Goal: Communication & Community: Answer question/provide support

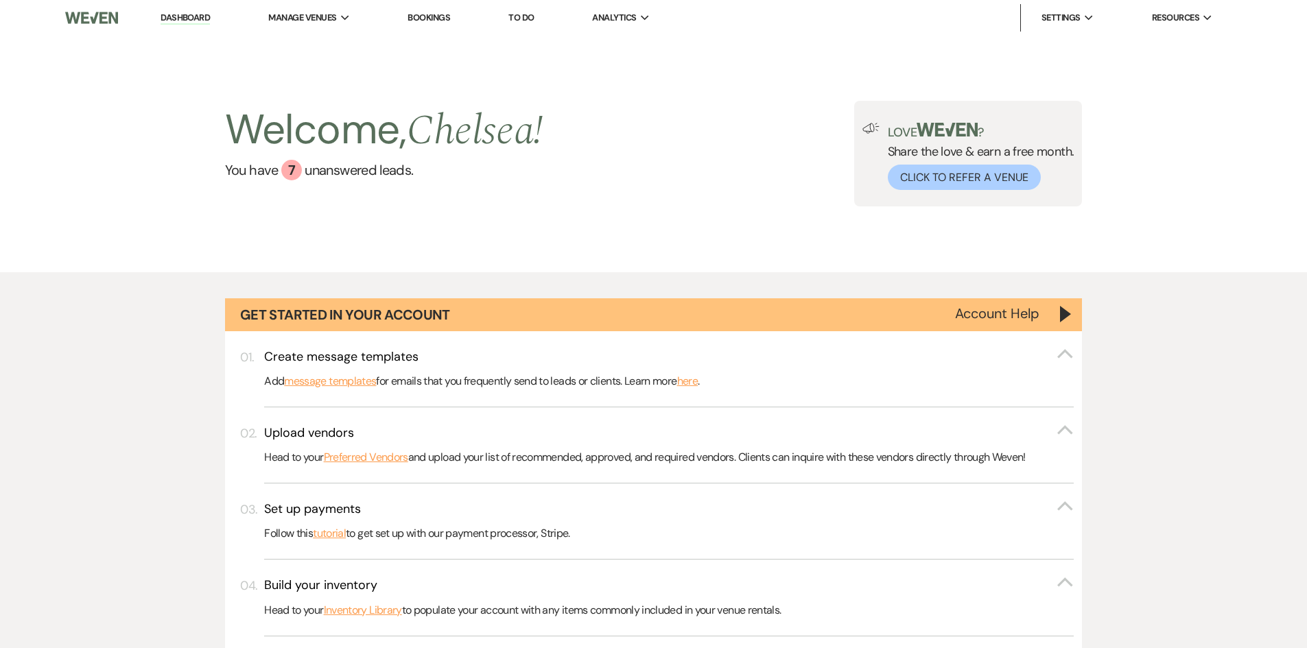
select select "6"
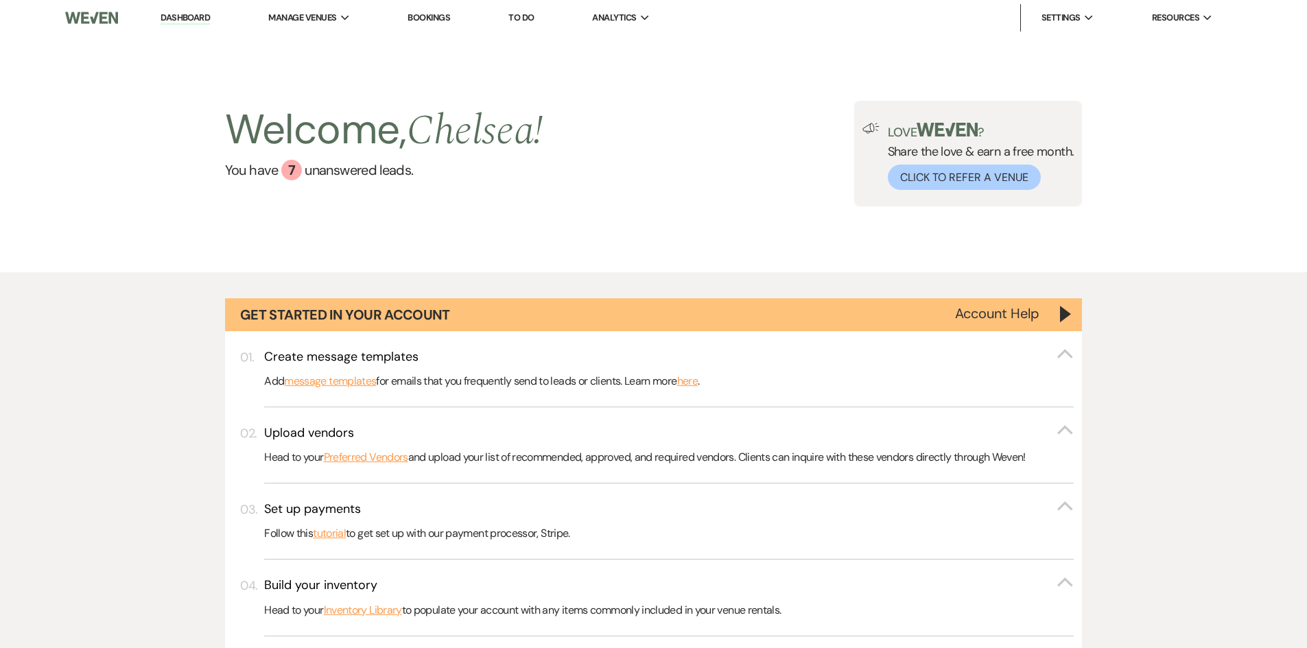
select select "6"
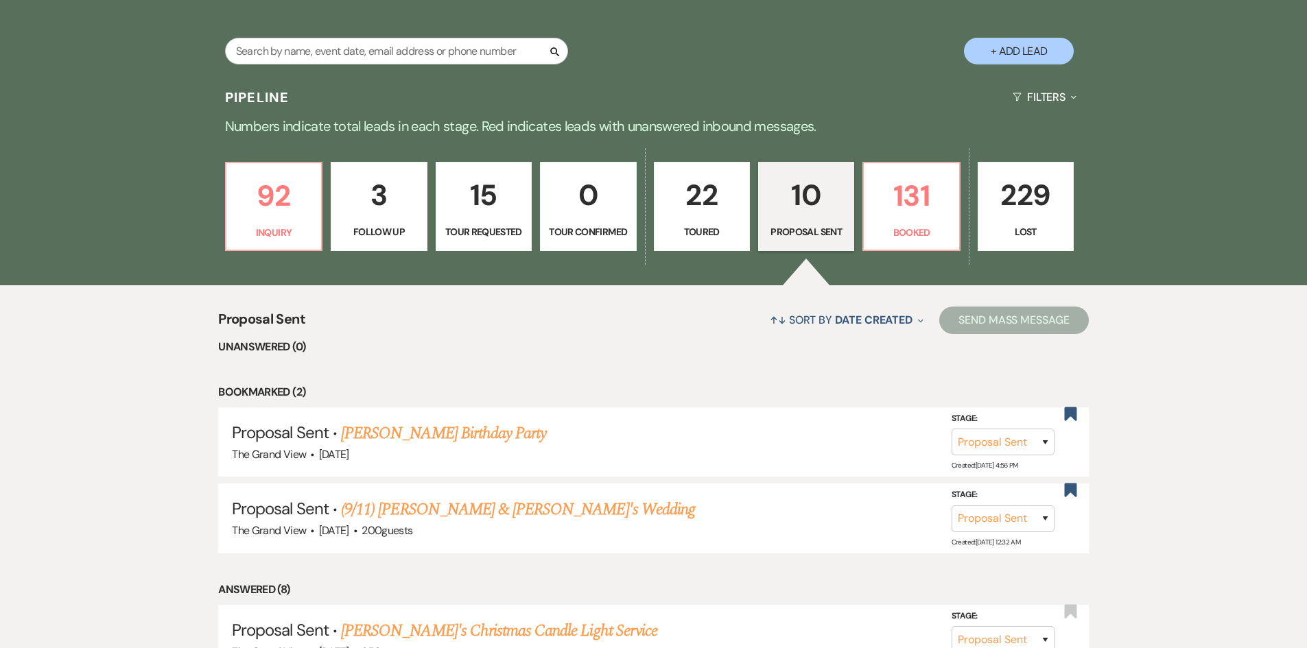
scroll to position [763, 0]
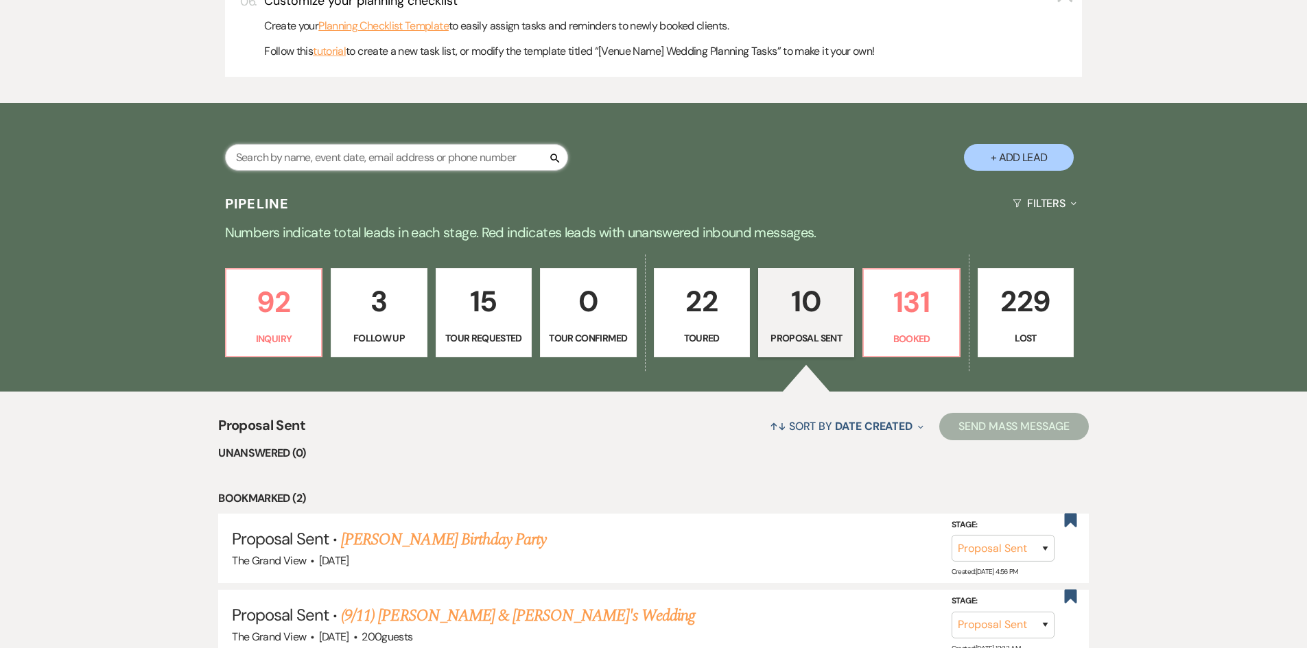
click at [391, 156] on input "text" at bounding box center [396, 157] width 343 height 27
type input "[PERSON_NAME]"
select select "2"
select select "8"
select select "5"
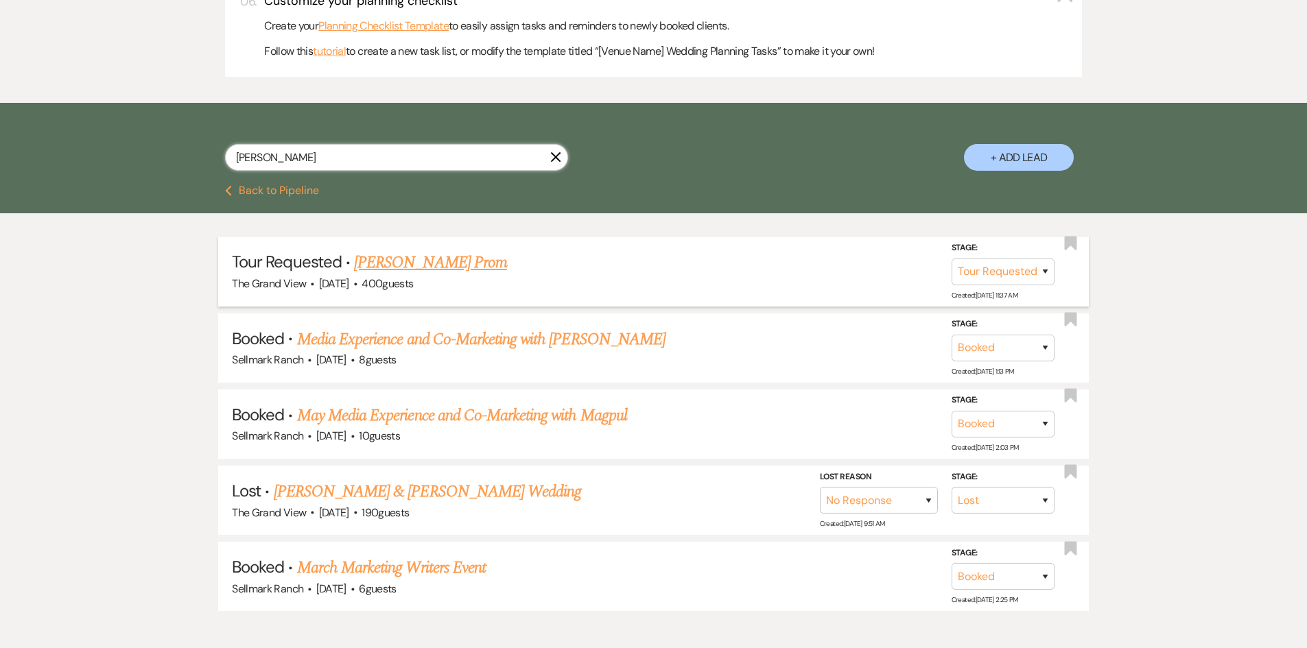
type input "[PERSON_NAME]"
click at [438, 260] on link "[PERSON_NAME] Prom" at bounding box center [430, 262] width 153 height 25
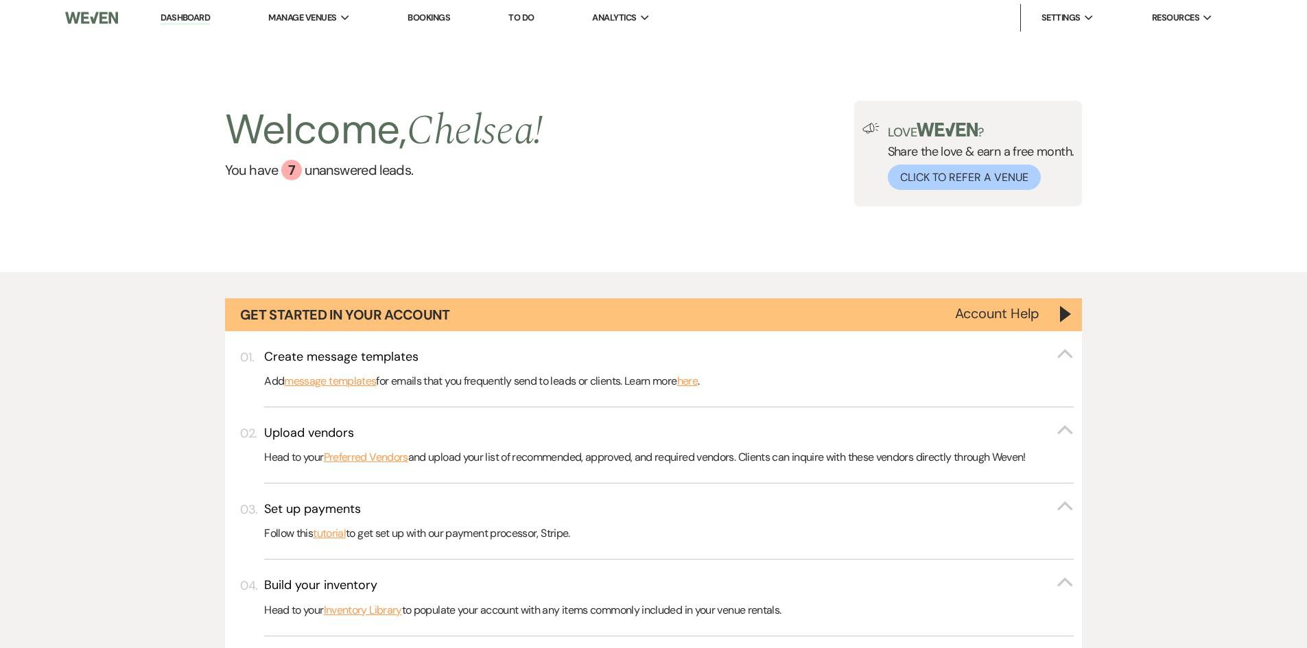
select select "2"
select select "5"
select select "13"
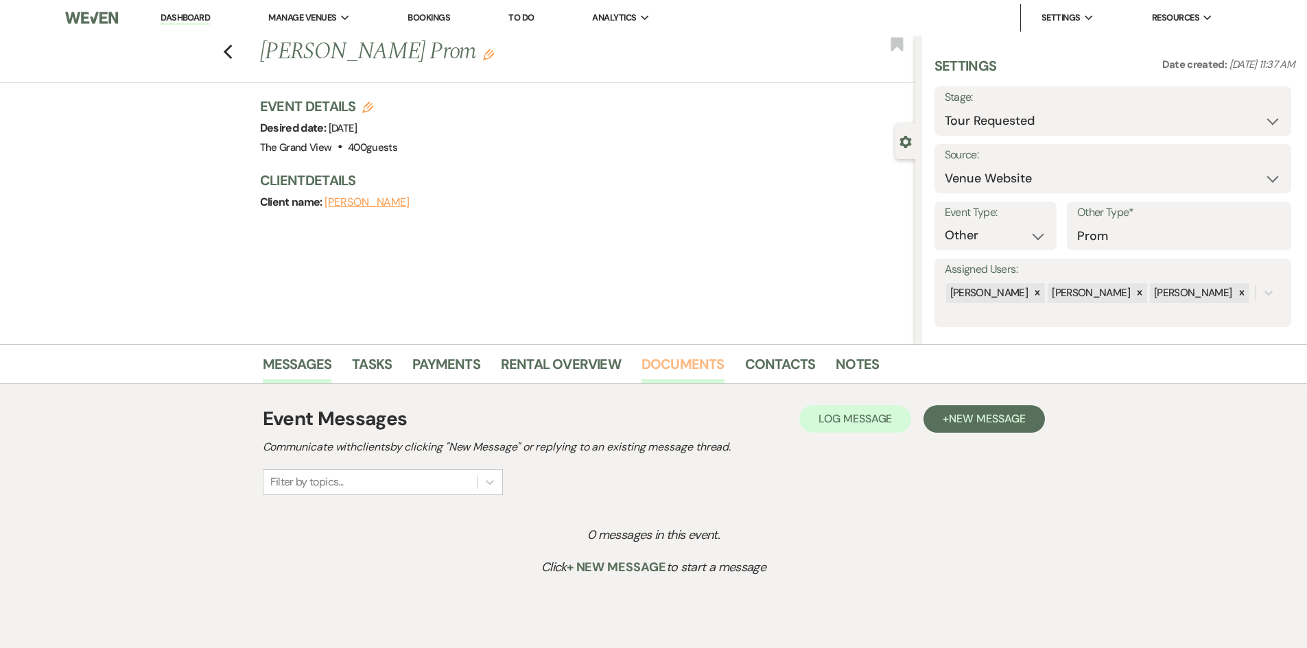
click at [681, 375] on link "Documents" at bounding box center [682, 368] width 83 height 30
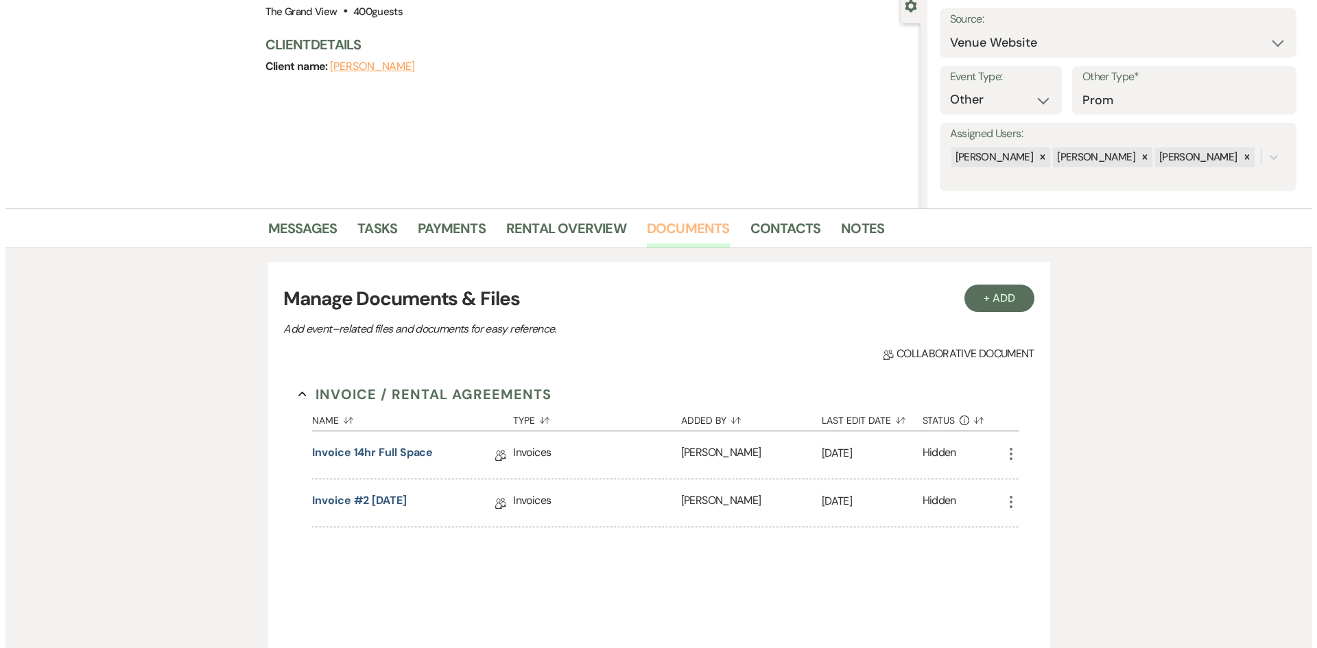
scroll to position [137, 0]
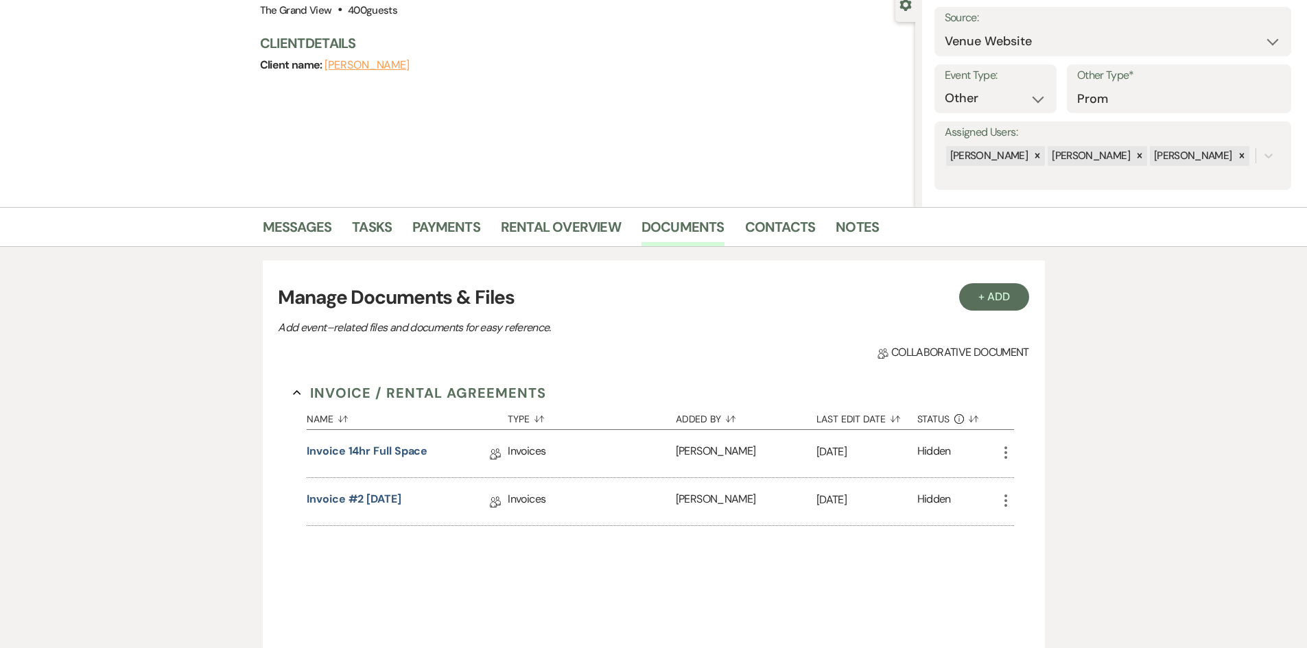
click at [1004, 508] on icon "More" at bounding box center [1006, 501] width 16 height 16
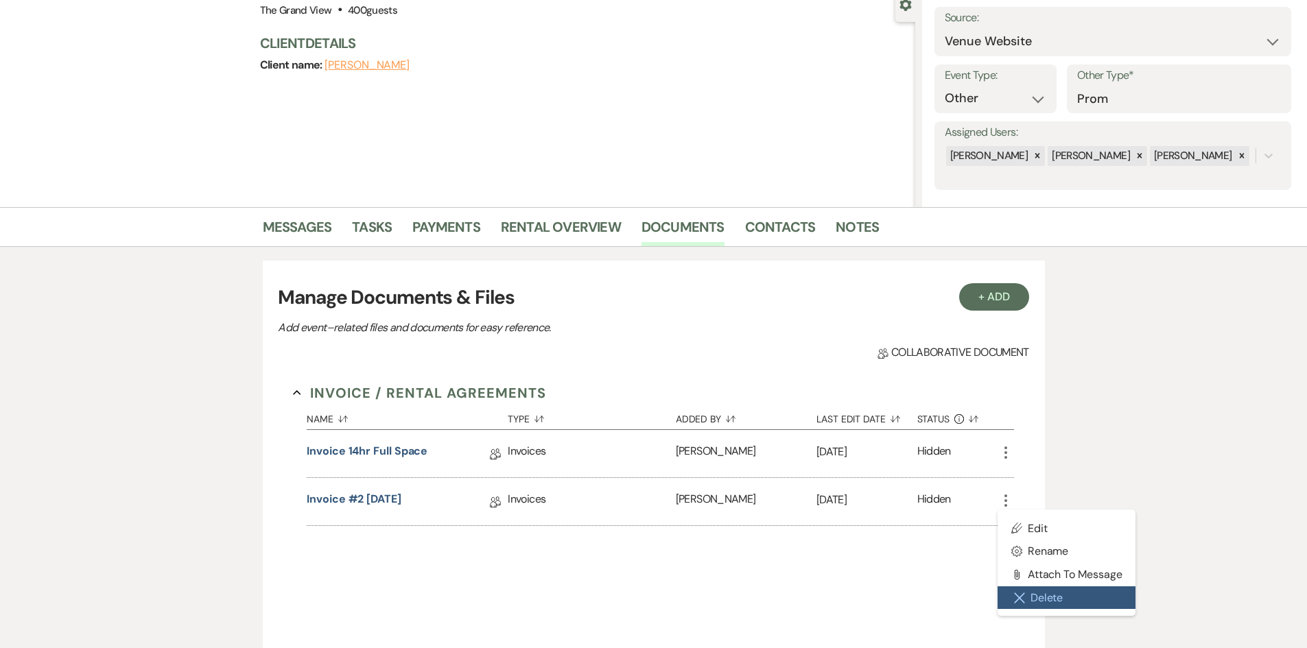
click at [1030, 591] on button "Close Delete X Delete" at bounding box center [1067, 598] width 139 height 23
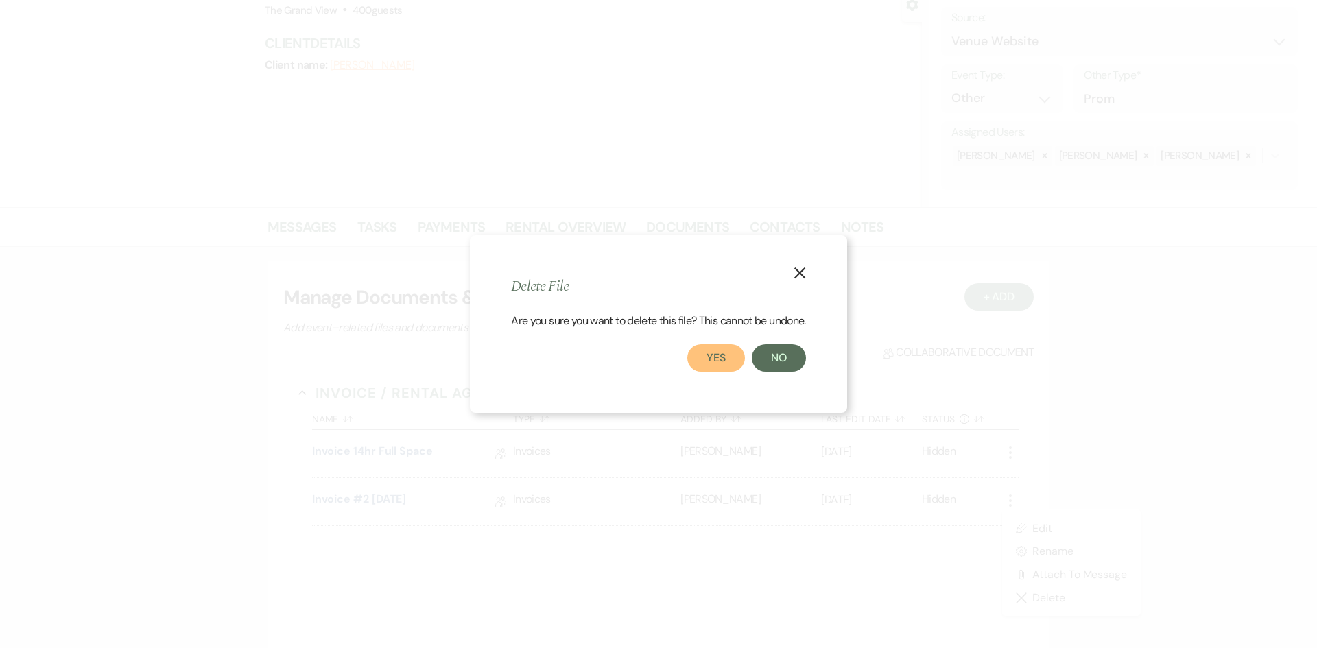
click at [725, 362] on button "Yes" at bounding box center [716, 357] width 58 height 27
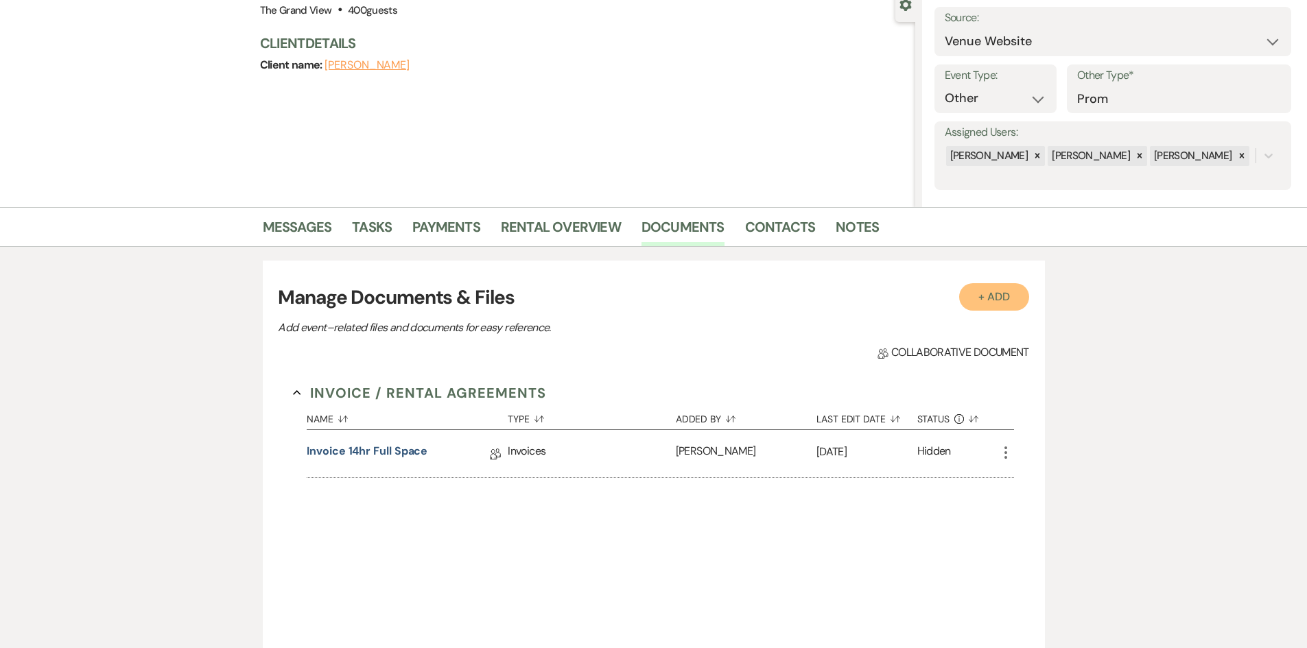
click at [1002, 300] on button "+ Add" at bounding box center [994, 296] width 70 height 27
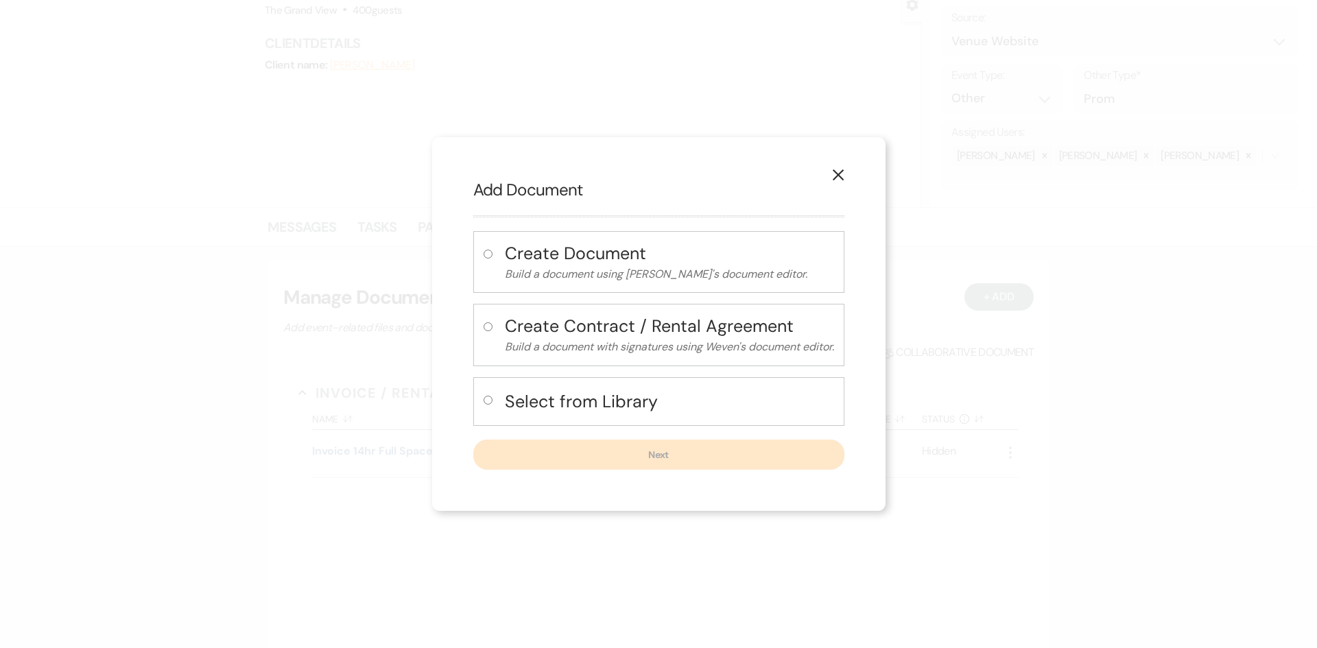
click at [545, 410] on h4 "Select from Library" at bounding box center [669, 402] width 329 height 24
radio input "true"
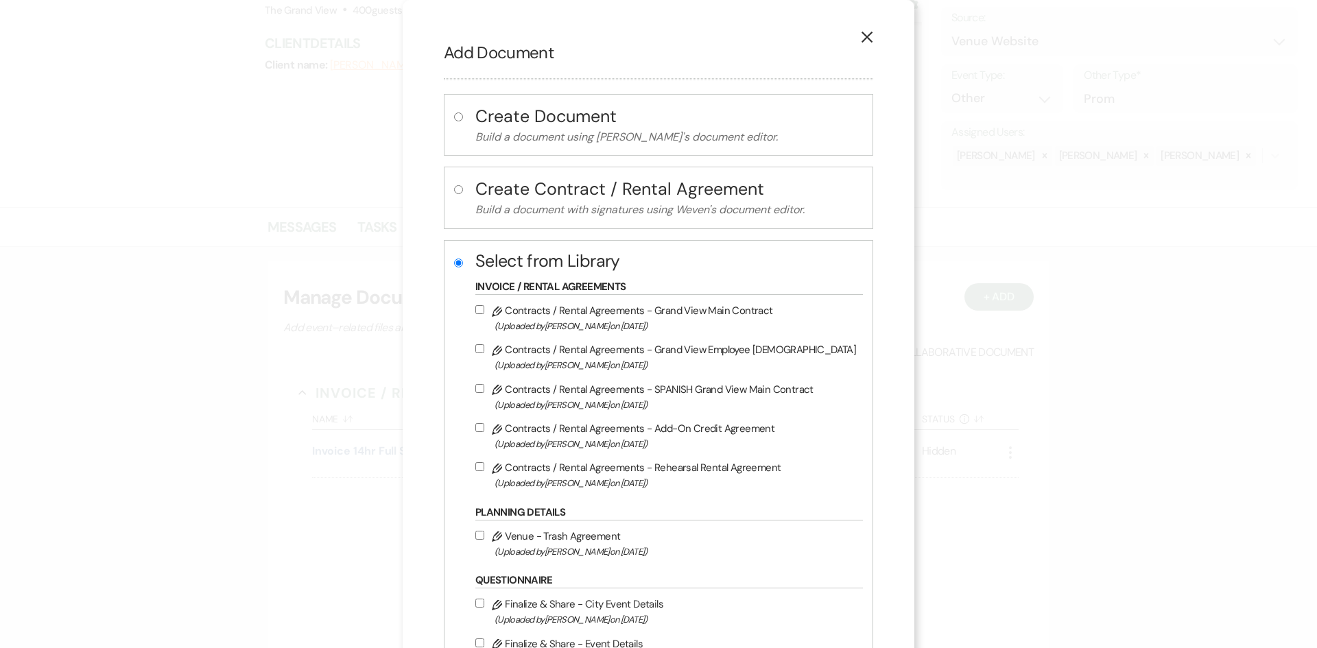
click at [632, 325] on span "(Uploaded by Michelle Randall on Jan 28th, 2025 )" at bounding box center [676, 326] width 362 height 16
click at [484, 314] on input "Pencil Contracts / Rental Agreements - Grand View Main Contract (Uploaded by Mi…" at bounding box center [479, 309] width 9 height 9
checkbox input "true"
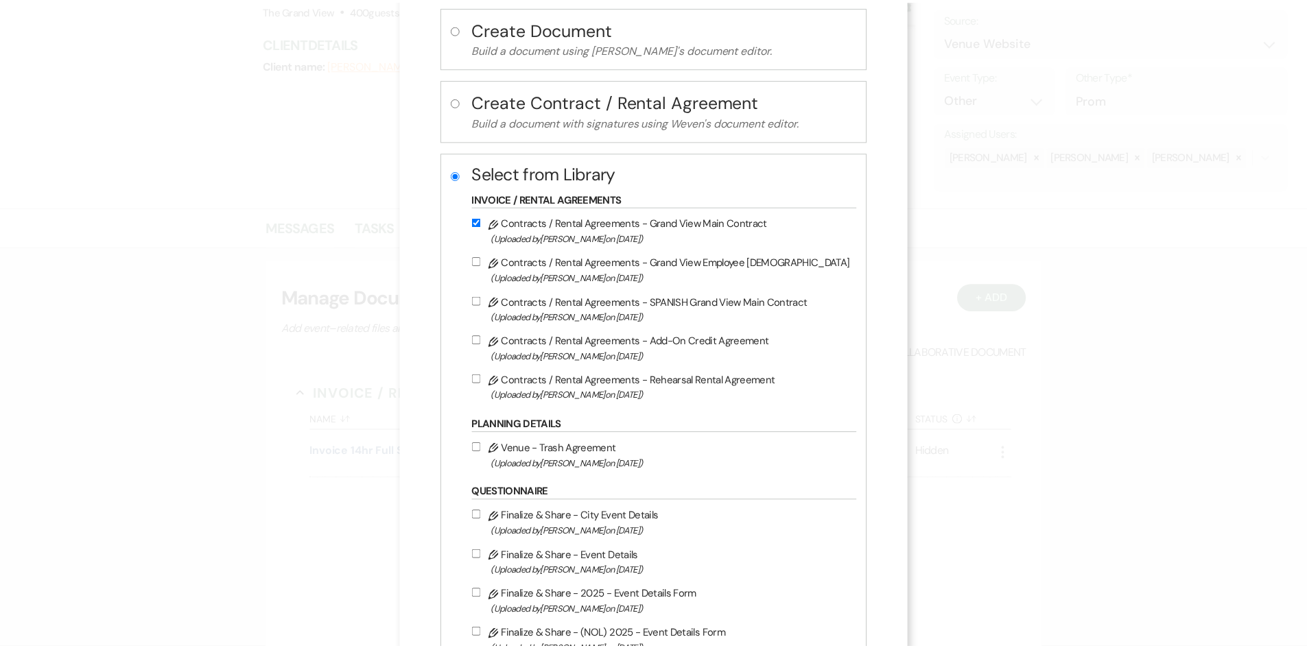
scroll to position [246, 0]
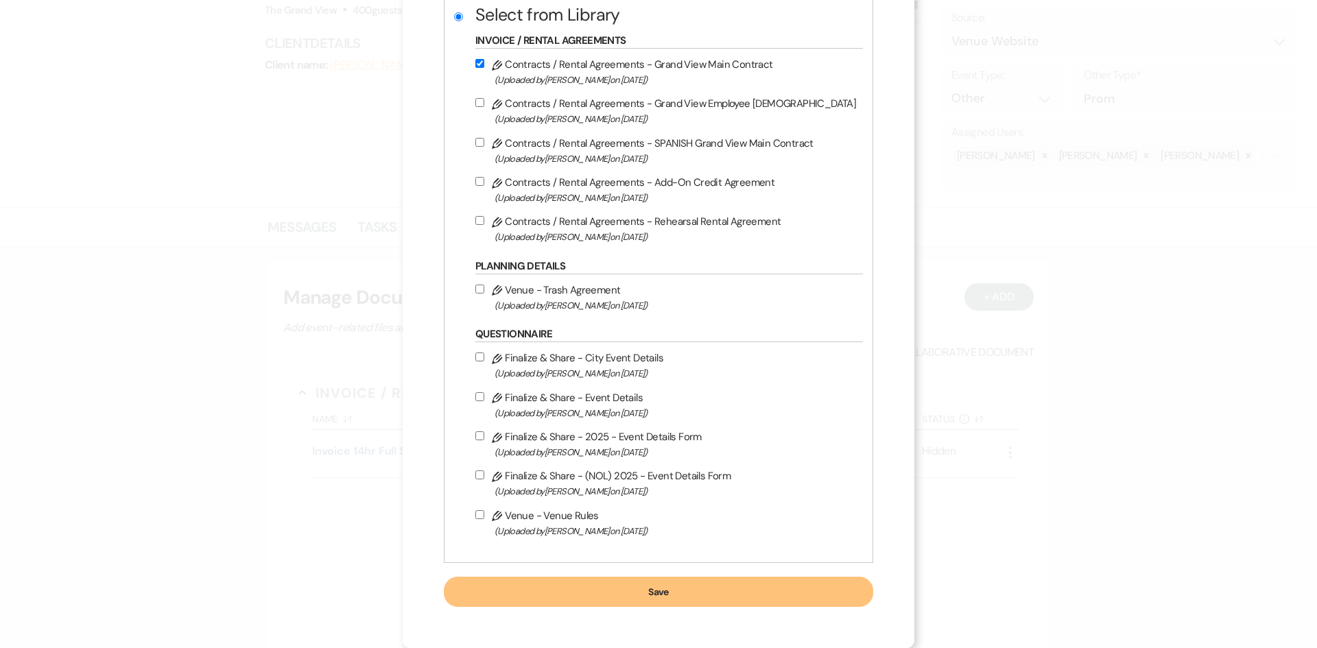
click at [716, 603] on button "Save" at bounding box center [658, 592] width 429 height 30
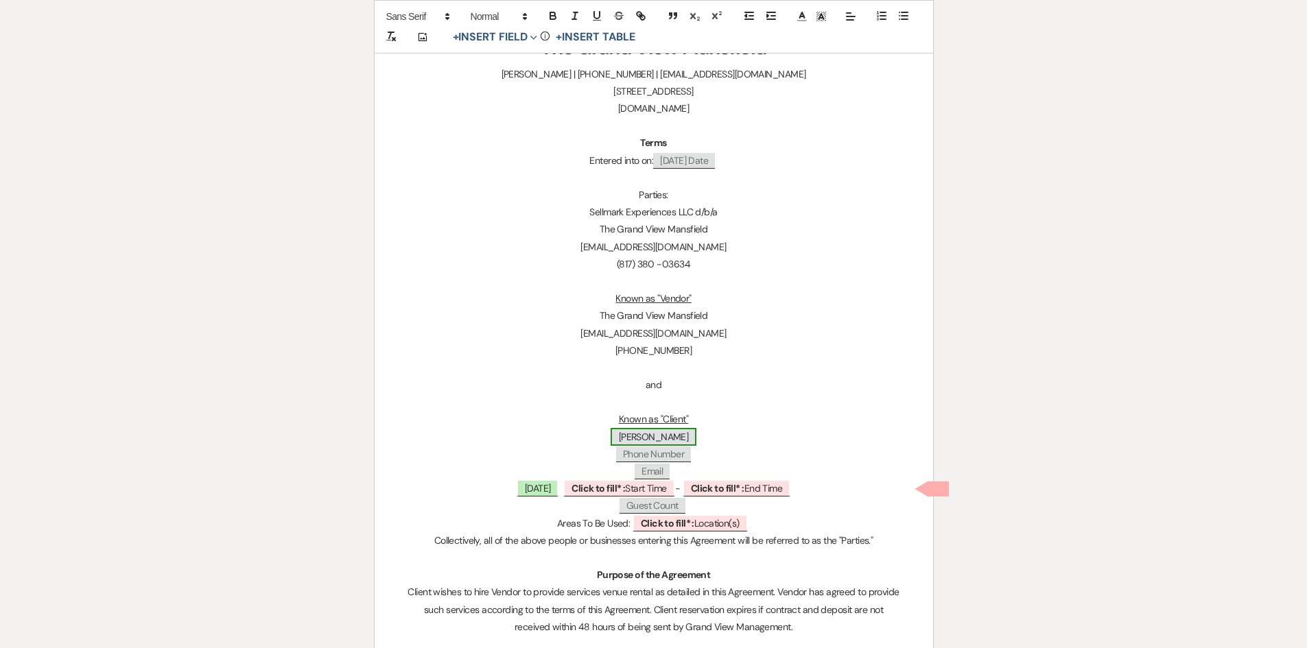
scroll to position [274, 0]
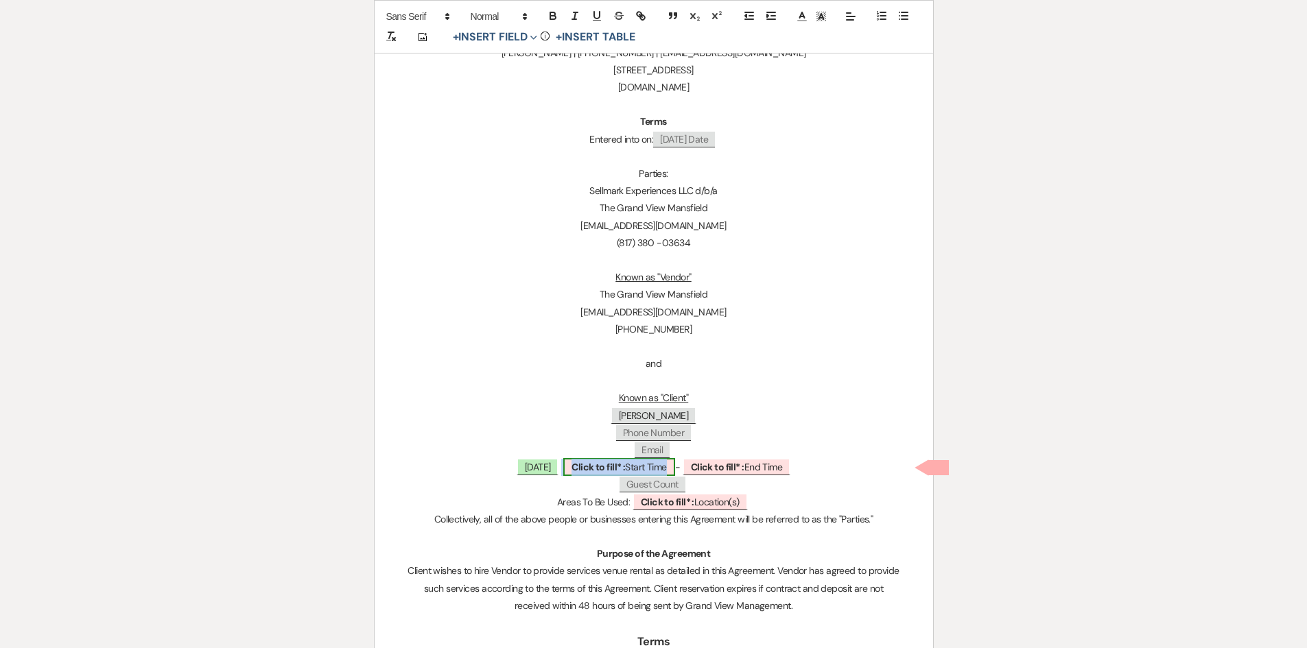
click at [645, 467] on span "Click to fill* : Start Time" at bounding box center [618, 467] width 111 height 18
select select "owner"
select select "custom_placeholder"
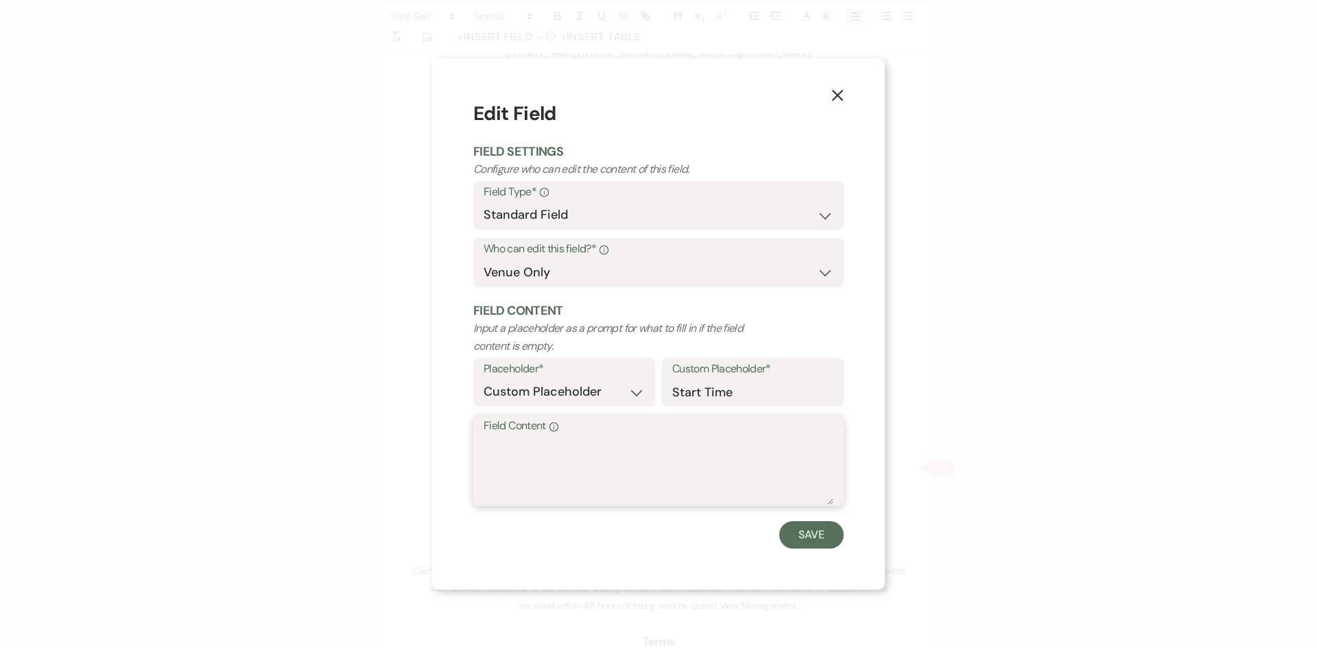
click at [598, 444] on textarea "Field Content Info" at bounding box center [659, 470] width 350 height 69
type textarea "10 AM"
click at [820, 543] on button "Save" at bounding box center [811, 534] width 64 height 27
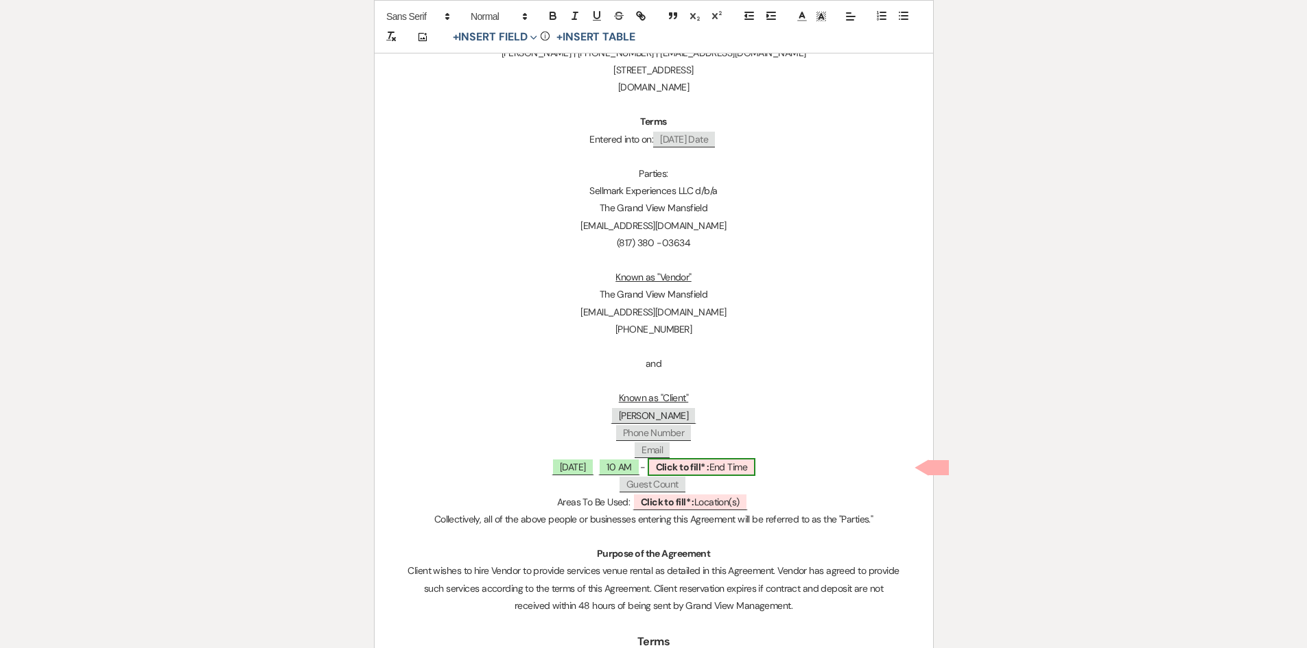
click at [702, 474] on span "Click to fill* : End Time" at bounding box center [702, 467] width 108 height 18
select select "owner"
select select "custom_placeholder"
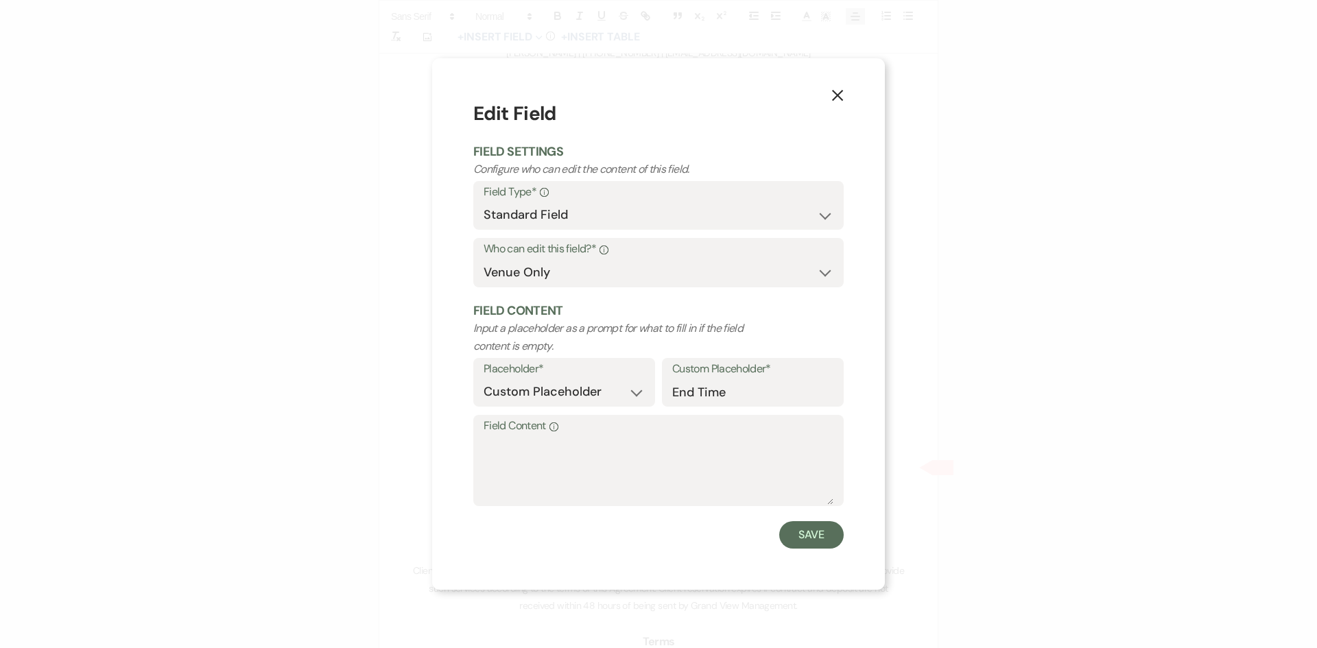
click at [654, 510] on form "Edit Field Field Settings Configure who can edit the content of this field. Fie…" at bounding box center [658, 323] width 370 height 449
click at [651, 482] on textarea "Field Content Info" at bounding box center [659, 470] width 350 height 69
type textarea "12 AM"
click at [792, 530] on button "Save" at bounding box center [811, 534] width 64 height 27
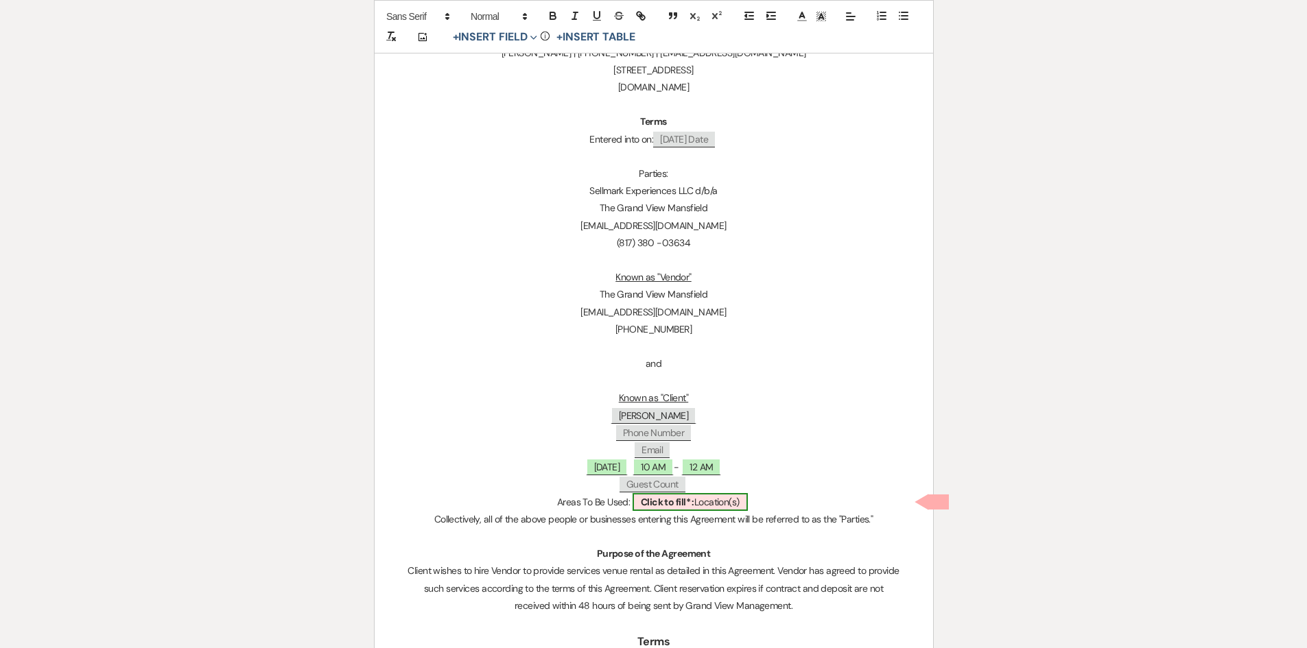
click at [663, 499] on b "Click to fill* :" at bounding box center [668, 502] width 54 height 12
select select "owner"
select select "custom_placeholder"
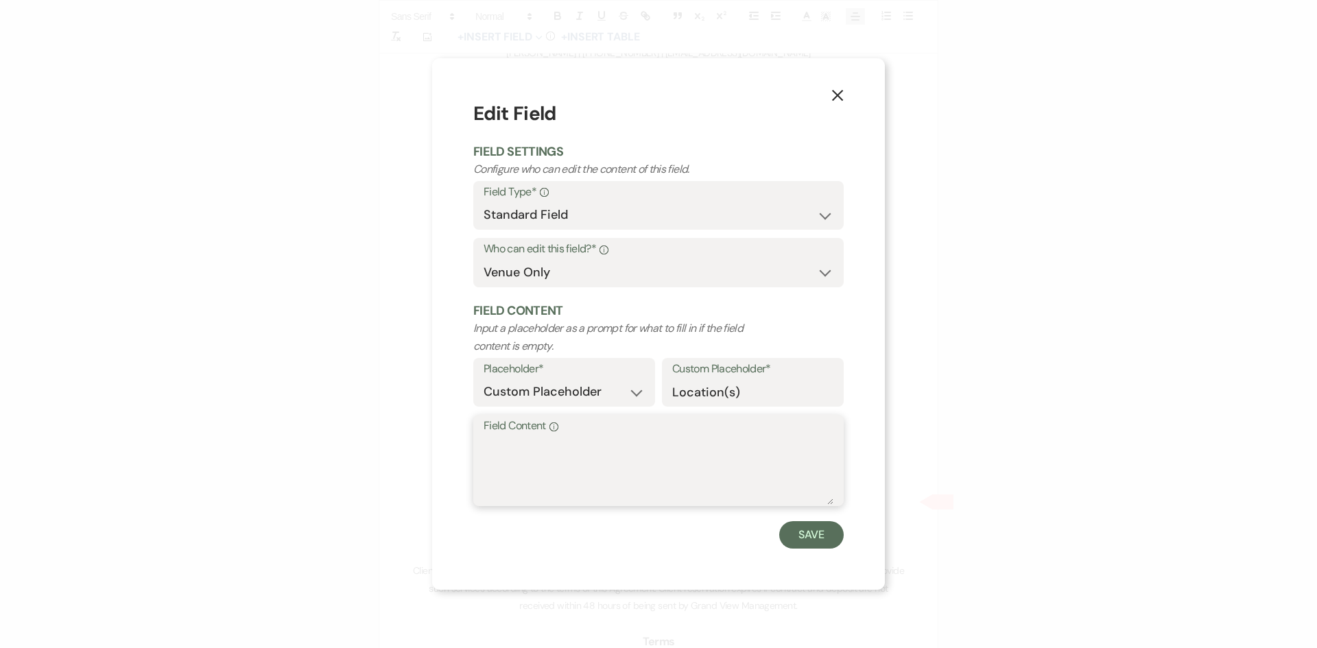
click at [615, 469] on textarea "Field Content Info" at bounding box center [659, 470] width 350 height 69
type textarea "Ballroom, Lookout, and [GEOGRAPHIC_DATA](space downstairs)"
click at [797, 530] on button "Save" at bounding box center [811, 534] width 64 height 27
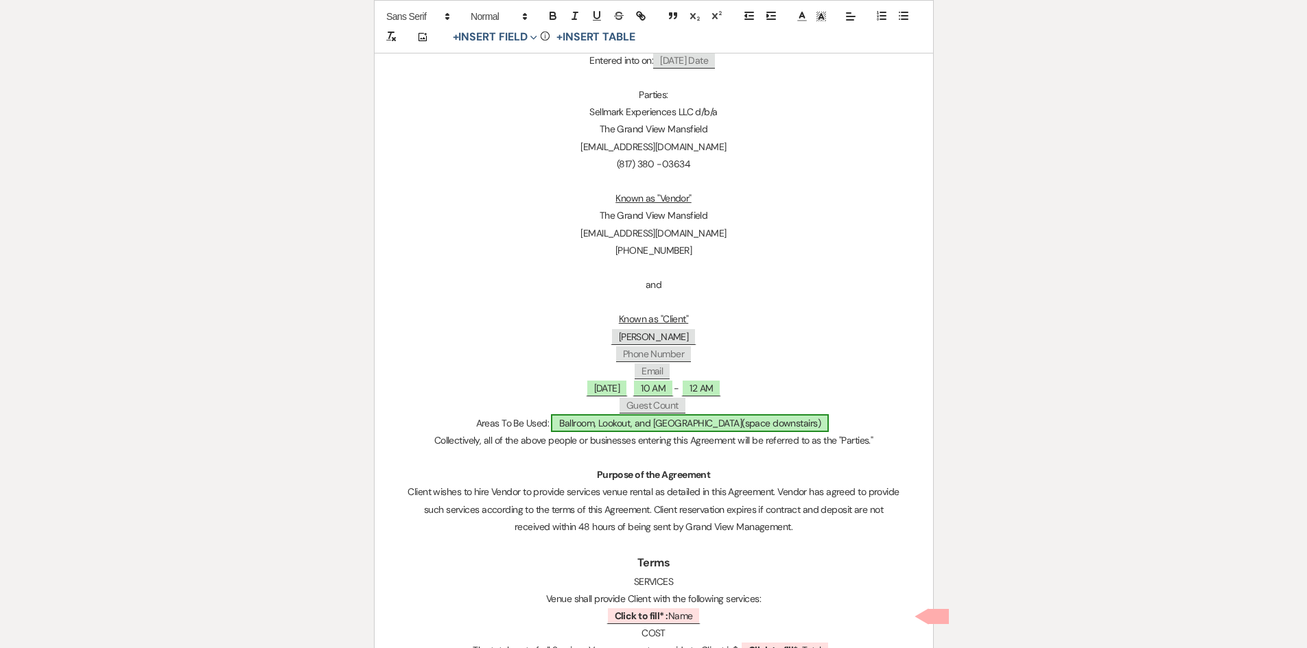
scroll to position [549, 0]
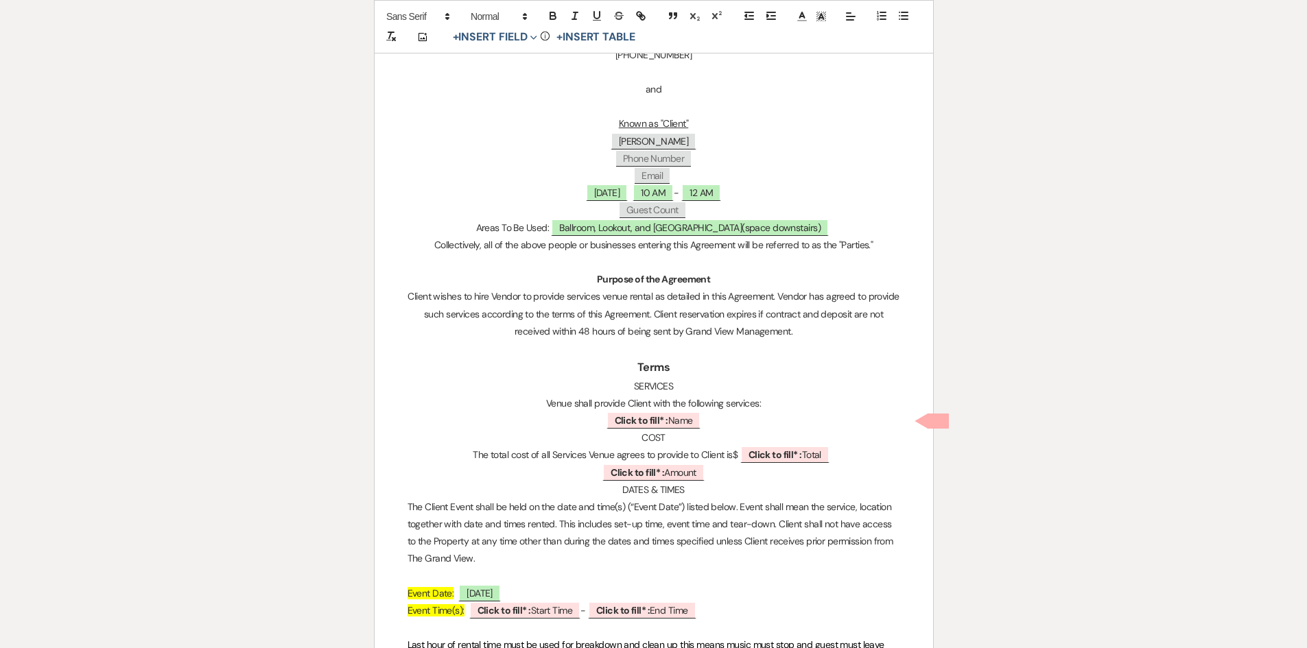
click at [712, 419] on p "﻿ Click to fill* : Name ﻿" at bounding box center [654, 420] width 493 height 17
click at [504, 611] on b "Click to fill* :" at bounding box center [505, 610] width 54 height 12
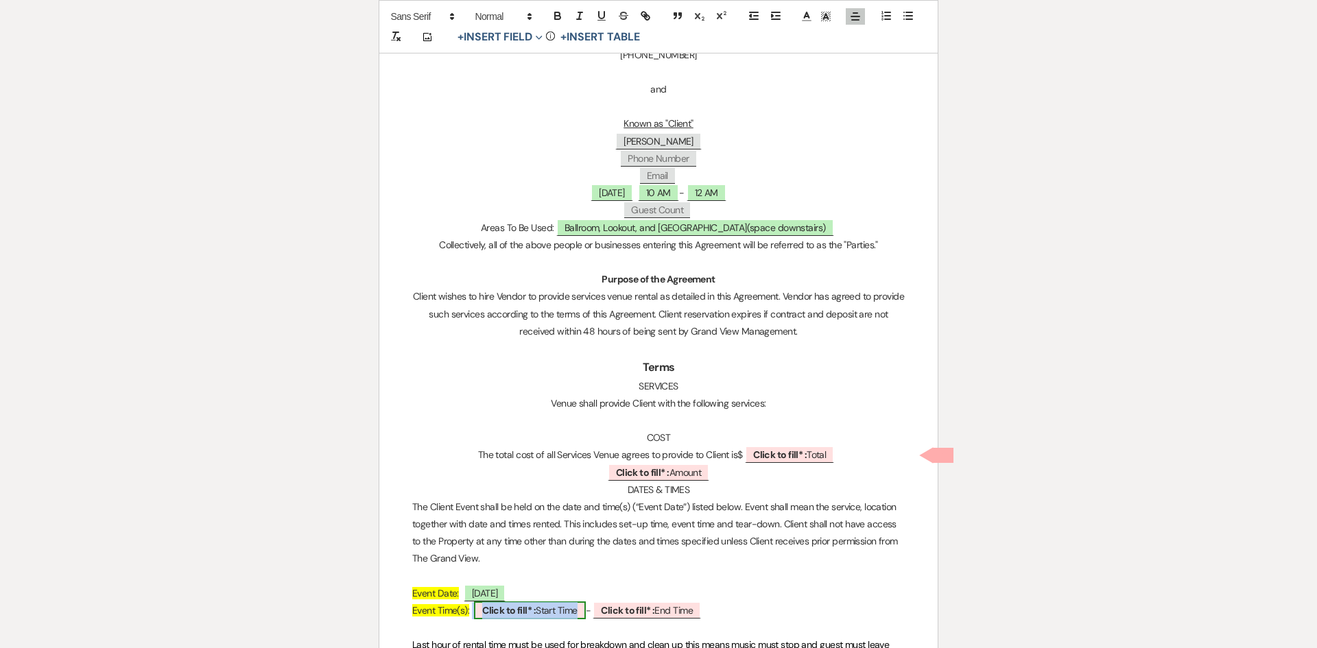
select select "owner"
select select "custom_placeholder"
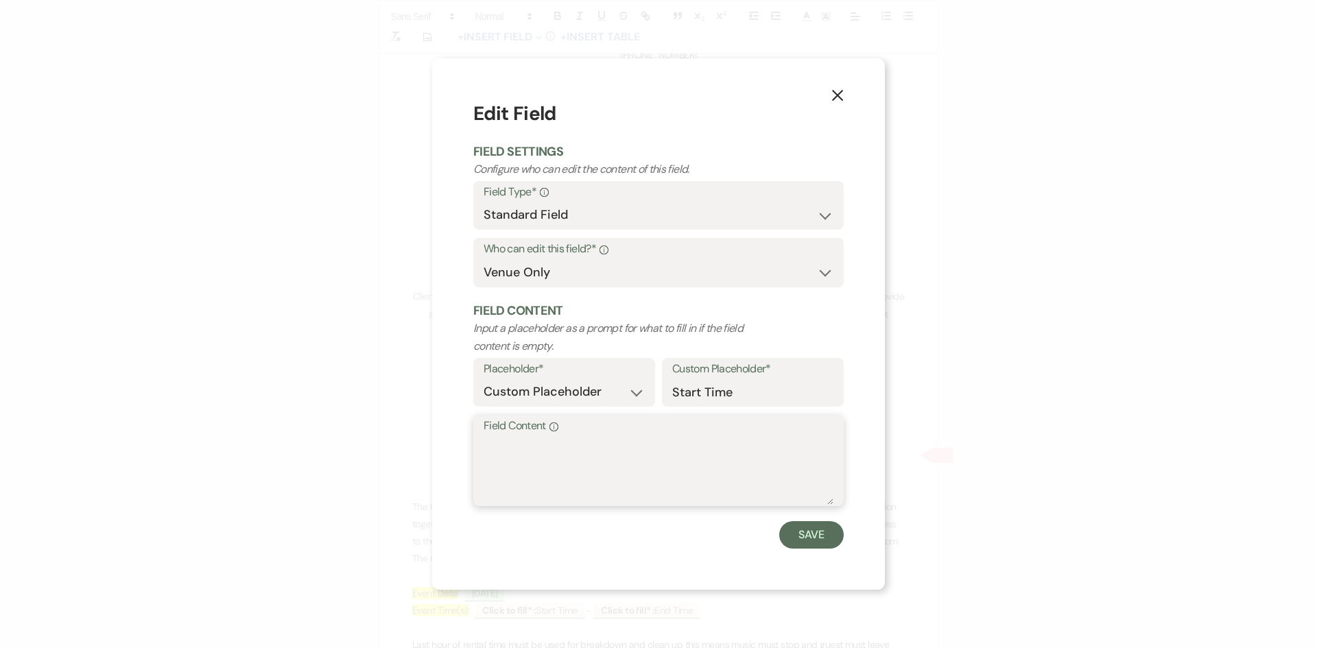
click at [541, 485] on textarea "Field Content Info" at bounding box center [659, 470] width 350 height 69
type textarea "10 AM"
click at [815, 523] on button "Save" at bounding box center [811, 534] width 64 height 27
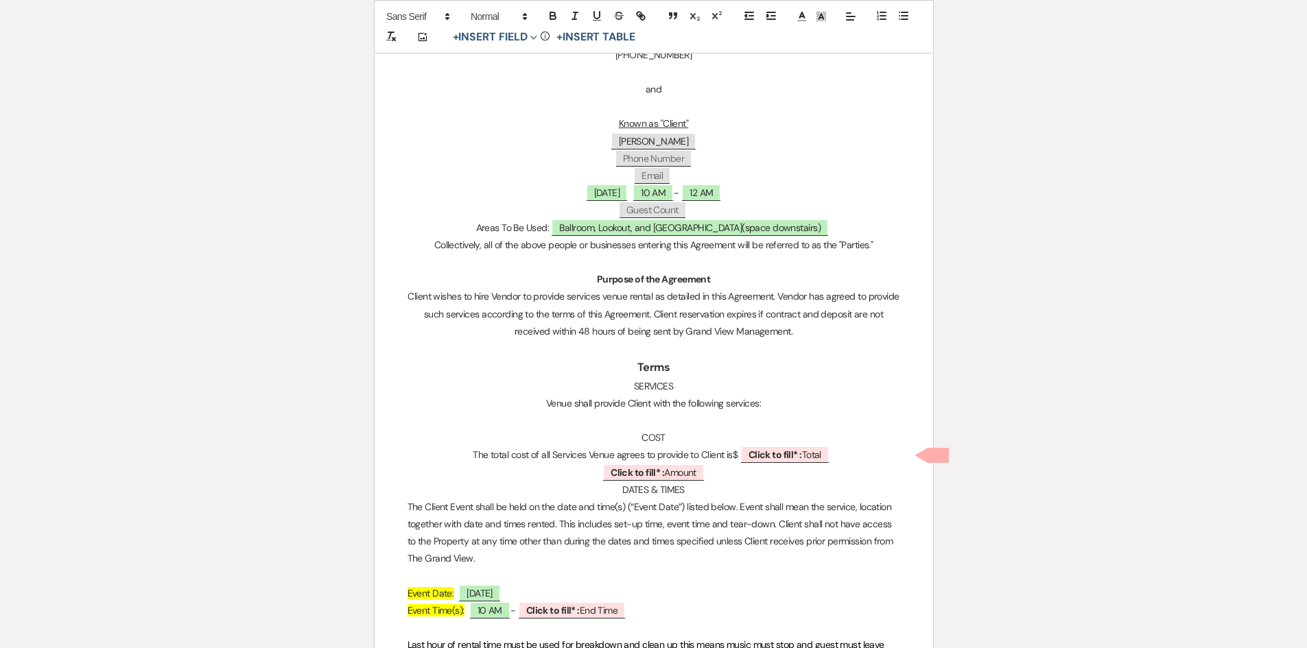
click at [568, 629] on p at bounding box center [654, 628] width 493 height 17
click at [571, 613] on b "Click to fill* :" at bounding box center [553, 610] width 54 height 12
select select "owner"
select select "custom_placeholder"
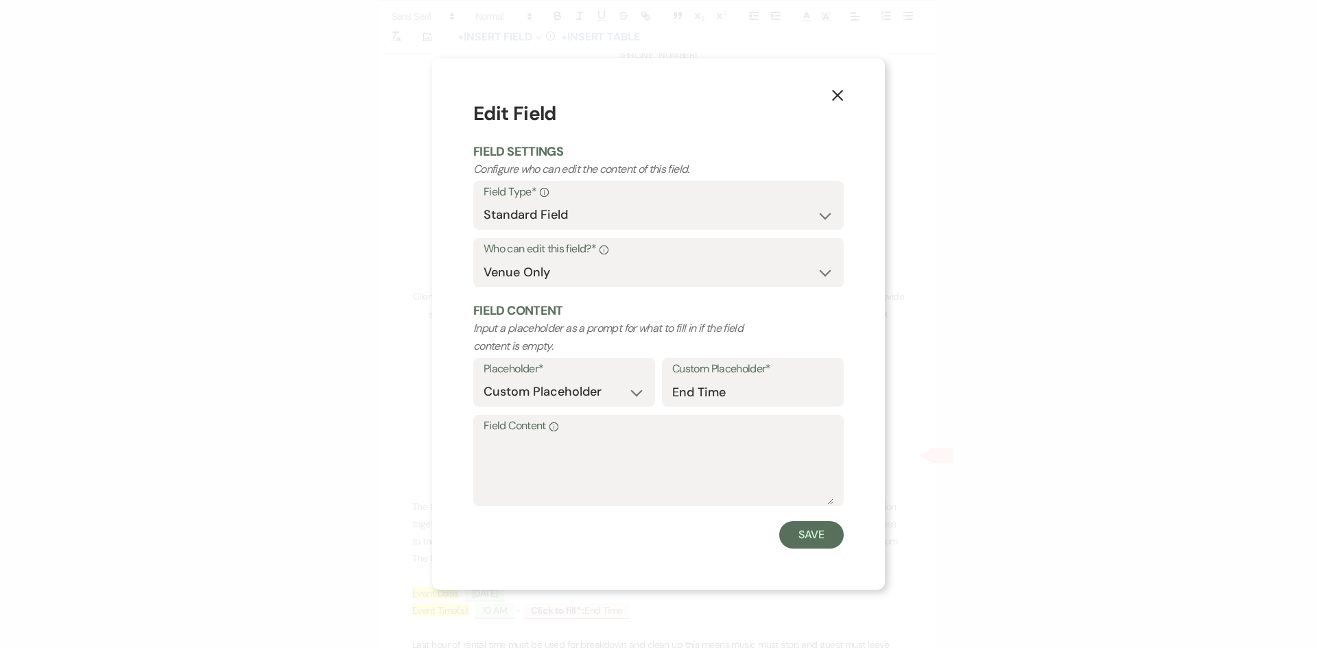
click at [561, 506] on form "Edit Field Field Settings Configure who can edit the content of this field. Fie…" at bounding box center [658, 323] width 370 height 449
click at [561, 488] on textarea "Field Content Info" at bounding box center [659, 470] width 350 height 69
type textarea "12 AM"
click at [794, 530] on button "Save" at bounding box center [811, 534] width 64 height 27
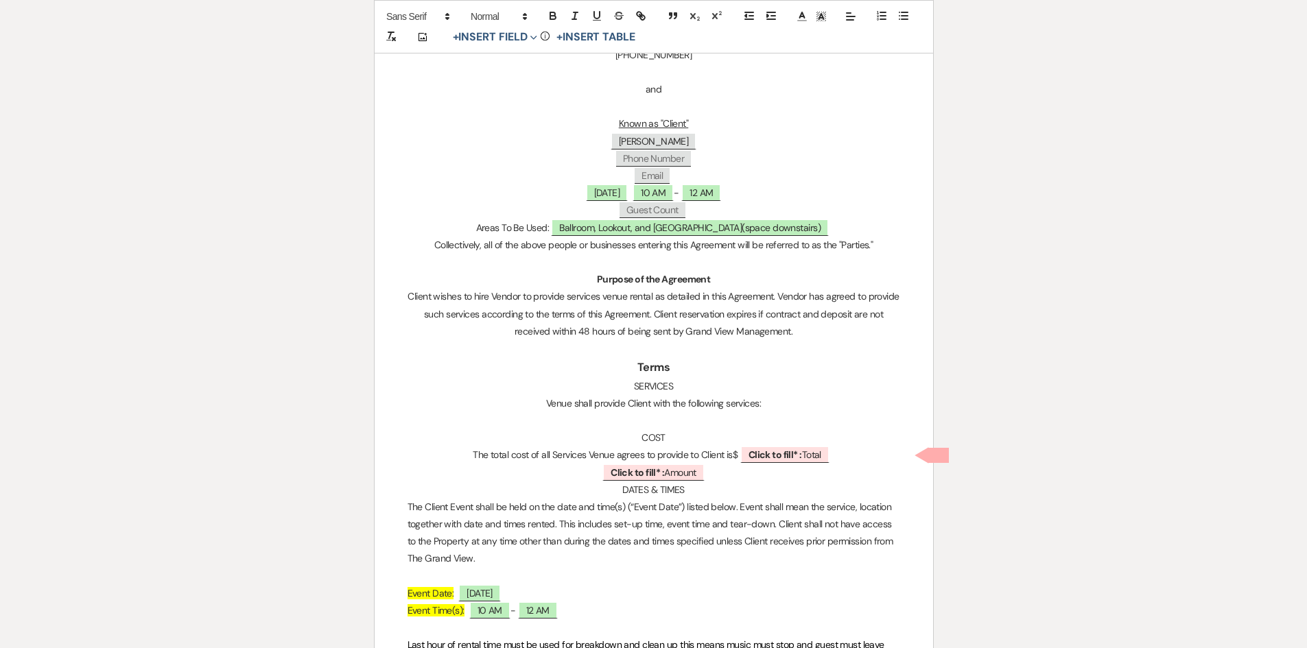
click at [410, 609] on span "Event Time(s):" at bounding box center [436, 610] width 57 height 12
click at [618, 485] on p "DATES & TIMES" at bounding box center [654, 490] width 493 height 17
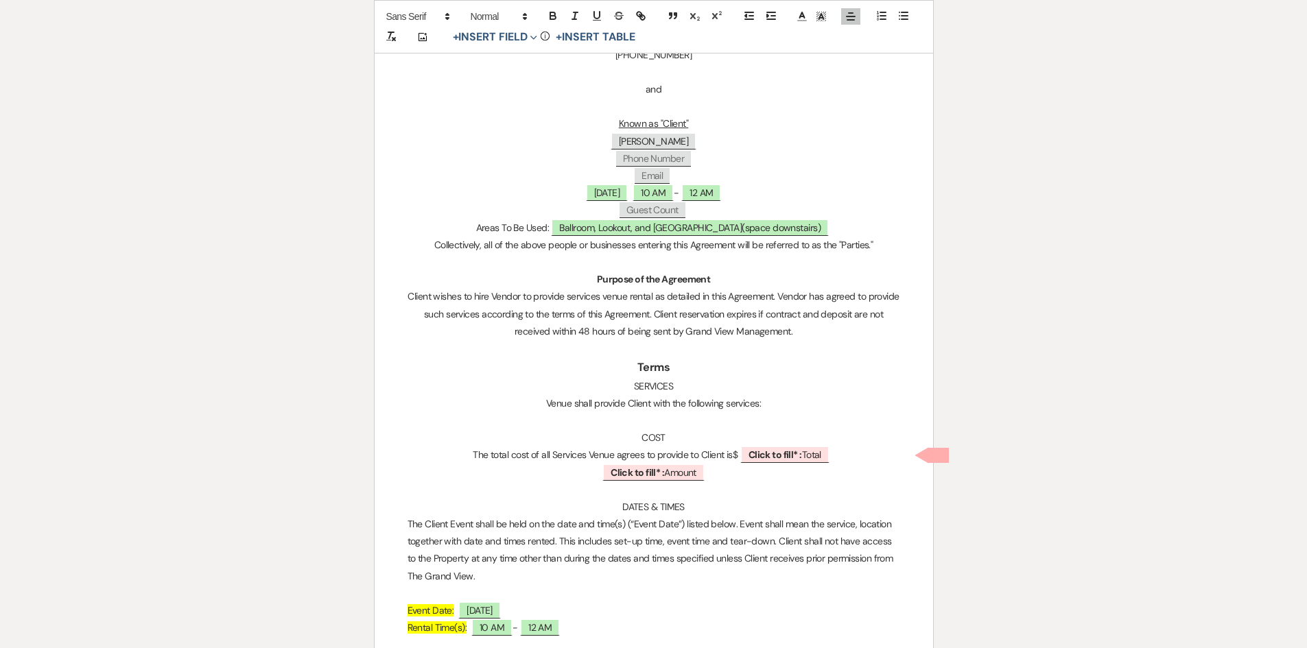
click at [686, 412] on p at bounding box center [654, 420] width 493 height 17
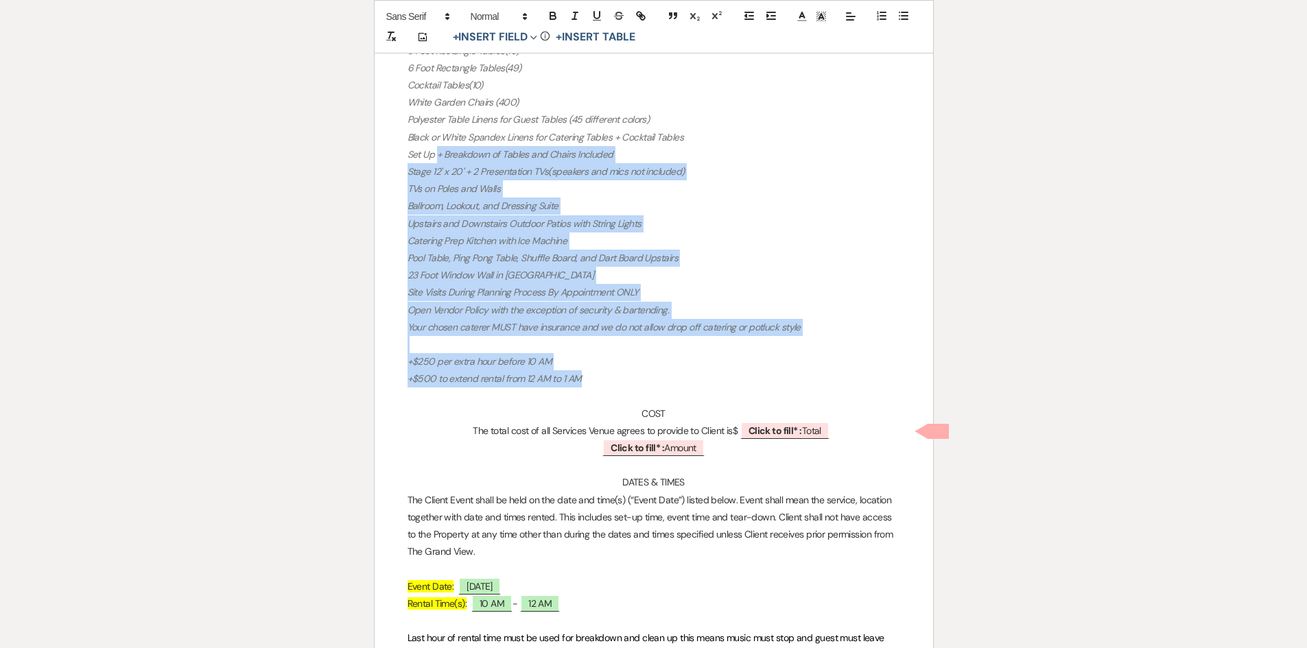
scroll to position [823, 0]
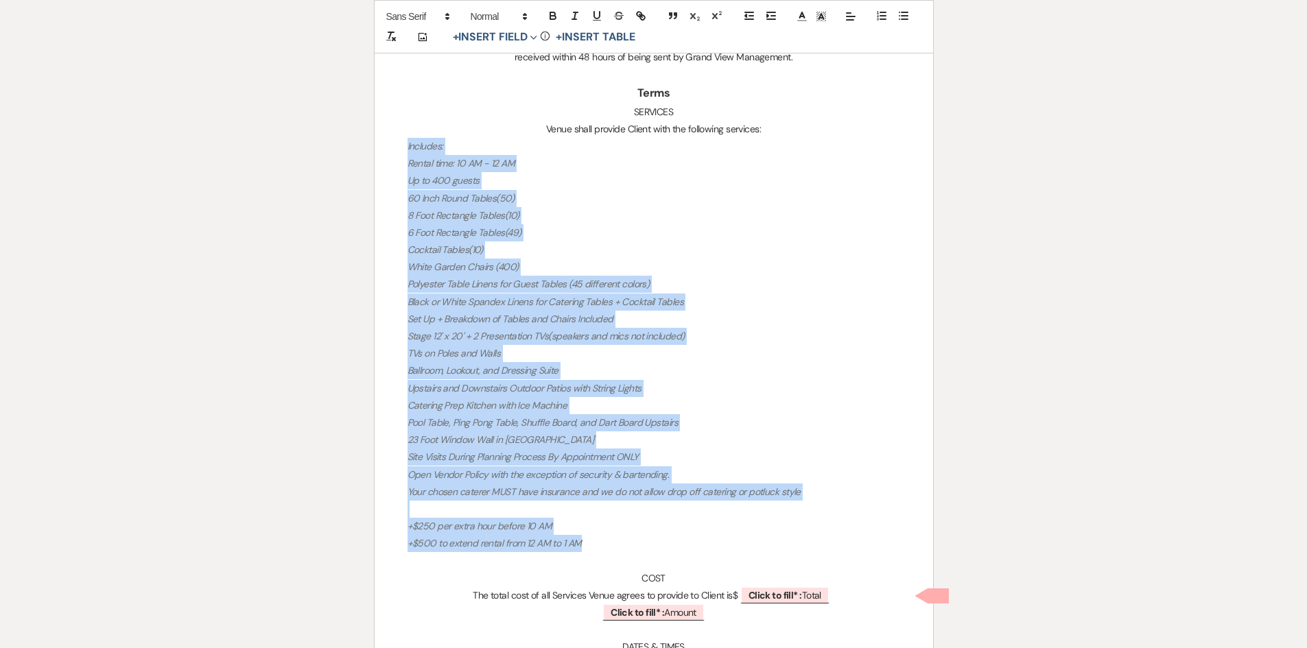
drag, startPoint x: 664, startPoint y: 346, endPoint x: 404, endPoint y: 148, distance: 327.4
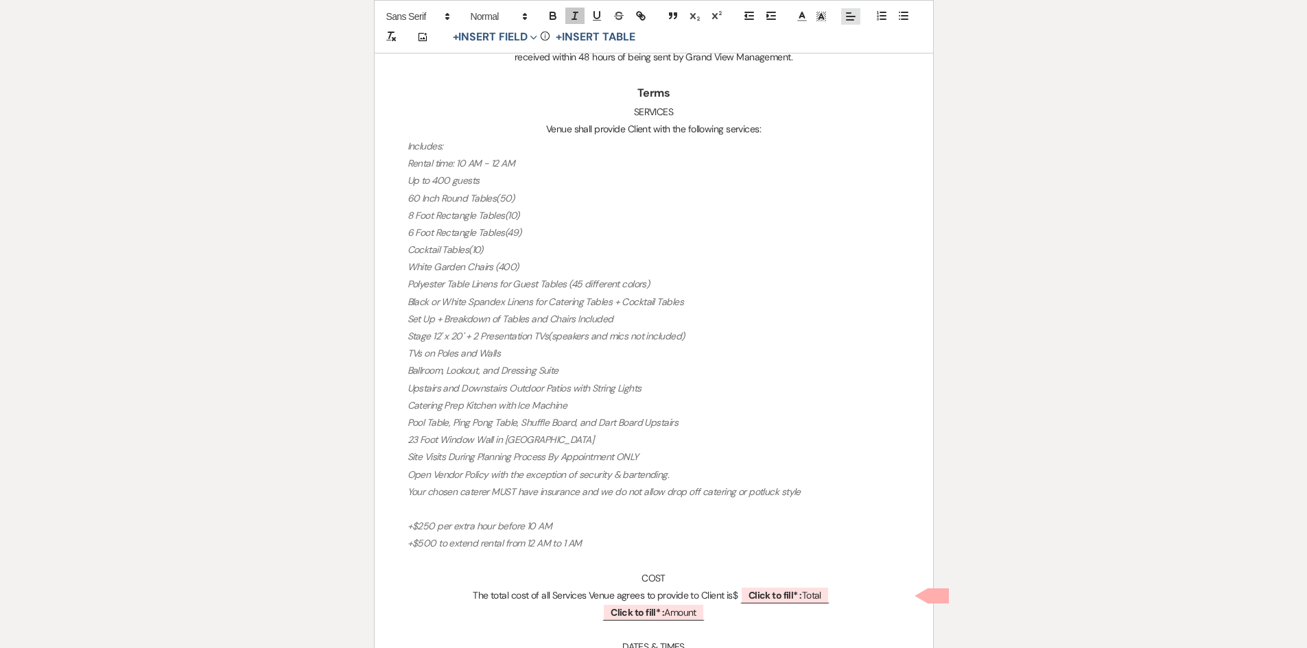
click at [849, 18] on icon at bounding box center [851, 16] width 12 height 12
click at [856, 57] on span at bounding box center [850, 52] width 16 height 16
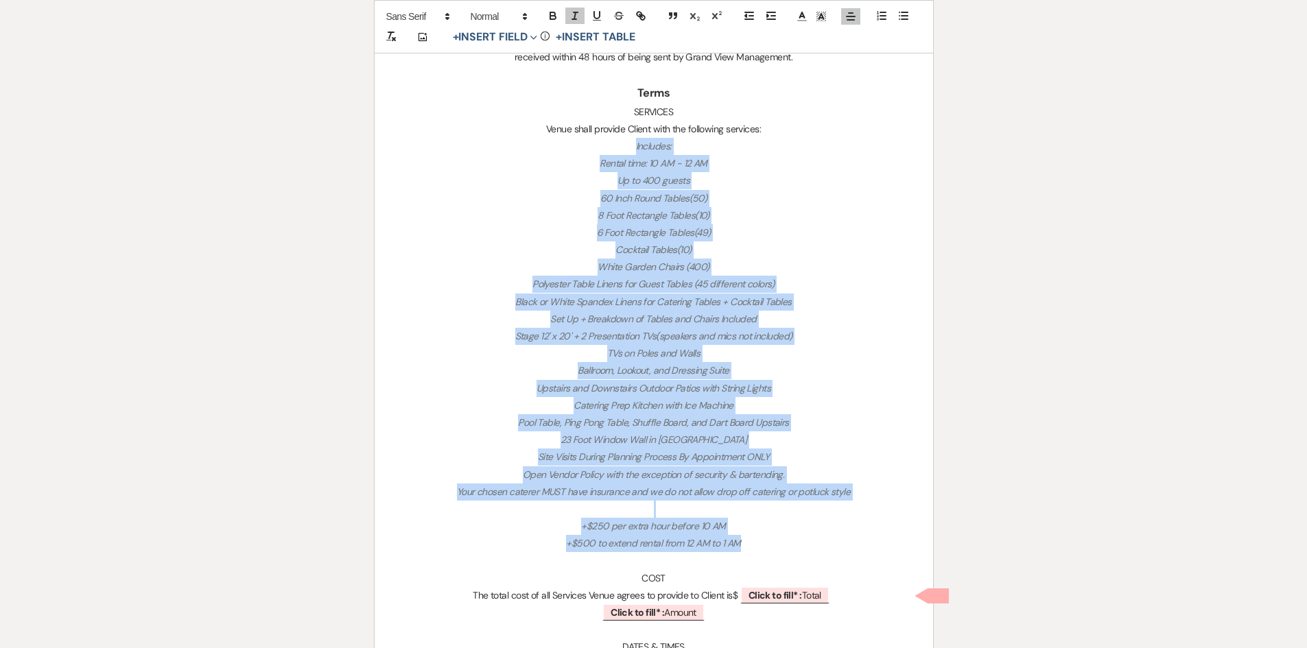
click at [657, 456] on em "Site Visits During Planning Process By Appointment ONLY" at bounding box center [653, 457] width 231 height 12
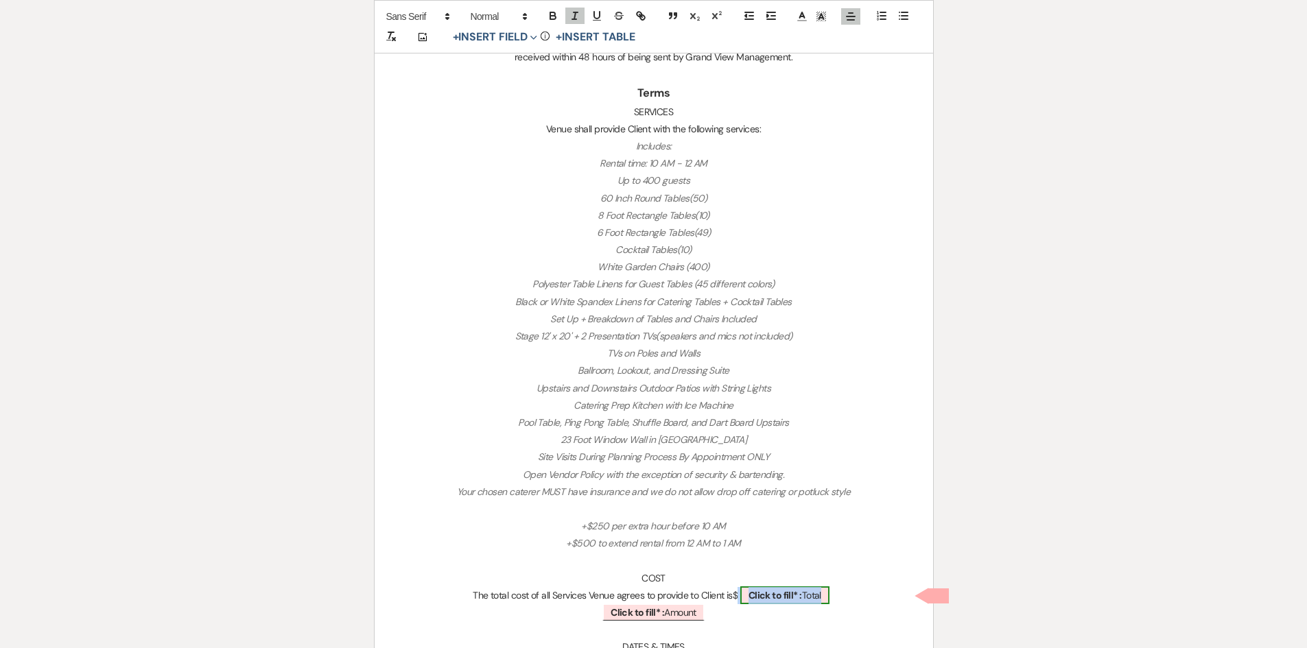
click at [778, 599] on b "Click to fill* :" at bounding box center [776, 595] width 54 height 12
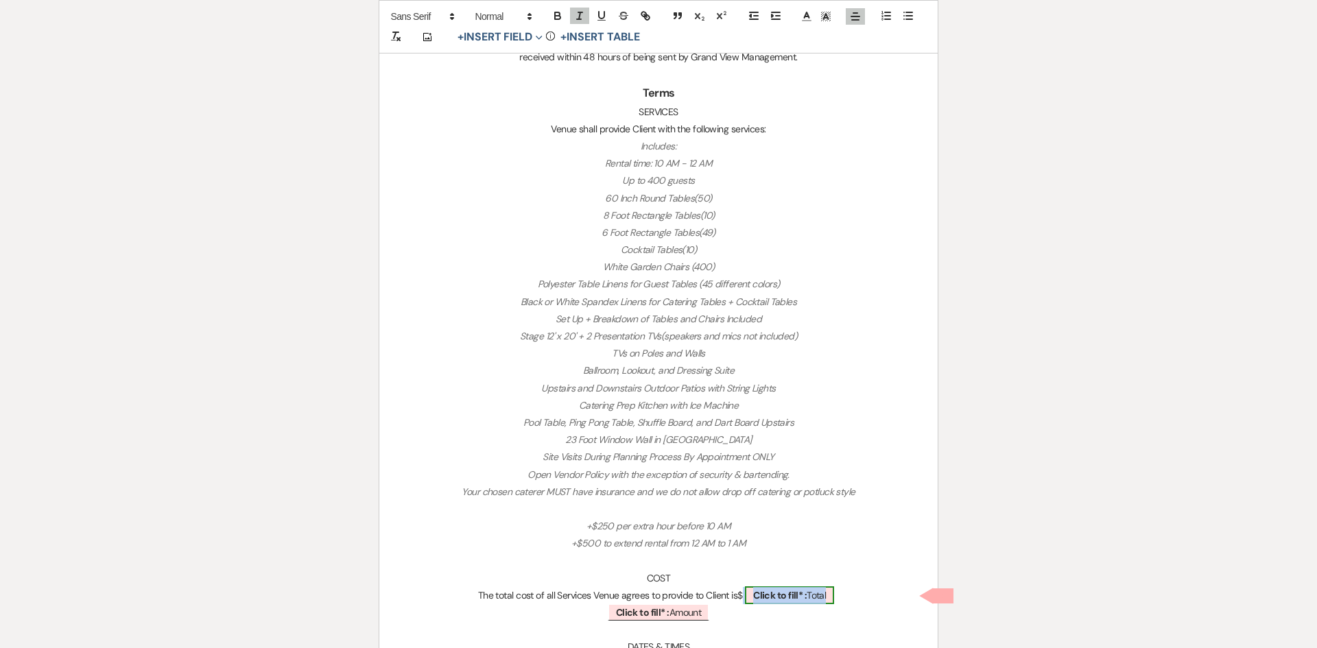
select select "owner"
select select "Total"
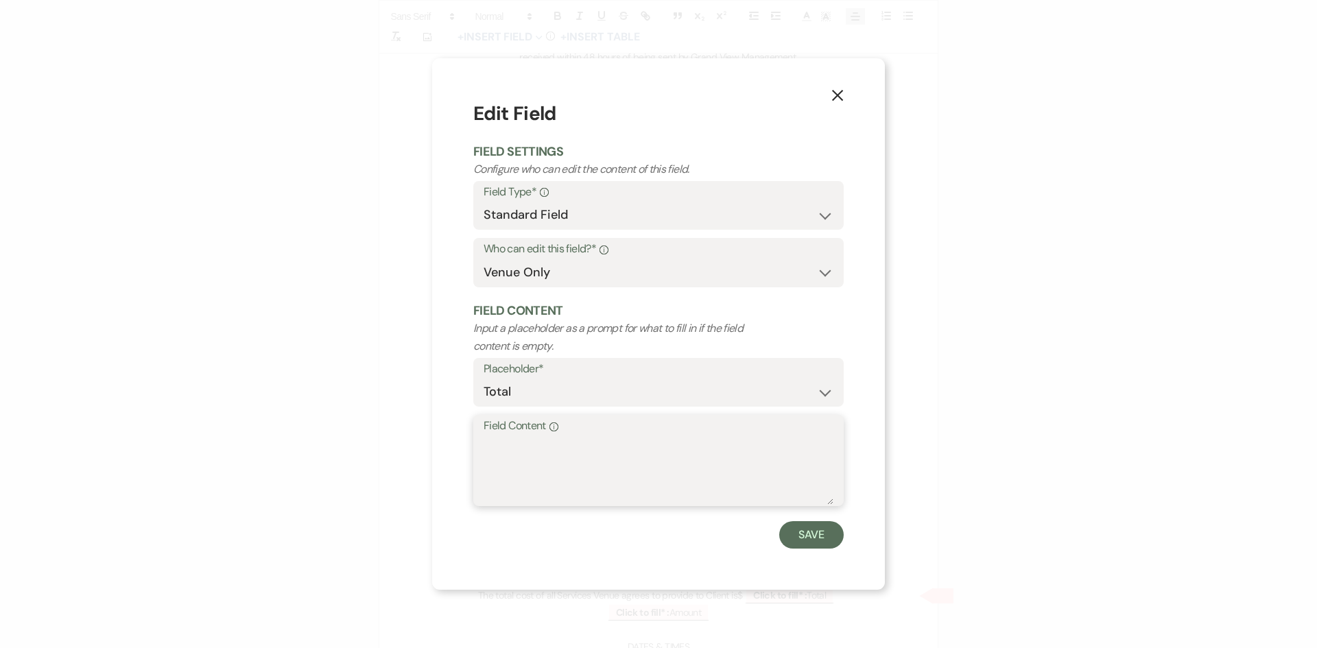
click at [611, 454] on textarea "Field Content Info" at bounding box center [659, 470] width 350 height 69
type textarea "6,300"
click at [833, 532] on button "Save" at bounding box center [811, 534] width 64 height 27
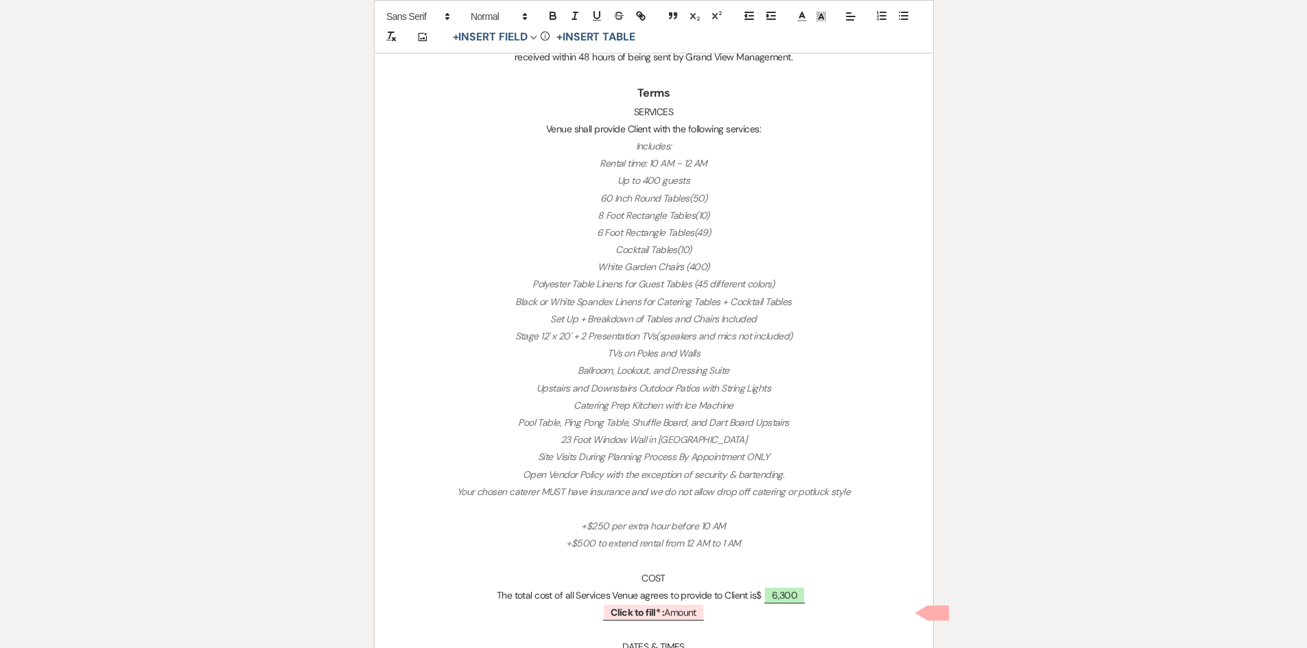
click at [713, 611] on p "﻿ Click to fill* : Amount ﻿" at bounding box center [654, 612] width 493 height 17
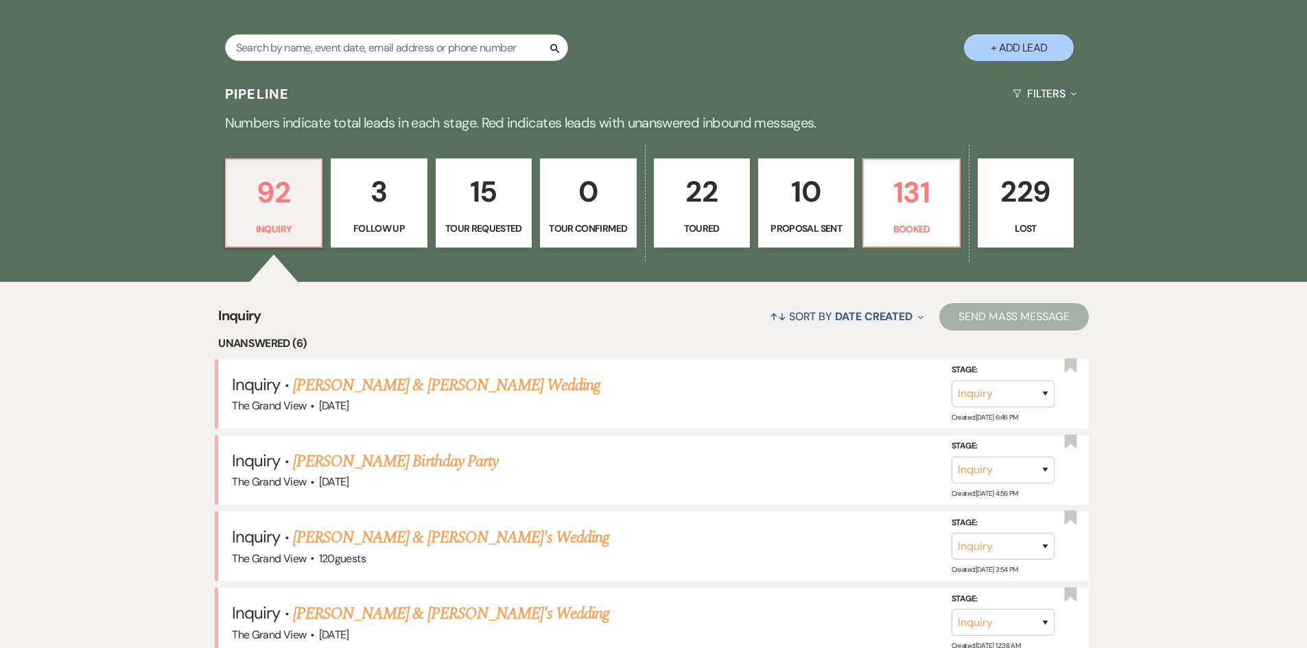
scroll to position [892, 0]
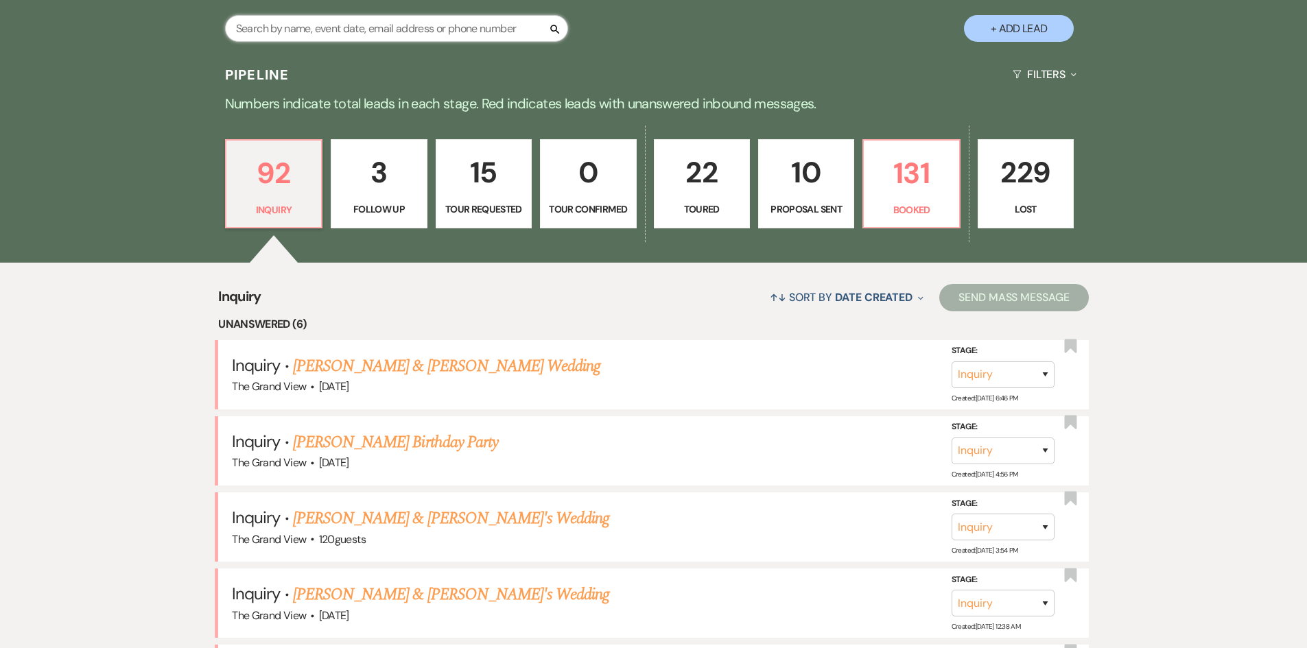
click at [428, 22] on input "text" at bounding box center [396, 28] width 343 height 27
type input "[PERSON_NAME]"
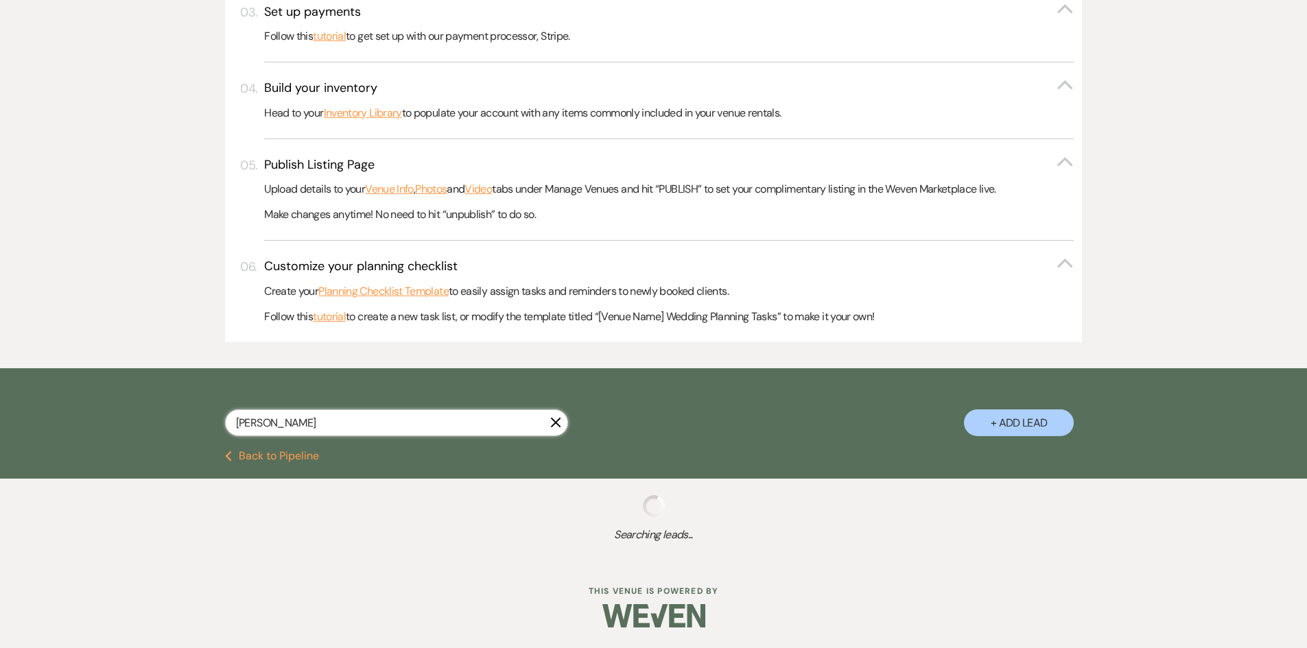
scroll to position [838, 0]
select select "2"
select select "8"
select select "5"
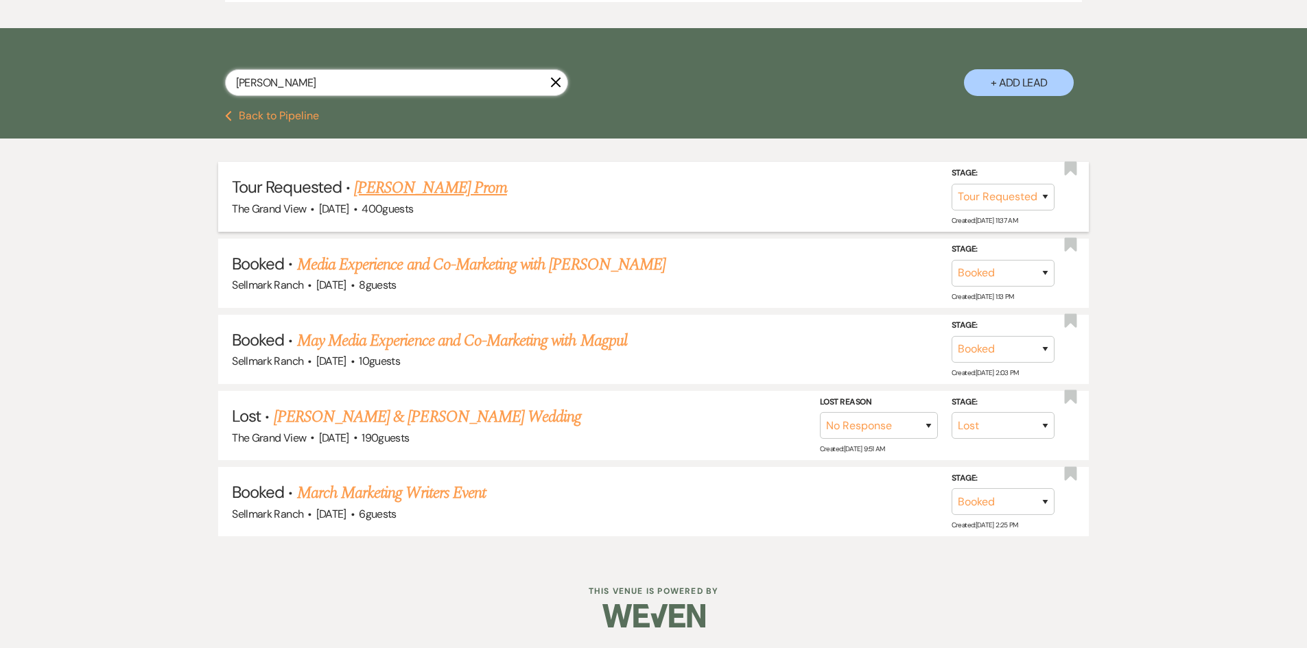
type input "[PERSON_NAME]"
click at [408, 185] on link "[PERSON_NAME] Prom" at bounding box center [430, 188] width 153 height 25
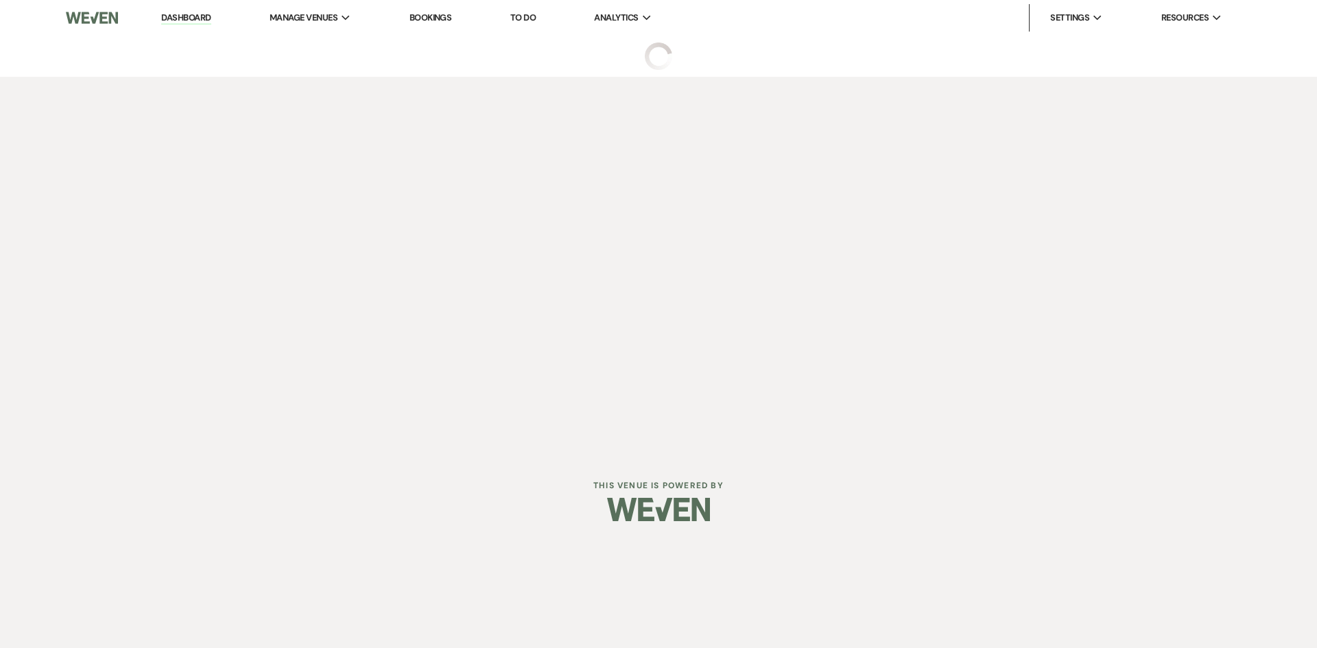
select select "2"
select select "5"
select select "13"
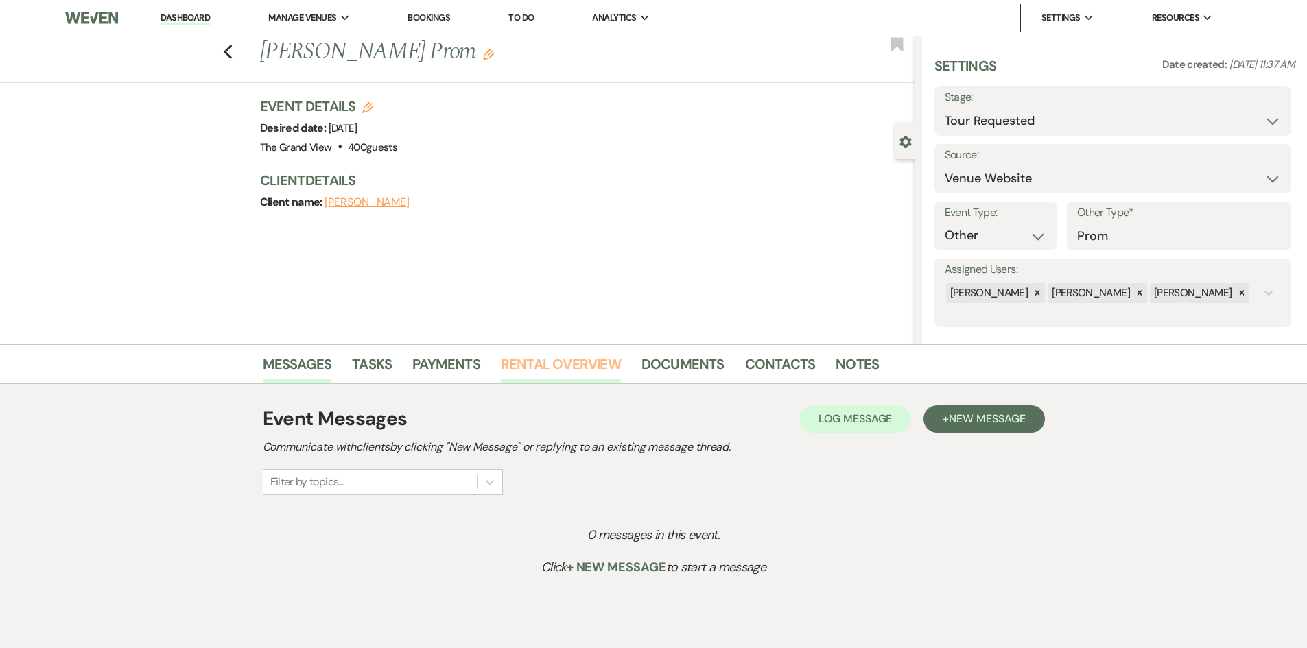
click at [594, 364] on link "Rental Overview" at bounding box center [561, 368] width 120 height 30
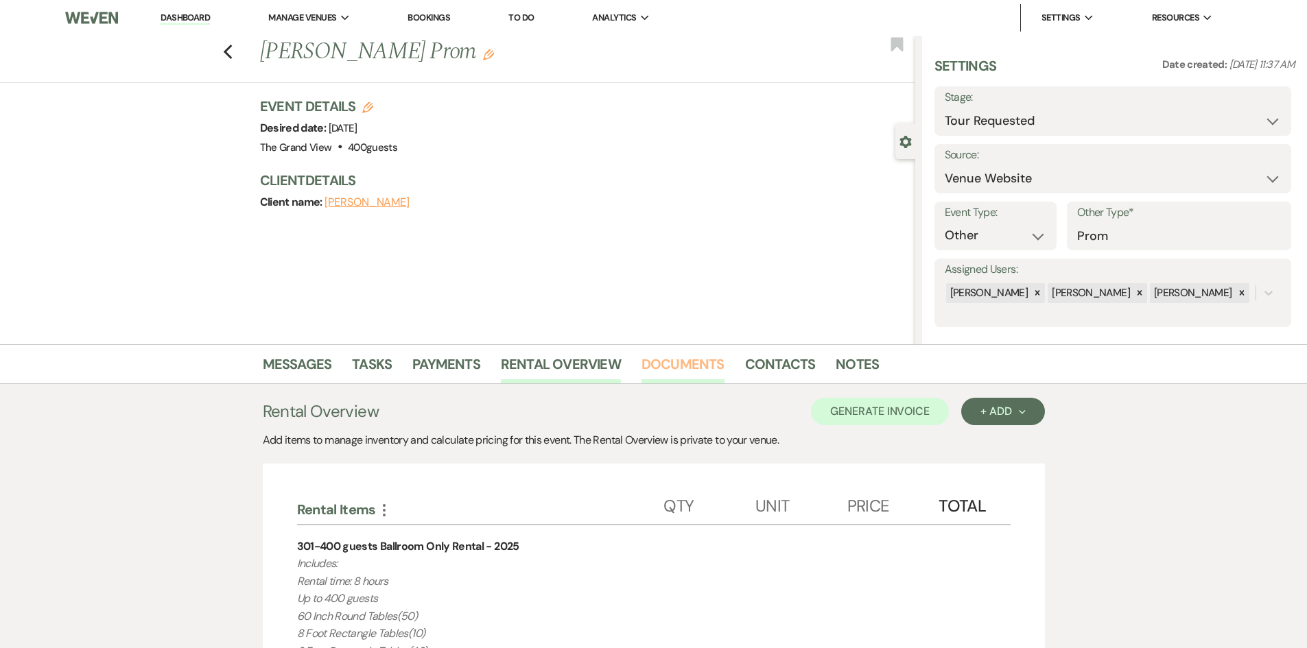
click at [677, 366] on link "Documents" at bounding box center [682, 368] width 83 height 30
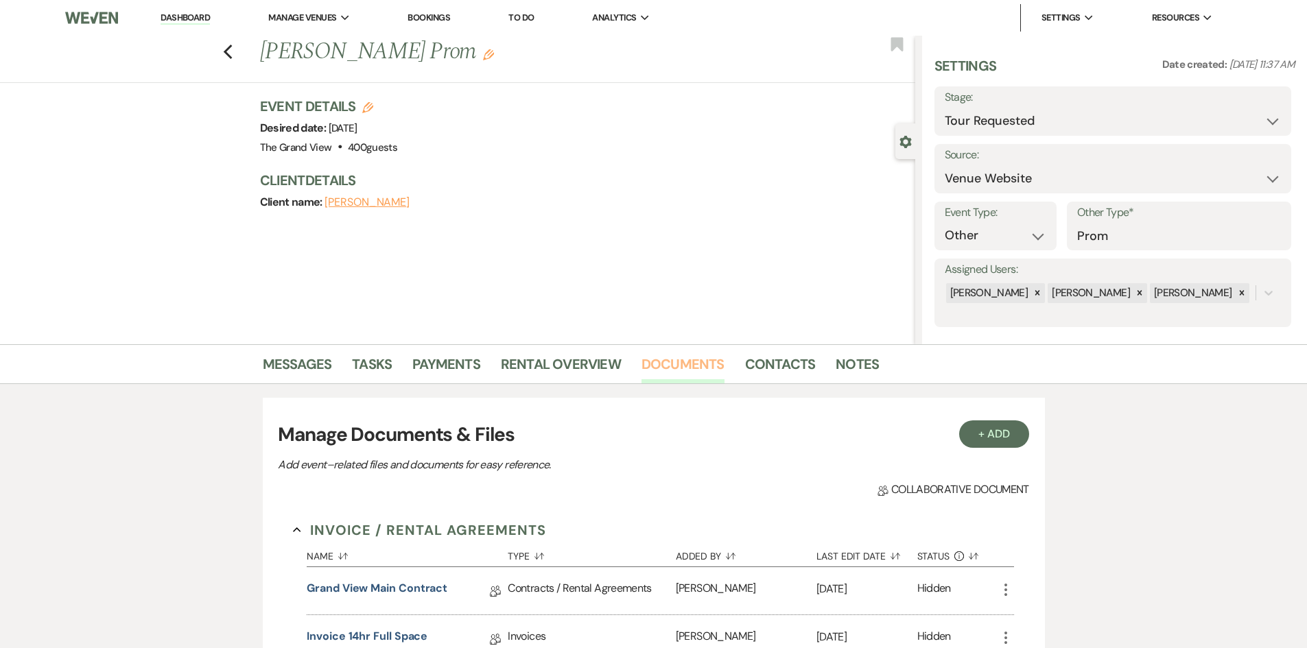
scroll to position [274, 0]
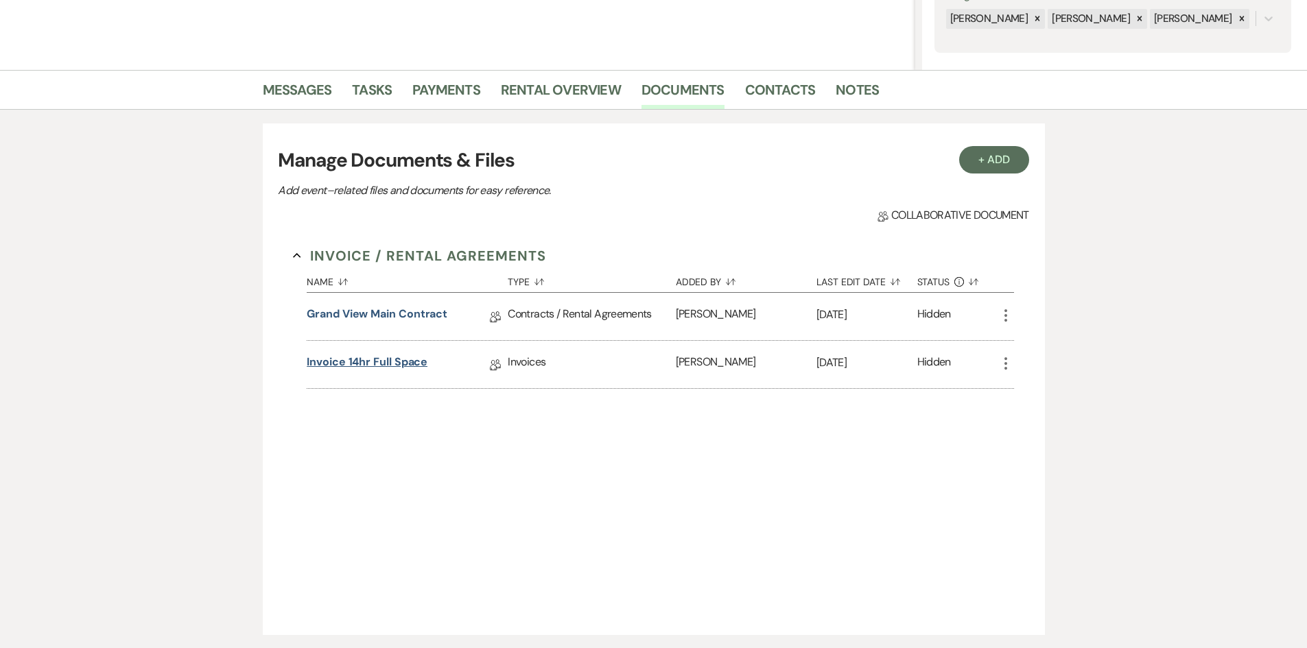
click at [368, 366] on link "Invoice 14hr full space" at bounding box center [367, 364] width 121 height 21
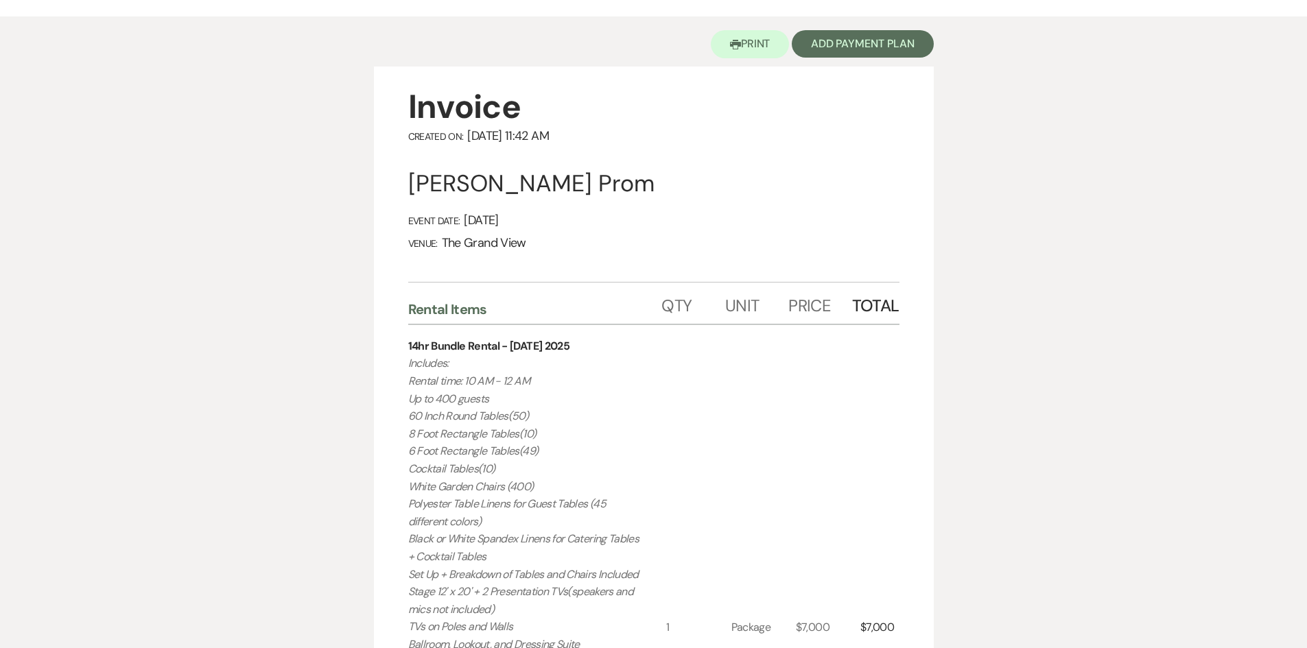
scroll to position [206, 0]
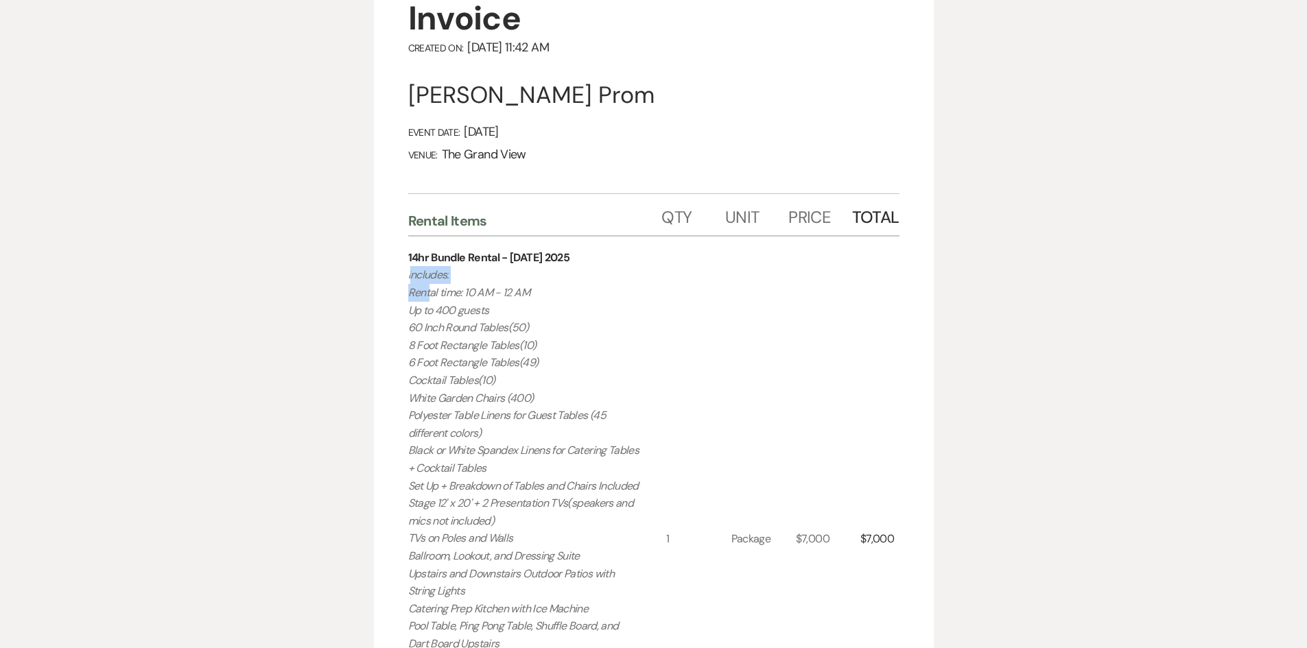
drag, startPoint x: 410, startPoint y: 276, endPoint x: 423, endPoint y: 286, distance: 16.1
click at [423, 286] on p "Includes: Rental time: 10 AM - 12 AM Up to 400 guests 60 Inch Round Tables(50) …" at bounding box center [524, 547] width 233 height 562
click at [408, 277] on p "Includes: Rental time: 10 AM - 12 AM Up to 400 guests 60 Inch Round Tables(50) …" at bounding box center [524, 547] width 233 height 562
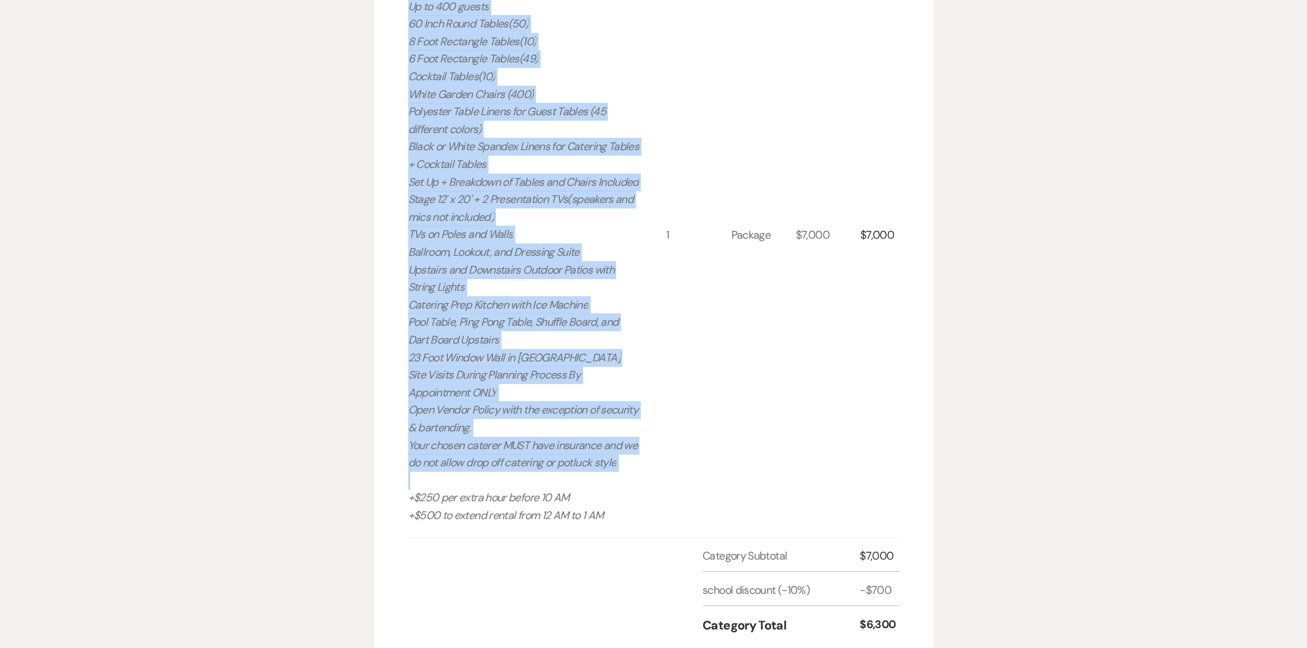
scroll to position [549, 0]
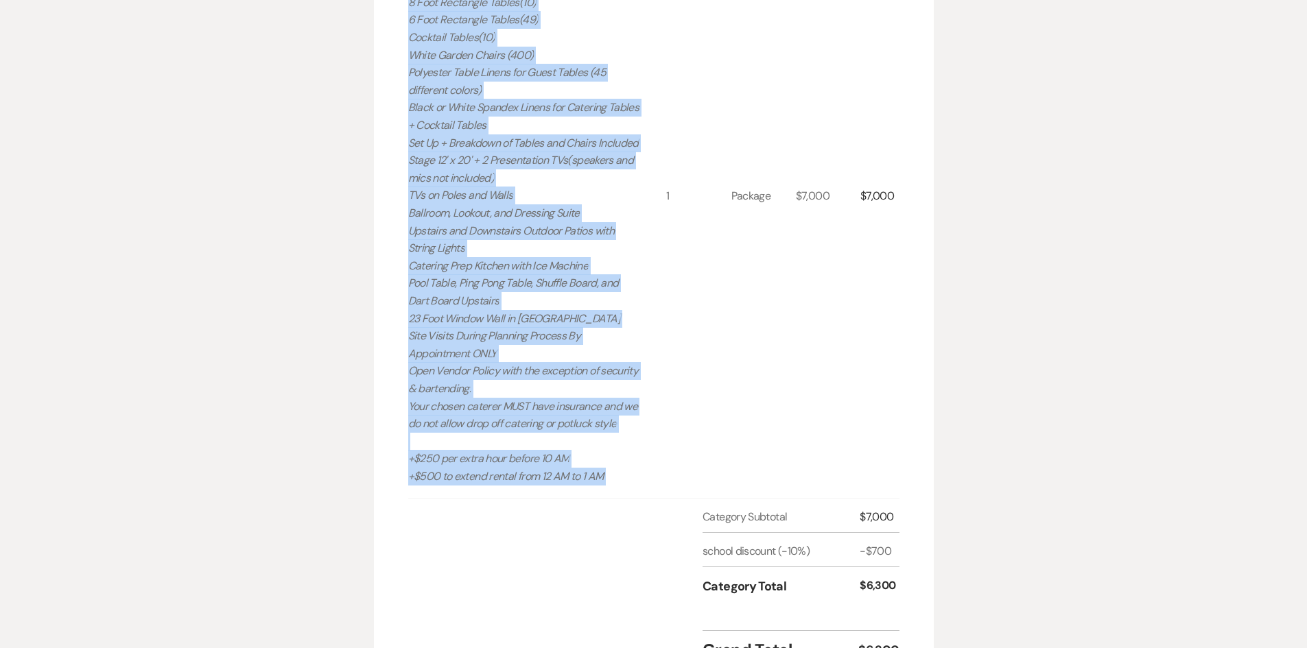
drag, startPoint x: 407, startPoint y: 276, endPoint x: 617, endPoint y: 490, distance: 299.8
click at [617, 490] on div "Invoice Created On: [DATE] 11:42 AM [PERSON_NAME] Prom Event Date: [DATE] Venue…" at bounding box center [654, 171] width 560 height 1072
copy p "Includes: Rental time: 10 AM - 12 AM Up to 400 guests 60 Inch Round Tables(50) …"
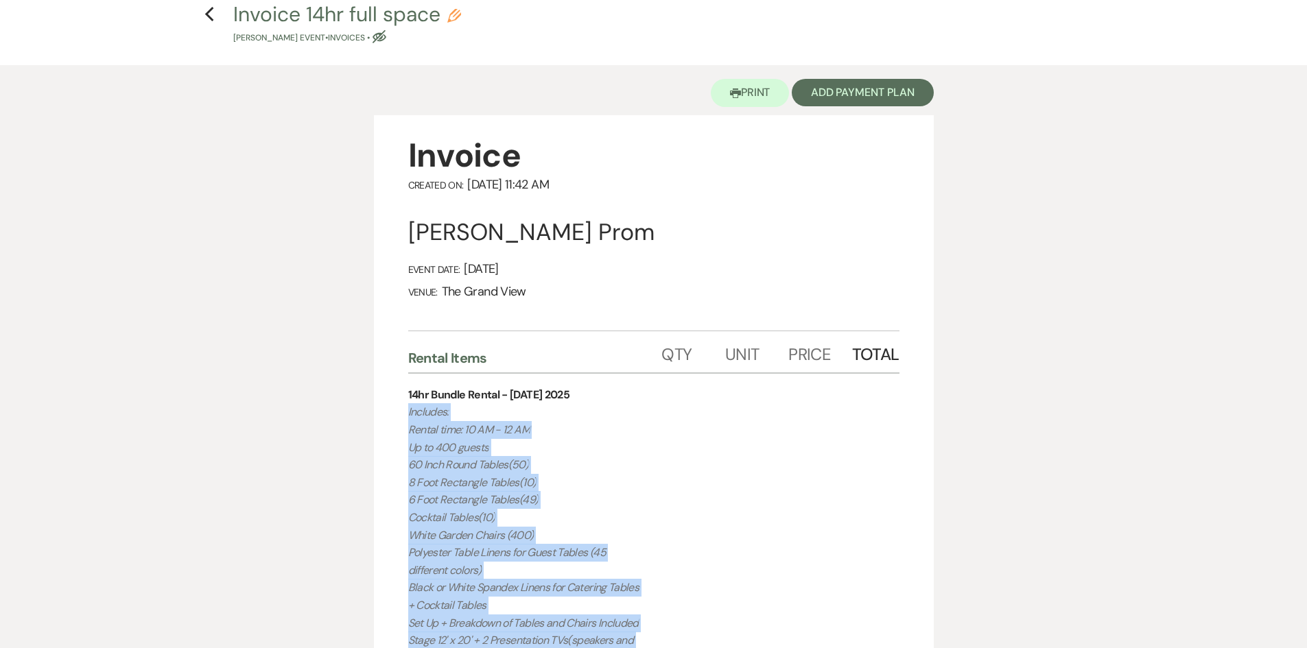
scroll to position [0, 0]
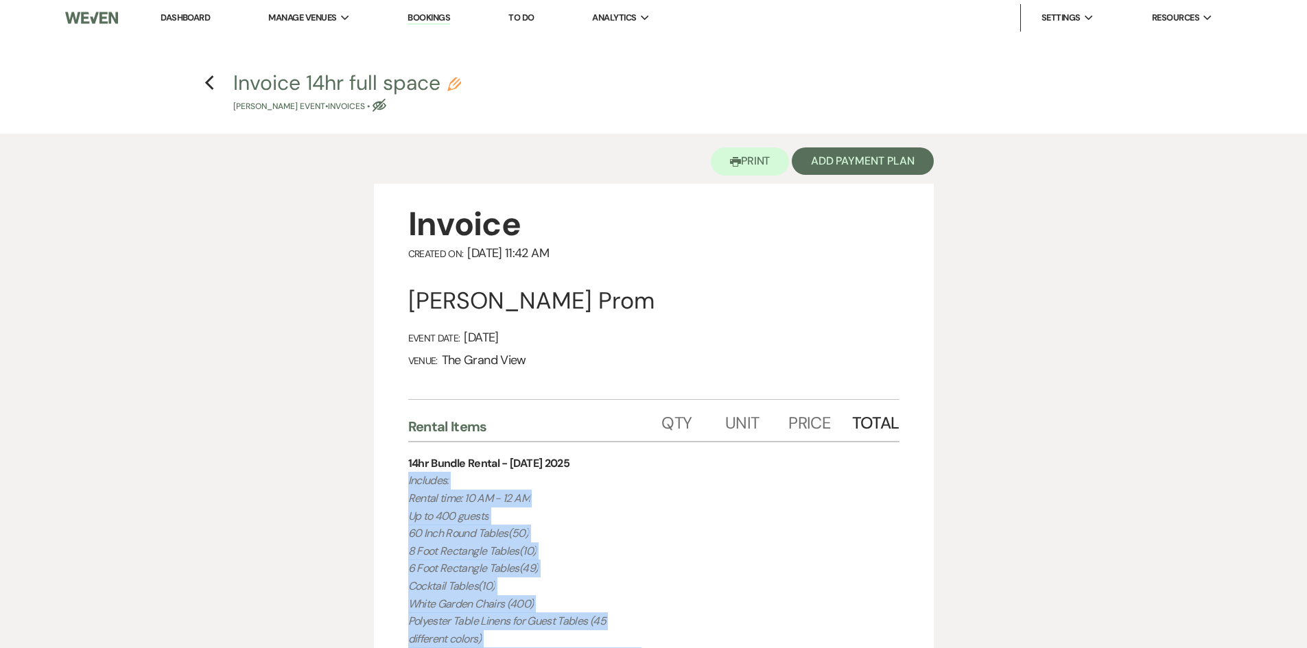
click at [193, 21] on link "Dashboard" at bounding box center [185, 18] width 49 height 12
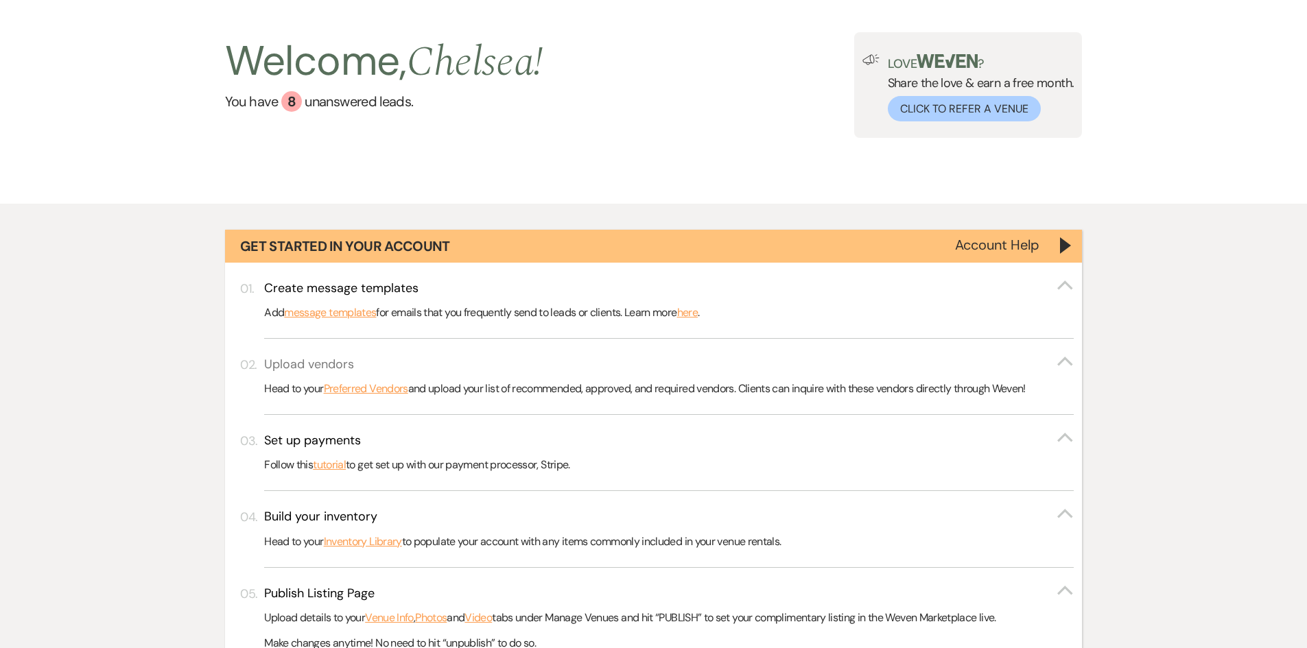
scroll to position [480, 0]
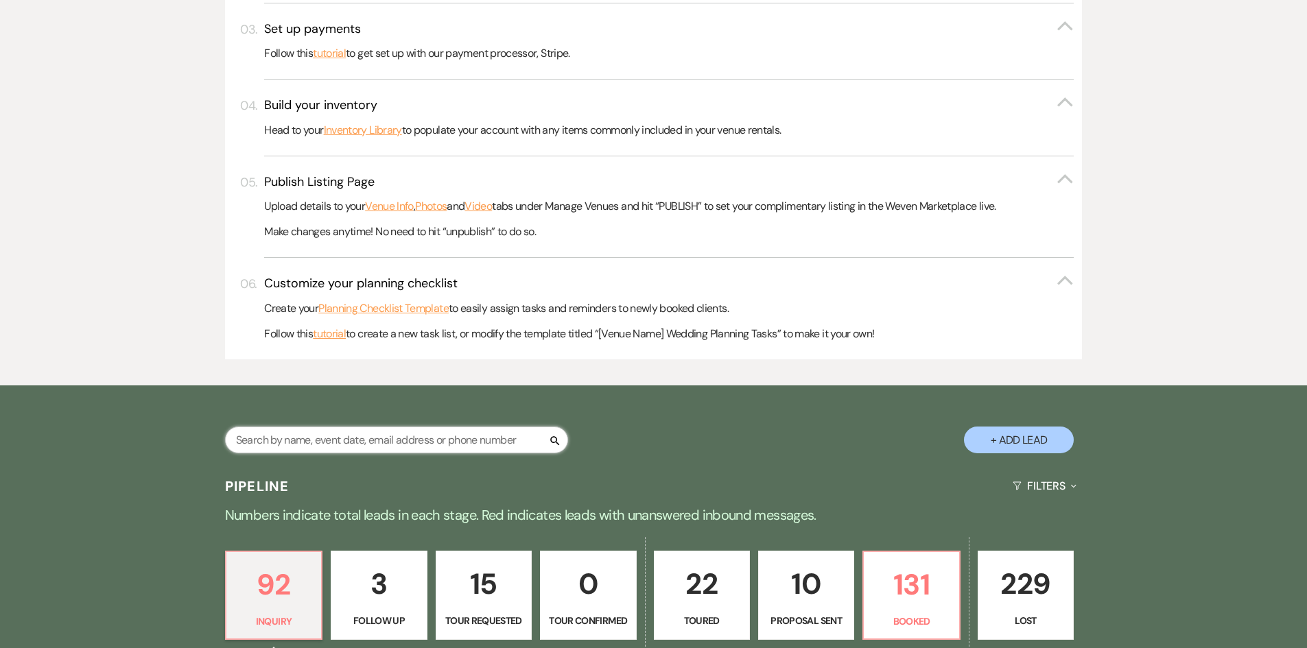
click at [400, 443] on input "text" at bounding box center [396, 440] width 343 height 27
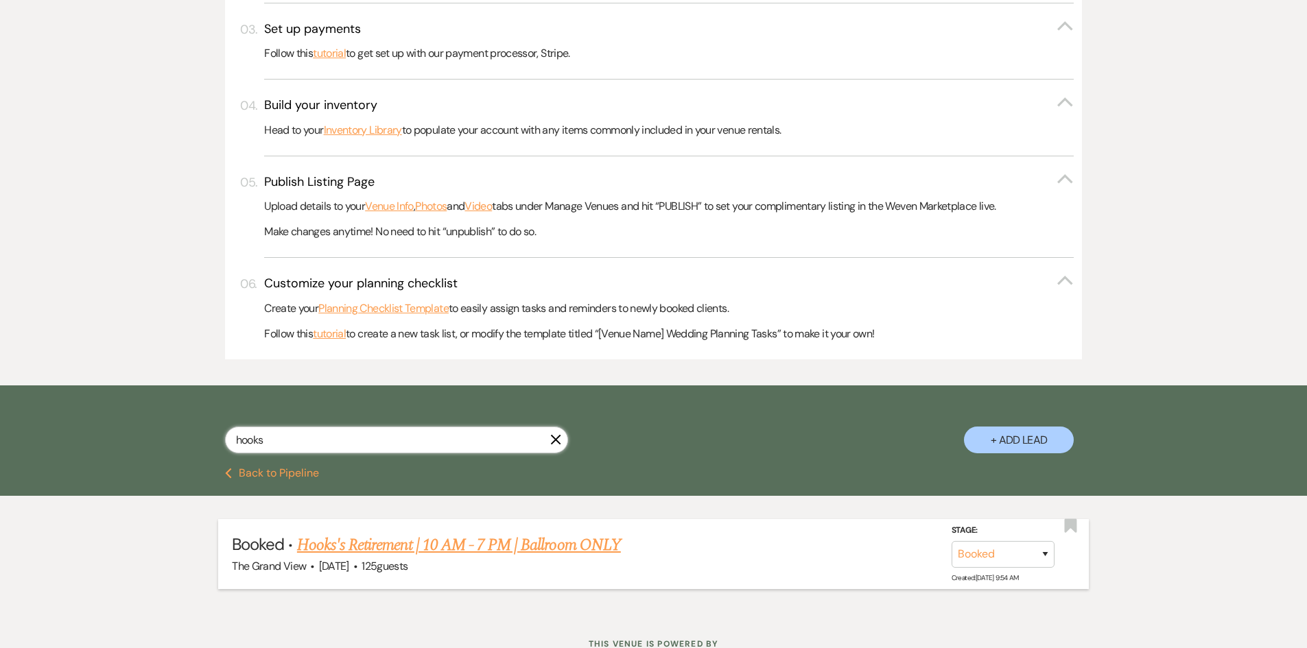
type input "hooks"
click at [465, 533] on li "Booked · Hooks's Retirement | 10 AM - 7 PM | Ballroom ONLY The [GEOGRAPHIC_DATA…" at bounding box center [653, 553] width 871 height 69
click at [462, 546] on link "Hooks's Retirement | 10 AM - 7 PM | Ballroom ONLY" at bounding box center [459, 545] width 324 height 25
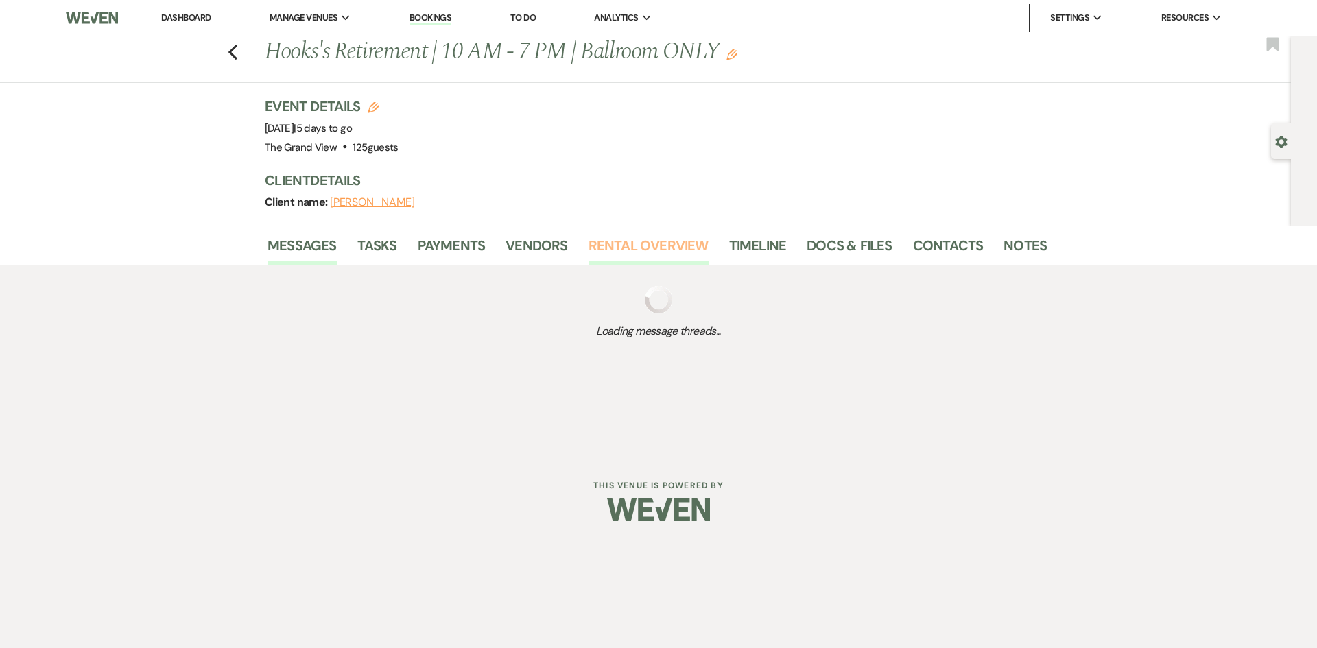
click at [663, 250] on link "Rental Overview" at bounding box center [649, 250] width 120 height 30
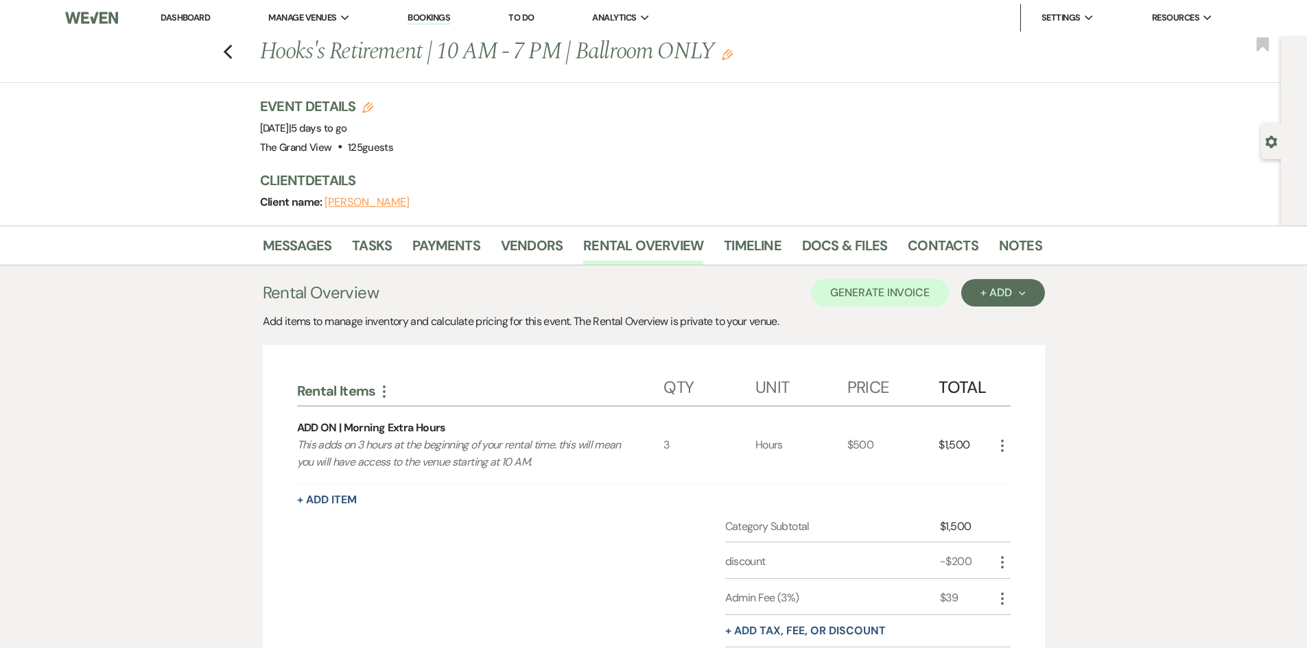
click at [1007, 443] on icon "More" at bounding box center [1002, 446] width 16 height 16
click at [1020, 495] on button "X Delete" at bounding box center [1031, 494] width 74 height 22
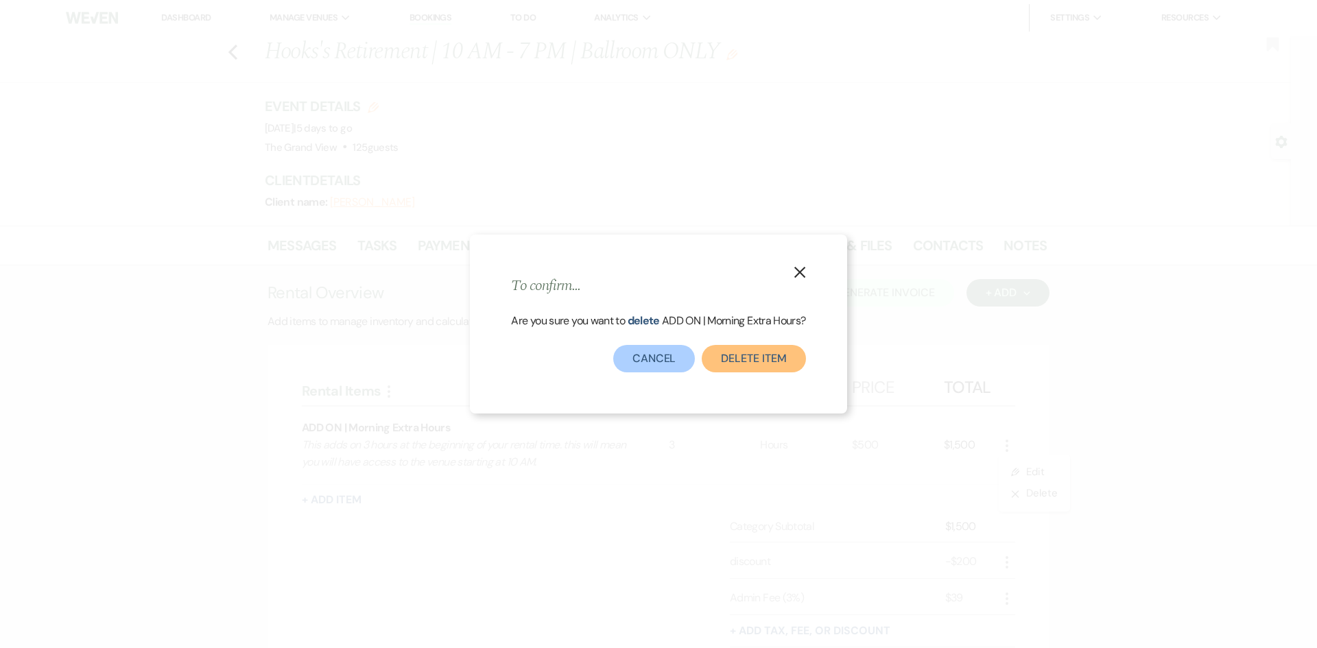
click at [750, 368] on button "Delete Item" at bounding box center [754, 358] width 104 height 27
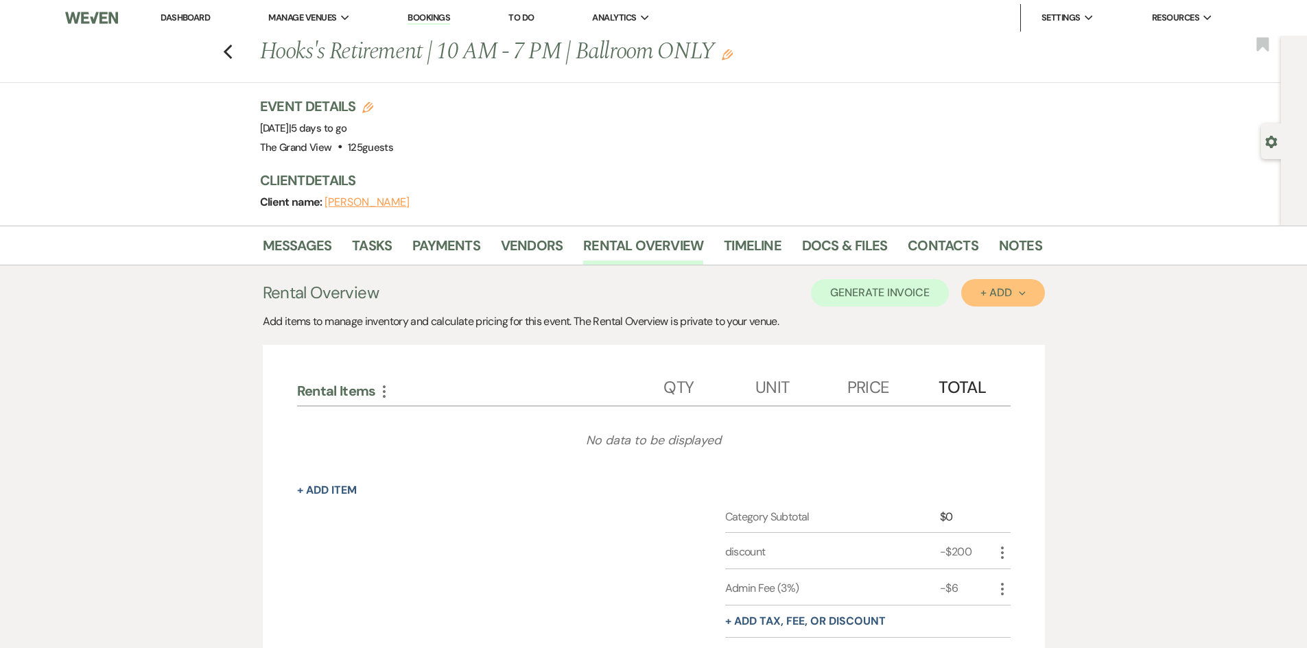
click at [1008, 297] on div "+ Add Next" at bounding box center [1002, 292] width 45 height 11
click at [993, 320] on button "Item" at bounding box center [995, 324] width 69 height 21
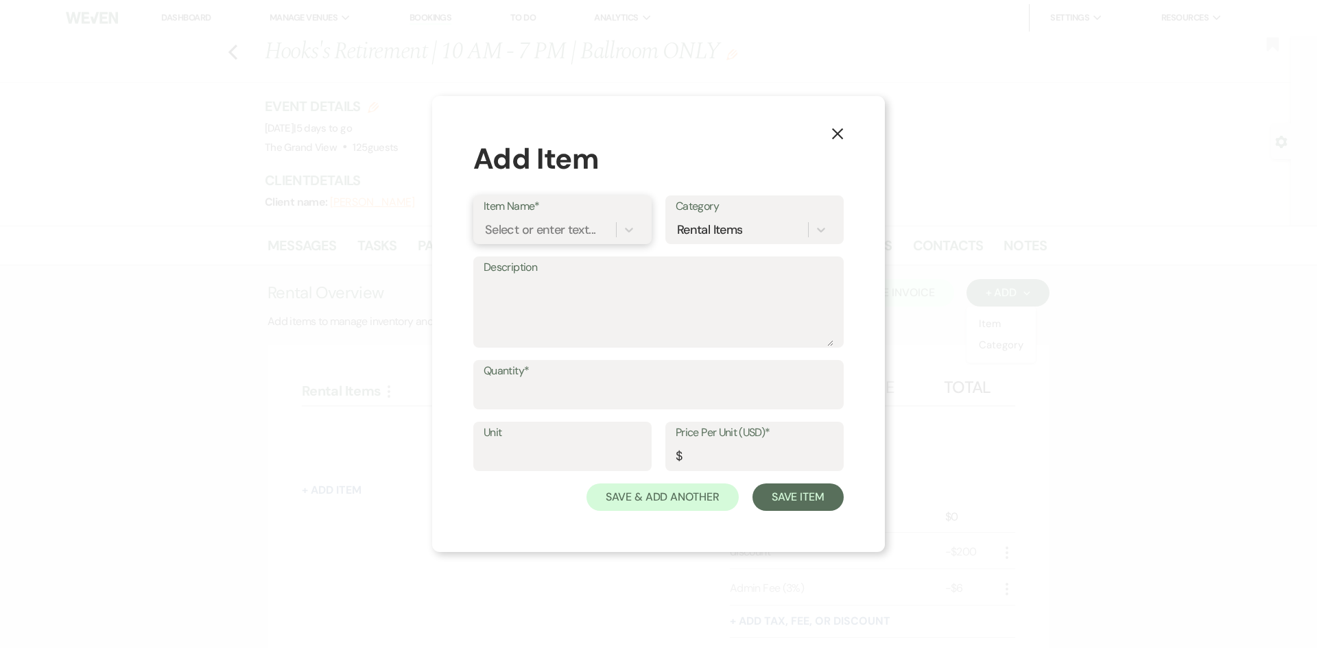
click at [509, 226] on div "Select or enter text..." at bounding box center [540, 230] width 110 height 19
click at [496, 226] on input "bar" at bounding box center [495, 230] width 21 height 19
type input "ADD ON | Bar"
click at [564, 262] on div "+ Add "ADD ON | Bar"" at bounding box center [563, 264] width 158 height 27
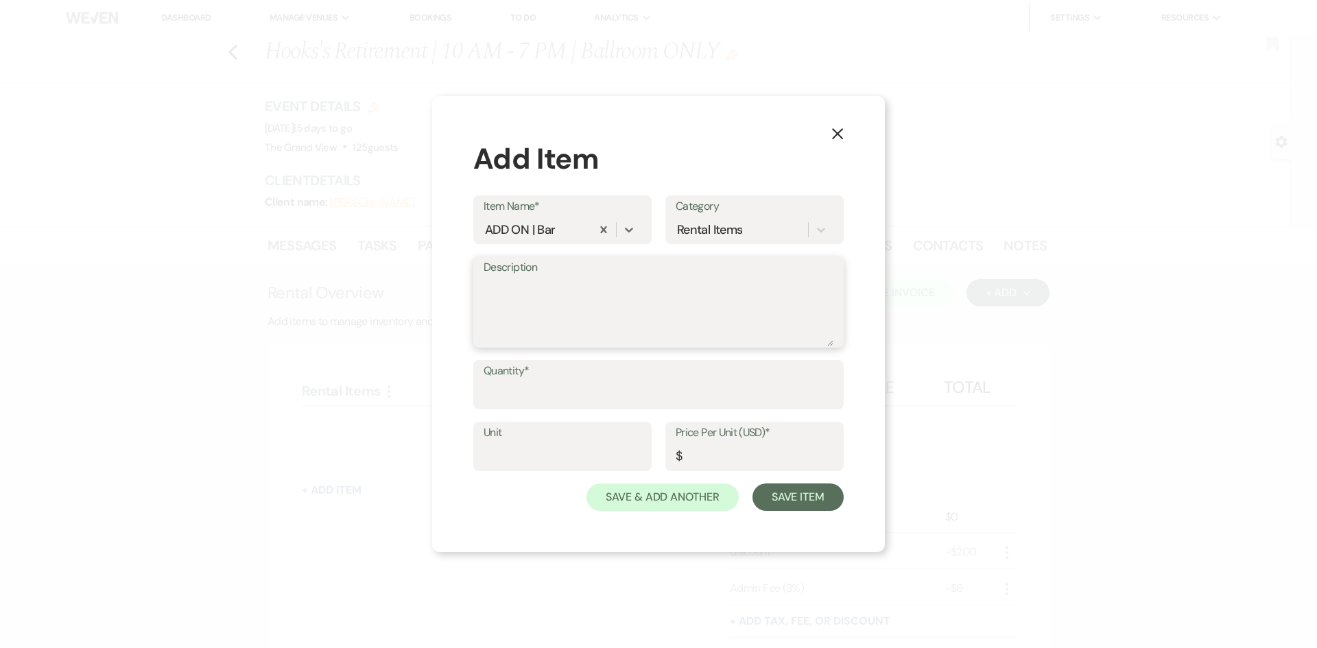
click at [550, 294] on textarea "Description" at bounding box center [659, 312] width 350 height 69
click at [493, 289] on textarea "moblie white bar" at bounding box center [659, 312] width 350 height 69
type textarea "mobile white bar"
click at [532, 402] on input "Quantity*" at bounding box center [659, 394] width 350 height 27
type input "1"
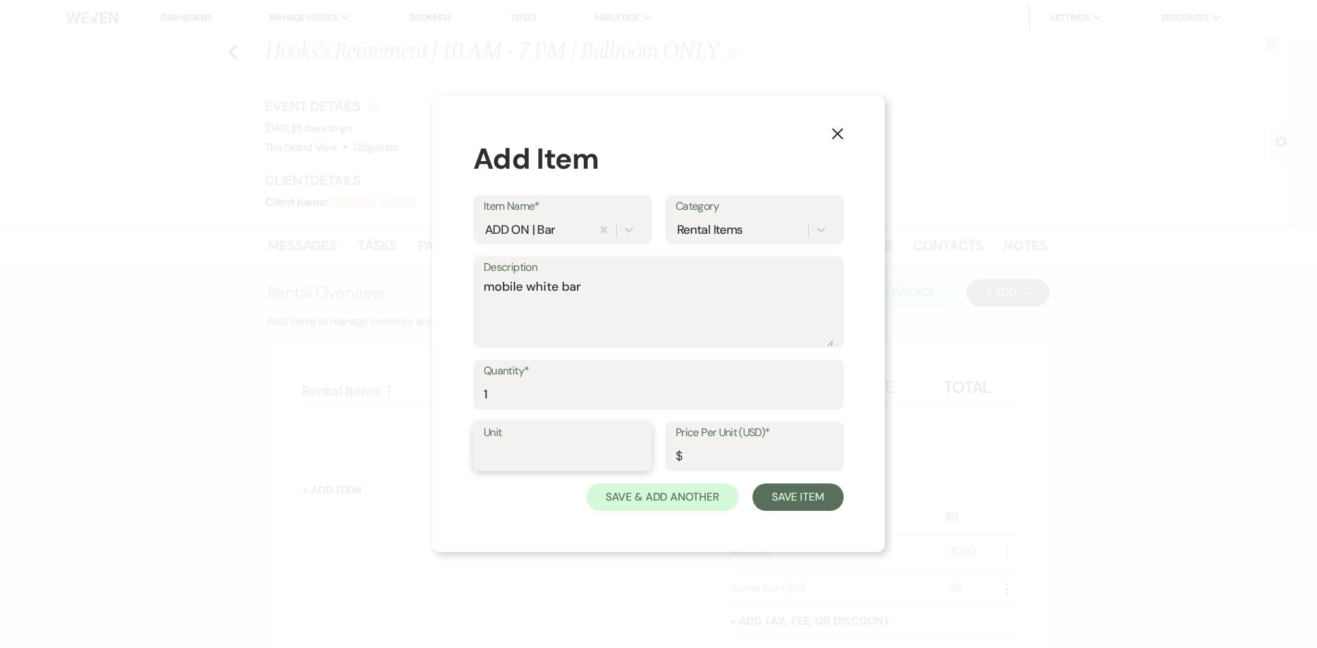
click at [529, 451] on input "Unit" at bounding box center [563, 456] width 158 height 27
type input "item"
click at [785, 447] on input "Price Per Unit (USD)*" at bounding box center [755, 456] width 158 height 27
type input "4"
type input "100"
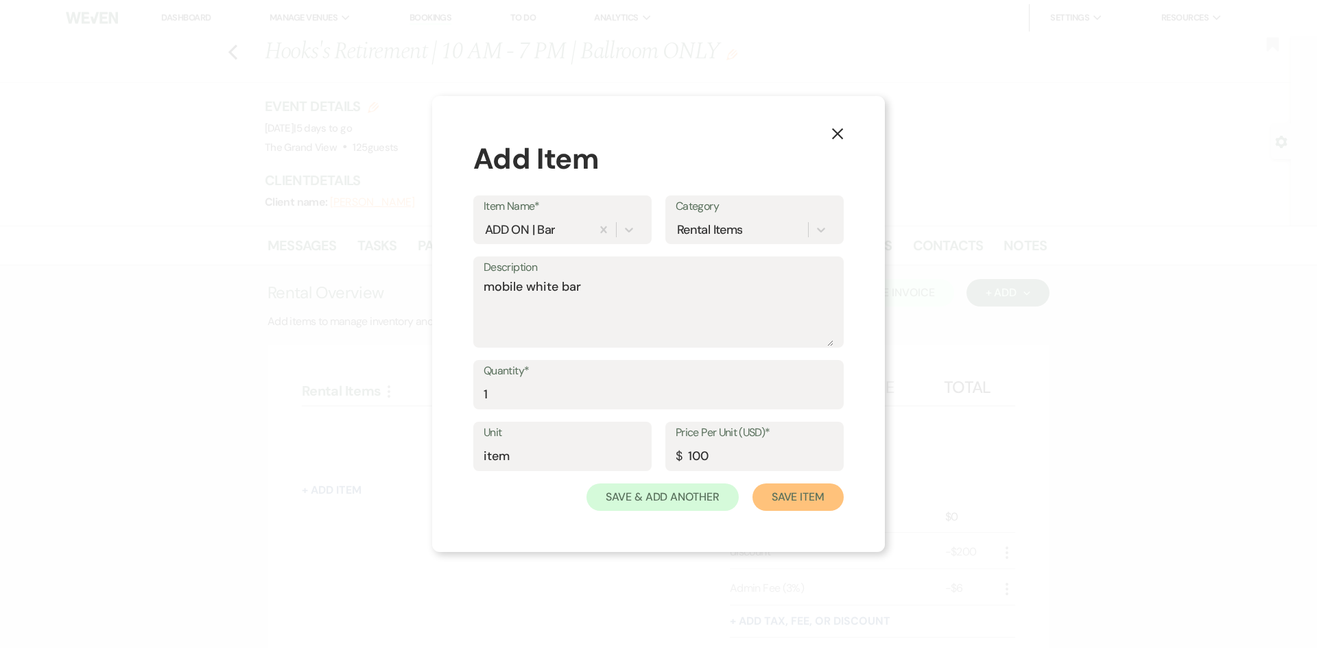
click at [788, 502] on button "Save Item" at bounding box center [798, 497] width 91 height 27
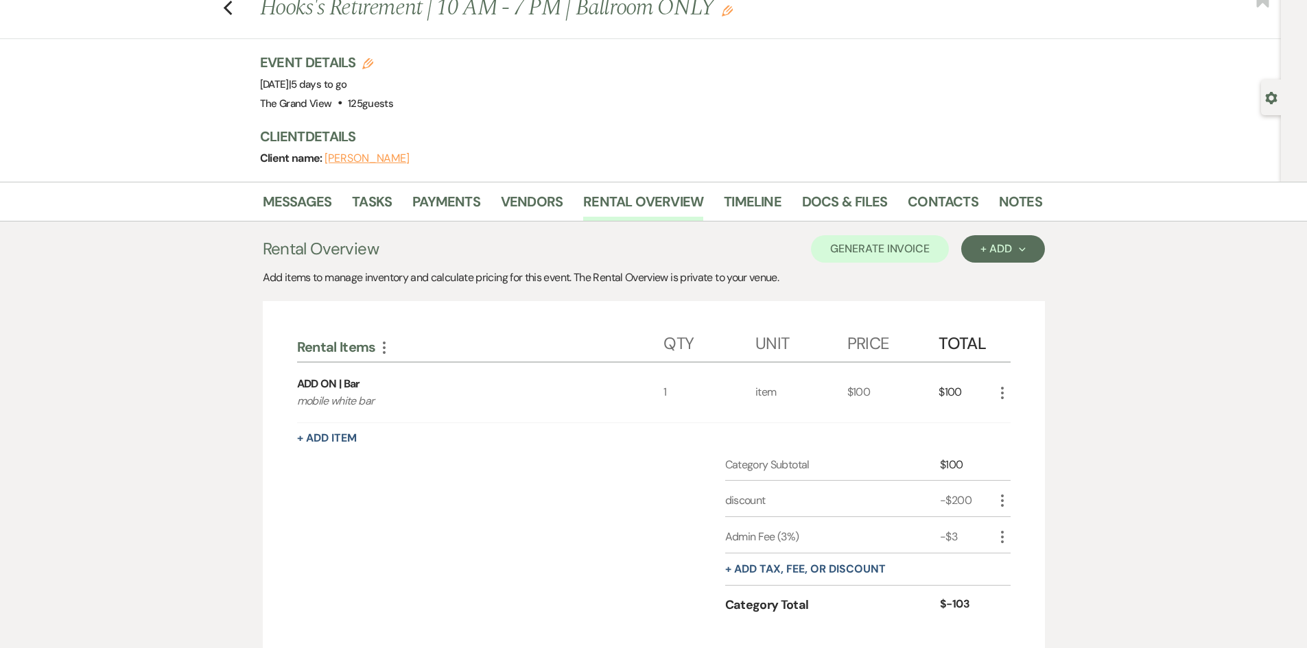
scroll to position [69, 0]
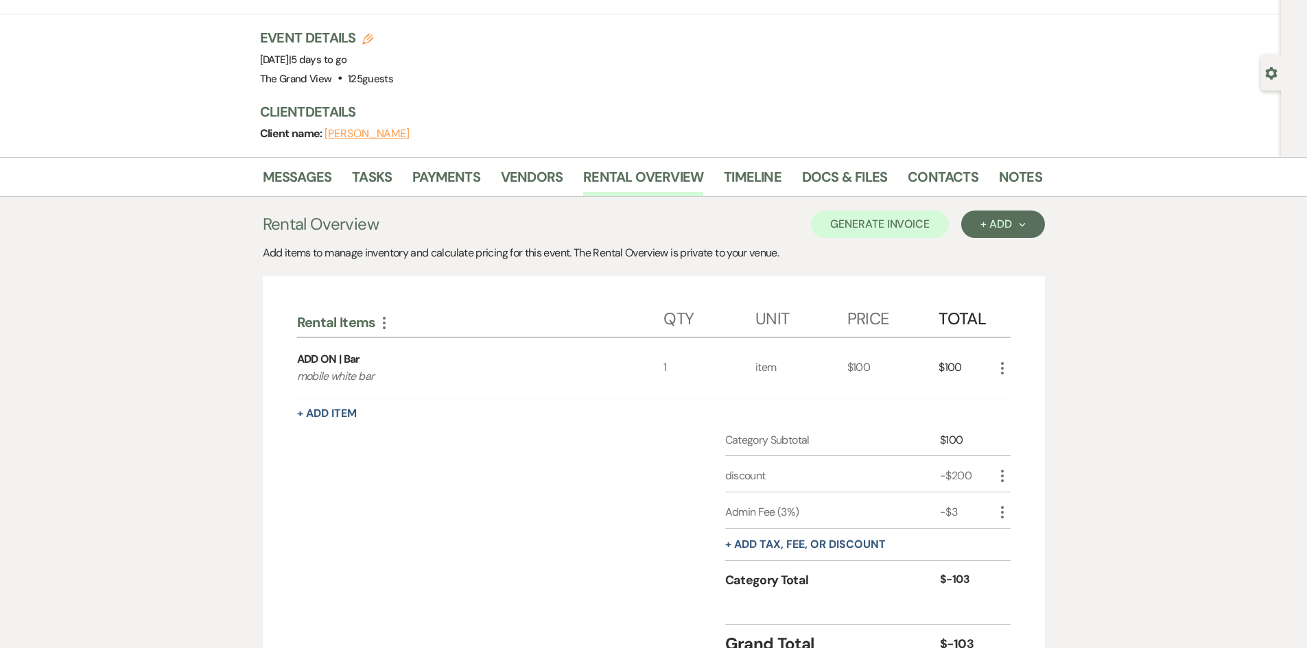
click at [1000, 473] on icon "More" at bounding box center [1002, 476] width 16 height 16
click at [1027, 528] on button "[PERSON_NAME]" at bounding box center [1031, 525] width 74 height 22
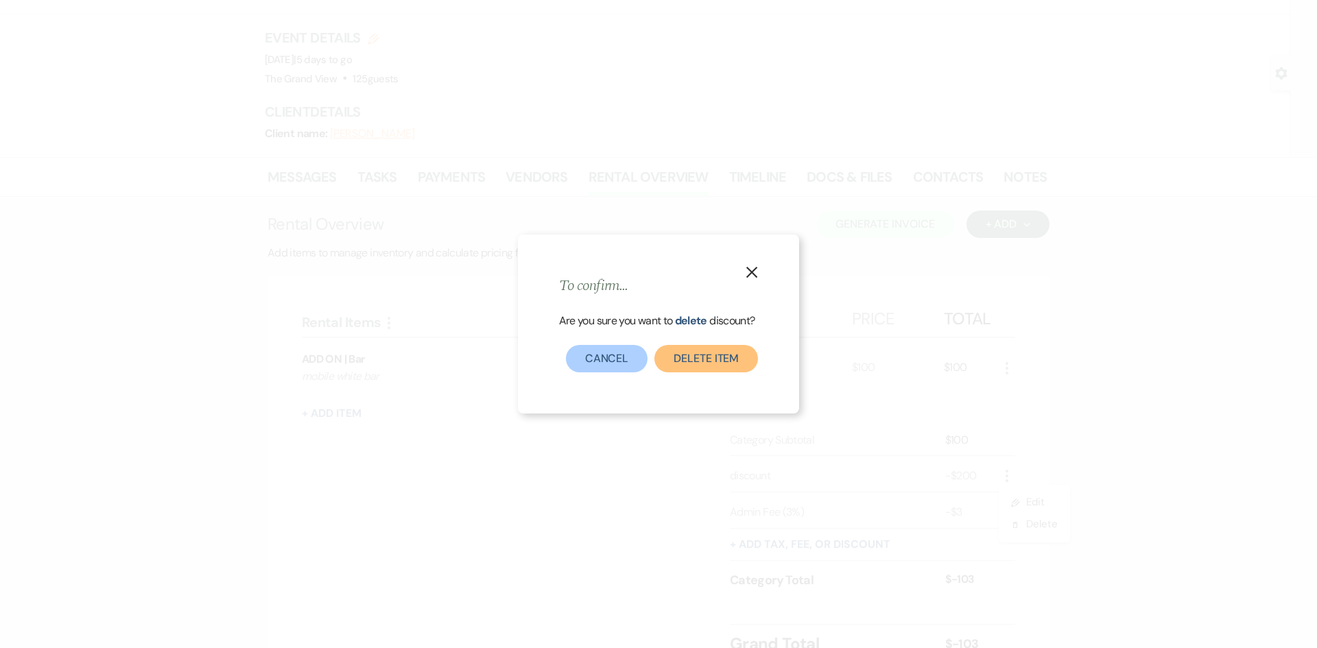
click at [727, 358] on button "Delete item" at bounding box center [707, 358] width 104 height 27
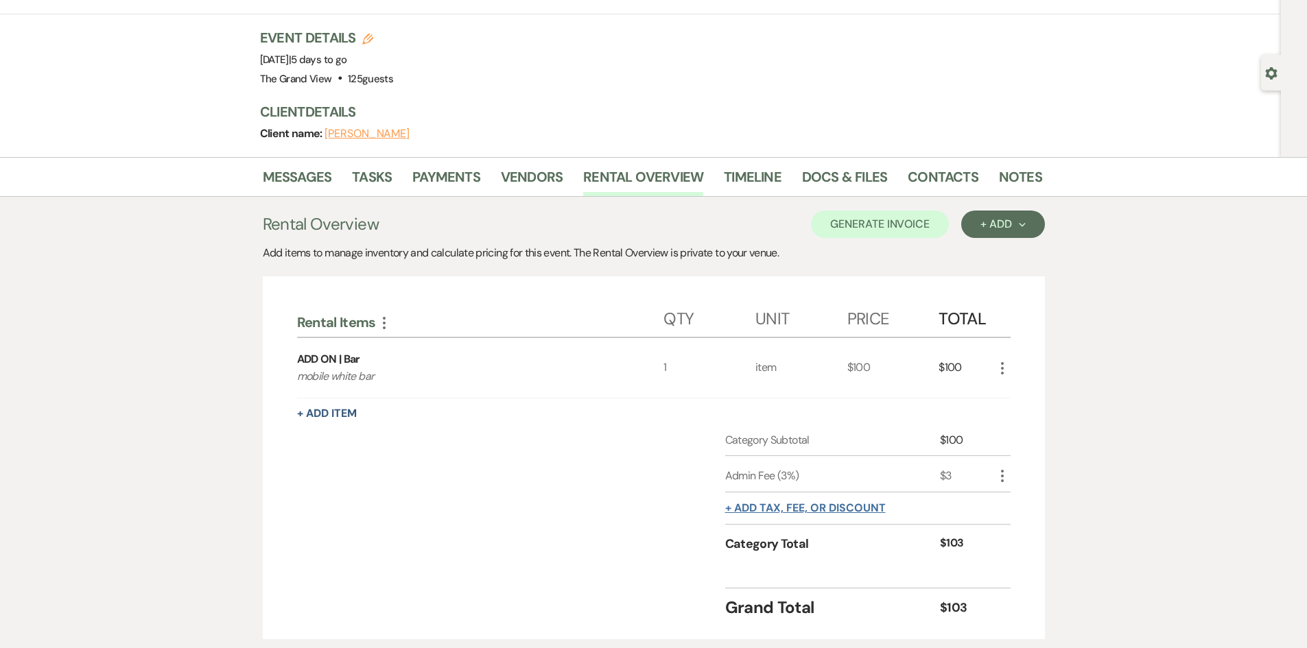
click at [870, 503] on button "+ Add tax, fee, or discount" at bounding box center [805, 508] width 161 height 11
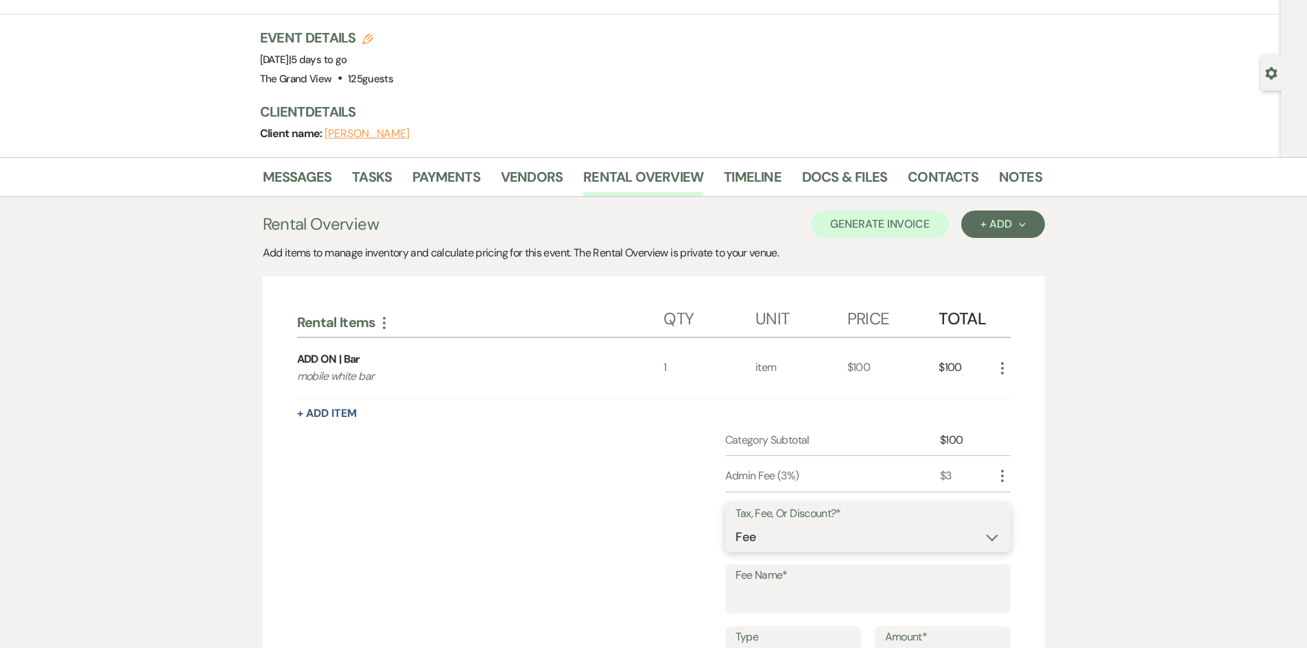
drag, startPoint x: 825, startPoint y: 539, endPoint x: 824, endPoint y: 548, distance: 8.9
click at [825, 539] on select "Fee Discount Tax" at bounding box center [867, 537] width 265 height 27
select select "3"
click at [735, 524] on select "Fee Discount Tax" at bounding box center [867, 537] width 265 height 27
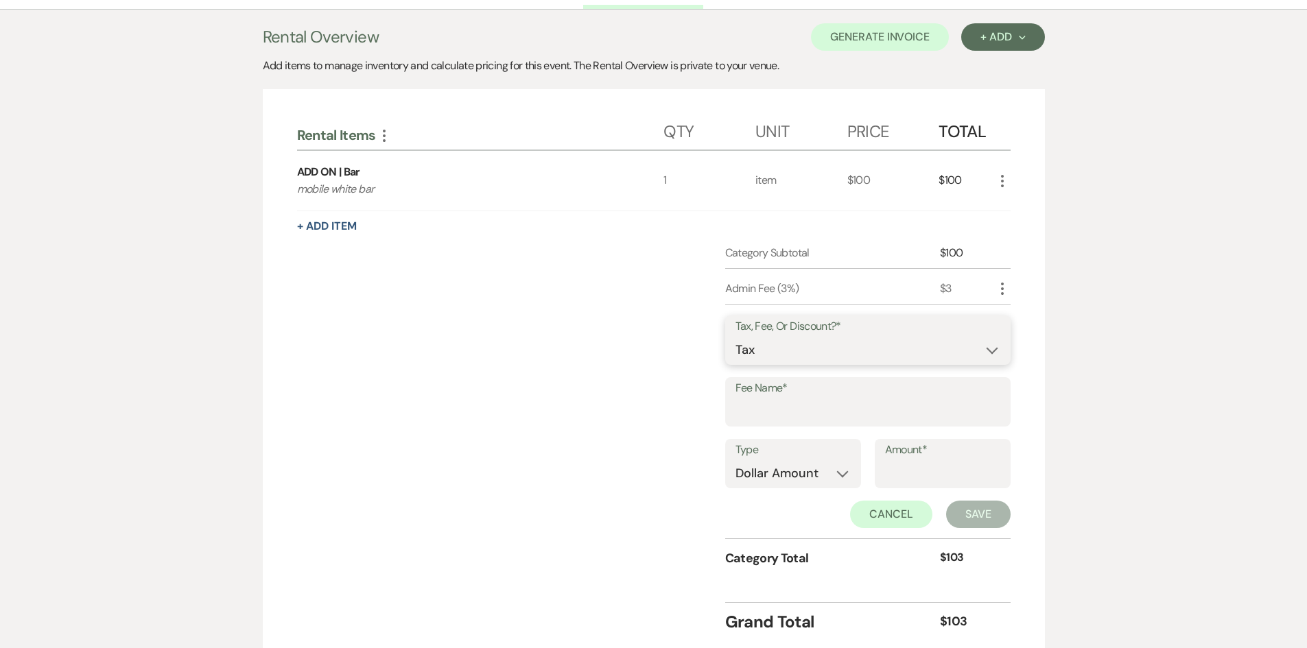
scroll to position [274, 0]
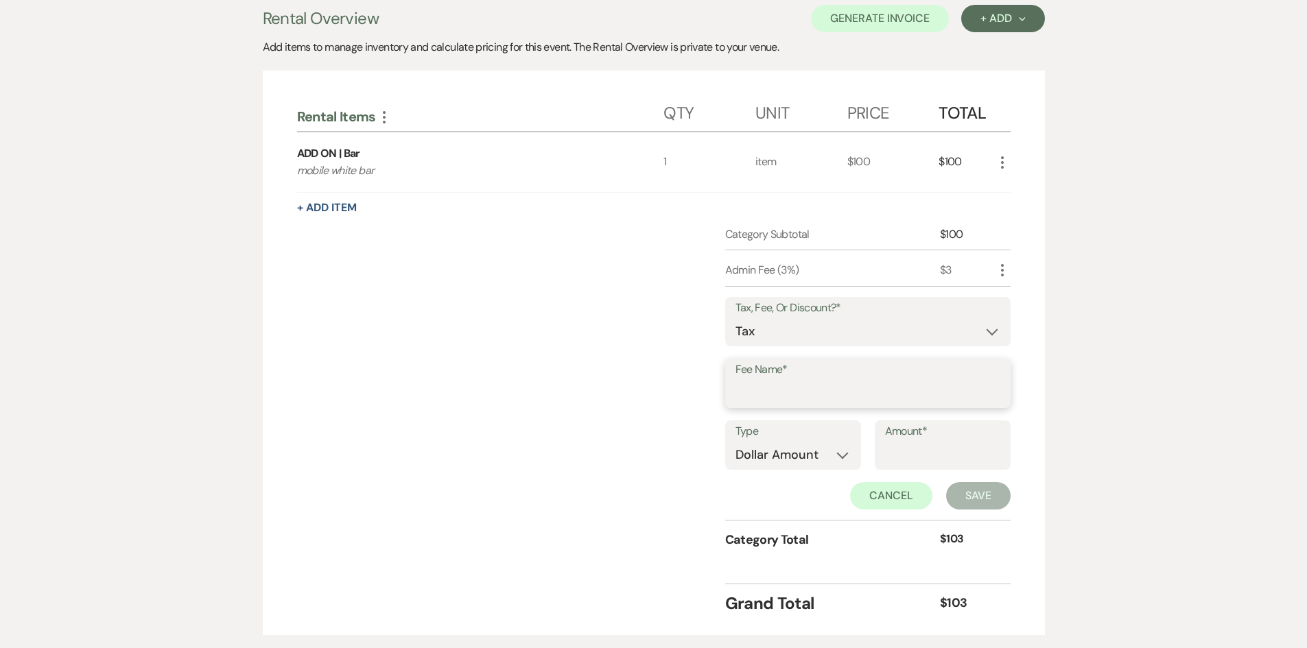
click at [772, 388] on input "Fee Name*" at bounding box center [867, 393] width 265 height 27
type input "tax"
click at [794, 459] on select "Dollar Amount Percentage" at bounding box center [792, 455] width 115 height 27
select select "false"
click at [735, 442] on select "Dollar Amount Percentage" at bounding box center [792, 455] width 115 height 27
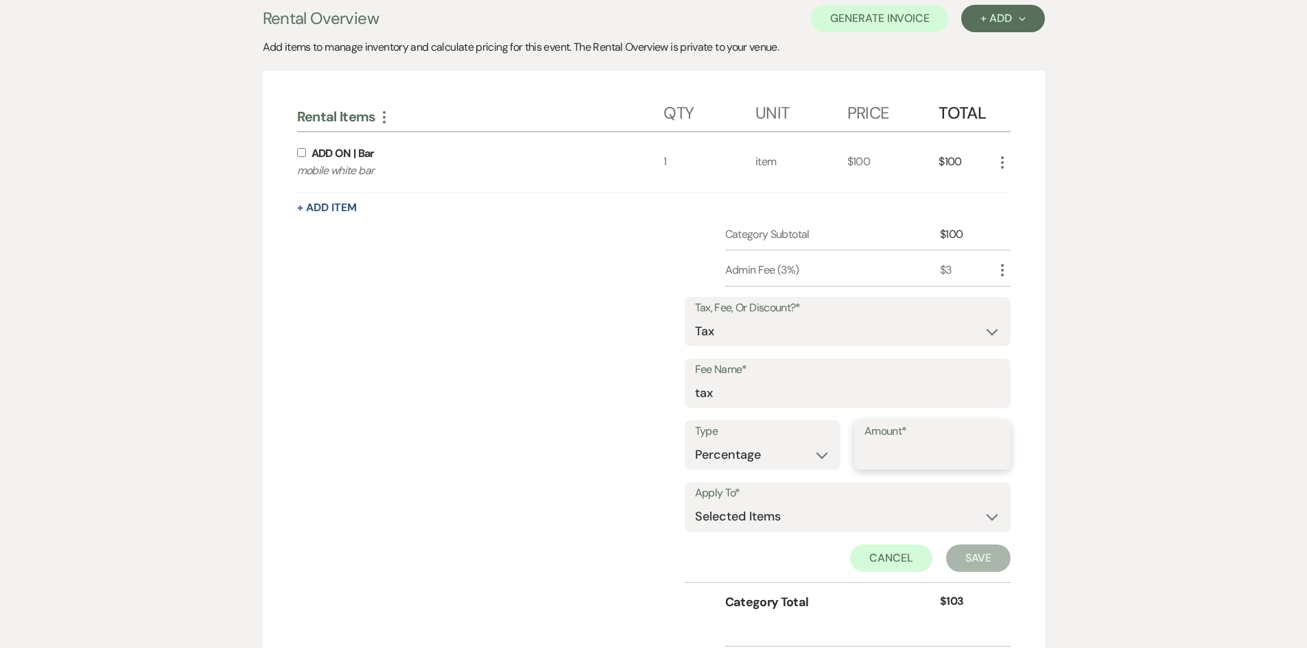
click at [875, 460] on input "Amount*" at bounding box center [932, 455] width 136 height 27
type input "8.25"
click at [301, 152] on input "checkbox" at bounding box center [301, 152] width 9 height 9
checkbox input "true"
click at [995, 552] on button "Save" at bounding box center [978, 558] width 64 height 27
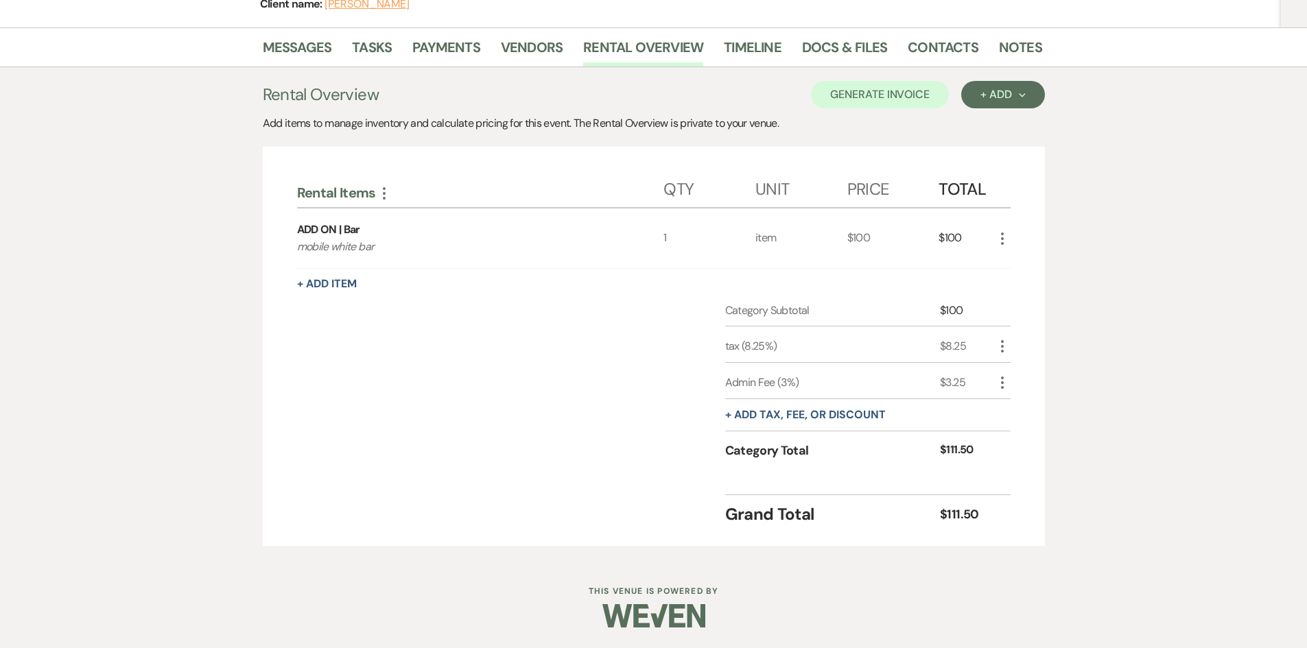
scroll to position [198, 0]
click at [876, 102] on button "Generate Invoice" at bounding box center [880, 94] width 138 height 27
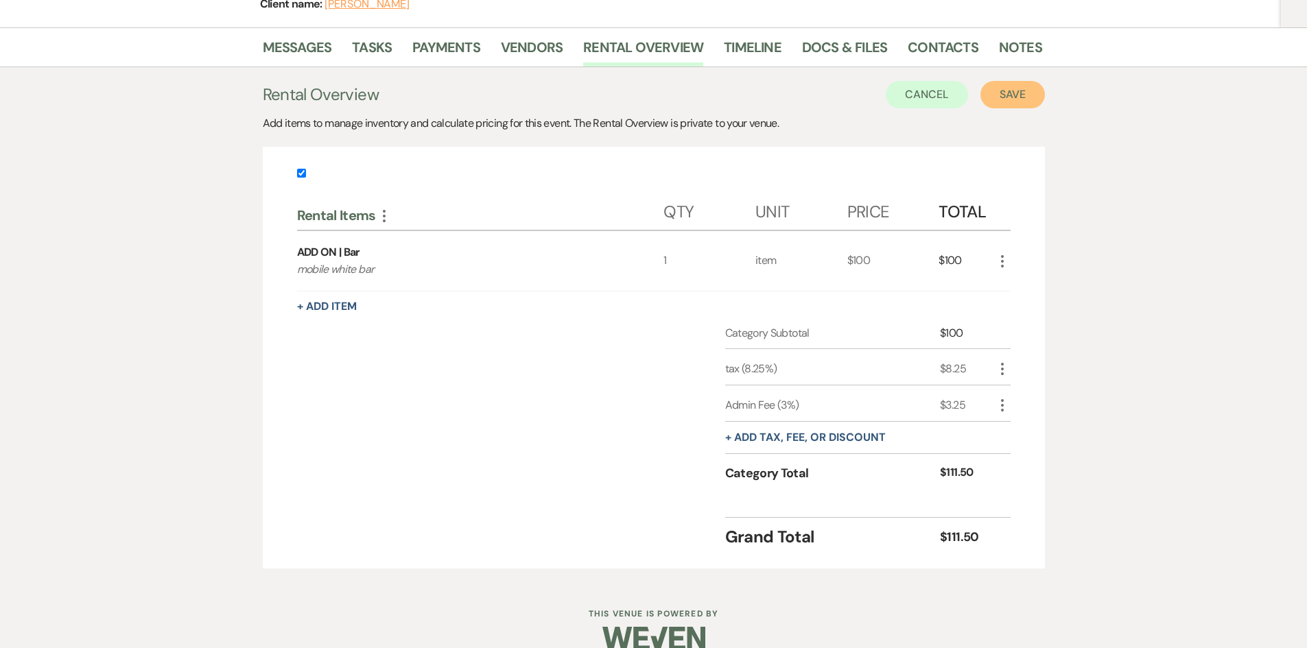
click at [1001, 98] on button "Save" at bounding box center [1012, 94] width 64 height 27
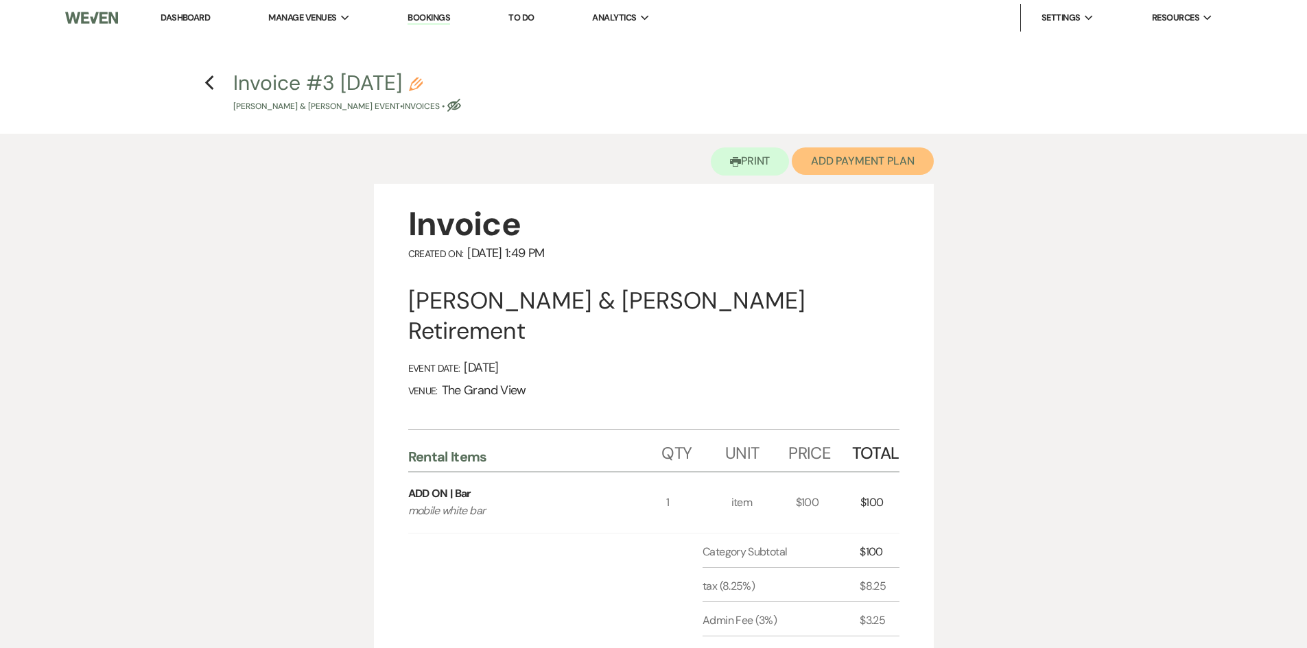
click at [847, 167] on button "Add Payment Plan" at bounding box center [863, 161] width 142 height 27
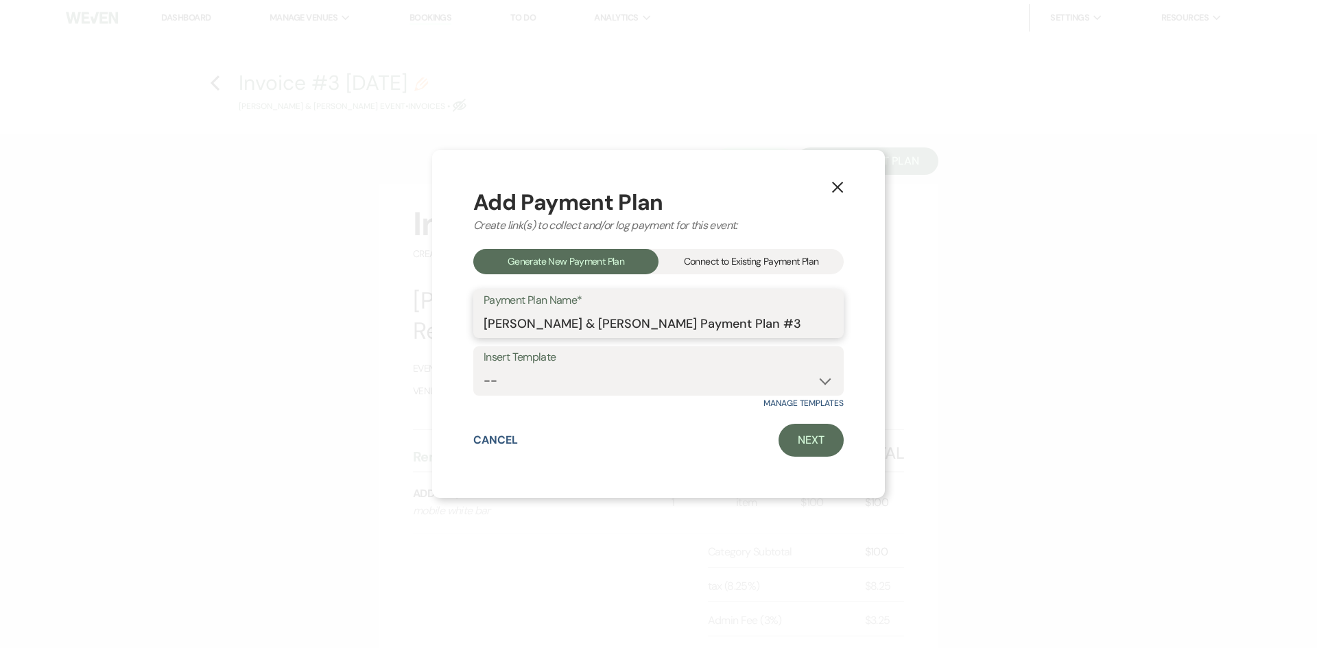
drag, startPoint x: 808, startPoint y: 330, endPoint x: 455, endPoint y: 341, distance: 353.5
click at [455, 341] on div "X Add Payment Plan Create link(s) to collect and/or log payment for this event:…" at bounding box center [658, 324] width 453 height 349
type input "bar"
click at [808, 435] on link "Next" at bounding box center [811, 440] width 65 height 33
select select "29919"
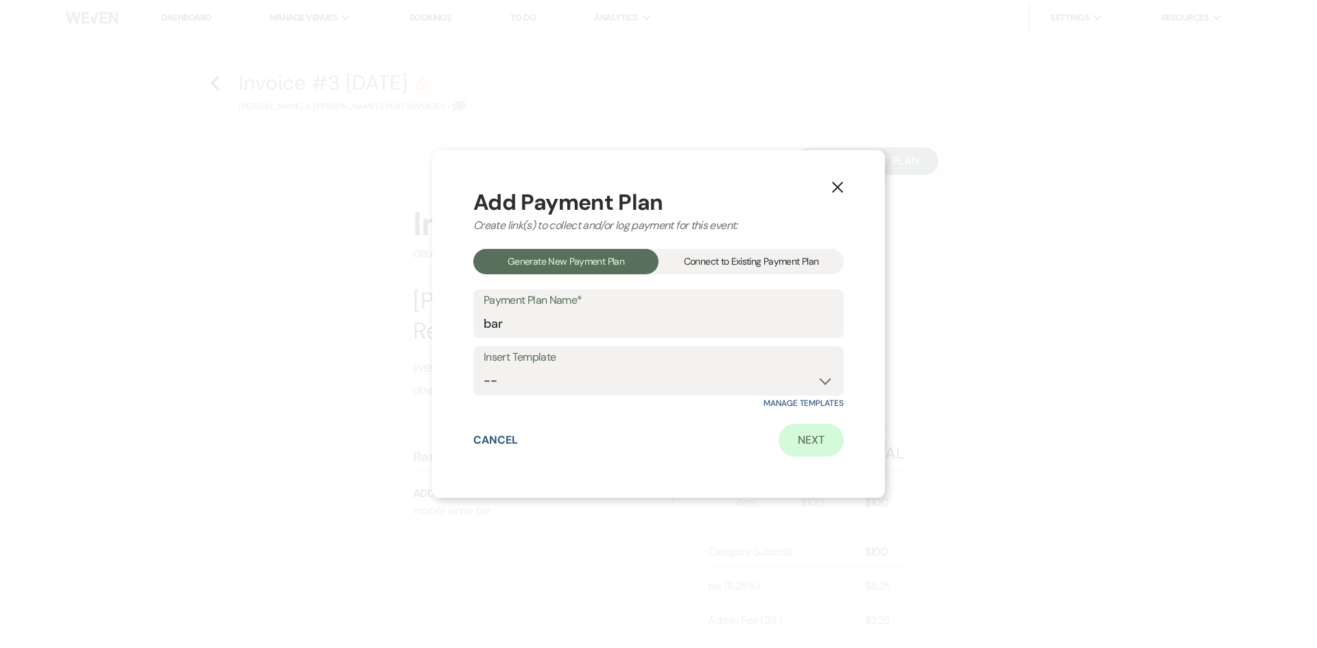
select select "2"
select select "percentage"
select select "true"
select select "client"
select select "weeks"
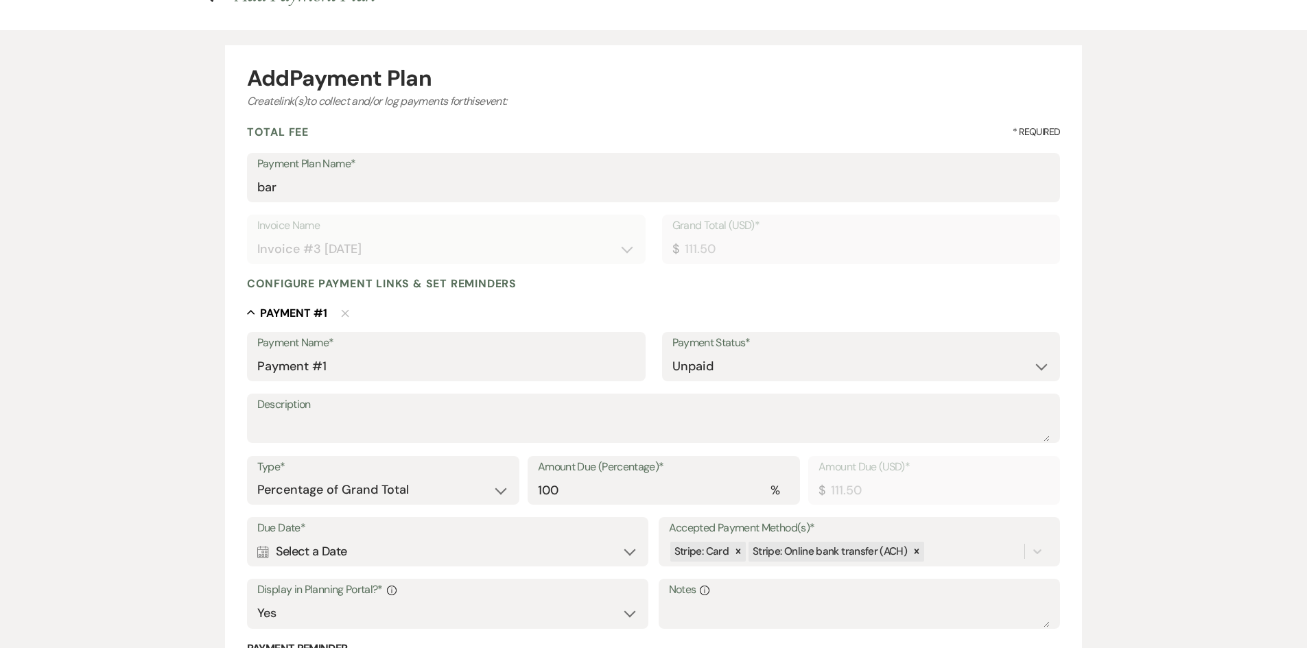
scroll to position [206, 0]
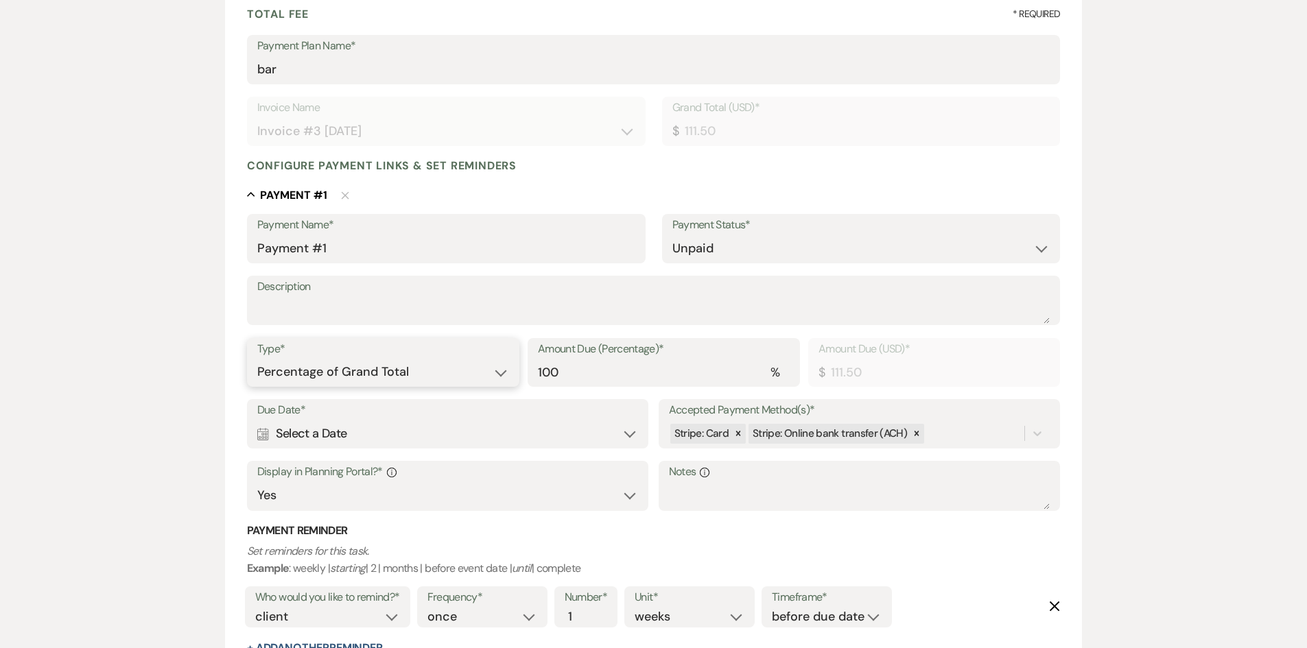
click at [428, 370] on select "Dollar Amount Percentage of Grand Total" at bounding box center [383, 372] width 252 height 27
click at [430, 382] on select "Dollar Amount Percentage of Grand Total" at bounding box center [383, 372] width 252 height 27
click at [427, 368] on select "Dollar Amount Percentage of Grand Total" at bounding box center [383, 372] width 252 height 27
click at [439, 428] on div "Calendar Select a Date Expand" at bounding box center [447, 434] width 381 height 27
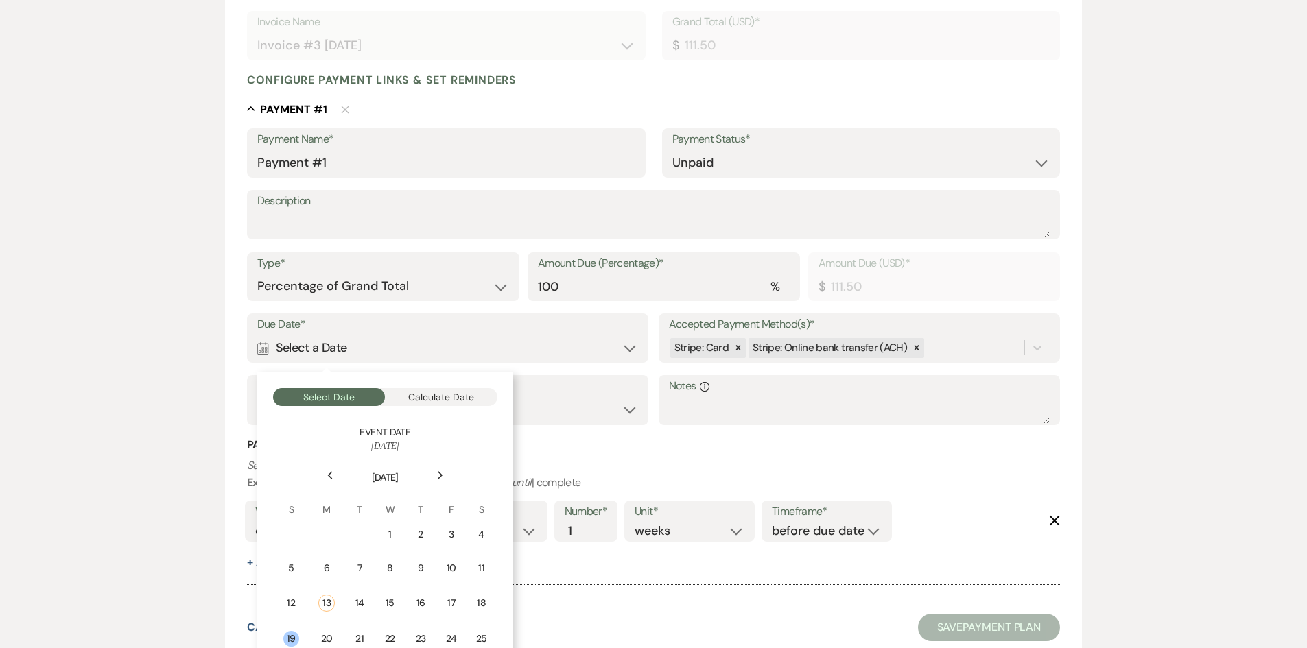
scroll to position [400, 0]
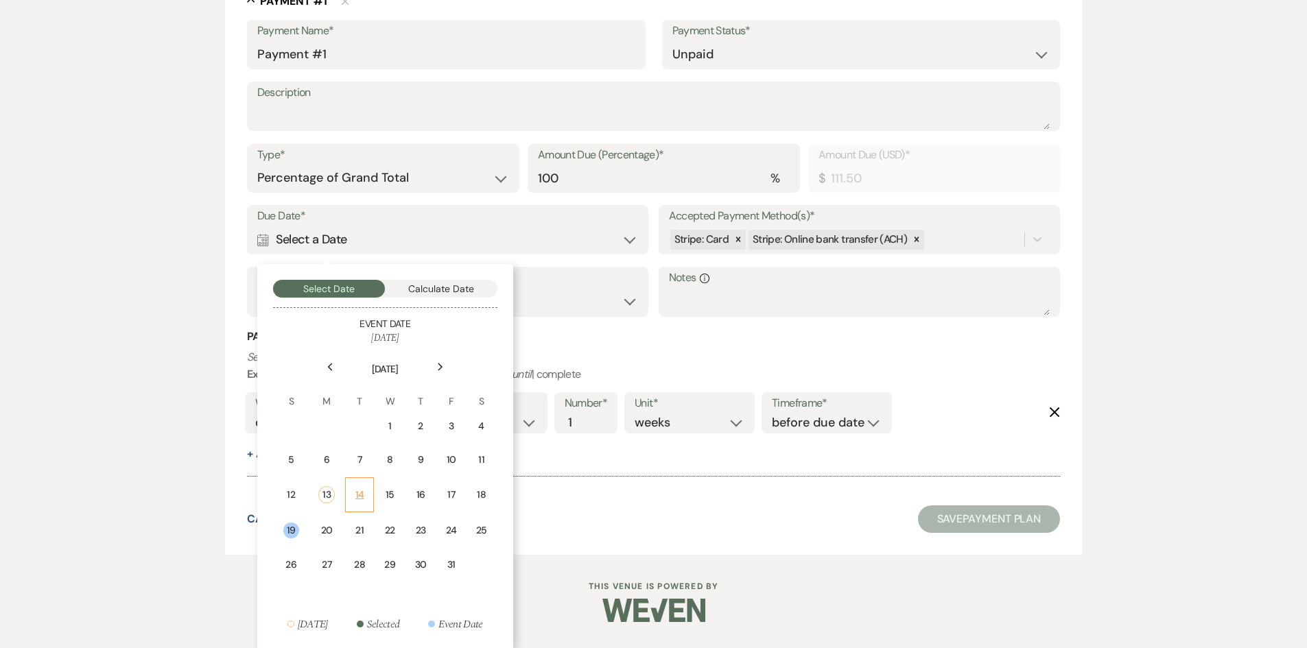
click at [368, 496] on td "14" at bounding box center [359, 495] width 29 height 35
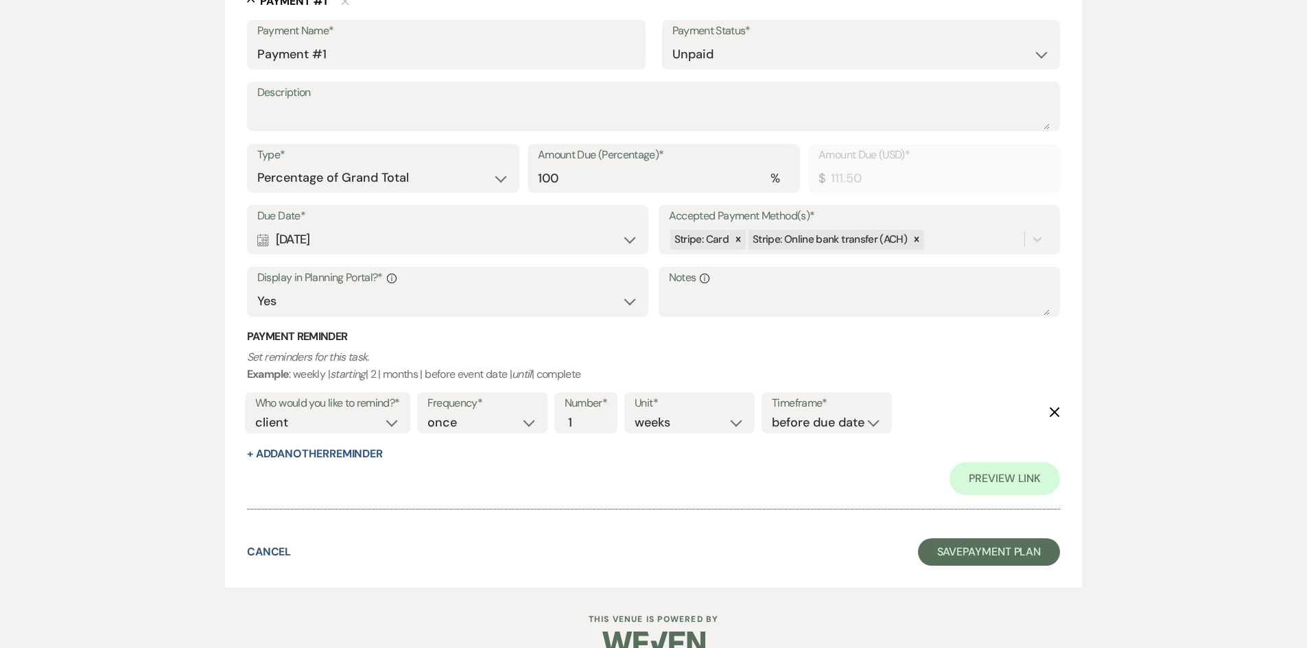
click at [1046, 411] on div "Who would you like to remind?* client venue both Frequency* once daily weekly m…" at bounding box center [651, 417] width 819 height 57
click at [1055, 412] on use "button" at bounding box center [1055, 413] width 10 height 10
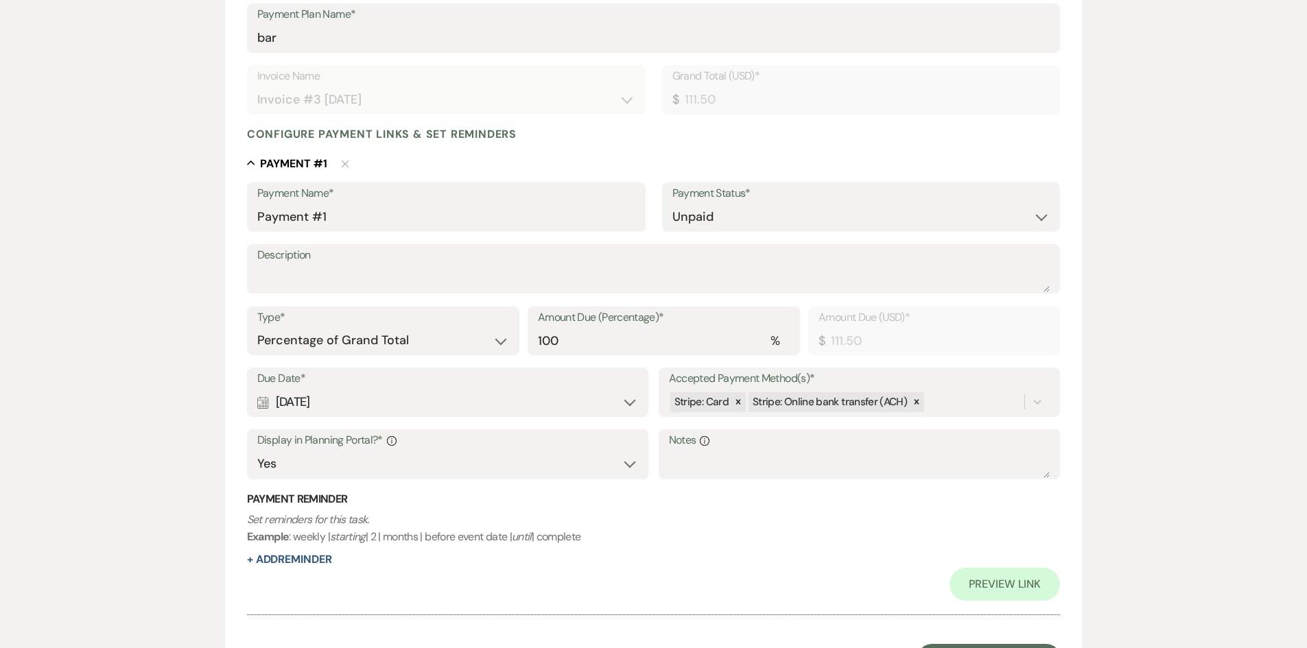
scroll to position [234, 0]
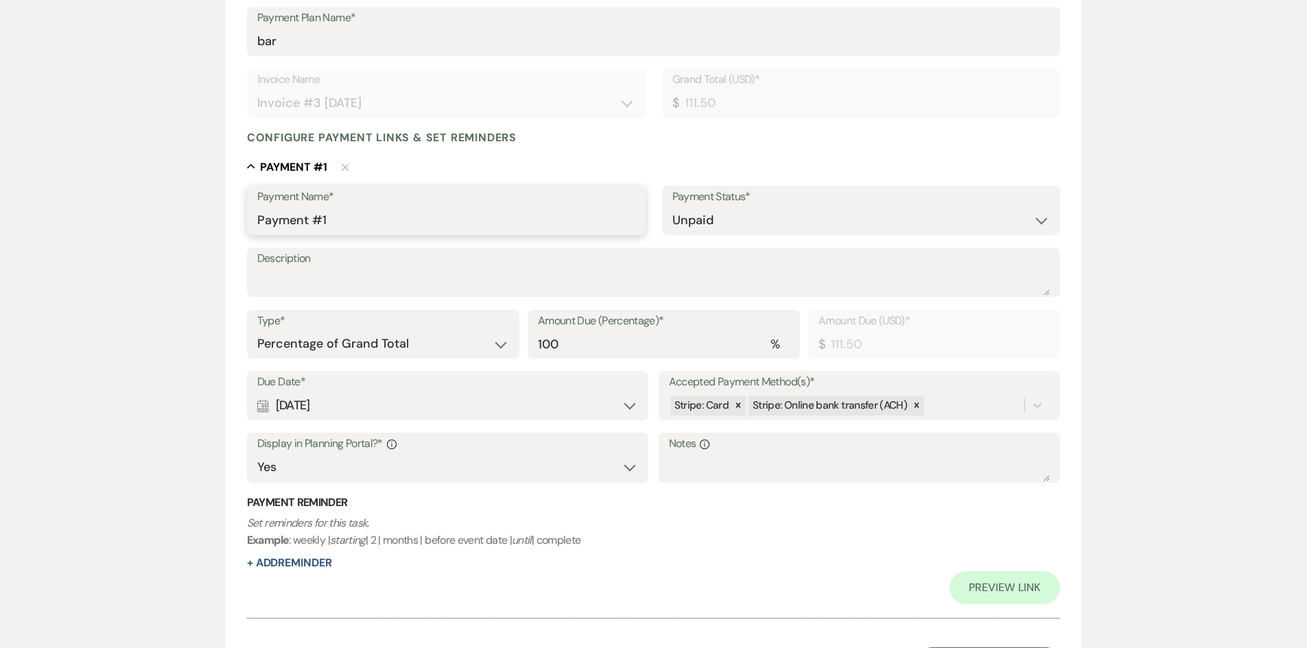
drag, startPoint x: 347, startPoint y: 214, endPoint x: 248, endPoint y: 227, distance: 100.3
click at [248, 227] on div "Payment Name* Payment #1" at bounding box center [446, 210] width 399 height 49
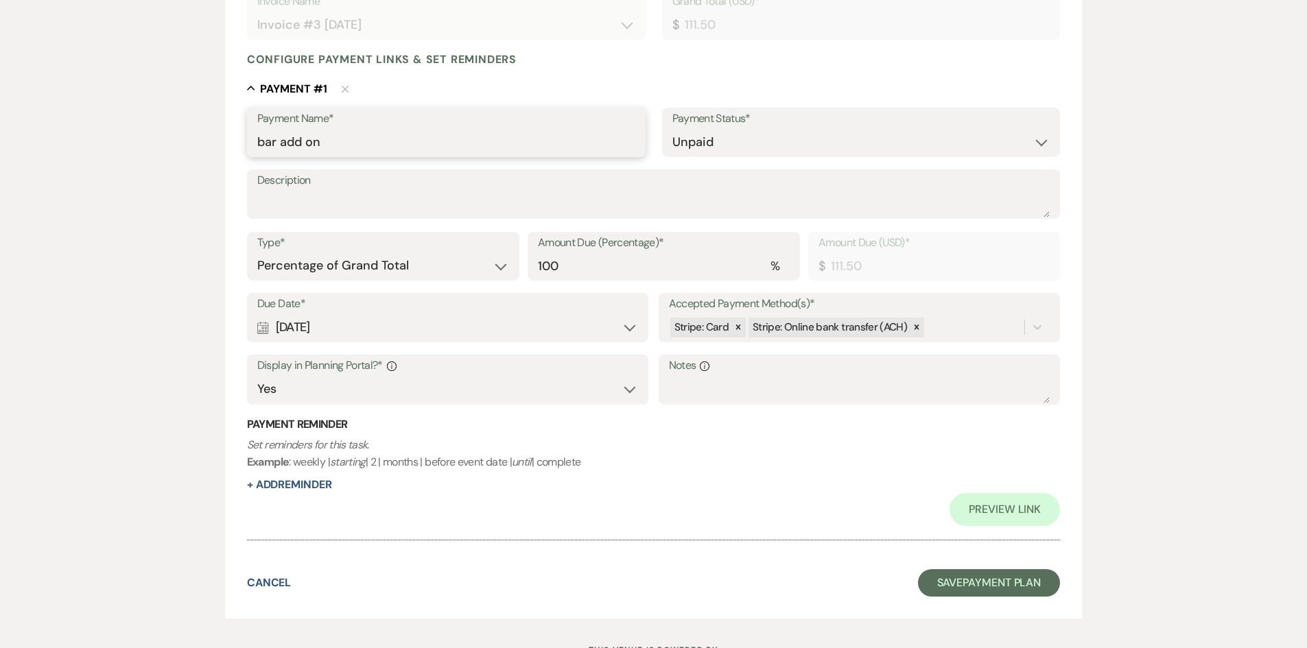
scroll to position [371, 0]
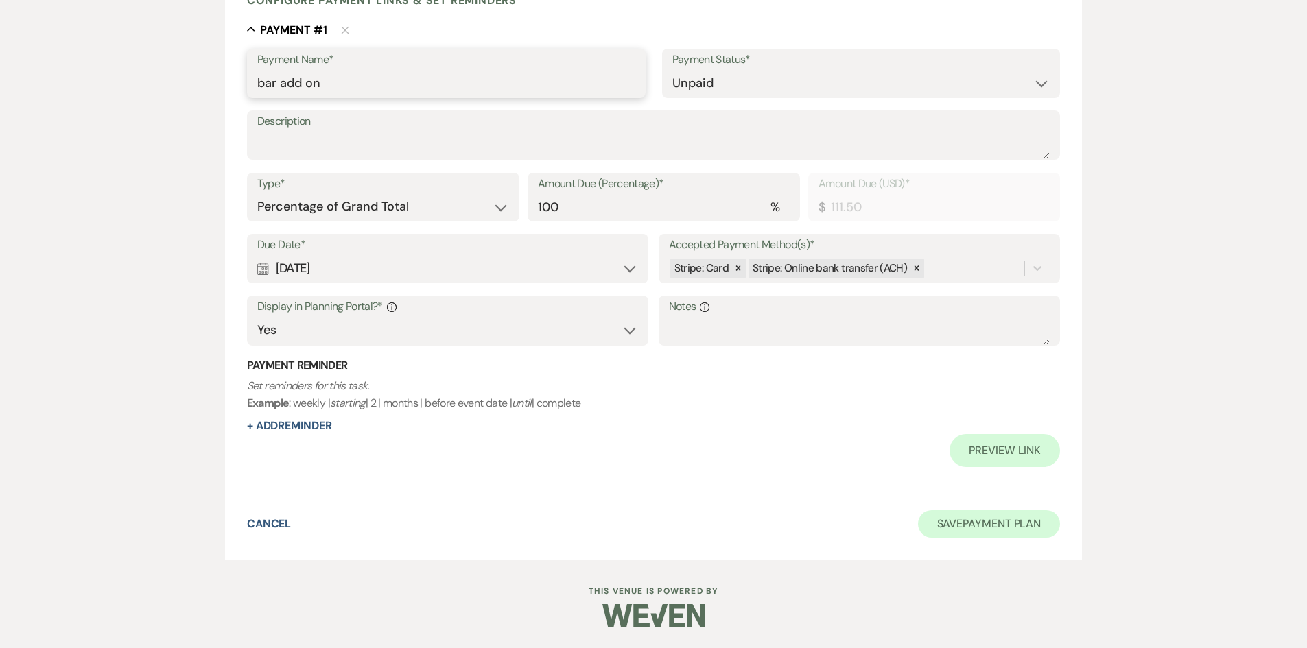
type input "bar add on"
click at [939, 519] on button "Save Payment Plan" at bounding box center [989, 523] width 143 height 27
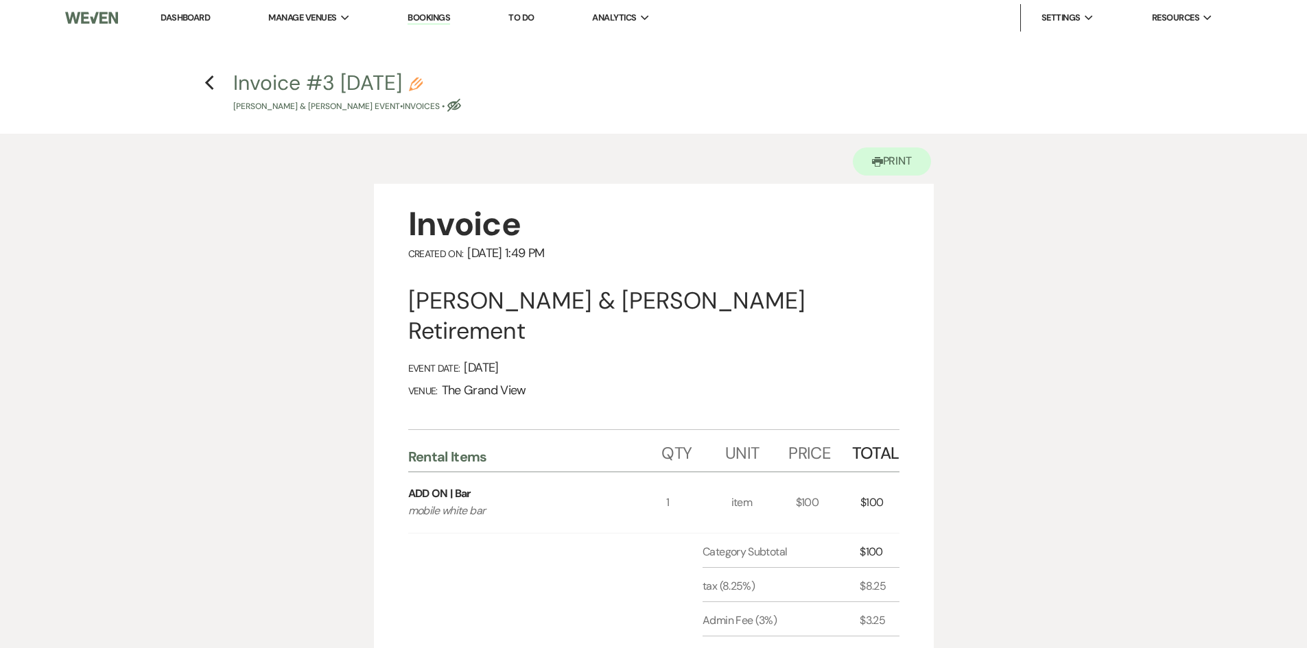
click at [423, 86] on use "button" at bounding box center [416, 85] width 14 height 14
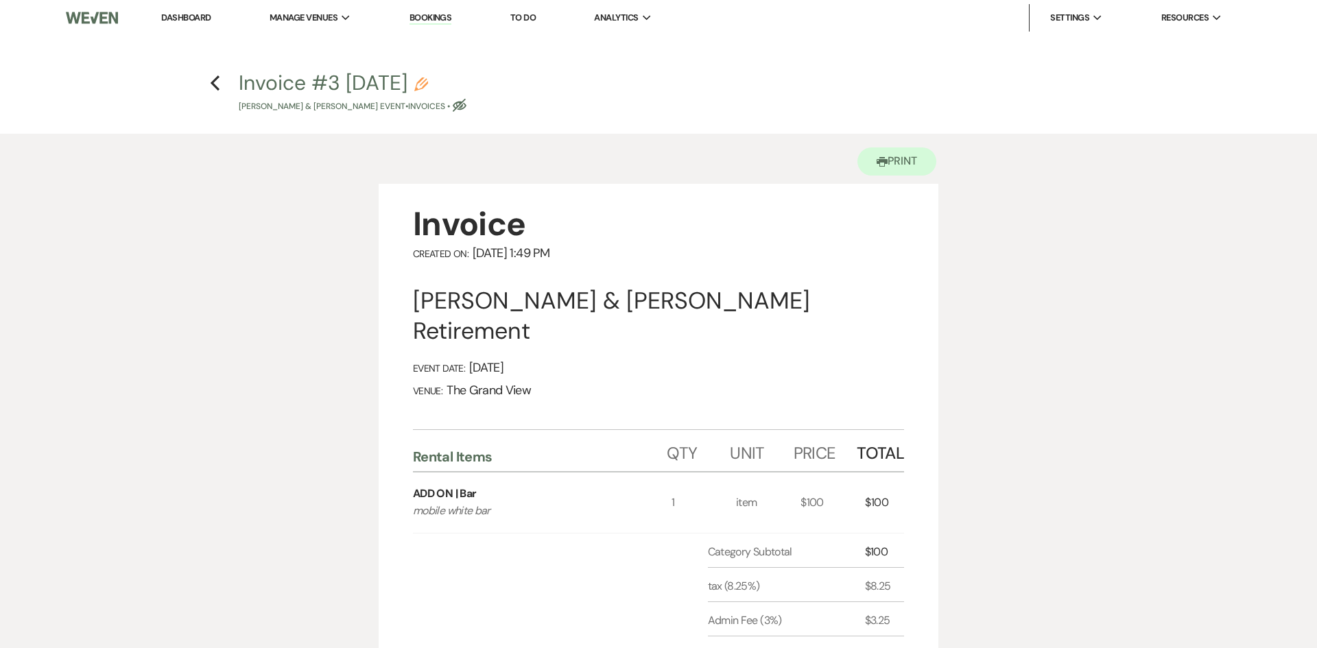
select select "22"
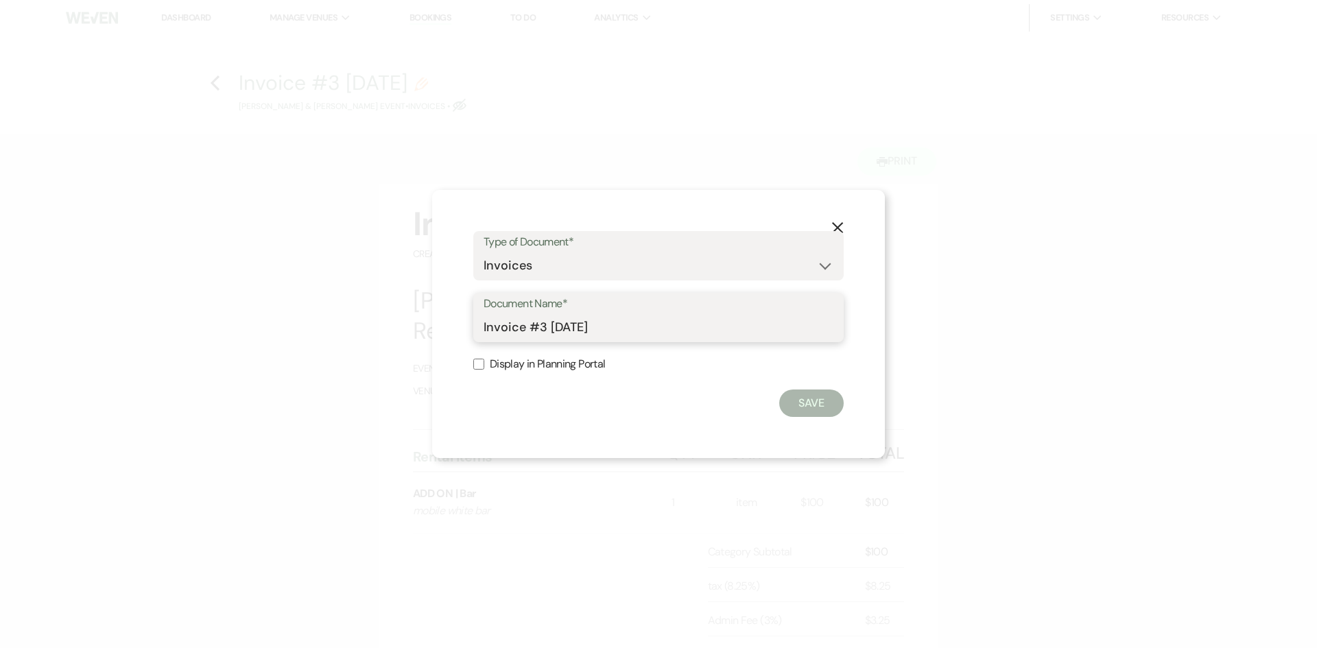
drag, startPoint x: 654, startPoint y: 330, endPoint x: 233, endPoint y: 351, distance: 421.1
click at [233, 351] on div "X Type of Document* Special Event Insurance Vendor Certificate of Insurance Con…" at bounding box center [658, 324] width 1317 height 648
type input "add on bar"
click at [799, 398] on button "Save" at bounding box center [811, 403] width 64 height 27
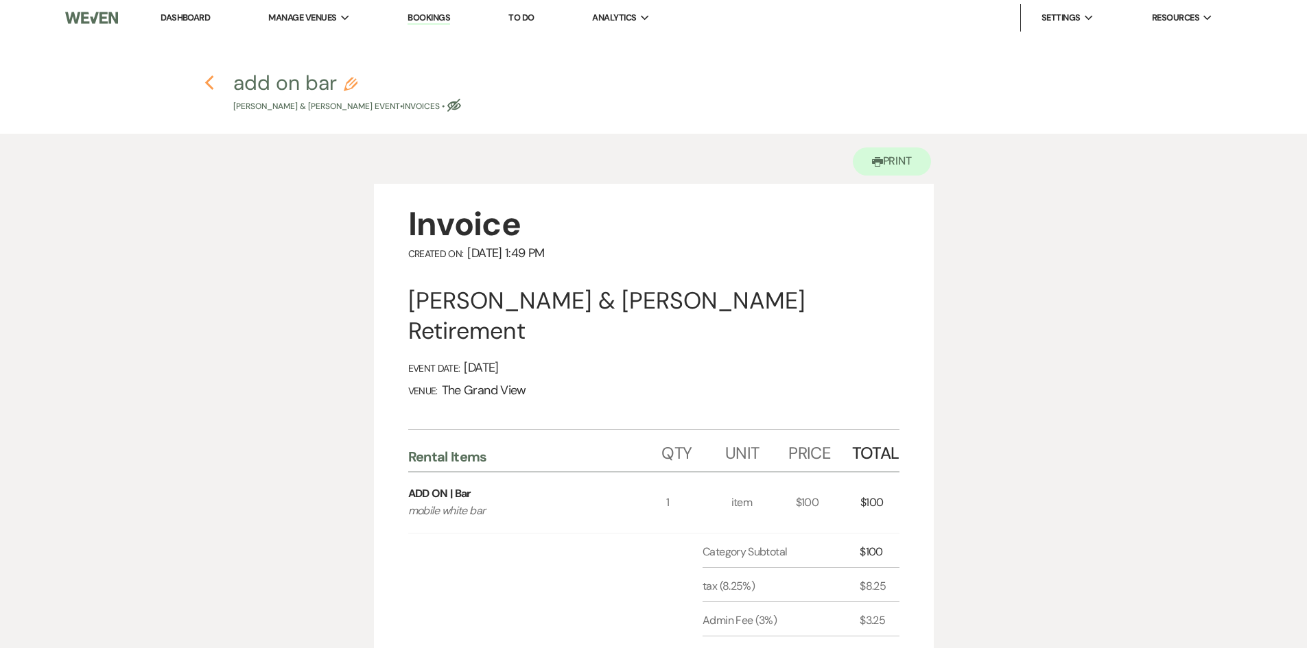
click at [208, 80] on use "button" at bounding box center [209, 82] width 9 height 15
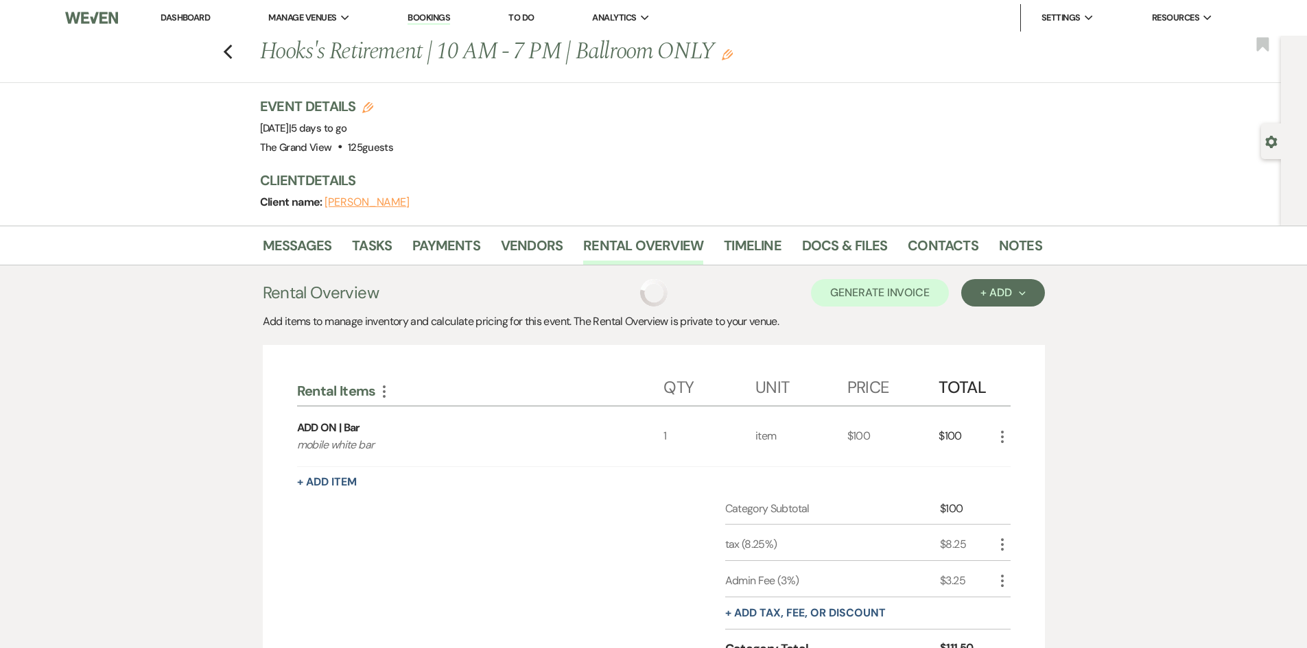
scroll to position [198, 0]
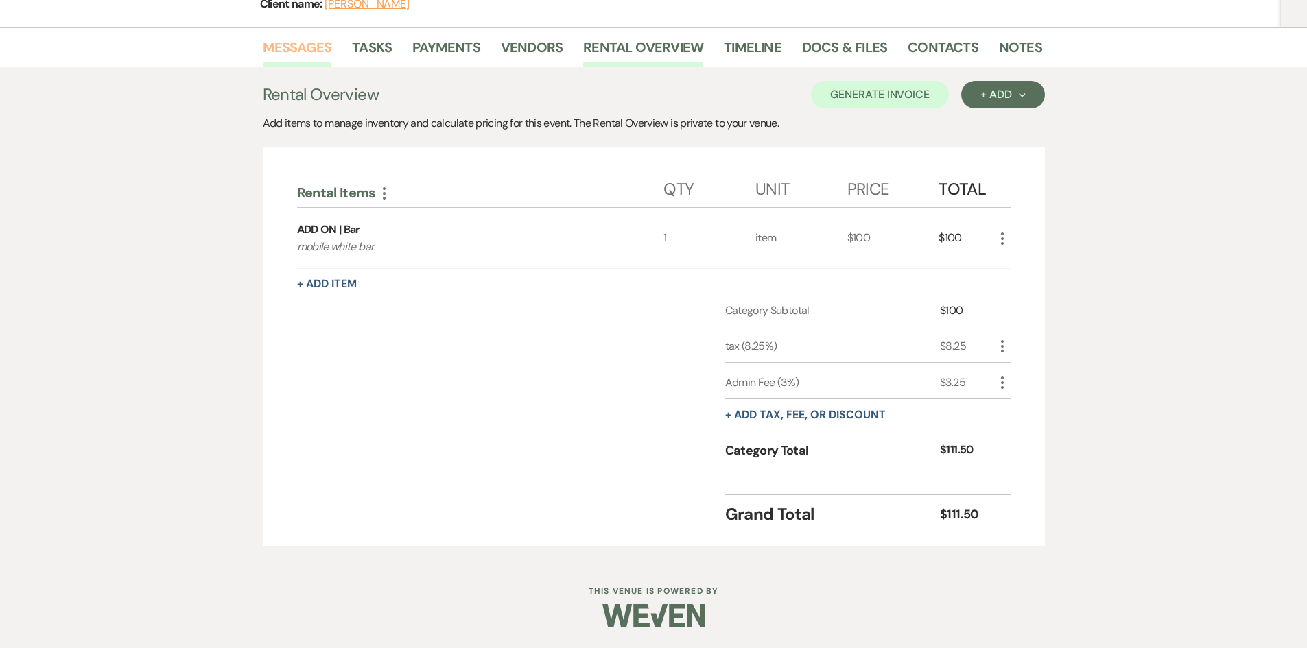
click at [323, 50] on link "Messages" at bounding box center [297, 51] width 69 height 30
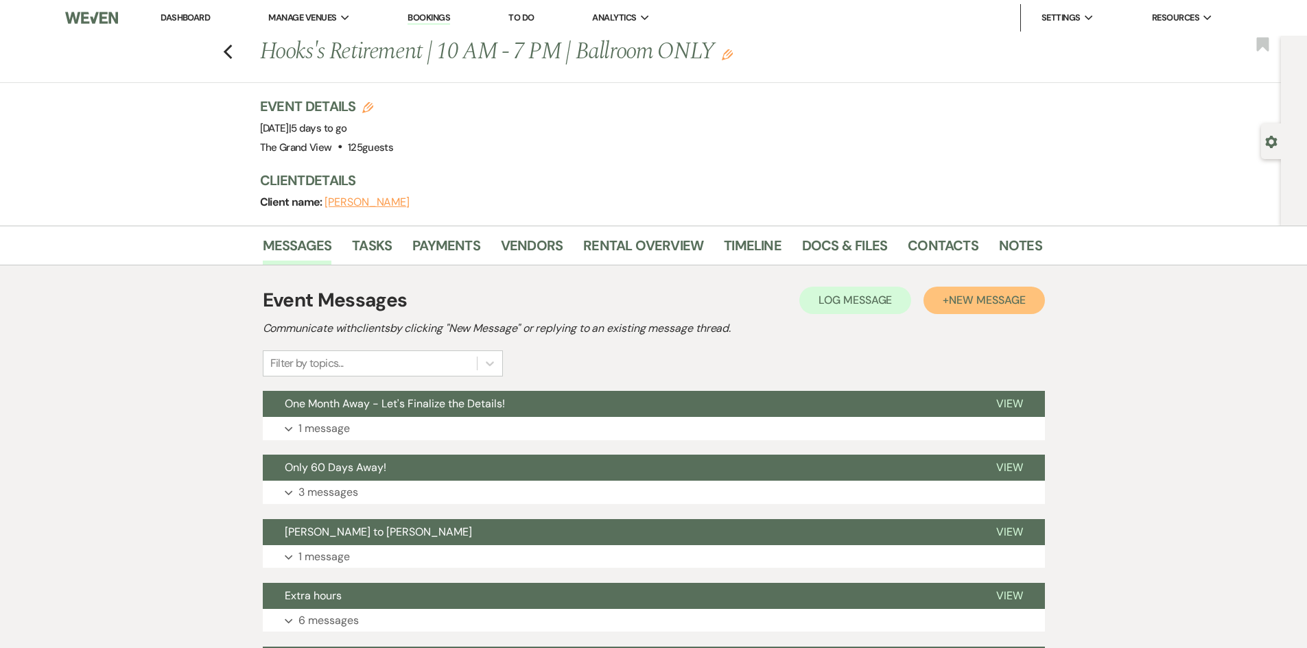
click at [997, 301] on span "New Message" at bounding box center [987, 300] width 76 height 14
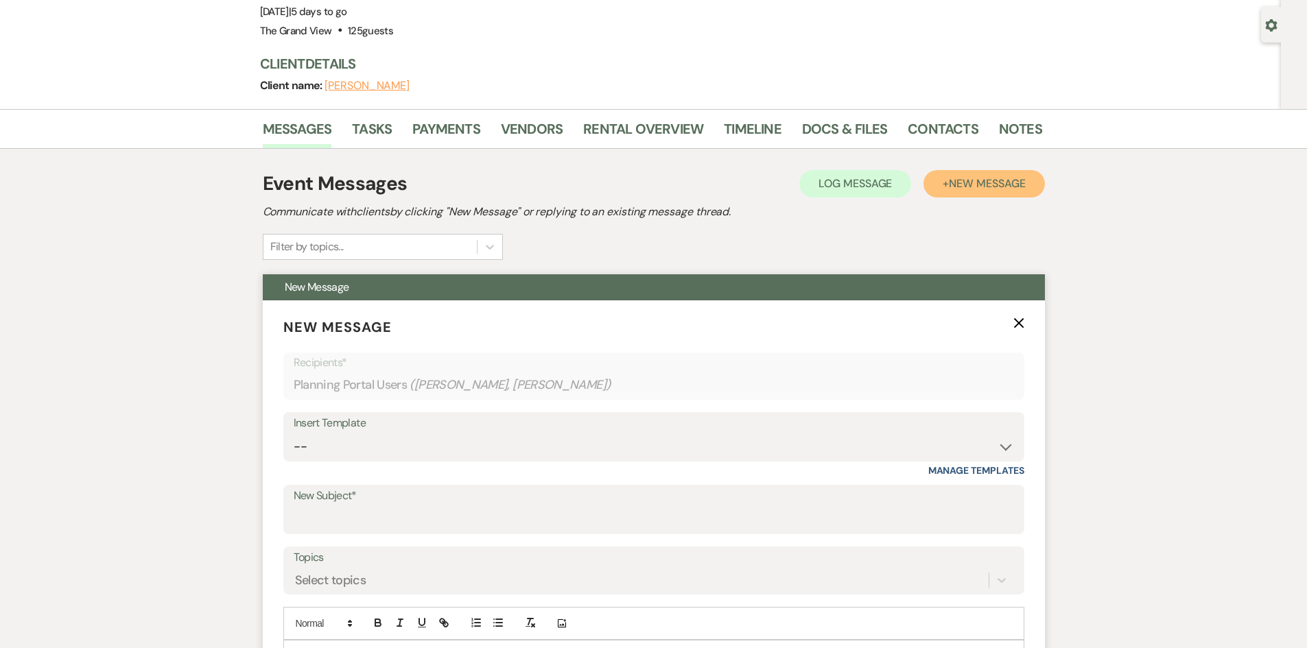
scroll to position [137, 0]
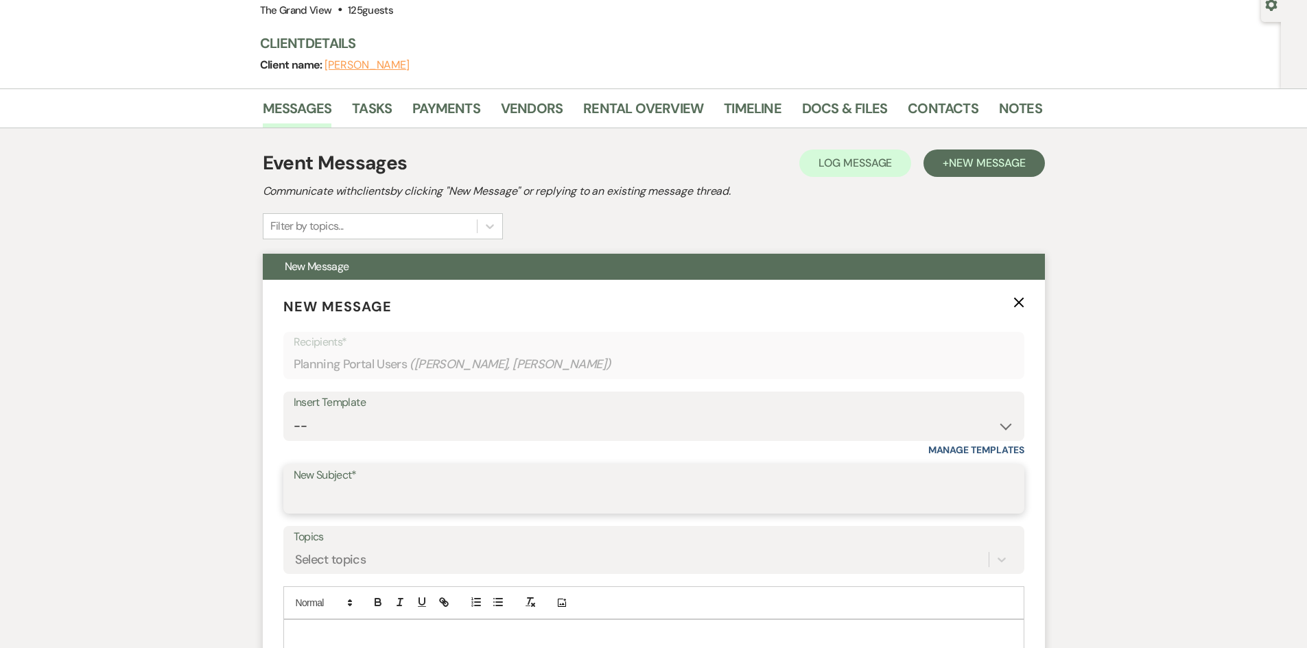
click at [419, 495] on input "New Subject*" at bounding box center [654, 499] width 720 height 27
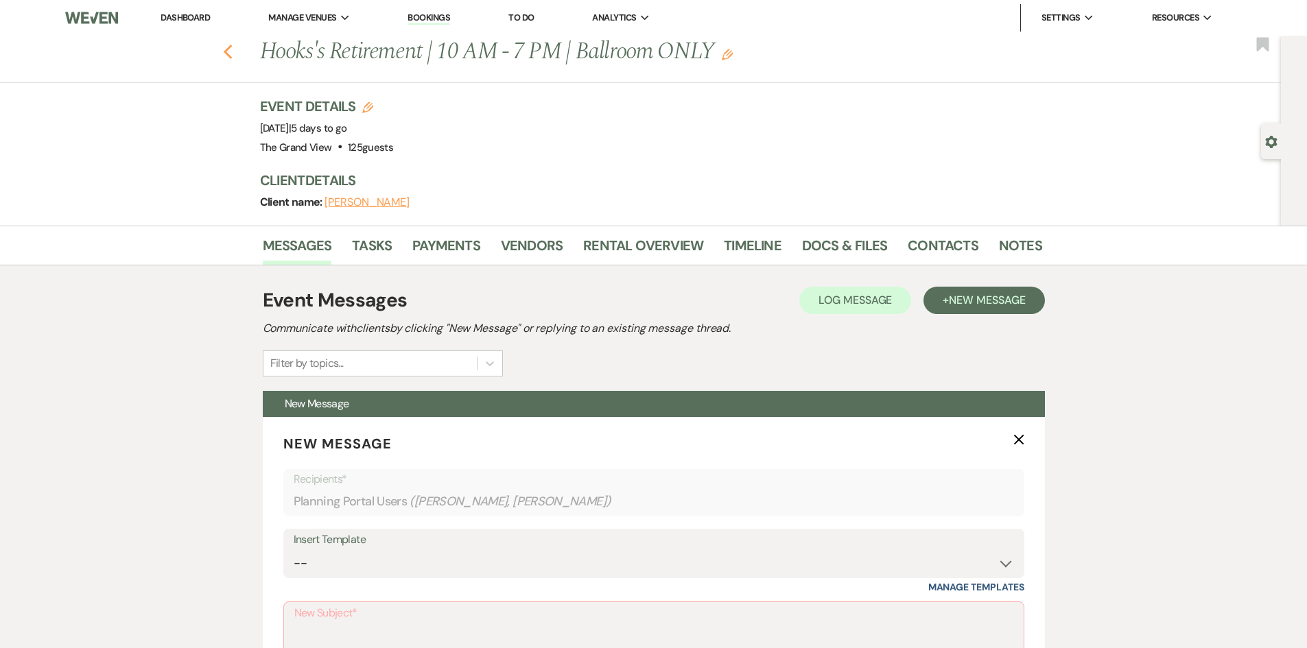
click at [232, 49] on use "button" at bounding box center [227, 52] width 9 height 15
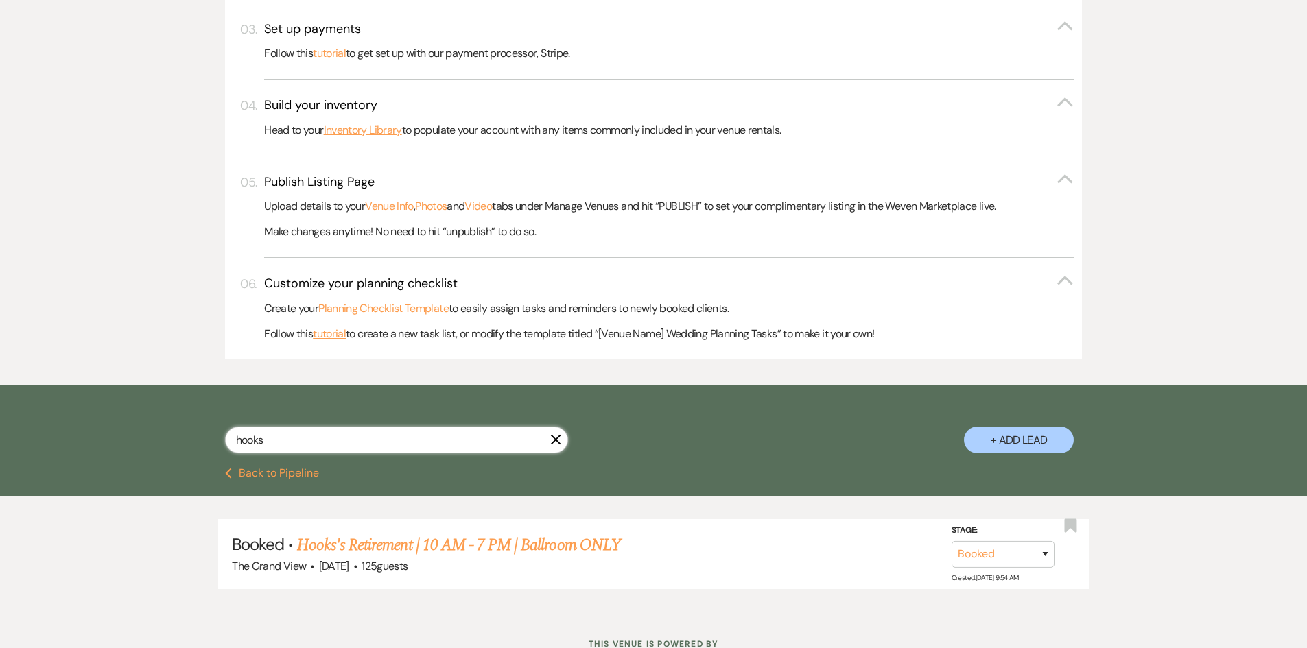
drag, startPoint x: 361, startPoint y: 438, endPoint x: 72, endPoint y: 454, distance: 289.3
click at [72, 454] on div "hooks X + Add Lead" at bounding box center [653, 427] width 1307 height 82
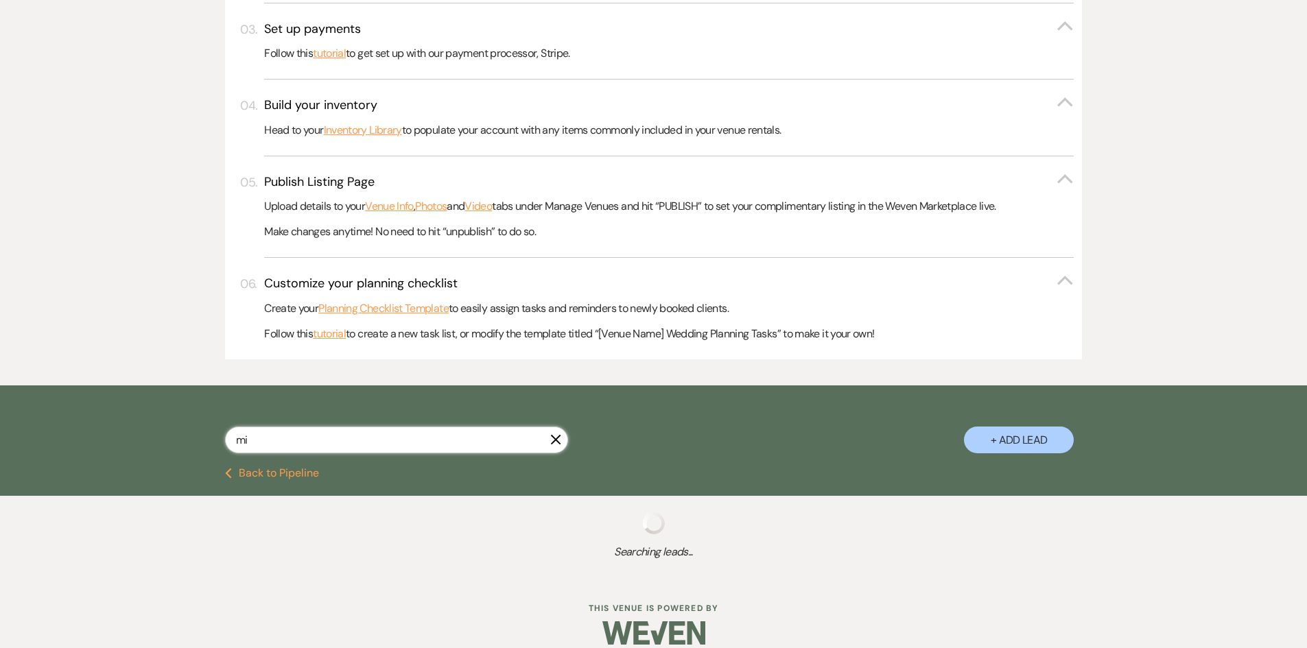
type input "mic"
select select "5"
select select "8"
select select "7"
select select "2"
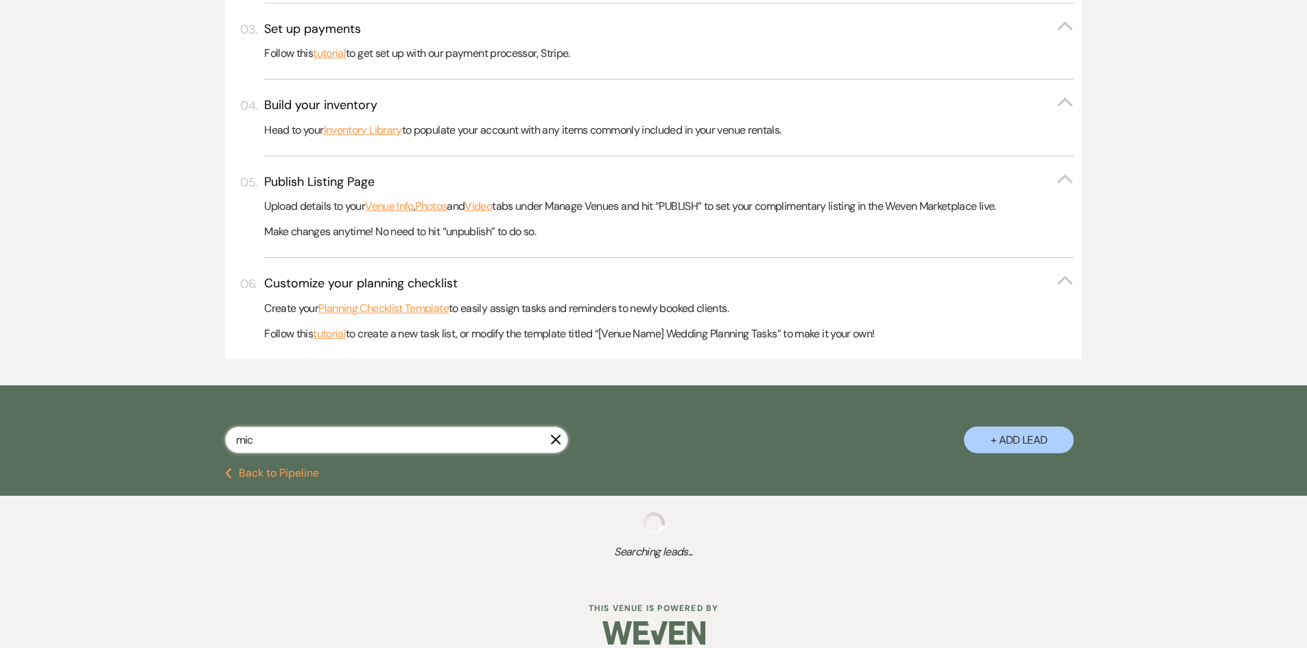
select select "8"
select select "5"
select select "8"
select select "5"
select select "8"
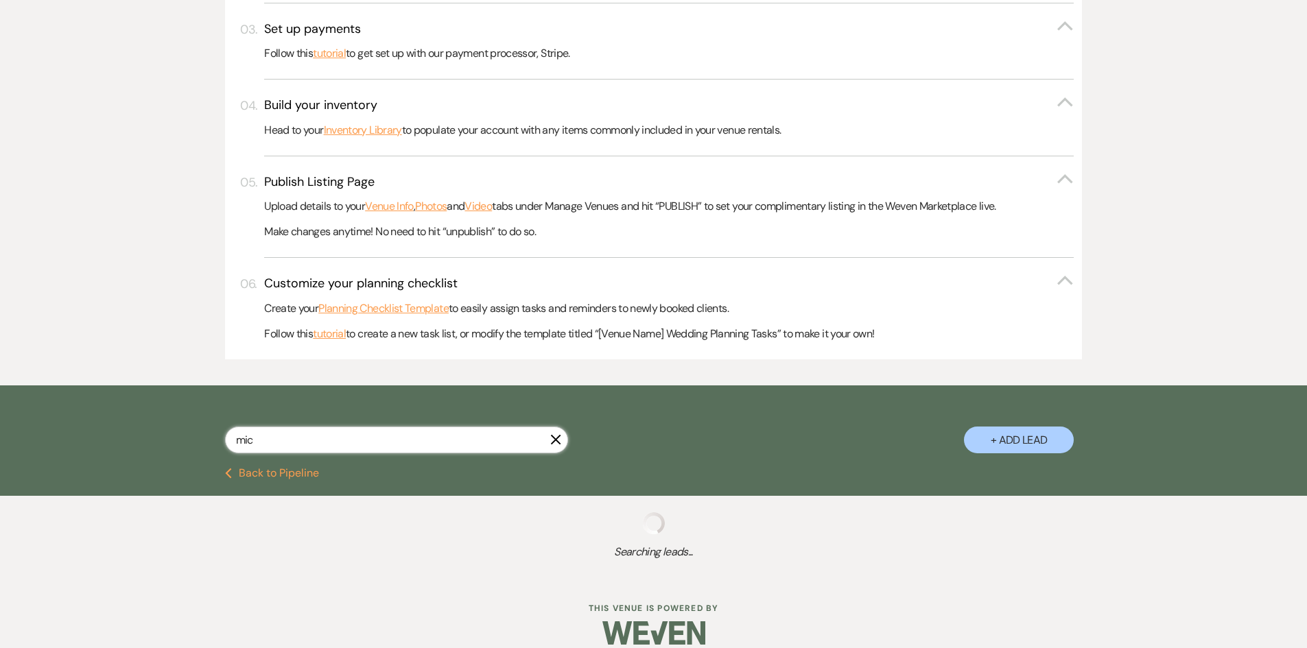
select select "5"
select select "8"
select select "5"
select select "8"
select select "5"
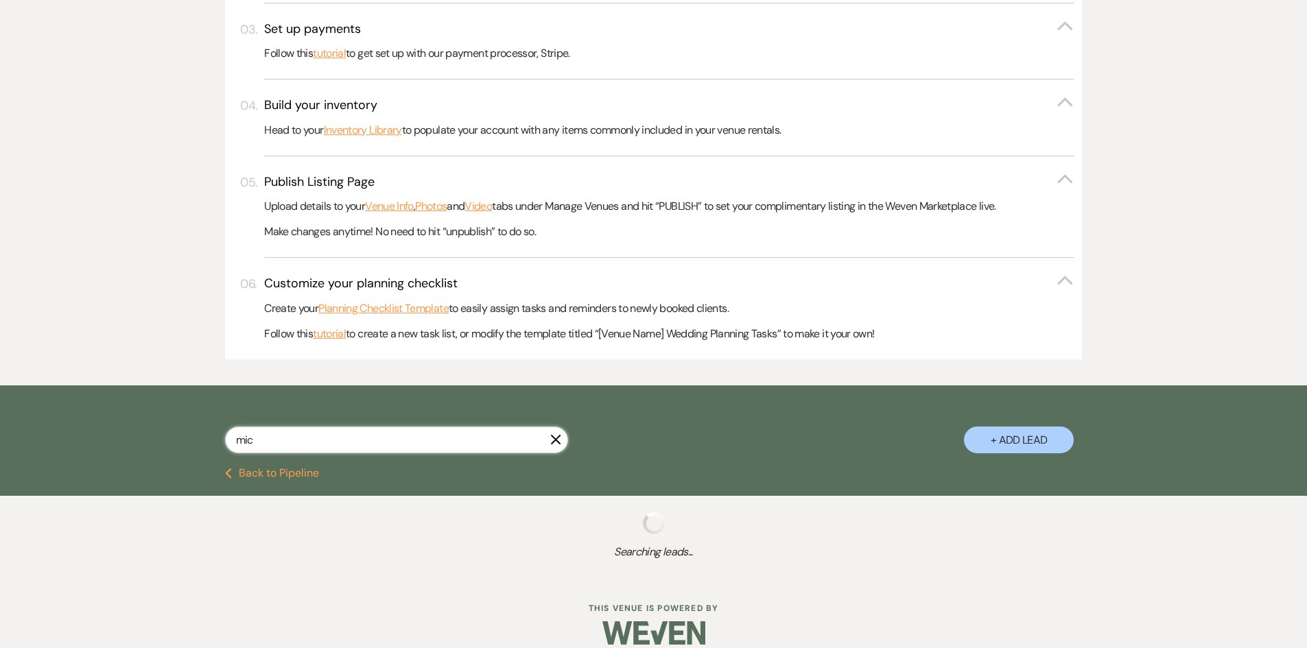
select select "8"
select select "5"
select select "8"
select select "5"
select select "8"
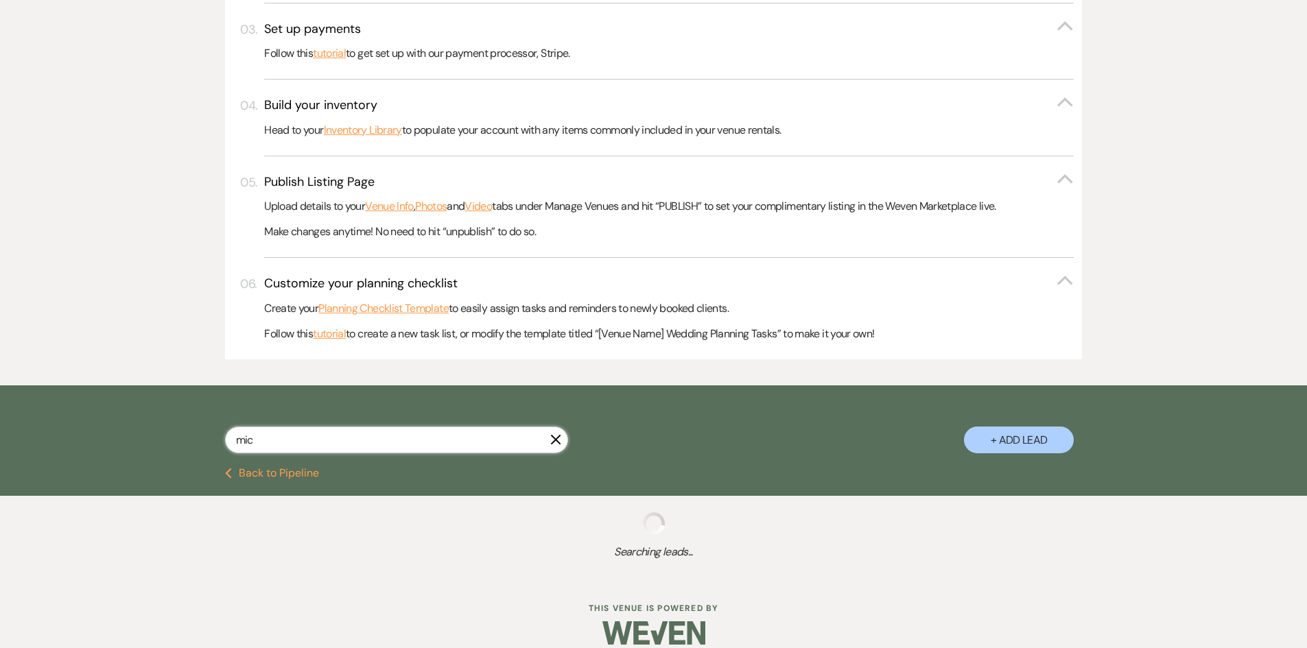
select select "5"
select select "8"
select select "5"
select select "8"
select select "3"
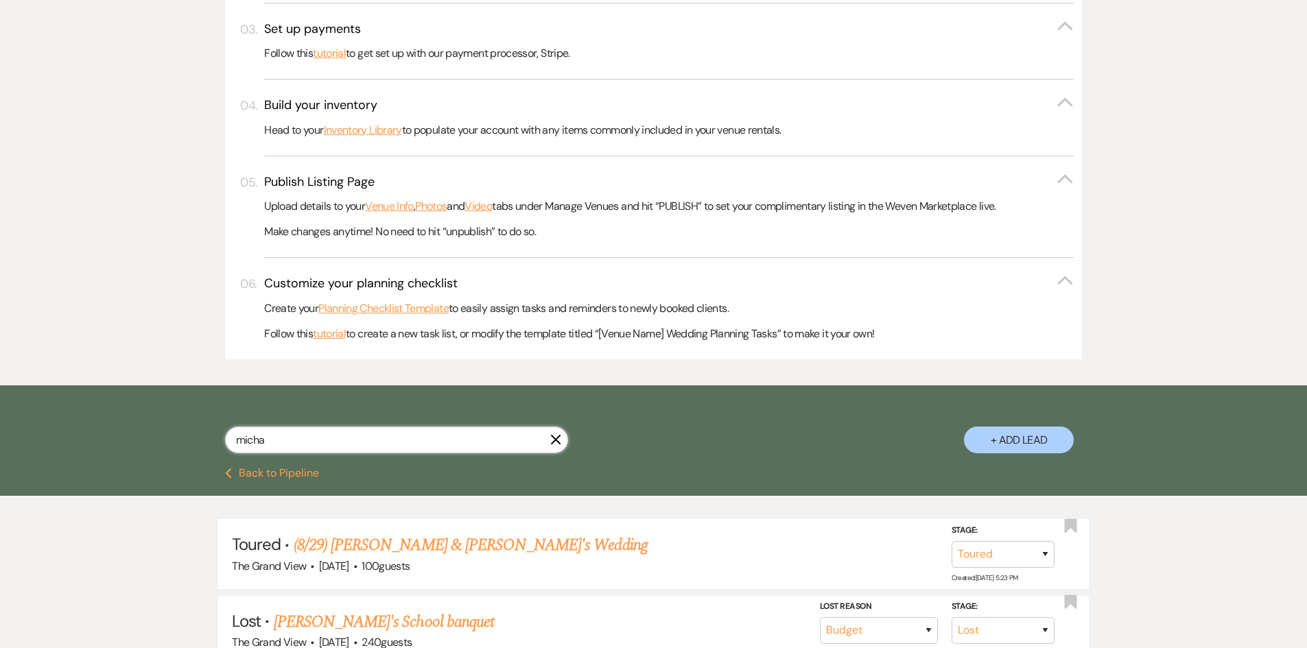
type input "michae"
select select "5"
select select "8"
select select "7"
select select "2"
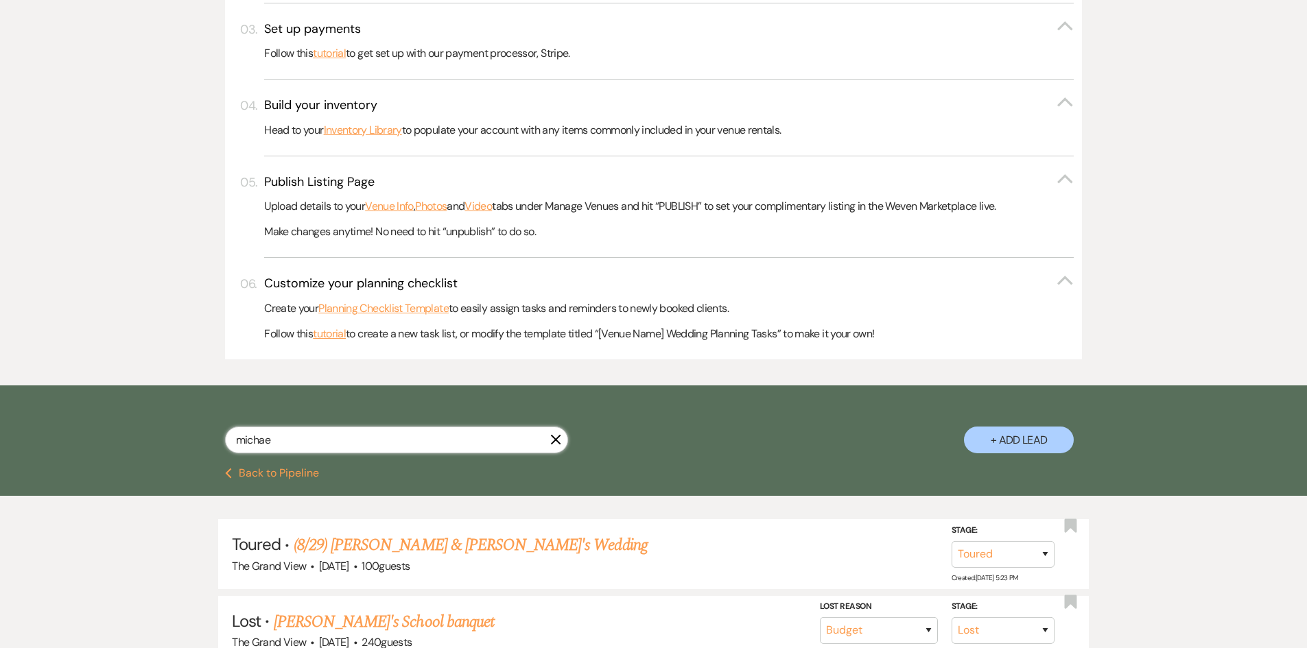
select select "8"
select select "5"
select select "8"
select select "5"
select select "8"
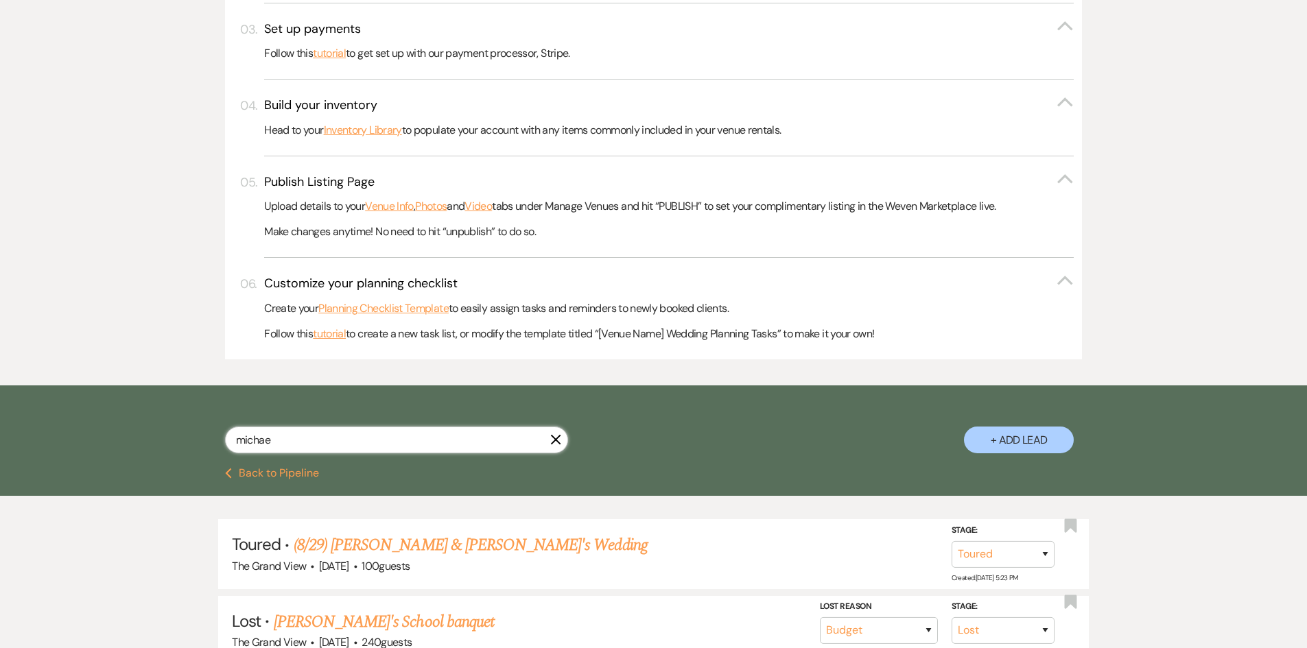
select select "5"
select select "8"
select select "5"
select select "8"
select select "5"
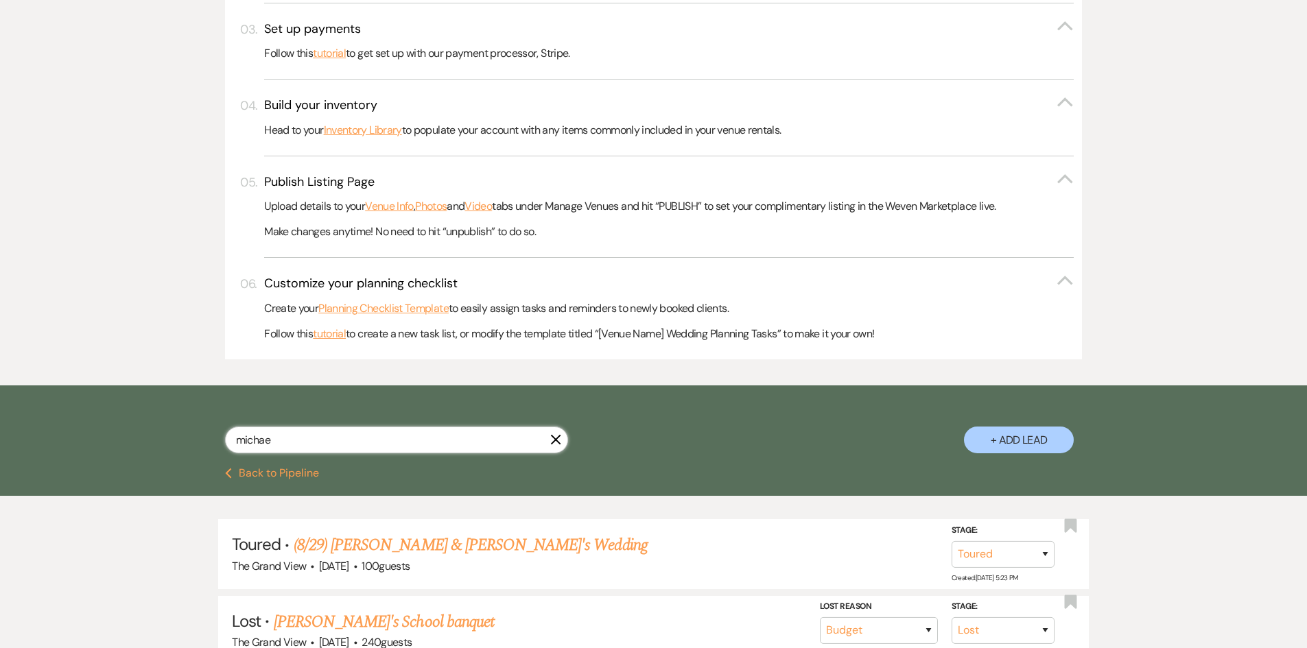
select select "8"
select select "5"
select select "8"
select select "3"
type input "[PERSON_NAME]"
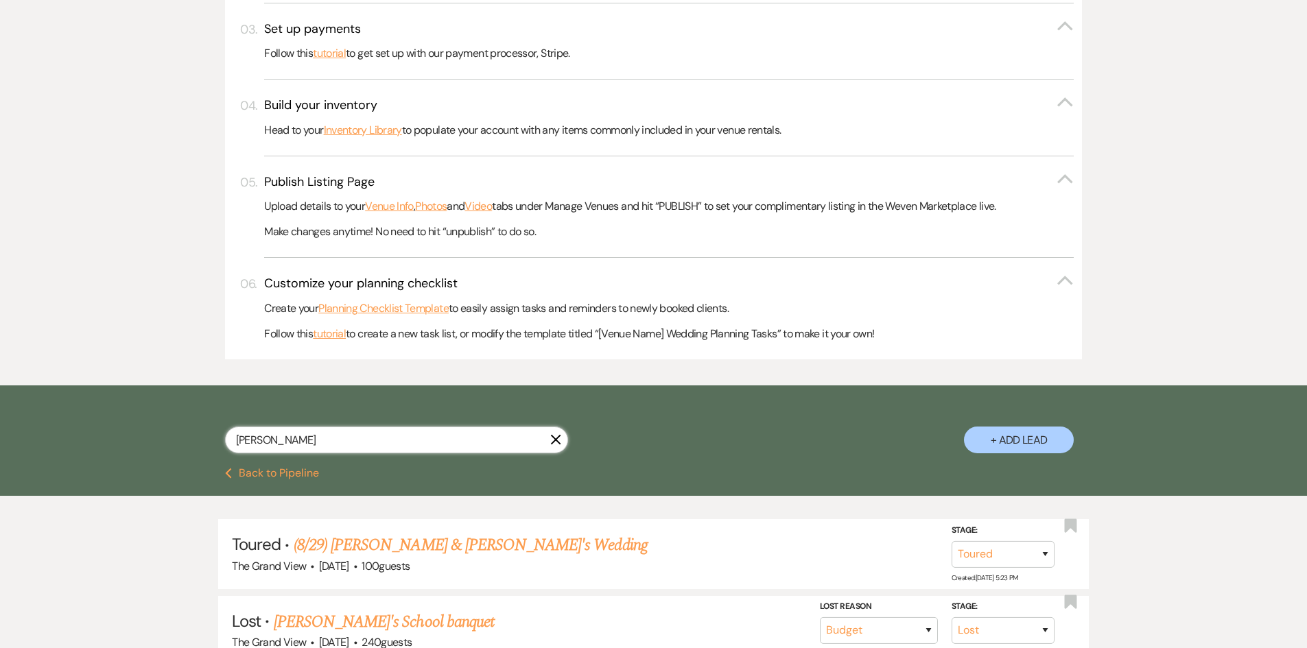
select select "5"
select select "2"
select select "8"
select select "5"
select select "8"
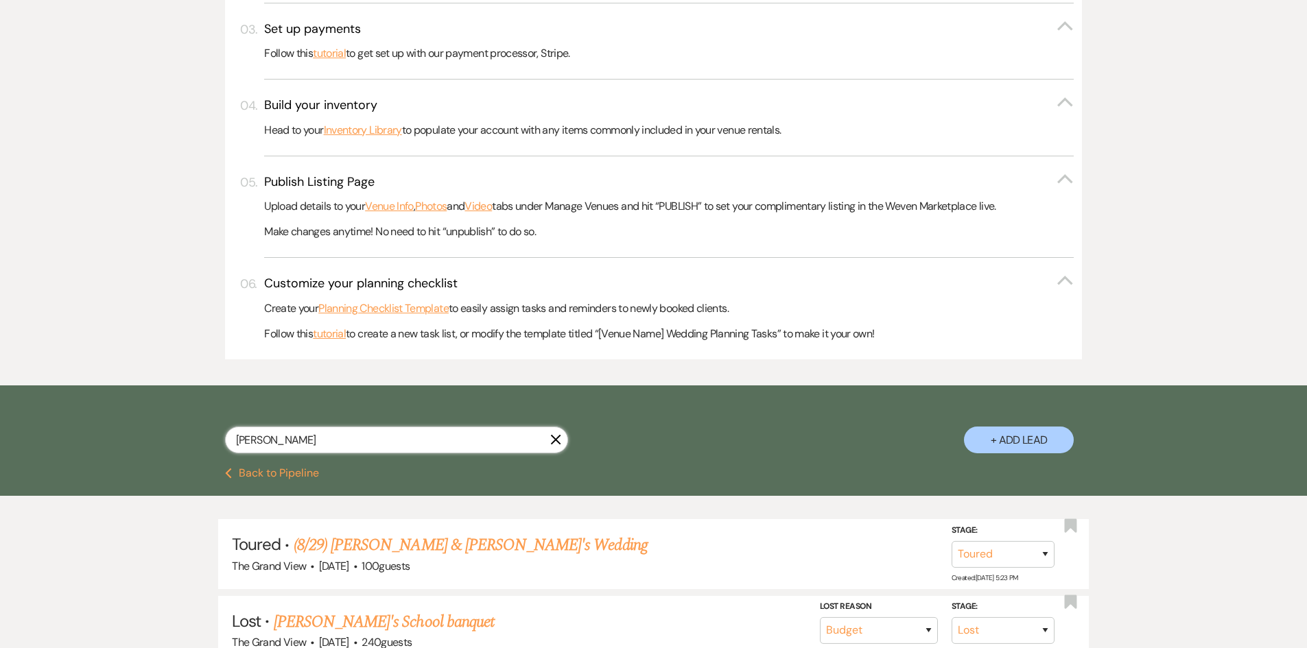
select select "5"
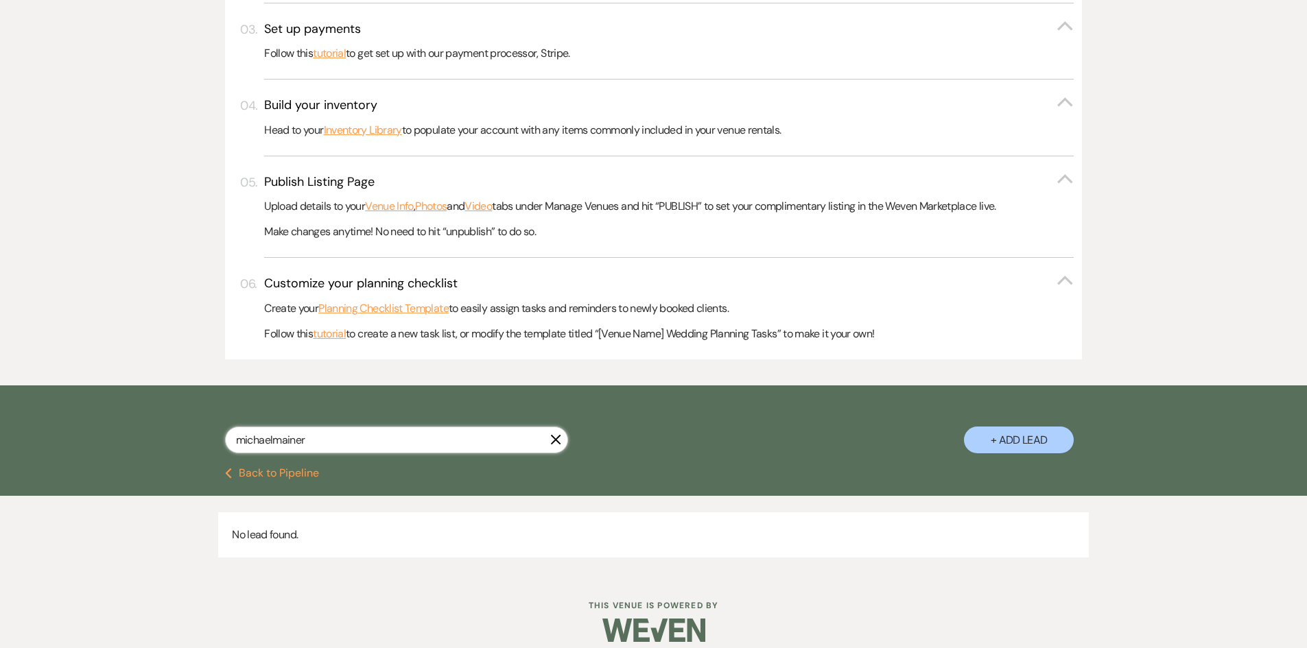
click at [273, 440] on input "michaelmainer" at bounding box center [396, 440] width 343 height 27
type input "[PERSON_NAME]"
select select "5"
select select "2"
select select "8"
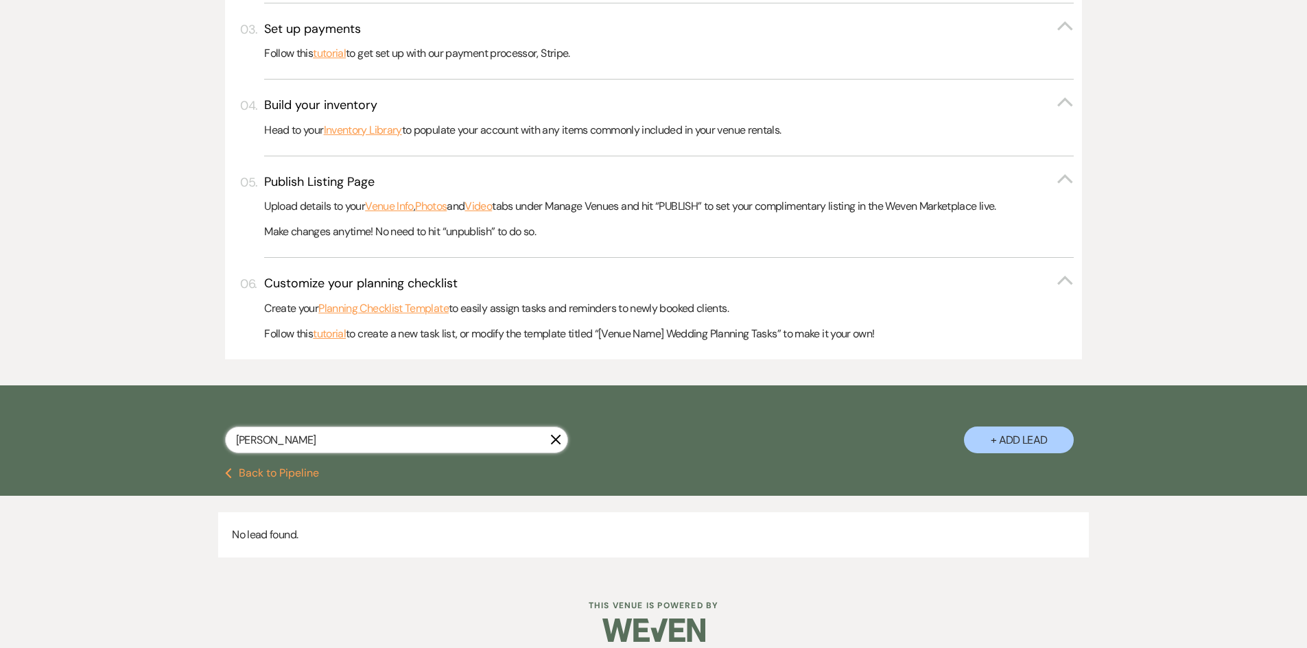
select select "5"
select select "8"
select select "5"
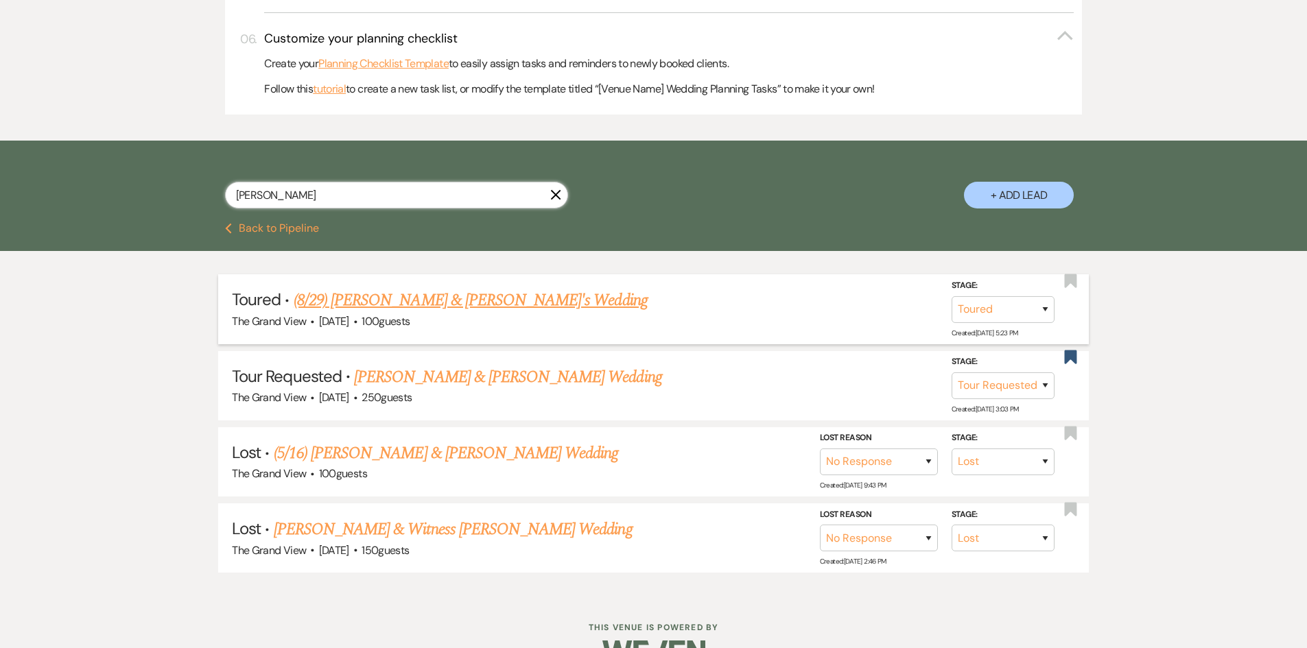
scroll to position [755, 0]
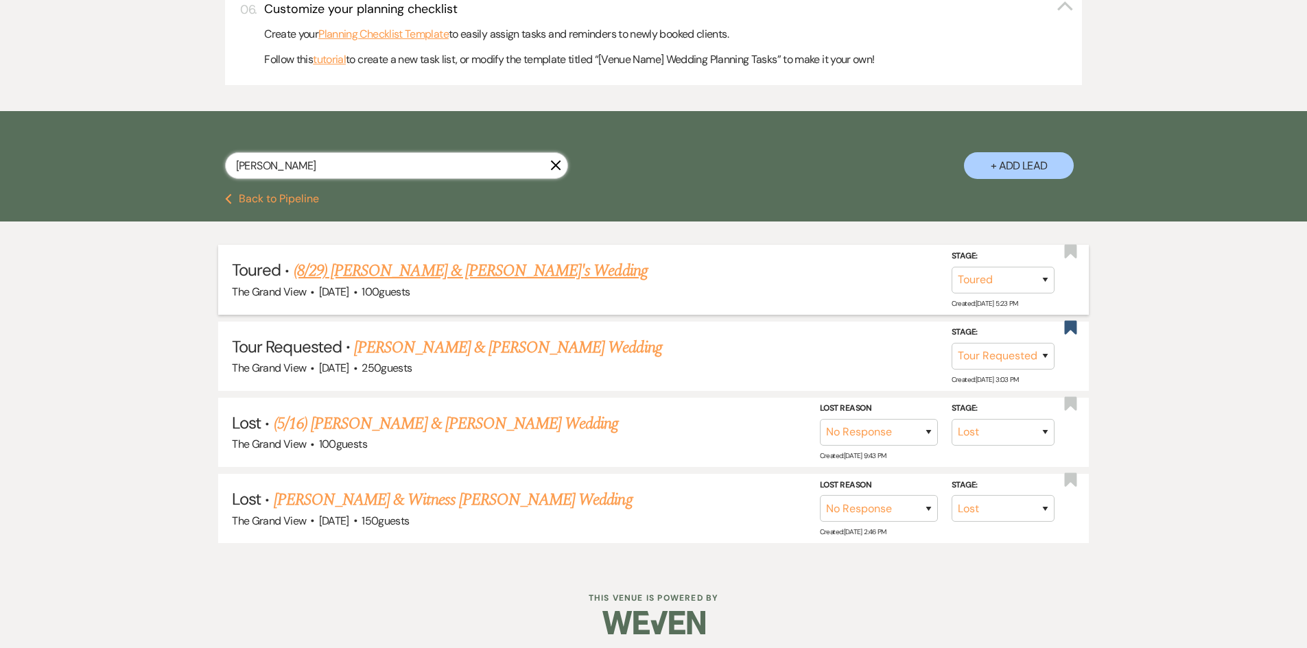
type input "[PERSON_NAME]"
click at [429, 270] on link "(8/29) [PERSON_NAME] & [PERSON_NAME]'s Wedding" at bounding box center [471, 271] width 354 height 25
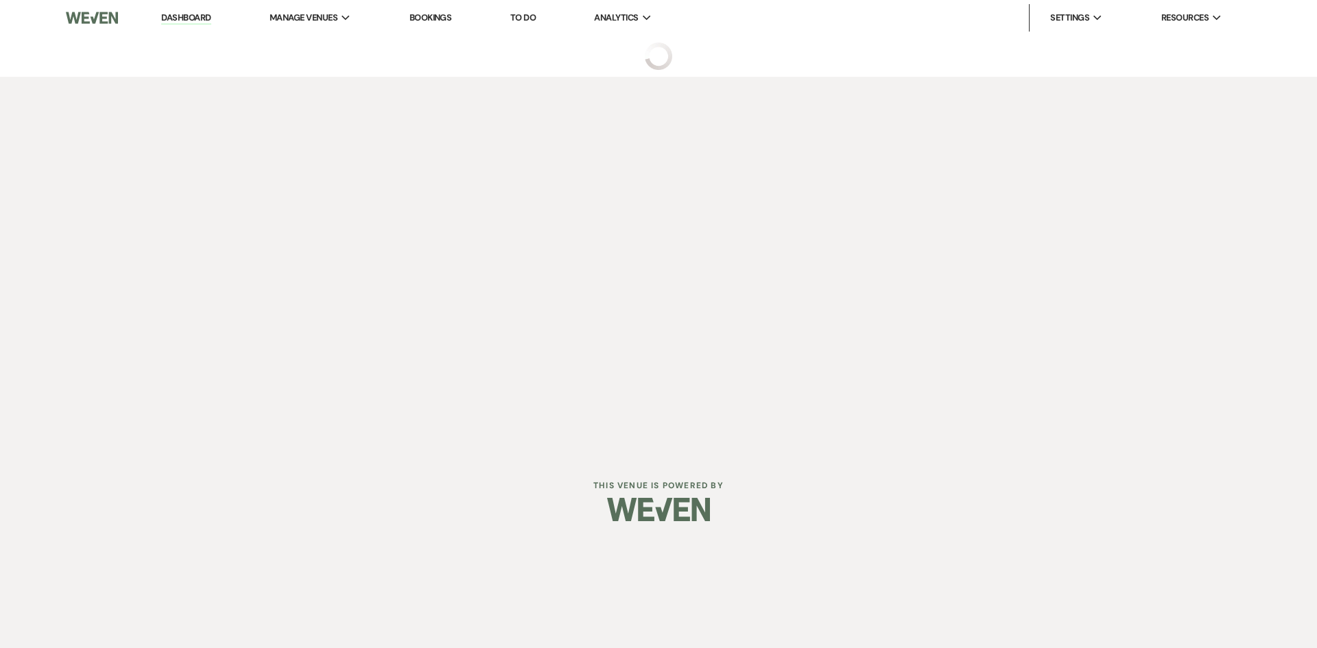
select select "5"
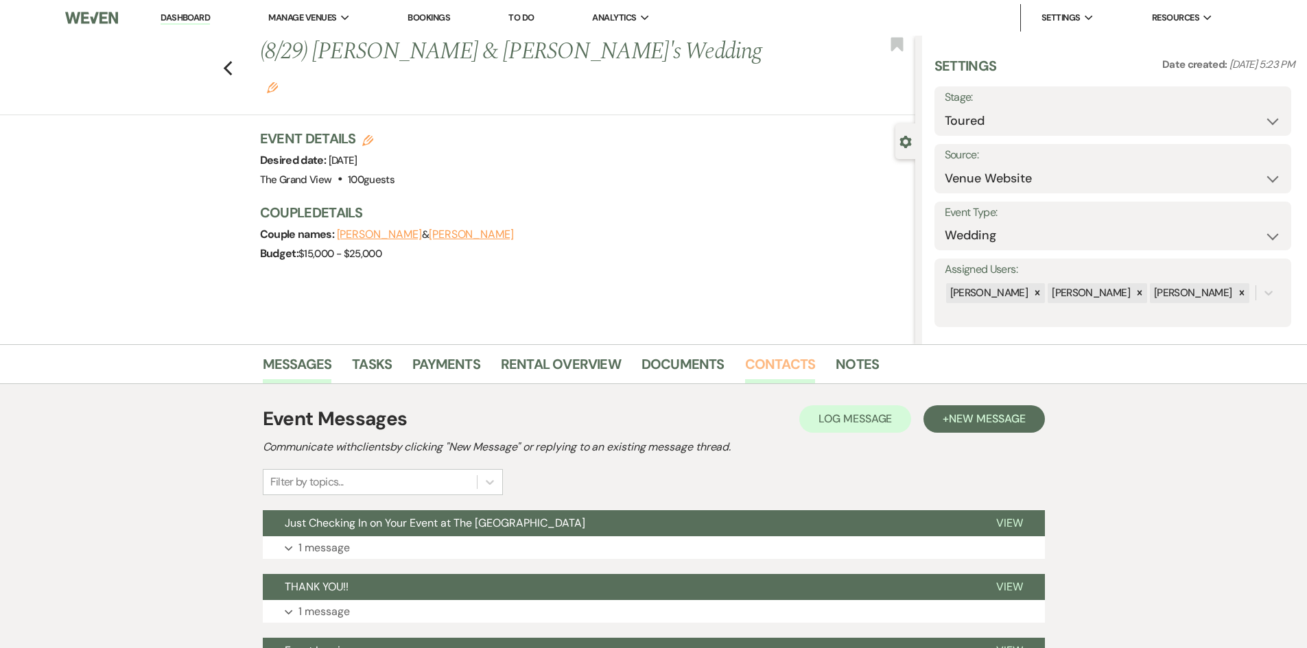
click at [778, 357] on link "Contacts" at bounding box center [780, 368] width 71 height 30
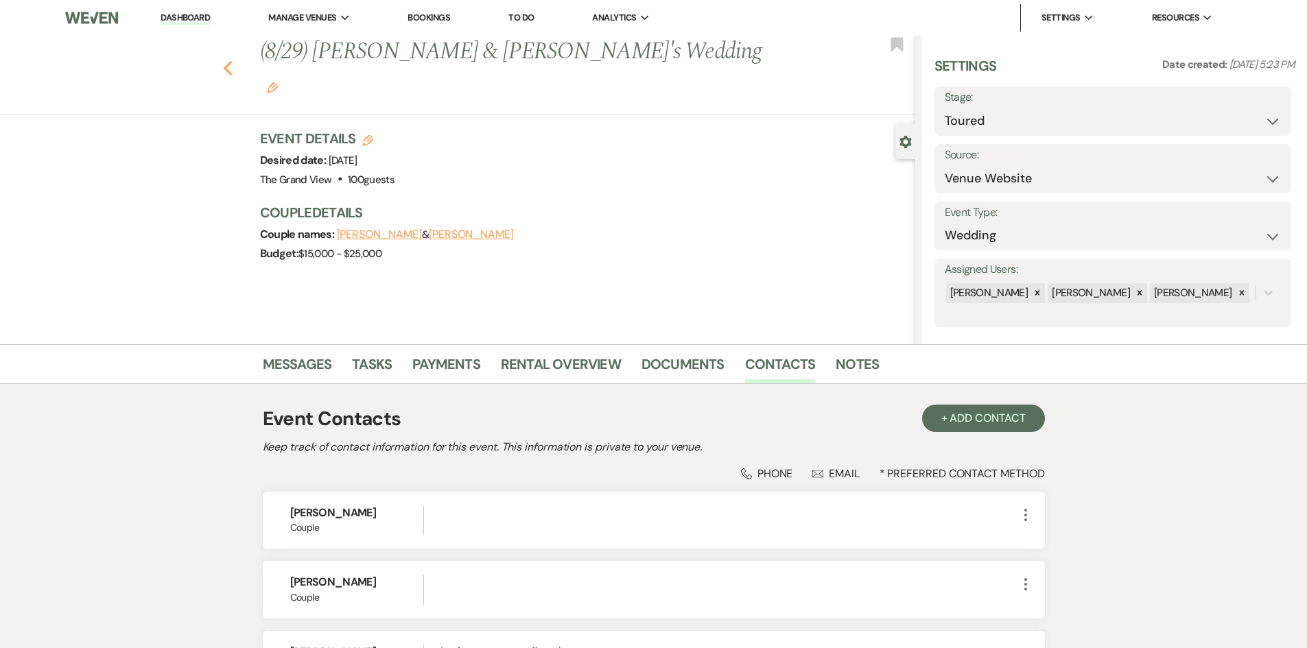
click at [231, 60] on icon "Previous" at bounding box center [228, 68] width 10 height 16
select select "5"
select select "2"
select select "8"
select select "5"
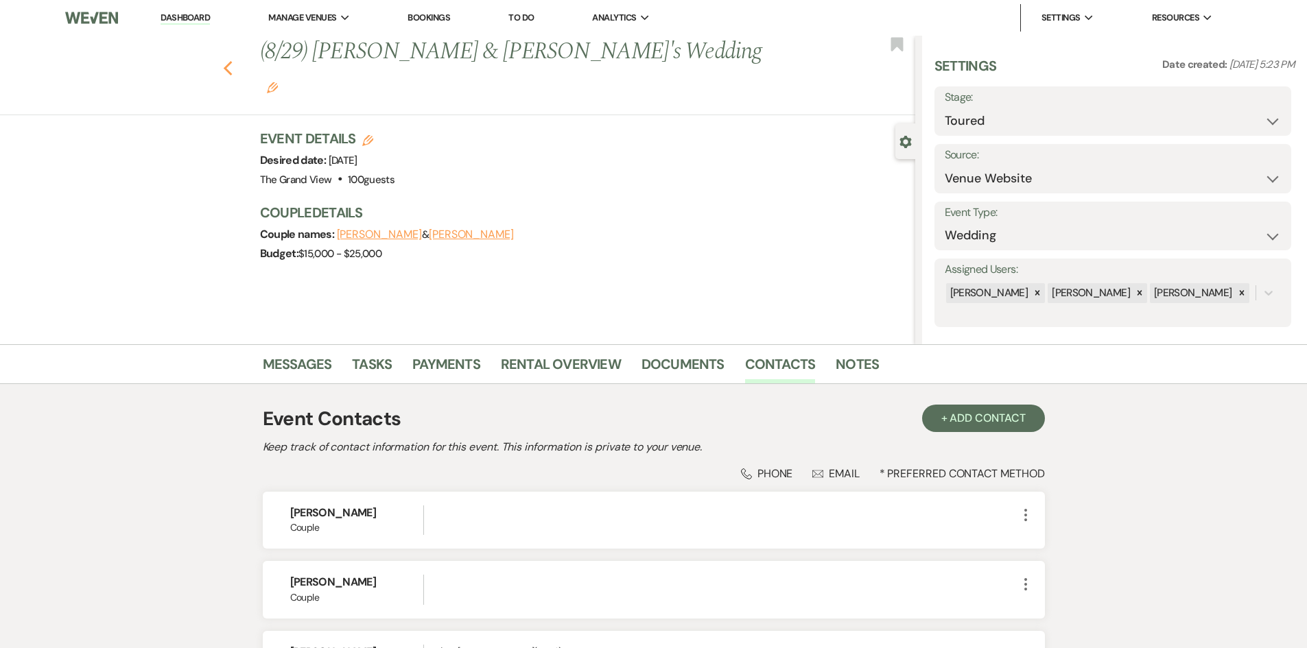
select select "8"
select select "5"
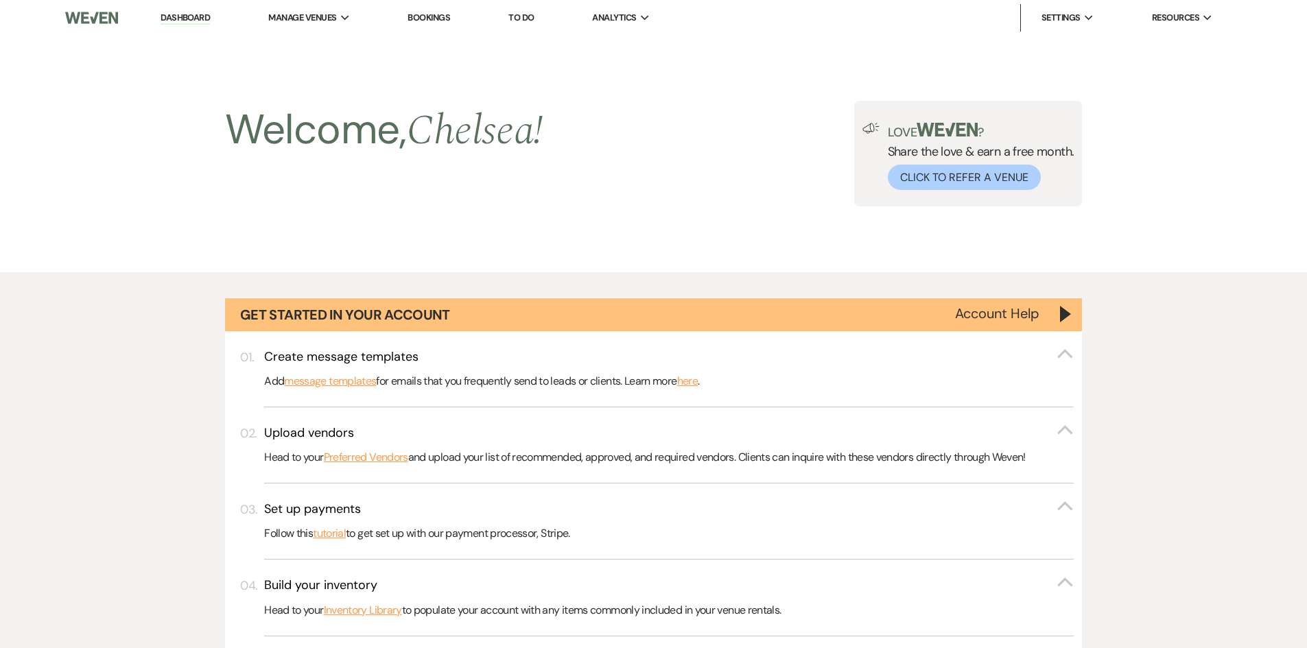
scroll to position [755, 0]
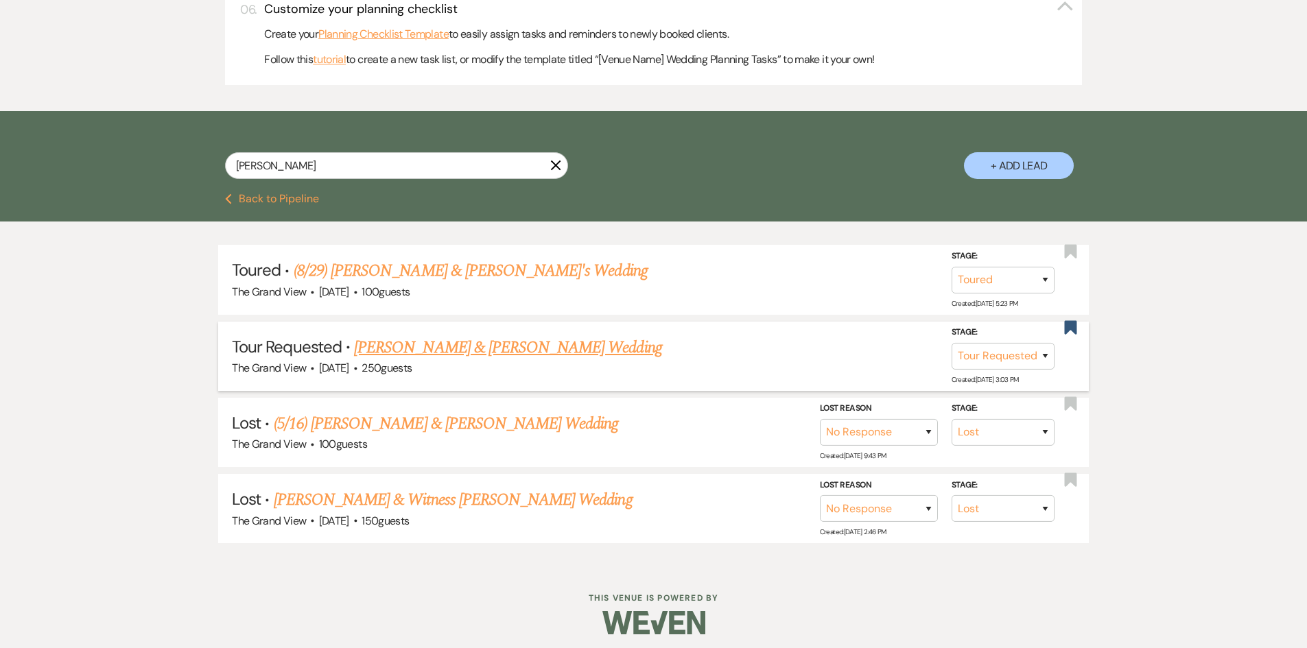
click at [390, 349] on link "[PERSON_NAME] & [PERSON_NAME] Wedding" at bounding box center [507, 348] width 307 height 25
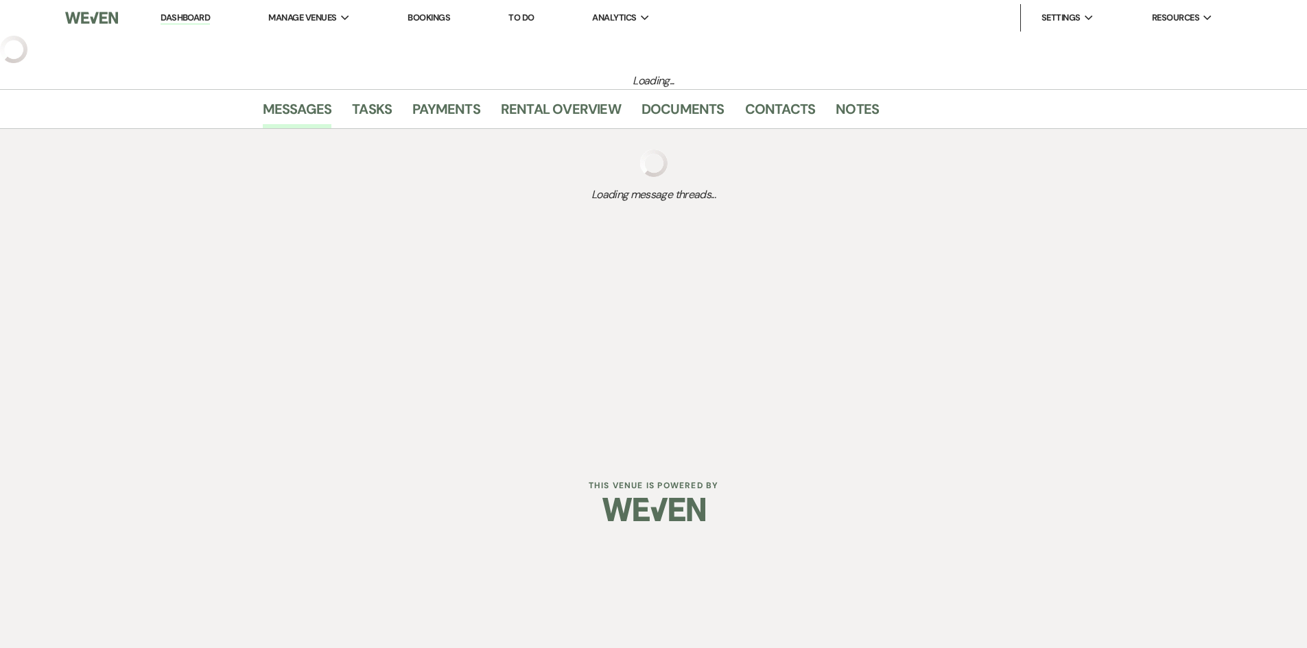
select select "2"
select select "5"
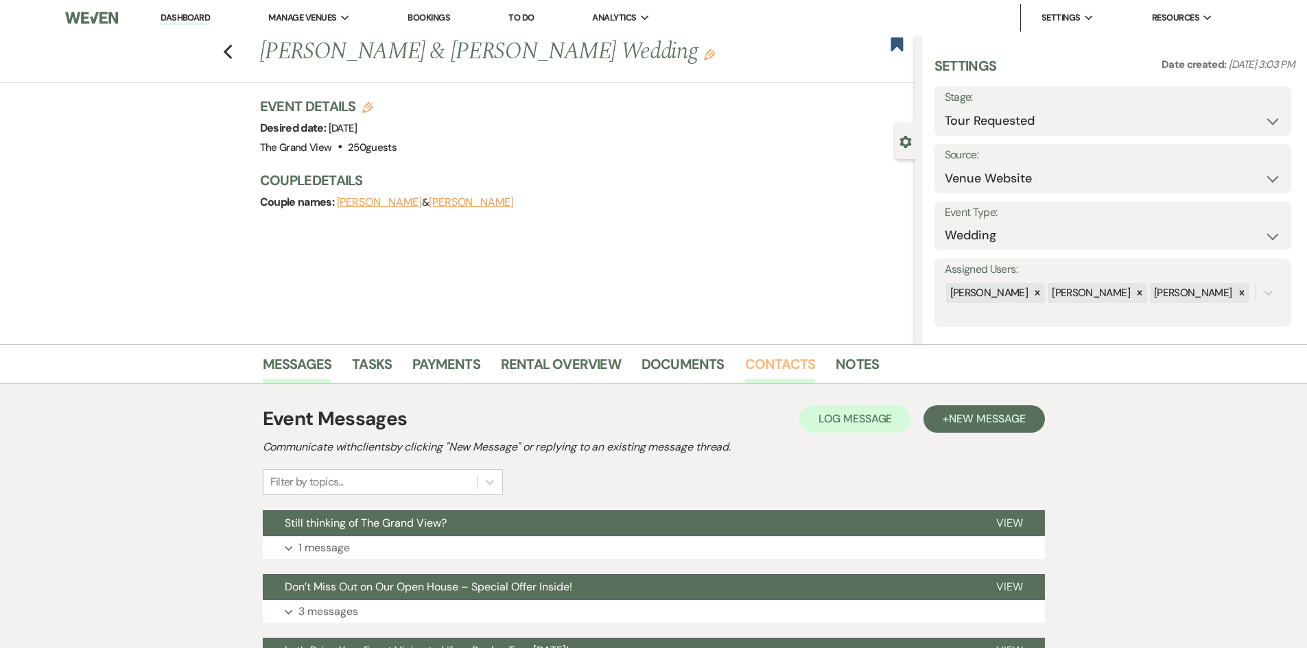
click at [764, 383] on link "Contacts" at bounding box center [780, 368] width 71 height 30
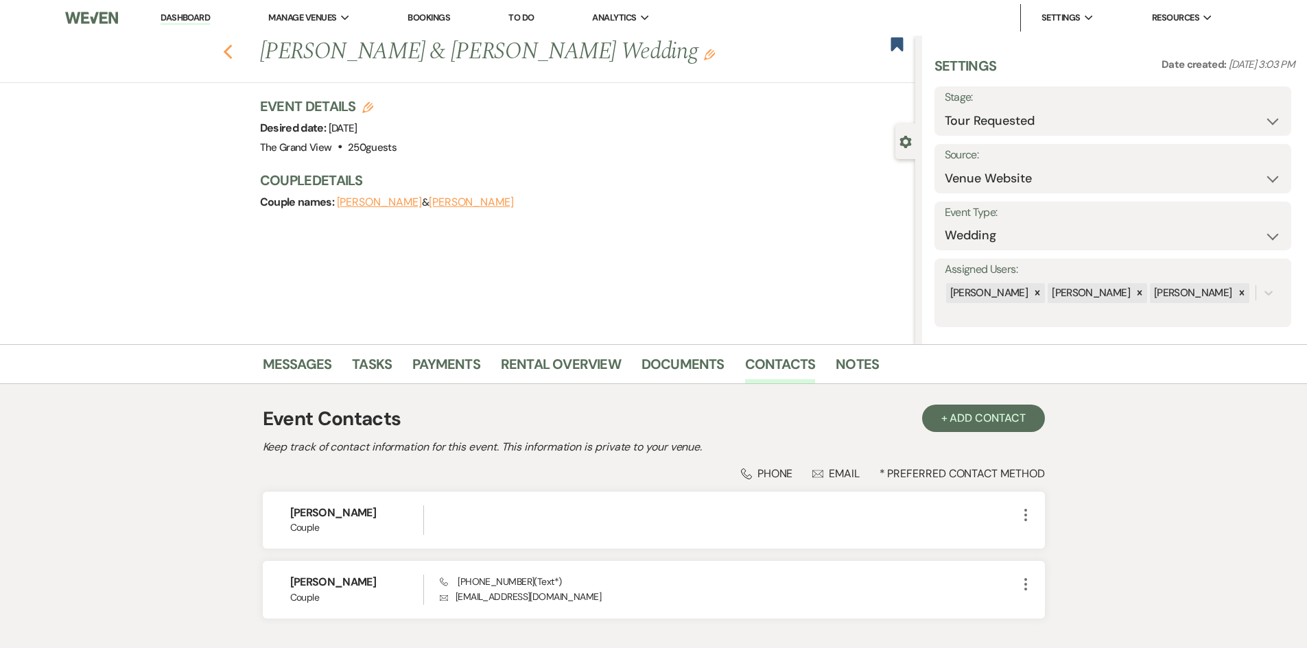
click at [228, 52] on use "button" at bounding box center [227, 52] width 9 height 15
select select "5"
select select "2"
select select "8"
select select "5"
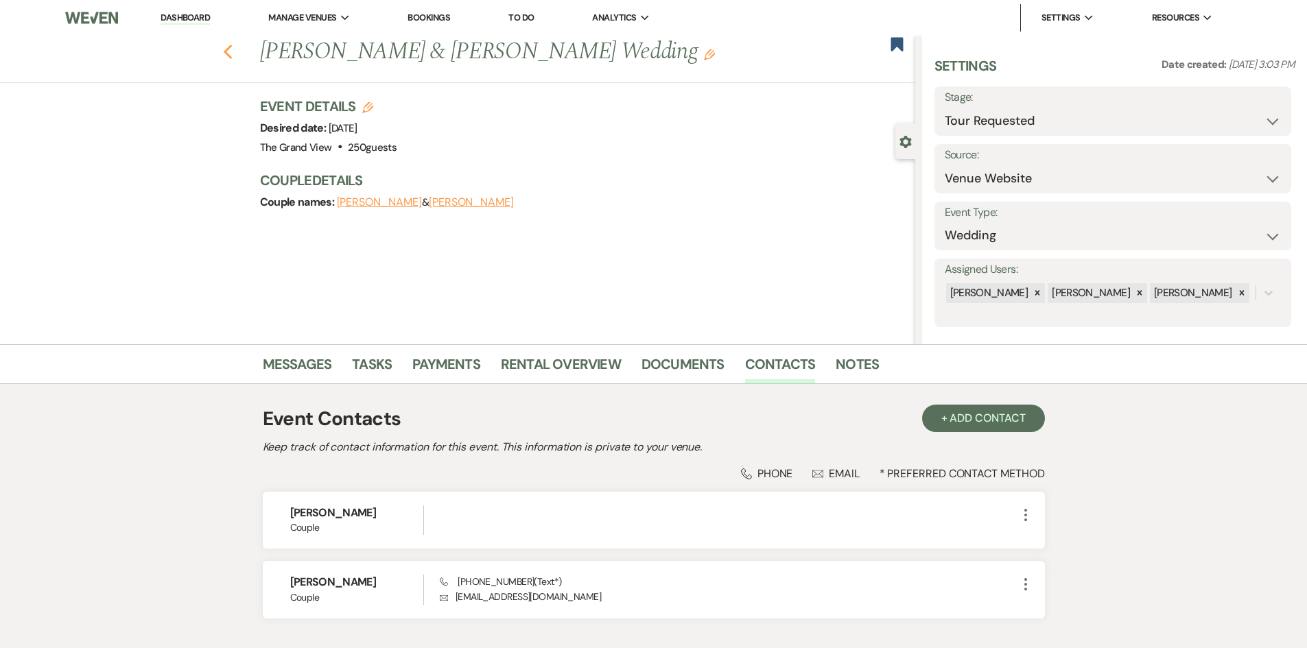
select select "8"
select select "5"
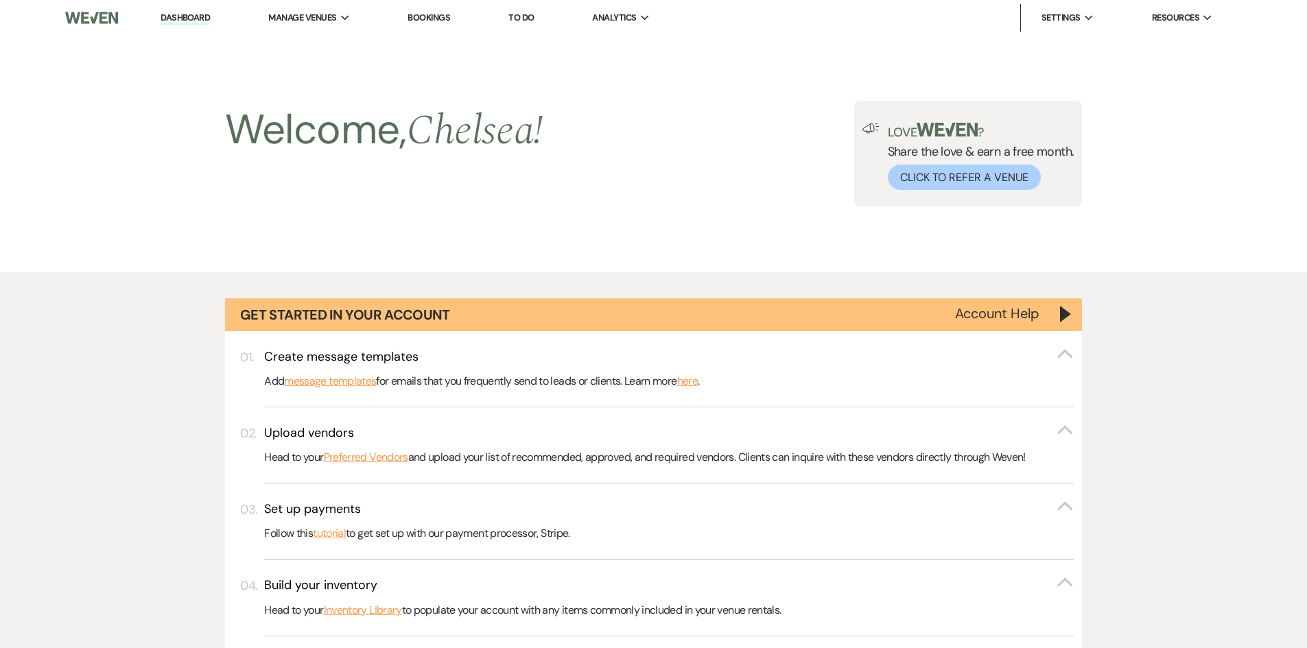
scroll to position [755, 0]
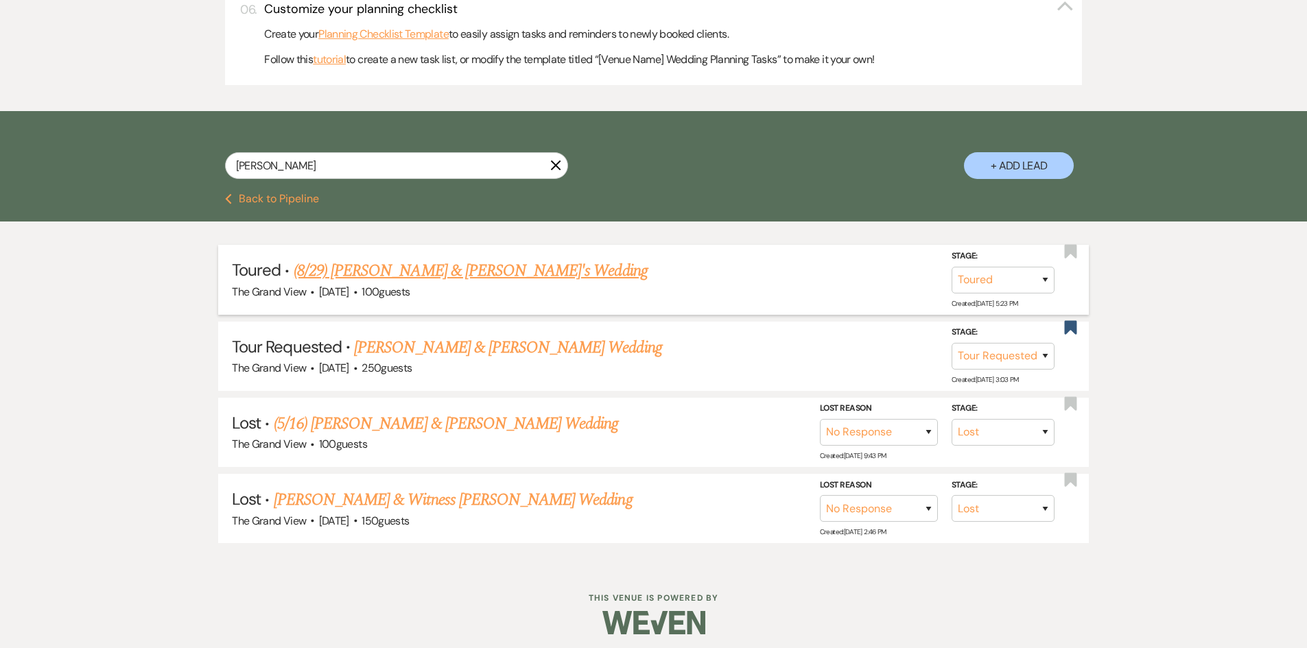
click at [480, 275] on link "(8/29) [PERSON_NAME] & [PERSON_NAME]'s Wedding" at bounding box center [471, 271] width 354 height 25
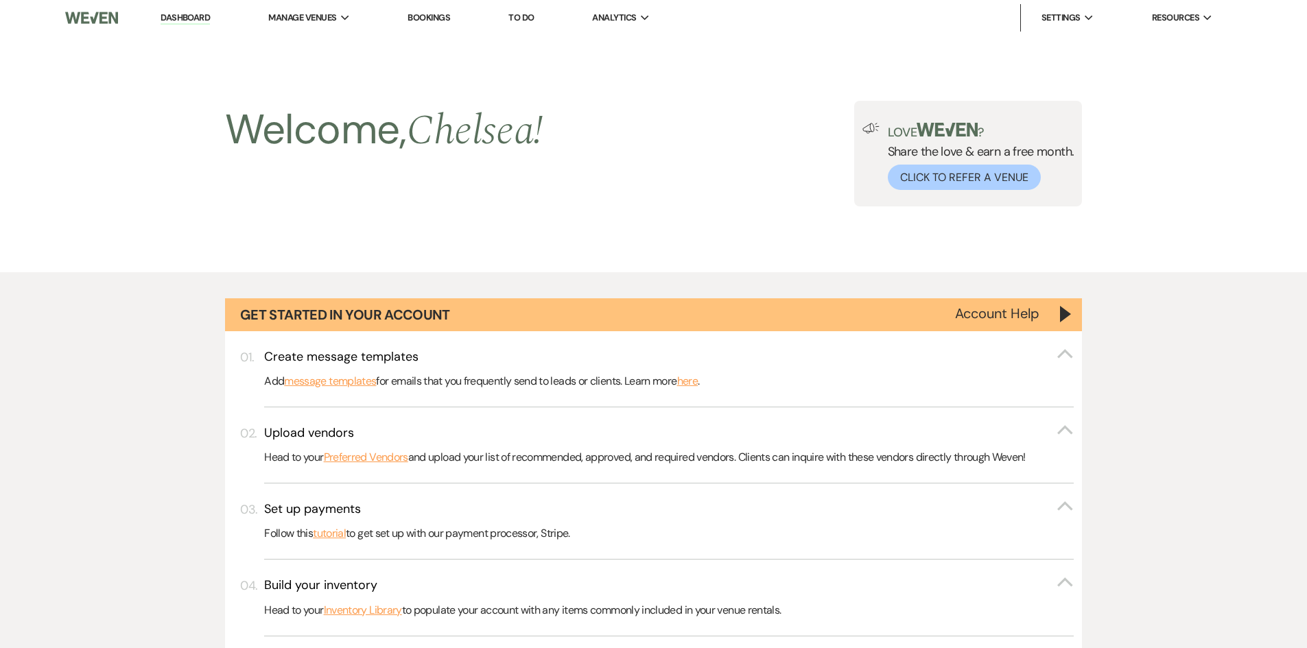
select select "5"
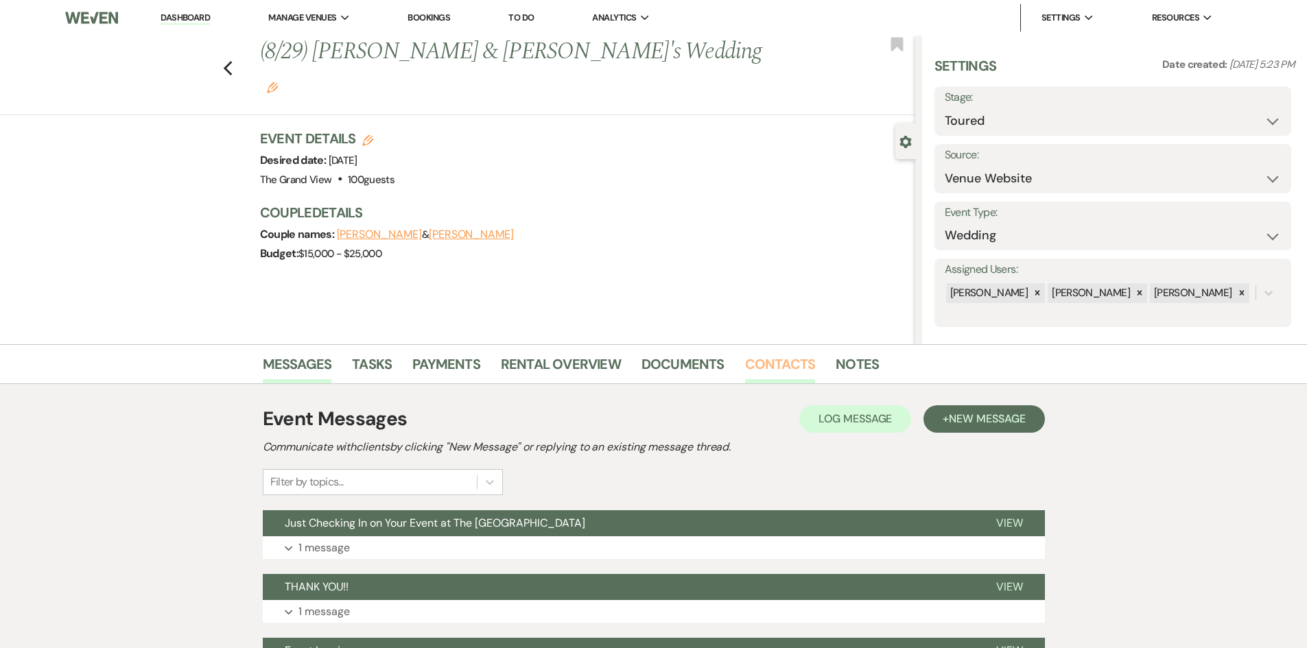
click at [760, 365] on link "Contacts" at bounding box center [780, 368] width 71 height 30
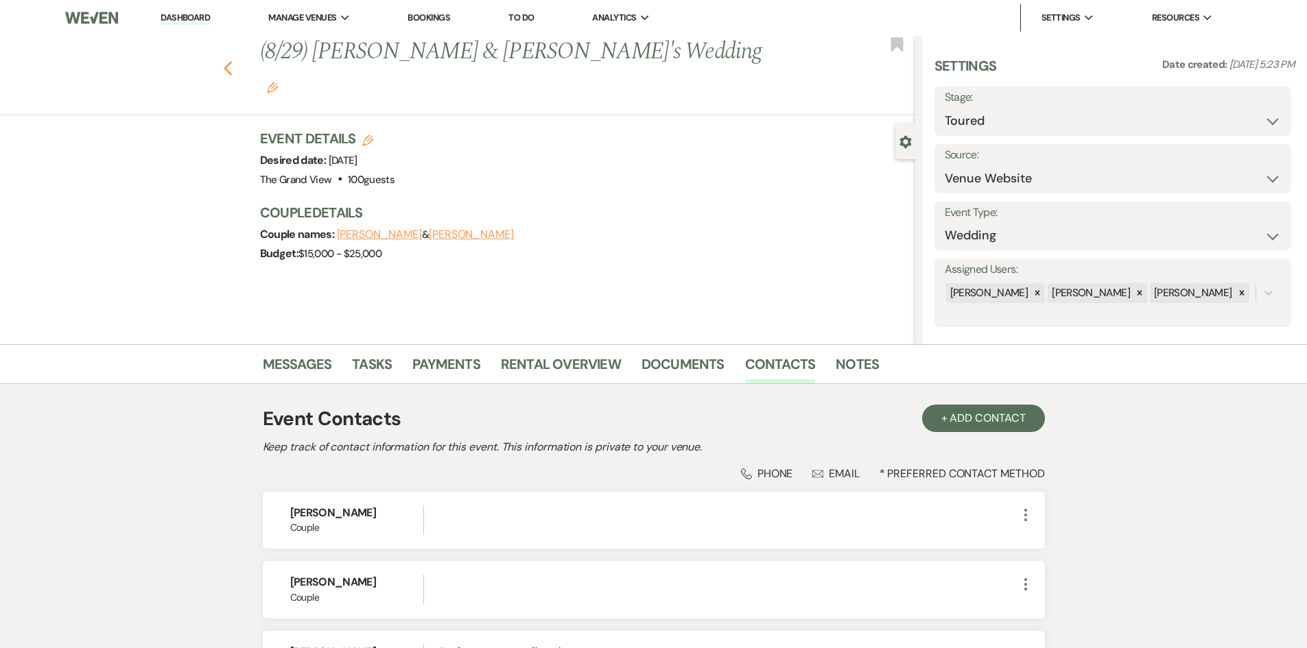
click at [231, 61] on use "button" at bounding box center [227, 68] width 9 height 15
select select "5"
select select "2"
select select "8"
select select "5"
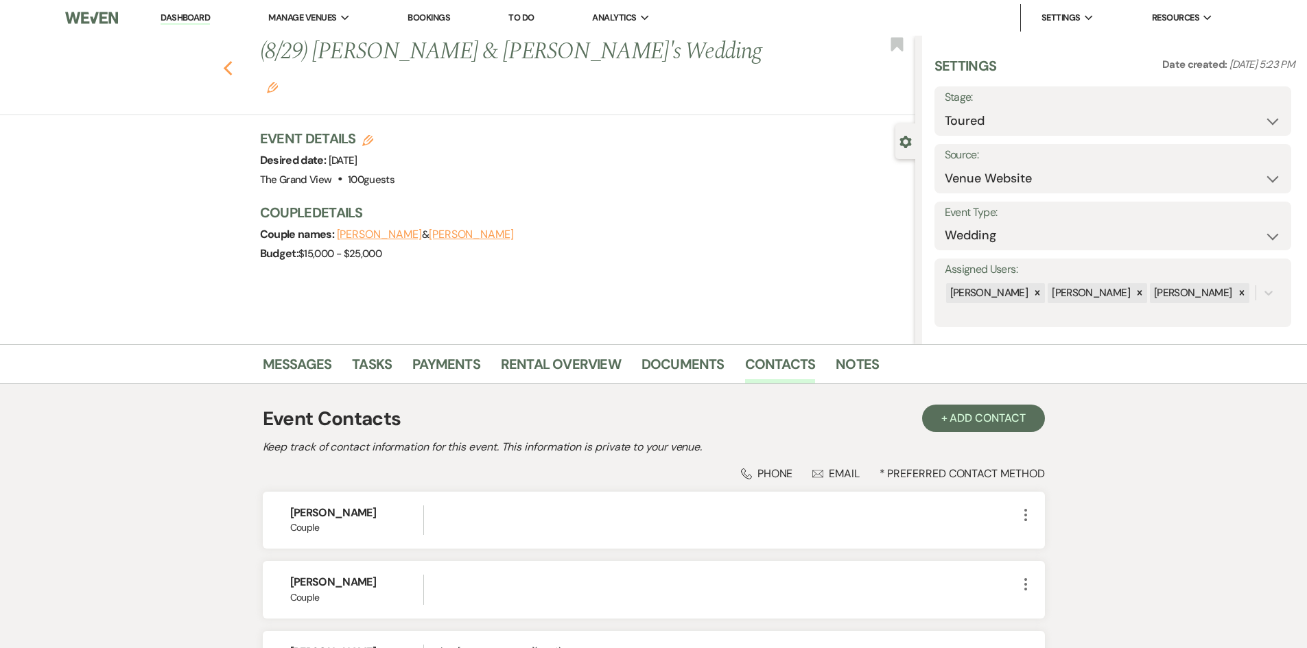
select select "8"
select select "5"
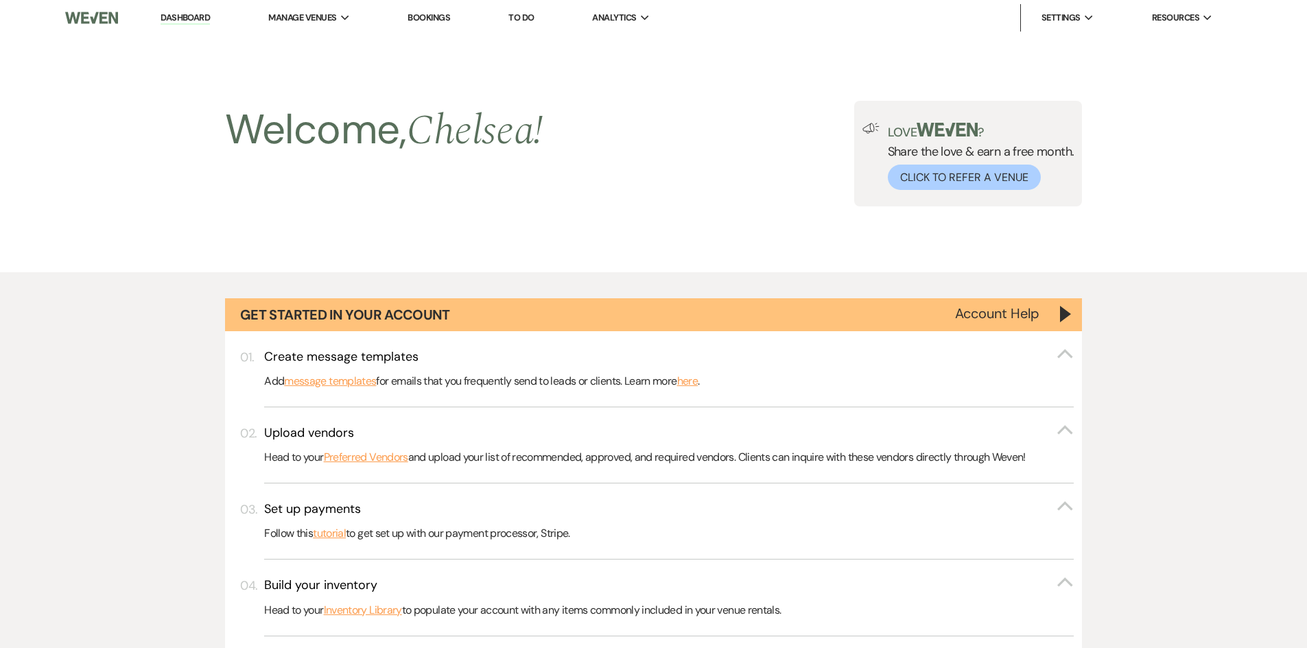
scroll to position [755, 0]
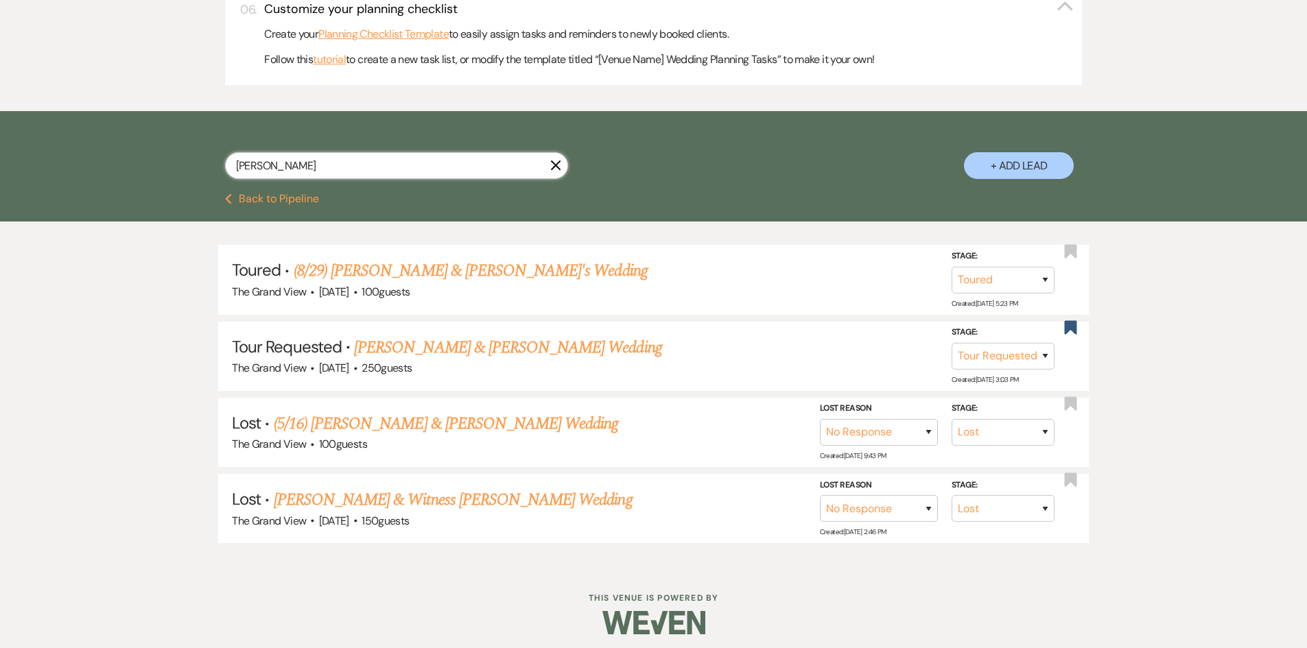
click at [351, 168] on input "[PERSON_NAME]" at bounding box center [396, 165] width 343 height 27
drag, startPoint x: 351, startPoint y: 168, endPoint x: 33, endPoint y: 186, distance: 318.8
click at [33, 186] on div "[PERSON_NAME] X + Add Lead" at bounding box center [653, 152] width 1307 height 82
type input "chrsity"
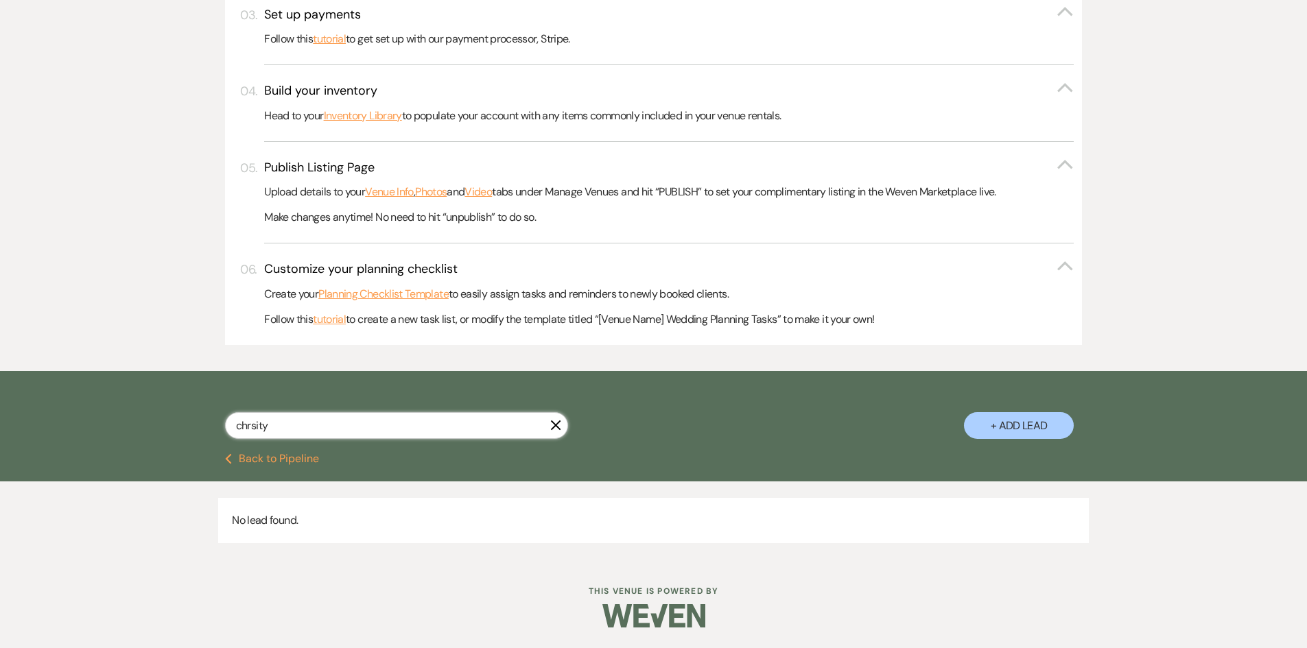
drag, startPoint x: 362, startPoint y: 419, endPoint x: 126, endPoint y: 422, distance: 235.3
click at [126, 422] on div "chrsity X + Add Lead" at bounding box center [653, 412] width 1307 height 82
click at [277, 445] on div "Search" at bounding box center [396, 431] width 343 height 38
click at [277, 432] on input "text" at bounding box center [396, 425] width 343 height 27
click at [277, 431] on input "common" at bounding box center [396, 425] width 343 height 27
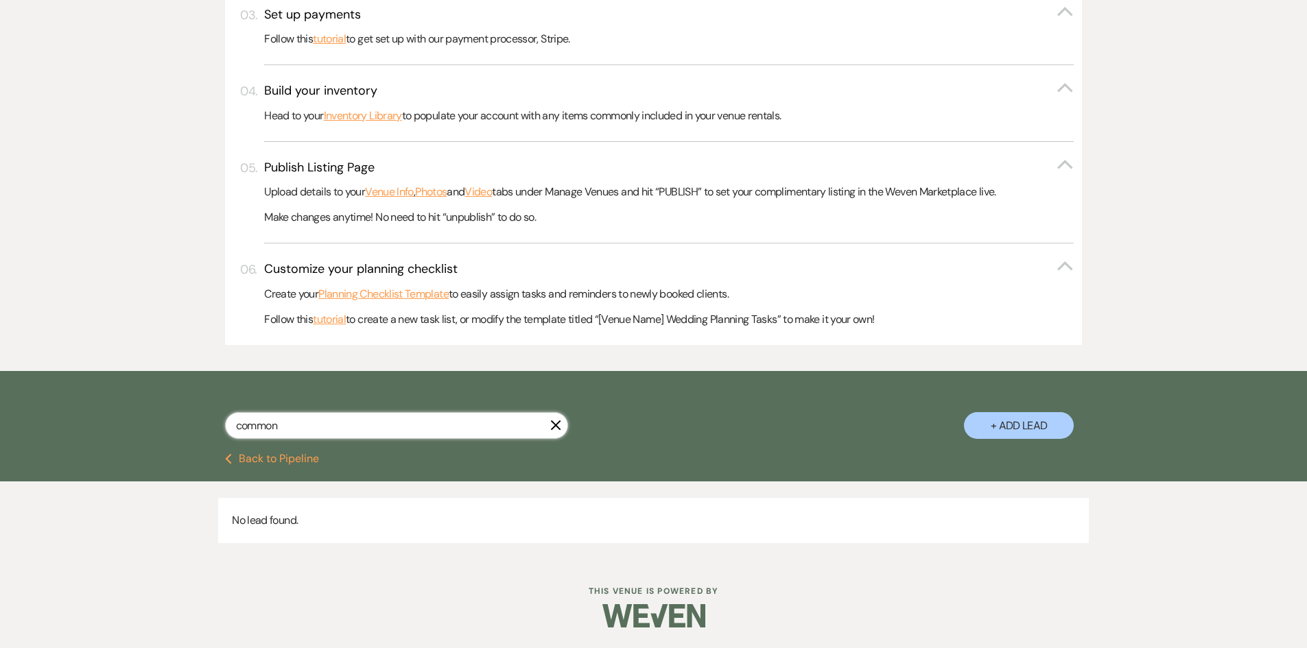
click at [272, 430] on input "common" at bounding box center [396, 425] width 343 height 27
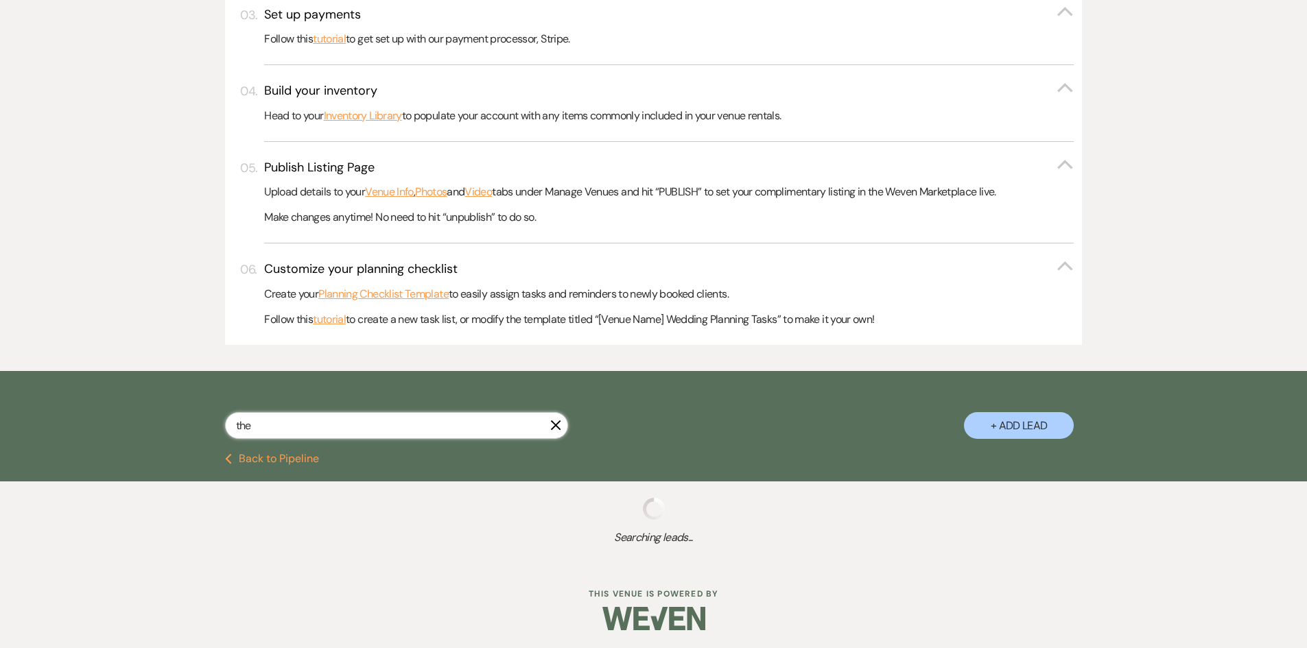
type input "ther"
select select "8"
select select "6"
select select "2"
select select "8"
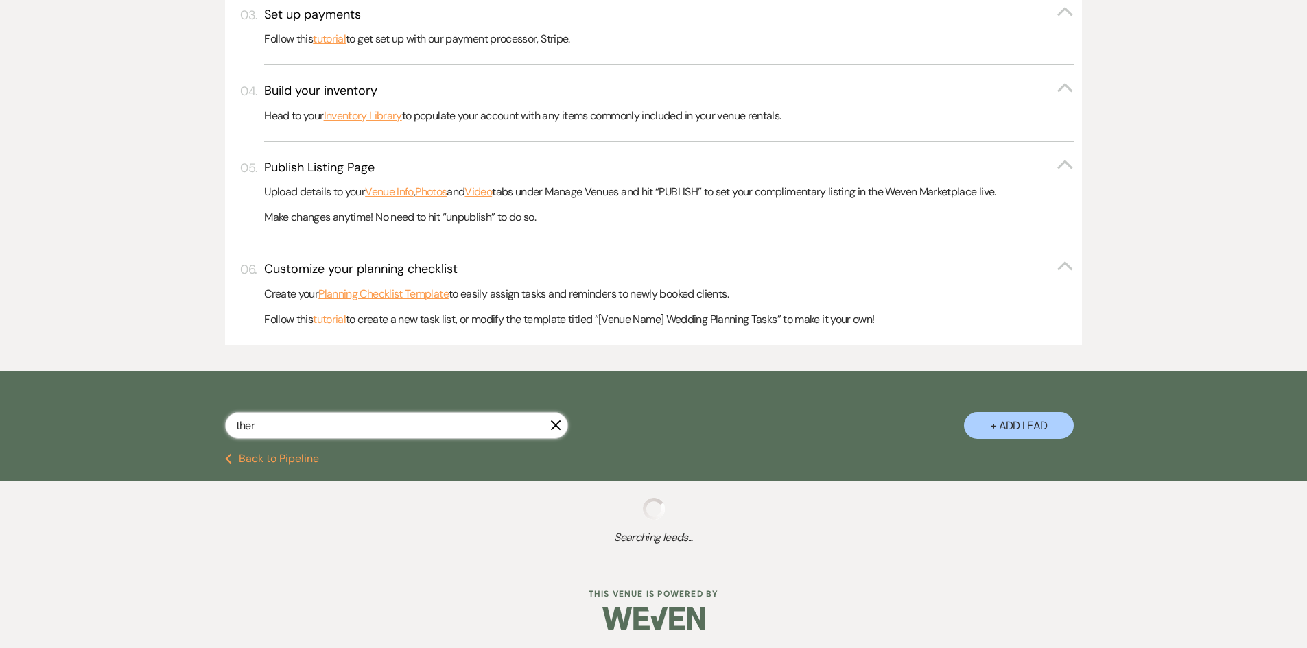
select select "4"
select select "5"
select select "8"
select select "1"
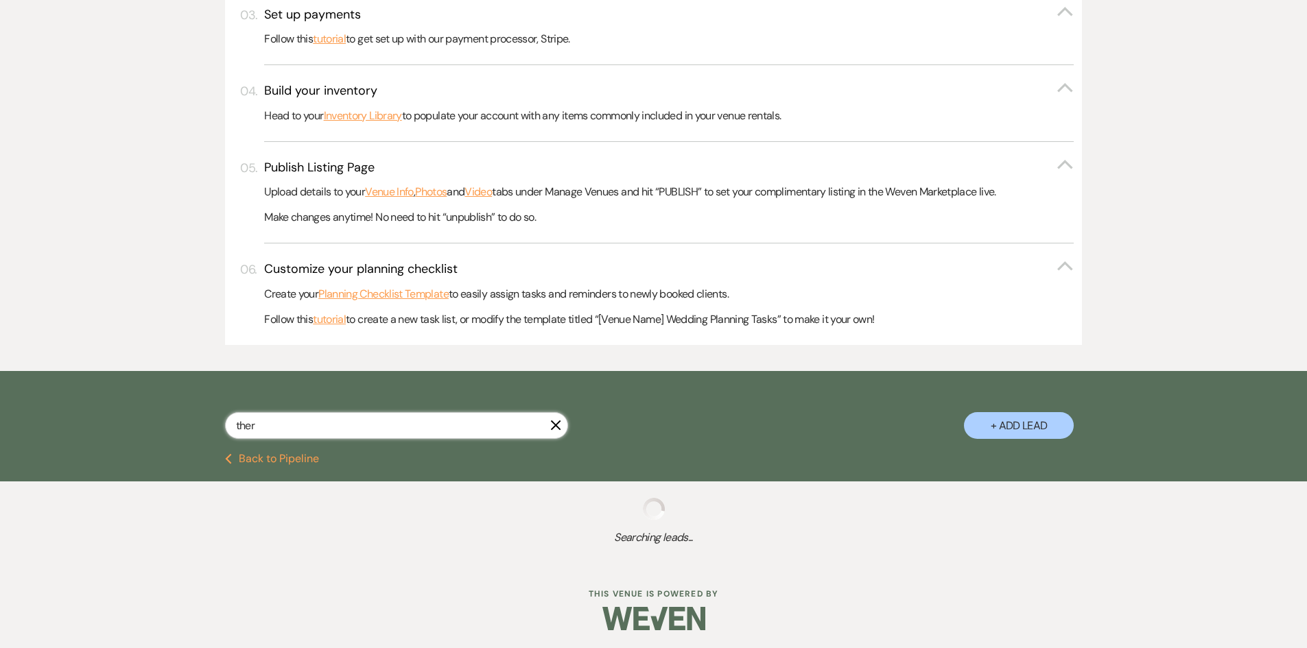
select select "8"
select select "5"
select select "8"
select select "5"
select select "8"
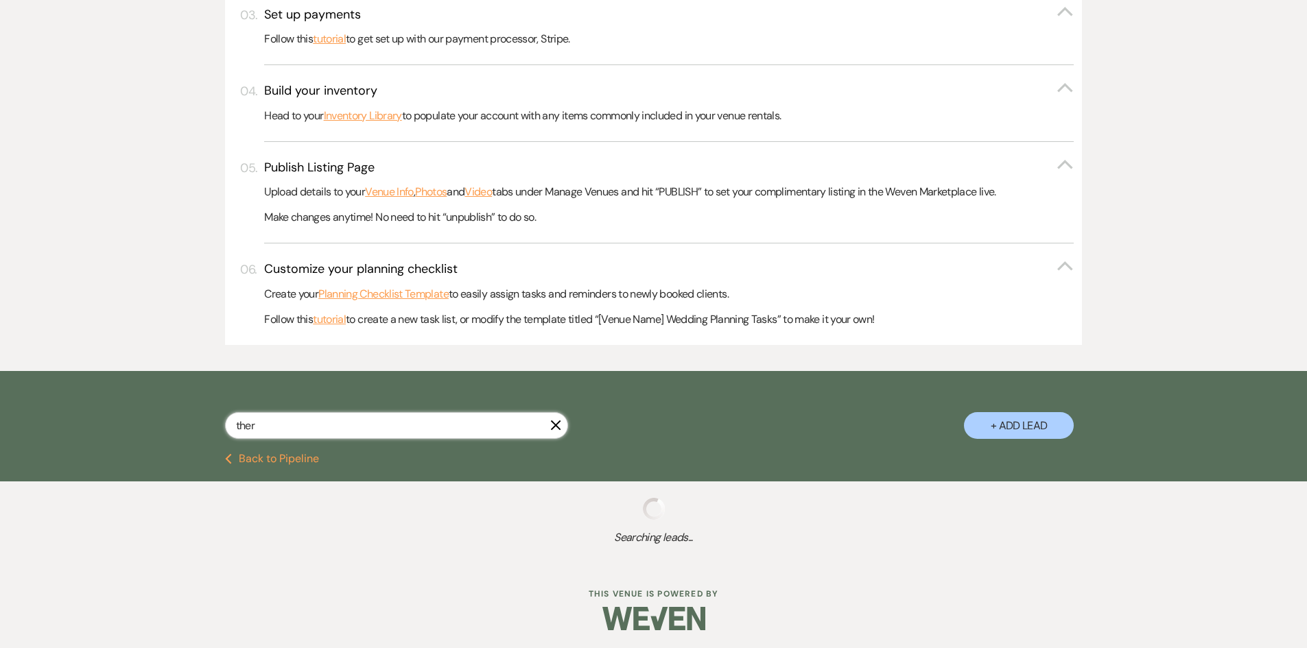
select select "5"
select select "8"
select select "6"
select select "8"
select select "3"
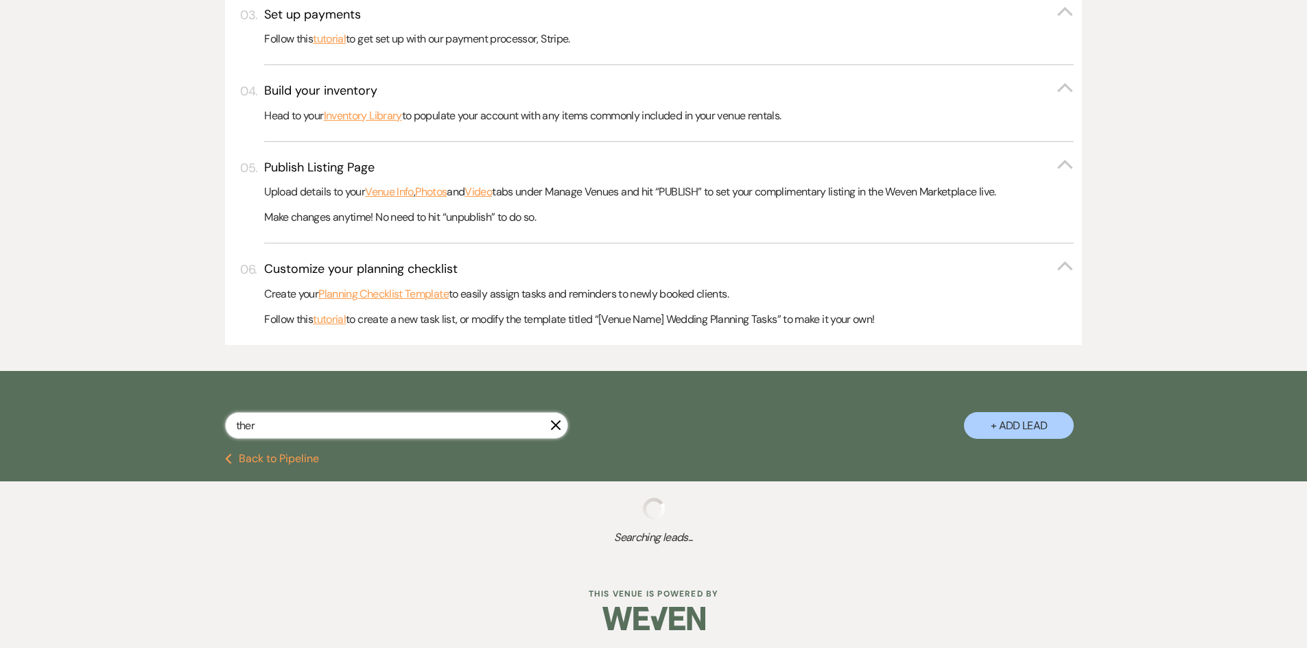
select select "8"
select select "1"
select select "8"
select select "11"
select select "8"
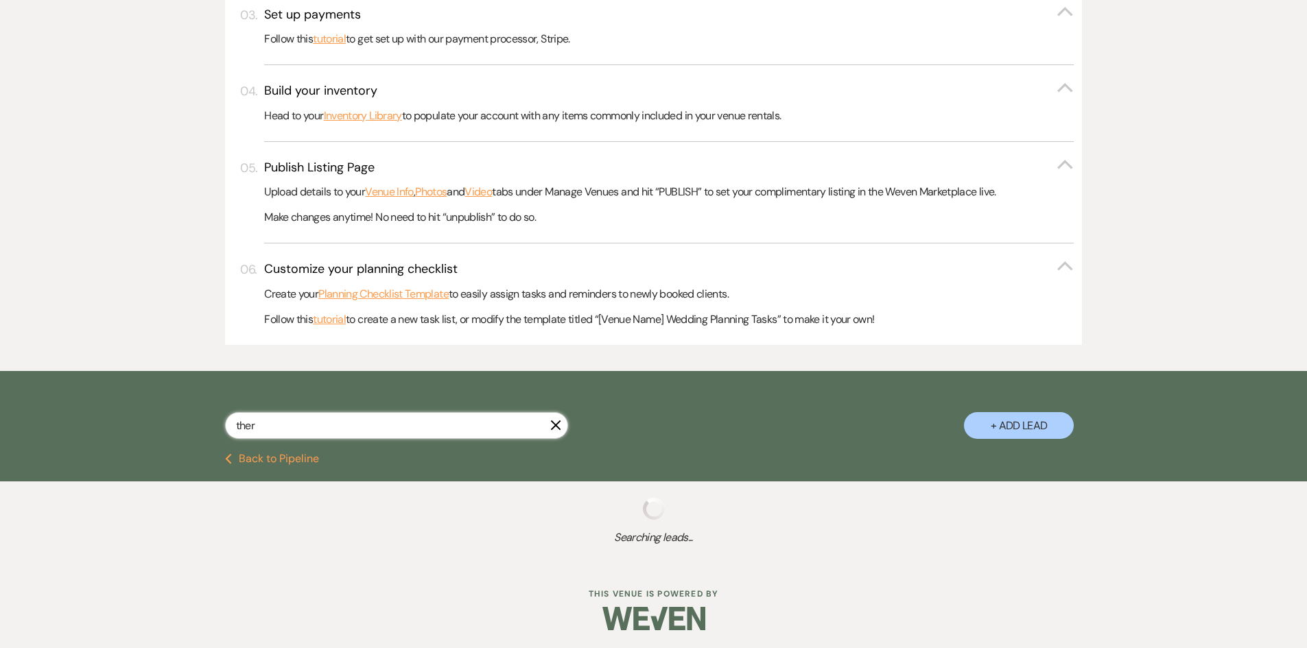
select select "5"
select select "8"
select select "6"
select select "8"
select select "2"
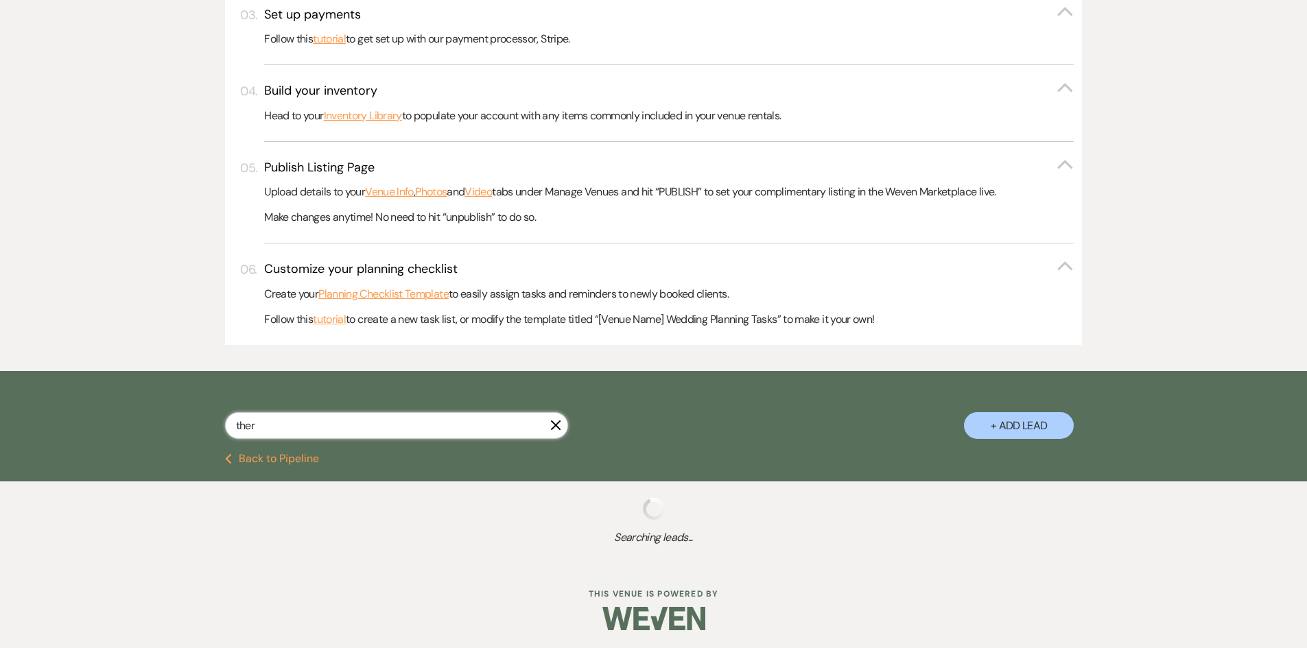
select select "8"
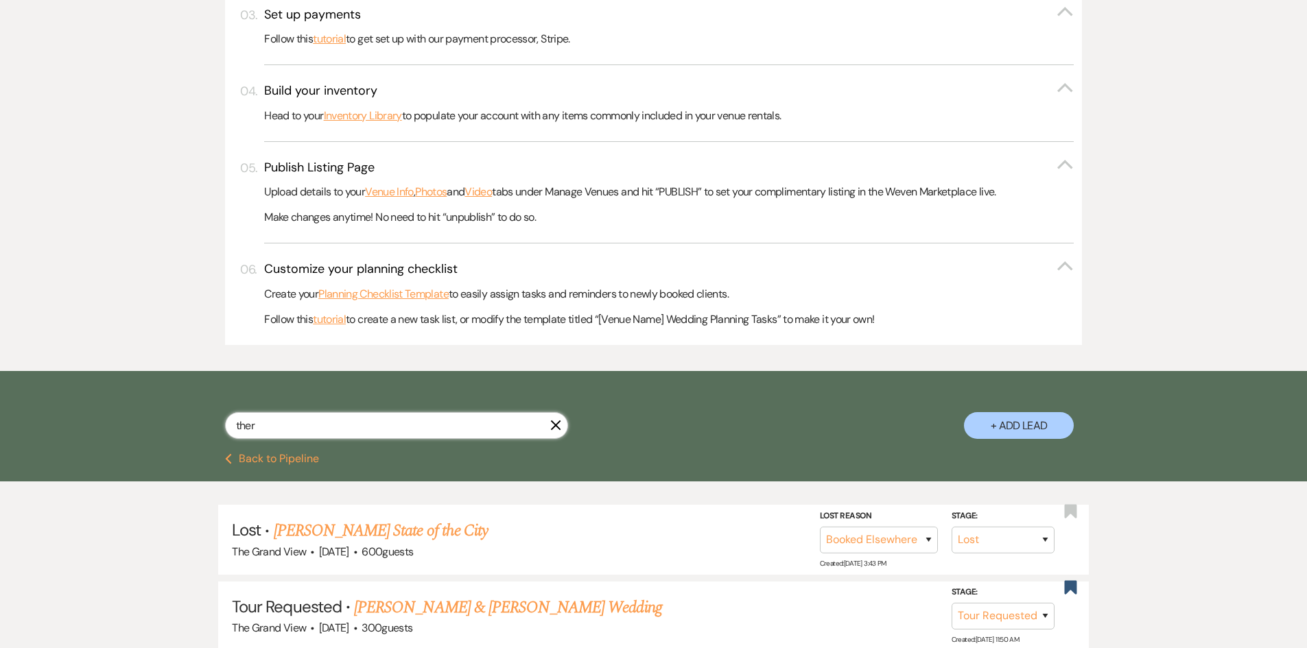
select select "8"
select select "4"
select select "8"
select select "5"
select select "8"
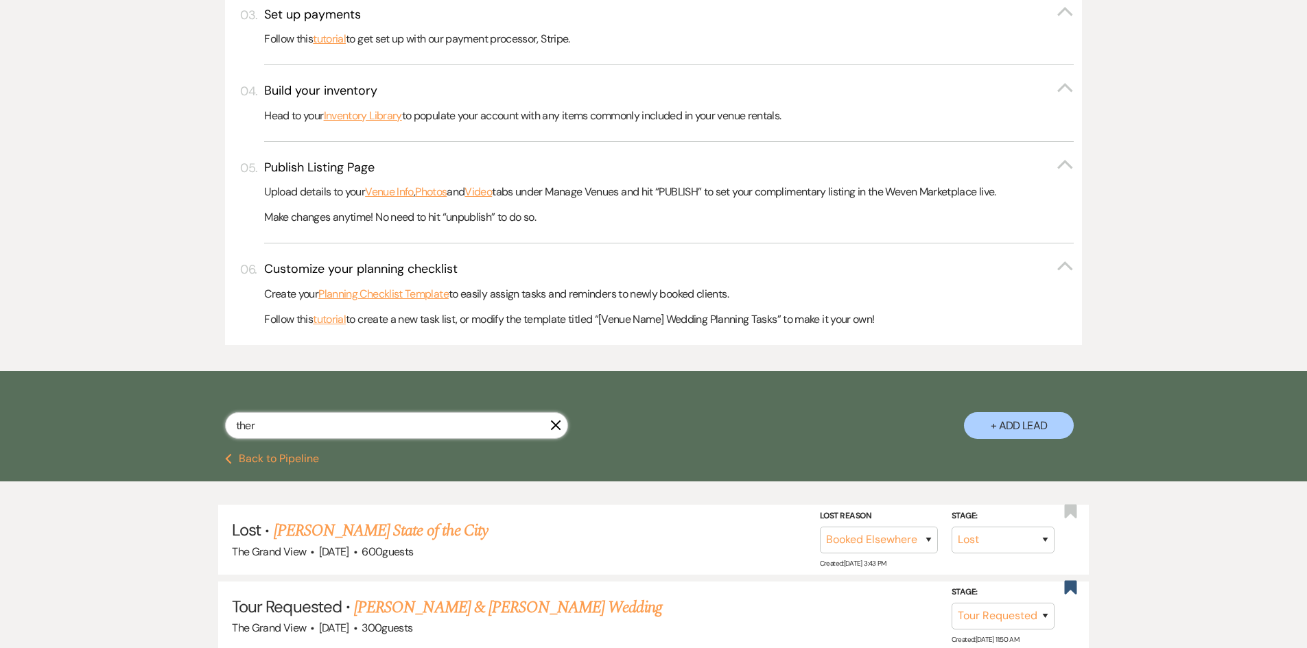
select select "6"
select select "8"
select select "2"
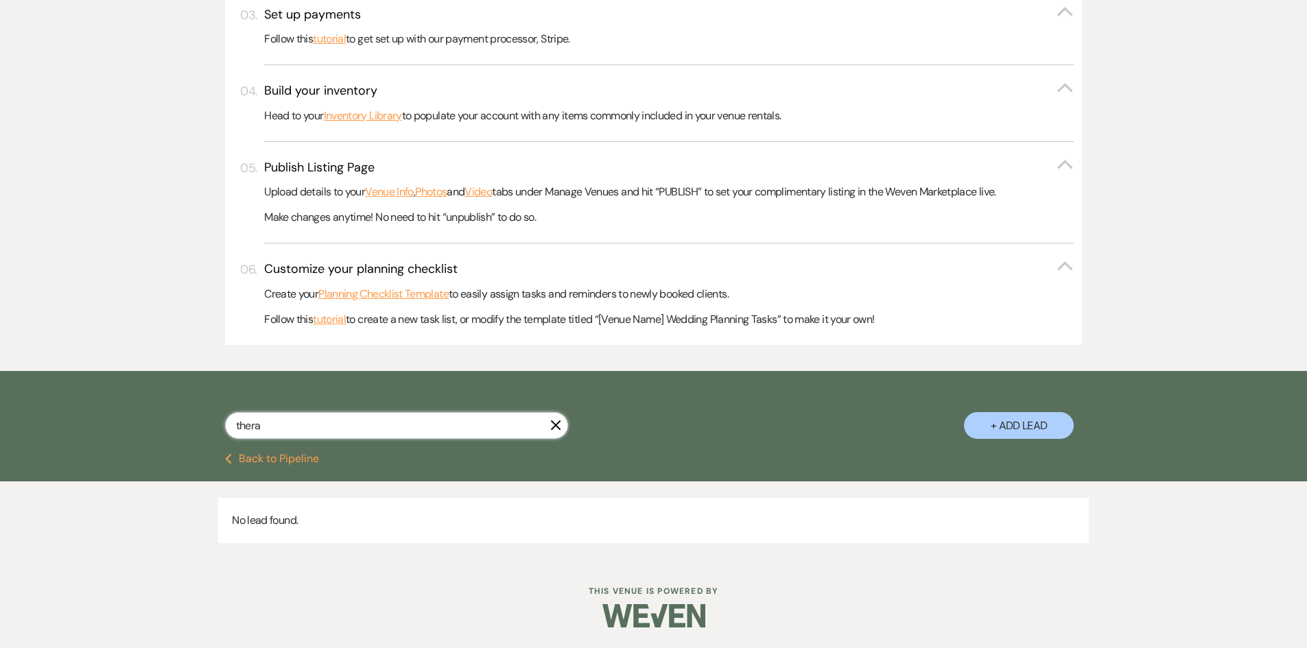
drag, startPoint x: 272, startPoint y: 430, endPoint x: 187, endPoint y: 431, distance: 85.8
click at [187, 431] on div "thera X + Add Lead" at bounding box center [654, 414] width 988 height 72
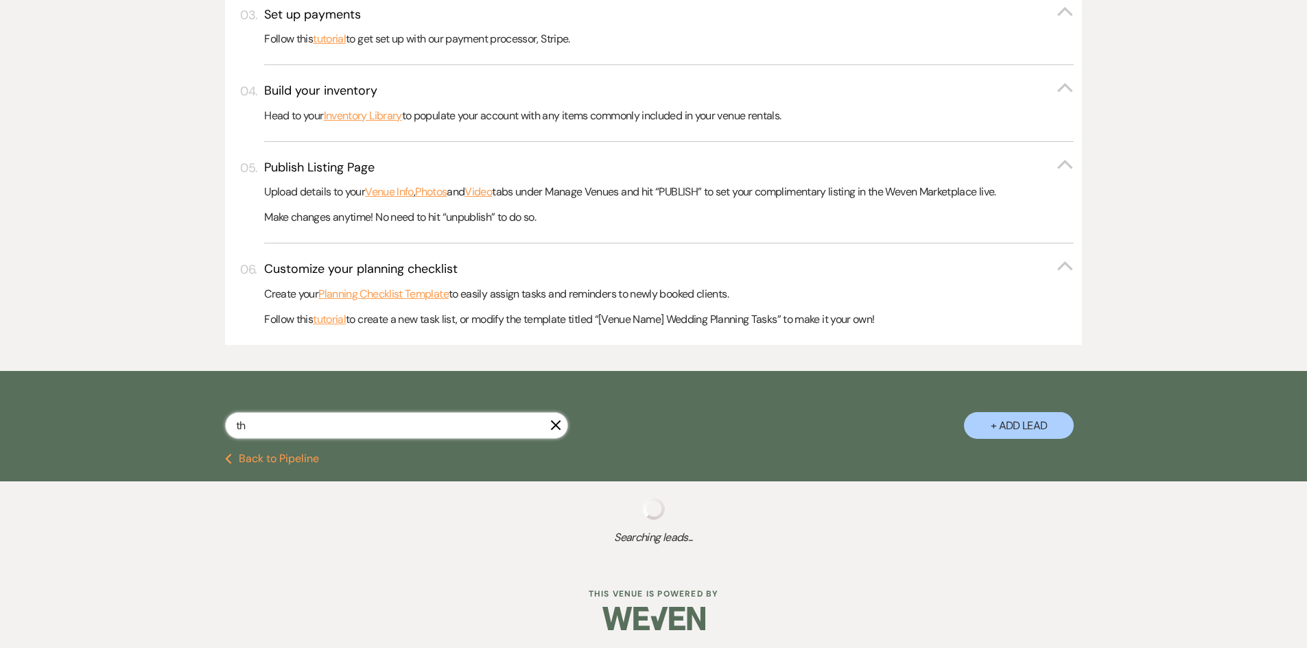
type input "t"
select select "5"
select select "2"
select select "8"
select select "6"
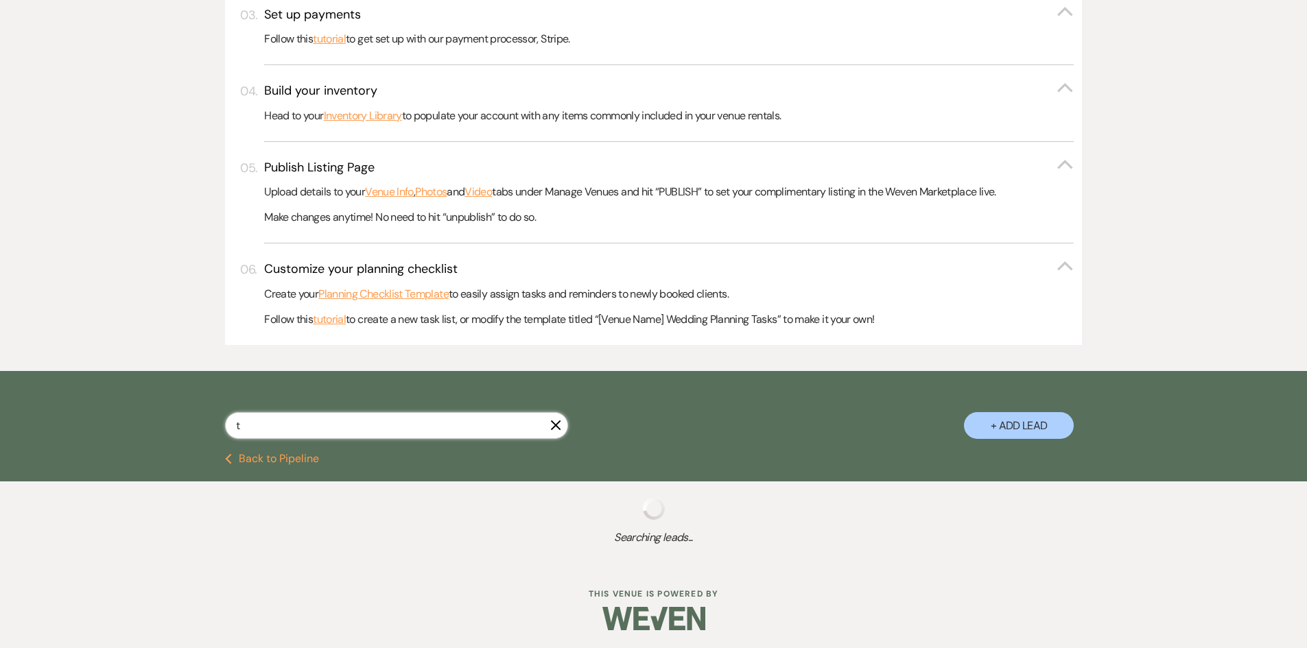
select select "5"
select select "6"
select select "2"
select select "8"
select select "4"
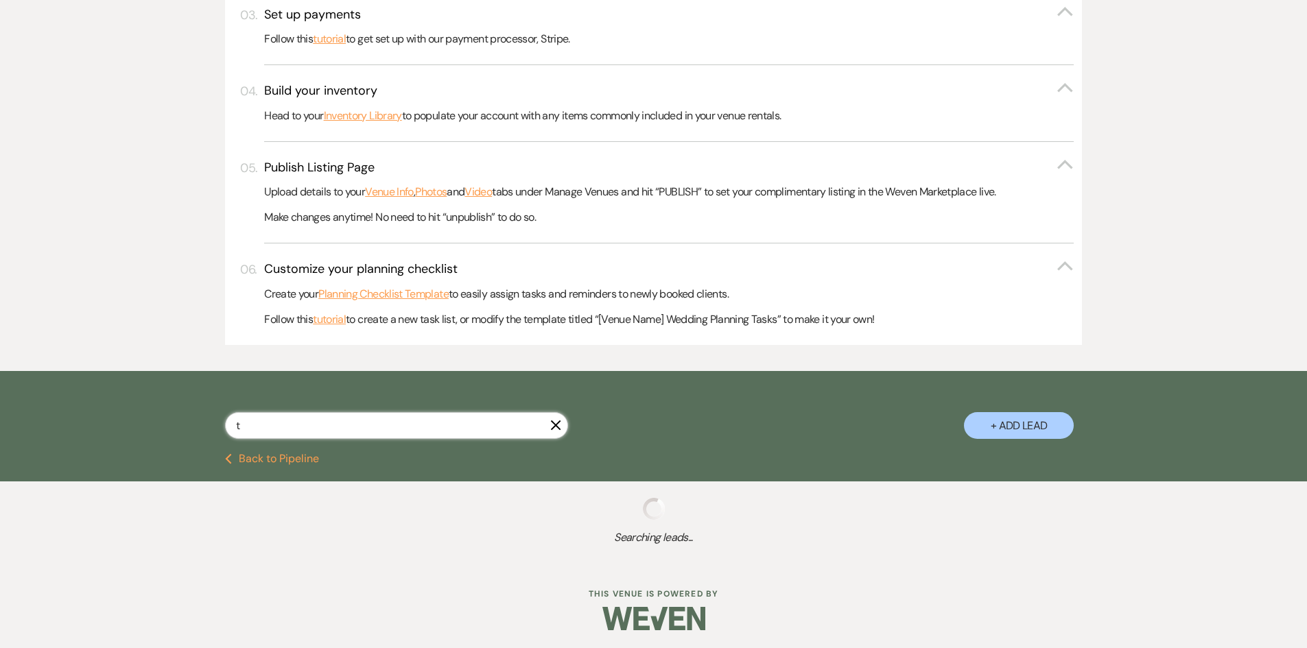
select select "5"
select select "8"
select select "5"
select select "2"
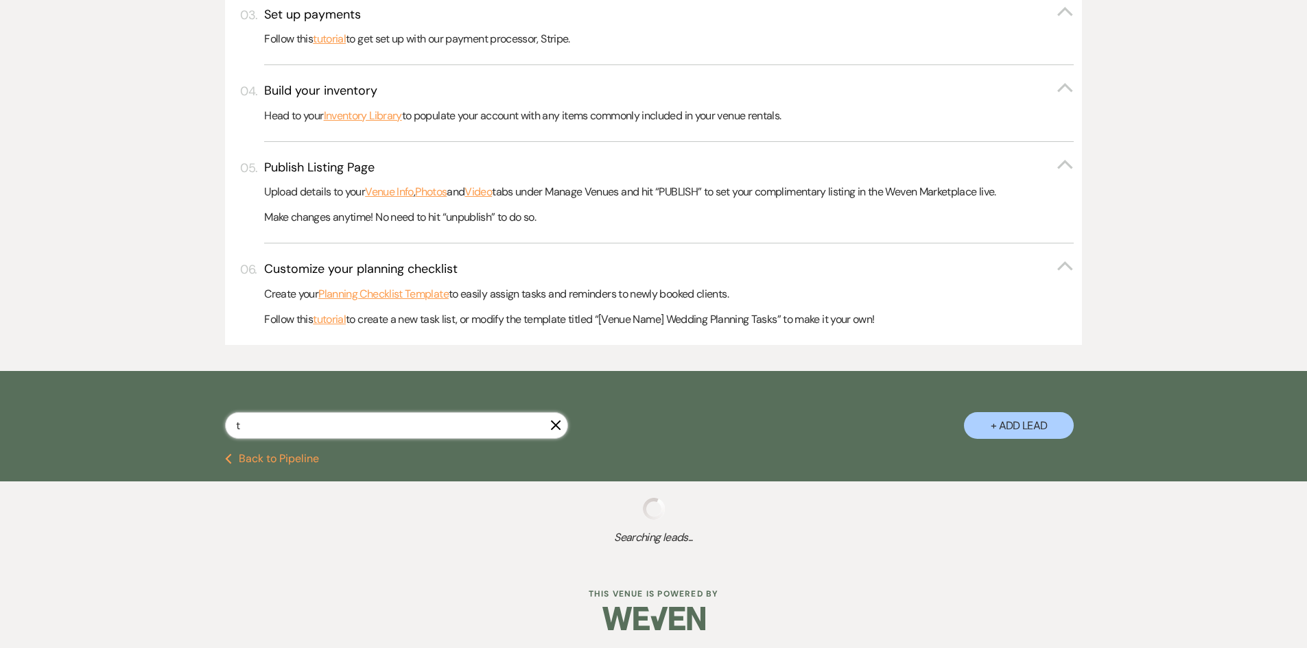
select select "6"
select select "8"
select select "1"
select select "8"
select select "6"
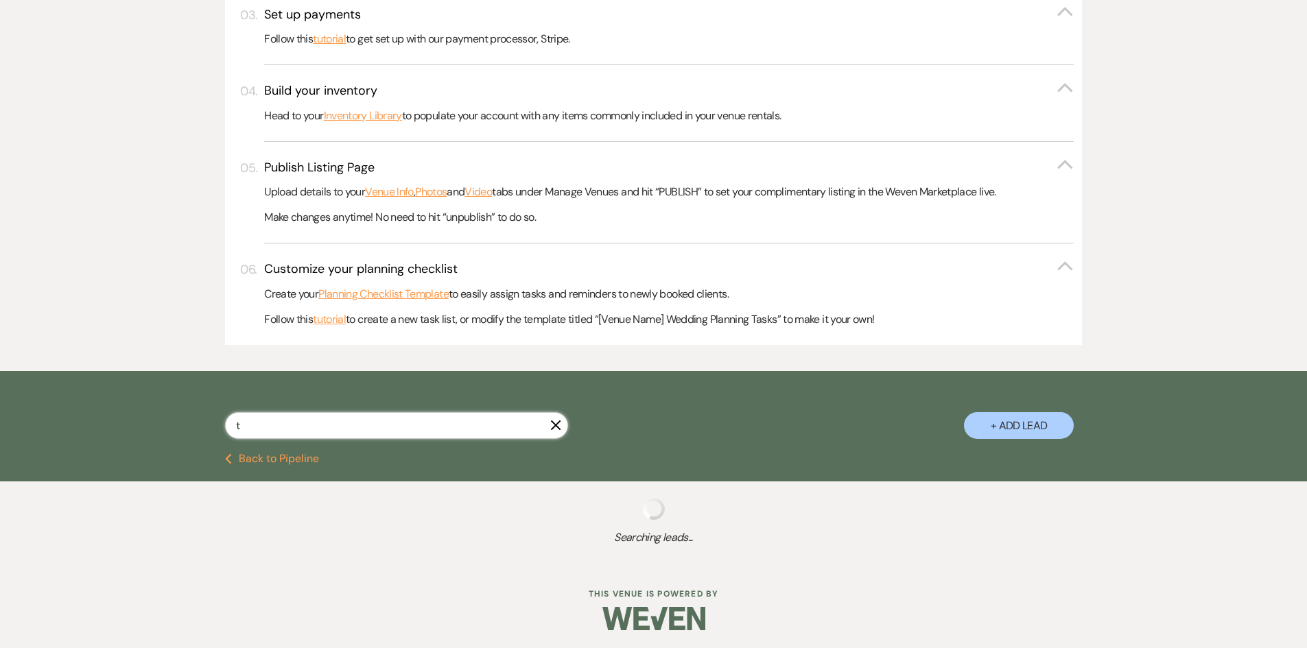
select select "8"
select select "5"
select select "8"
select select "6"
select select "8"
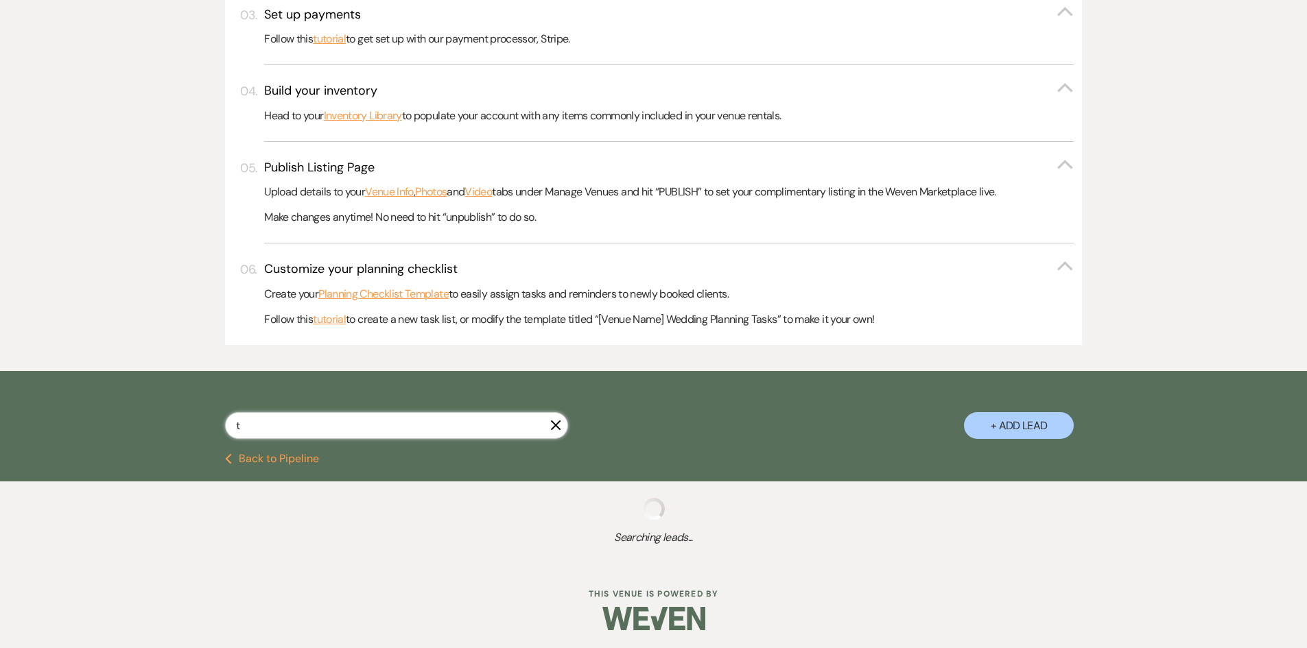
select select "5"
select select "8"
select select "5"
select select "8"
select select "1"
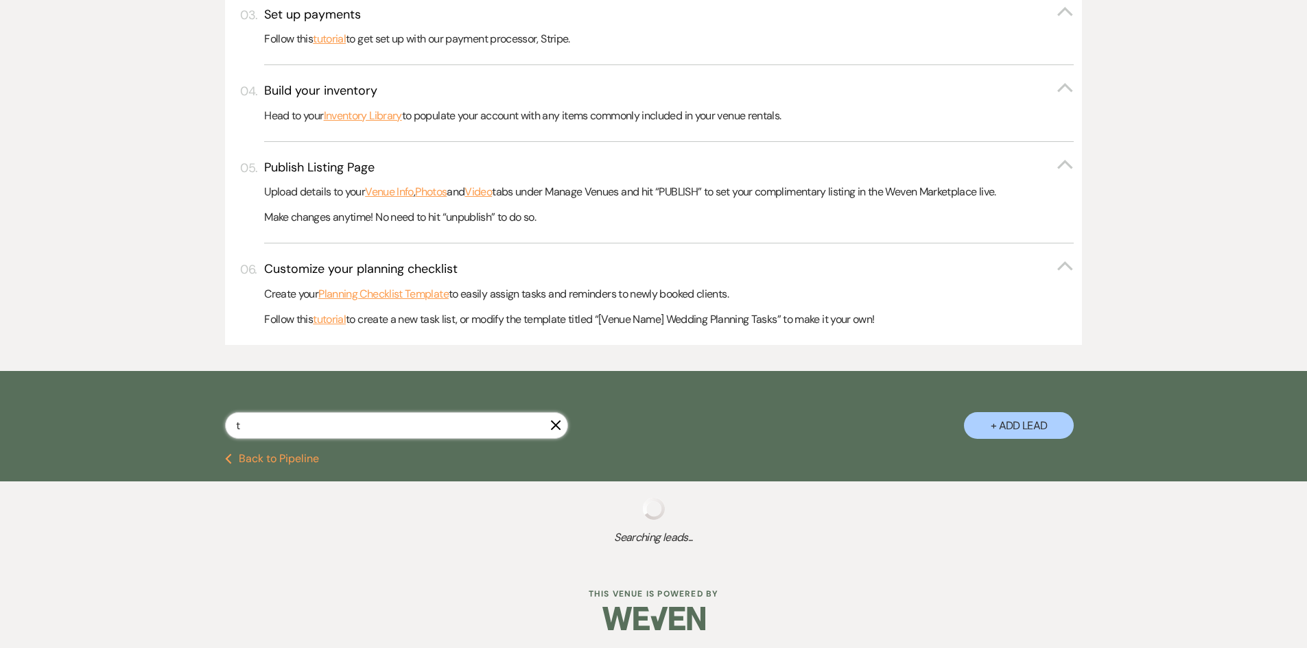
select select "8"
select select "5"
select select "8"
select select "6"
select select "2"
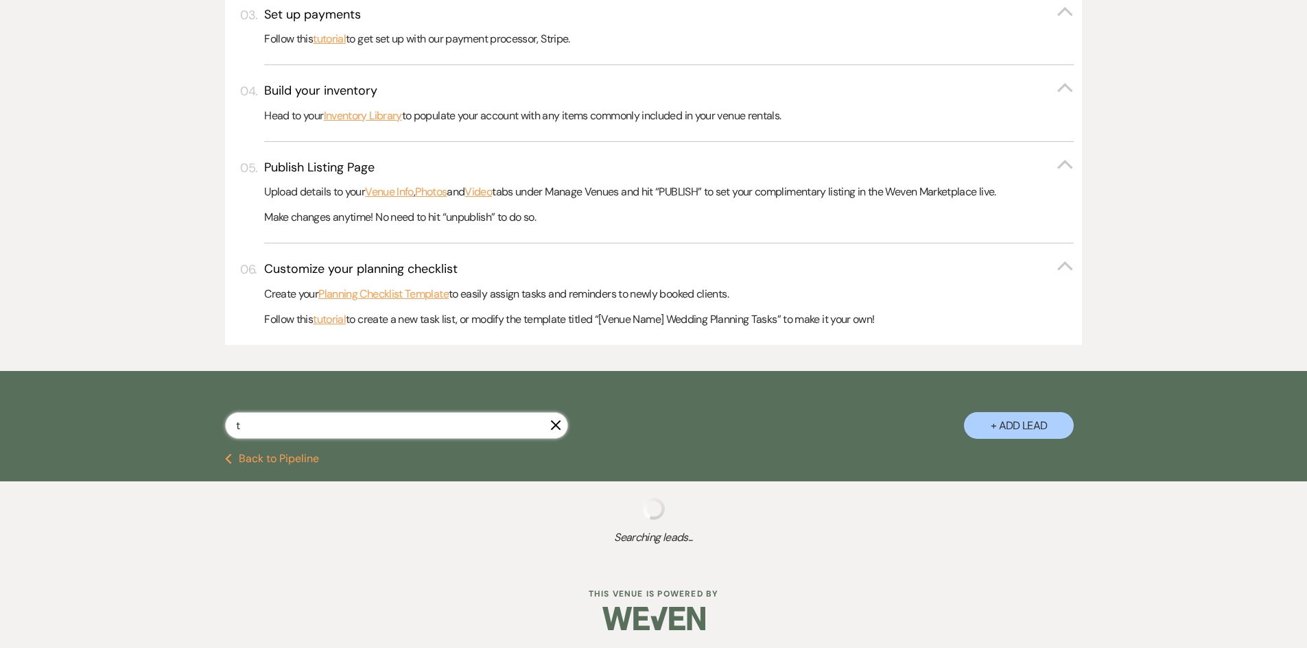
select select "8"
select select "5"
select select "8"
select select "5"
select select "8"
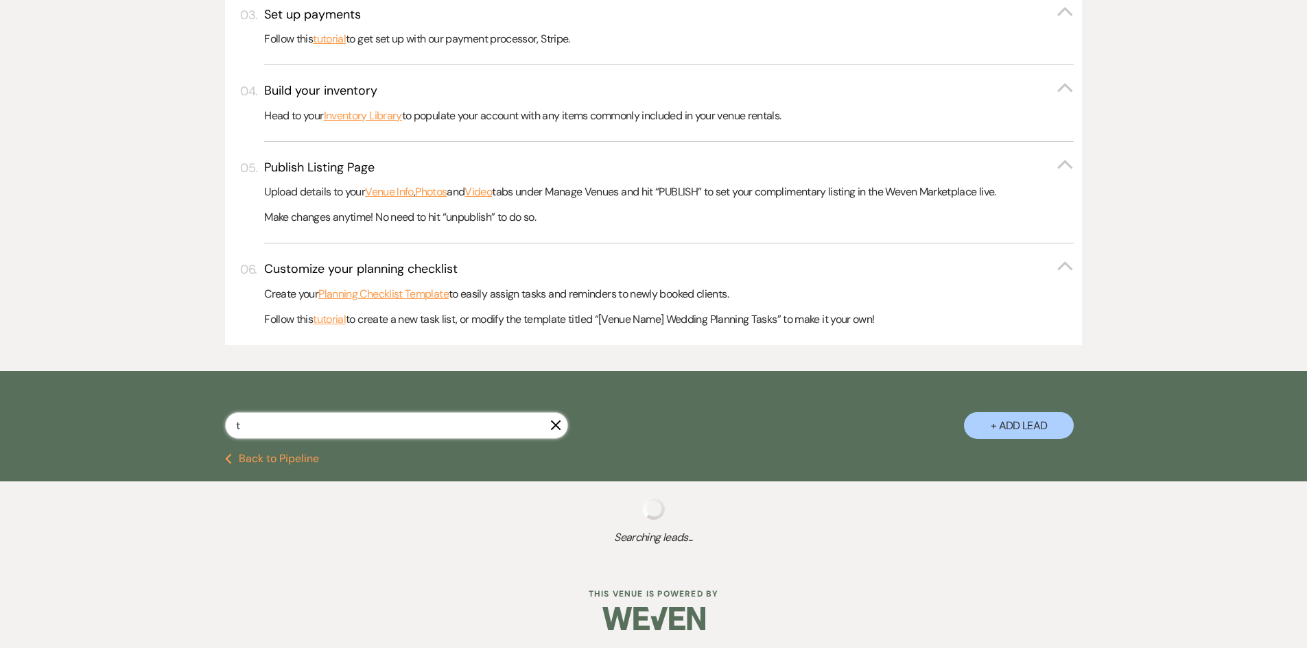
select select "5"
select select "8"
select select "5"
select select "8"
select select "5"
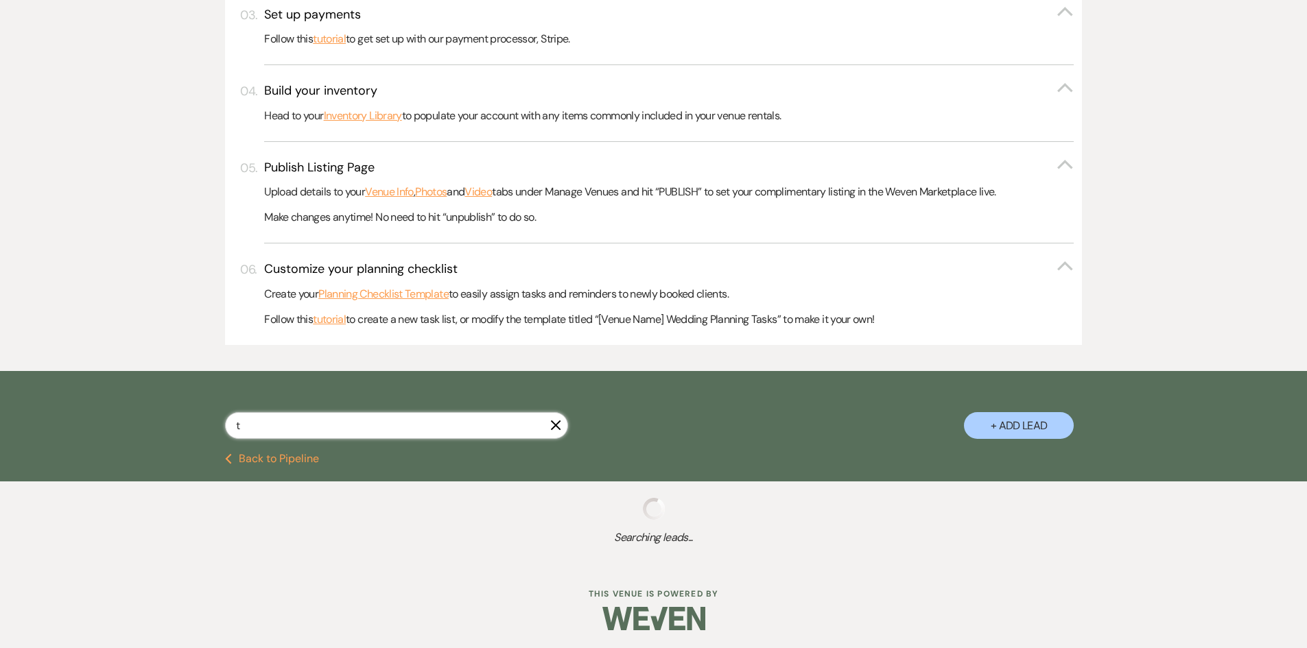
select select "8"
click at [558, 429] on icon "X" at bounding box center [555, 425] width 11 height 11
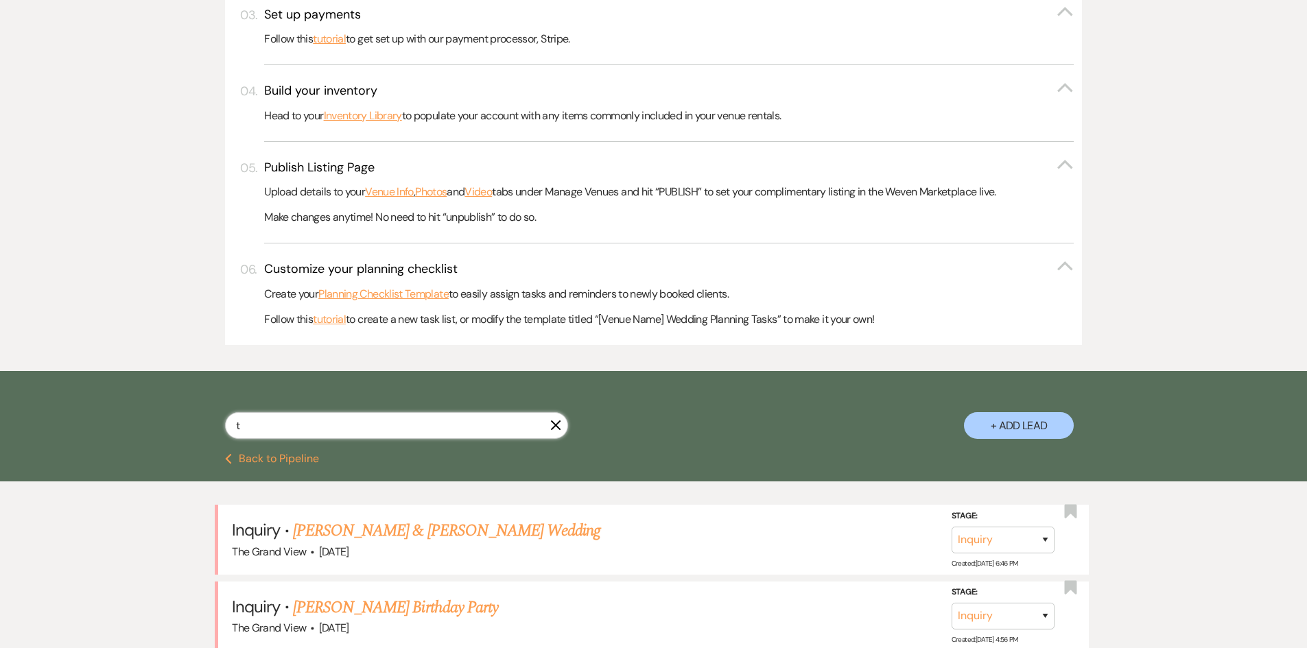
click at [522, 432] on input "t" at bounding box center [396, 425] width 343 height 27
click at [553, 425] on div "t X + Add Lead" at bounding box center [654, 414] width 988 height 72
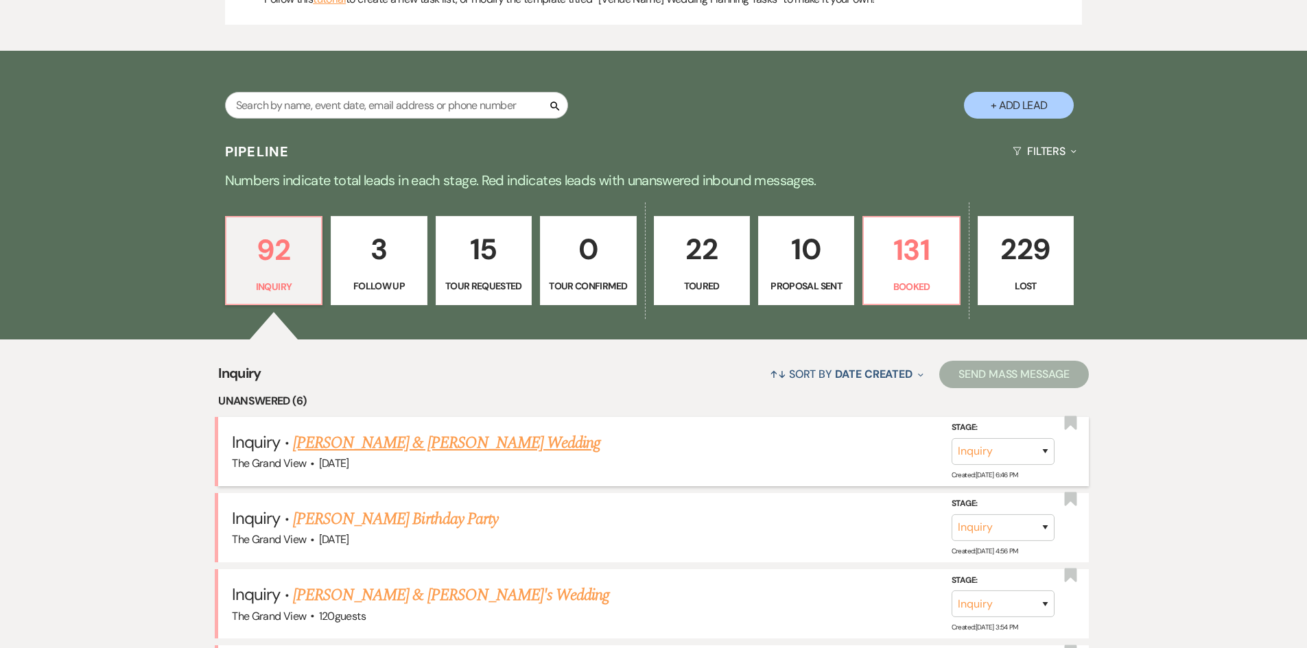
scroll to position [823, 0]
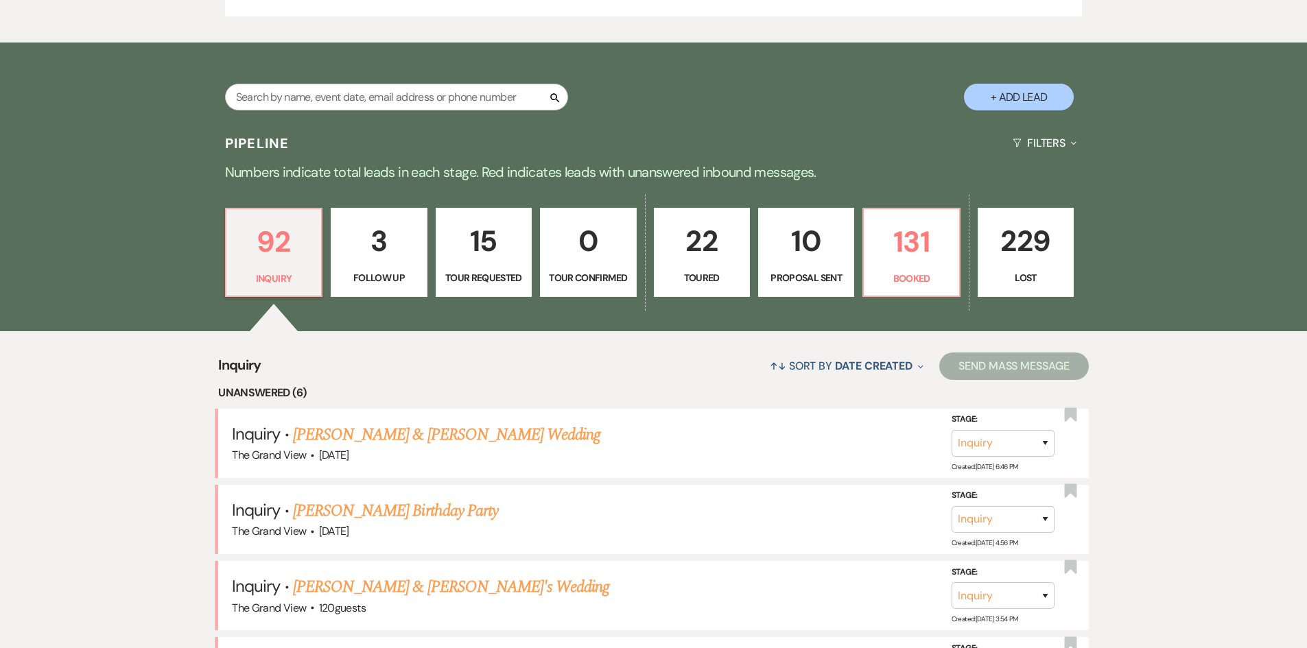
click at [913, 320] on div "92 Inquiry 3 Follow Up 15 Tour Requested 0 Tour Confirmed 22 Toured 10 Proposal…" at bounding box center [654, 261] width 988 height 140
click at [896, 266] on link "131 Booked" at bounding box center [910, 252] width 97 height 89
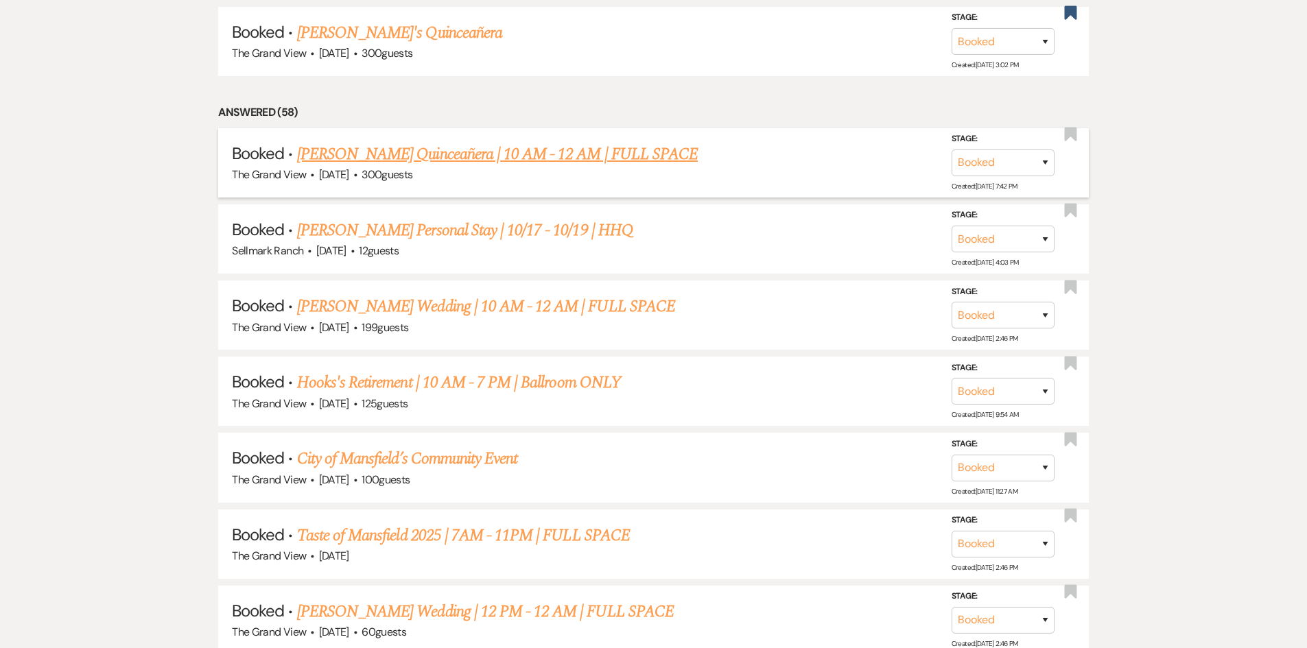
scroll to position [1578, 0]
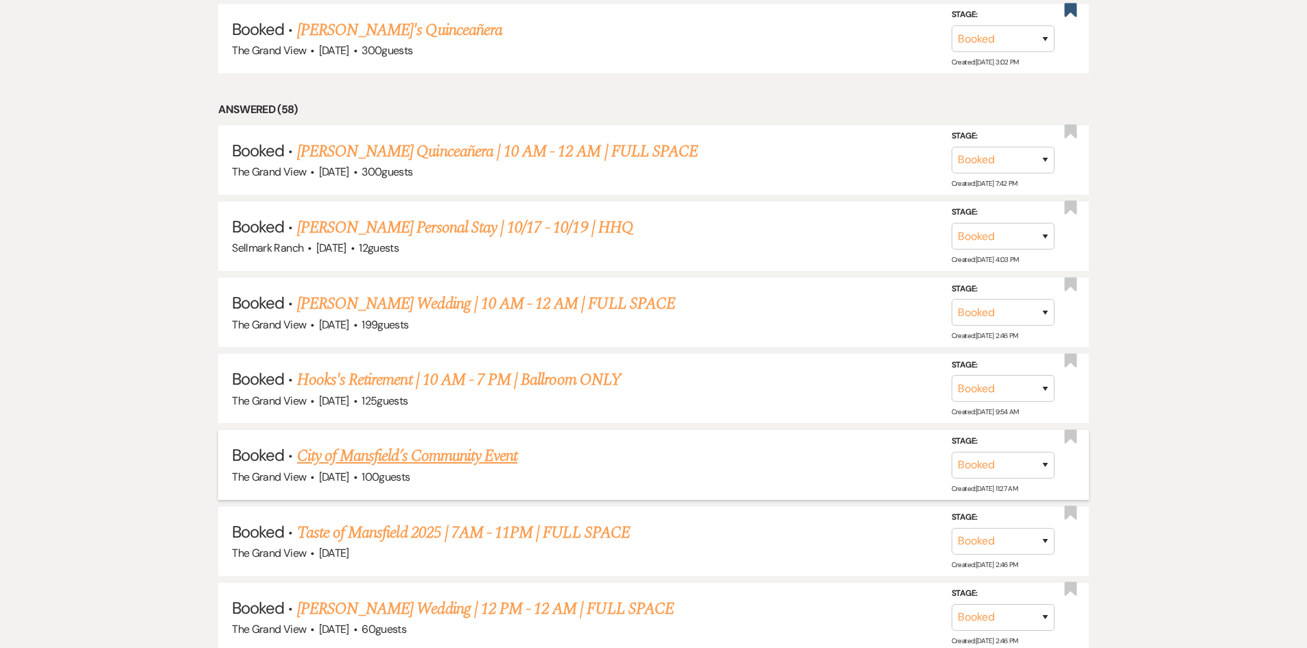
click at [488, 460] on link "City of Mansfield’s Community Event" at bounding box center [407, 456] width 220 height 25
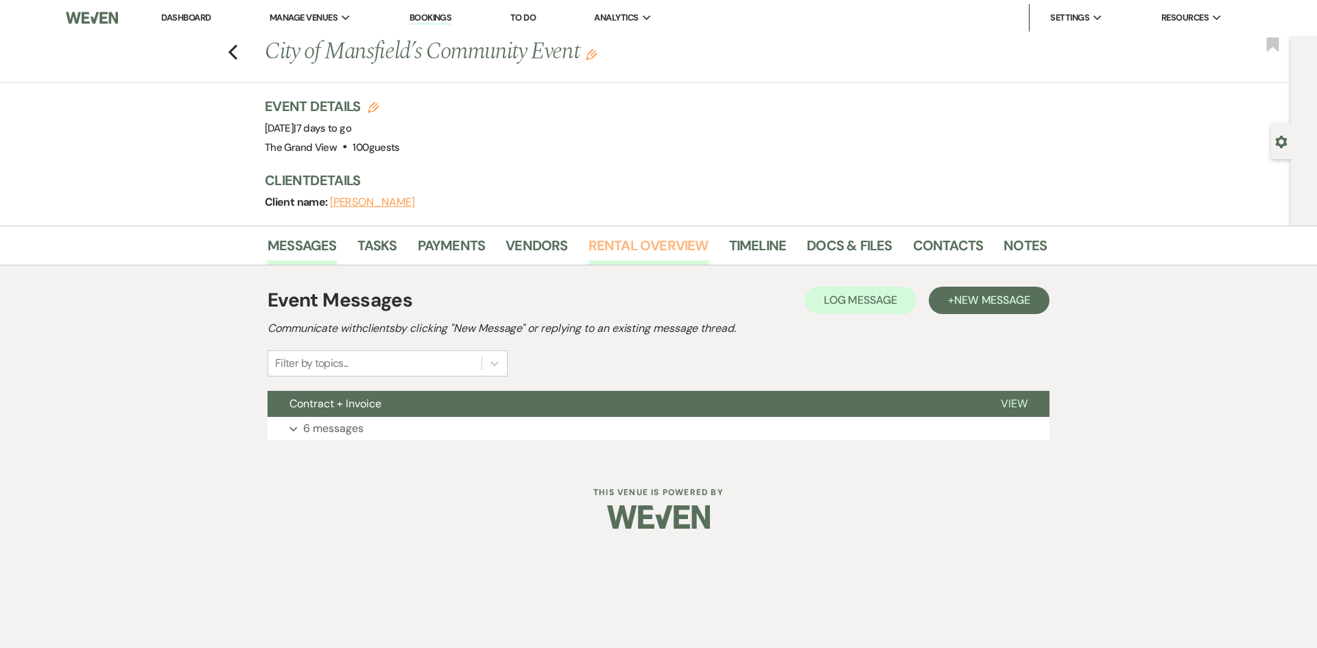
click at [668, 242] on link "Rental Overview" at bounding box center [649, 250] width 120 height 30
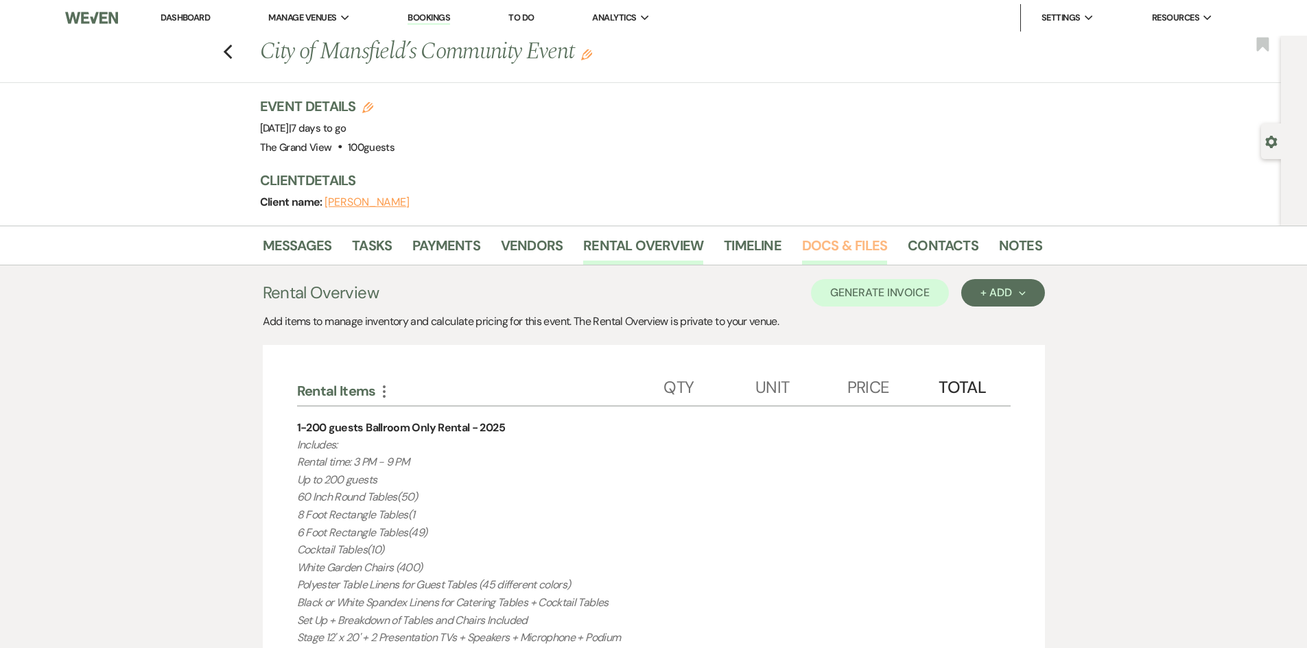
click at [829, 244] on link "Docs & Files" at bounding box center [844, 250] width 85 height 30
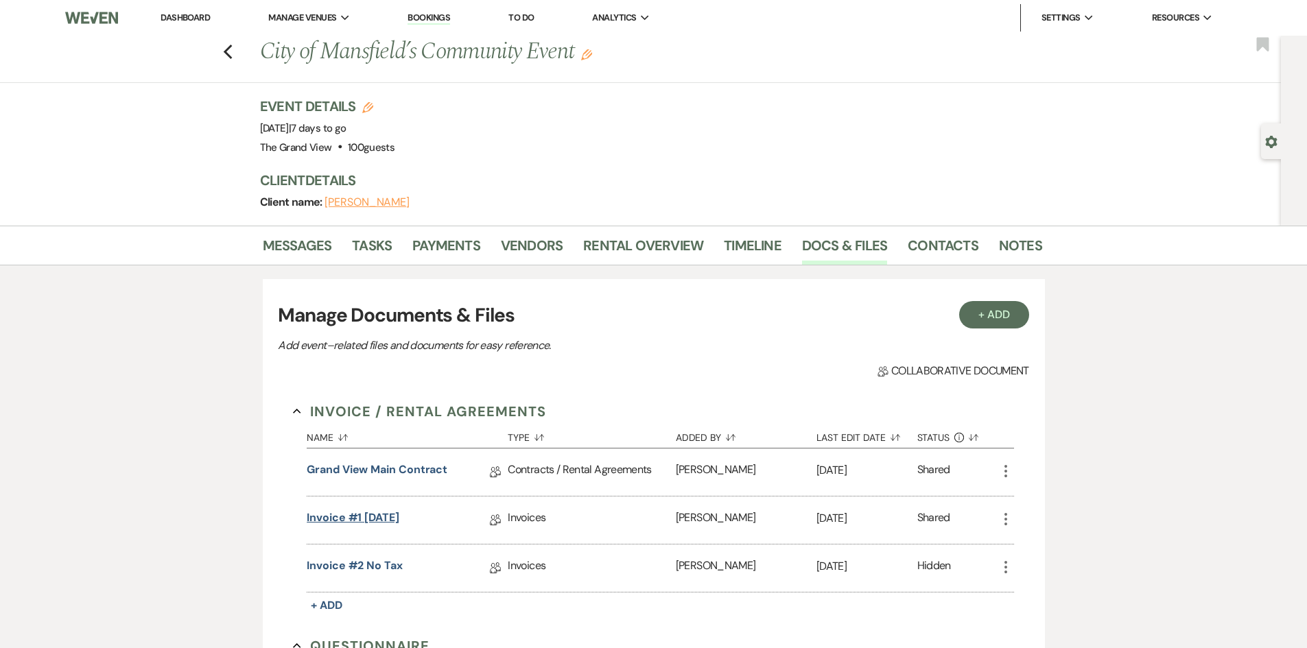
click at [385, 521] on link "Invoice #1 [DATE]" at bounding box center [353, 520] width 93 height 21
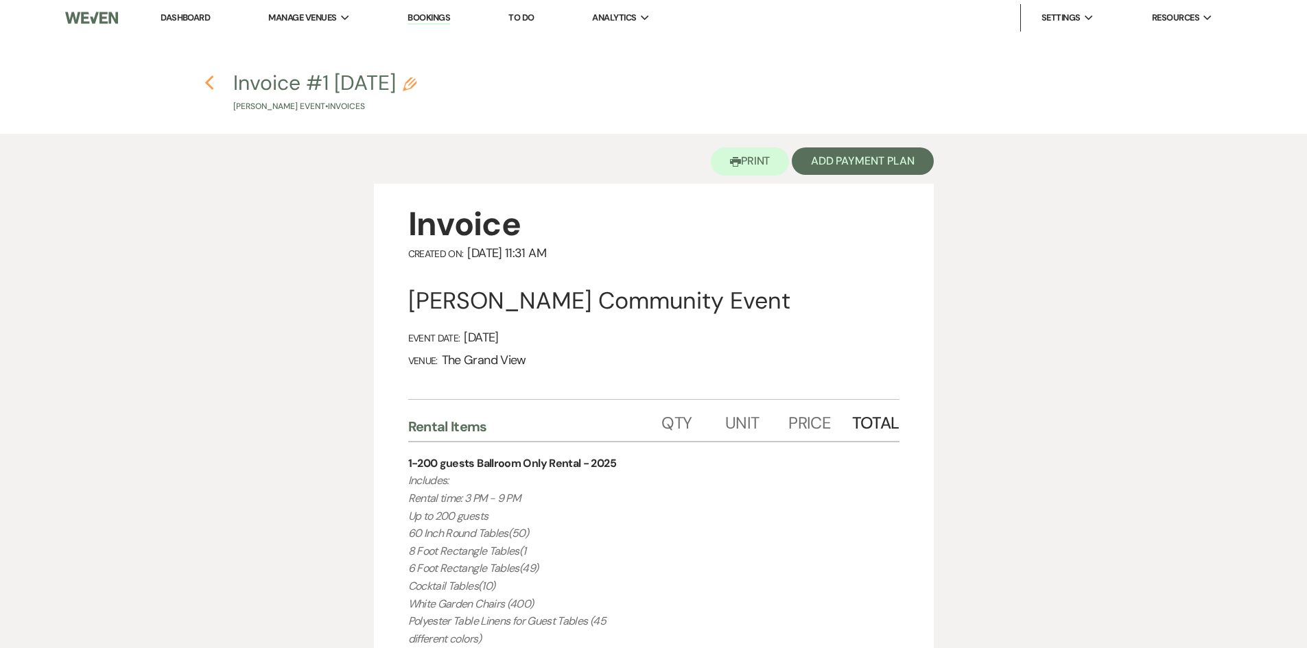
click at [212, 89] on use "button" at bounding box center [209, 82] width 9 height 15
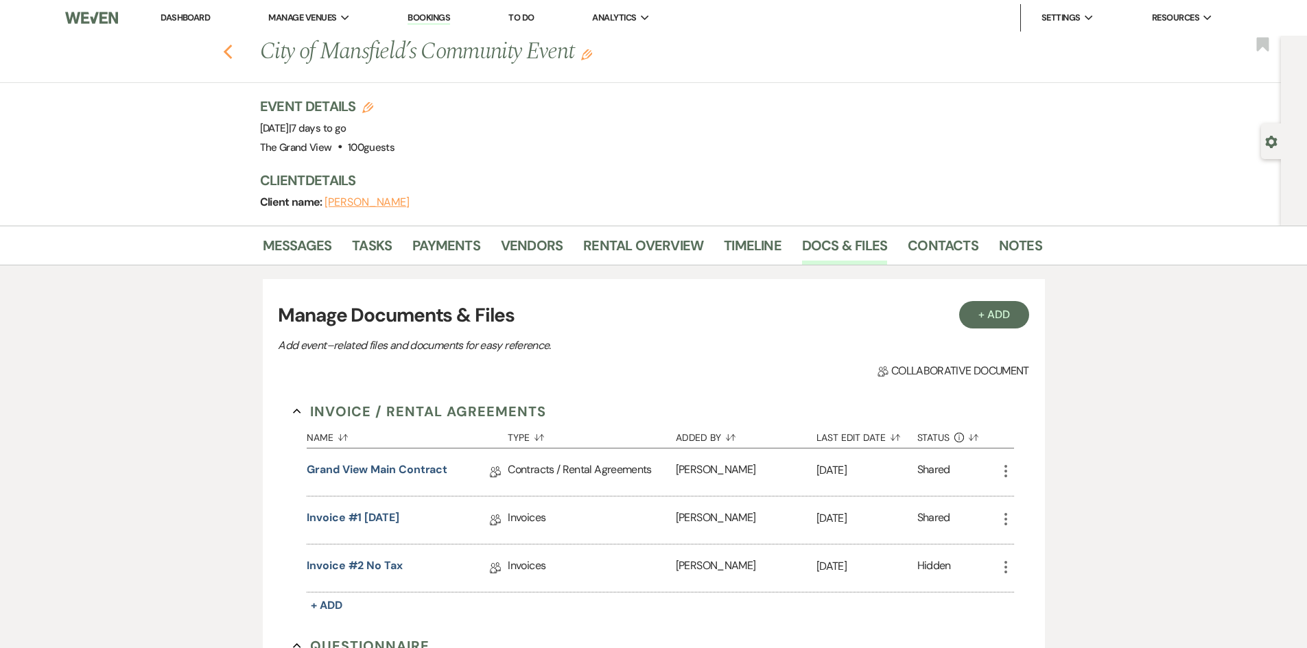
click at [233, 49] on icon "Previous" at bounding box center [228, 52] width 10 height 16
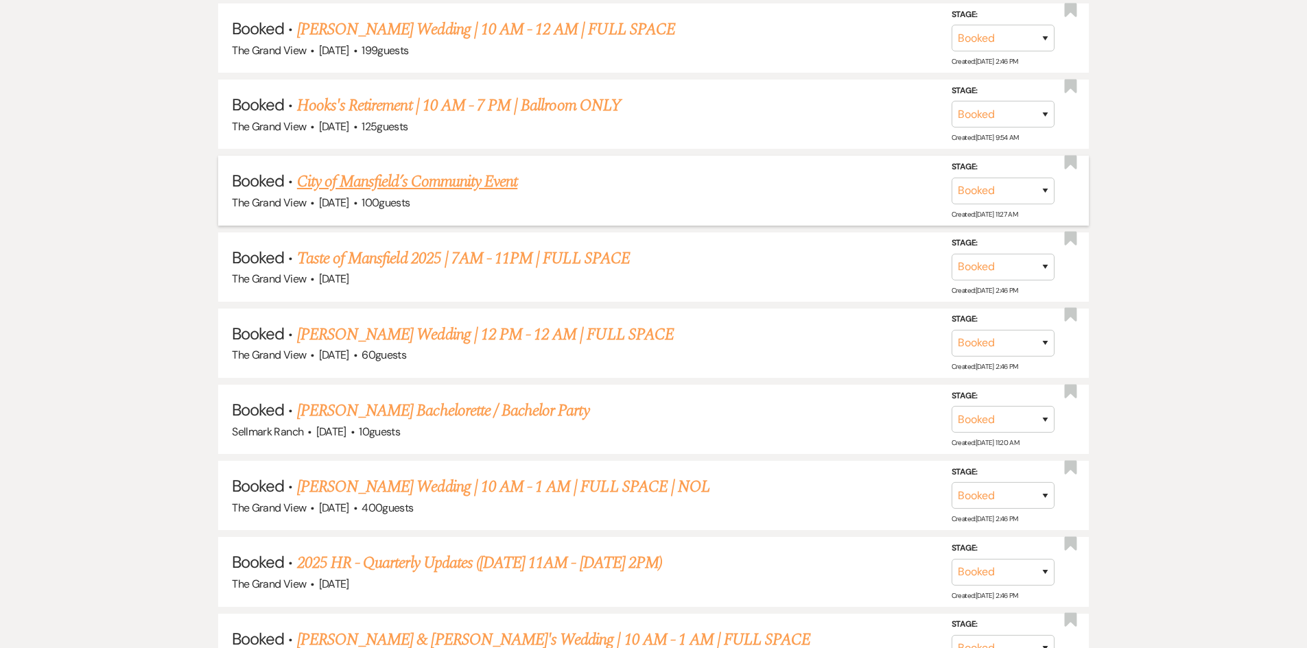
scroll to position [1784, 0]
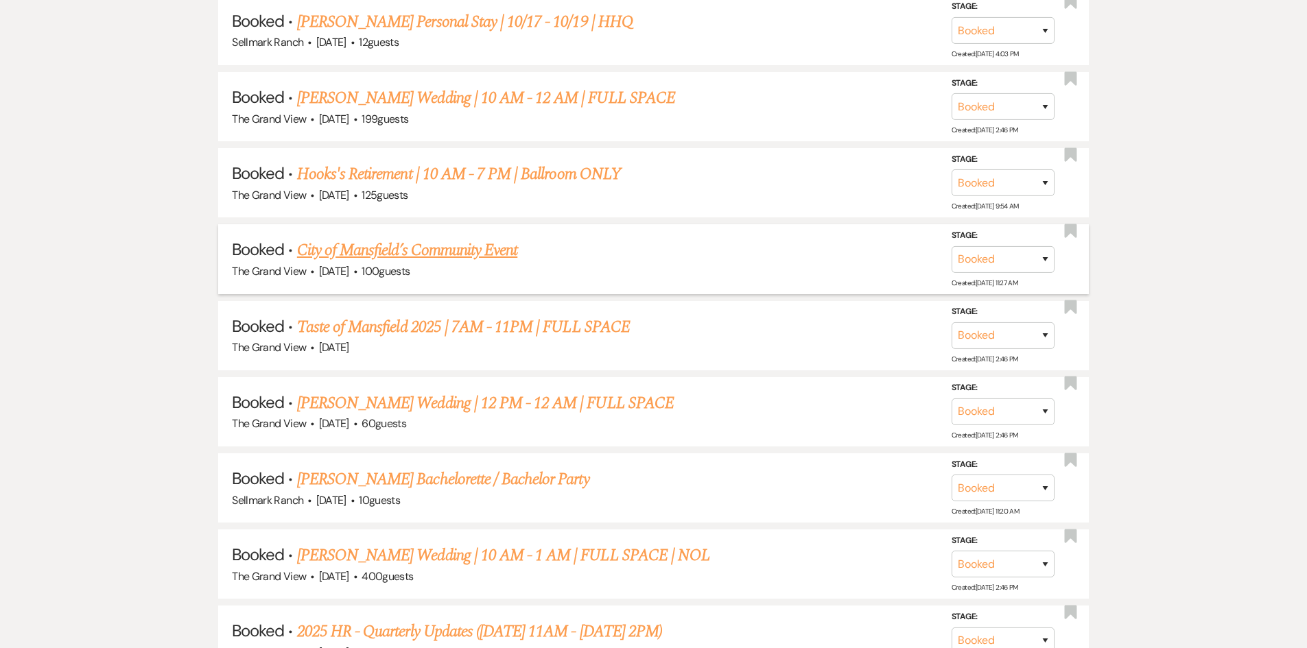
click at [448, 249] on link "City of Mansfield’s Community Event" at bounding box center [407, 250] width 220 height 25
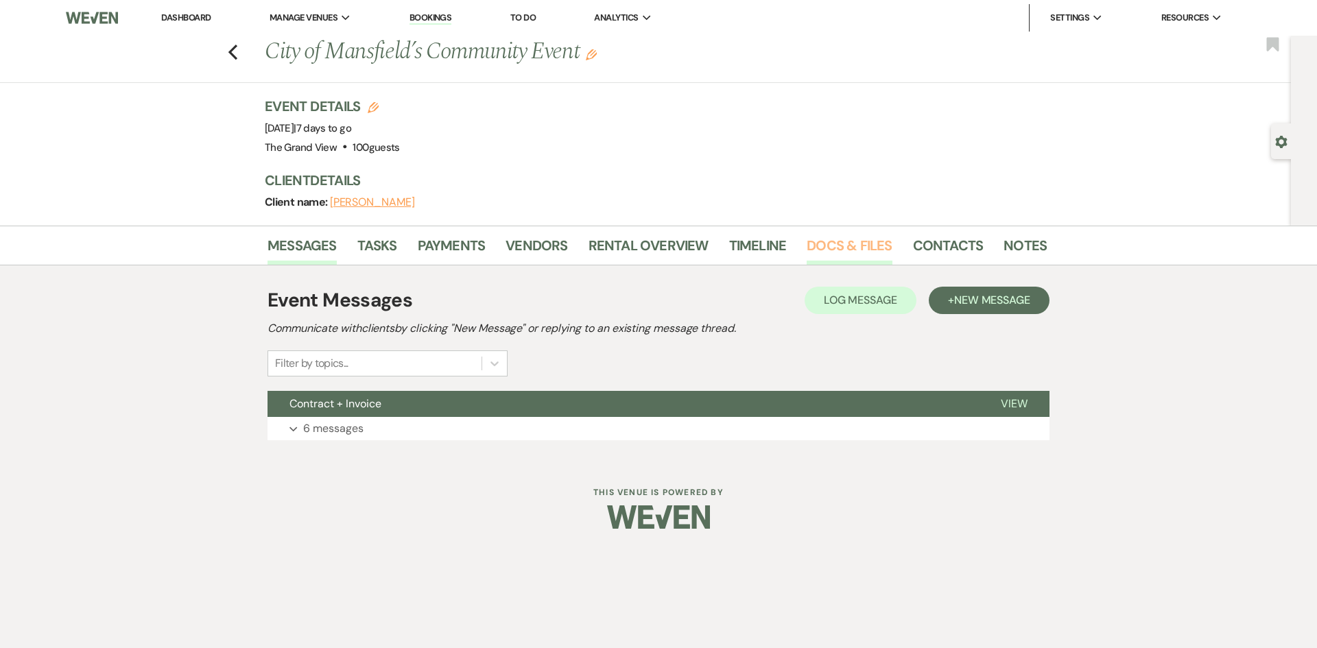
click at [819, 237] on link "Docs & Files" at bounding box center [849, 250] width 85 height 30
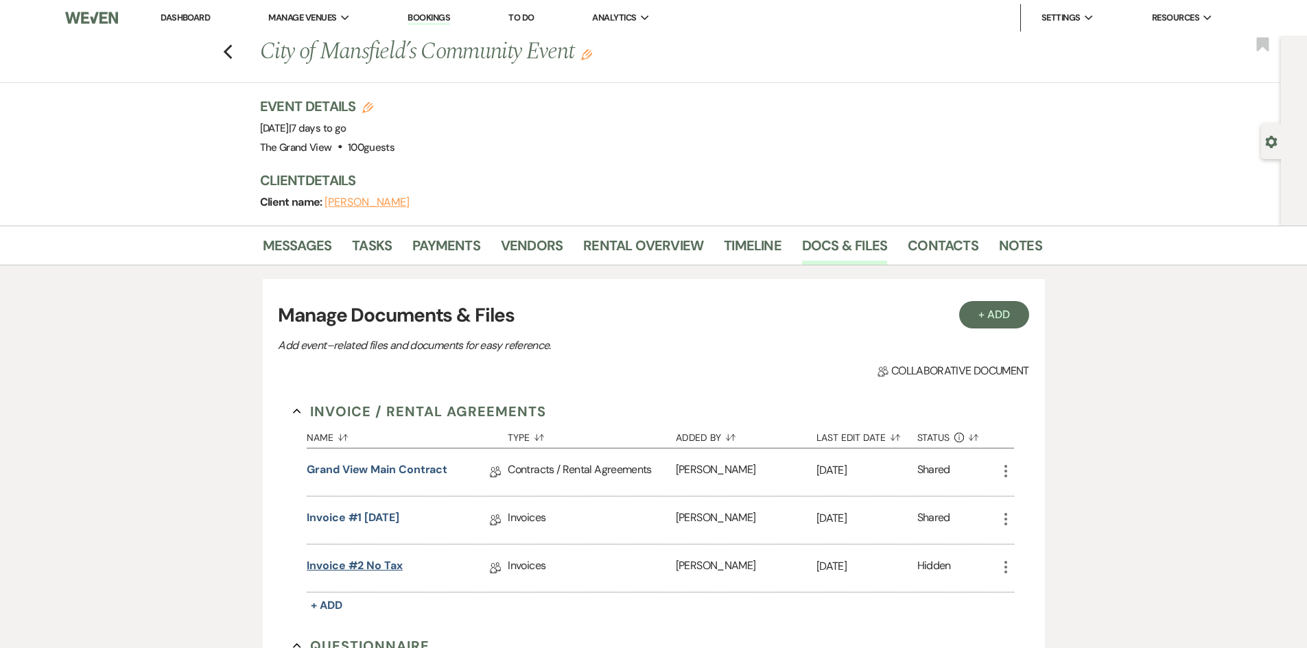
click at [382, 572] on link "Invoice #2 no tax" at bounding box center [355, 568] width 96 height 21
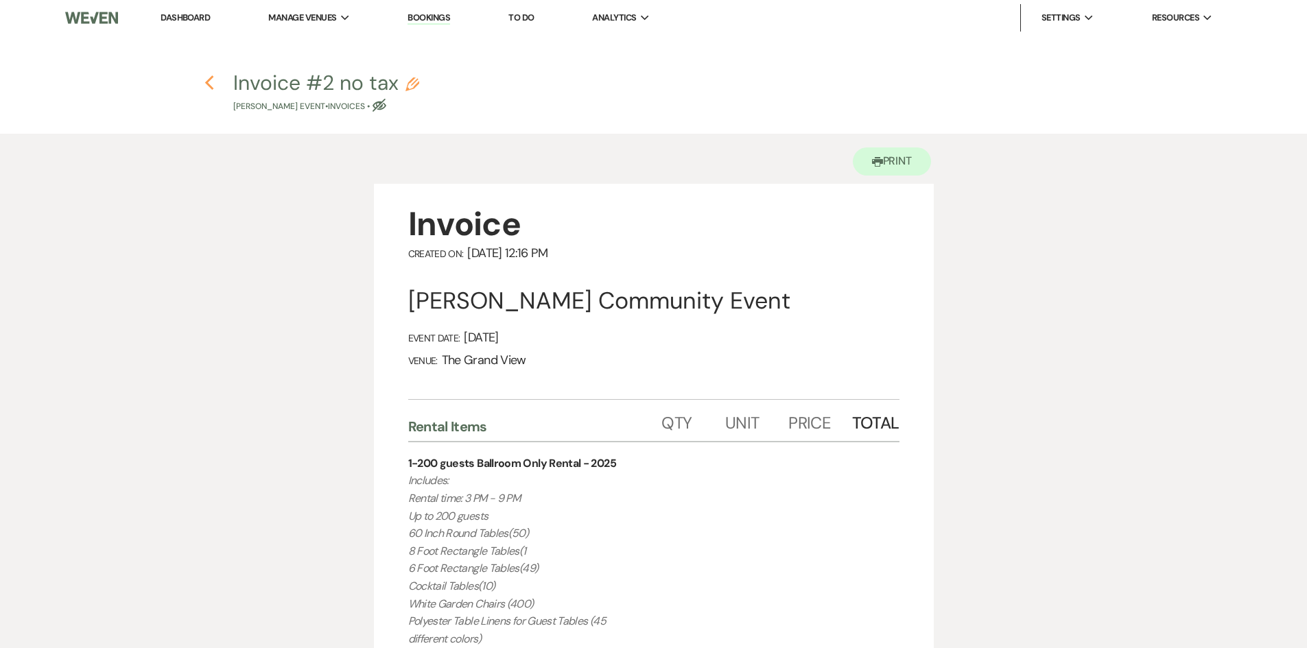
click at [211, 82] on icon "Previous" at bounding box center [209, 83] width 10 height 16
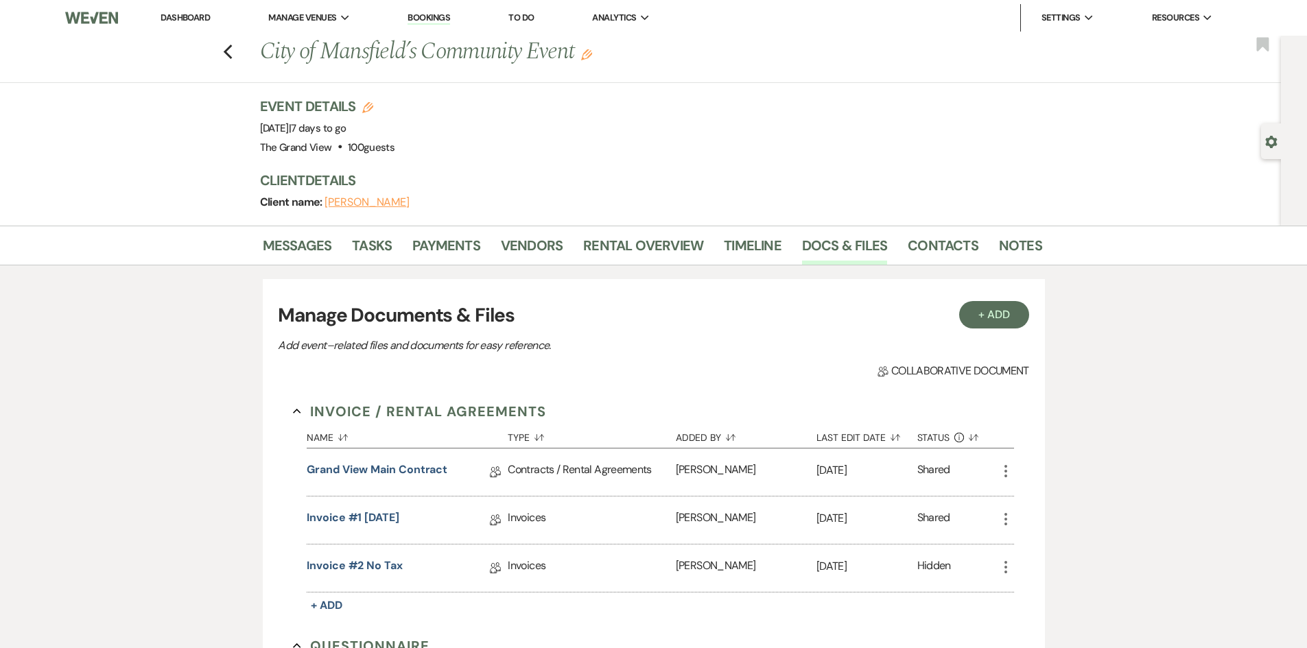
click at [233, 63] on div "Previous City of Mansfield’s Community Event Edit Bookmark" at bounding box center [637, 59] width 1288 height 47
click at [232, 50] on use "button" at bounding box center [227, 52] width 9 height 15
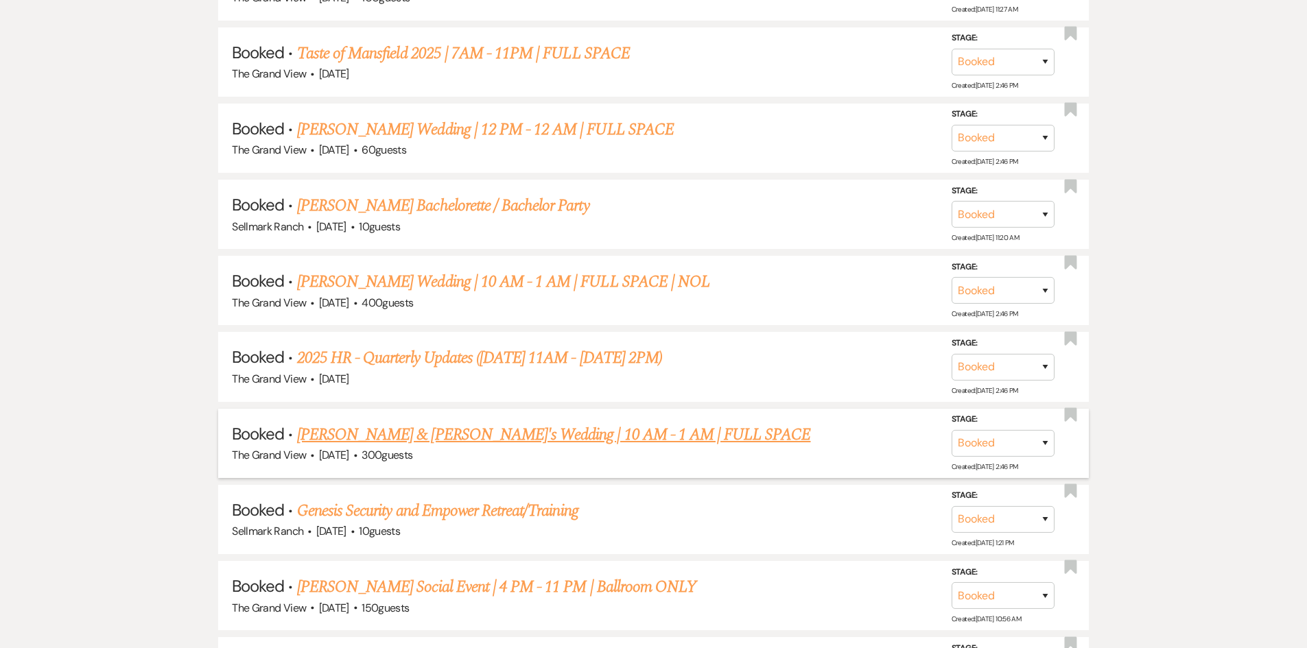
scroll to position [2058, 0]
click at [495, 59] on link "Taste of Mansfield 2025 | 7AM - 11PM | FULL SPACE" at bounding box center [463, 52] width 333 height 25
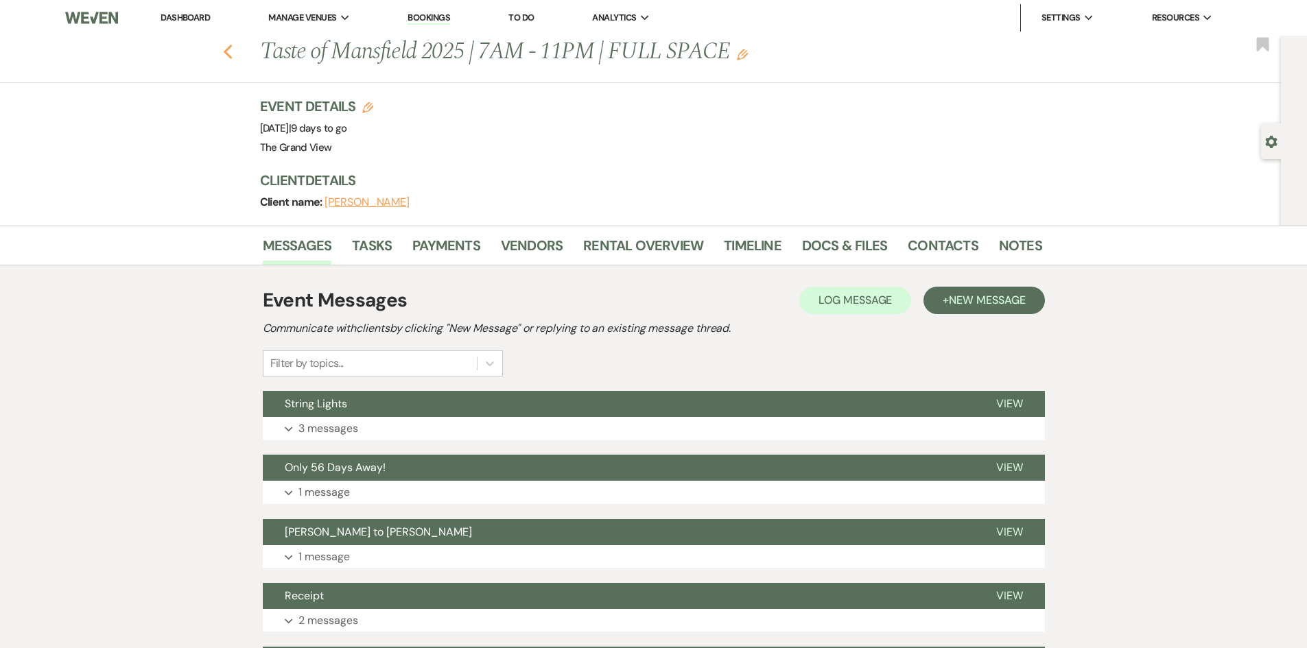
click at [232, 45] on use "button" at bounding box center [227, 52] width 9 height 15
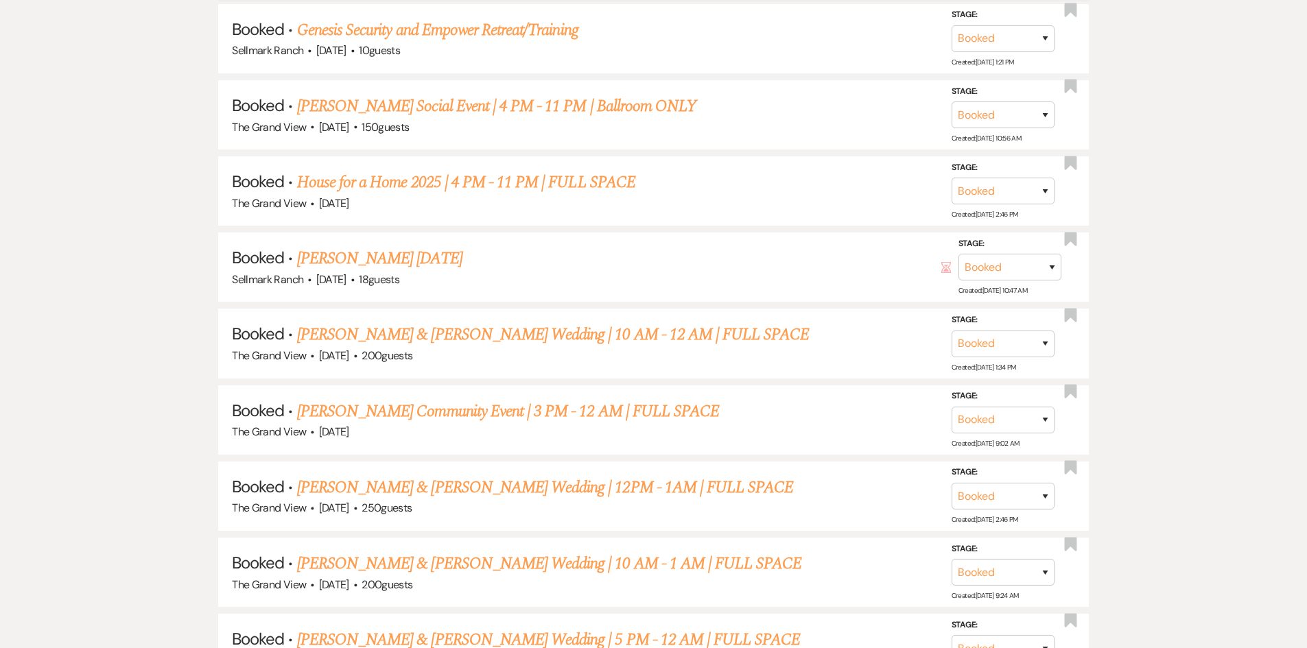
scroll to position [2607, 0]
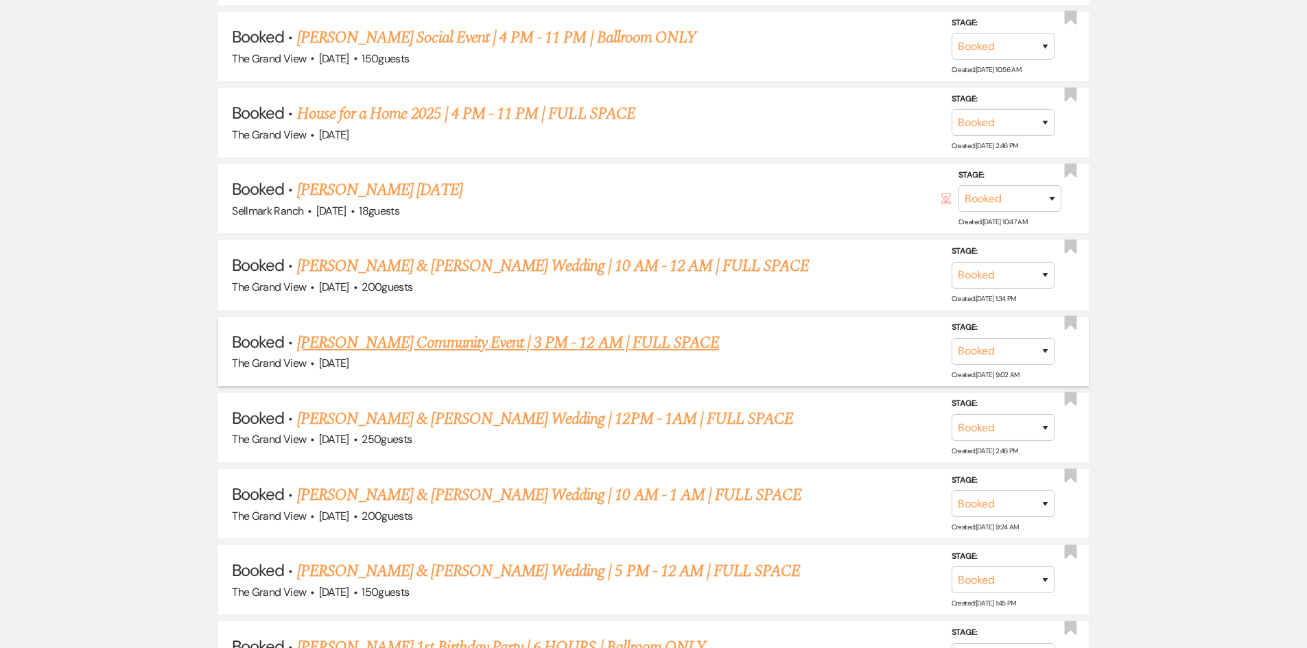
click at [452, 347] on link "[PERSON_NAME] Community Event | 3 PM - 12 AM | FULL SPACE" at bounding box center [508, 343] width 422 height 25
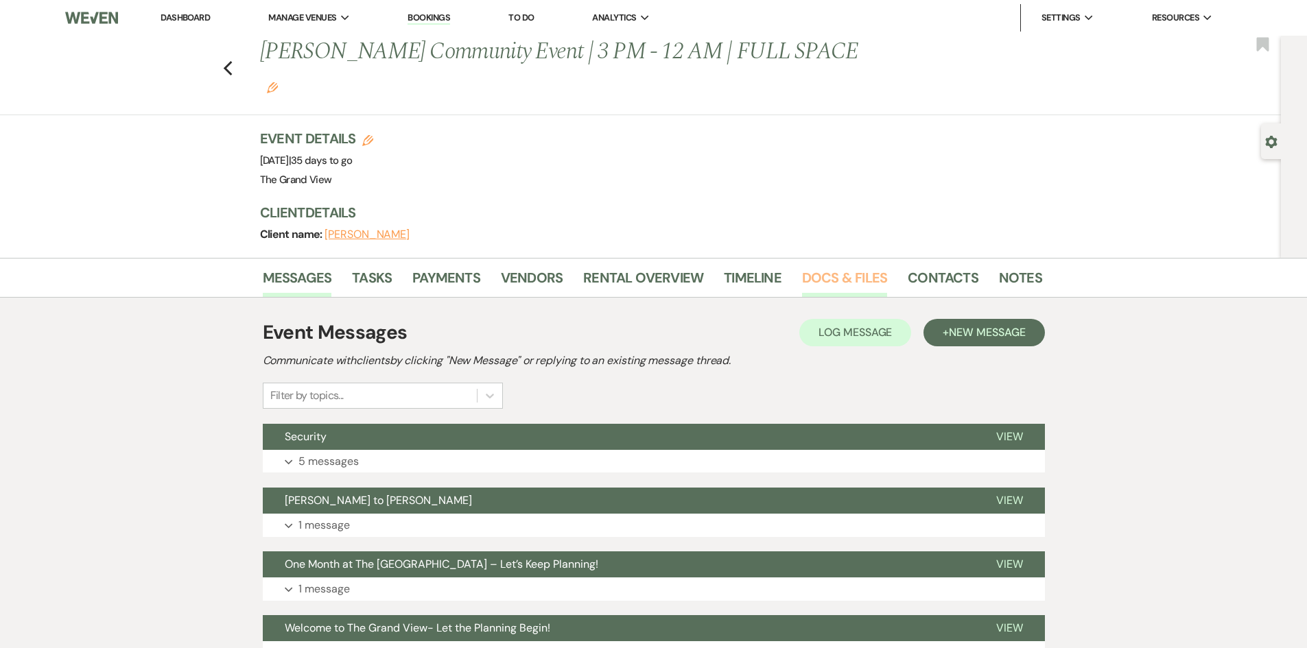
click at [869, 267] on link "Docs & Files" at bounding box center [844, 282] width 85 height 30
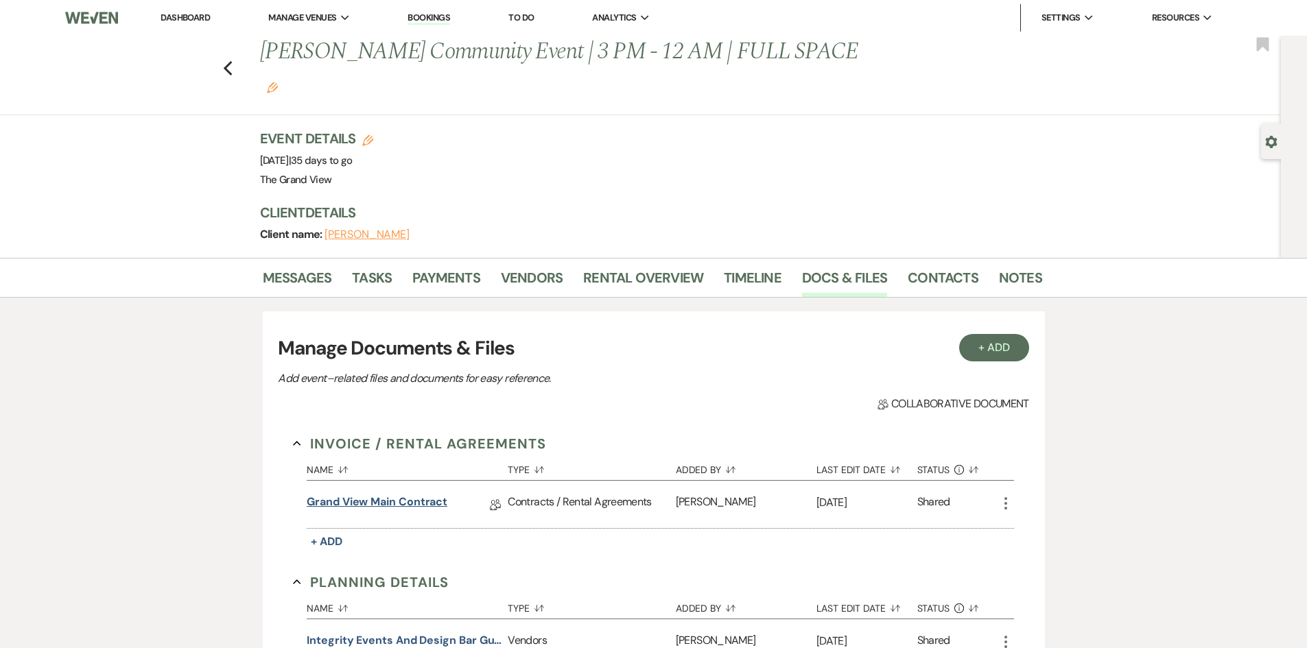
click at [421, 494] on link "Grand View Main Contract" at bounding box center [377, 504] width 141 height 21
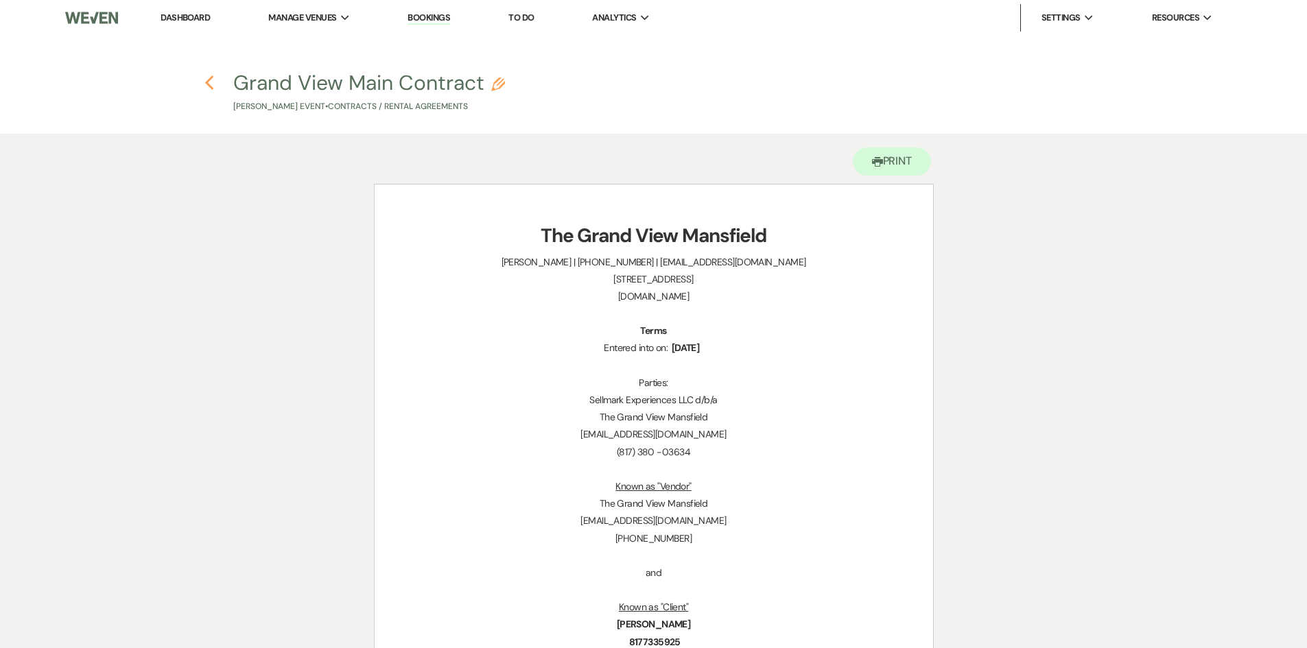
click at [207, 86] on icon "Previous" at bounding box center [209, 83] width 10 height 16
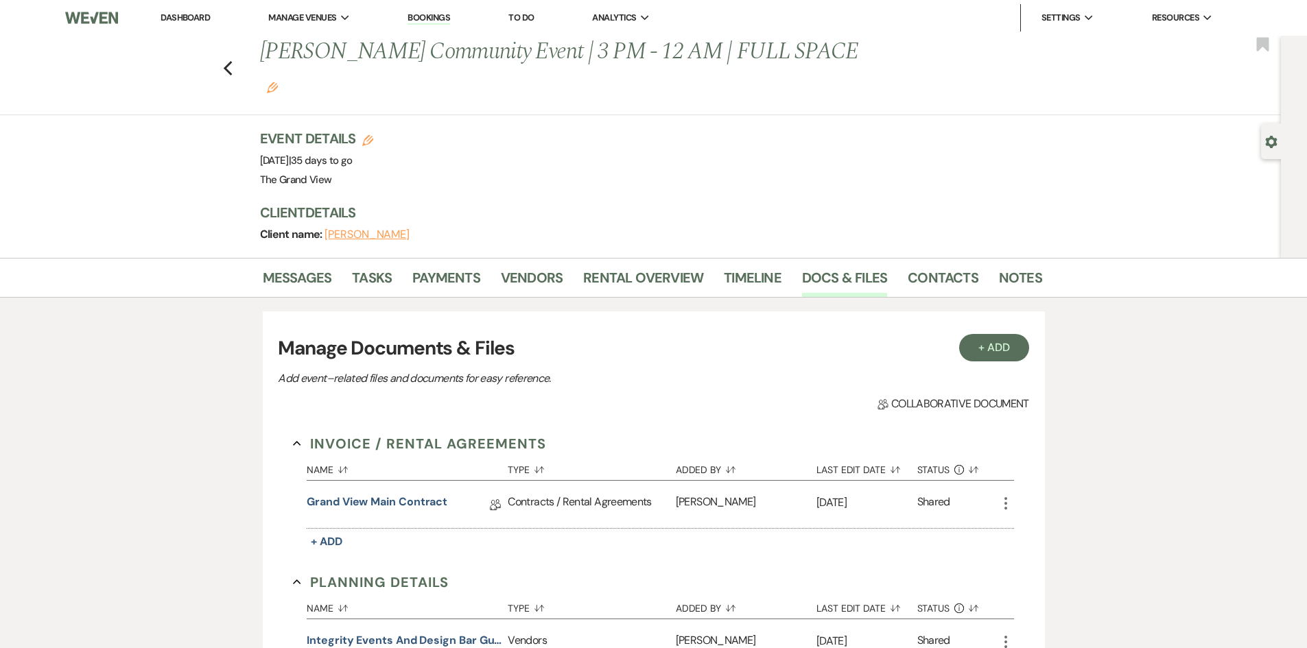
click at [222, 50] on div "Previous [PERSON_NAME] Community Event | 3 PM - 12 AM | FULL SPACE Edit Bookmark" at bounding box center [637, 76] width 1288 height 80
click at [230, 61] on use "button" at bounding box center [227, 68] width 9 height 15
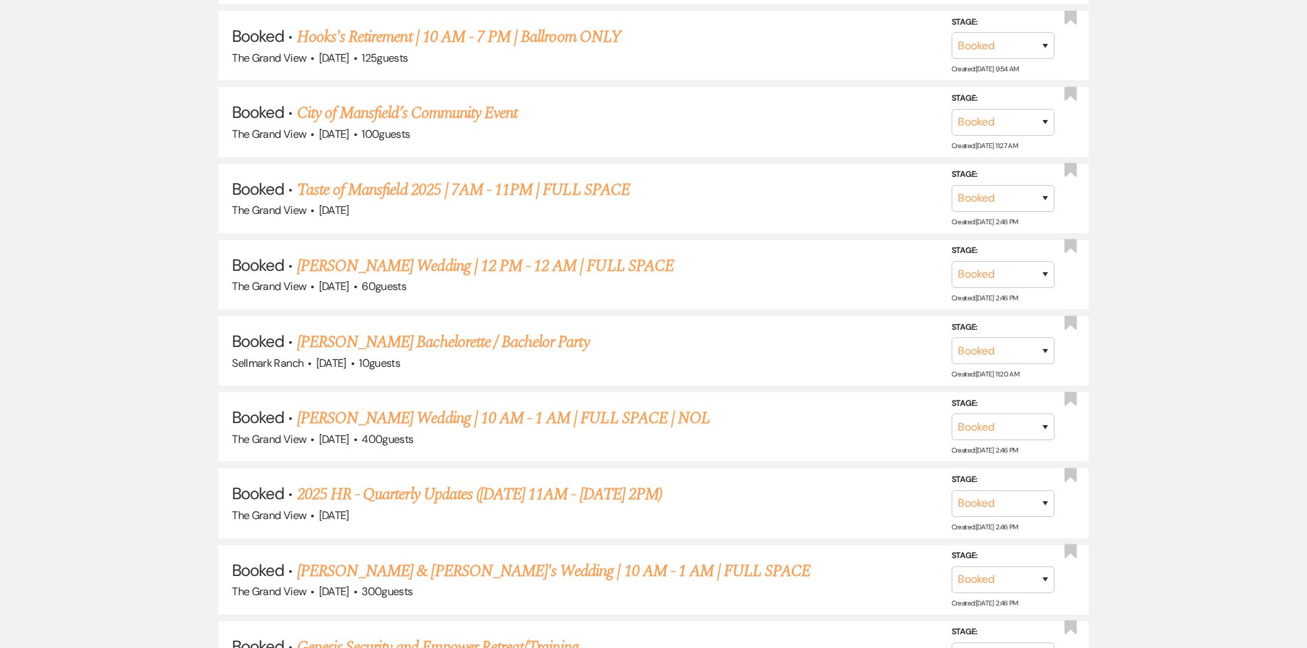
scroll to position [1852, 0]
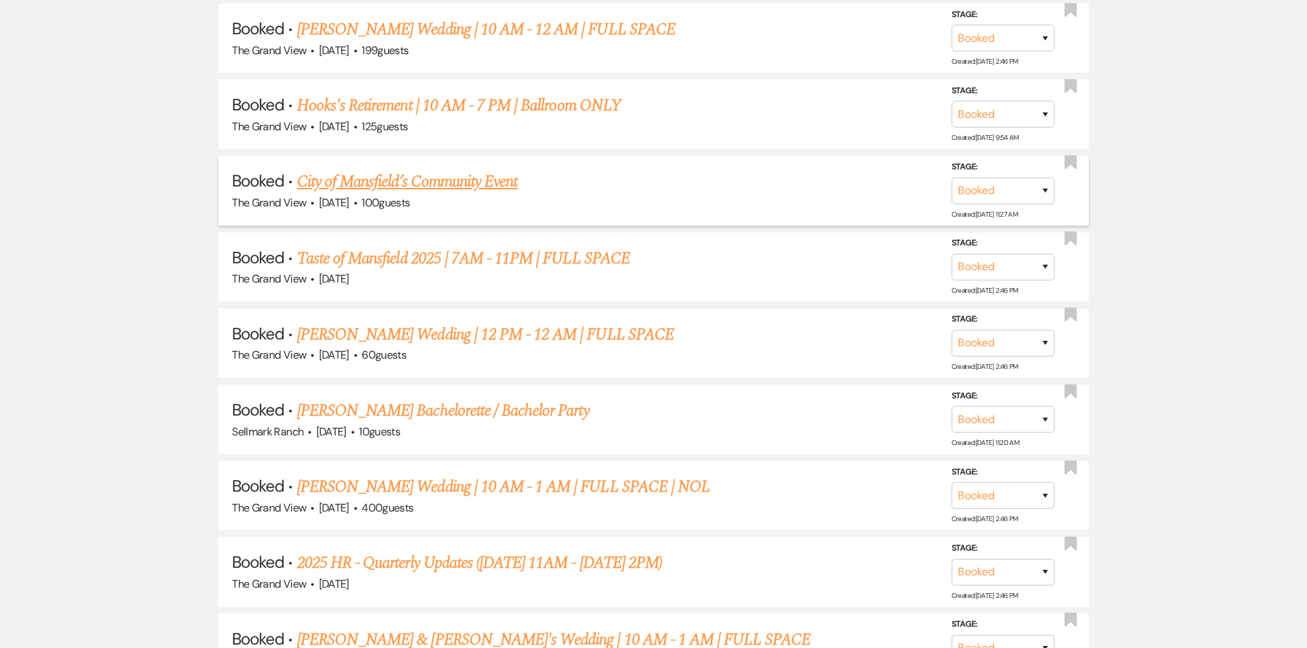
click at [436, 183] on link "City of Mansfield’s Community Event" at bounding box center [407, 181] width 220 height 25
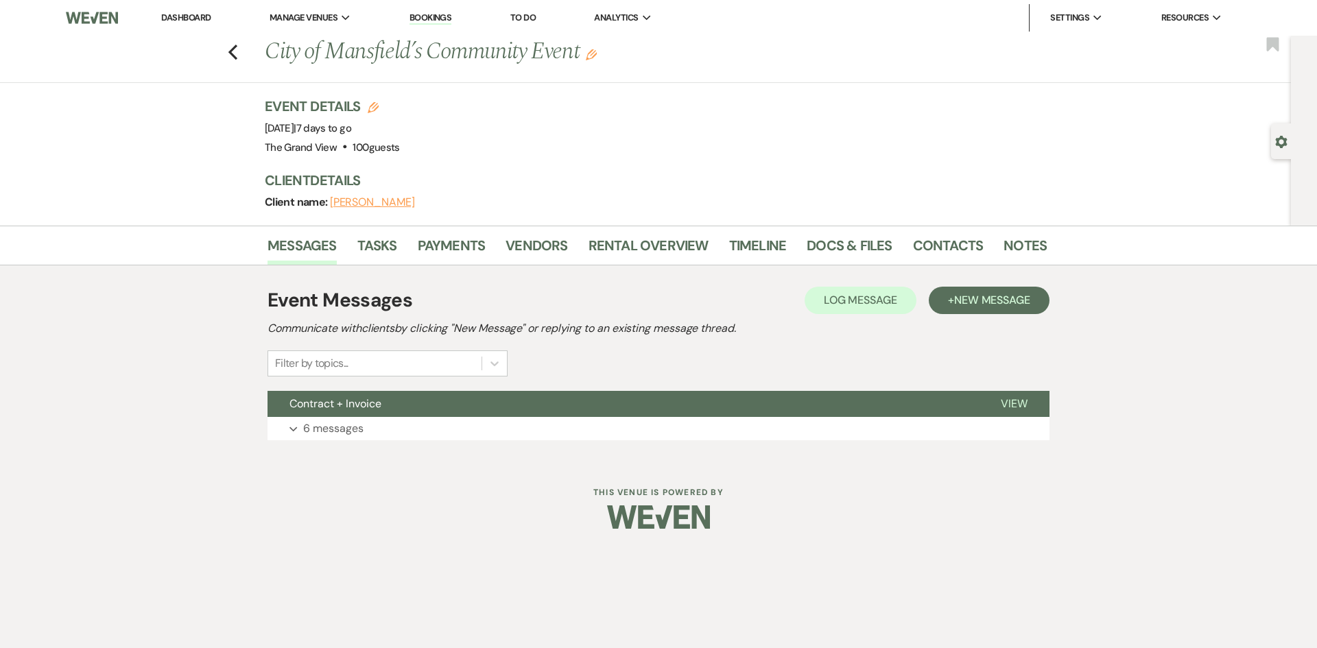
click at [437, 233] on li "Payments" at bounding box center [462, 248] width 89 height 33
click at [443, 239] on link "Payments" at bounding box center [452, 250] width 68 height 30
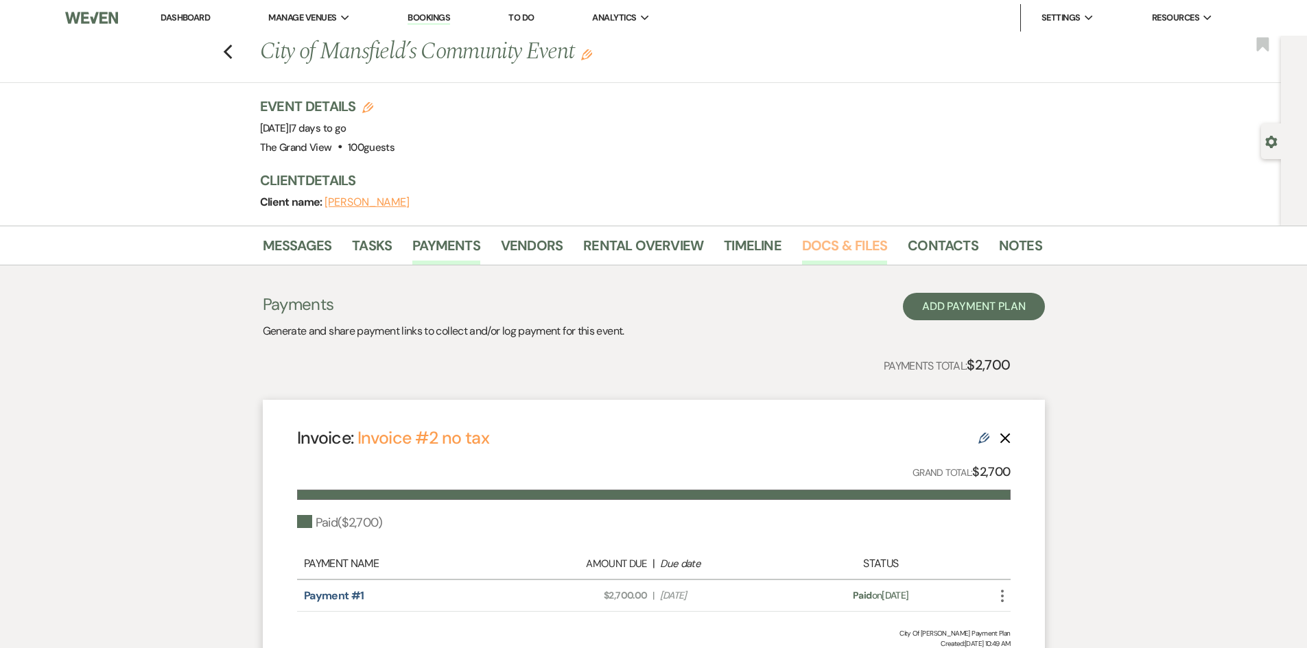
click at [826, 252] on link "Docs & Files" at bounding box center [844, 250] width 85 height 30
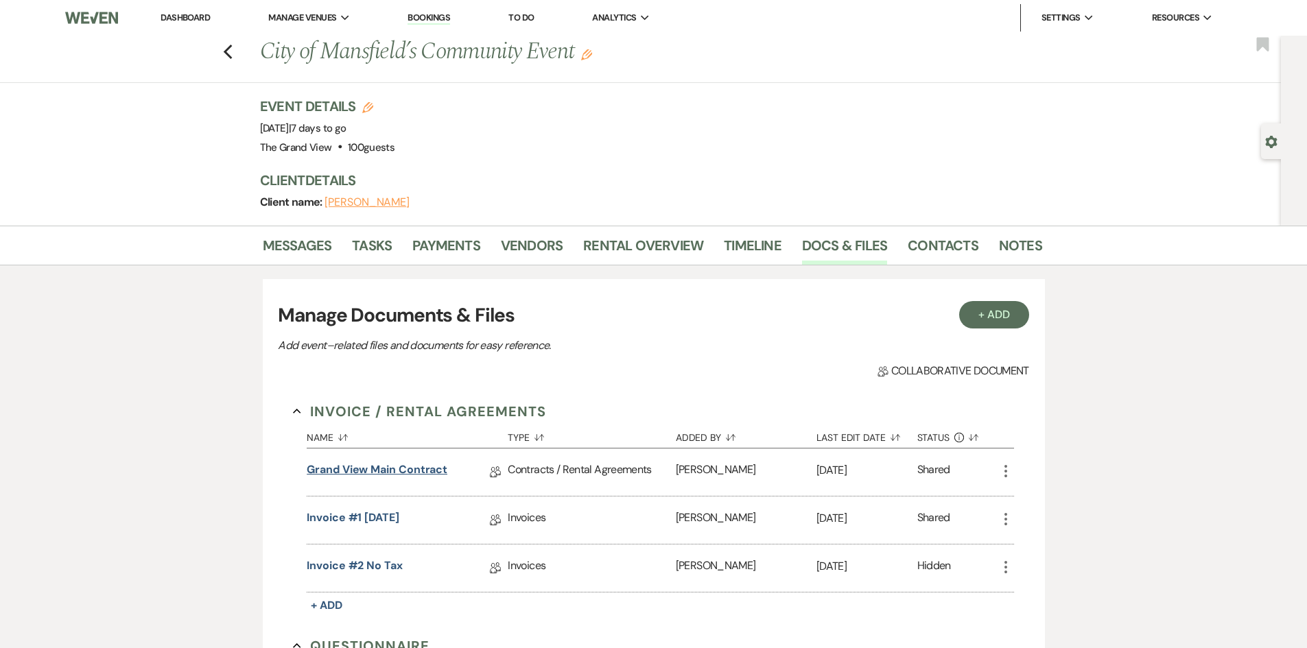
click at [396, 466] on link "Grand View Main Contract" at bounding box center [377, 472] width 141 height 21
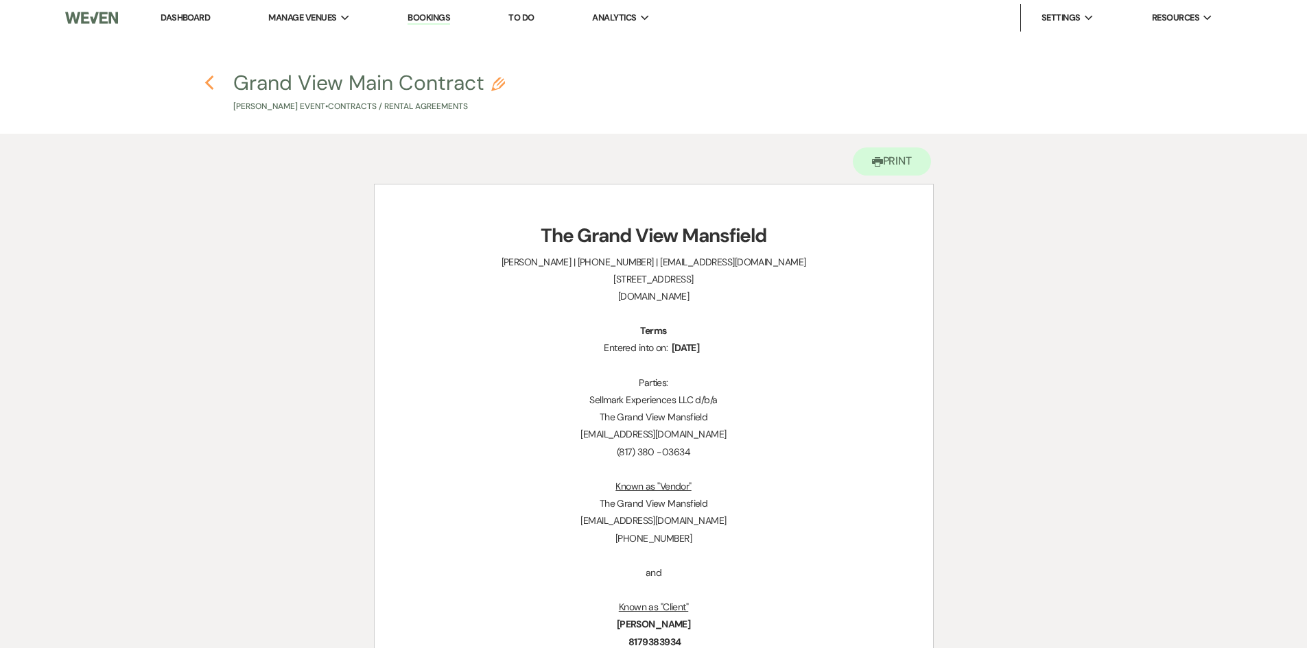
click at [211, 85] on icon "Previous" at bounding box center [209, 83] width 10 height 16
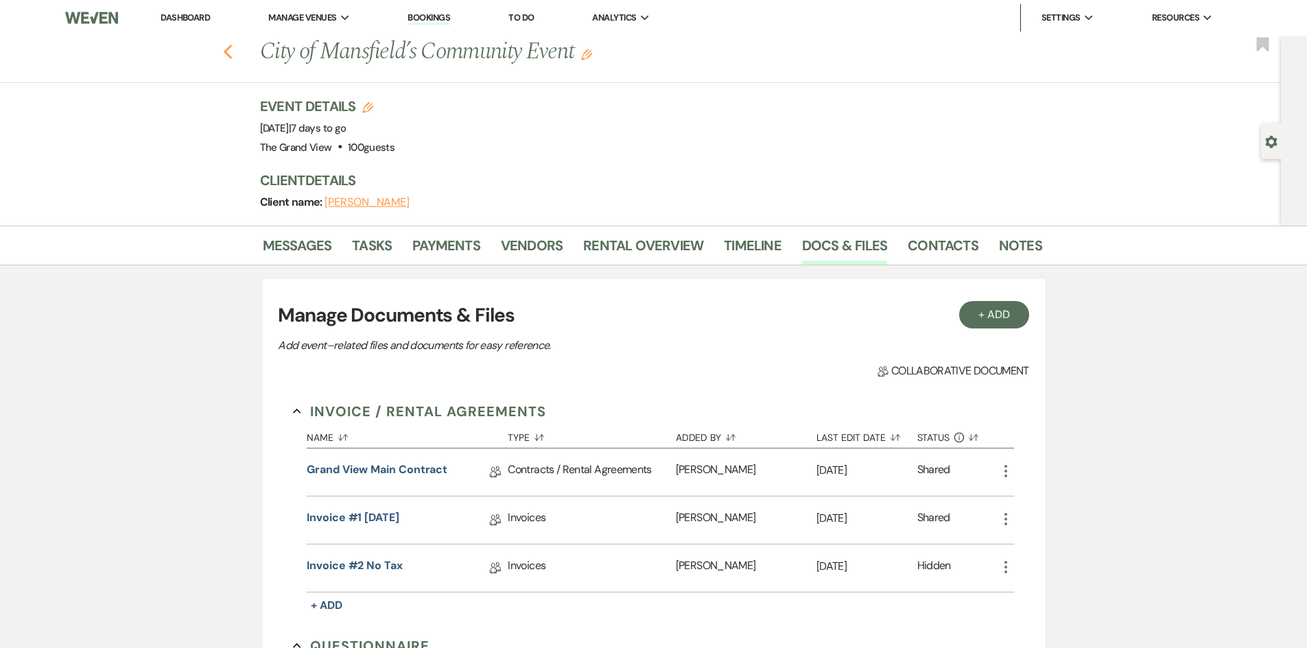
click at [232, 49] on use "button" at bounding box center [227, 52] width 9 height 15
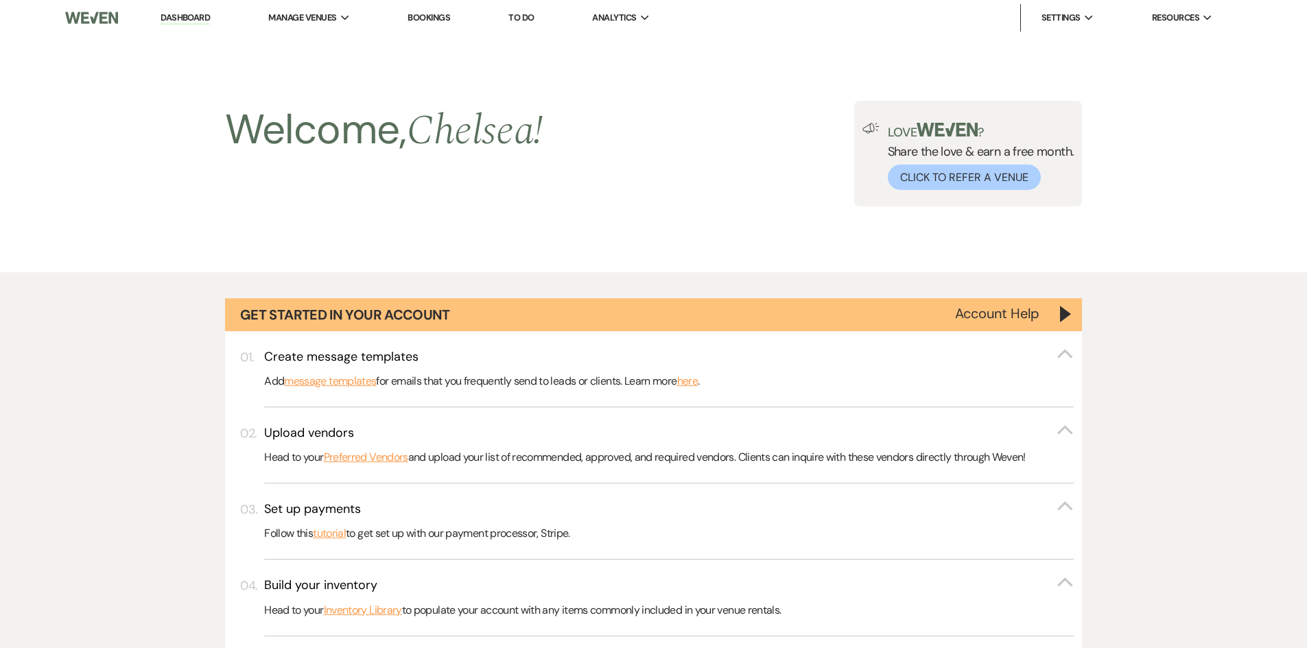
scroll to position [1852, 0]
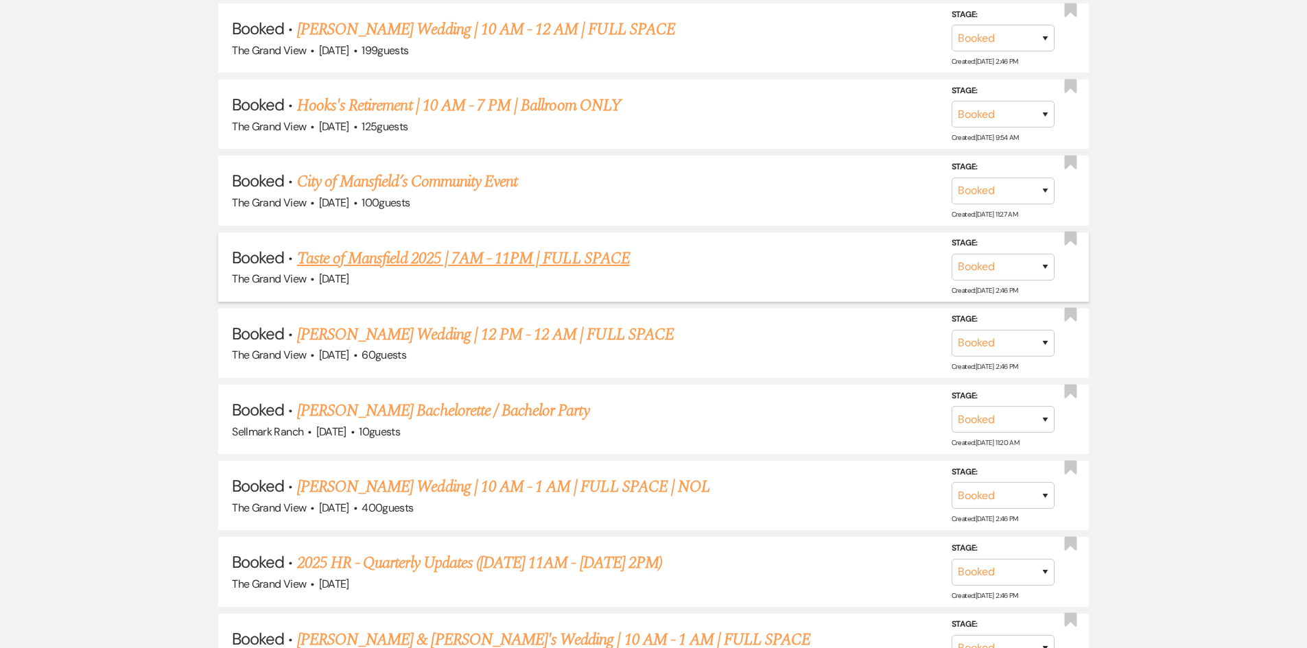
click at [480, 263] on link "Taste of Mansfield 2025 | 7AM - 11PM | FULL SPACE" at bounding box center [463, 258] width 333 height 25
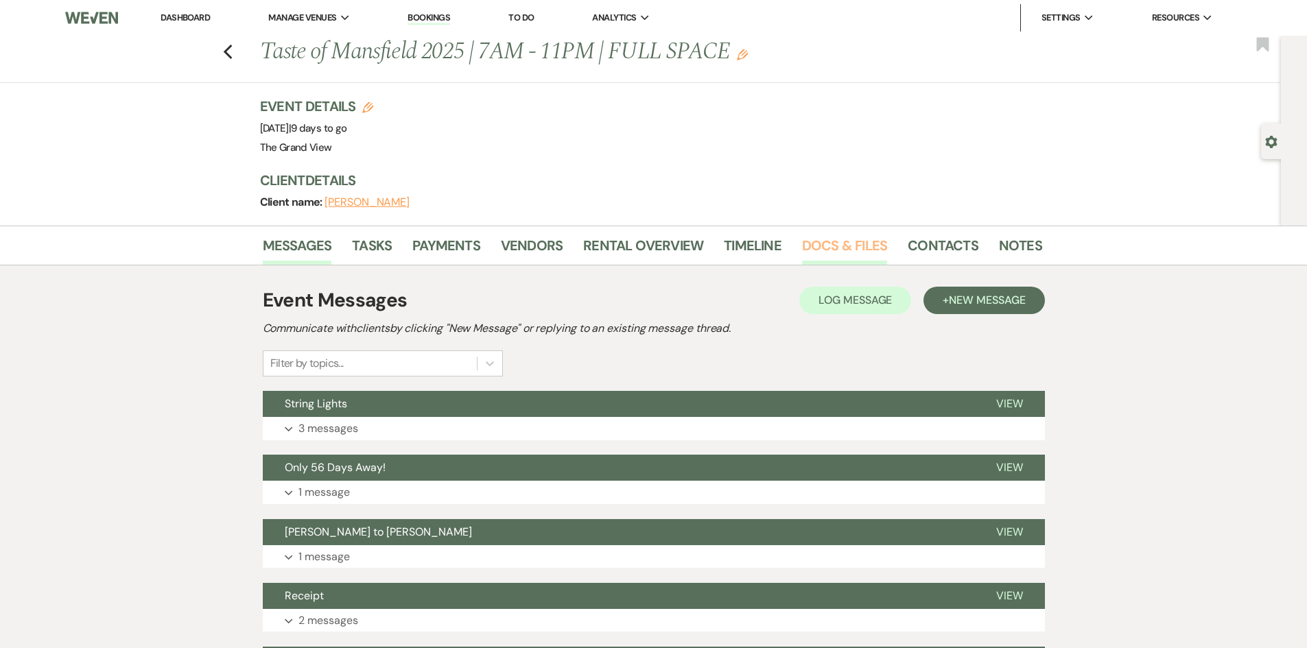
click at [834, 237] on link "Docs & Files" at bounding box center [844, 250] width 85 height 30
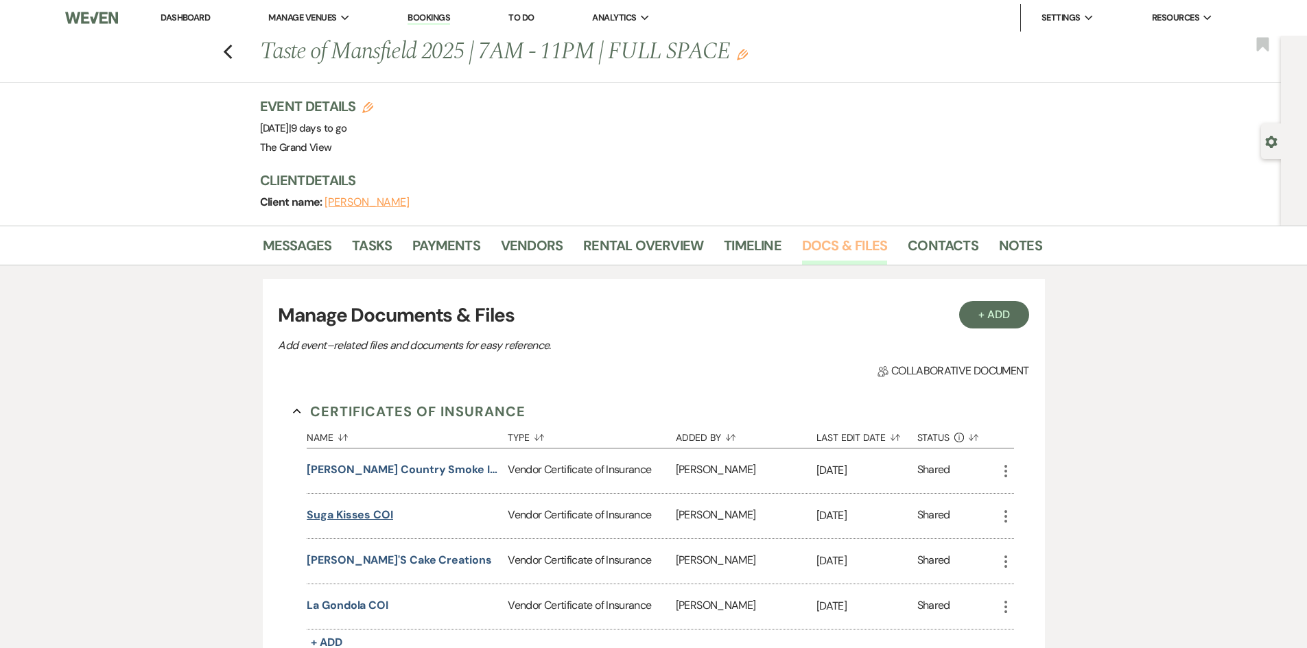
scroll to position [274, 0]
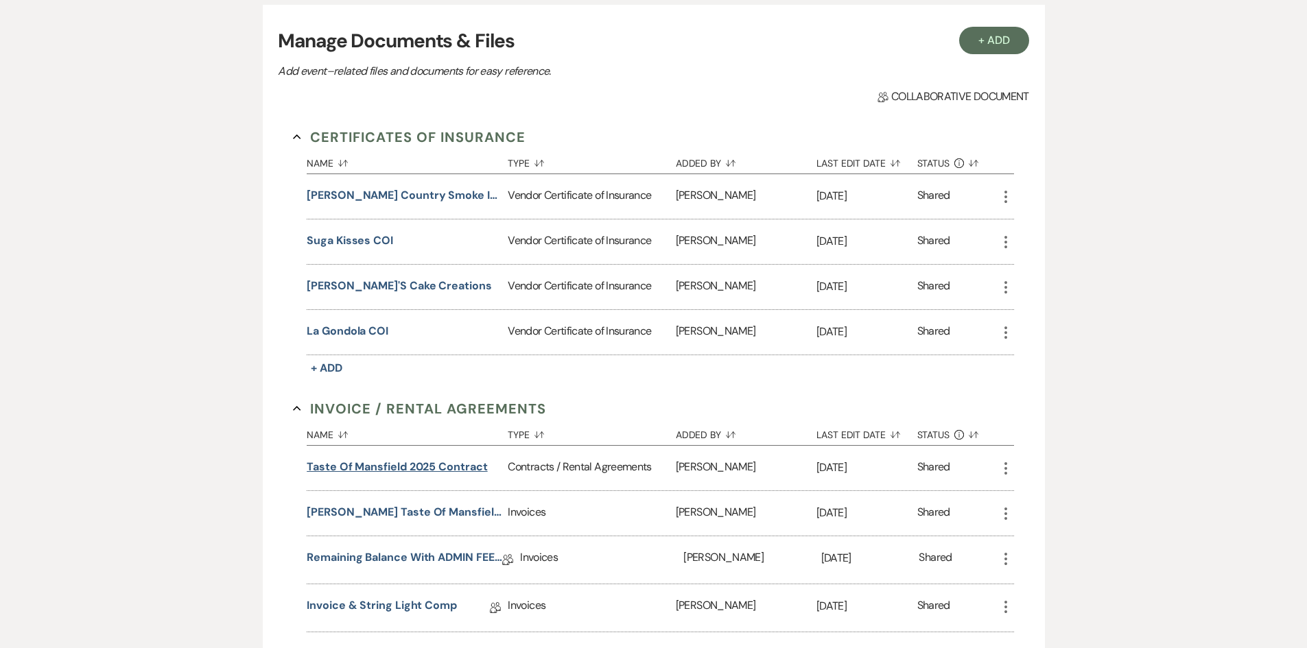
click at [440, 463] on button "Taste of Mansfield 2025 Contract" at bounding box center [397, 467] width 180 height 16
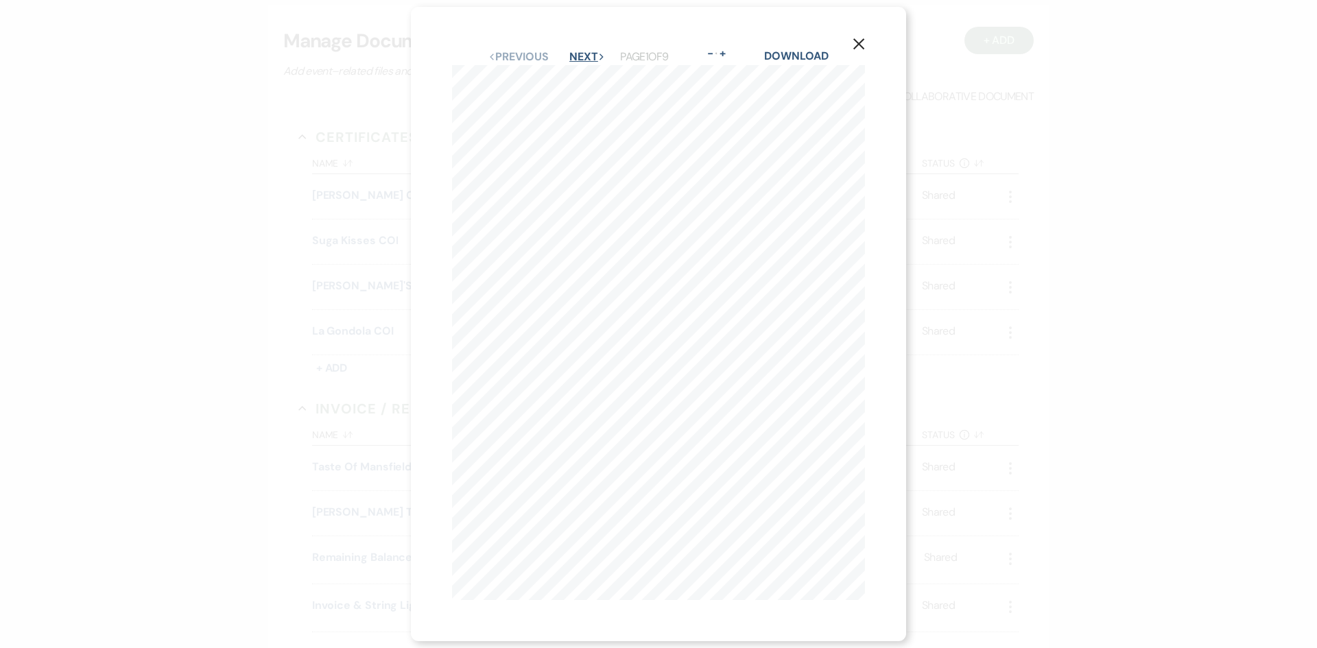
click at [576, 57] on button "Next Next" at bounding box center [587, 56] width 36 height 11
click at [869, 45] on button "X" at bounding box center [859, 44] width 21 height 24
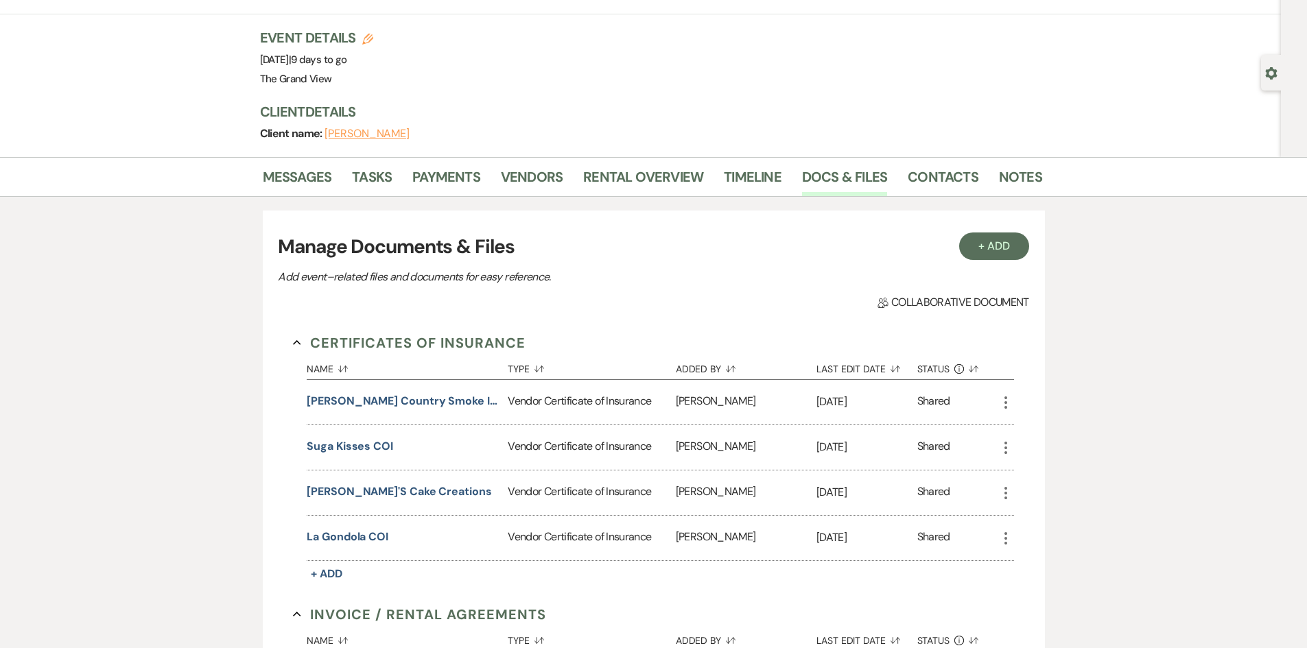
scroll to position [0, 0]
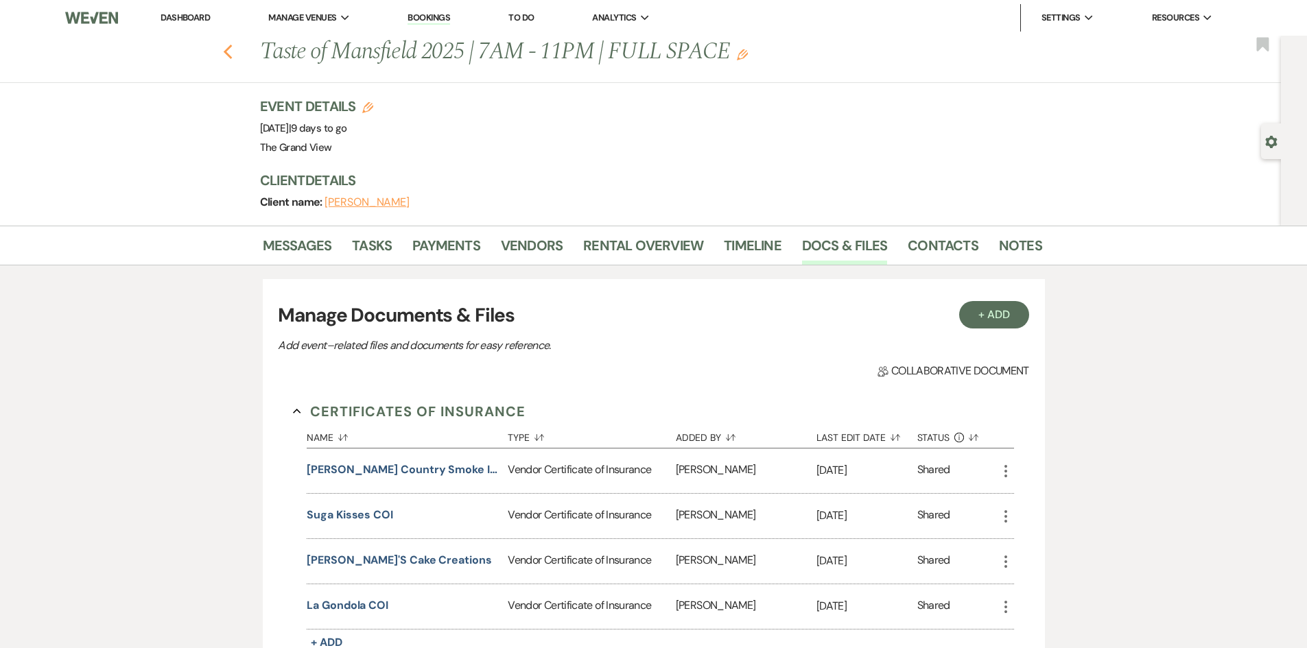
click at [233, 57] on icon "Previous" at bounding box center [228, 52] width 10 height 16
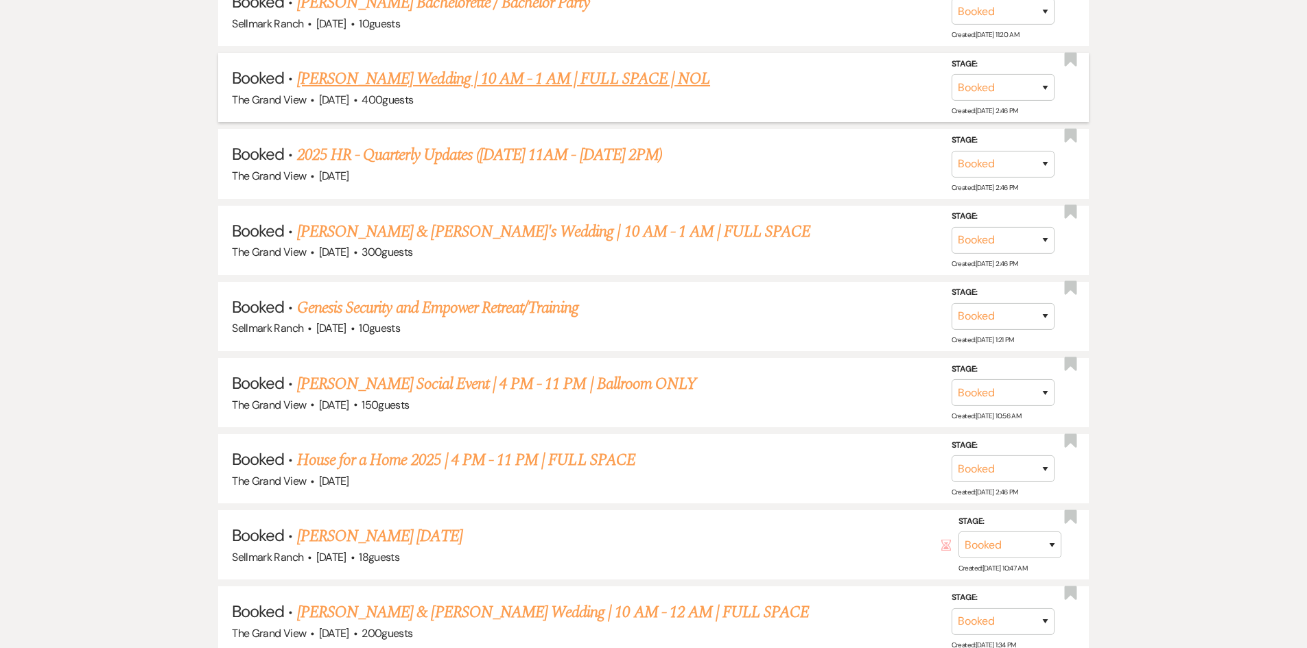
scroll to position [2264, 0]
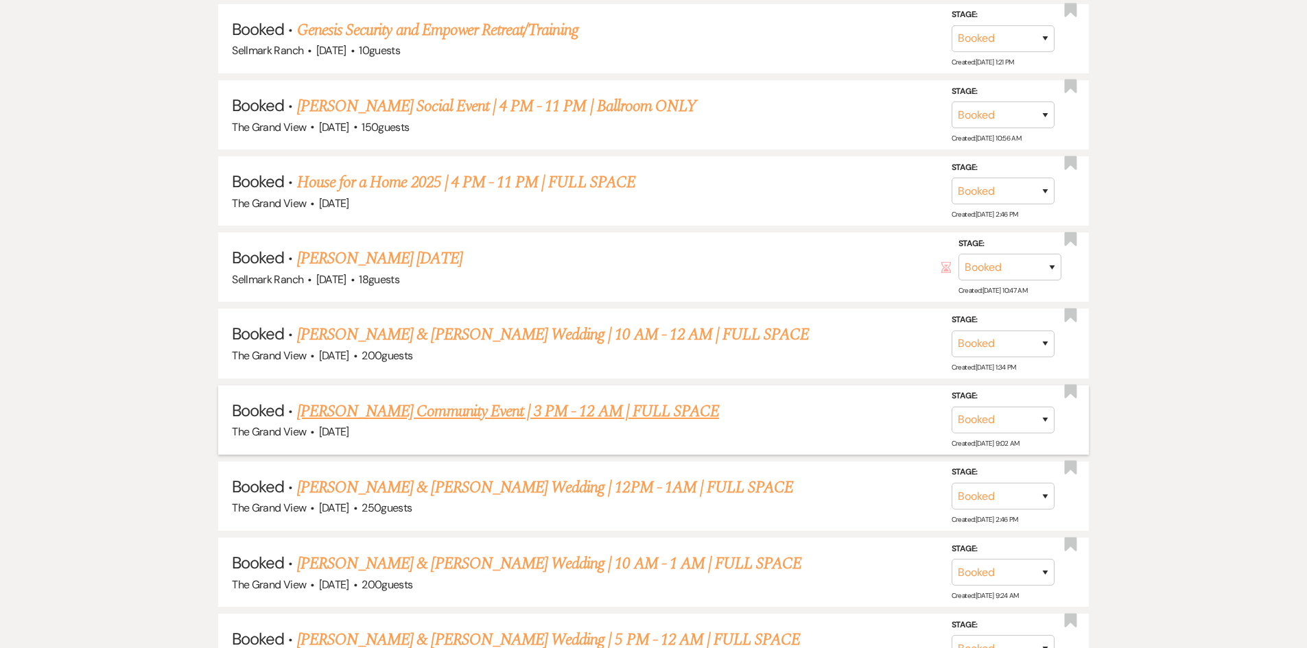
click at [397, 404] on link "[PERSON_NAME] Community Event | 3 PM - 12 AM | FULL SPACE" at bounding box center [508, 411] width 422 height 25
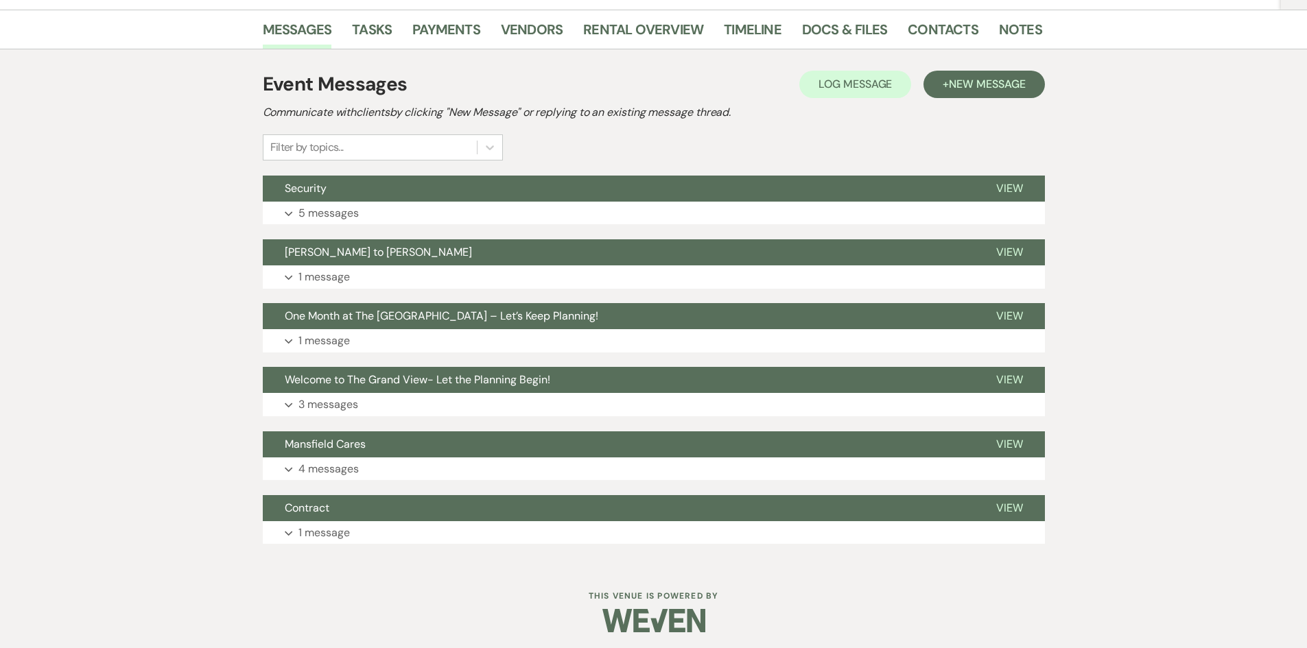
scroll to position [221, 0]
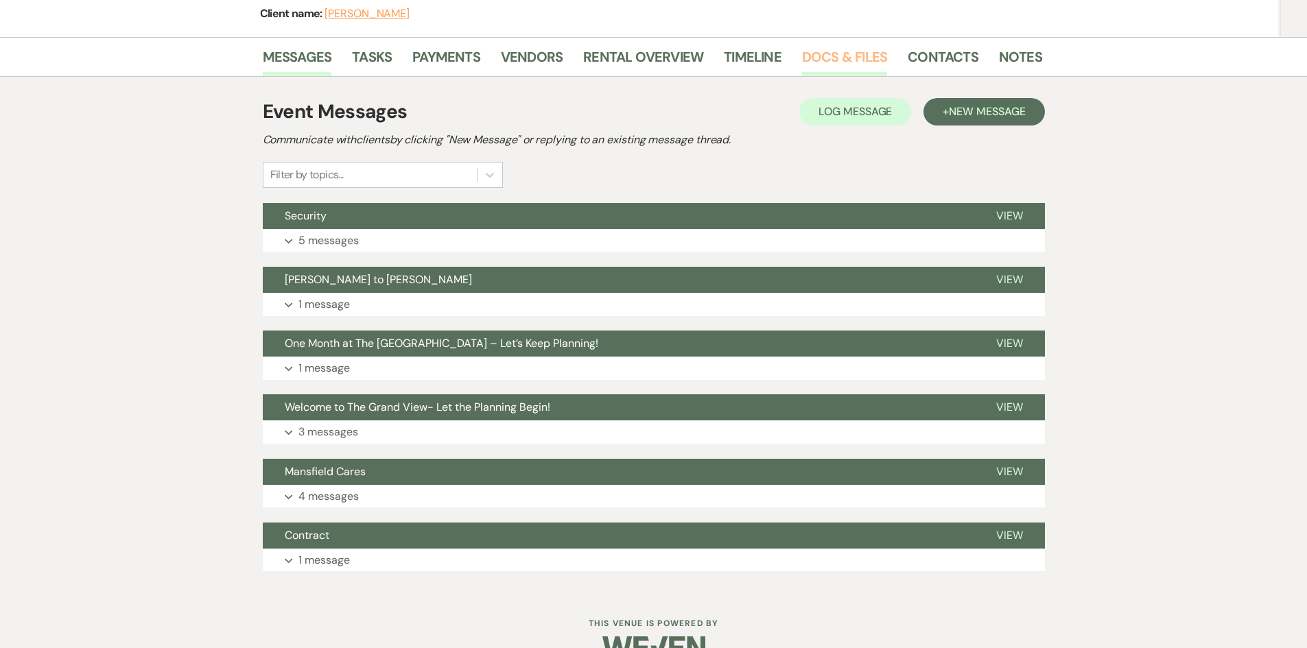
click at [844, 46] on link "Docs & Files" at bounding box center [844, 61] width 85 height 30
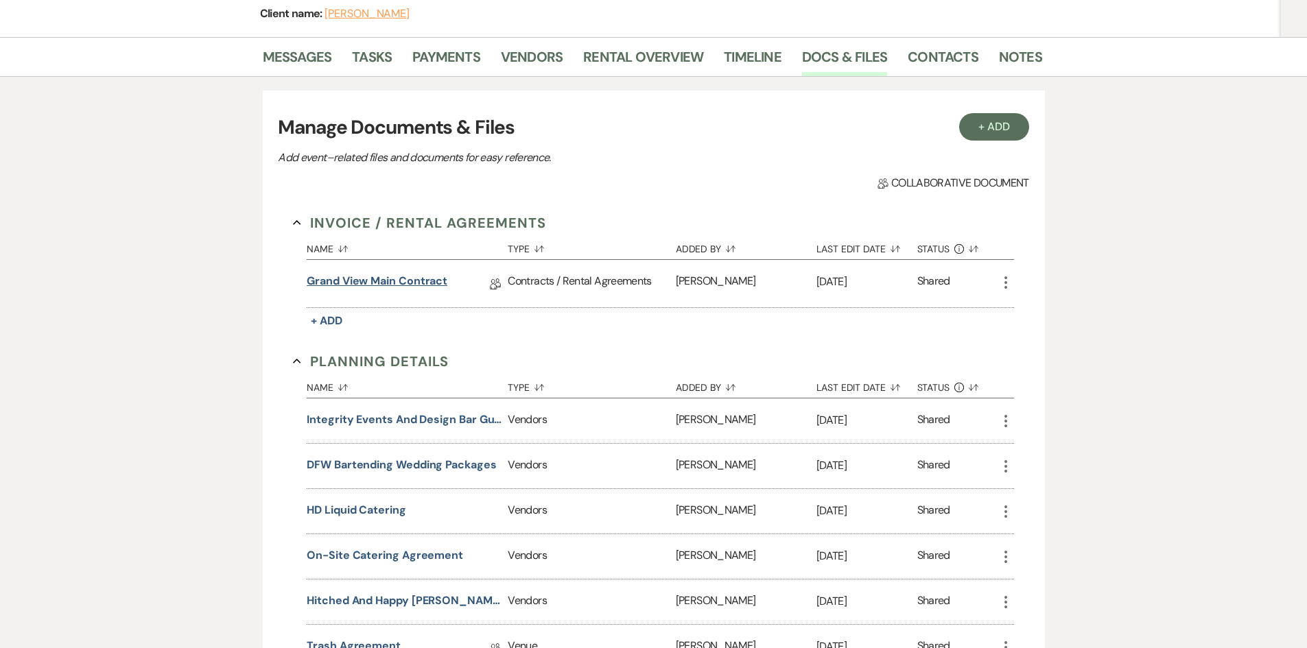
click at [425, 273] on link "Grand View Main Contract" at bounding box center [377, 283] width 141 height 21
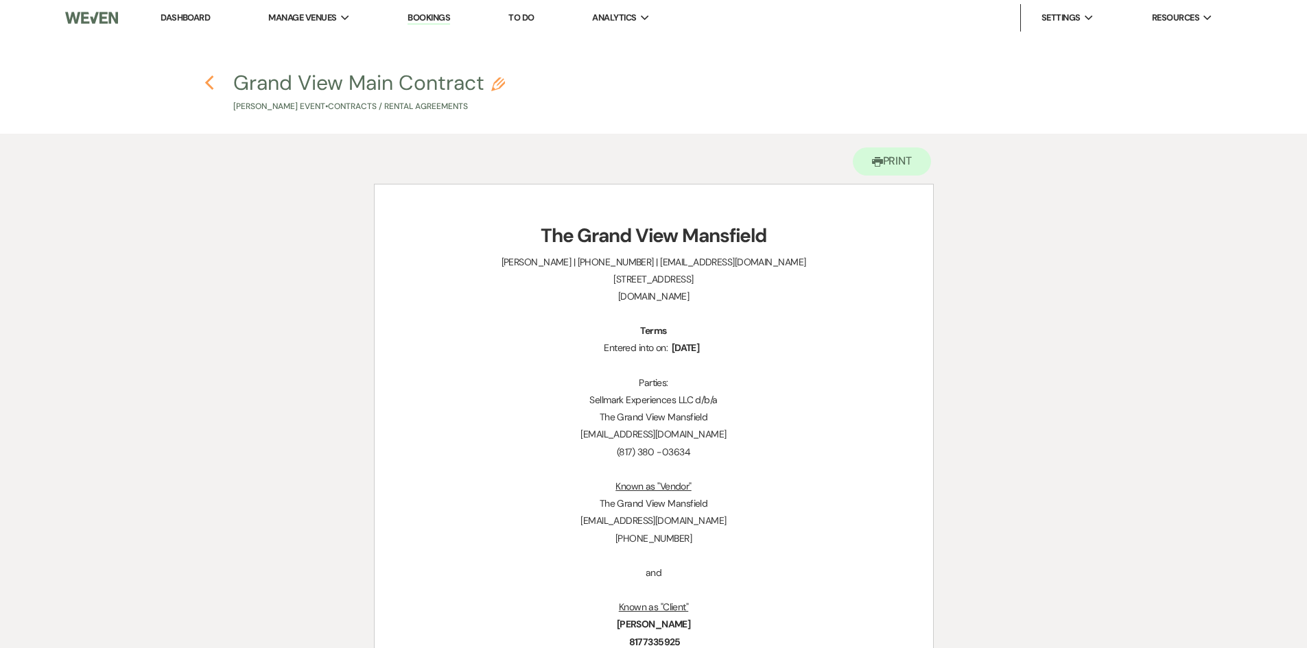
click at [211, 82] on icon "Previous" at bounding box center [209, 83] width 10 height 16
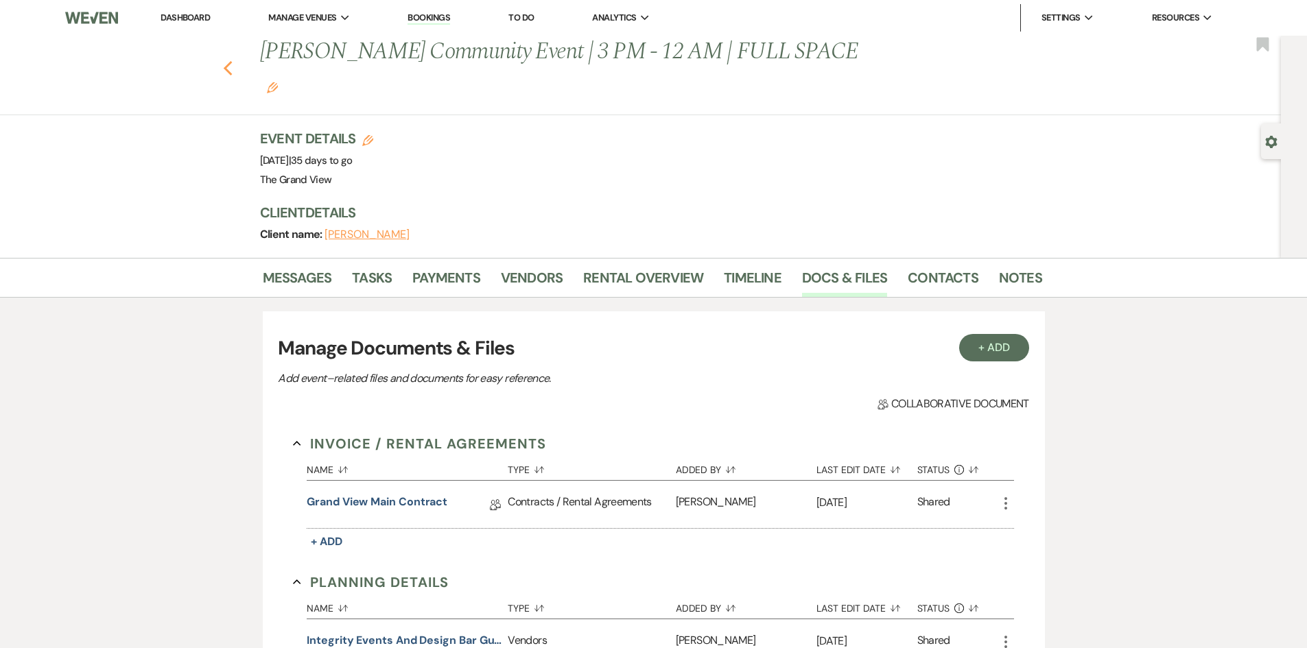
click at [229, 61] on use "button" at bounding box center [227, 68] width 9 height 15
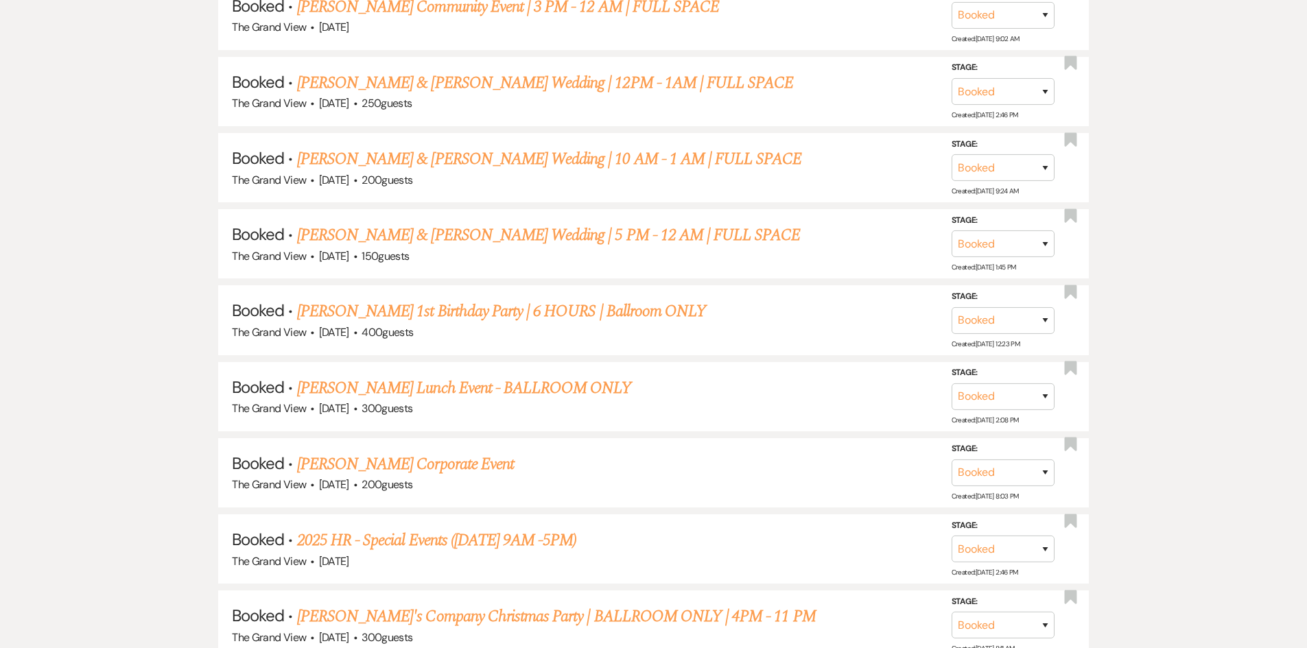
scroll to position [2950, 0]
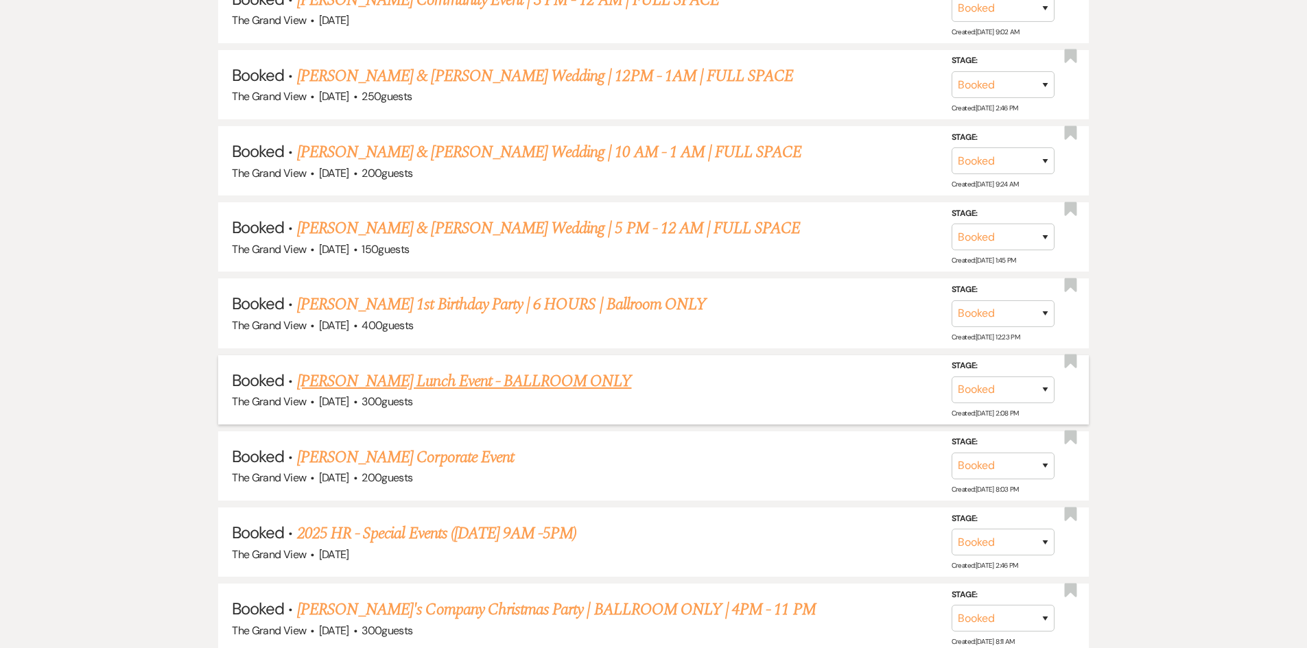
click at [478, 386] on link "[PERSON_NAME] Lunch Event - BALLROOM ONLY" at bounding box center [464, 381] width 335 height 25
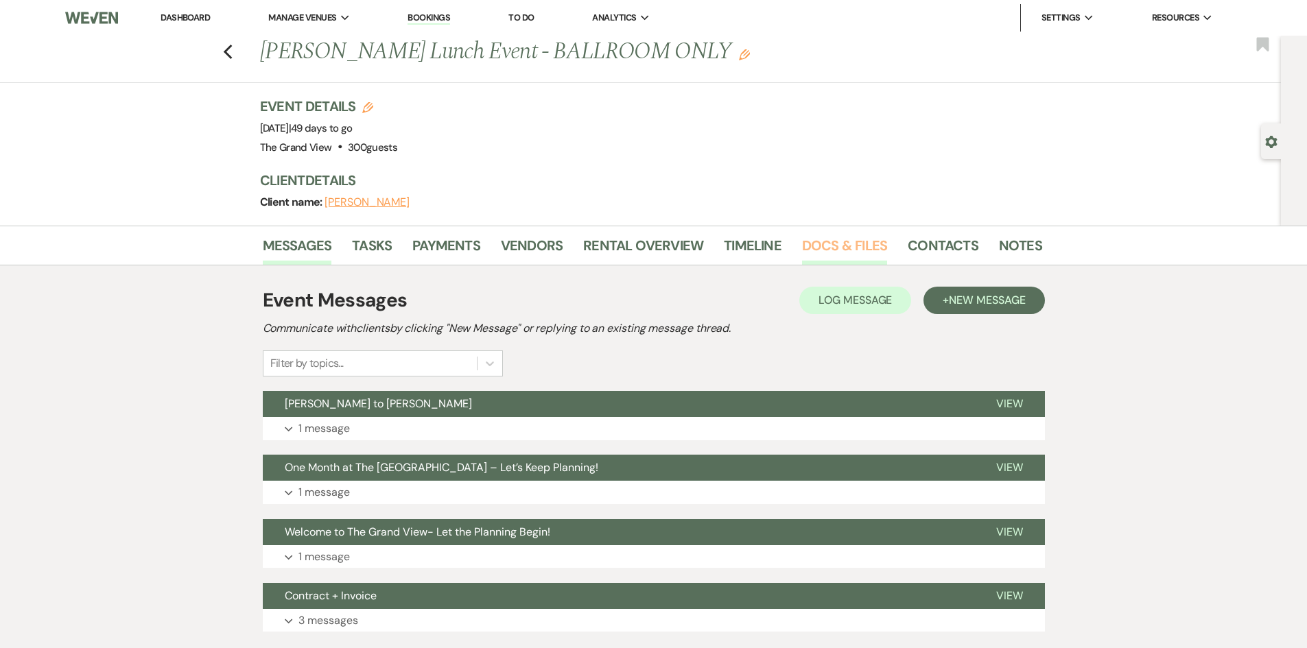
click at [849, 248] on link "Docs & Files" at bounding box center [844, 250] width 85 height 30
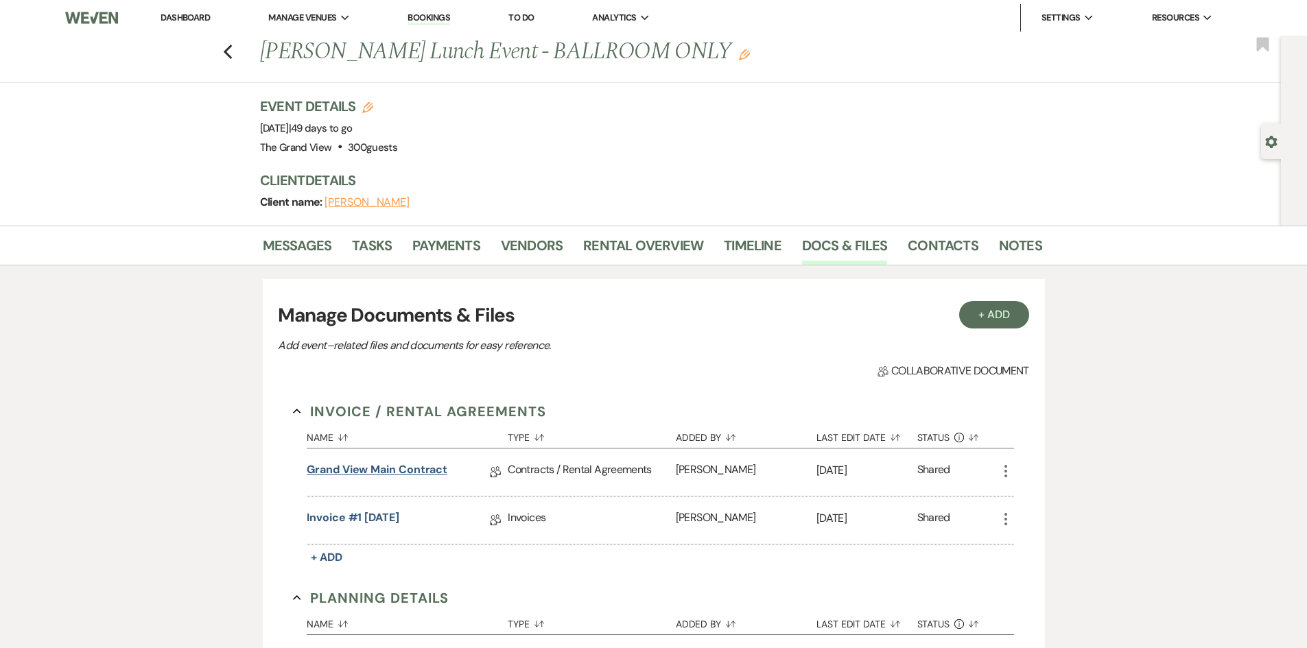
click at [386, 463] on link "Grand View Main Contract" at bounding box center [377, 472] width 141 height 21
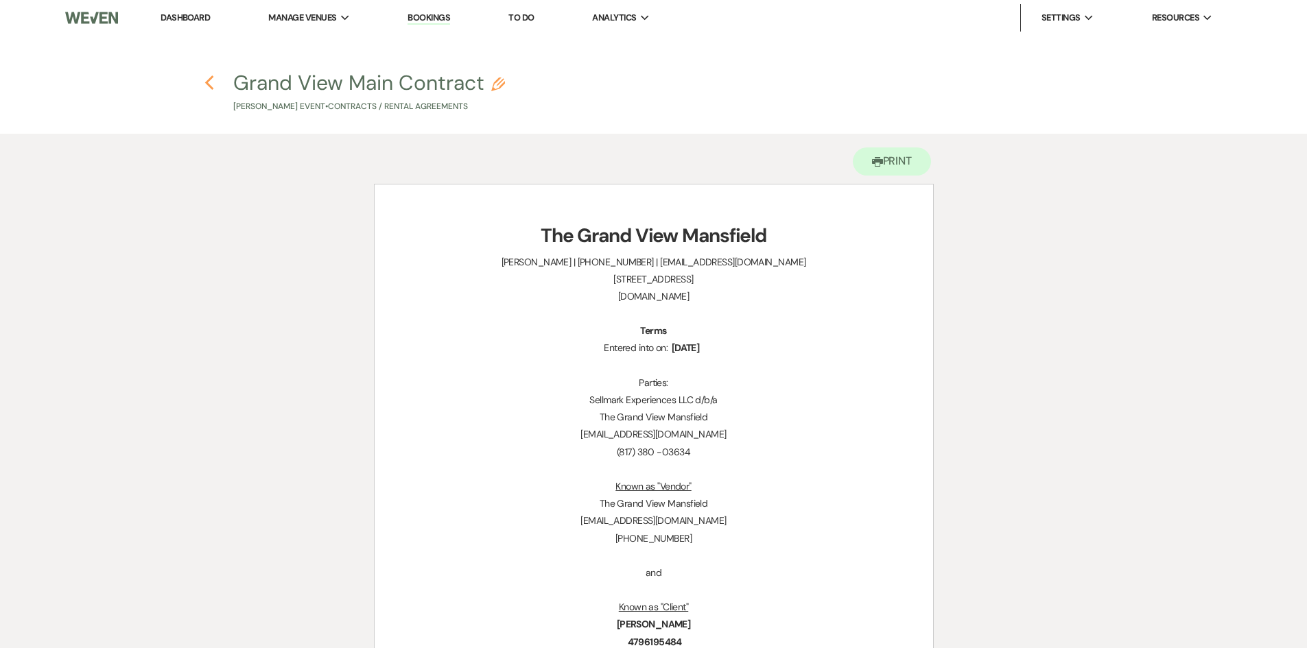
click at [209, 87] on icon "Previous" at bounding box center [209, 83] width 10 height 16
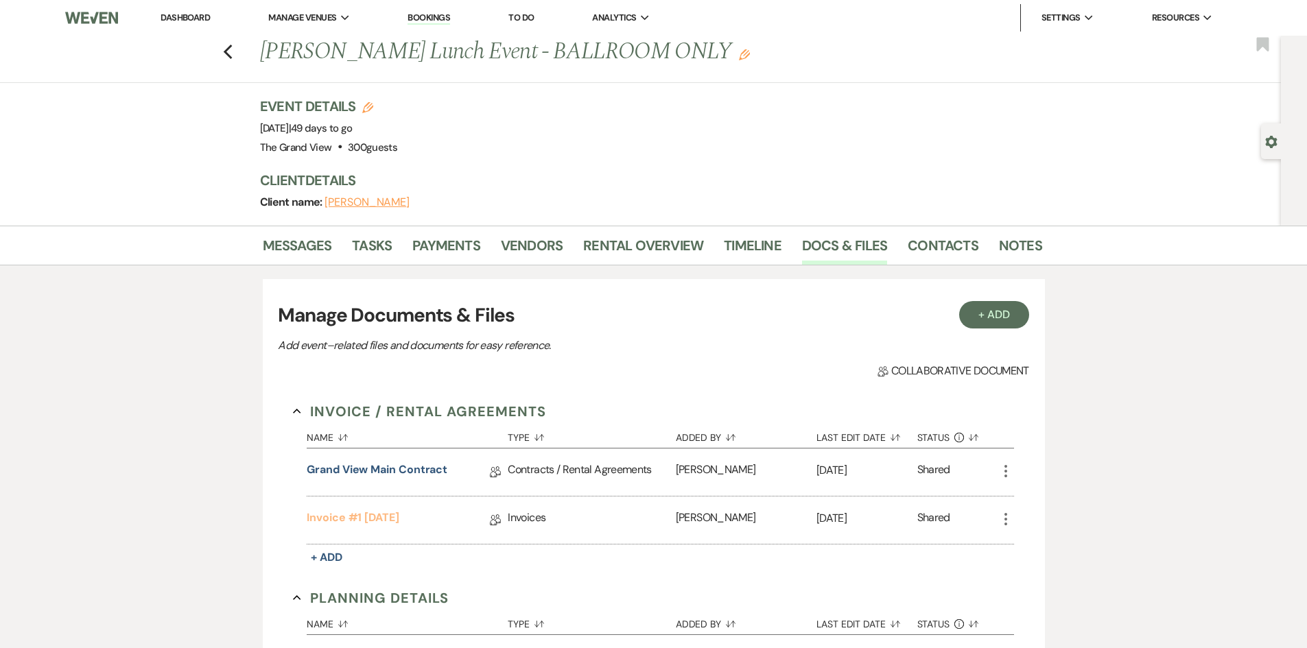
click at [399, 520] on link "Invoice #1 [DATE]" at bounding box center [353, 520] width 93 height 21
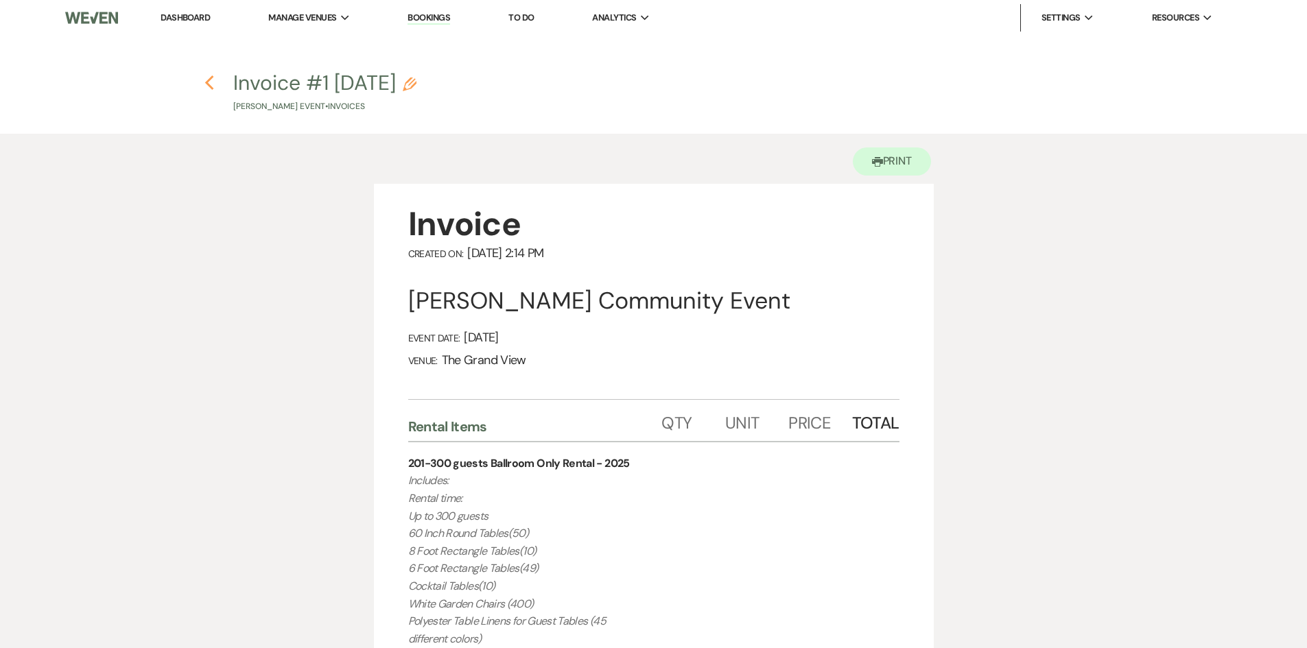
click at [206, 86] on icon "Previous" at bounding box center [209, 83] width 10 height 16
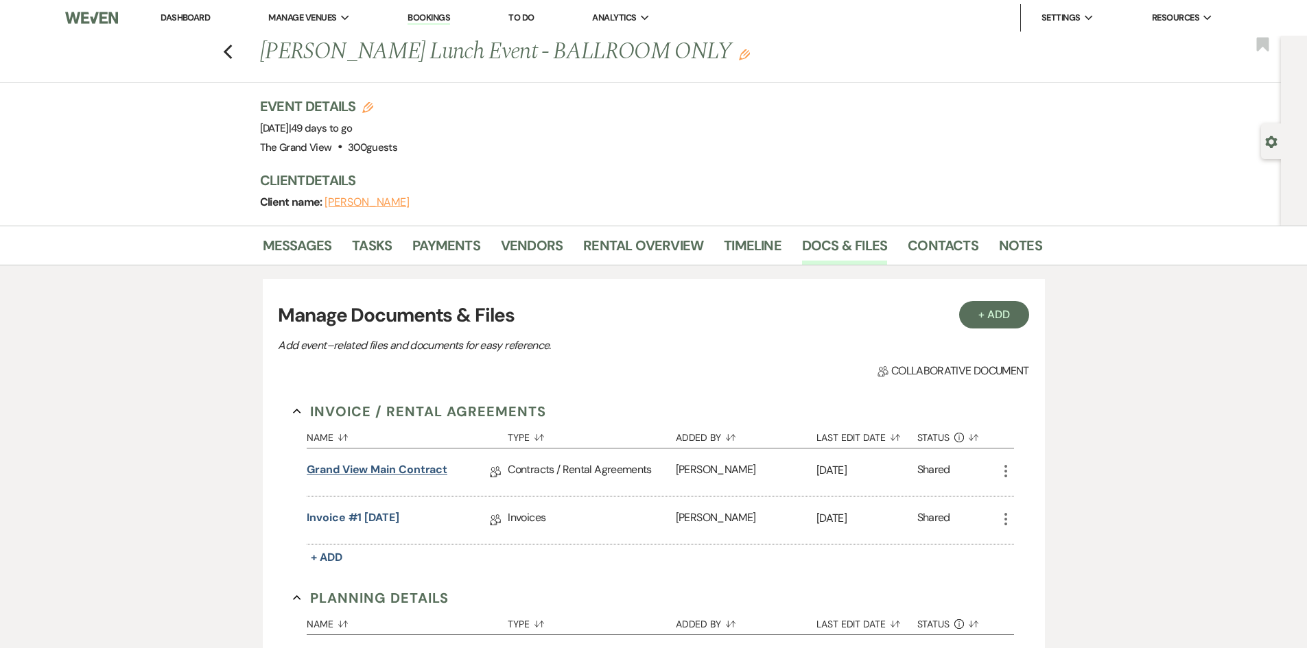
click at [410, 468] on link "Grand View Main Contract" at bounding box center [377, 472] width 141 height 21
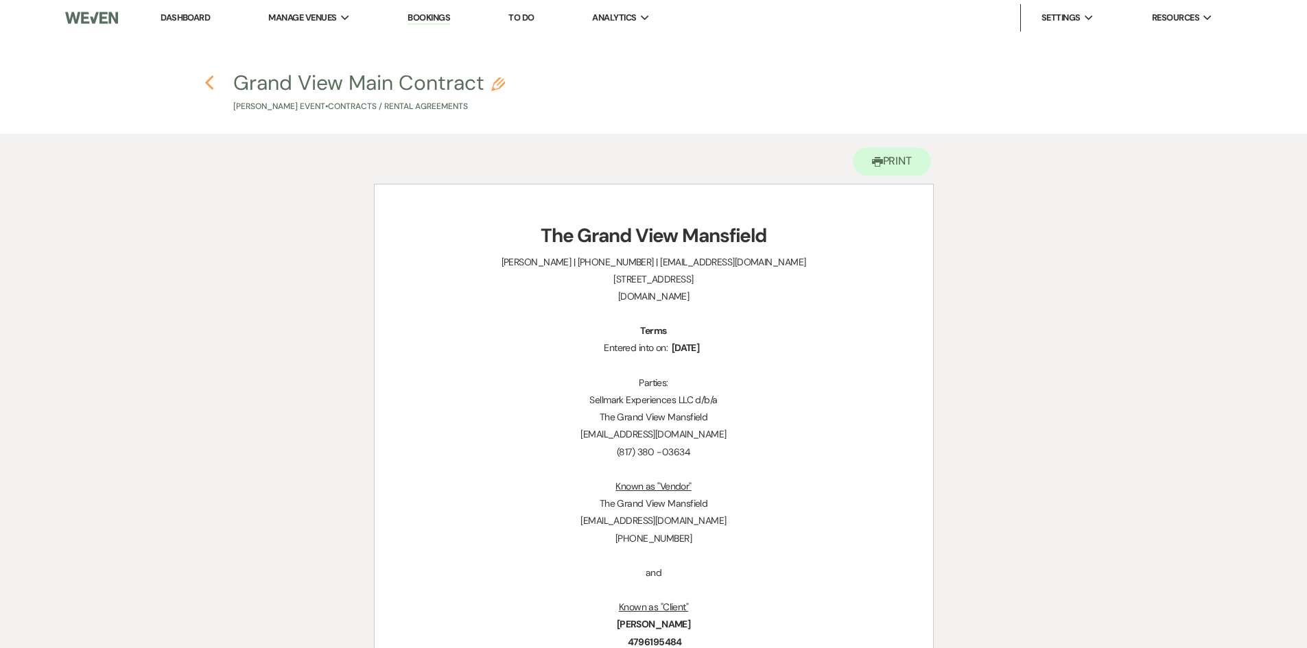
click at [209, 82] on icon "Previous" at bounding box center [209, 83] width 10 height 16
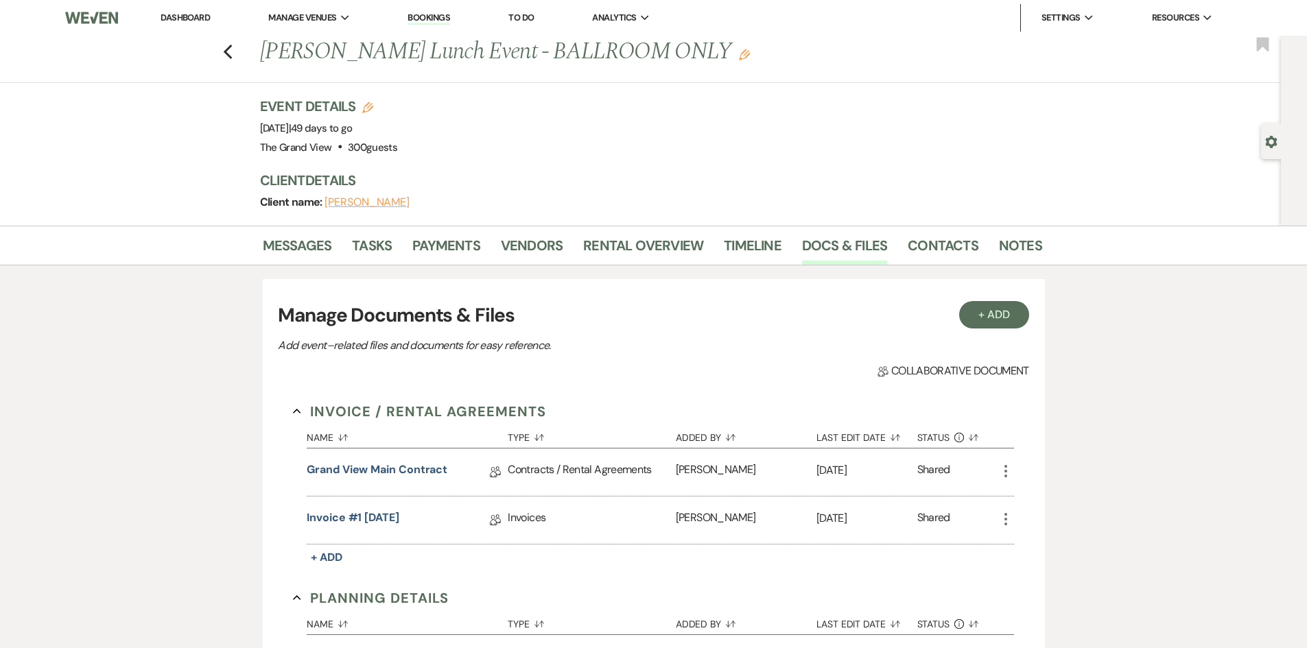
click at [226, 52] on div "Previous [PERSON_NAME] Lunch Event - BALLROOM ONLY Edit Bookmark" at bounding box center [637, 59] width 1288 height 47
click at [232, 55] on use "button" at bounding box center [227, 52] width 9 height 15
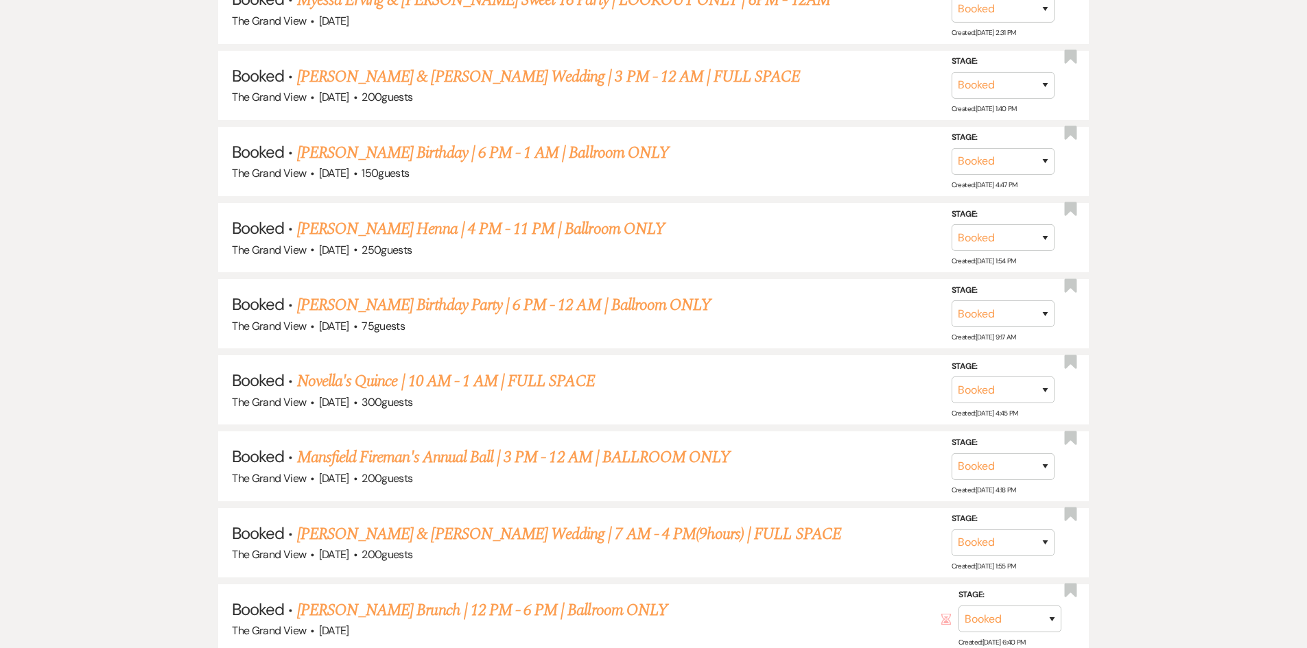
scroll to position [3774, 0]
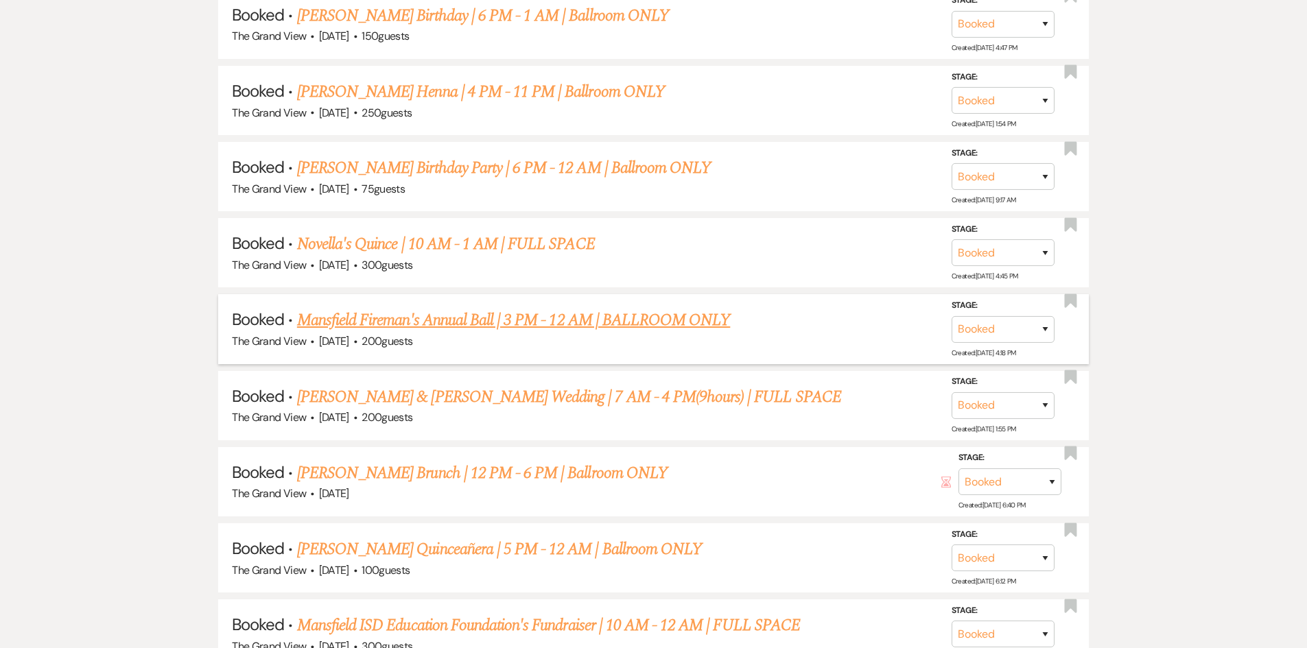
click at [415, 325] on link "Mansfield Fireman's Annual Ball | 3 PM - 12 AM | BALLROOM ONLY" at bounding box center [513, 320] width 433 height 25
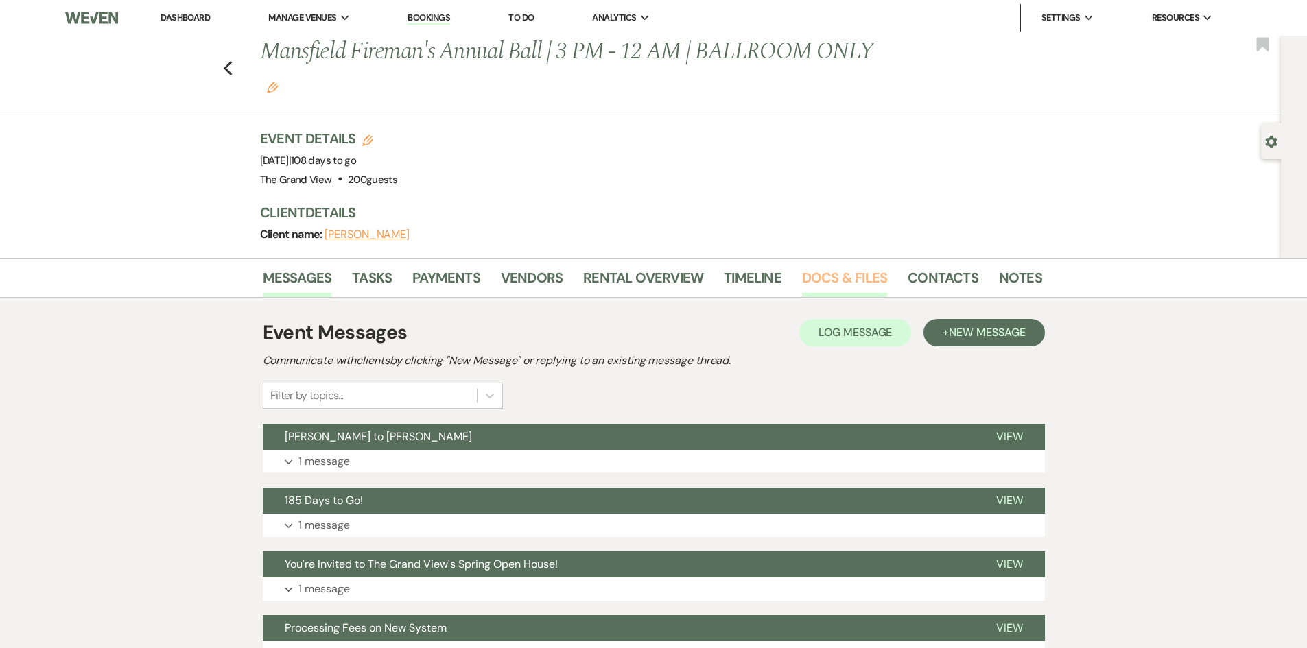
click at [865, 283] on link "Docs & Files" at bounding box center [844, 282] width 85 height 30
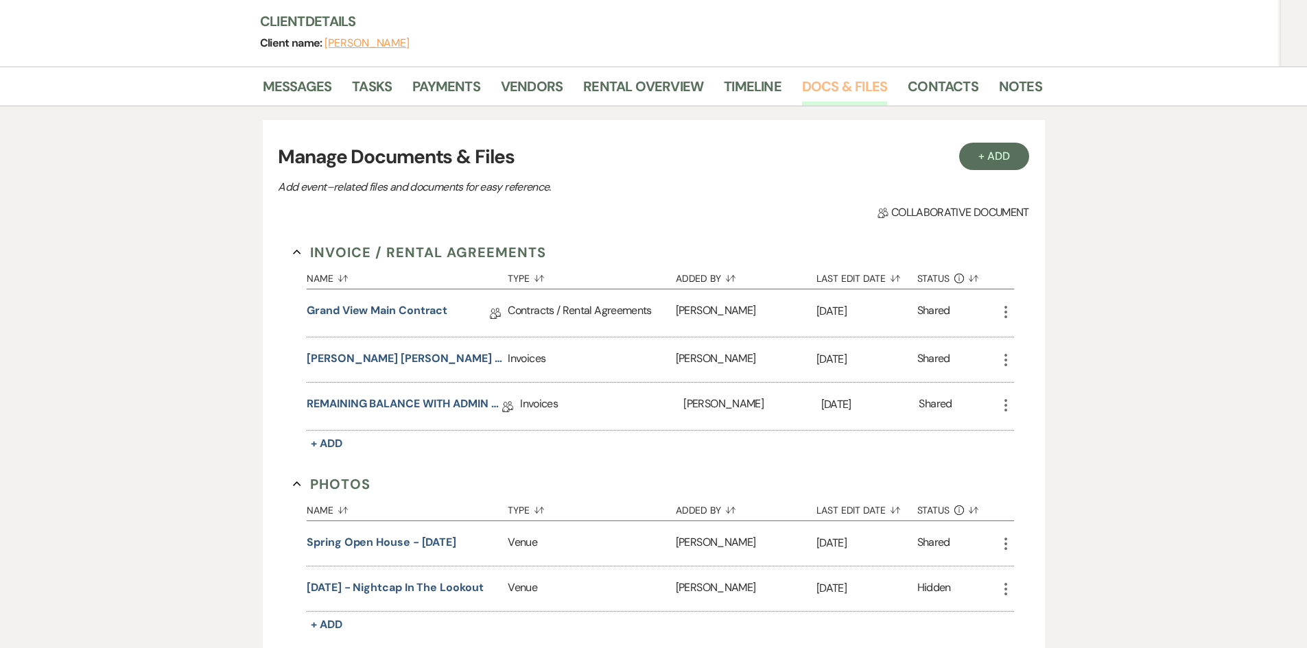
scroll to position [206, 0]
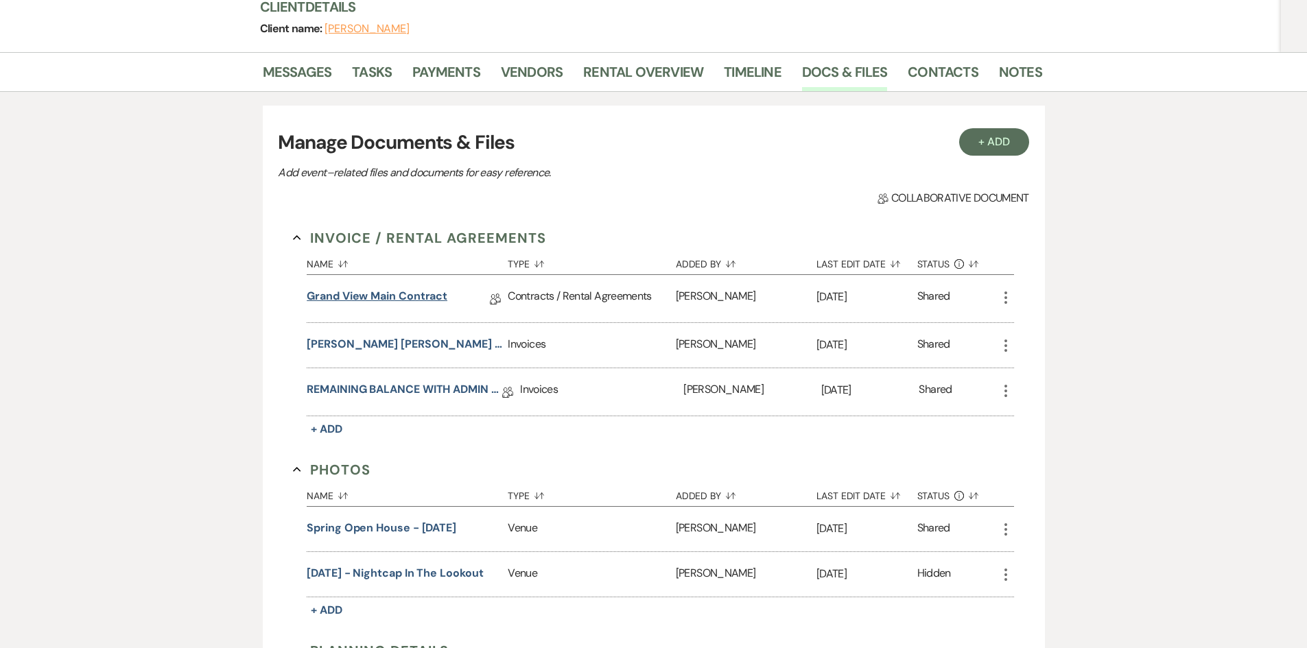
click at [386, 296] on link "Grand View Main Contract" at bounding box center [377, 298] width 141 height 21
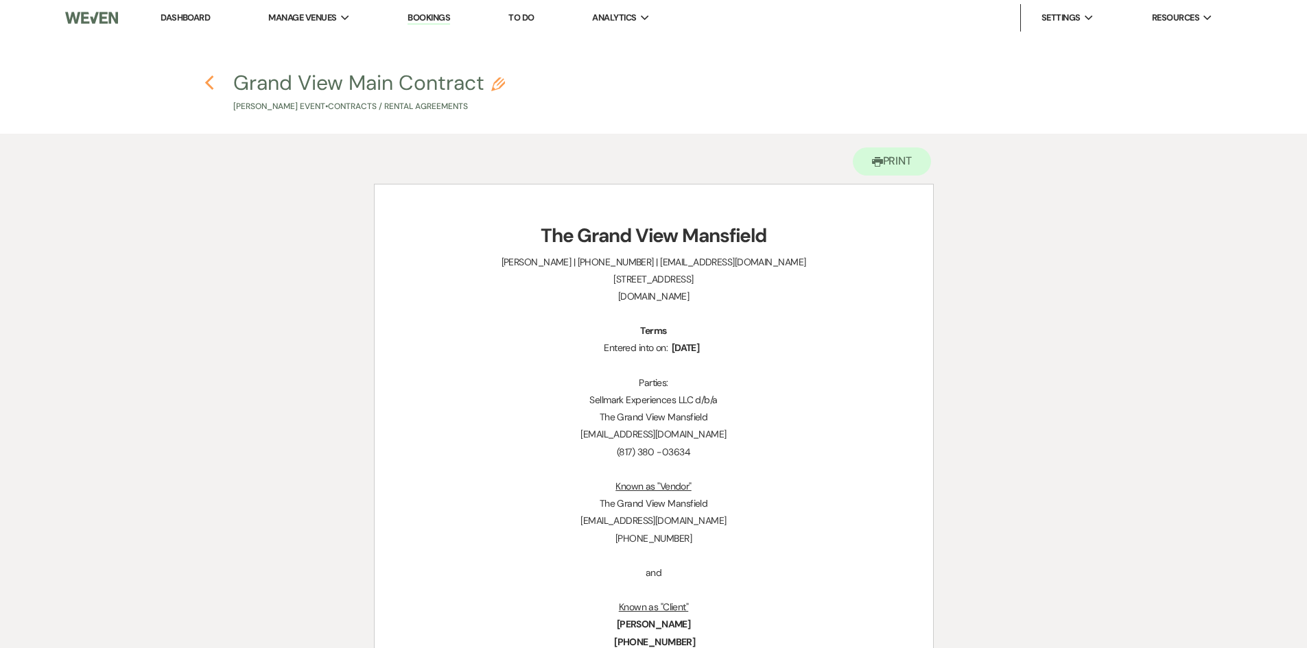
click at [207, 87] on icon "Previous" at bounding box center [209, 83] width 10 height 16
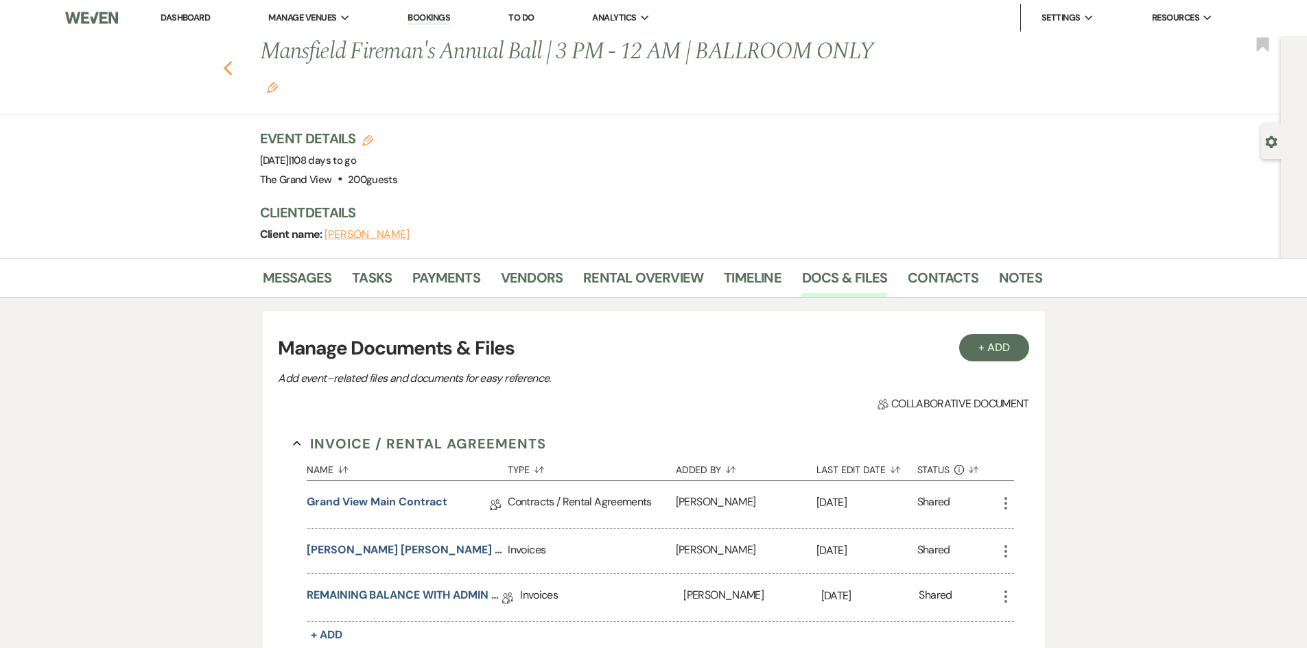
click at [233, 68] on icon "Previous" at bounding box center [228, 68] width 10 height 16
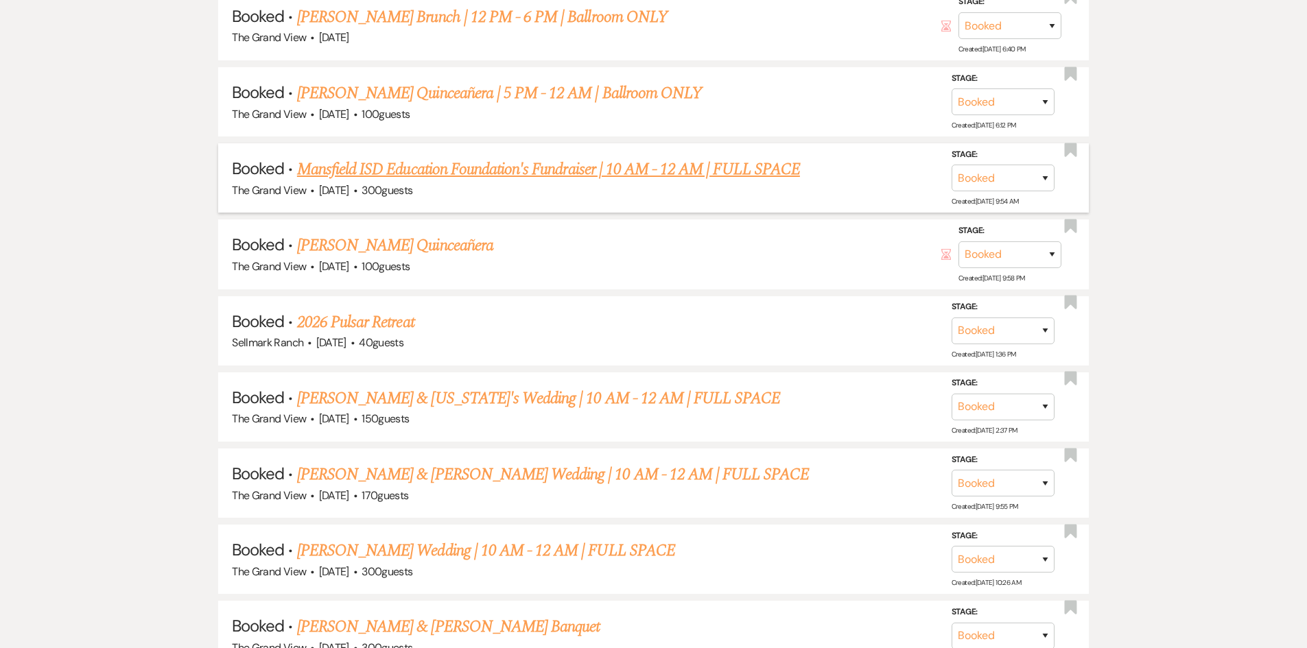
scroll to position [4254, 0]
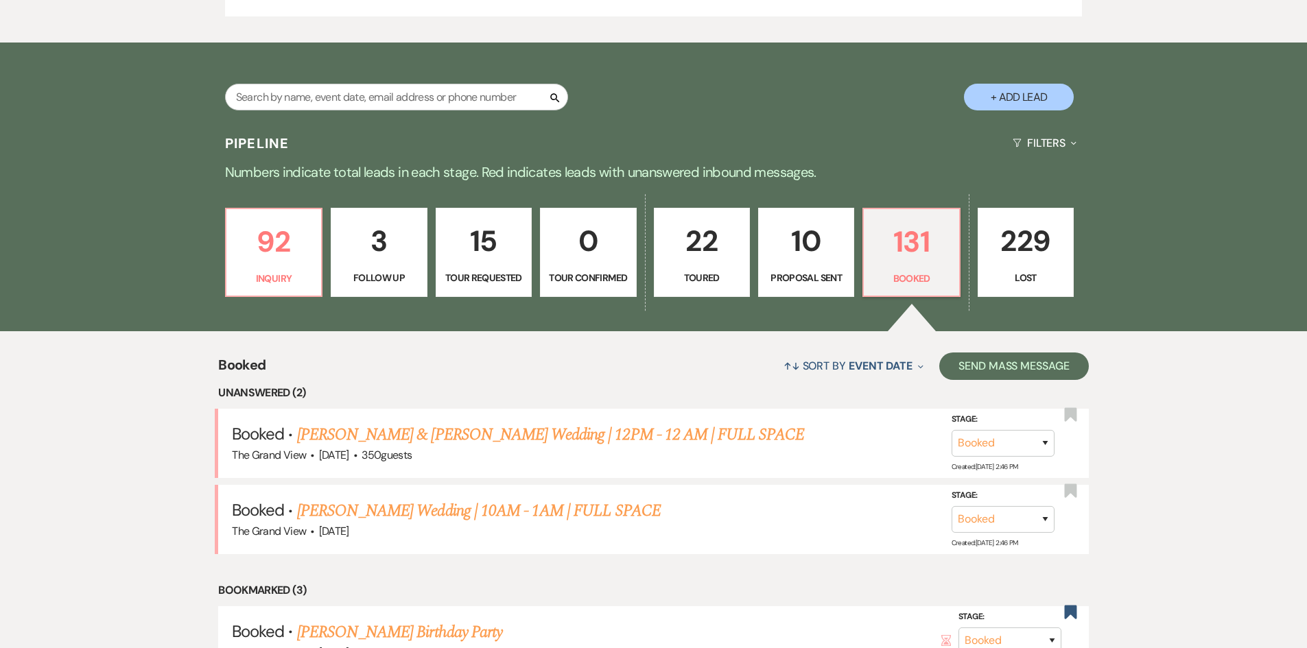
click at [737, 279] on p "Toured" at bounding box center [702, 277] width 78 height 15
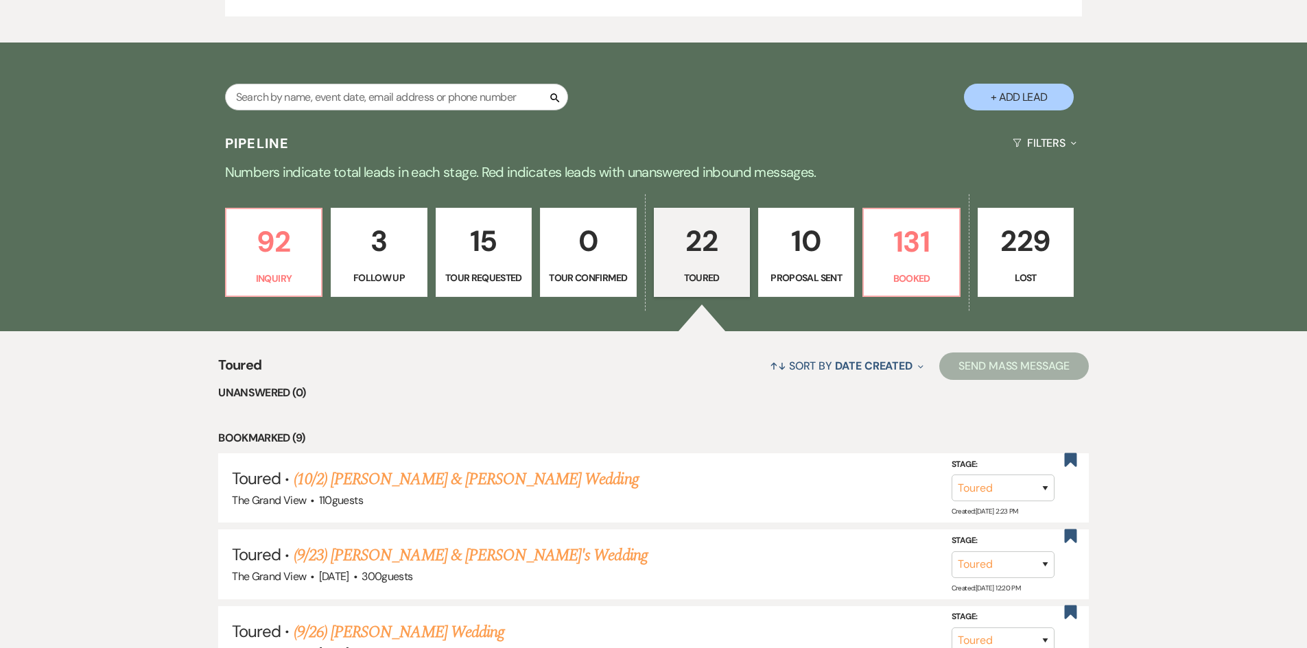
click at [807, 240] on p "10" at bounding box center [806, 241] width 78 height 46
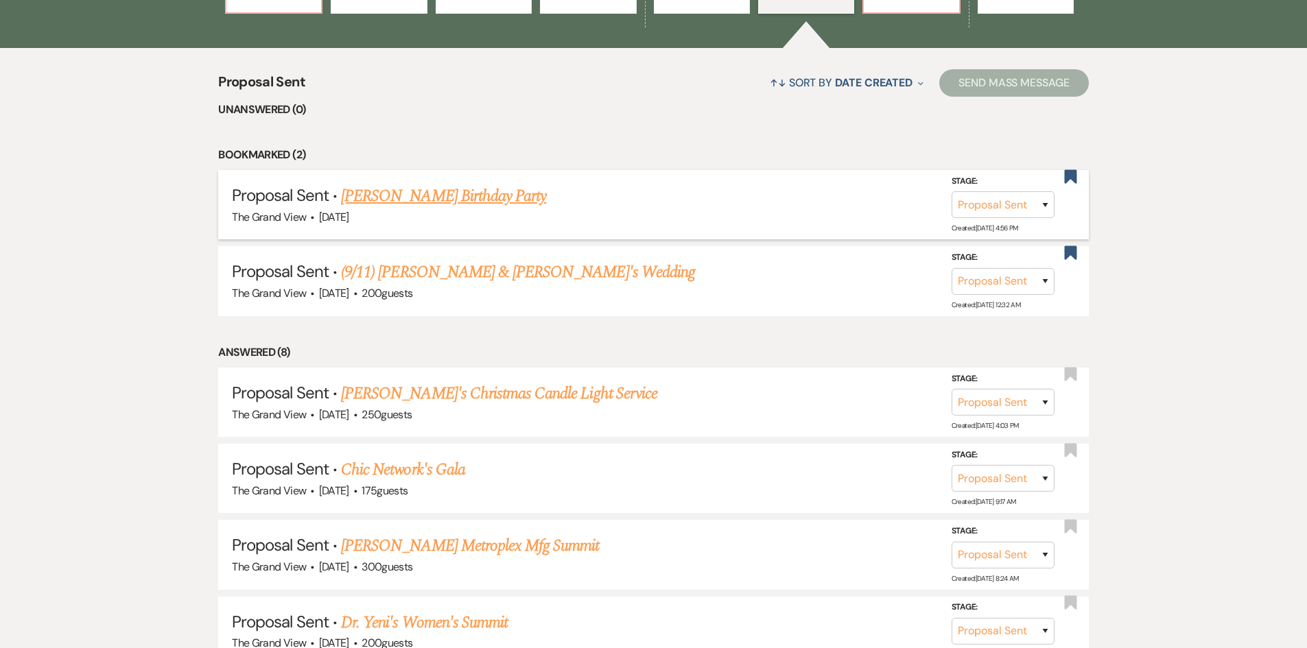
scroll to position [1166, 0]
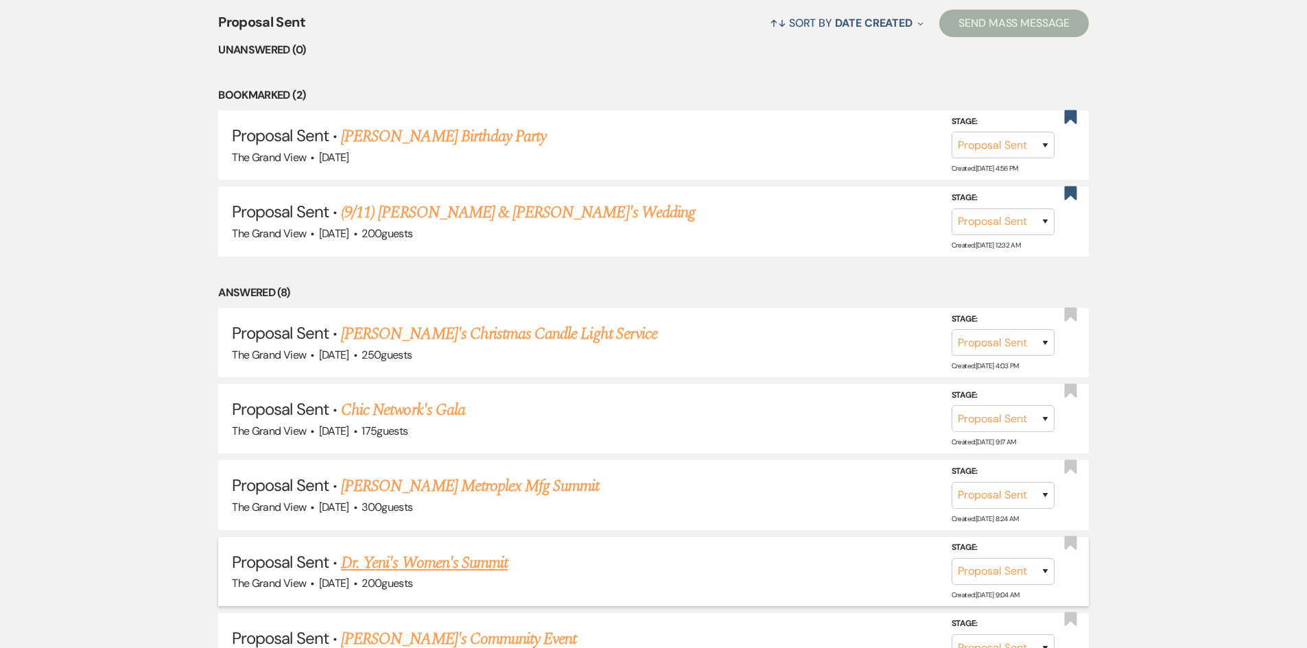
click at [439, 557] on link "Dr. Yeni's Women's Summit" at bounding box center [424, 563] width 167 height 25
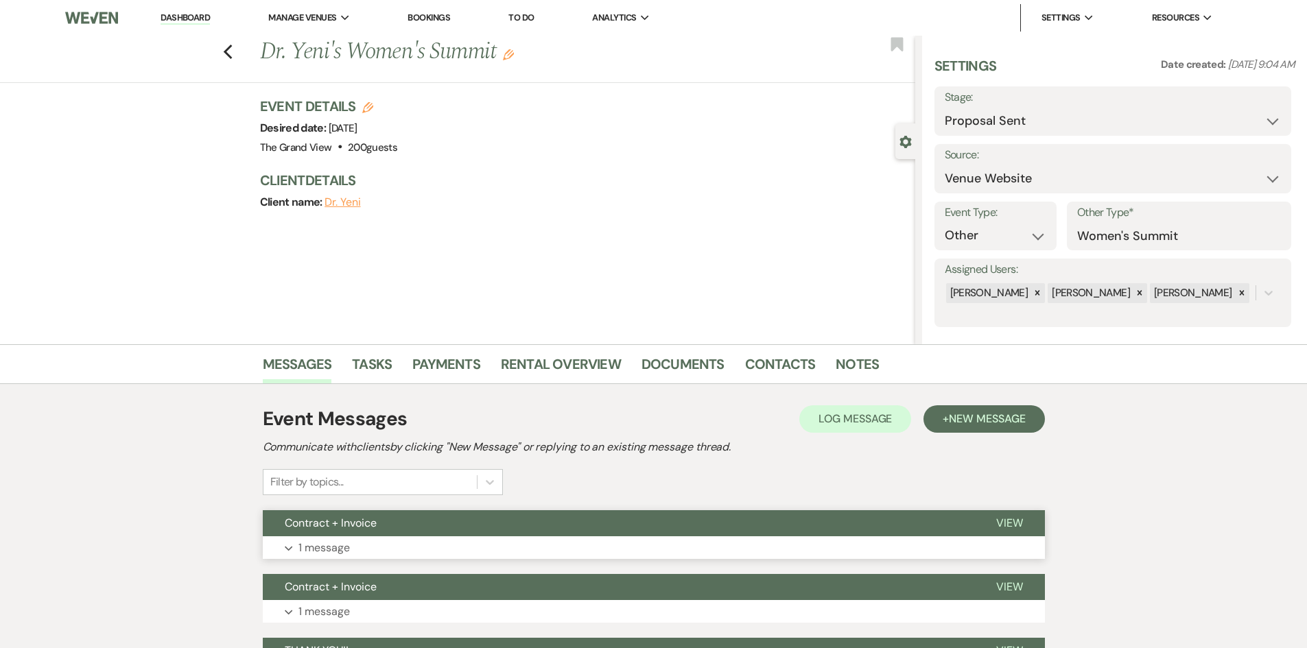
click at [467, 530] on button "Contract + Invoice" at bounding box center [618, 523] width 711 height 26
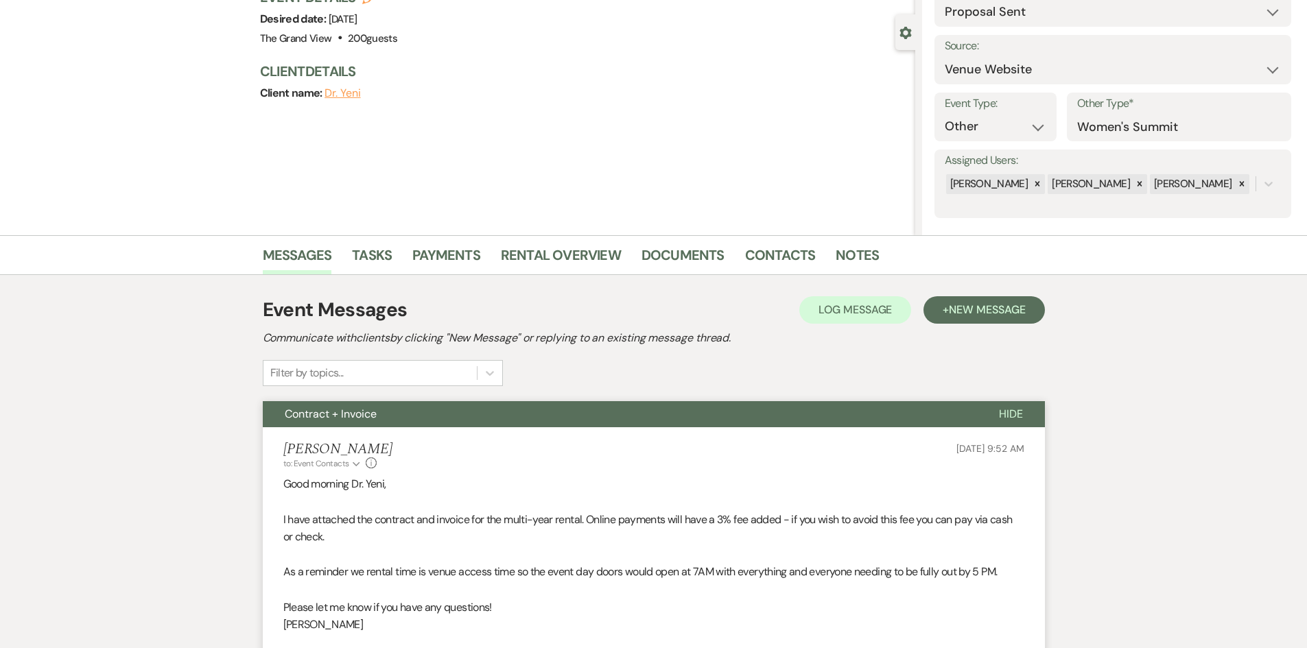
scroll to position [206, 0]
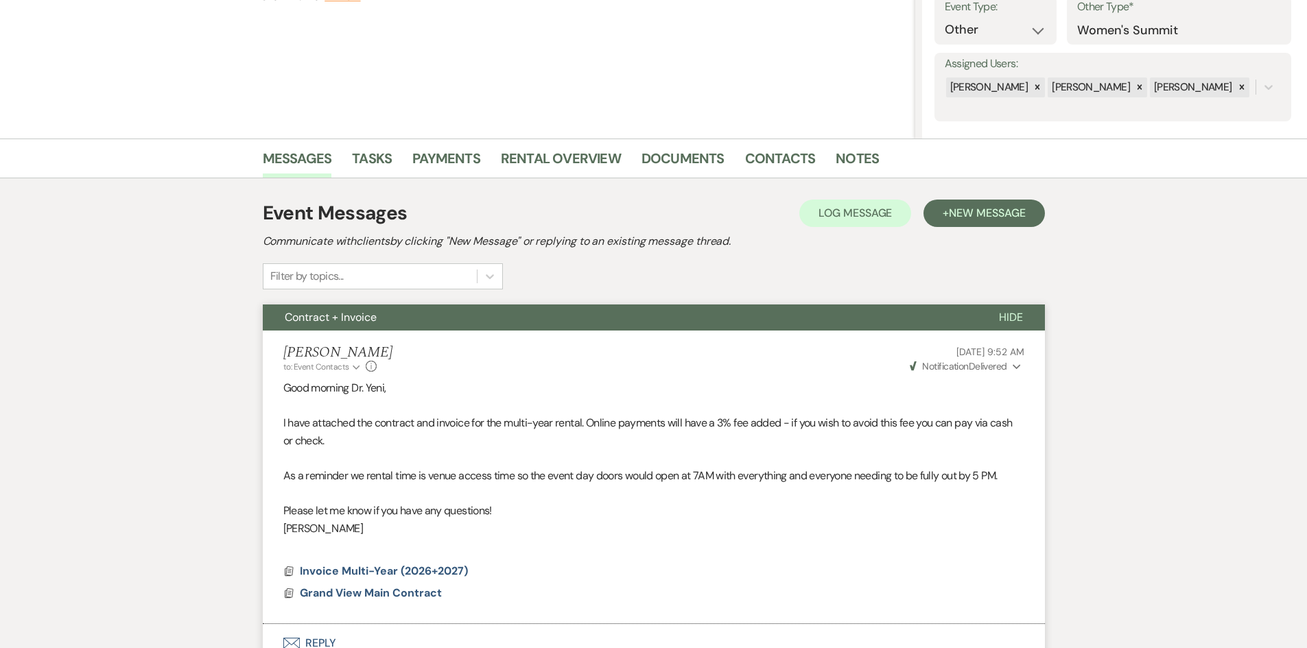
click at [996, 367] on span "Weven Check Notification Delivered" at bounding box center [958, 366] width 97 height 12
click at [726, 393] on p "Good morning Dr. Yeni," at bounding box center [653, 388] width 741 height 18
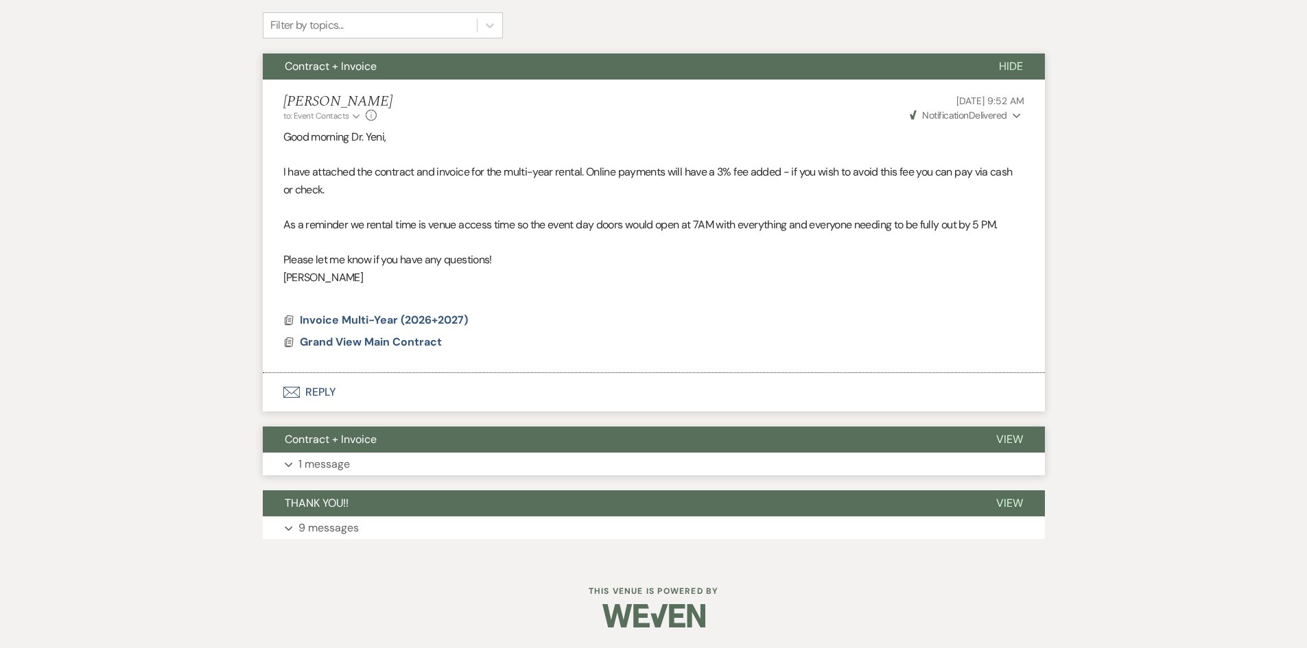
click at [344, 467] on p "1 message" at bounding box center [323, 465] width 51 height 18
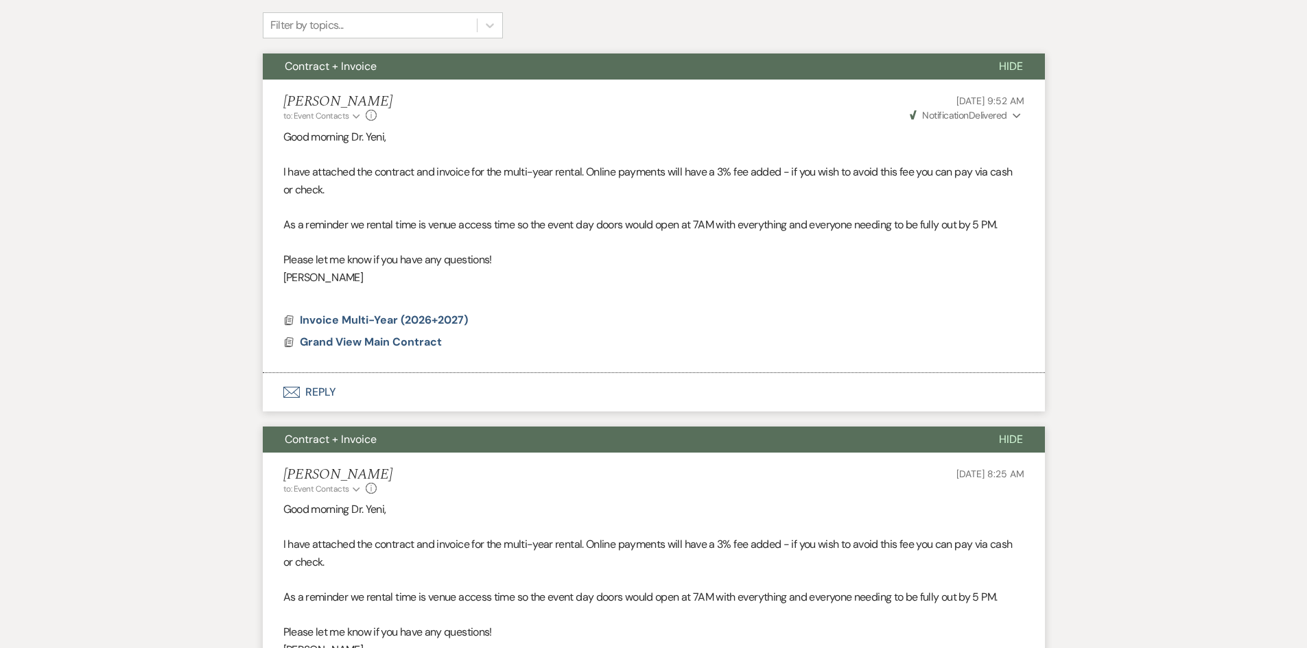
scroll to position [731, 0]
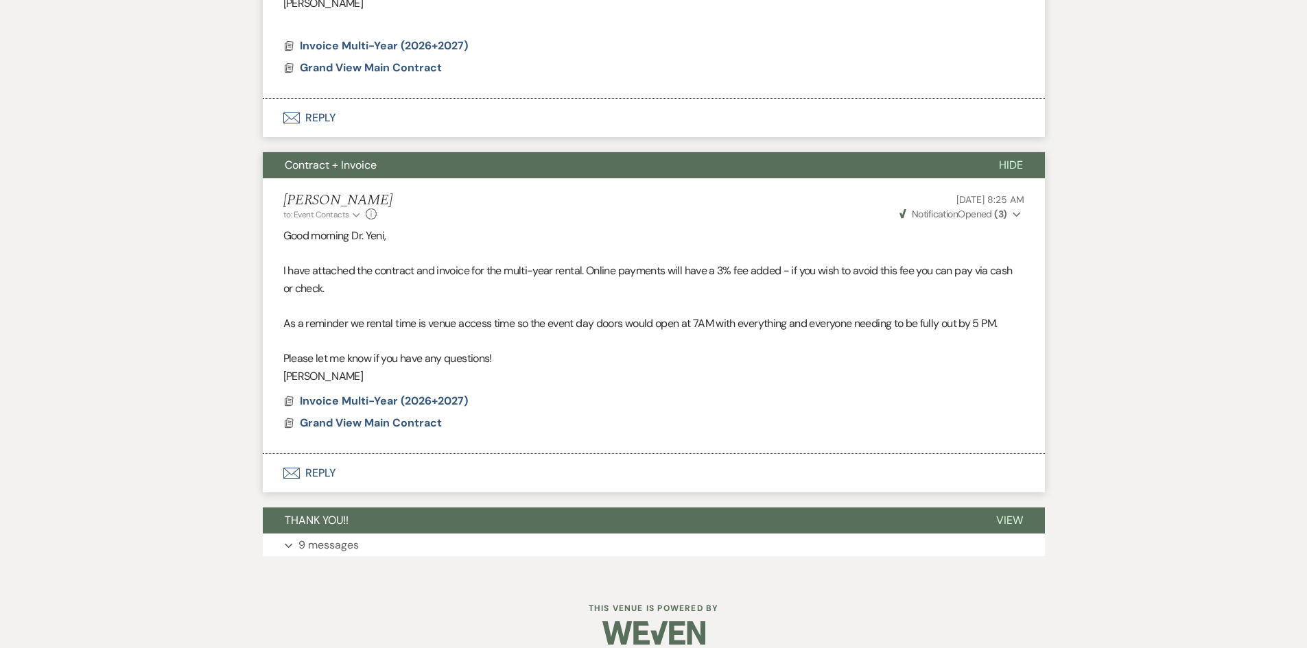
click at [1000, 213] on strong "( 3 )" at bounding box center [1000, 214] width 12 height 12
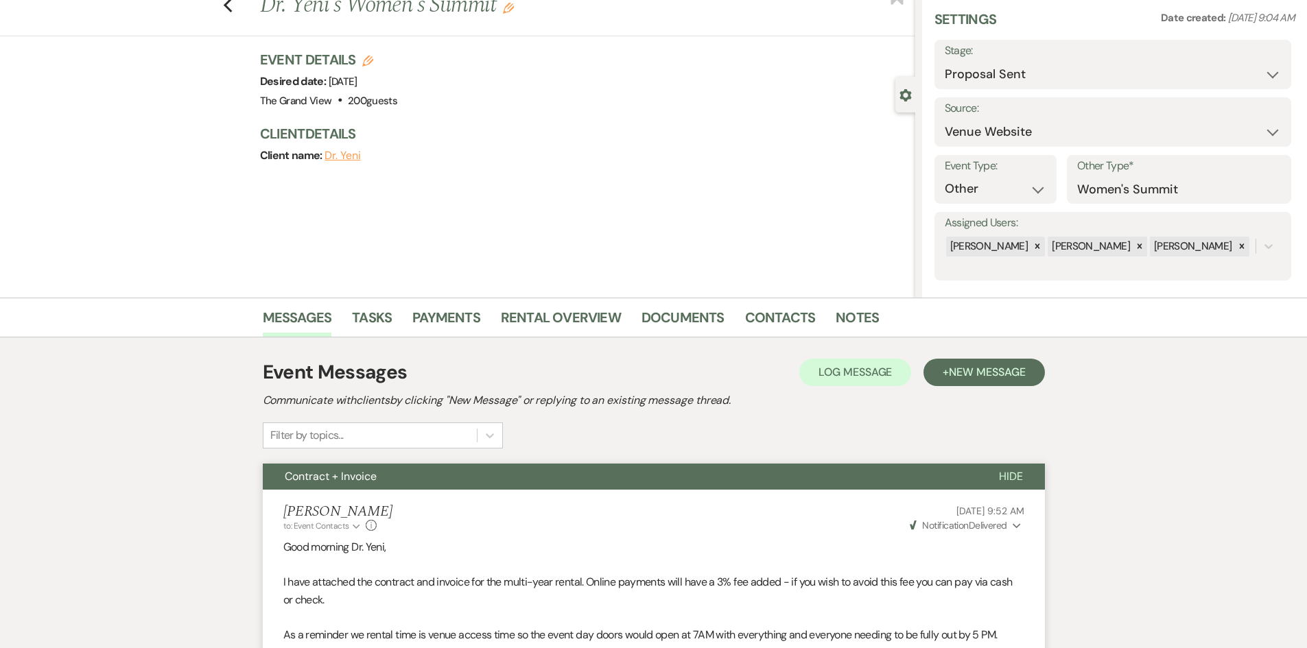
scroll to position [0, 0]
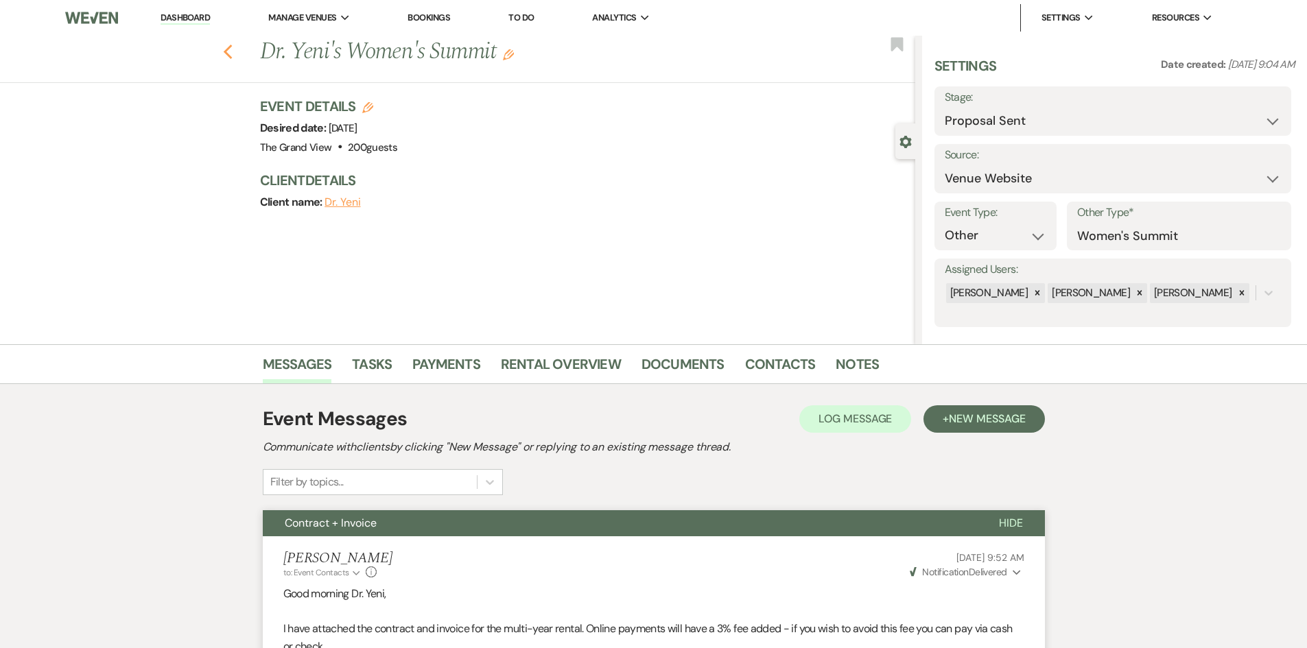
click at [228, 47] on icon "Previous" at bounding box center [228, 52] width 10 height 16
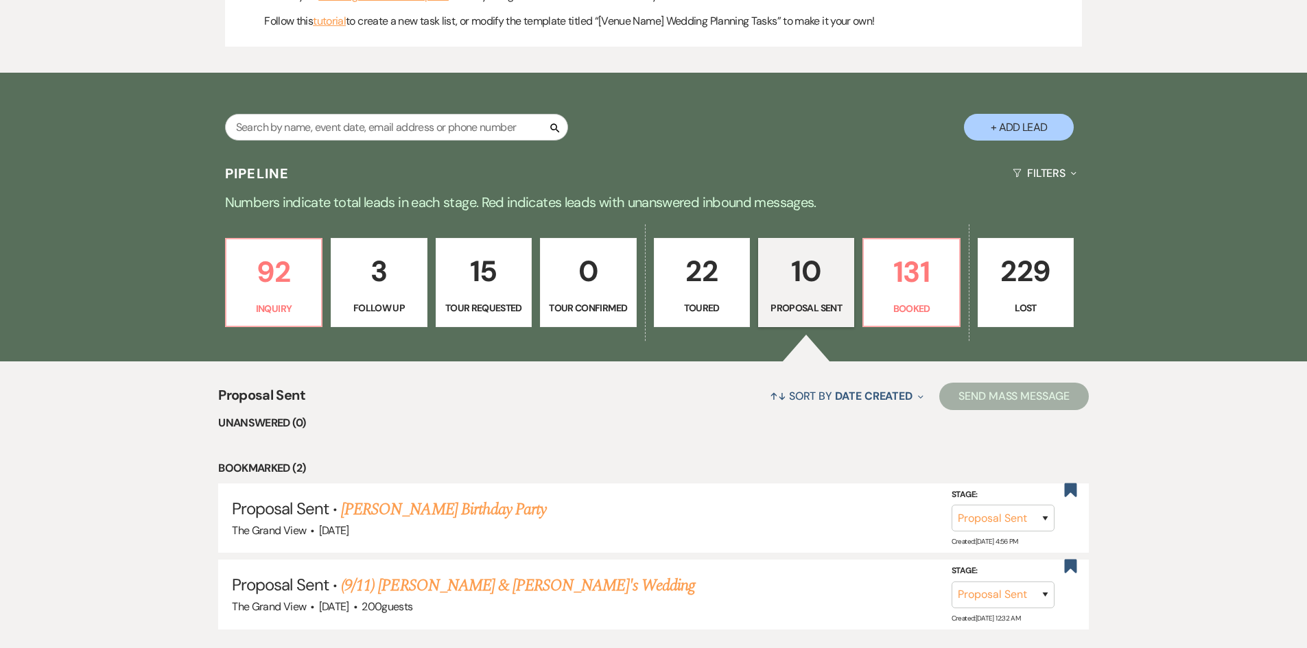
scroll to position [755, 0]
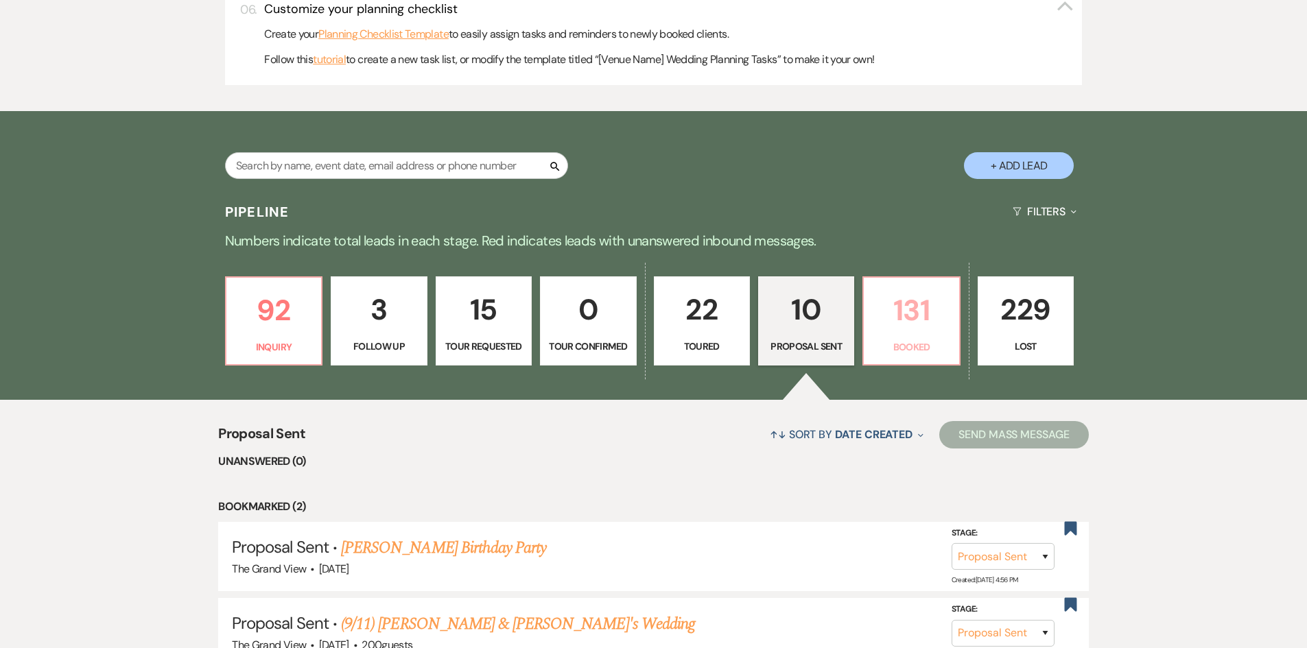
click at [899, 294] on p "131" at bounding box center [911, 310] width 78 height 46
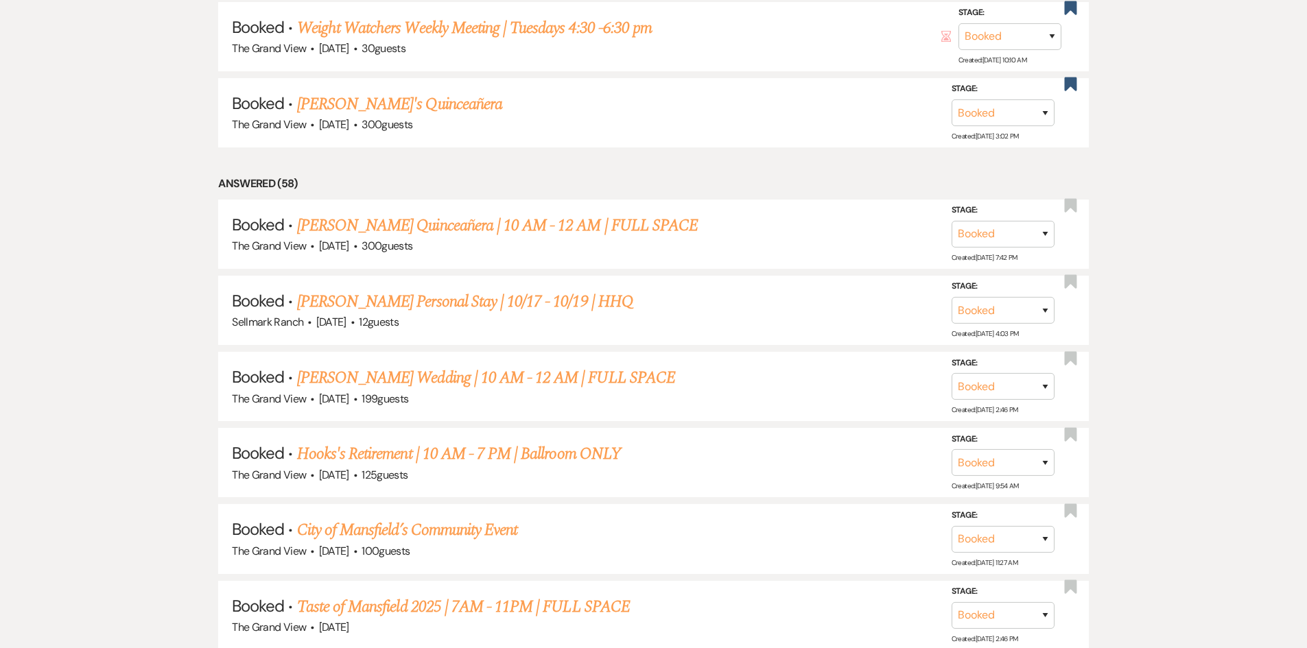
scroll to position [1509, 0]
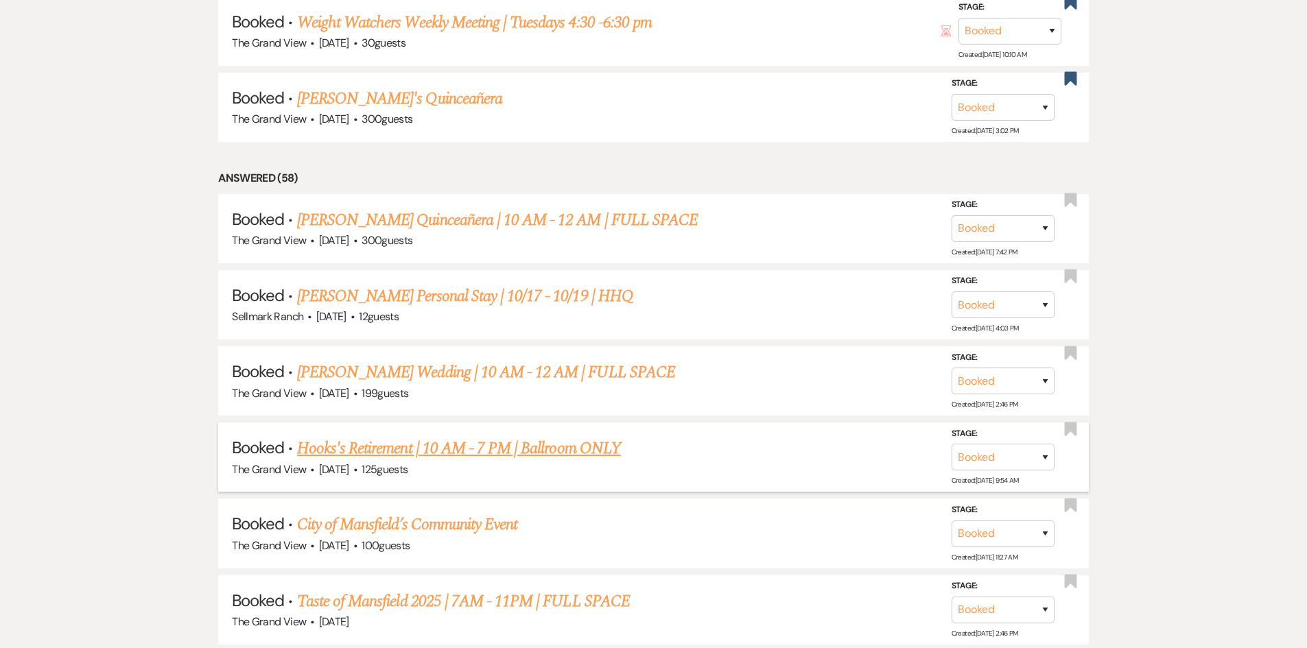
click at [357, 471] on span "·" at bounding box center [355, 471] width 4 height 0
click at [382, 454] on li "Booked · Hooks's Retirement | 10 AM - 7 PM | Ballroom ONLY The [GEOGRAPHIC_DATA…" at bounding box center [653, 457] width 871 height 69
click at [415, 449] on link "Hooks's Retirement | 10 AM - 7 PM | Ballroom ONLY" at bounding box center [459, 448] width 324 height 25
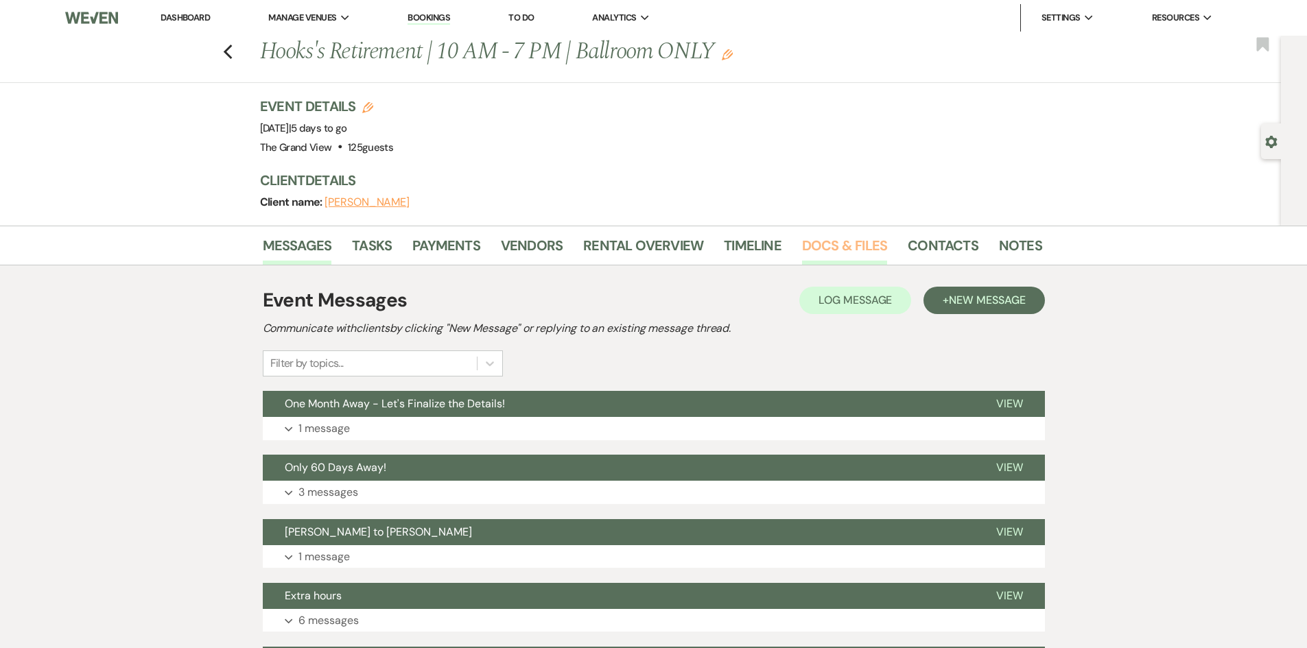
click at [856, 248] on link "Docs & Files" at bounding box center [844, 250] width 85 height 30
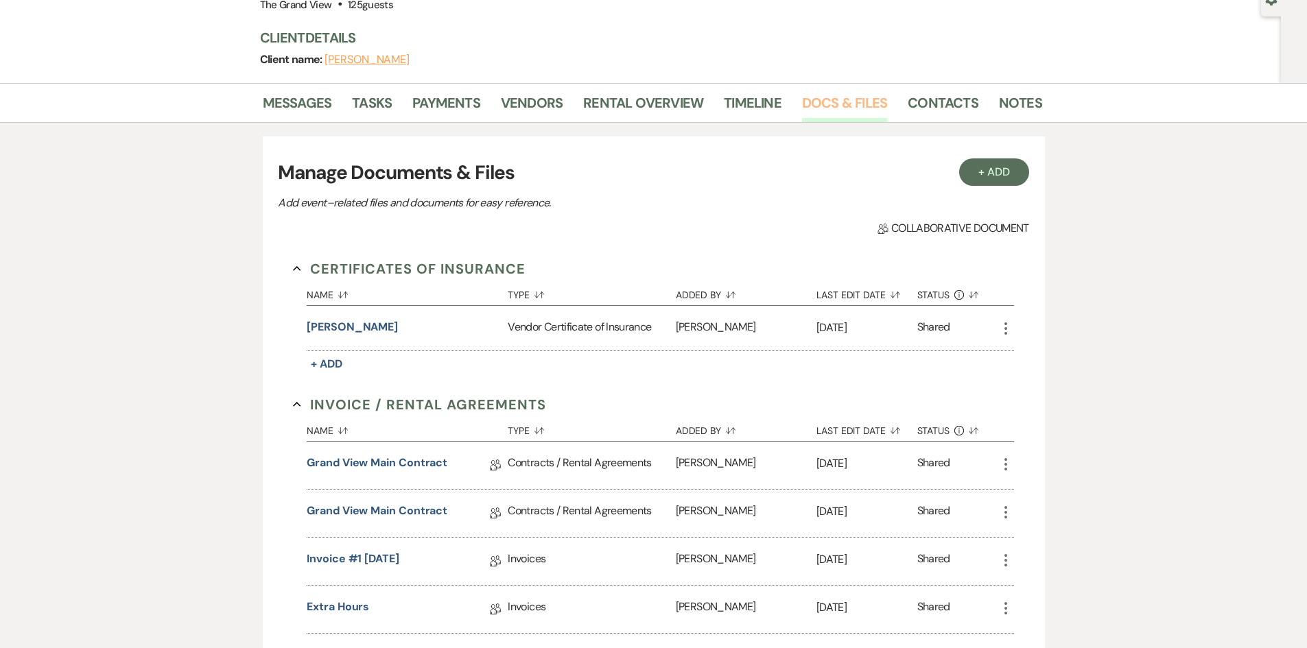
scroll to position [274, 0]
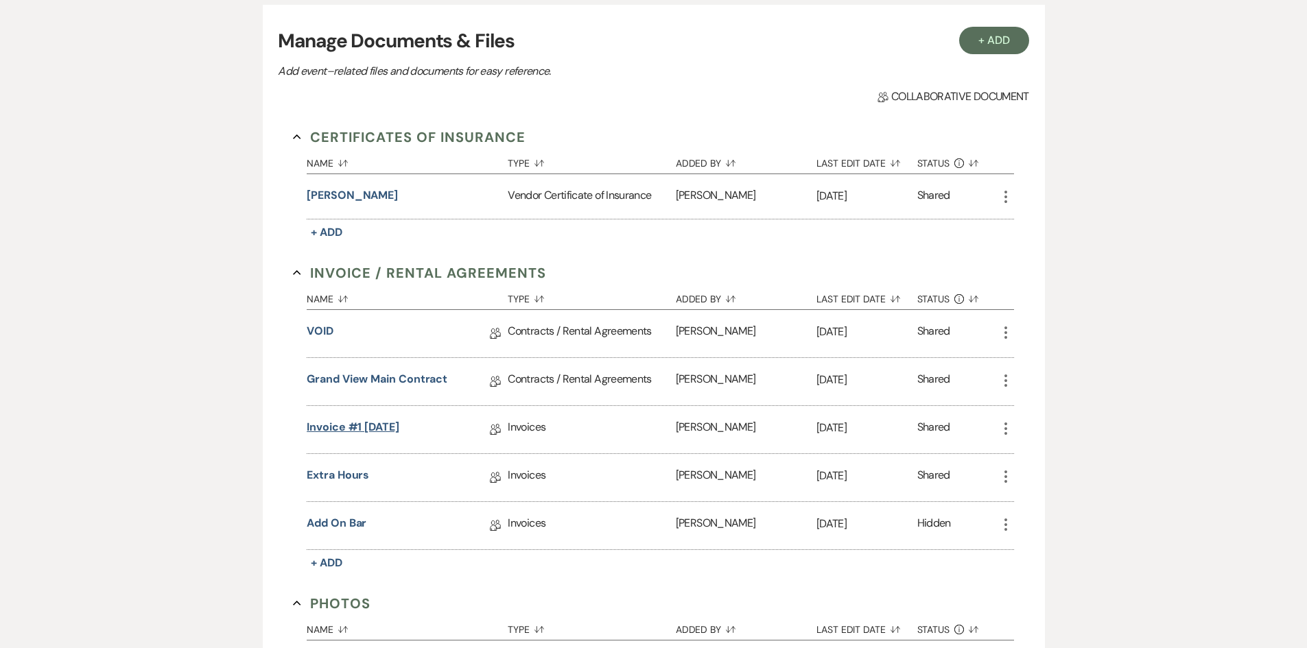
click at [386, 429] on link "Invoice #1 [DATE]" at bounding box center [353, 429] width 93 height 21
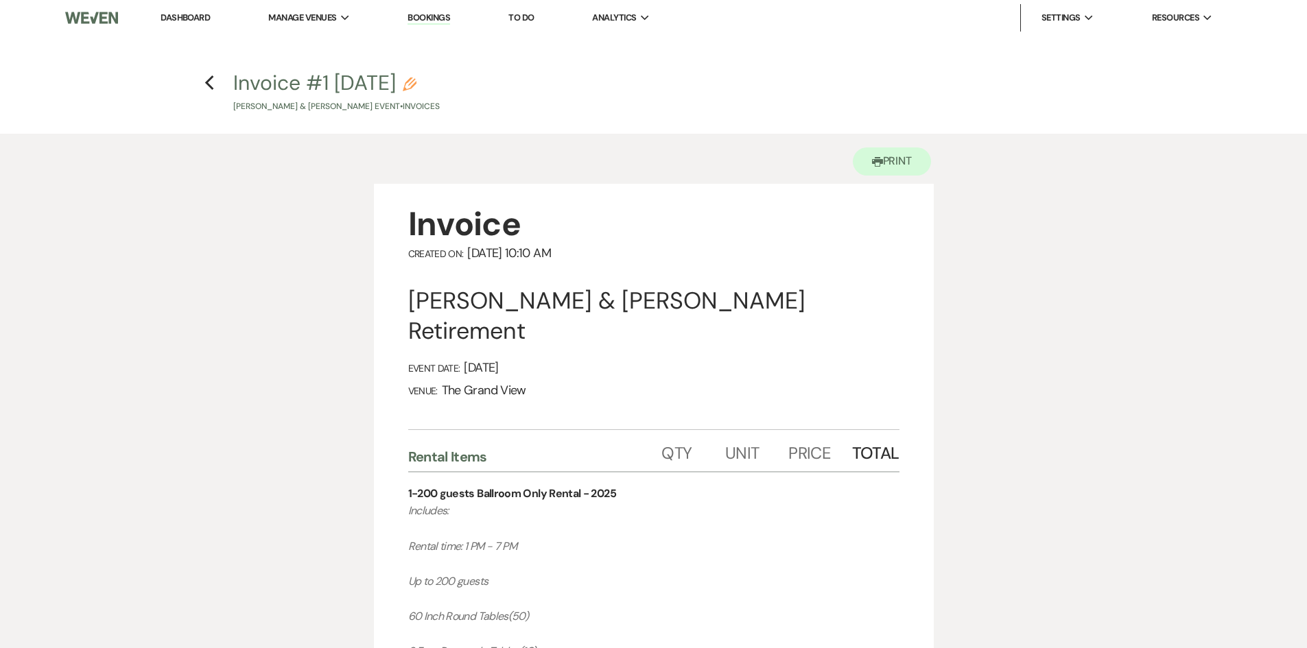
click at [216, 85] on h4 "Previous Invoice #1 [DATE] Pencil [PERSON_NAME] & [PERSON_NAME] Event • Invoices" at bounding box center [654, 91] width 988 height 45
click at [206, 85] on icon "Previous" at bounding box center [209, 83] width 10 height 16
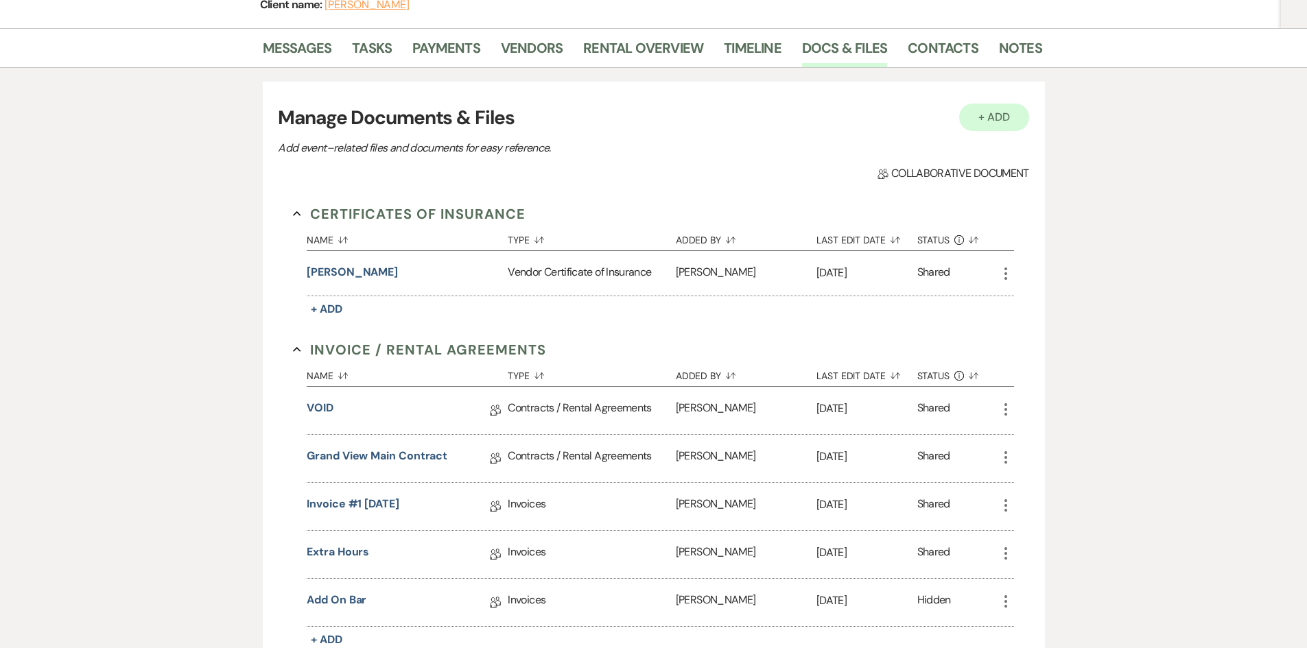
scroll to position [137, 0]
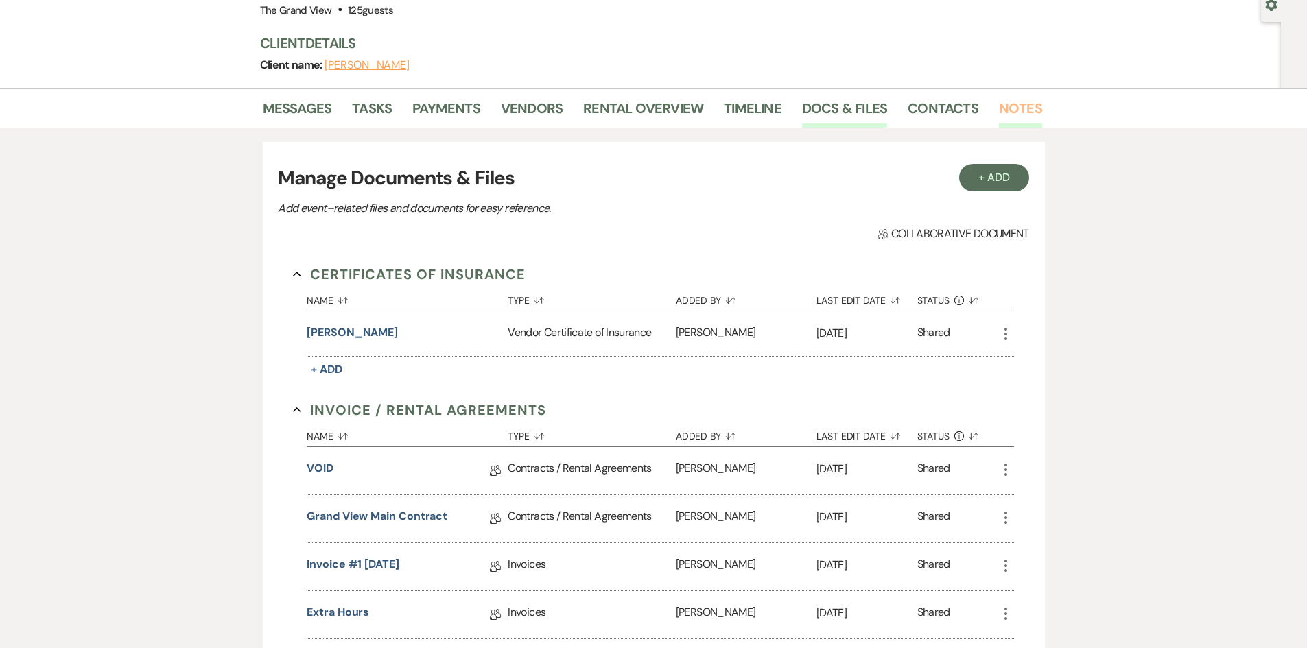
click at [1025, 112] on link "Notes" at bounding box center [1020, 112] width 43 height 30
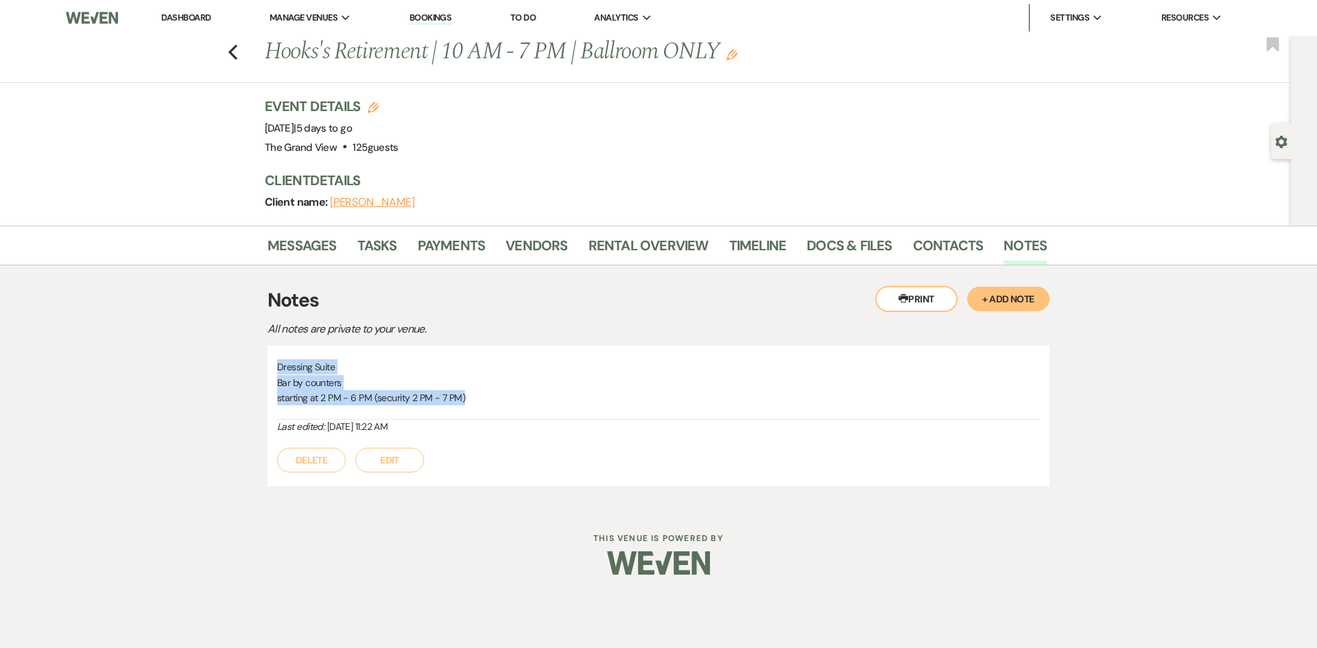
drag, startPoint x: 276, startPoint y: 366, endPoint x: 504, endPoint y: 406, distance: 231.2
click at [504, 406] on div "Dressing Suite Bar by counters starting at 2 PM - 6 PM (security 2 PM - 7 PM) L…" at bounding box center [659, 416] width 782 height 141
click at [932, 251] on link "Contacts" at bounding box center [948, 250] width 71 height 30
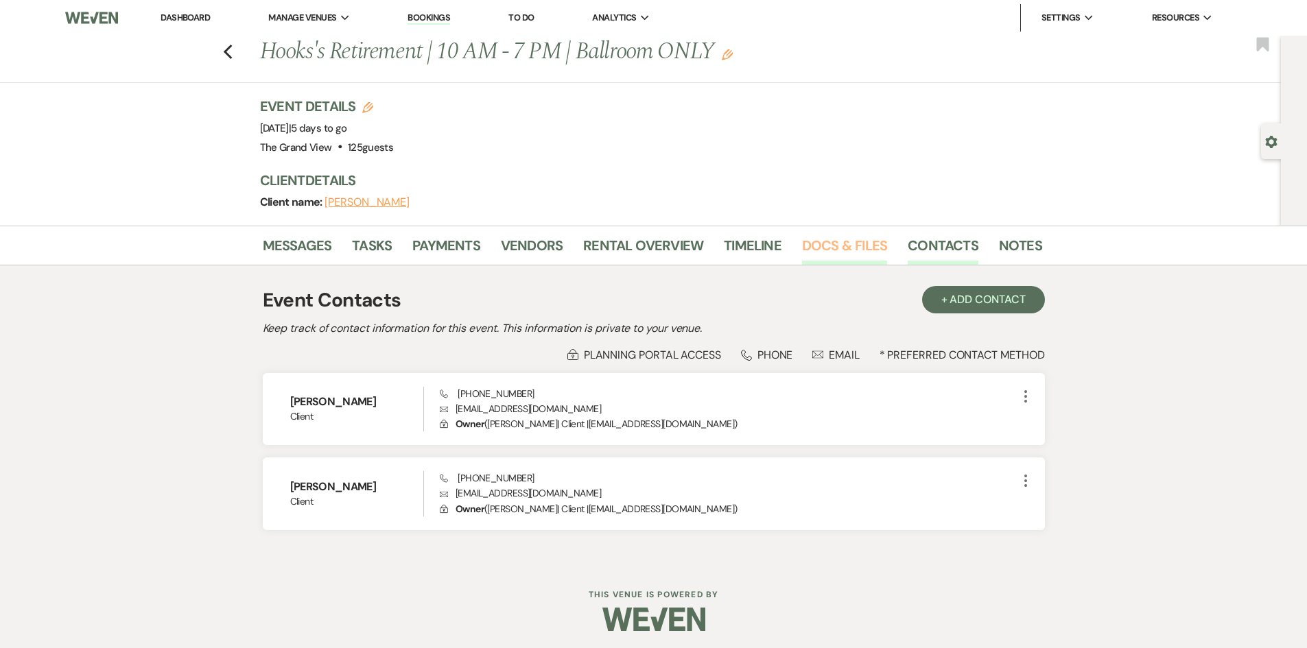
click at [859, 258] on link "Docs & Files" at bounding box center [844, 250] width 85 height 30
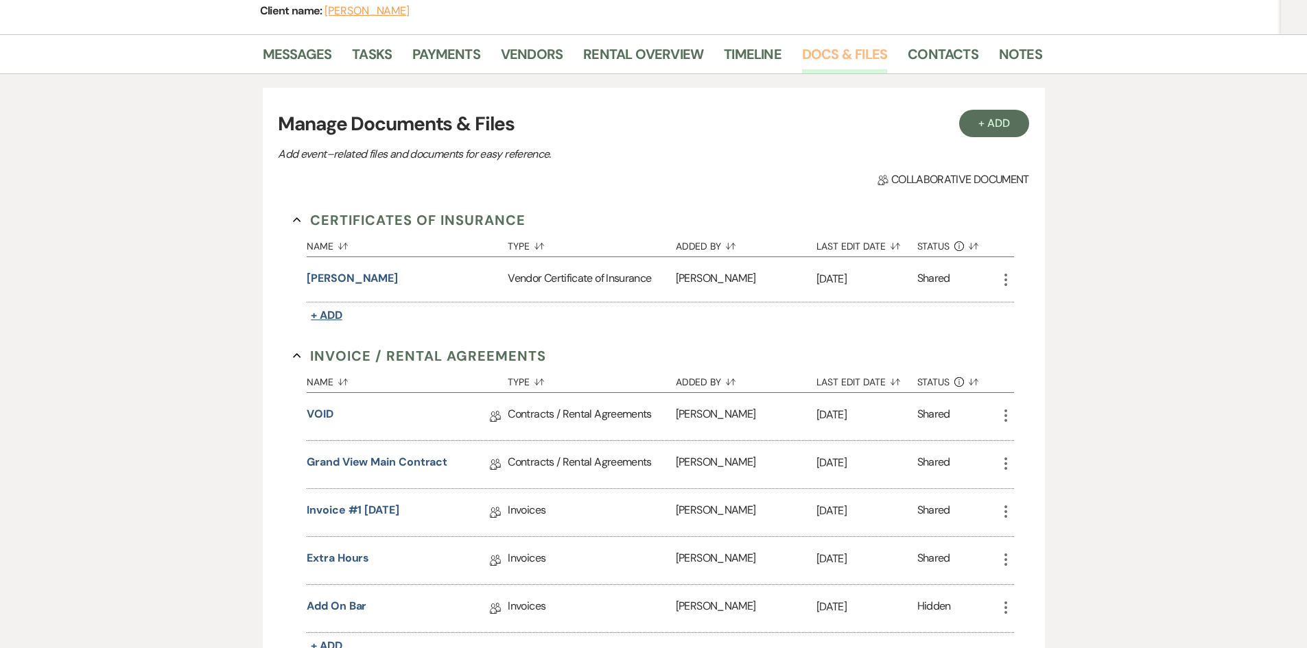
scroll to position [274, 0]
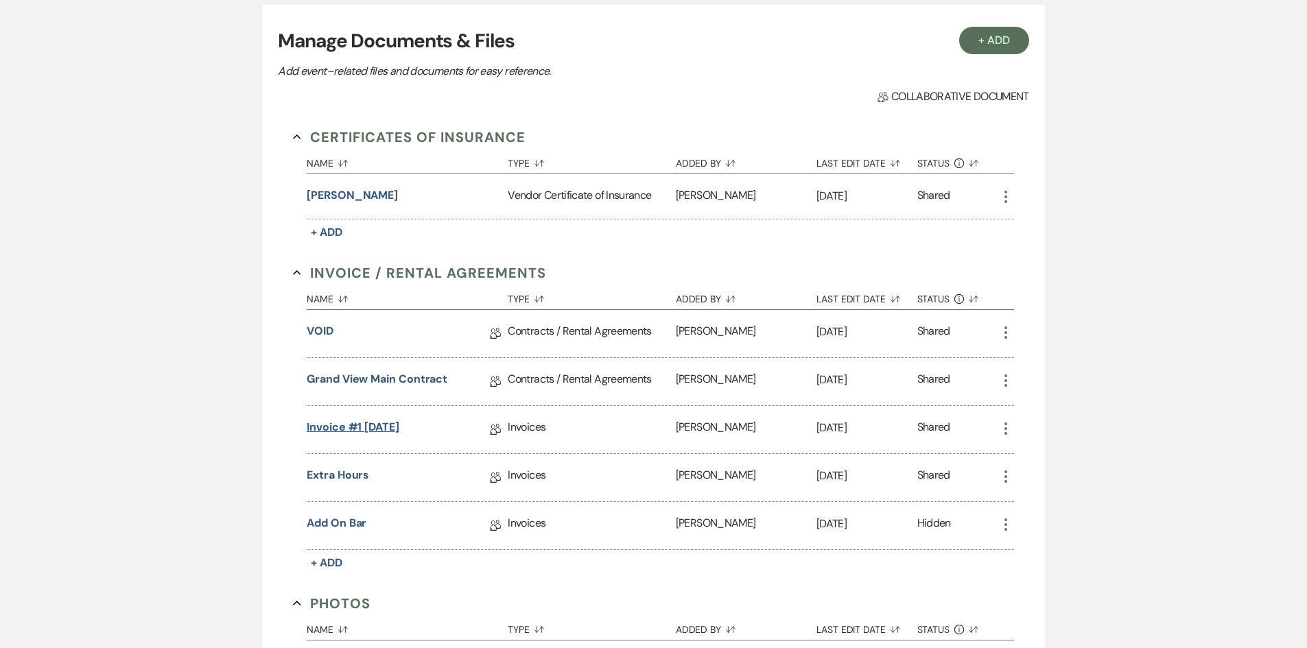
click at [349, 429] on link "Invoice #1 [DATE]" at bounding box center [353, 429] width 93 height 21
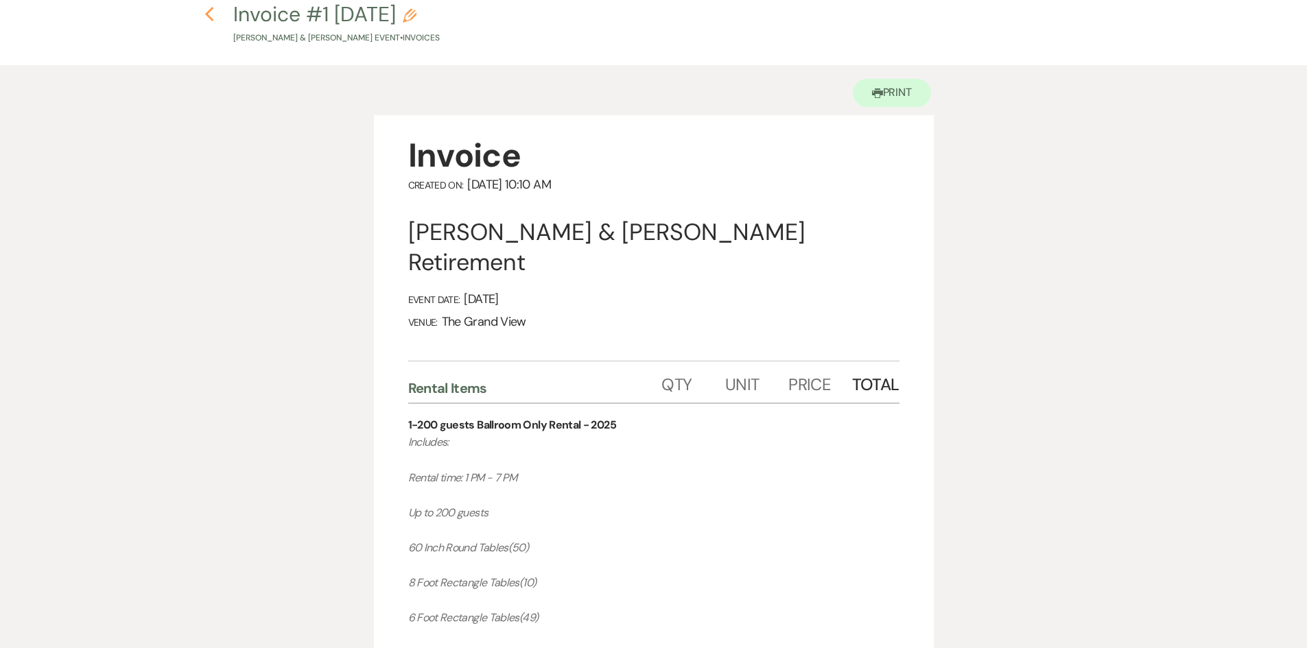
click at [211, 19] on use "button" at bounding box center [209, 14] width 9 height 15
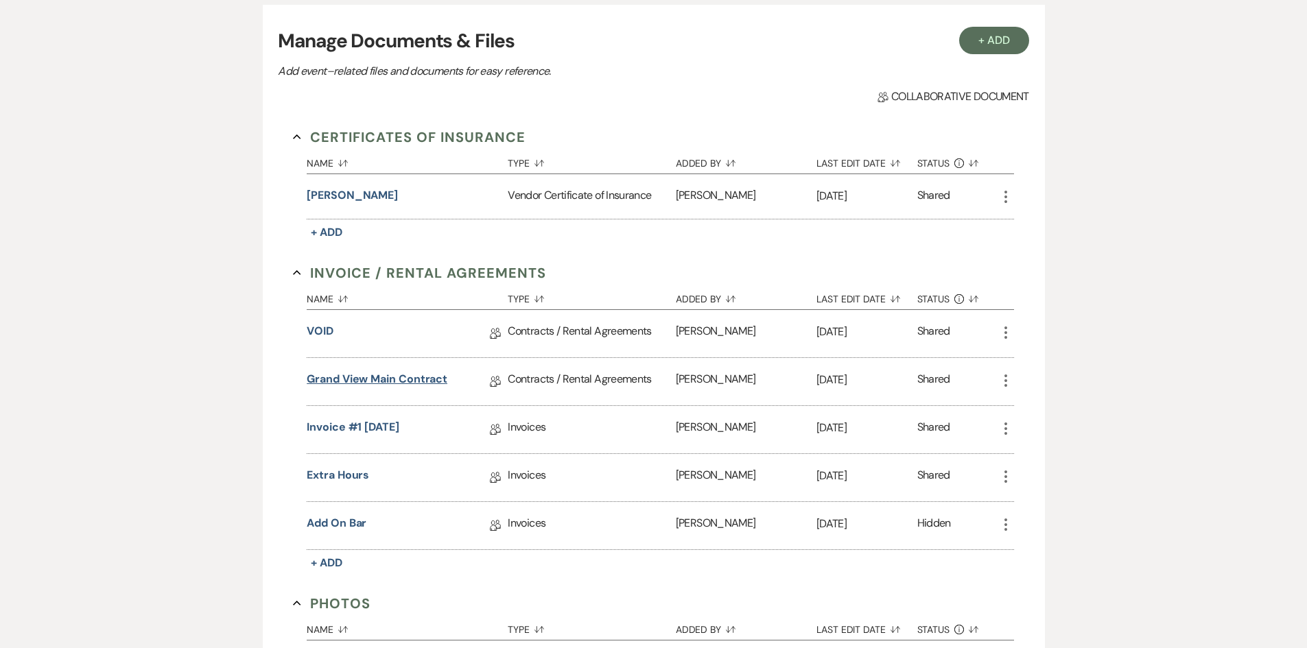
click at [399, 371] on link "Grand View Main Contract" at bounding box center [377, 381] width 141 height 21
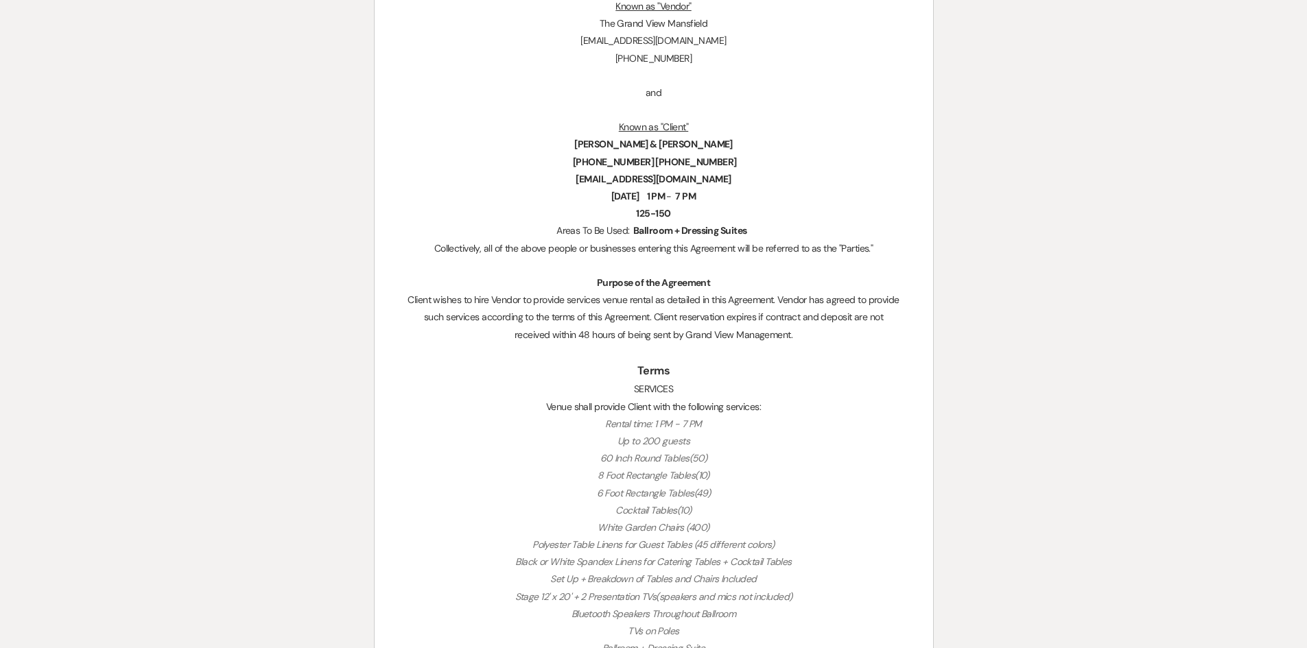
scroll to position [549, 0]
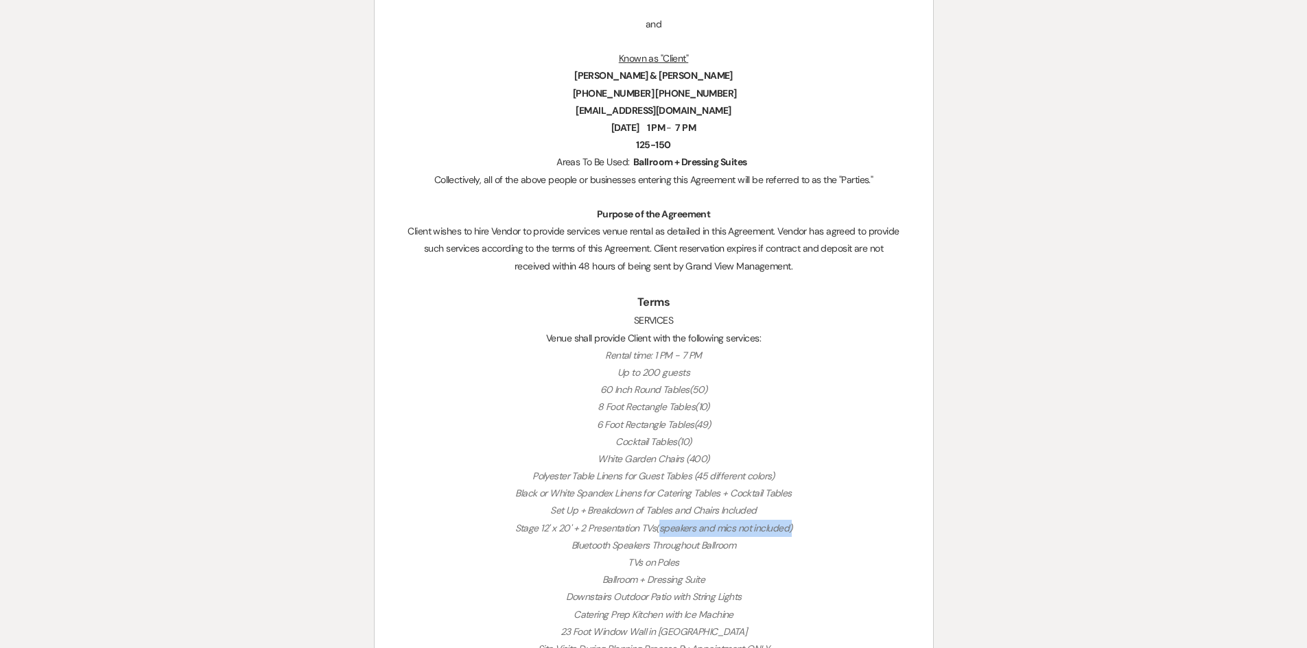
drag, startPoint x: 805, startPoint y: 530, endPoint x: 659, endPoint y: 532, distance: 146.2
click at [659, 532] on p "Stage 12' x 20' + 2 Presentation TVs(speakers and mics not included)" at bounding box center [654, 528] width 493 height 17
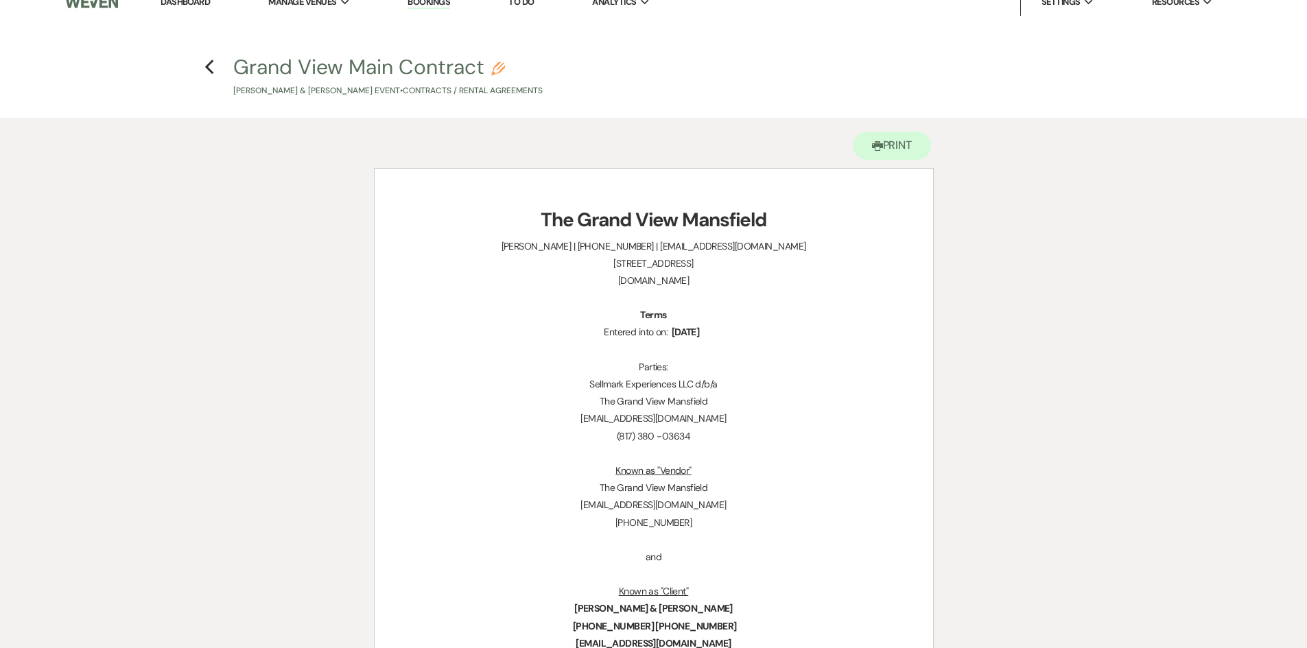
scroll to position [0, 0]
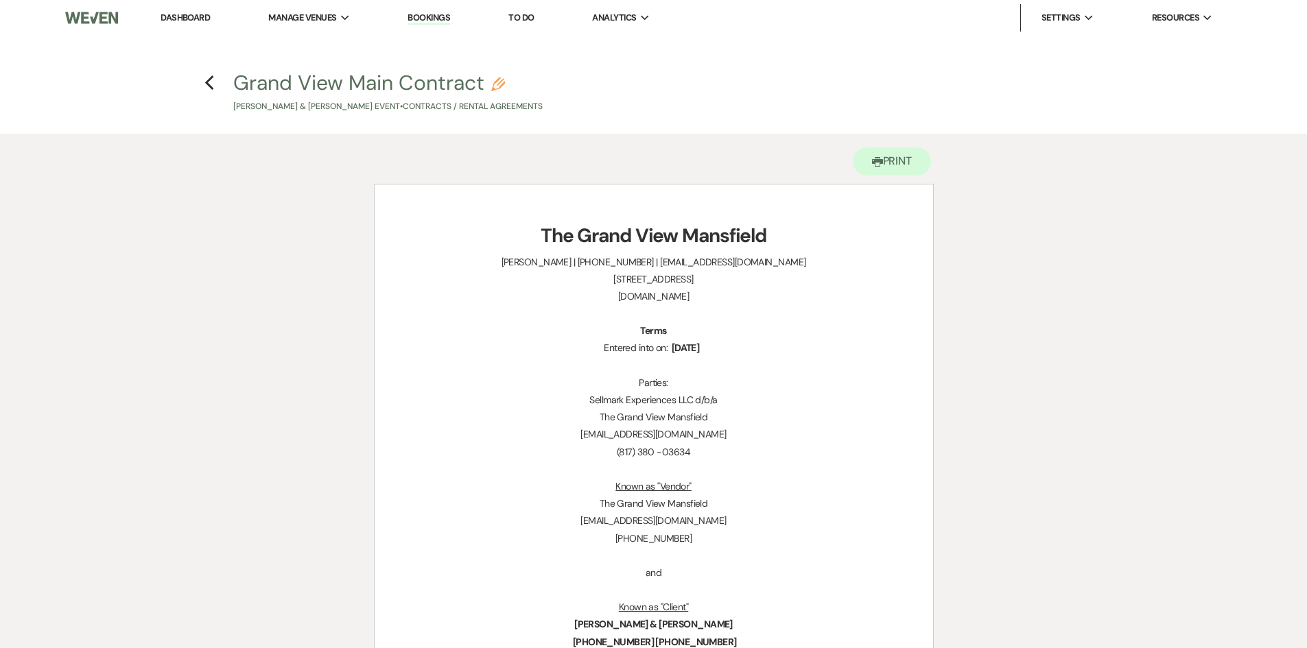
click at [200, 85] on h4 "Previous Grand View Main Contract Pencil [PERSON_NAME] & [PERSON_NAME] Event • …" at bounding box center [654, 91] width 988 height 45
click at [204, 85] on icon "Previous" at bounding box center [209, 83] width 10 height 16
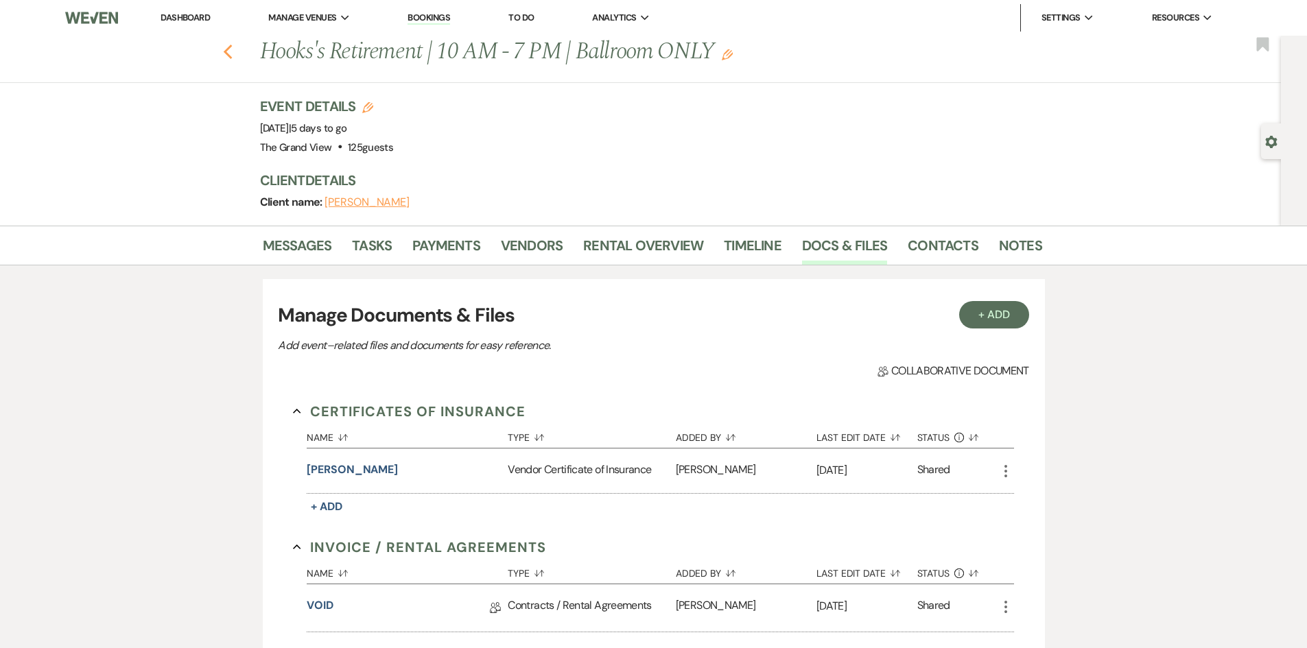
click at [232, 56] on use "button" at bounding box center [227, 52] width 9 height 15
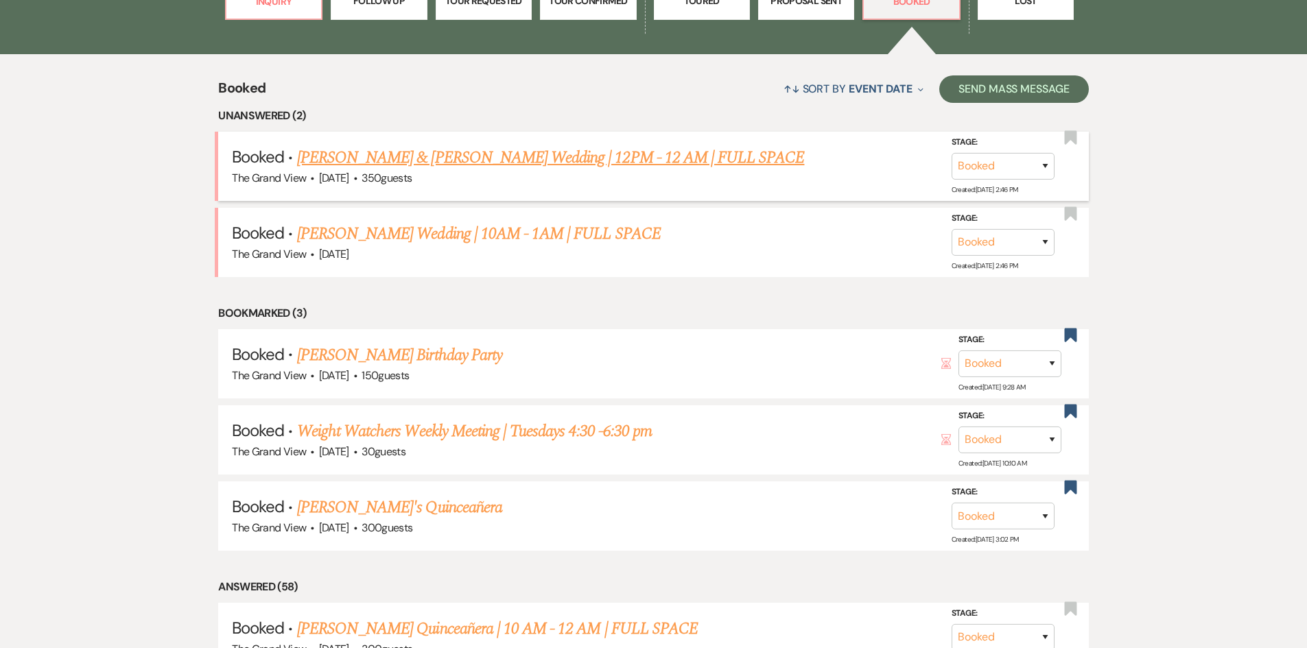
scroll to position [1098, 0]
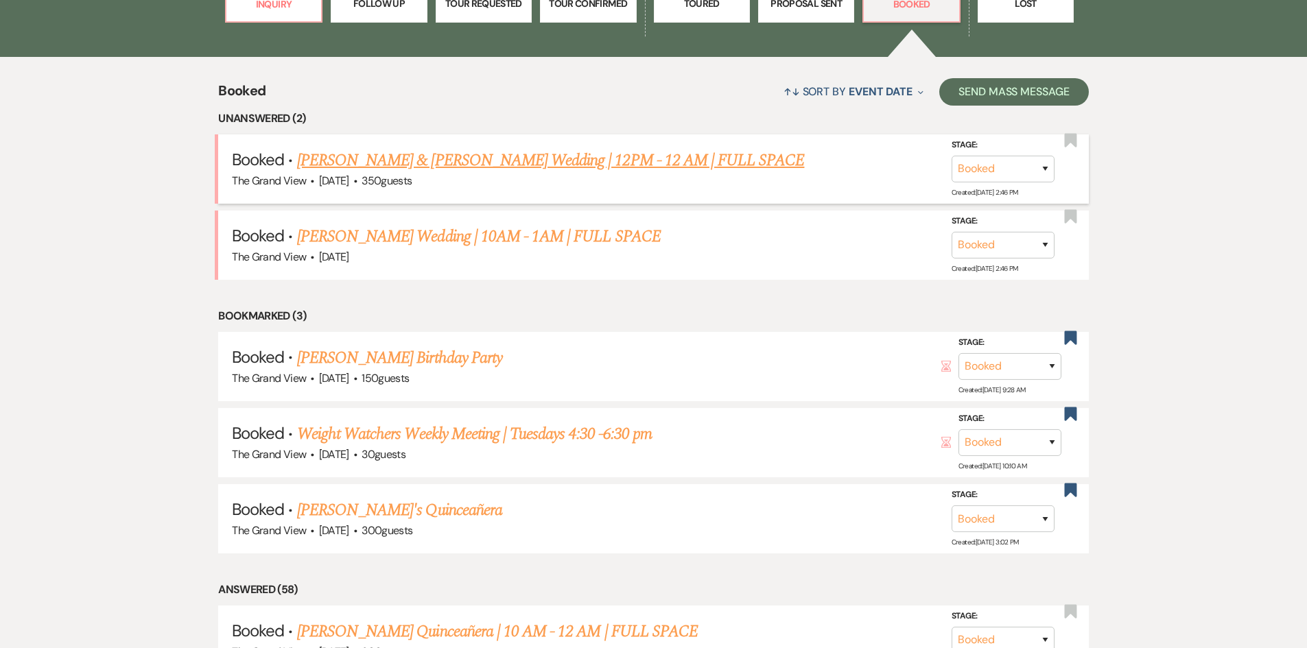
click at [420, 163] on link "[PERSON_NAME] & [PERSON_NAME] Wedding | 12PM - 12 AM | FULL SPACE" at bounding box center [551, 160] width 508 height 25
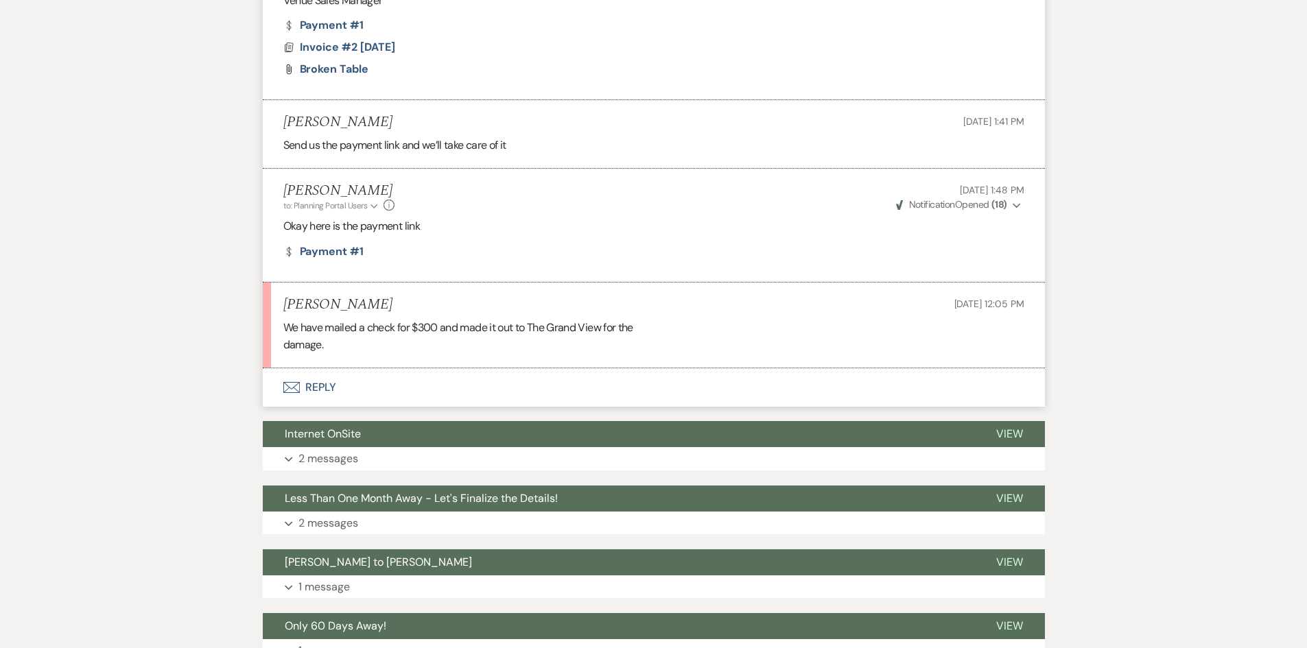
scroll to position [824, 0]
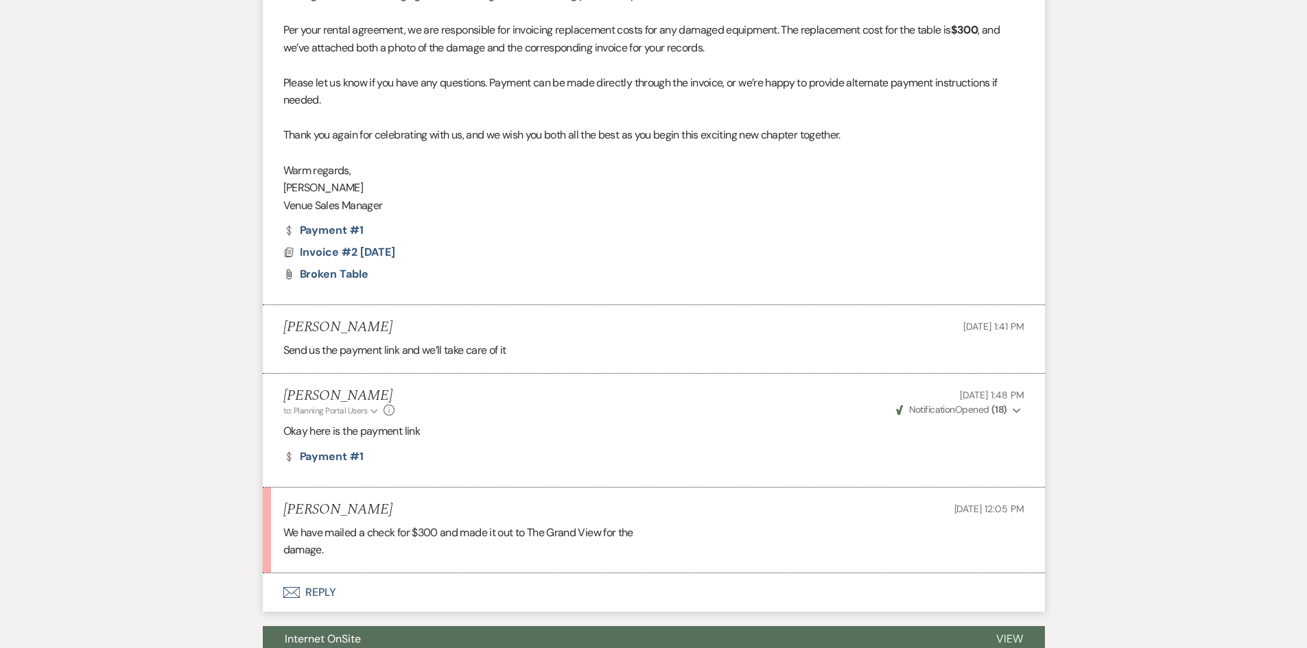
click at [316, 574] on button "Envelope Reply" at bounding box center [654, 593] width 782 height 38
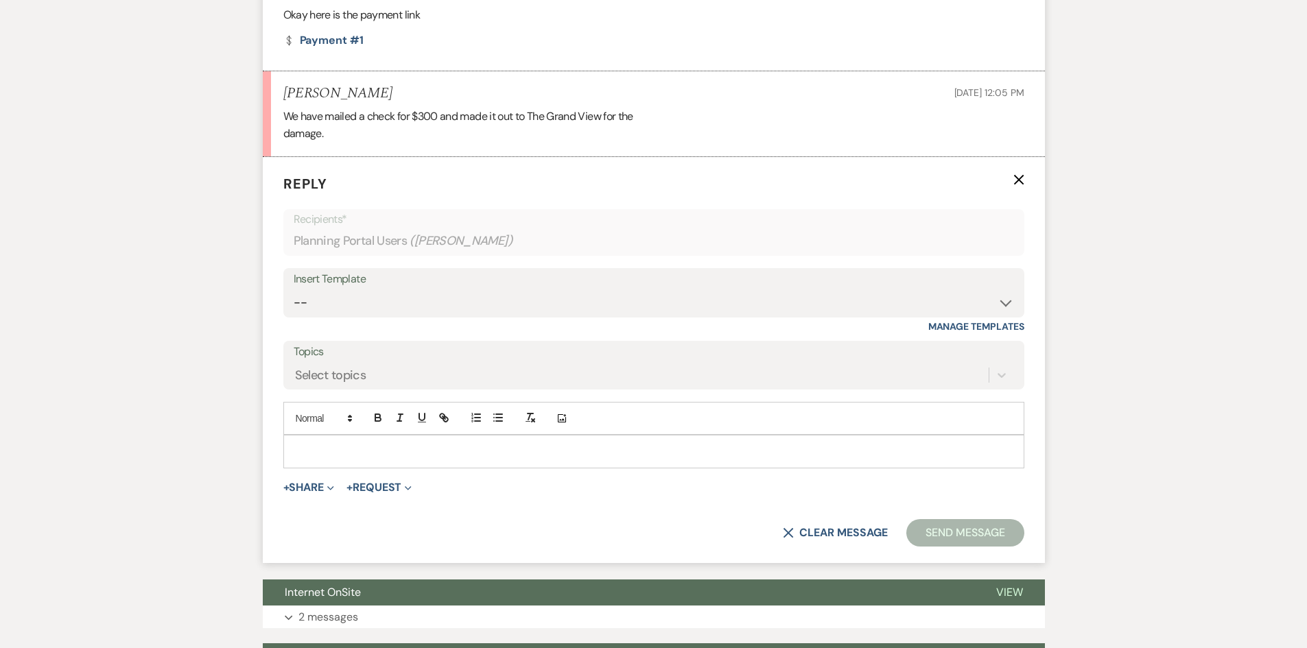
scroll to position [1038, 0]
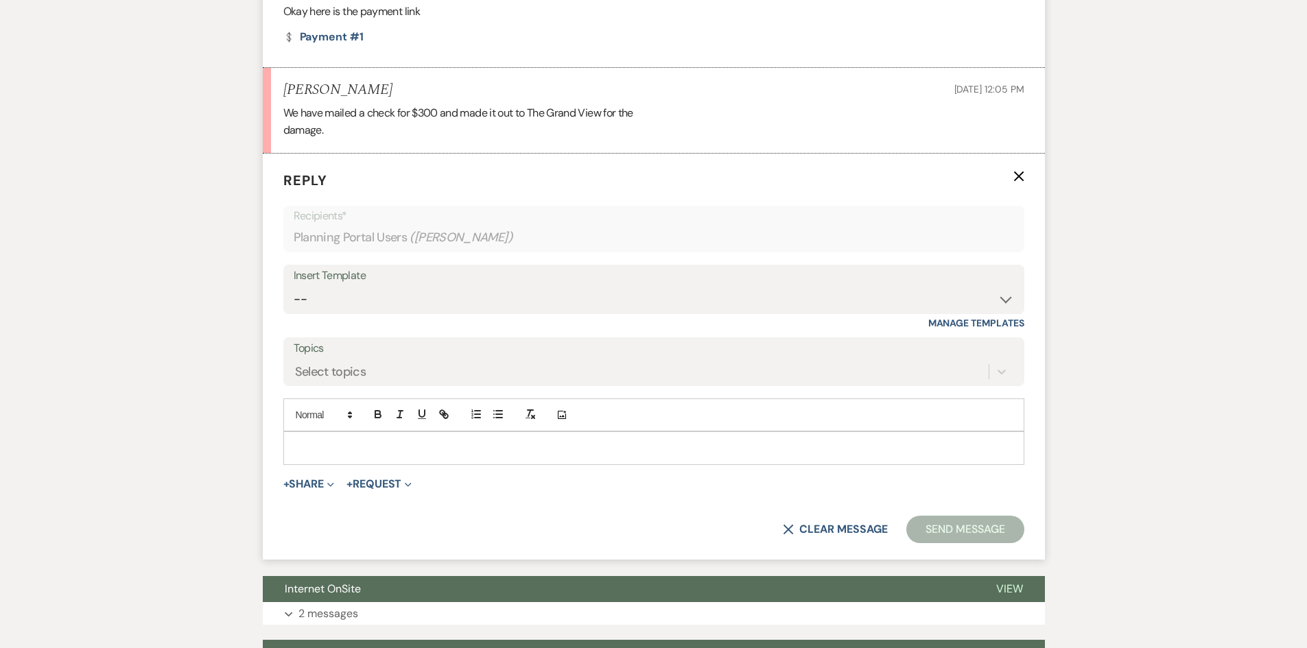
click at [415, 432] on div at bounding box center [654, 448] width 740 height 32
click at [955, 516] on button "Send Message" at bounding box center [964, 529] width 117 height 27
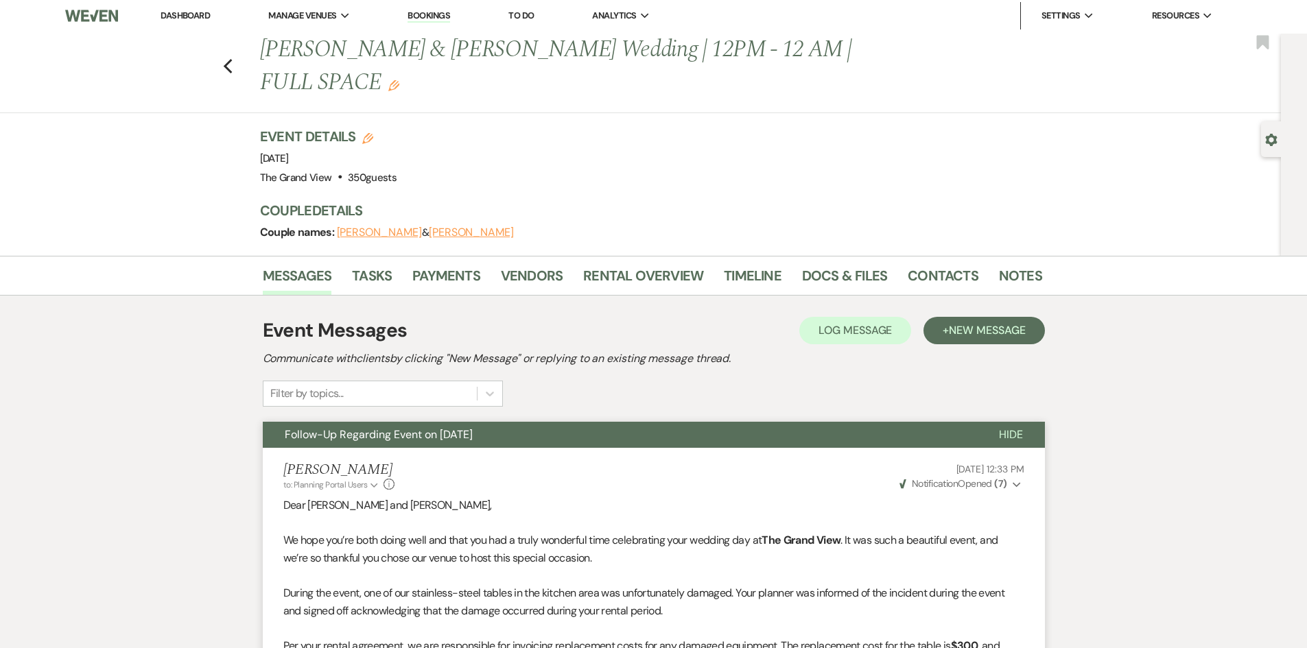
scroll to position [0, 0]
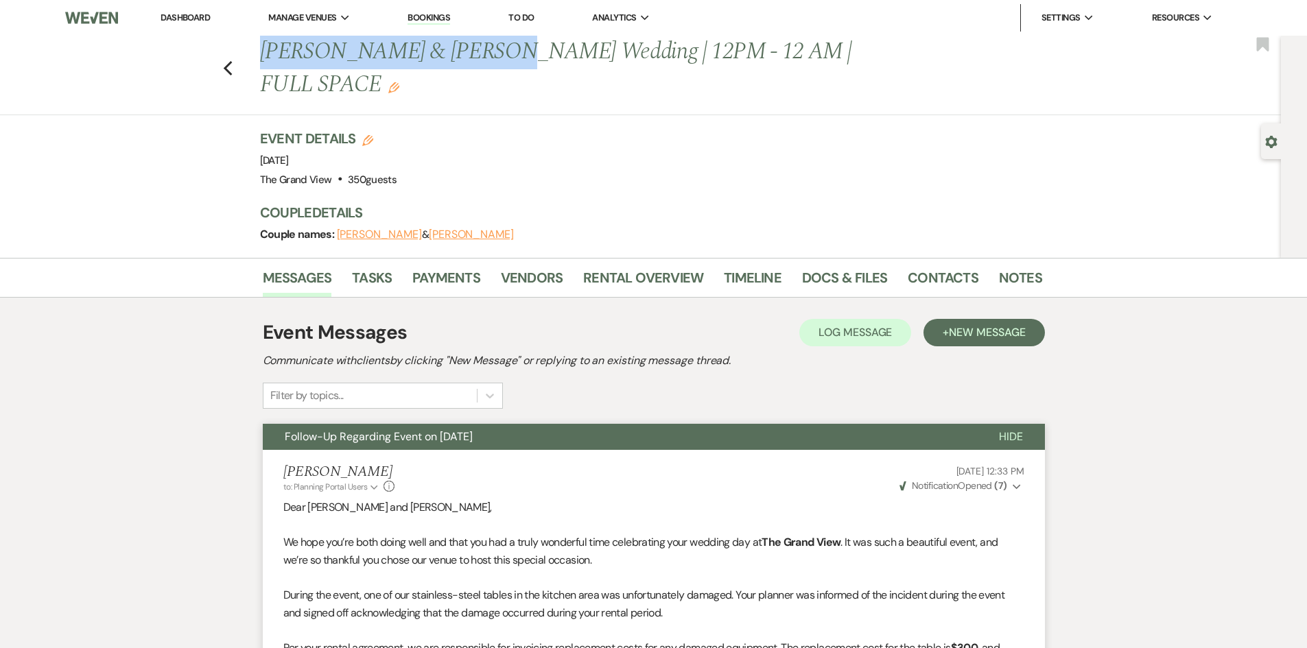
drag, startPoint x: 266, startPoint y: 48, endPoint x: 488, endPoint y: 48, distance: 222.3
click at [488, 48] on h1 "[PERSON_NAME] & [PERSON_NAME] Wedding | 12PM - 12 AM | FULL SPACE Edit" at bounding box center [567, 68] width 615 height 65
copy h1 "[PERSON_NAME] & [PERSON_NAME] Wedding"
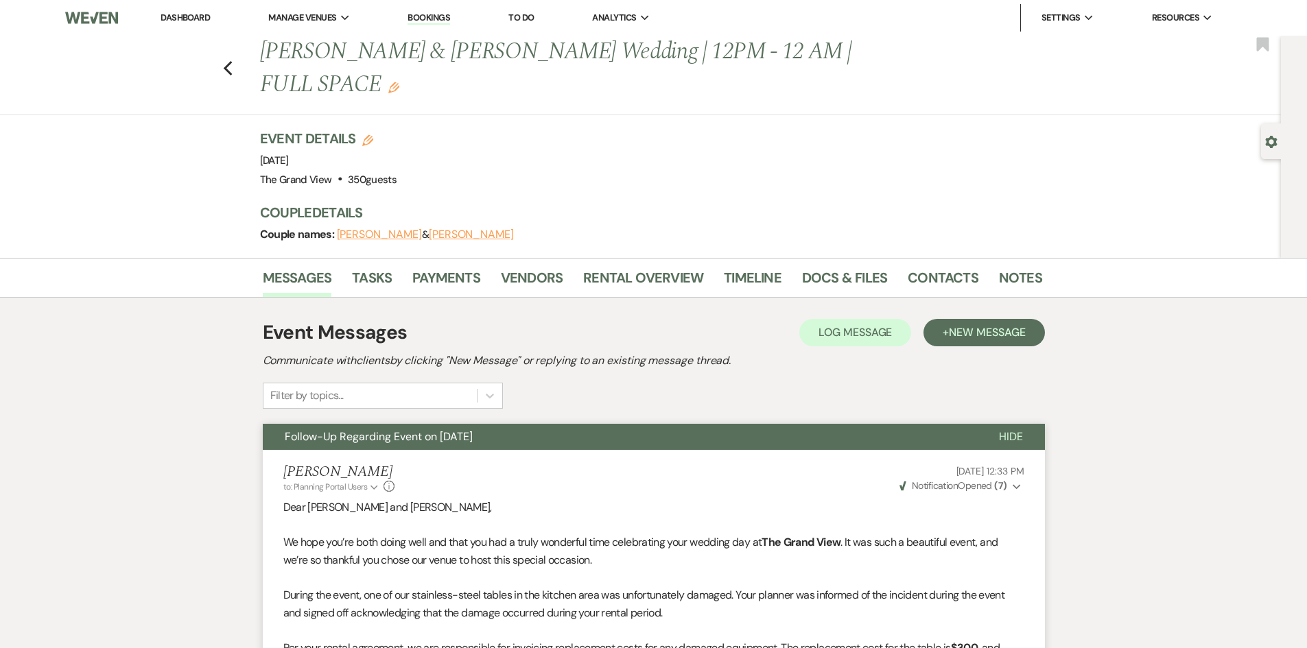
click at [239, 63] on div "Previous [PERSON_NAME] & [PERSON_NAME] Wedding | 12PM - 12 AM | FULL SPACE Edit…" at bounding box center [637, 76] width 1288 height 80
click at [232, 61] on use "button" at bounding box center [227, 68] width 9 height 15
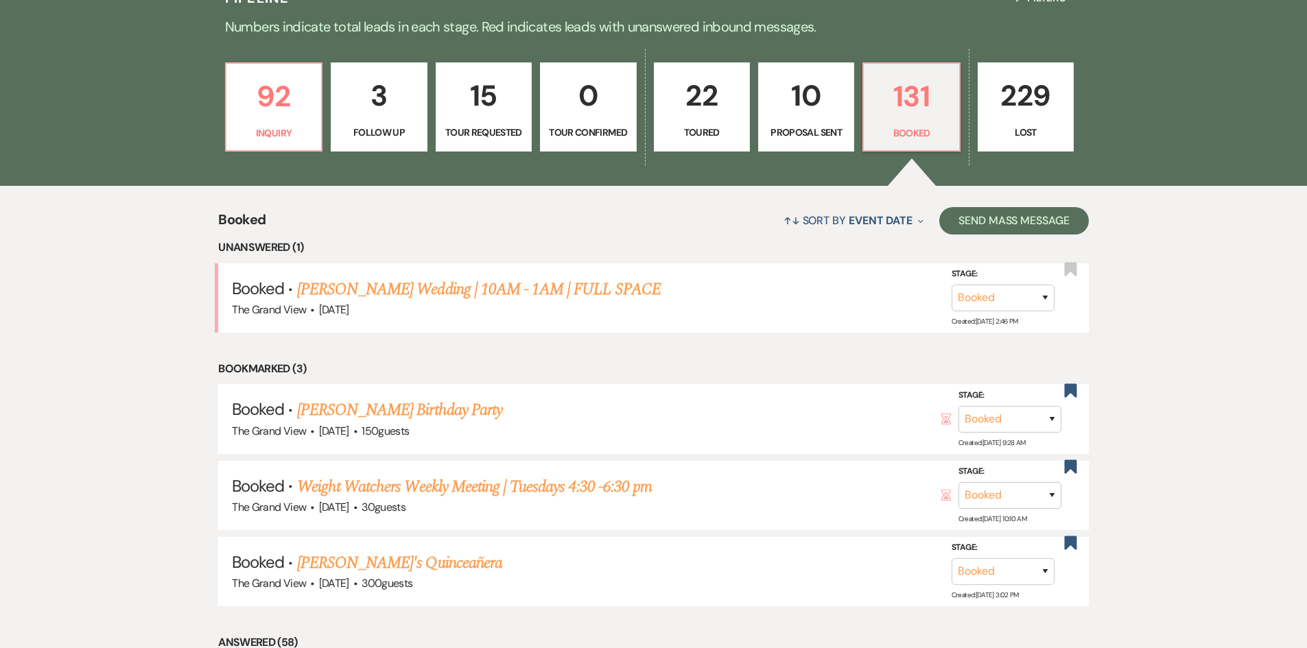
scroll to position [823, 0]
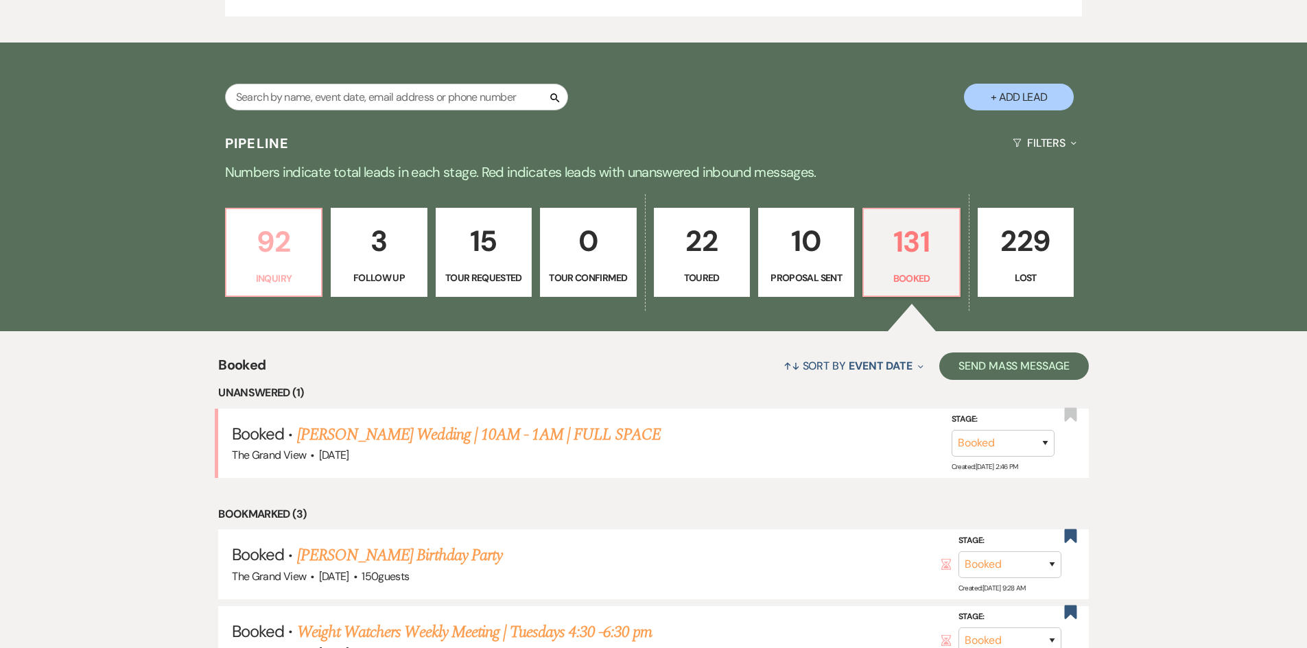
click at [293, 242] on p "92" at bounding box center [274, 242] width 78 height 46
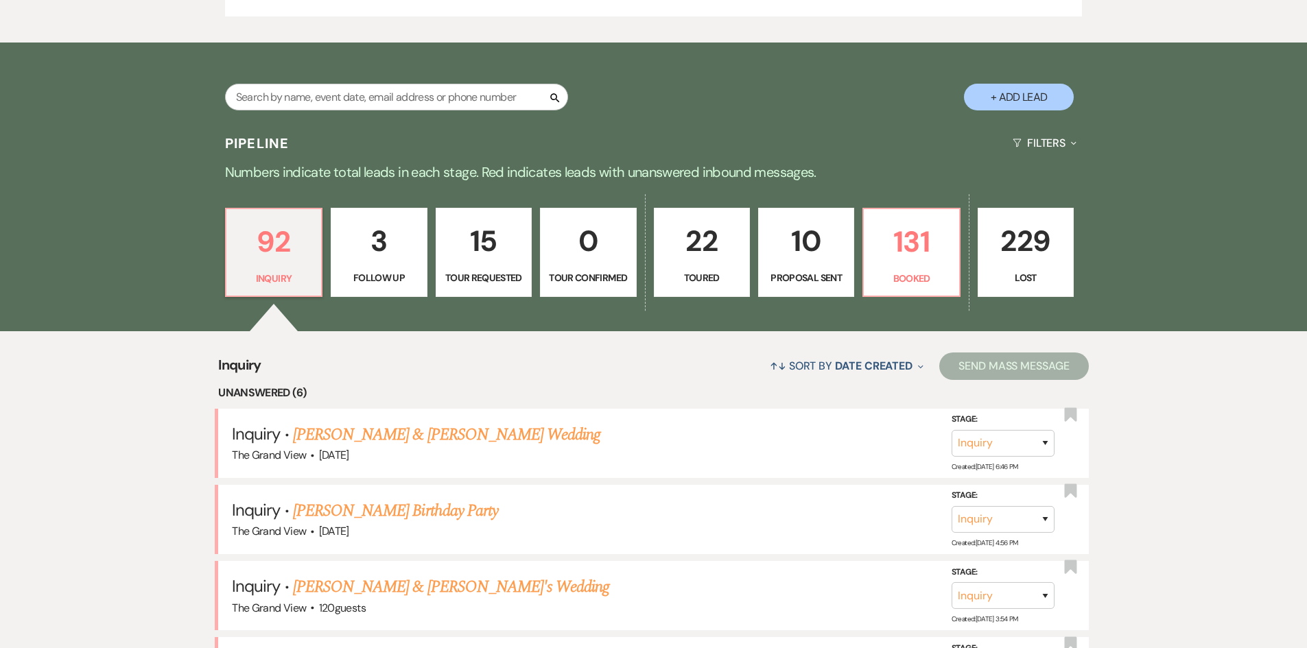
click at [389, 390] on li "Unanswered (6)" at bounding box center [653, 393] width 871 height 18
click at [939, 239] on p "131" at bounding box center [911, 242] width 78 height 46
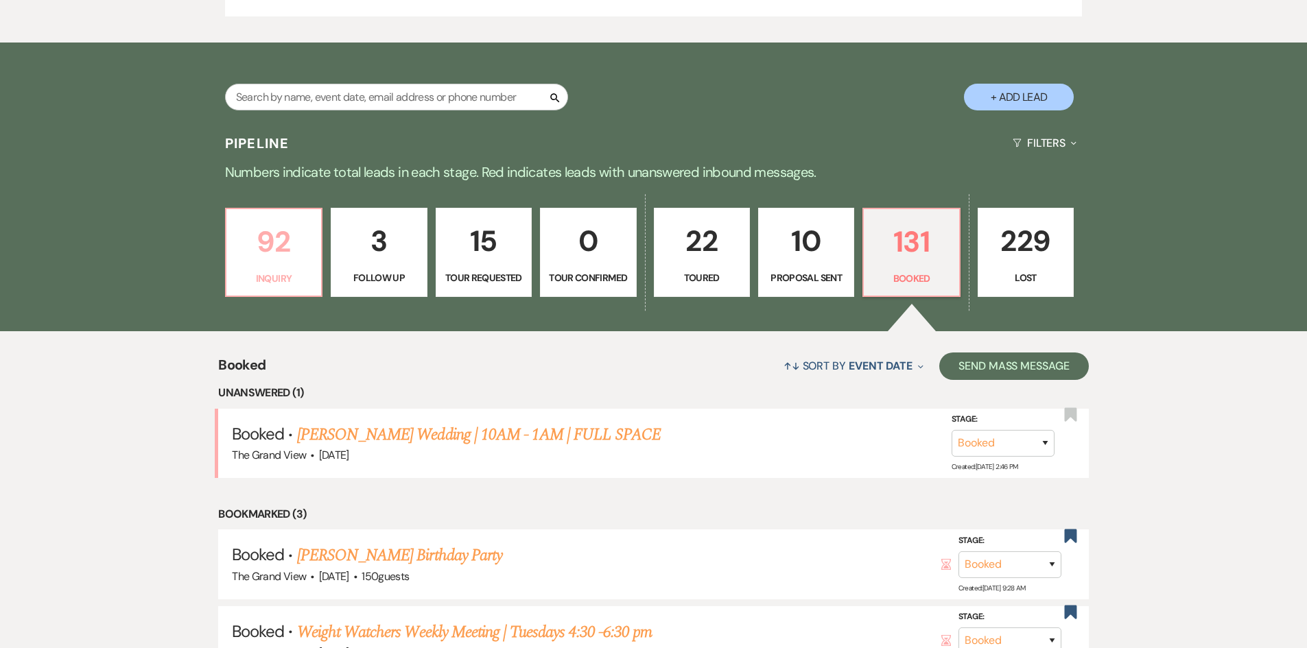
click at [279, 283] on p "Inquiry" at bounding box center [274, 278] width 78 height 15
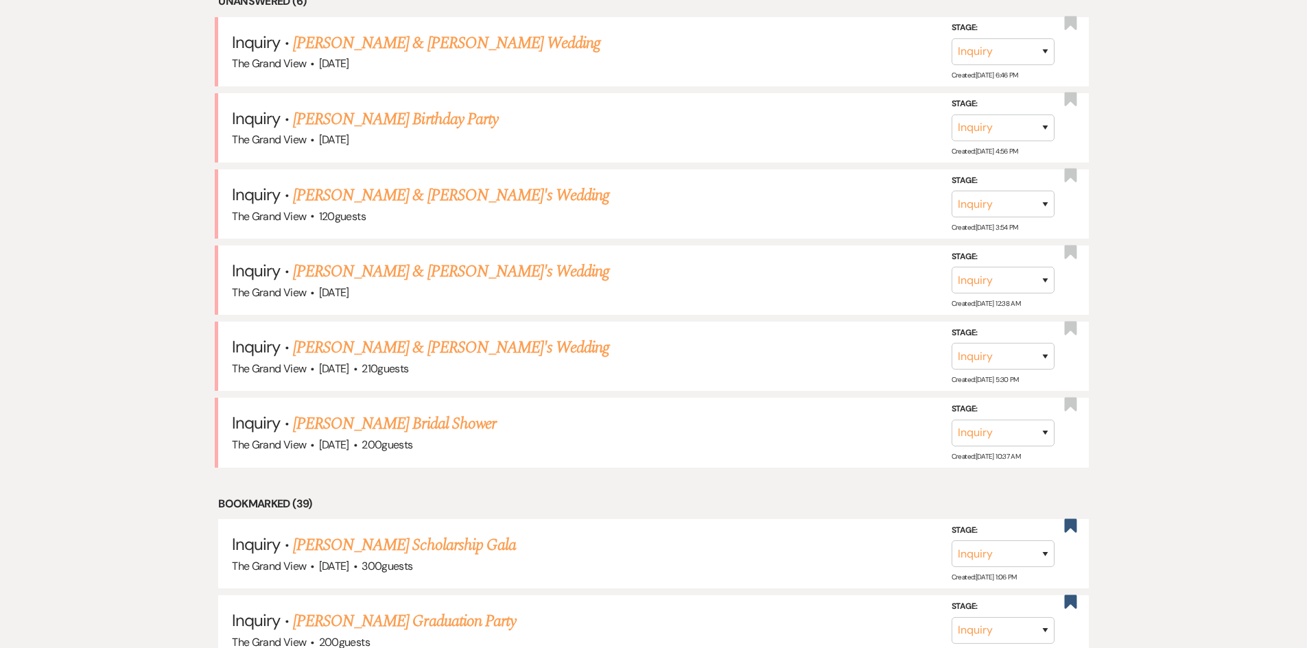
scroll to position [1235, 0]
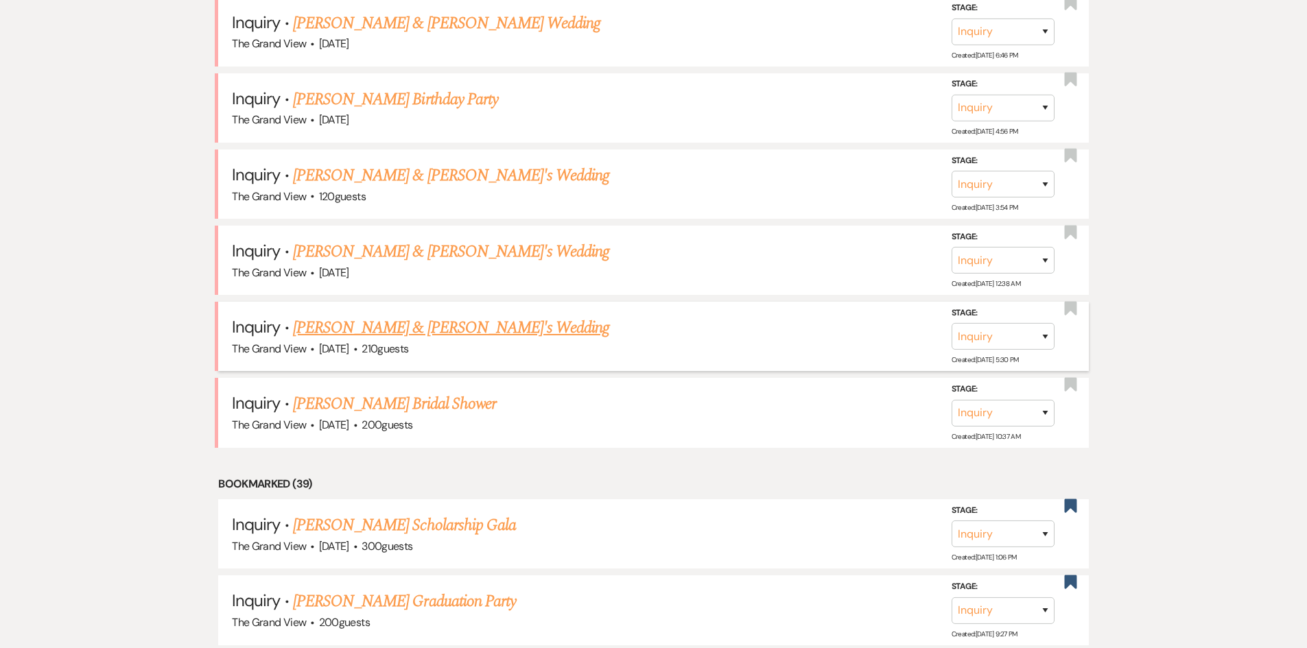
click at [429, 331] on link "[PERSON_NAME] & [PERSON_NAME]'s Wedding" at bounding box center [451, 328] width 317 height 25
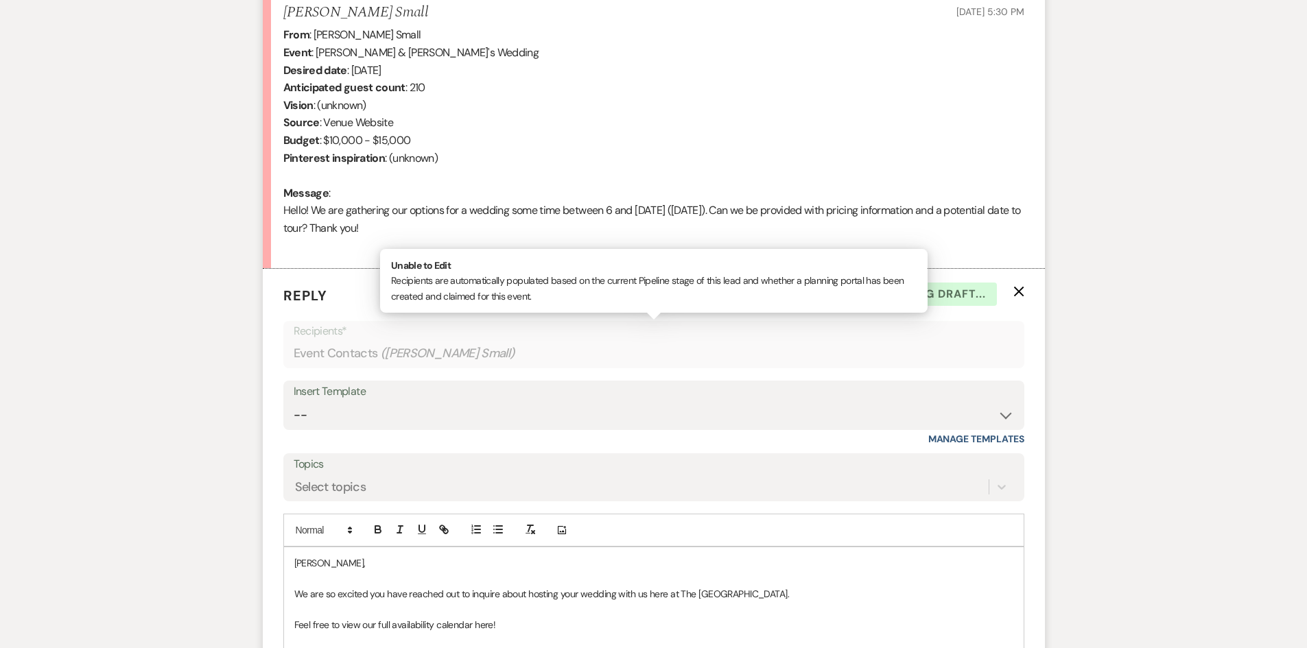
scroll to position [951, 0]
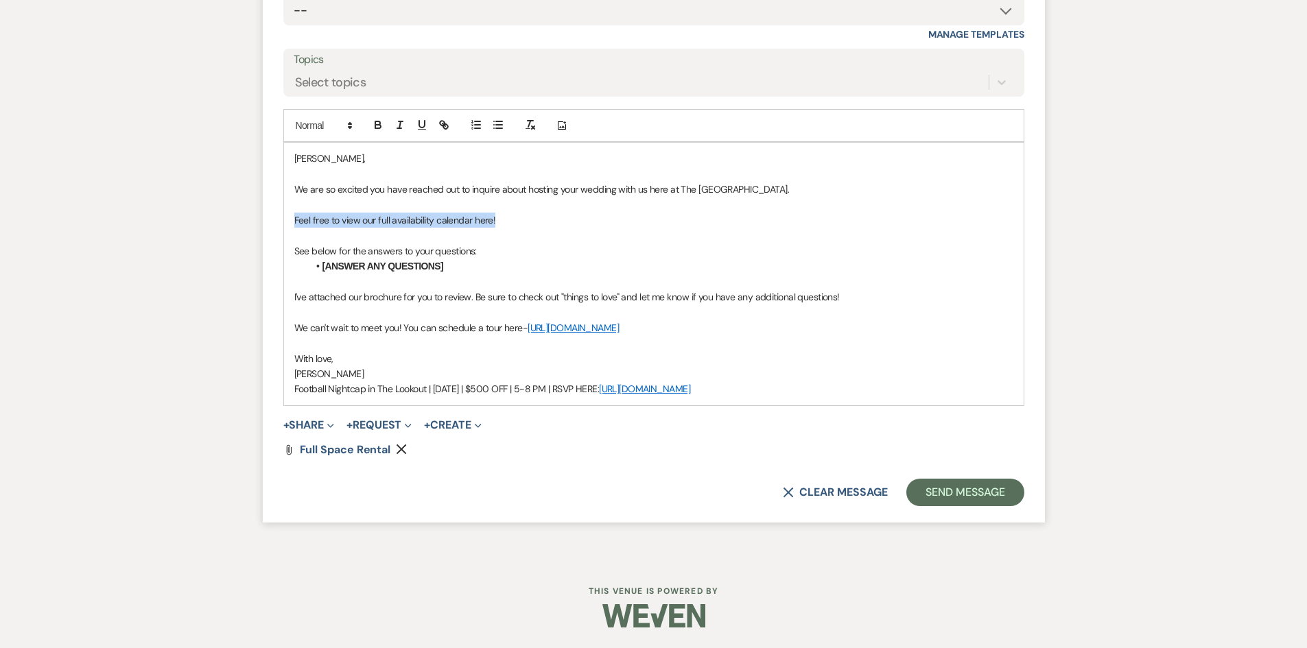
drag, startPoint x: 527, startPoint y: 223, endPoint x: 432, endPoint y: 166, distance: 110.5
click at [279, 219] on form "Reply X Draft Recipients* Event Contacts ( [PERSON_NAME] Small ) Insert Templat…" at bounding box center [654, 193] width 782 height 659
click at [443, 124] on line "button" at bounding box center [444, 124] width 3 height 3
paste input "[URL][DOMAIN_NAME]"
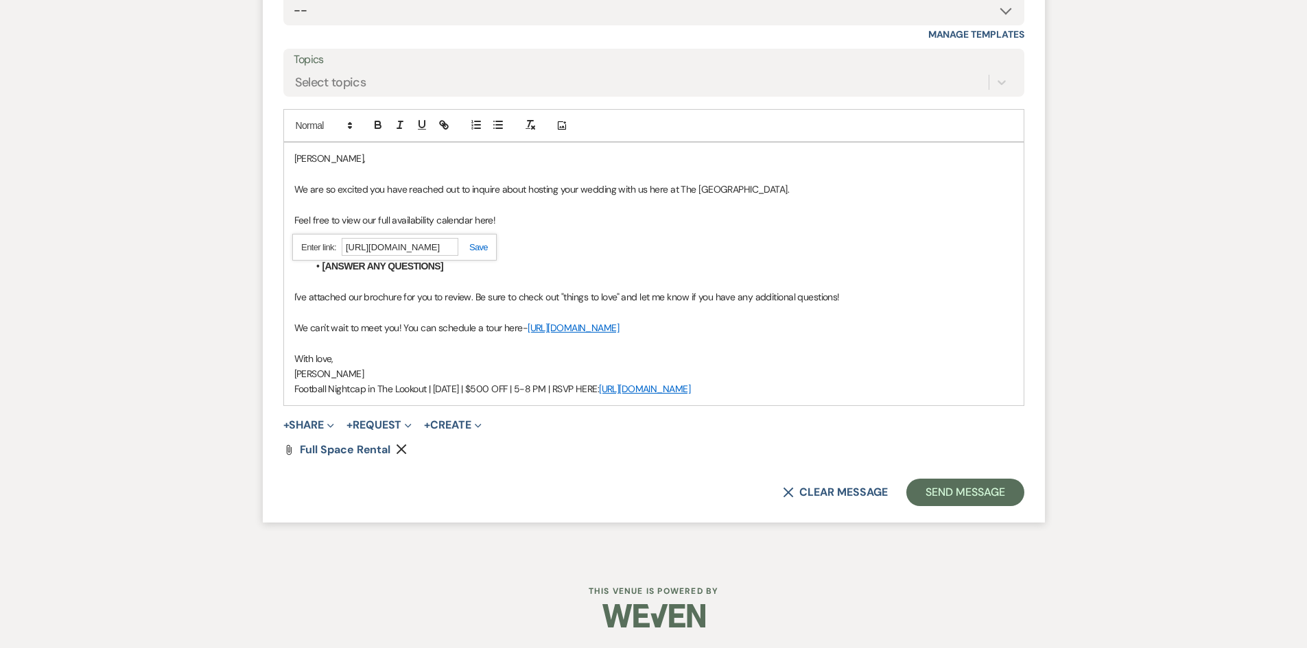
click at [475, 251] on link at bounding box center [473, 247] width 30 height 10
click at [472, 262] on li "[ANSWER ANY QUESTIONS]" at bounding box center [660, 266] width 705 height 15
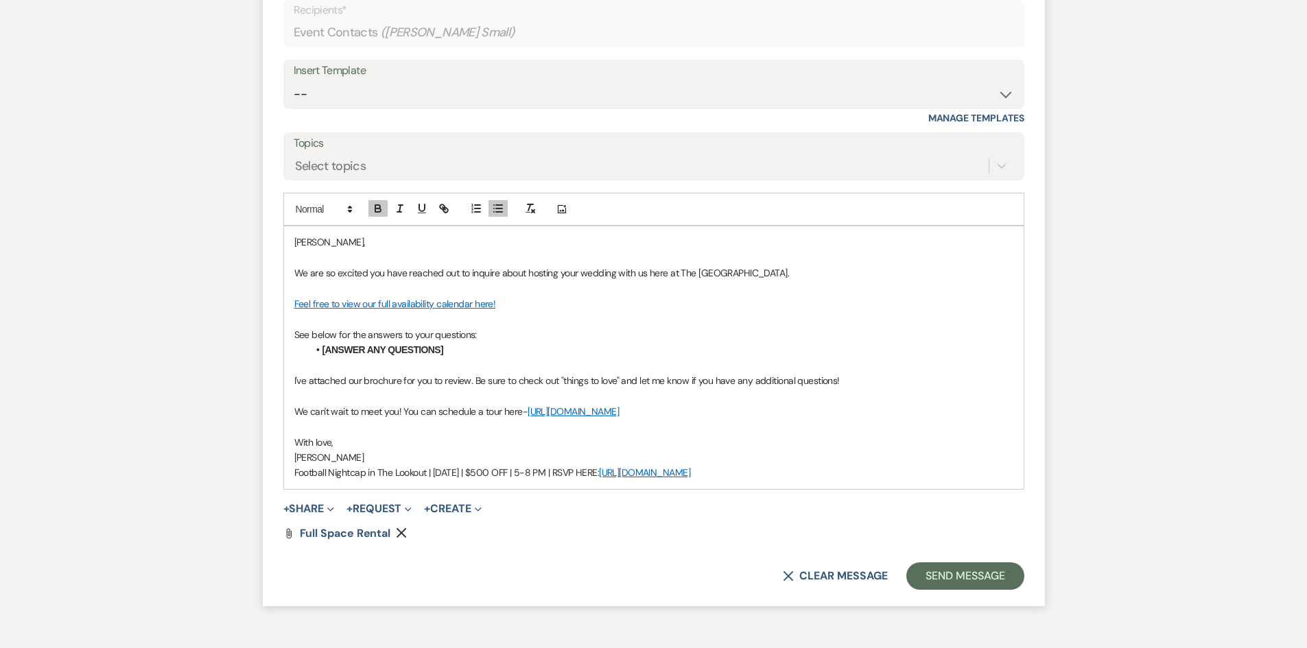
scroll to position [882, 0]
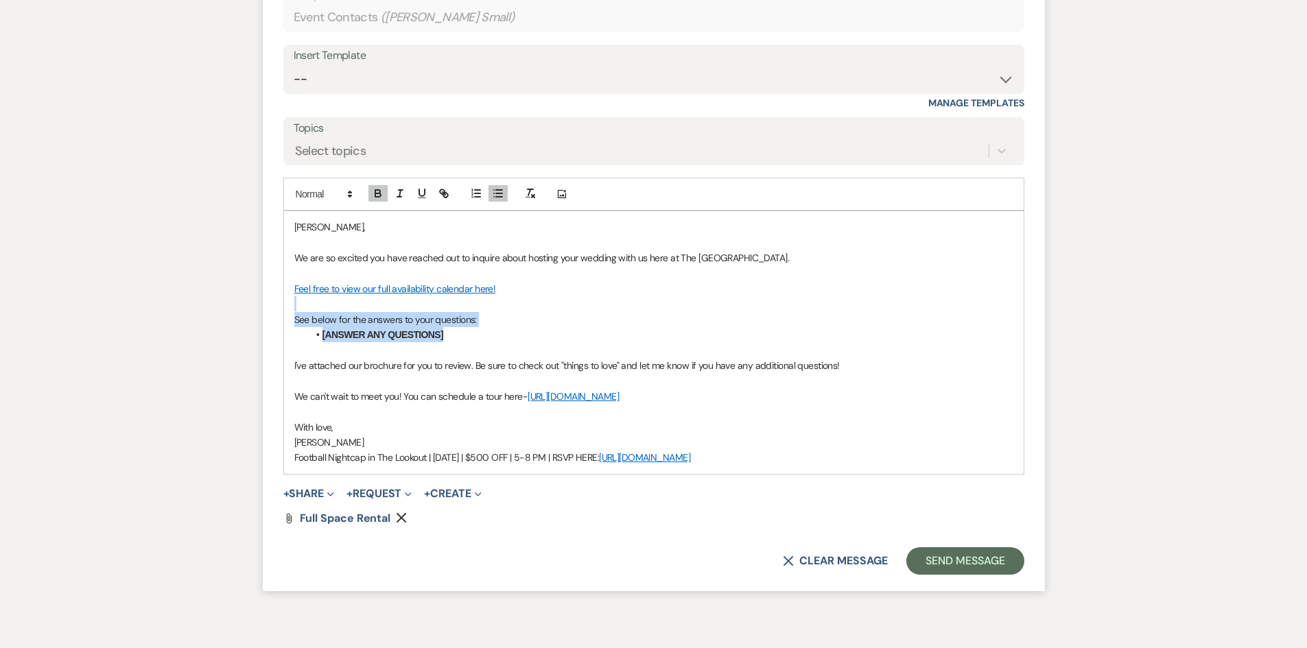
drag, startPoint x: 458, startPoint y: 336, endPoint x: 277, endPoint y: 307, distance: 182.7
click at [277, 307] on form "Reply X Draft saved! Recipients* Event Contacts ( [PERSON_NAME] Small ) Insert …" at bounding box center [654, 262] width 782 height 659
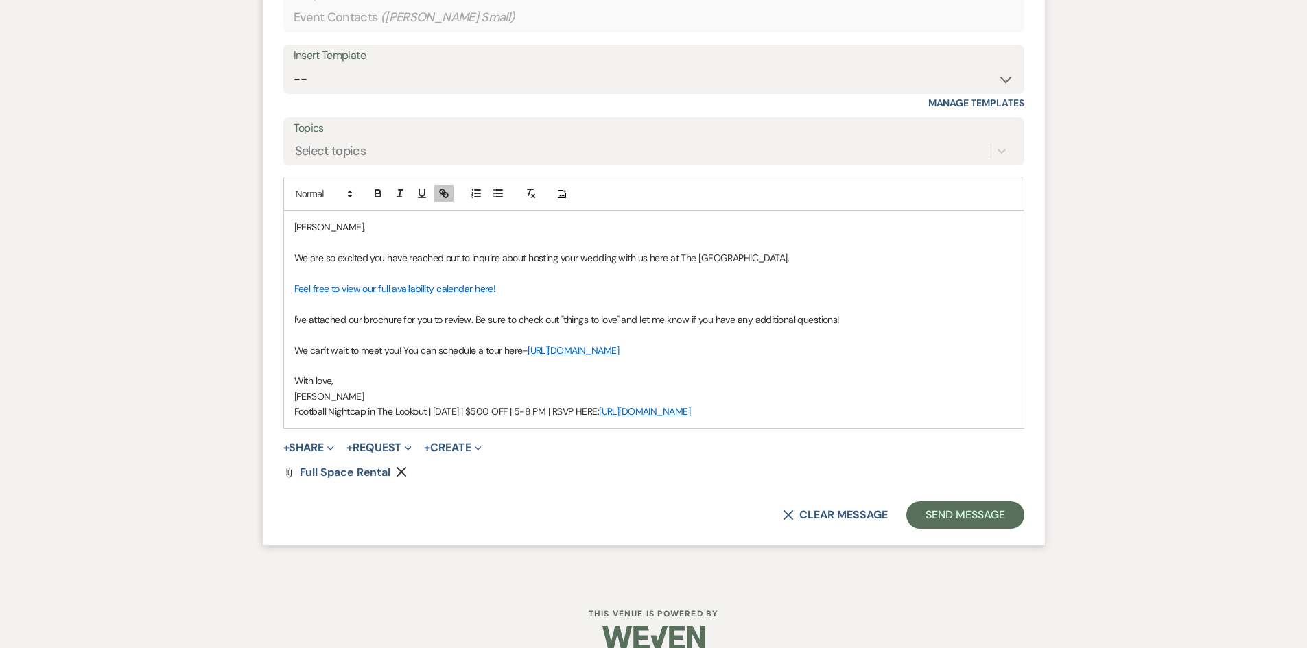
drag, startPoint x: 780, startPoint y: 414, endPoint x: 209, endPoint y: 430, distance: 571.0
click at [209, 430] on div "Messages Tasks Payments Rental Overview Documents Contacts Notes Event Messages…" at bounding box center [653, 22] width 1307 height 1120
click at [968, 509] on button "Send Message" at bounding box center [964, 515] width 117 height 27
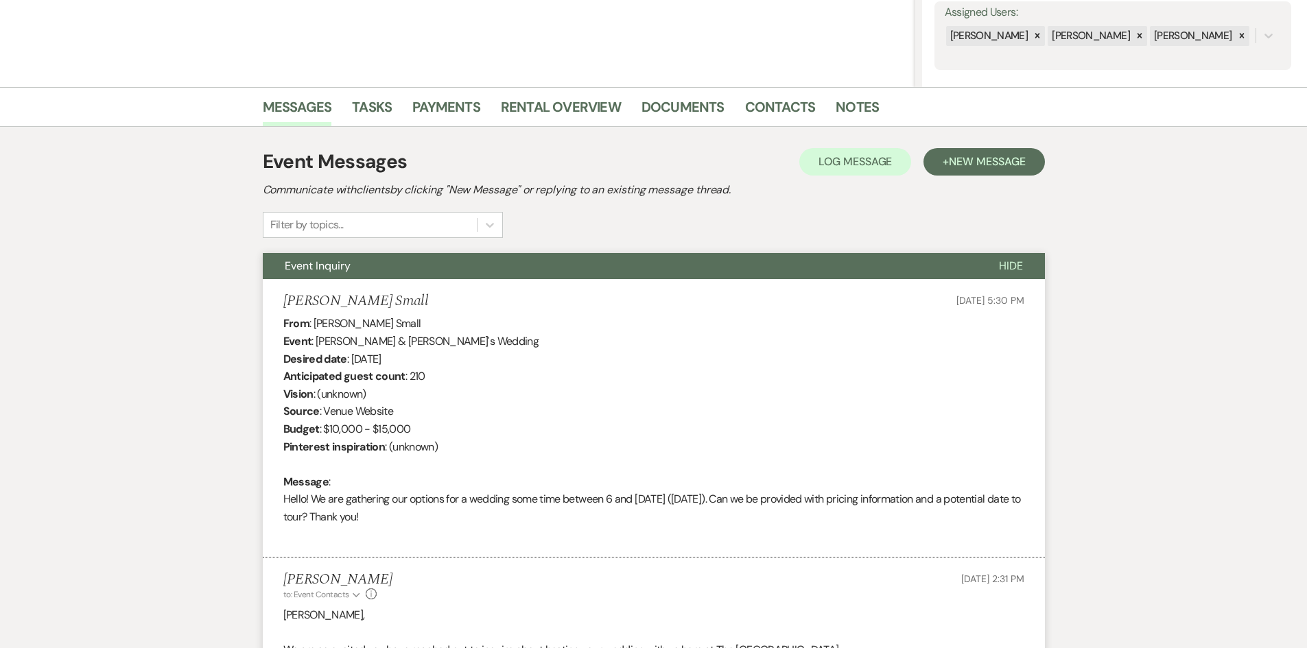
scroll to position [0, 0]
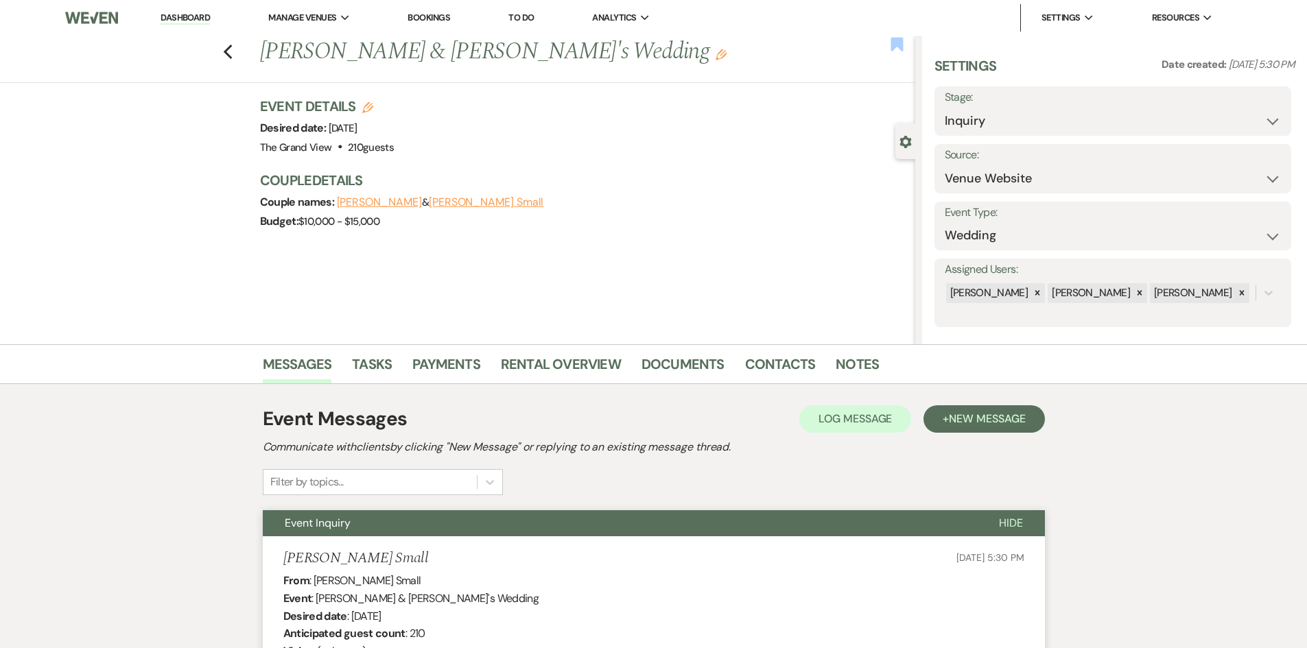
click at [892, 45] on use "button" at bounding box center [897, 44] width 12 height 14
click at [232, 51] on use "button" at bounding box center [227, 52] width 9 height 15
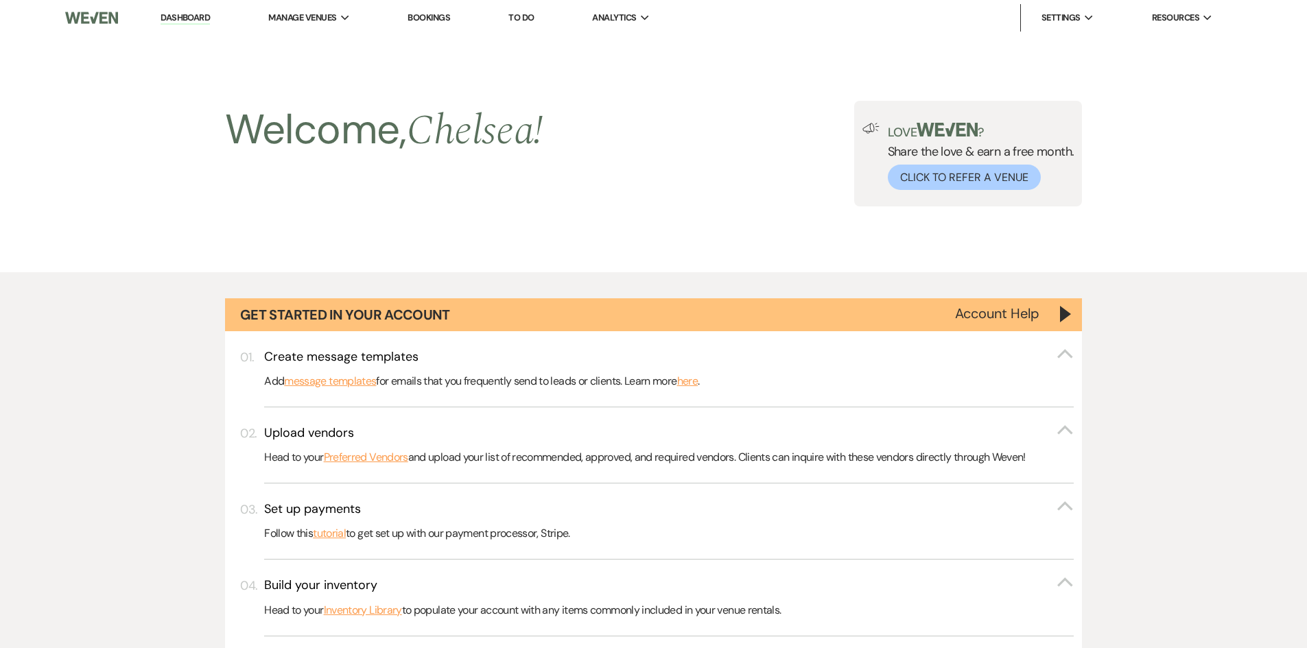
scroll to position [1235, 0]
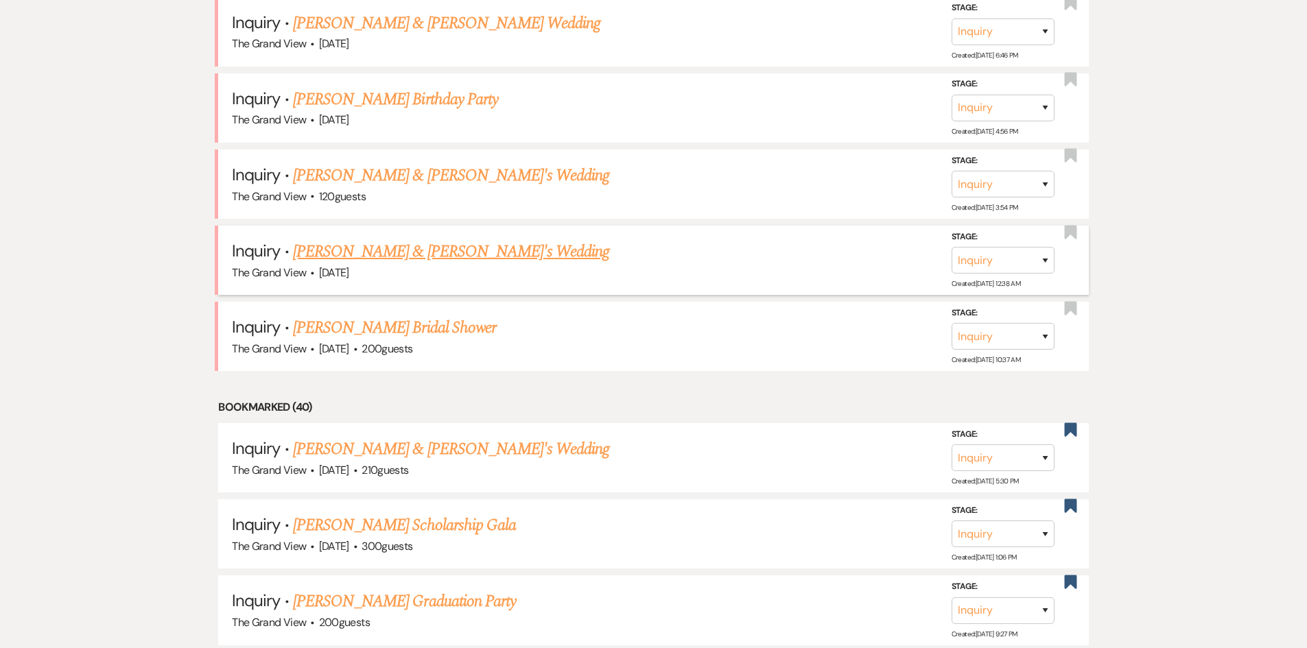
click at [425, 253] on link "[PERSON_NAME] & [PERSON_NAME]'s Wedding" at bounding box center [451, 251] width 317 height 25
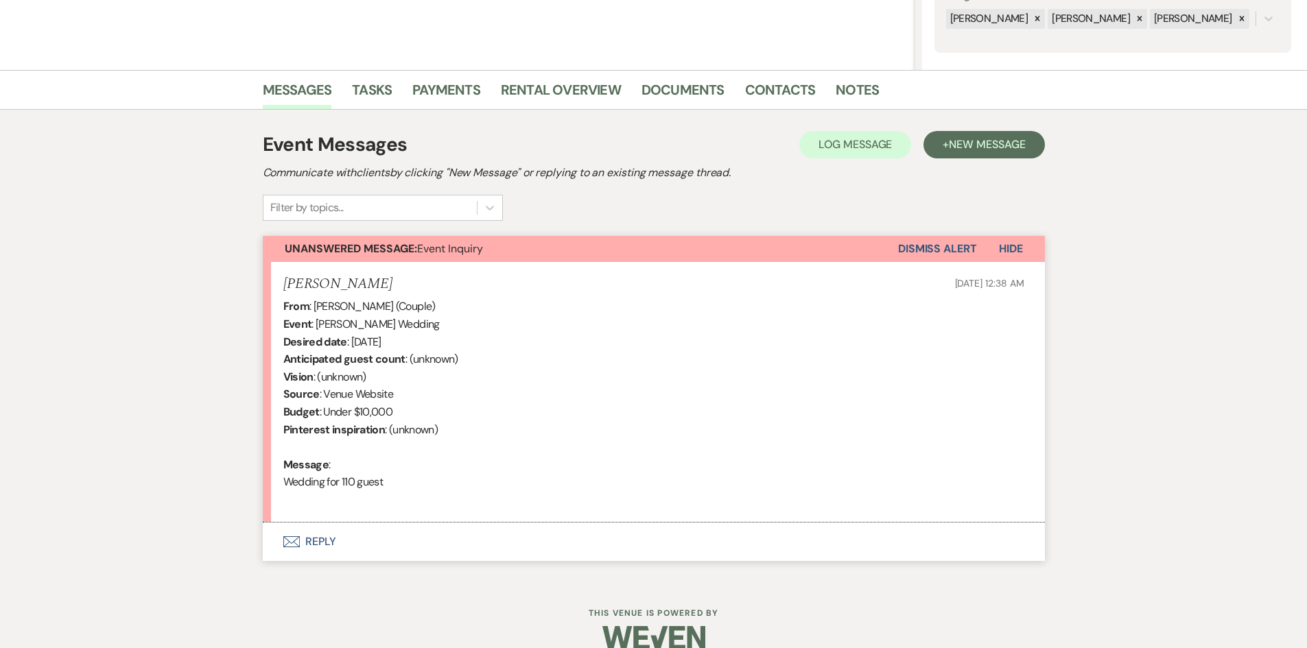
scroll to position [296, 0]
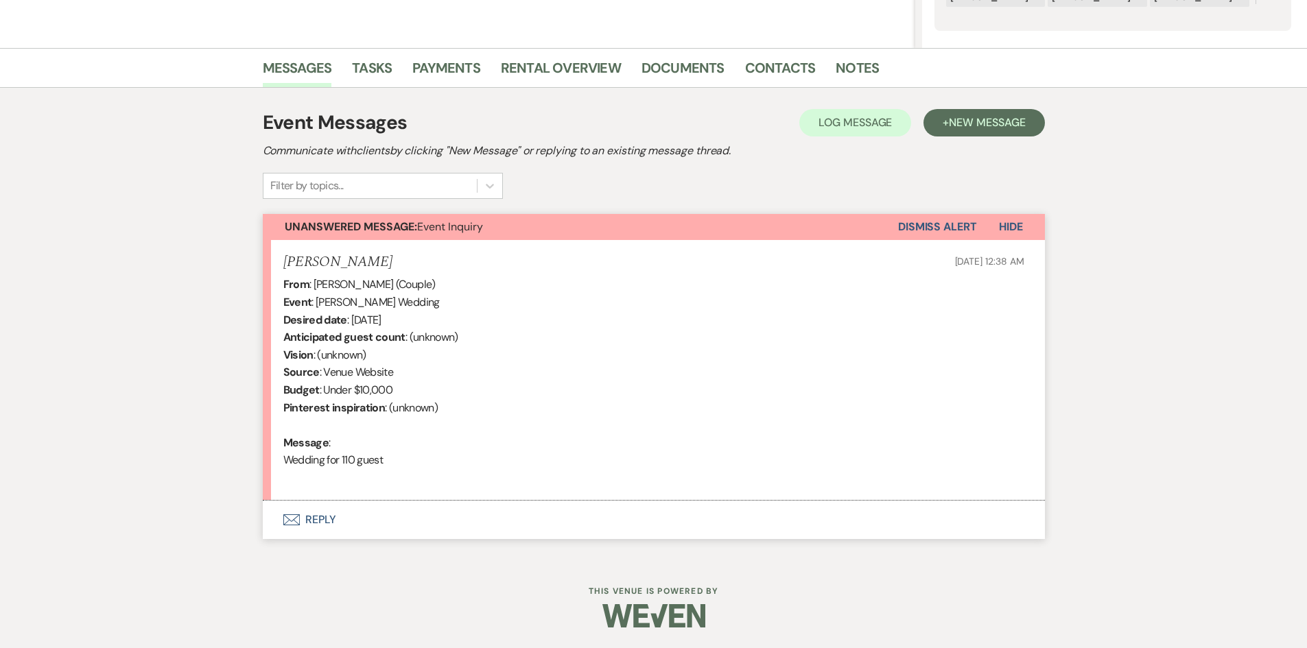
click at [331, 521] on button "Envelope Reply" at bounding box center [654, 520] width 782 height 38
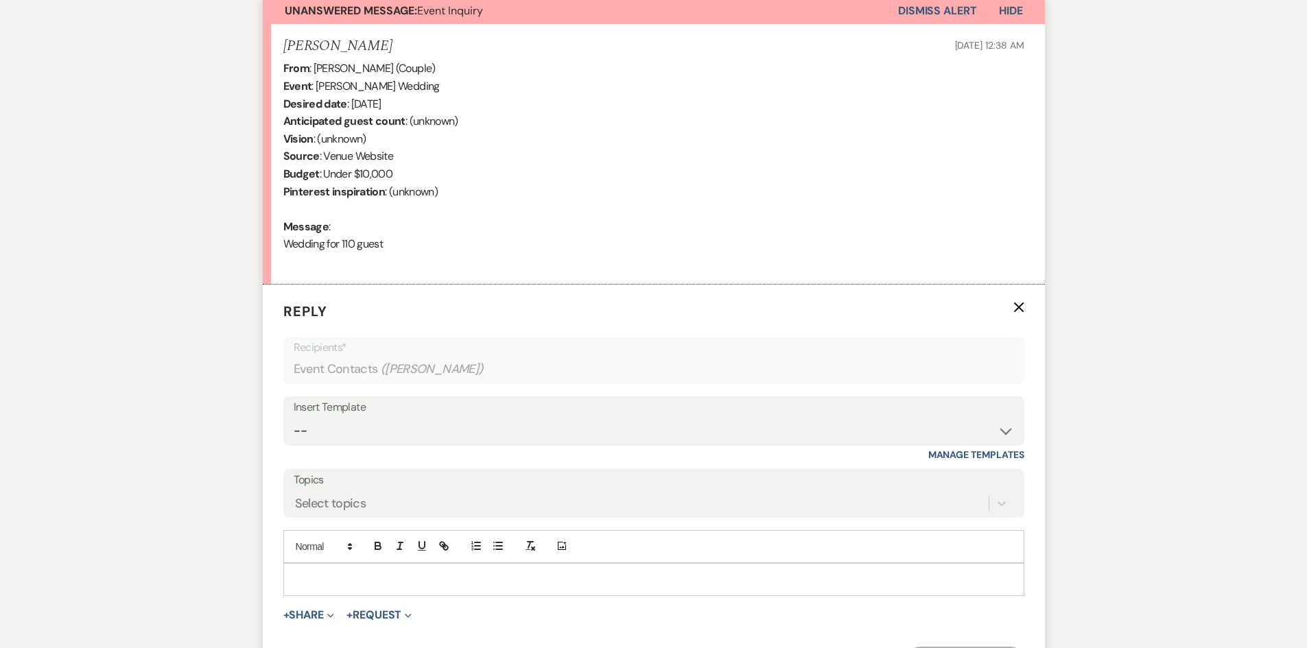
scroll to position [676, 0]
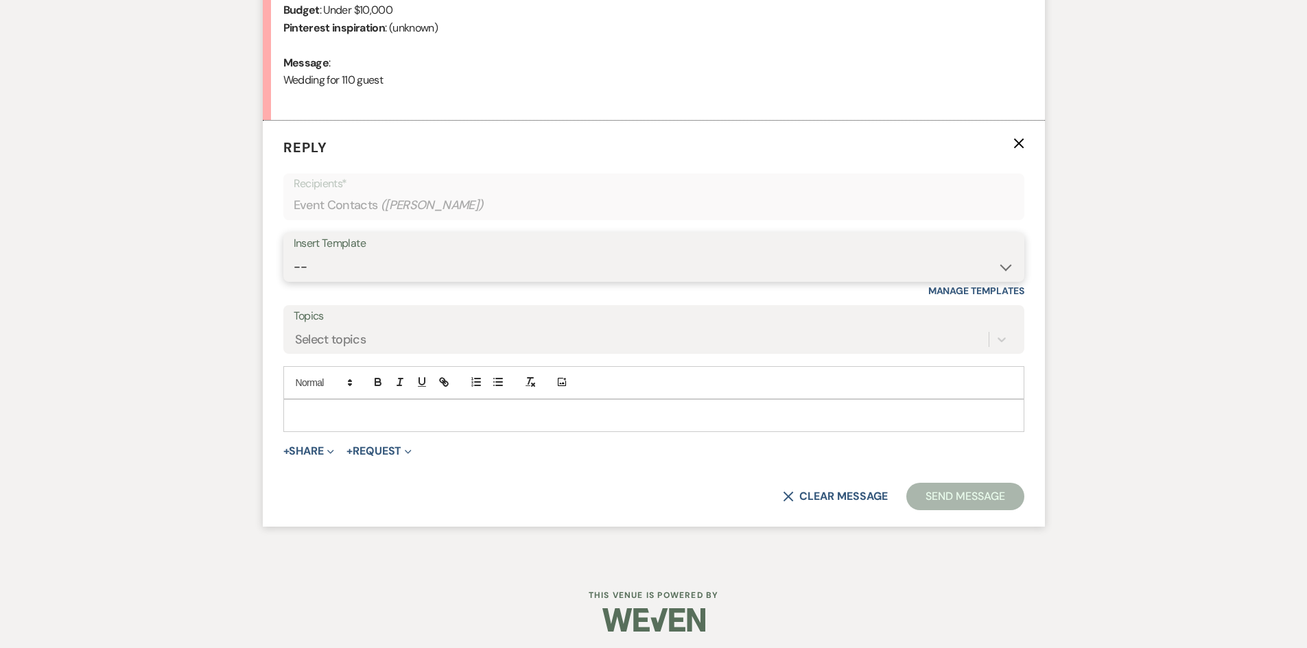
click at [425, 264] on select "-- Weven Planning Portal Introduction (Booked Events) Initial Inquiry Response …" at bounding box center [654, 267] width 720 height 27
click at [294, 254] on select "-- Weven Planning Portal Introduction (Booked Events) Initial Inquiry Response …" at bounding box center [654, 267] width 720 height 27
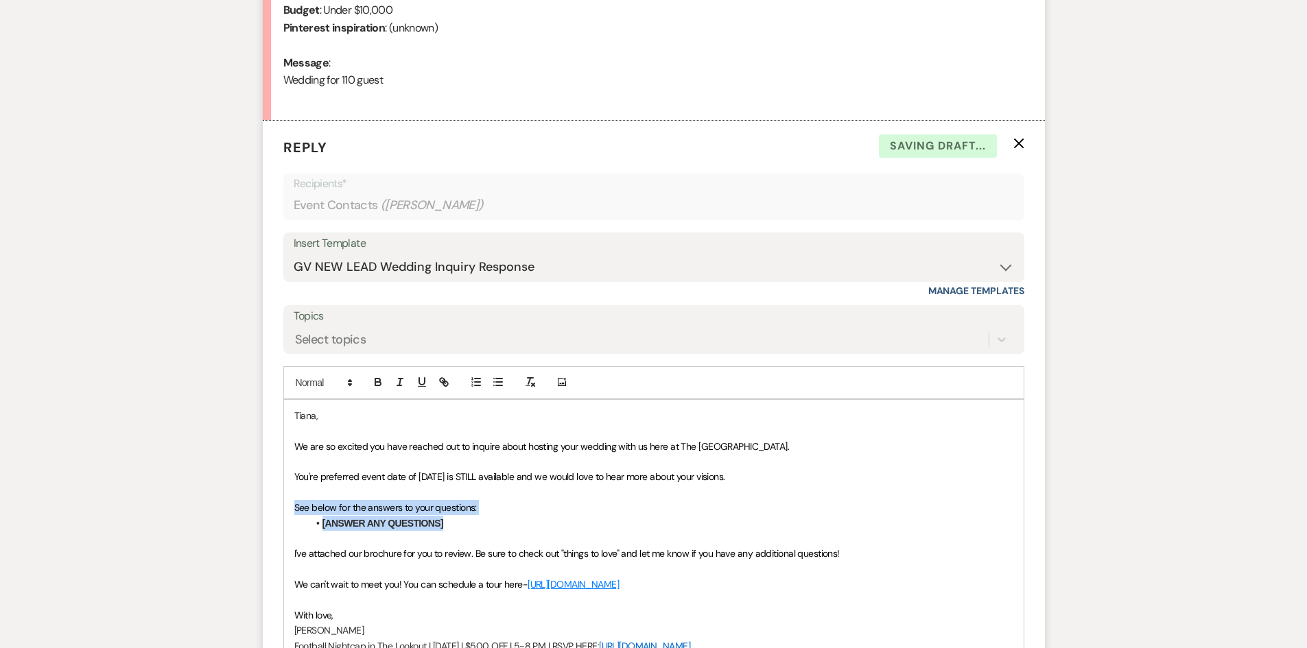
drag, startPoint x: 473, startPoint y: 524, endPoint x: 282, endPoint y: 502, distance: 192.7
click at [282, 502] on form "Reply X Saving draft... Recipients* Event Contacts ( [PERSON_NAME] ) Insert Tem…" at bounding box center [654, 450] width 782 height 659
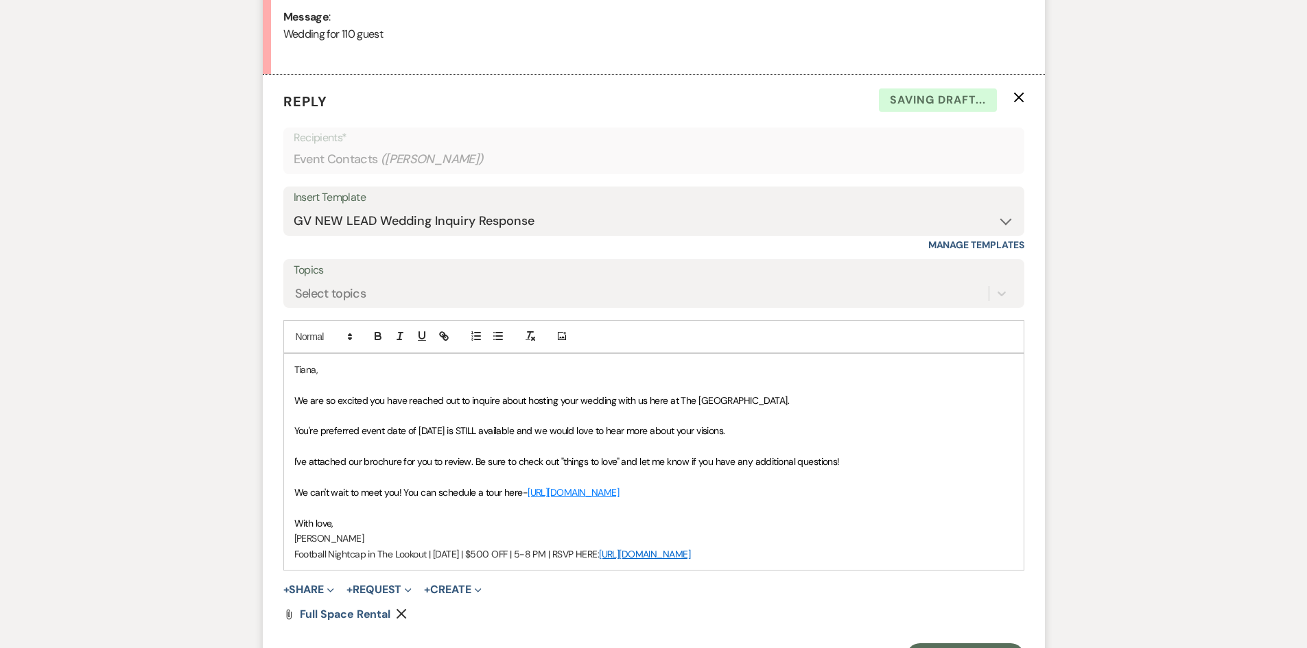
scroll to position [745, 0]
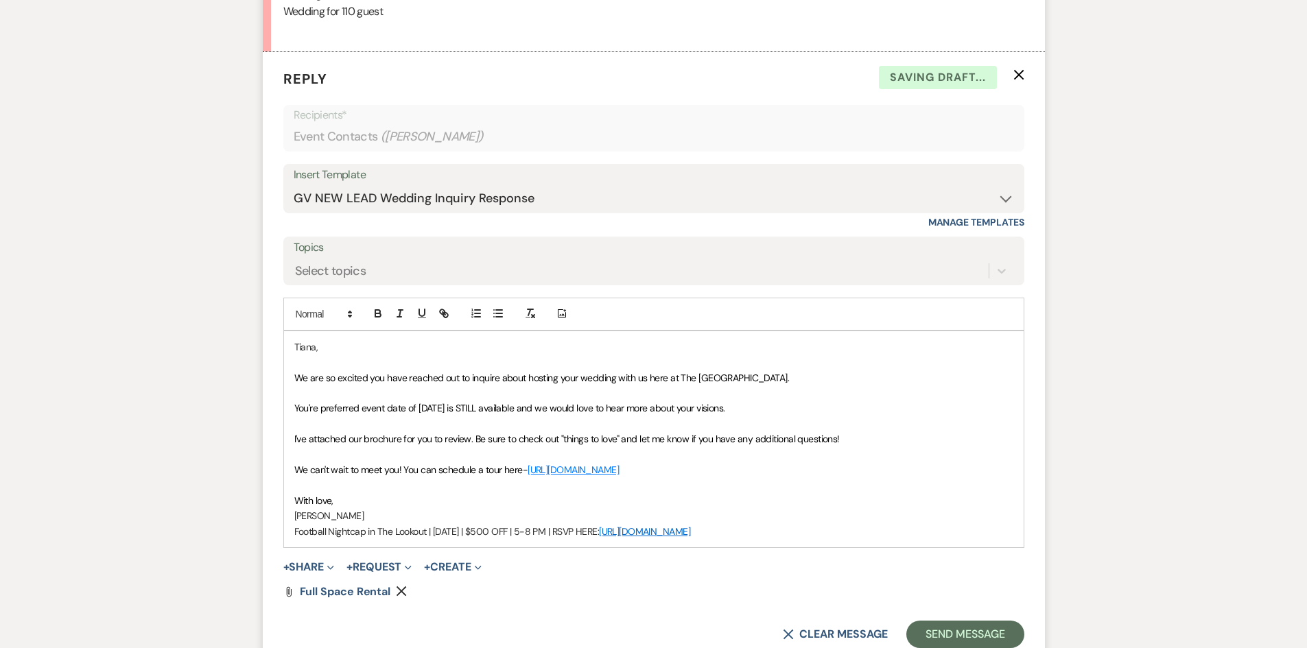
drag, startPoint x: 813, startPoint y: 537, endPoint x: 293, endPoint y: 543, distance: 520.1
click at [297, 543] on div "[PERSON_NAME], We are so excited you have reached out to inquire about hosting …" at bounding box center [654, 439] width 740 height 216
click at [967, 633] on button "Send Message" at bounding box center [964, 634] width 117 height 27
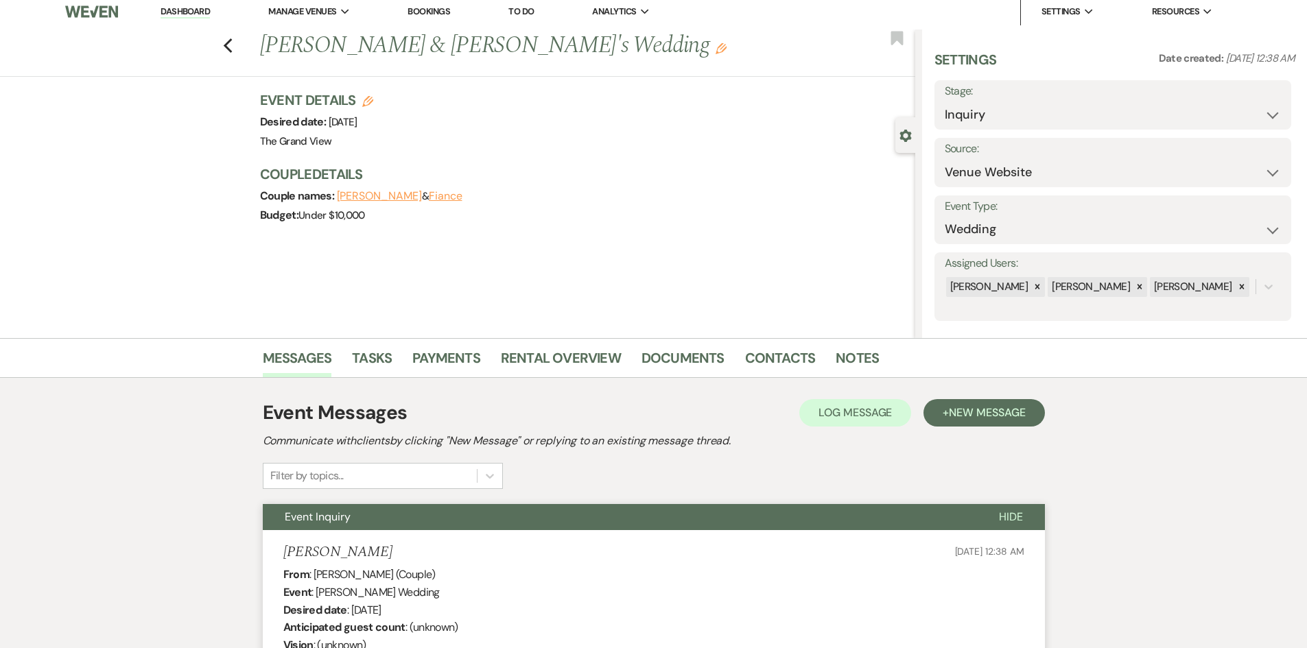
scroll to position [0, 0]
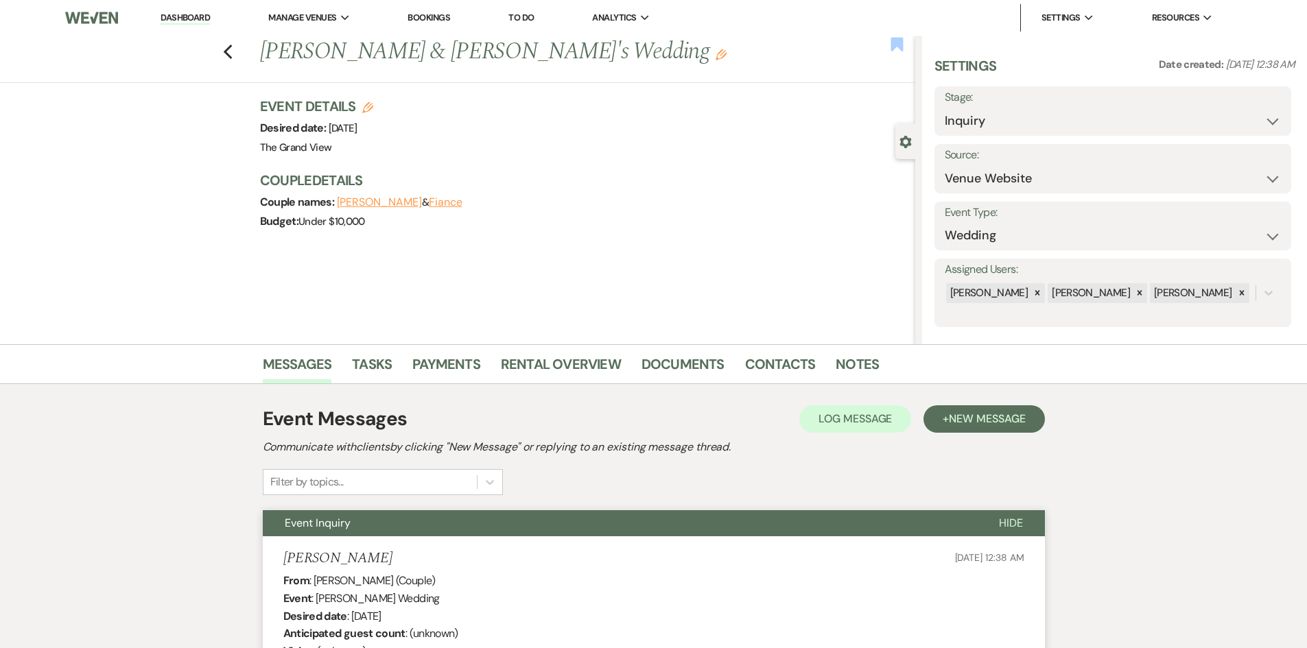
click at [894, 45] on use "button" at bounding box center [897, 44] width 12 height 14
click at [233, 54] on icon "Previous" at bounding box center [228, 52] width 10 height 16
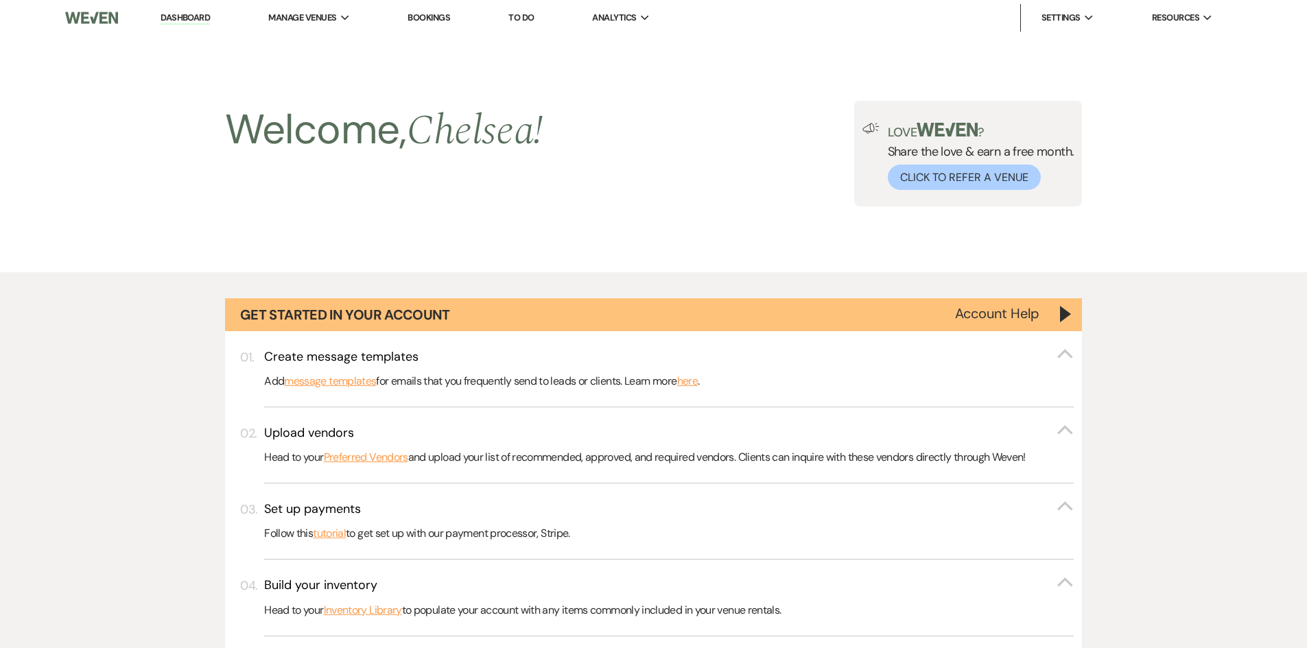
scroll to position [1235, 0]
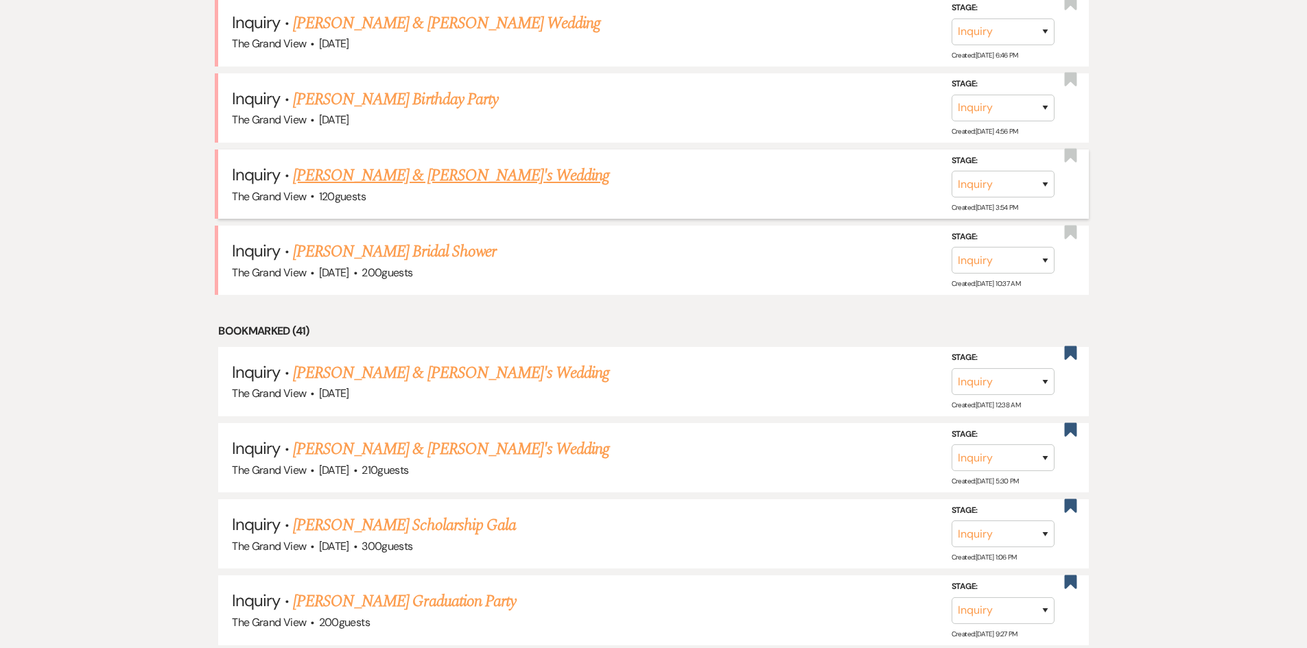
click at [430, 178] on link "[PERSON_NAME] & [PERSON_NAME]'s Wedding" at bounding box center [451, 175] width 317 height 25
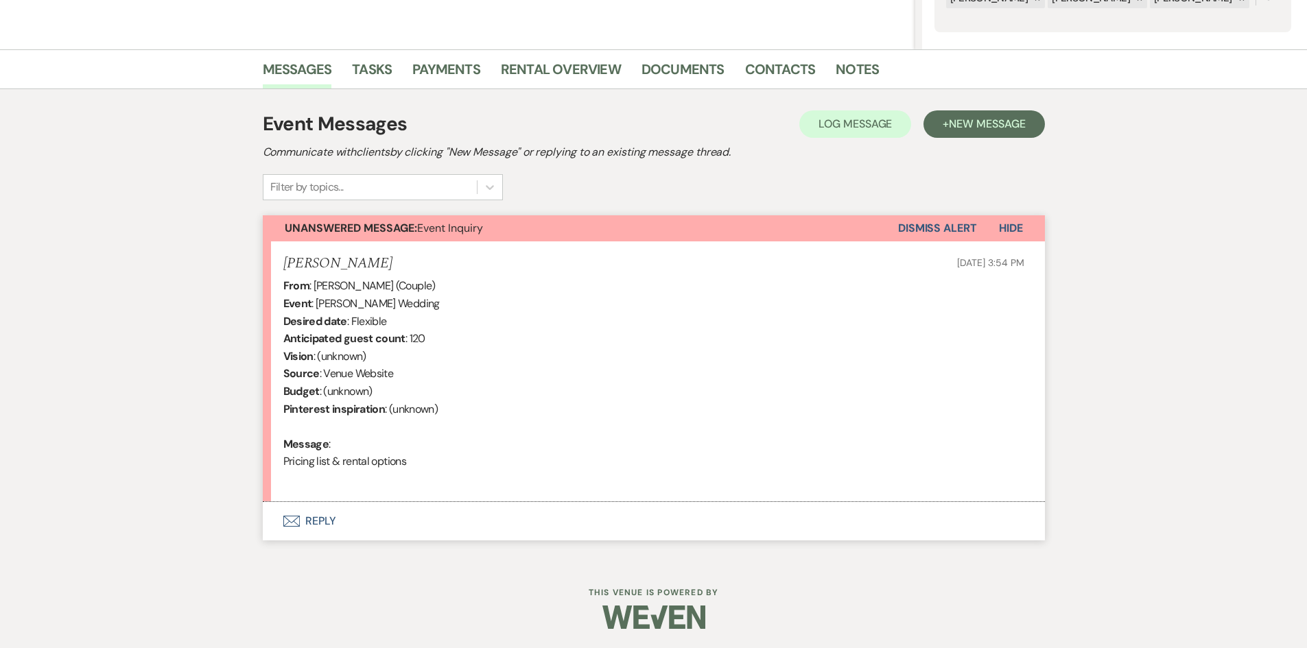
scroll to position [296, 0]
click at [320, 516] on button "Envelope Reply" at bounding box center [654, 520] width 782 height 38
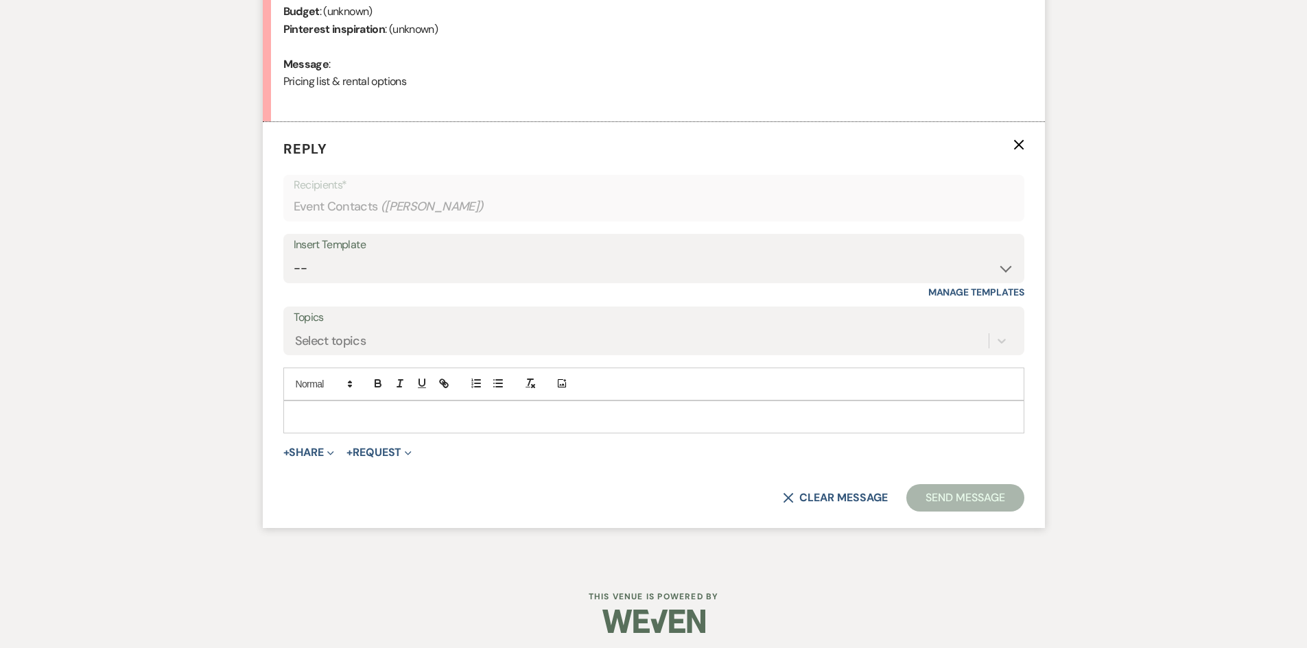
scroll to position [676, 0]
click at [377, 276] on select "-- Weven Planning Portal Introduction (Booked Events) Initial Inquiry Response …" at bounding box center [654, 267] width 720 height 27
click at [294, 254] on select "-- Weven Planning Portal Introduction (Booked Events) Initial Inquiry Response …" at bounding box center [654, 267] width 720 height 27
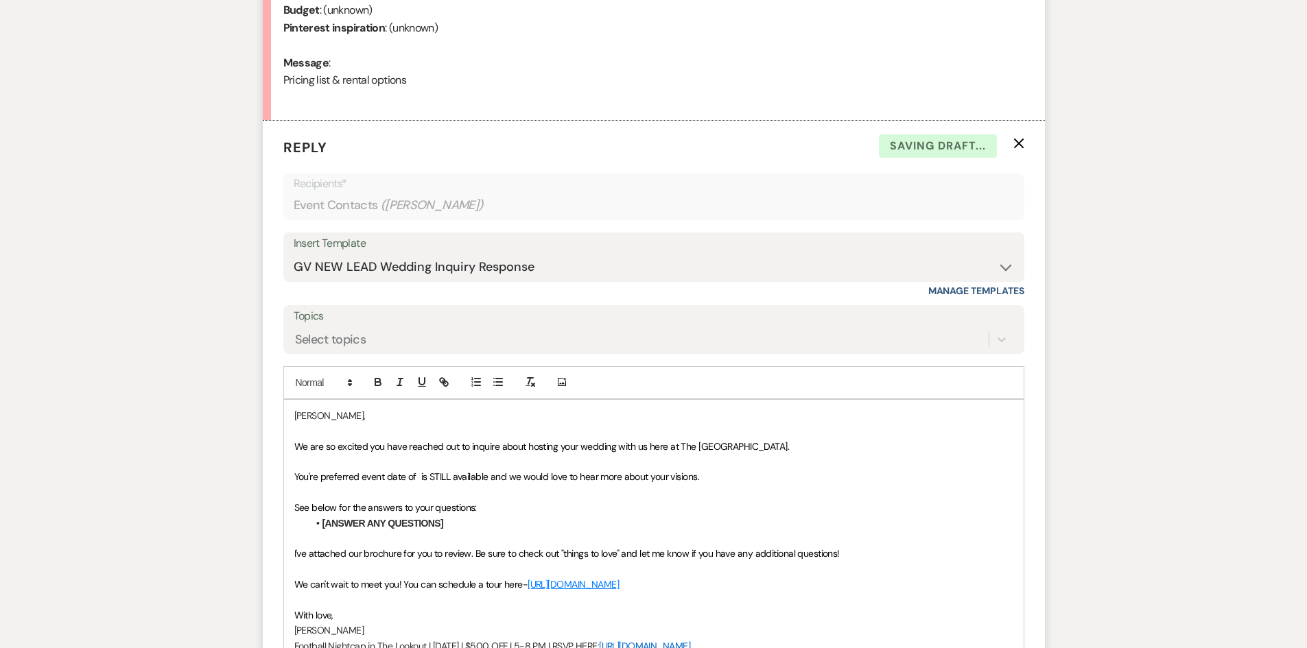
click at [482, 520] on li "[ANSWER ANY QUESTIONS]" at bounding box center [660, 523] width 705 height 15
click at [478, 528] on li "[ANSWER ANY QUESTIONS]" at bounding box center [660, 523] width 705 height 15
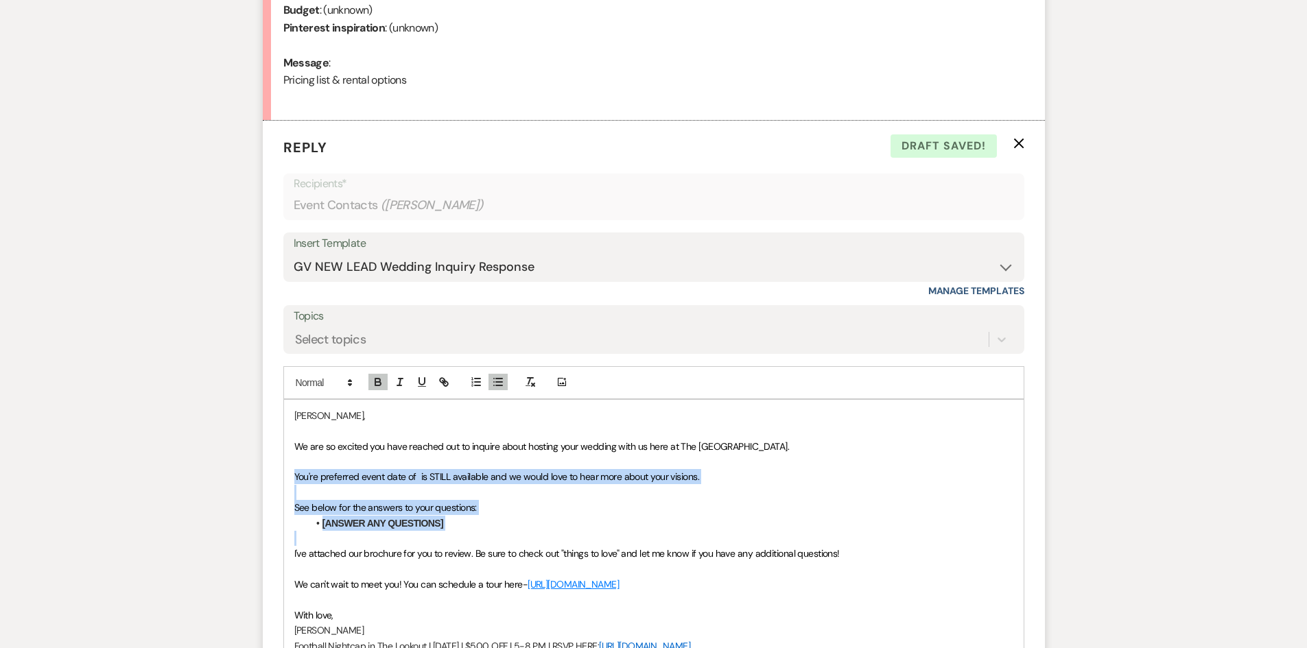
drag, startPoint x: 473, startPoint y: 532, endPoint x: 272, endPoint y: 476, distance: 208.6
click at [272, 476] on form "Reply X Draft saved! Recipients* Event Contacts ( [PERSON_NAME] ) Insert Templa…" at bounding box center [654, 450] width 782 height 659
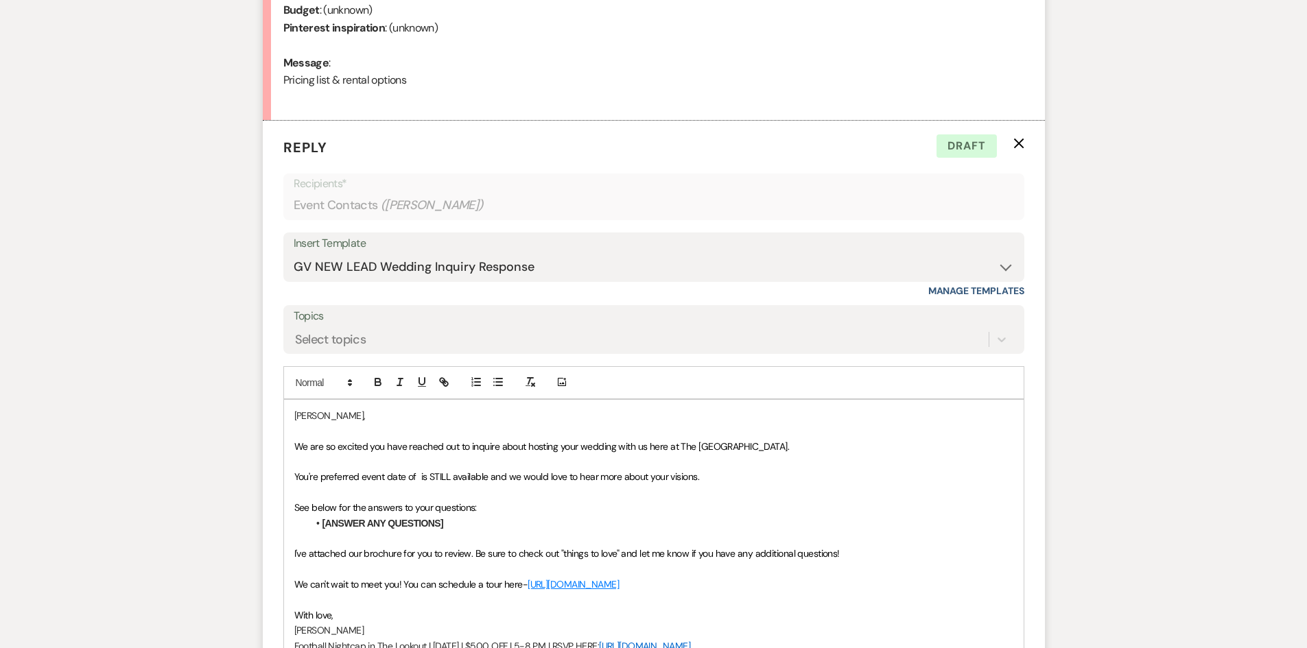
click at [301, 422] on p "[PERSON_NAME]," at bounding box center [653, 415] width 719 height 15
click at [292, 446] on div "[PERSON_NAME], We are so excited you have reached out to inquire about hosting …" at bounding box center [654, 531] width 740 height 262
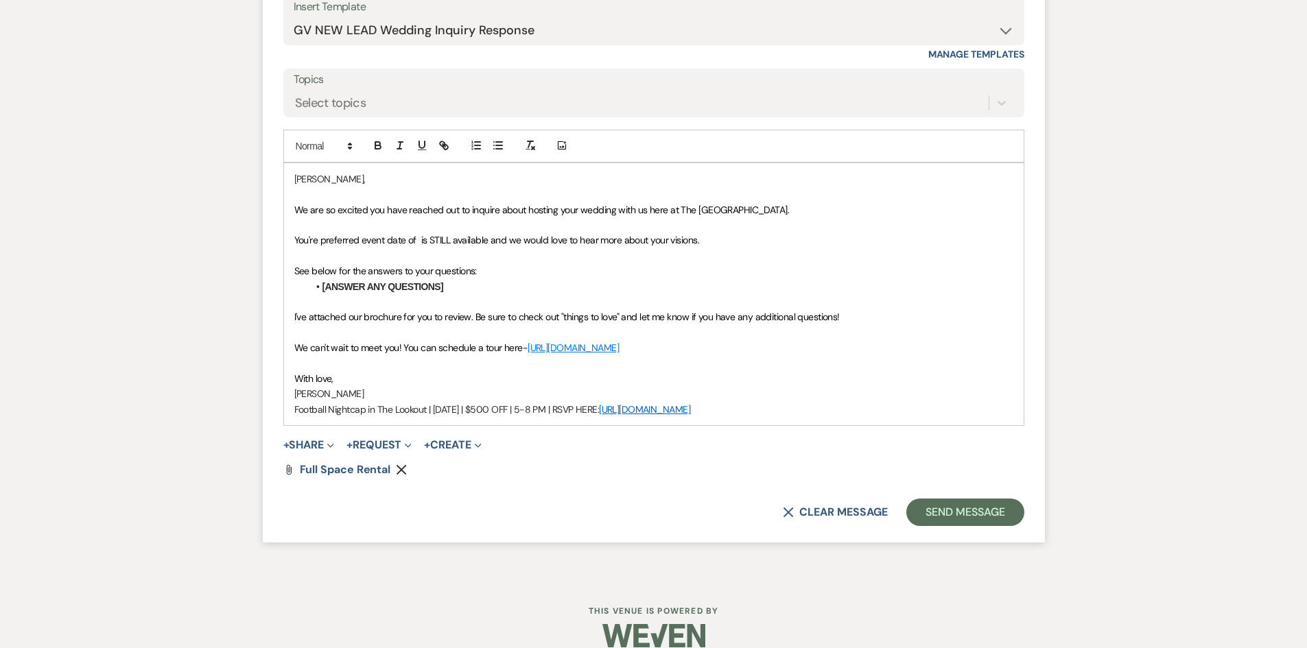
scroll to position [933, 0]
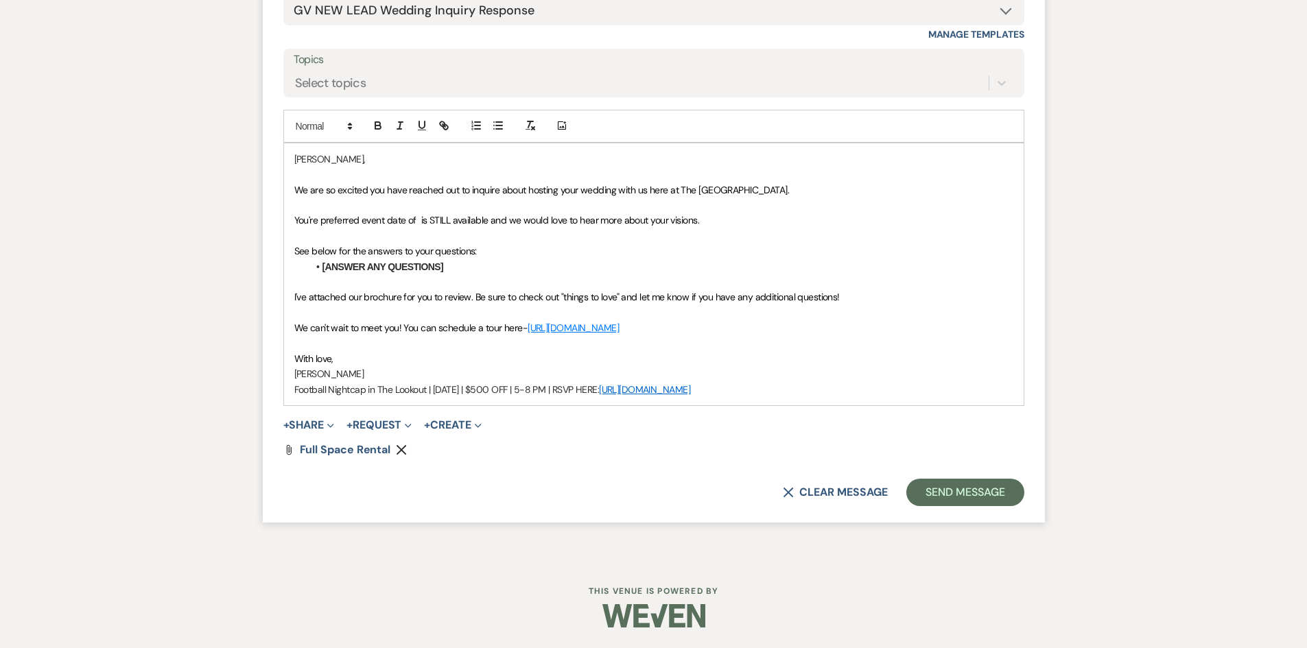
drag, startPoint x: 803, startPoint y: 390, endPoint x: 274, endPoint y: 196, distance: 564.1
click at [274, 196] on form "Reply X Draft Recipients* Event Contacts ( [PERSON_NAME] ) Insert Template -- W…" at bounding box center [654, 193] width 782 height 659
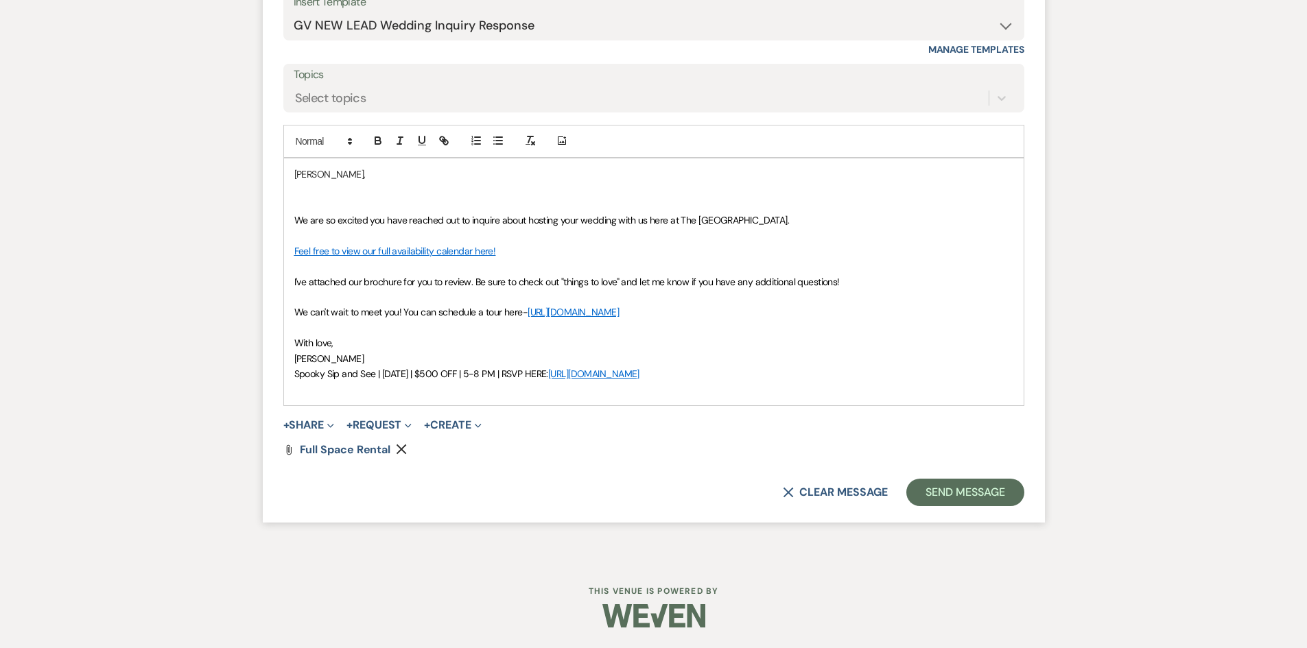
click at [325, 208] on p at bounding box center [653, 205] width 719 height 15
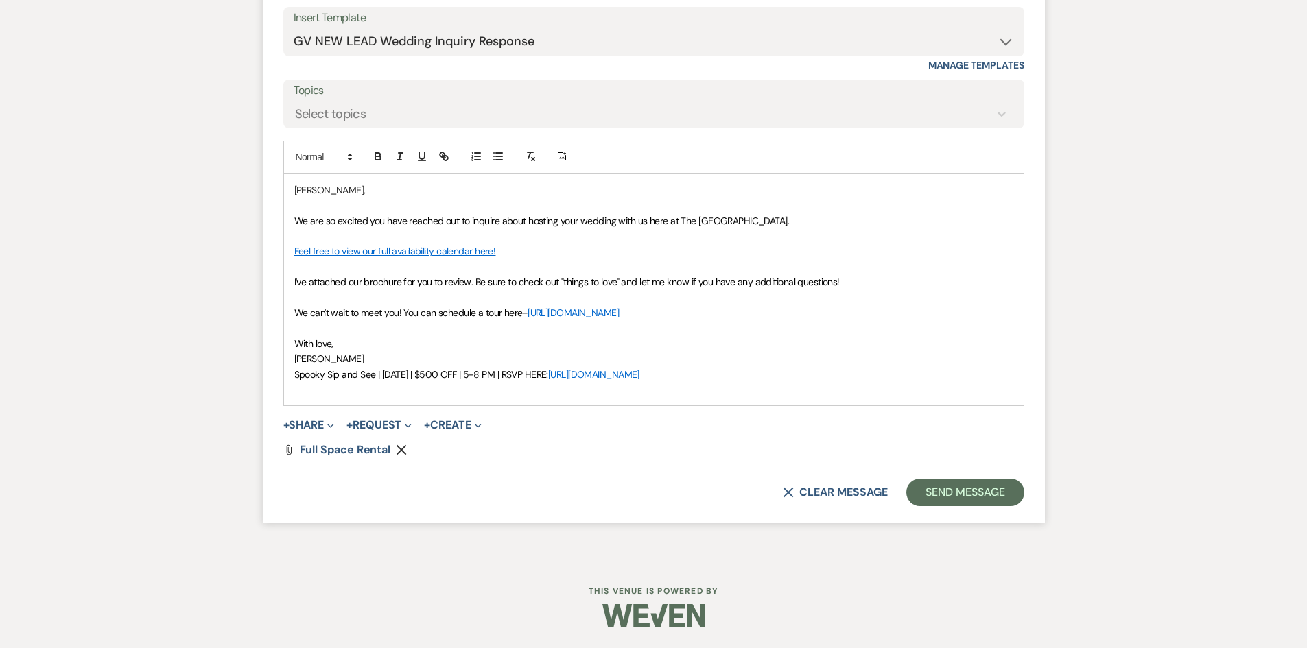
click at [330, 396] on p at bounding box center [653, 389] width 719 height 15
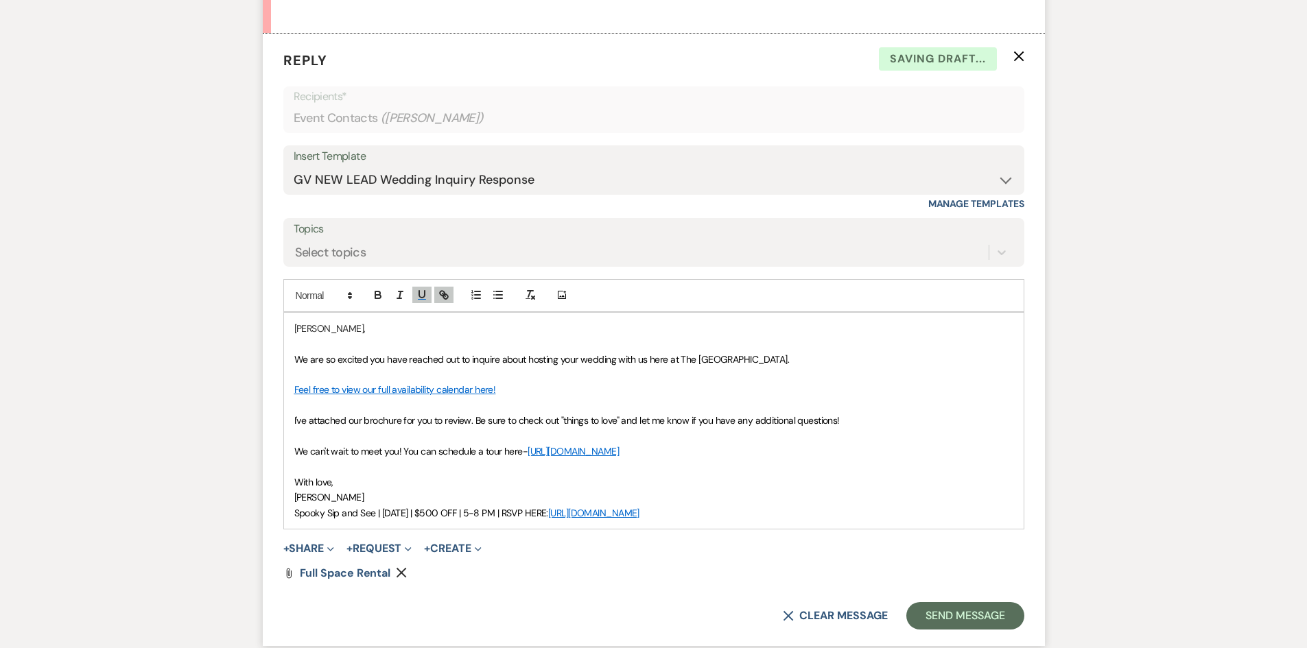
scroll to position [887, 0]
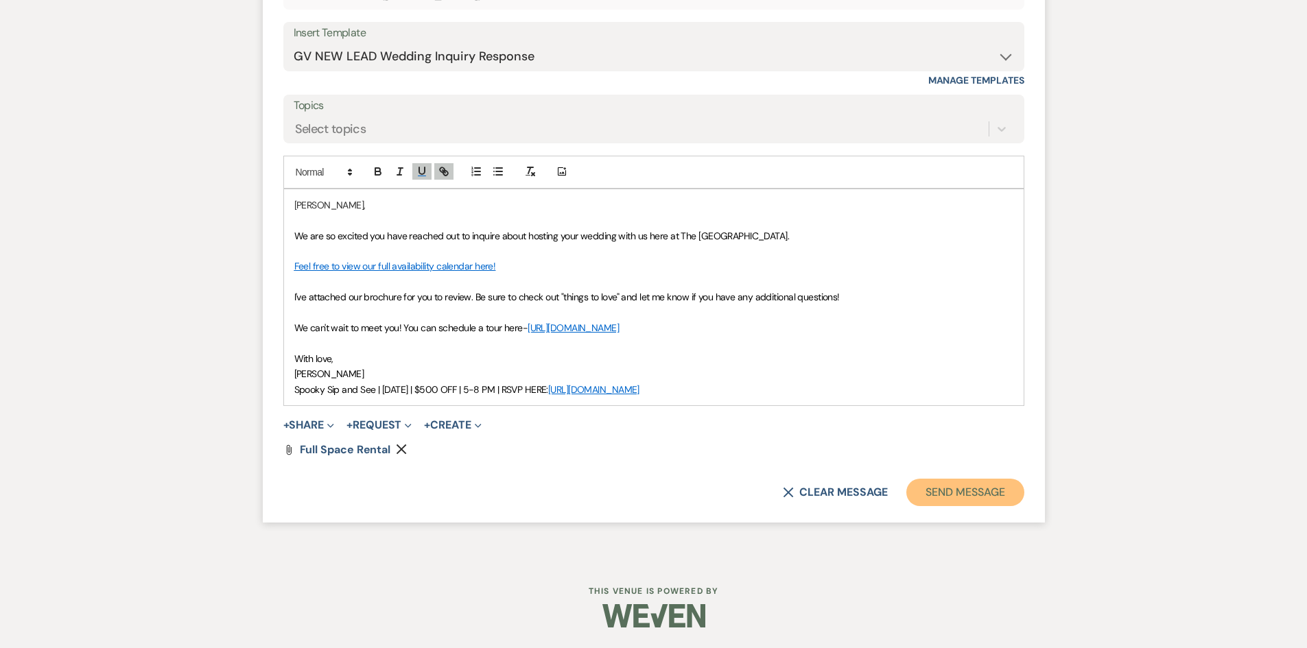
click at [961, 486] on button "Send Message" at bounding box center [964, 492] width 117 height 27
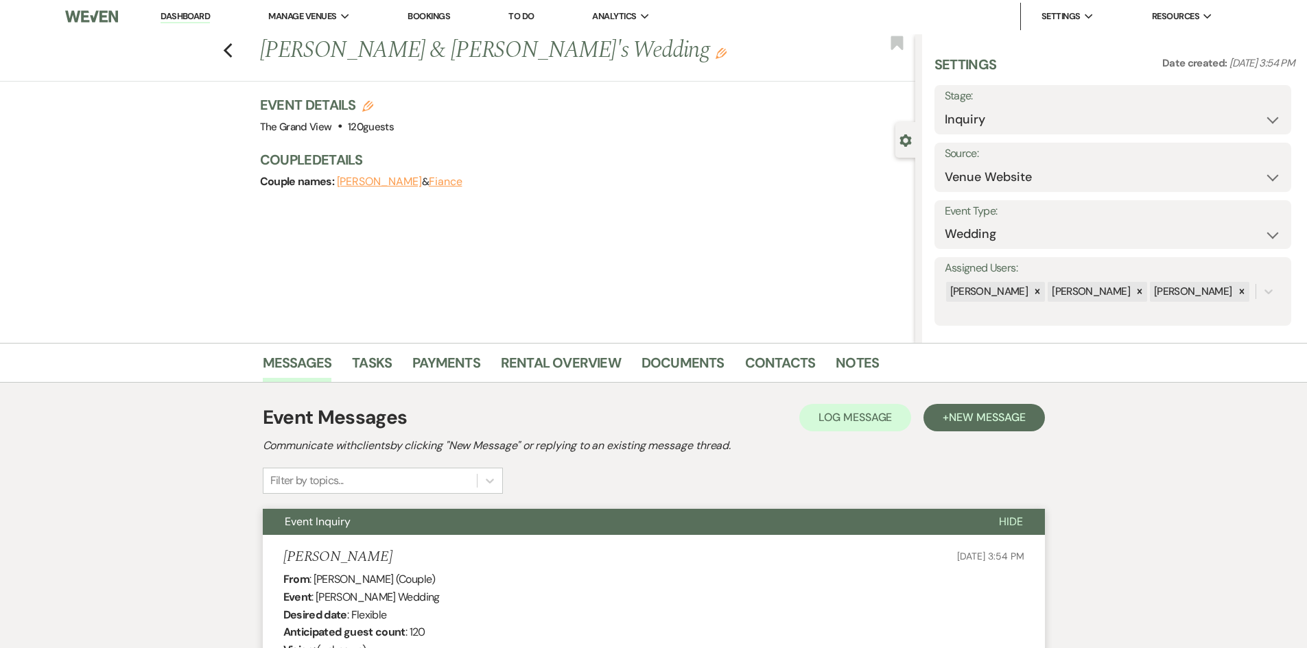
scroll to position [0, 0]
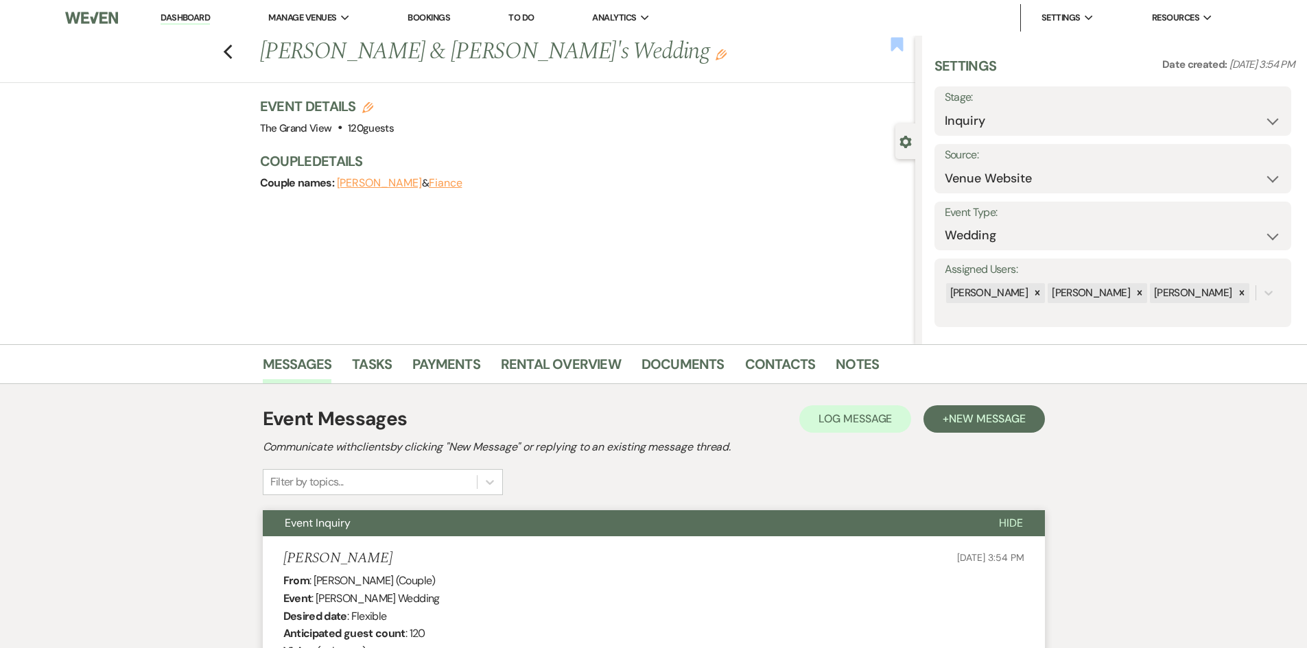
click at [896, 49] on icon "Bookmark" at bounding box center [897, 44] width 14 height 16
click at [229, 54] on icon "Previous" at bounding box center [228, 52] width 10 height 16
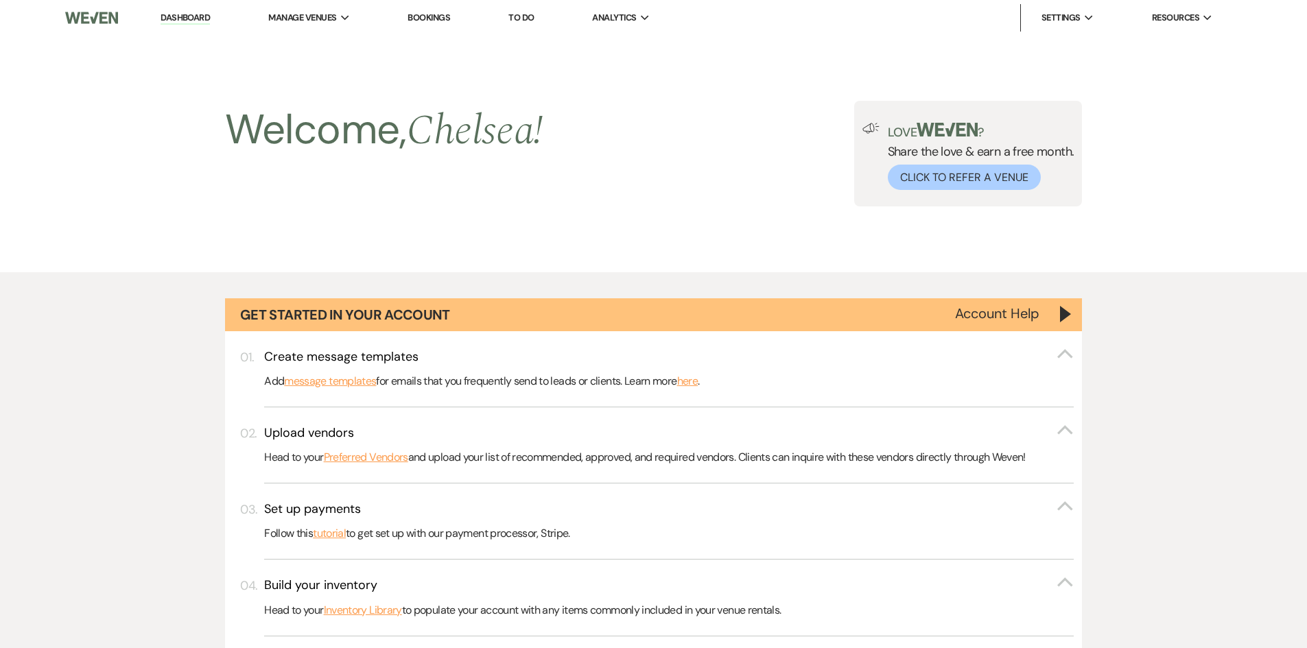
scroll to position [1235, 0]
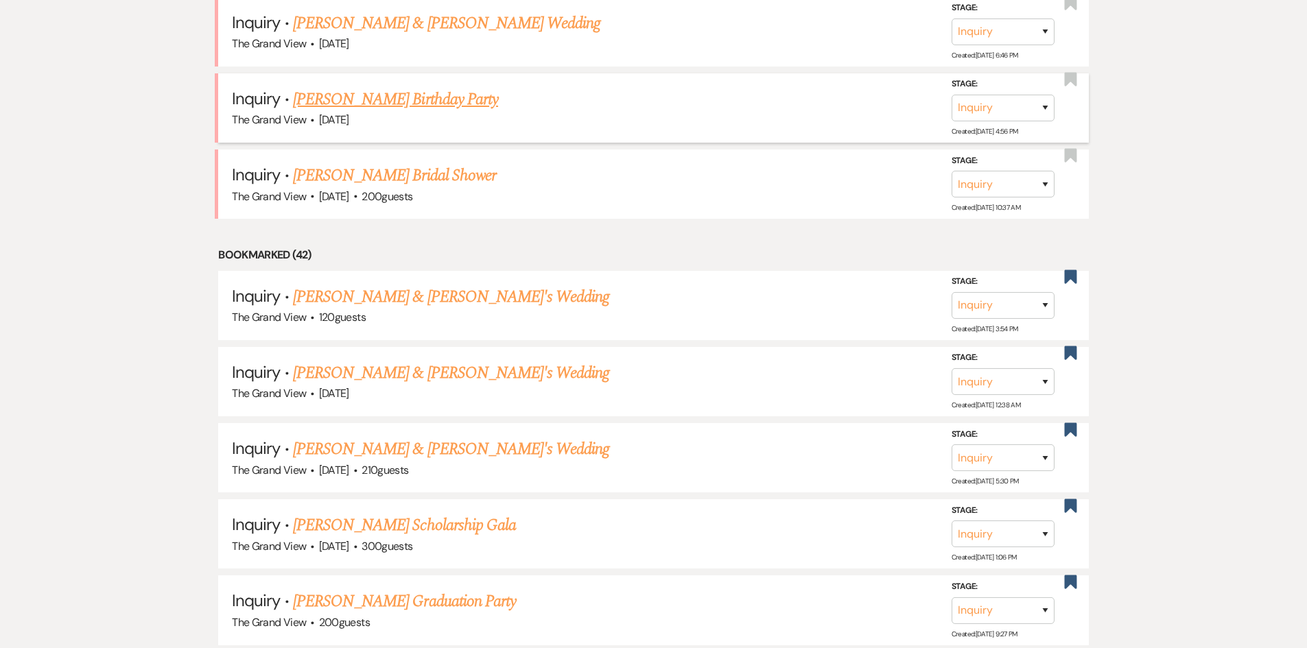
click at [395, 102] on link "[PERSON_NAME] Birthday Party" at bounding box center [395, 99] width 205 height 25
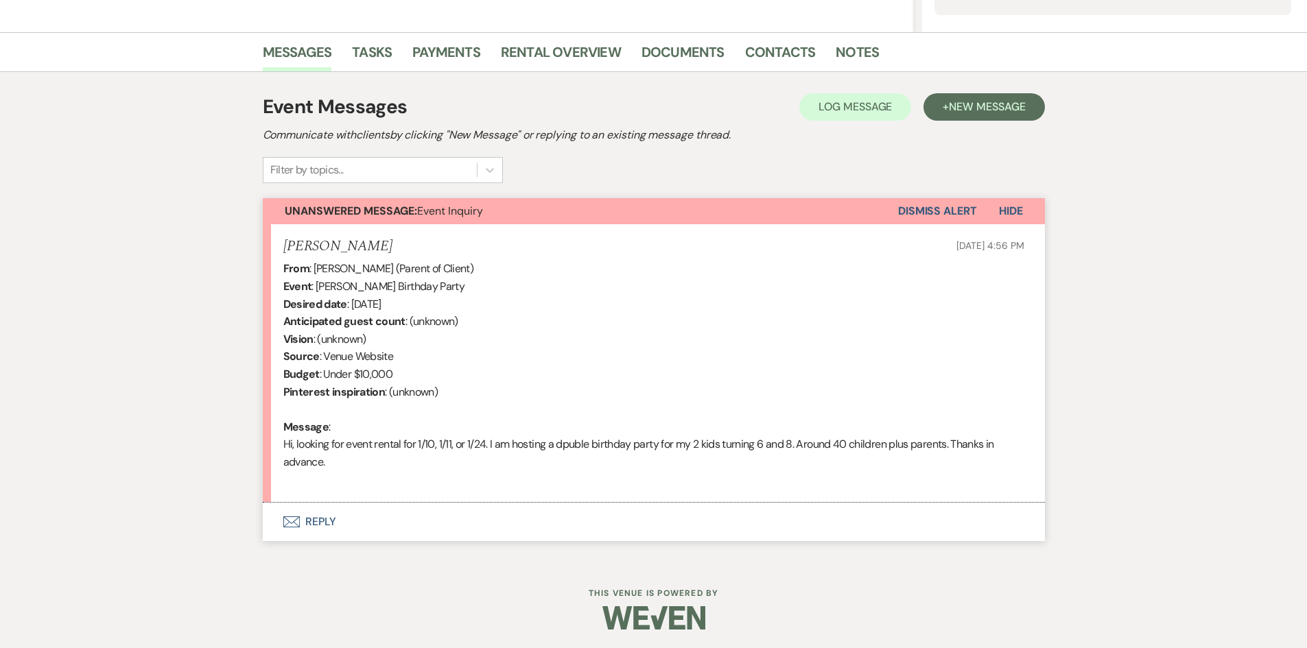
scroll to position [314, 0]
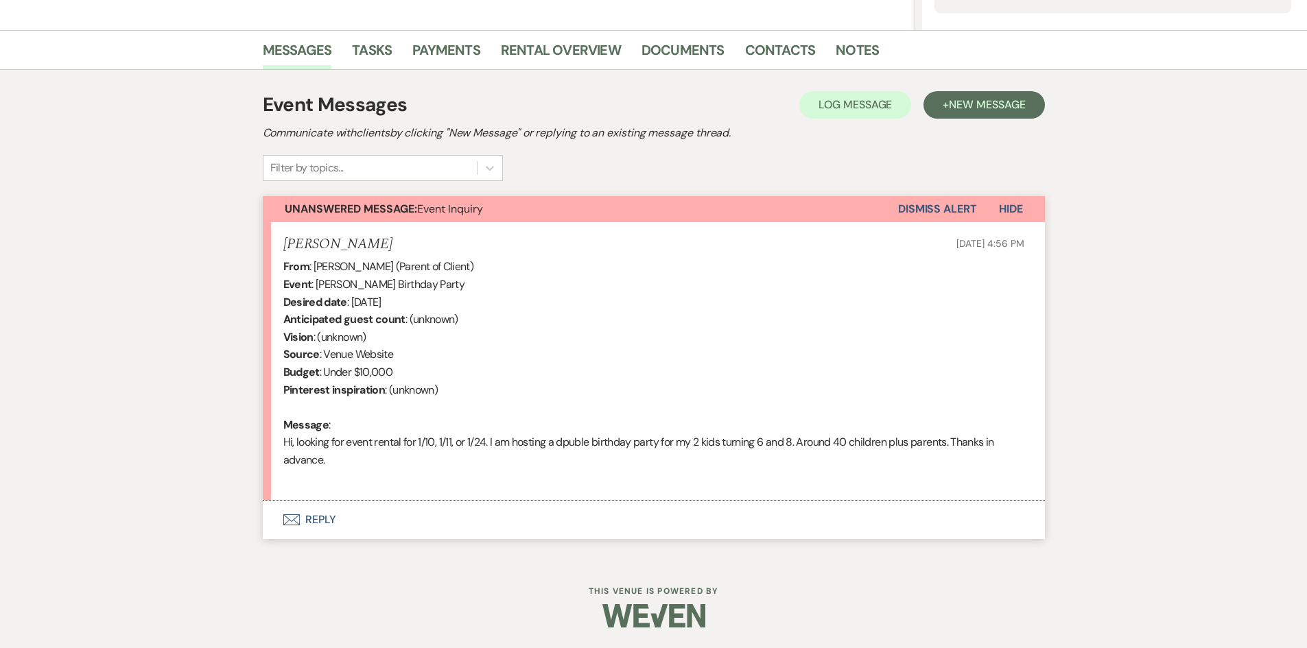
click at [298, 513] on button "Envelope Reply" at bounding box center [654, 520] width 782 height 38
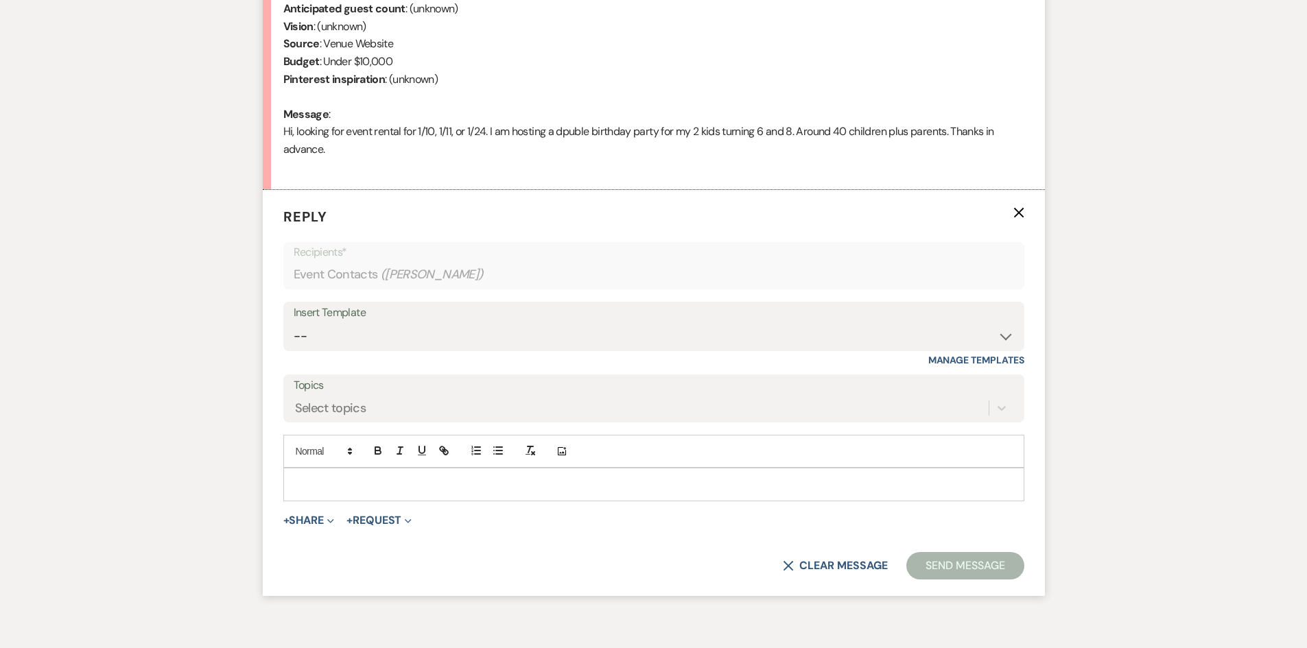
scroll to position [626, 0]
click at [386, 501] on form "Reply X Recipients* Event Contacts ( [PERSON_NAME] ) Insert Template -- Weven P…" at bounding box center [654, 392] width 782 height 406
click at [390, 485] on p at bounding box center [653, 483] width 719 height 15
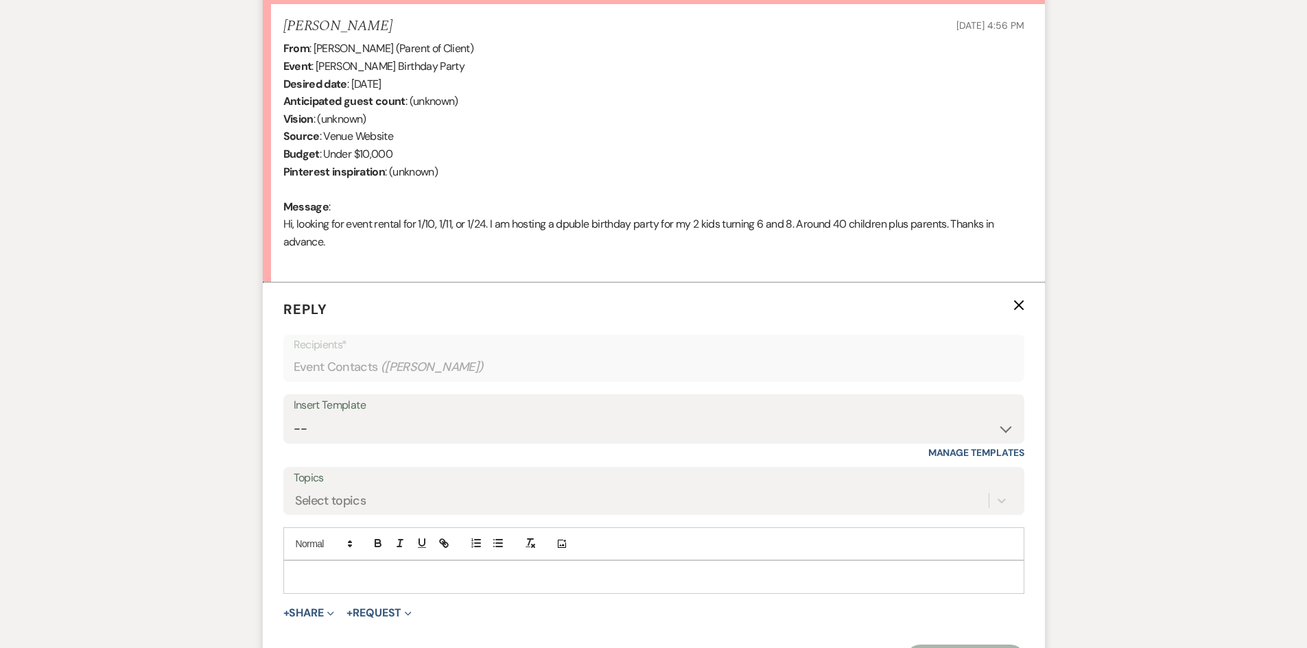
scroll to position [557, 0]
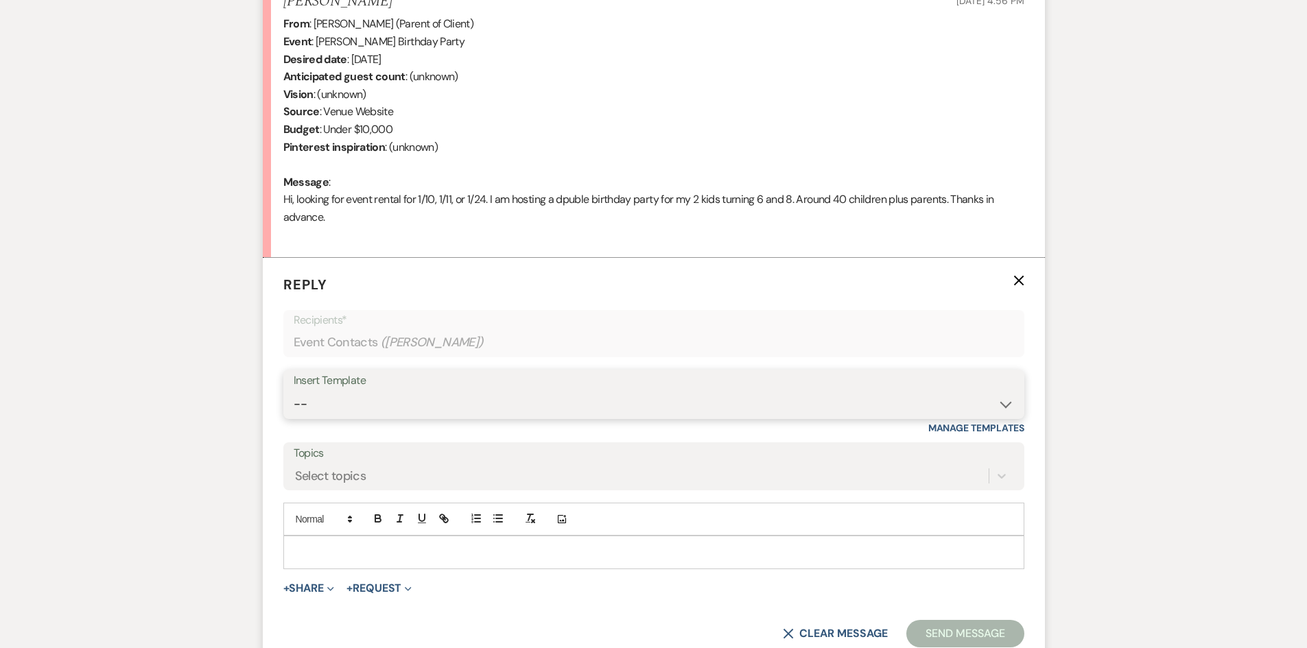
click at [376, 408] on select "-- Weven Planning Portal Introduction (Booked Events) Initial Inquiry Response …" at bounding box center [654, 404] width 720 height 27
click at [294, 391] on select "-- Weven Planning Portal Introduction (Booked Events) Initial Inquiry Response …" at bounding box center [654, 404] width 720 height 27
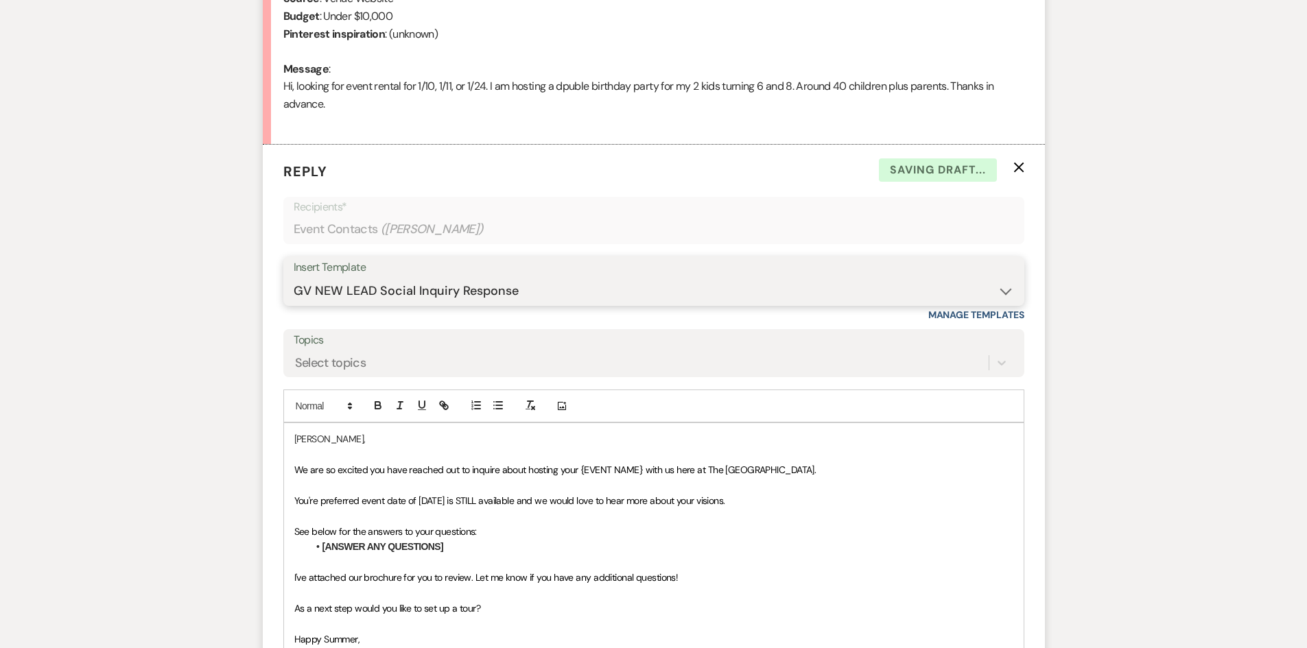
scroll to position [626, 0]
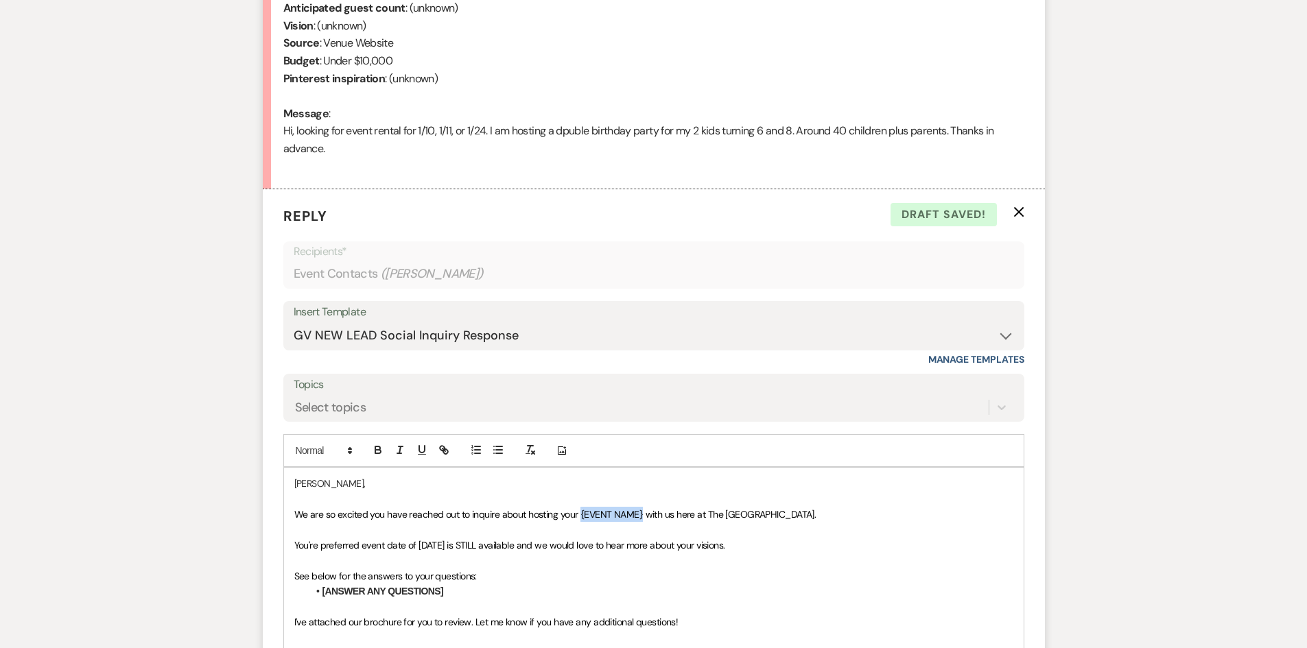
drag, startPoint x: 641, startPoint y: 513, endPoint x: 579, endPoint y: 515, distance: 62.5
click at [579, 515] on span "We are so excited you have reached out to inquire about hosting your {EVENT NAM…" at bounding box center [555, 514] width 522 height 12
click at [439, 548] on span "You're preferred event date of [DATE] is STILL available and we would love to h…" at bounding box center [509, 545] width 431 height 12
click at [484, 591] on li "[ANSWER ANY QUESTIONS]" at bounding box center [660, 591] width 705 height 15
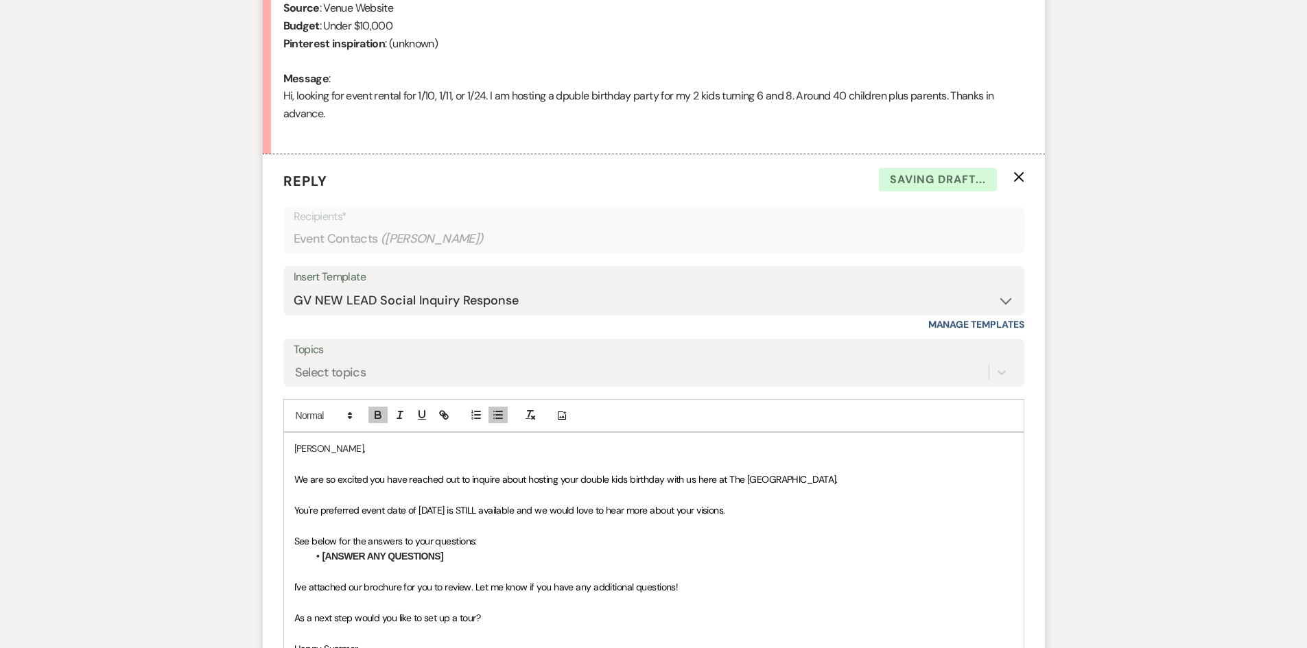
scroll to position [694, 0]
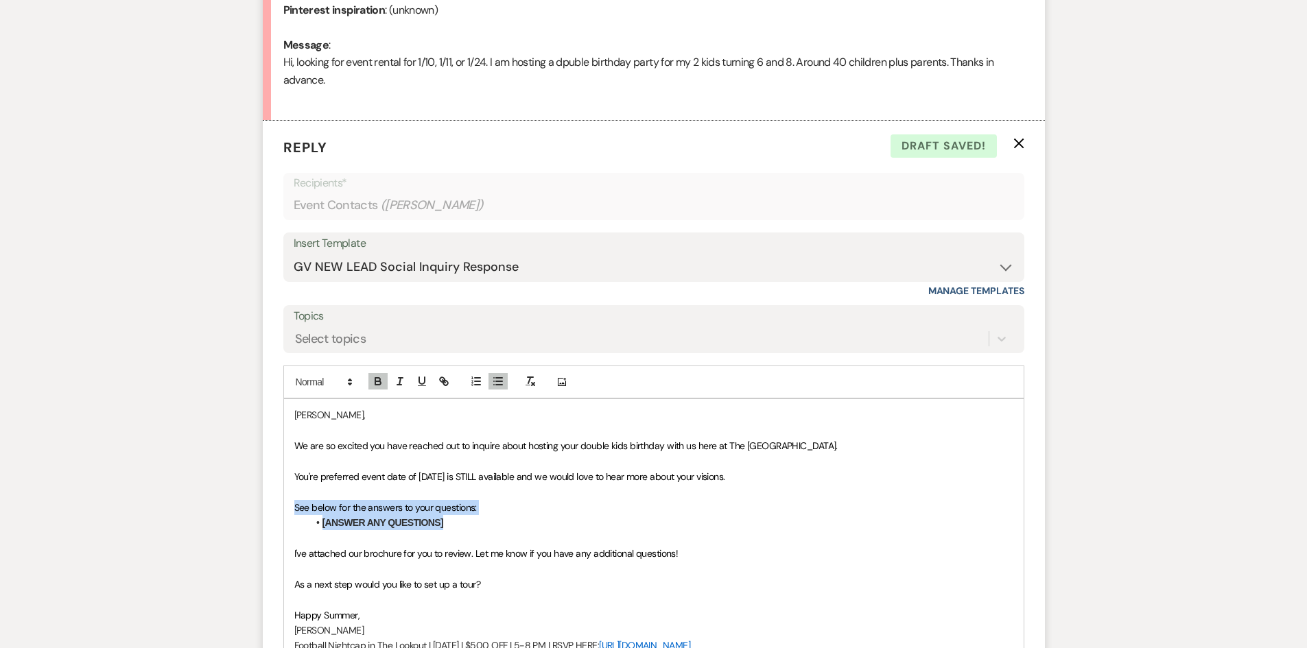
drag, startPoint x: 460, startPoint y: 518, endPoint x: 259, endPoint y: 504, distance: 200.9
click at [259, 504] on div "Messages Tasks Payments Rental Overview Documents Contacts Notes Event Messages…" at bounding box center [653, 244] width 1307 height 1188
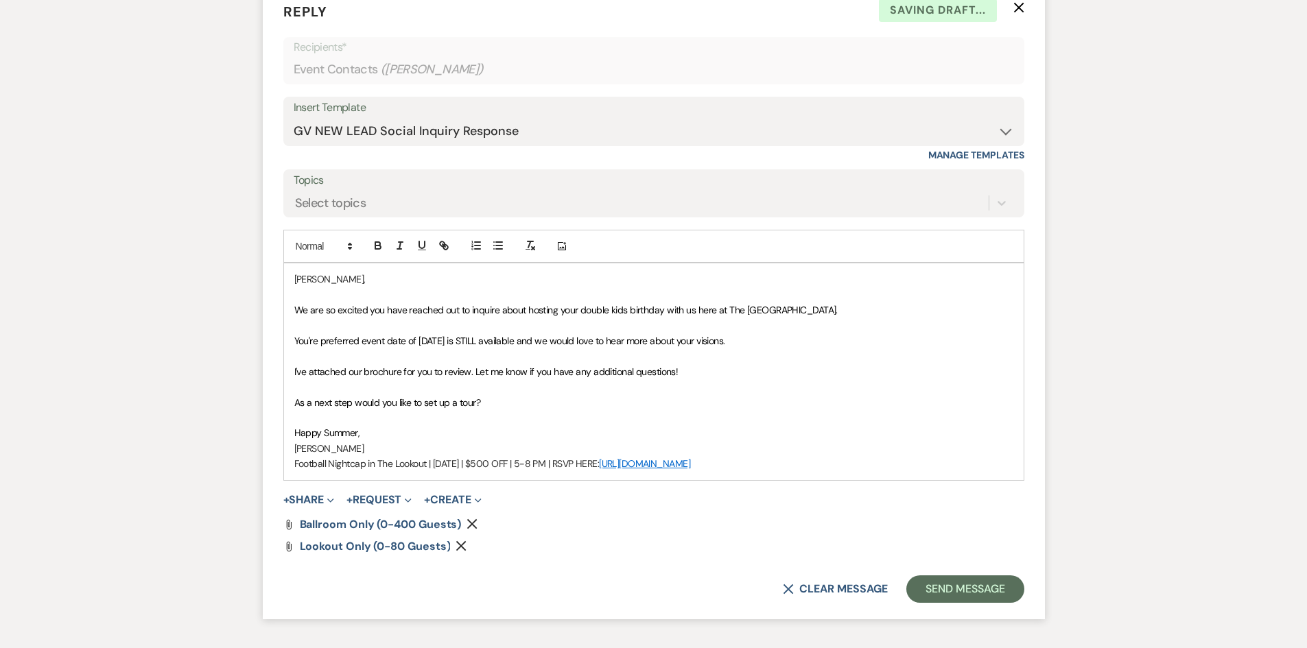
scroll to position [832, 0]
drag, startPoint x: 772, startPoint y: 458, endPoint x: 197, endPoint y: 475, distance: 575.2
click at [197, 475] on div "Messages Tasks Payments Rental Overview Documents Contacts Notes Event Messages…" at bounding box center [653, 84] width 1307 height 1142
click at [344, 436] on span "Happy Summer," at bounding box center [327, 431] width 66 height 12
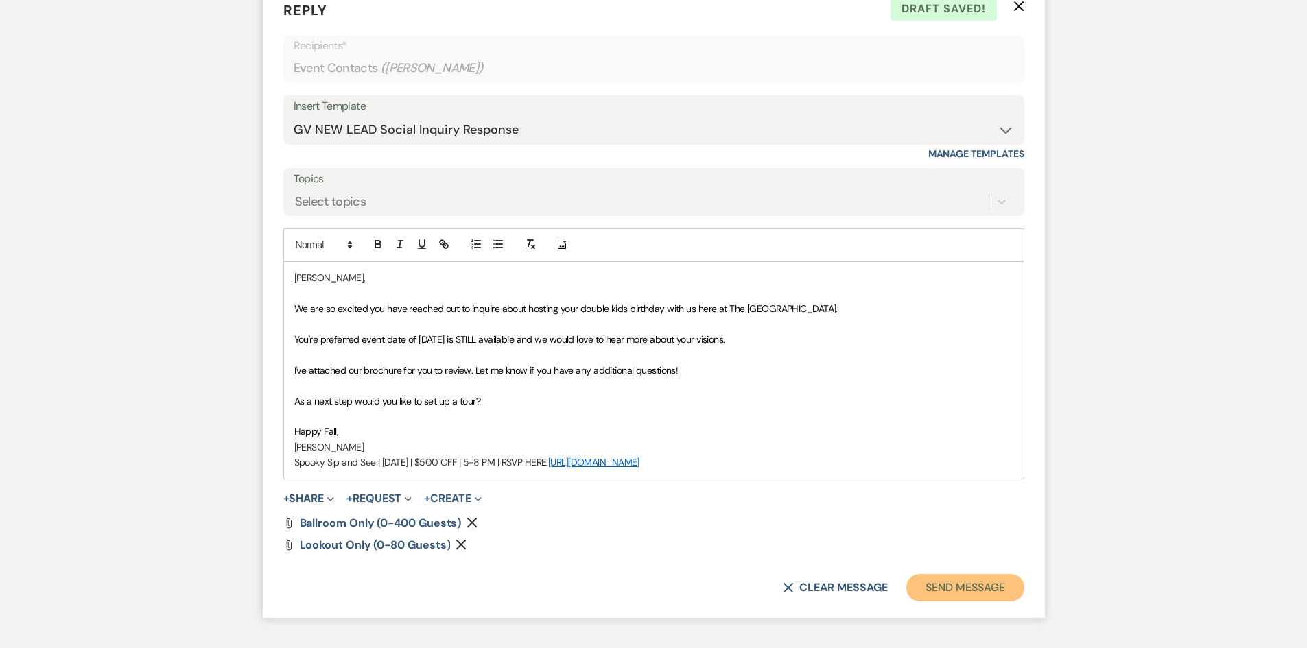
click at [973, 589] on button "Send Message" at bounding box center [964, 587] width 117 height 27
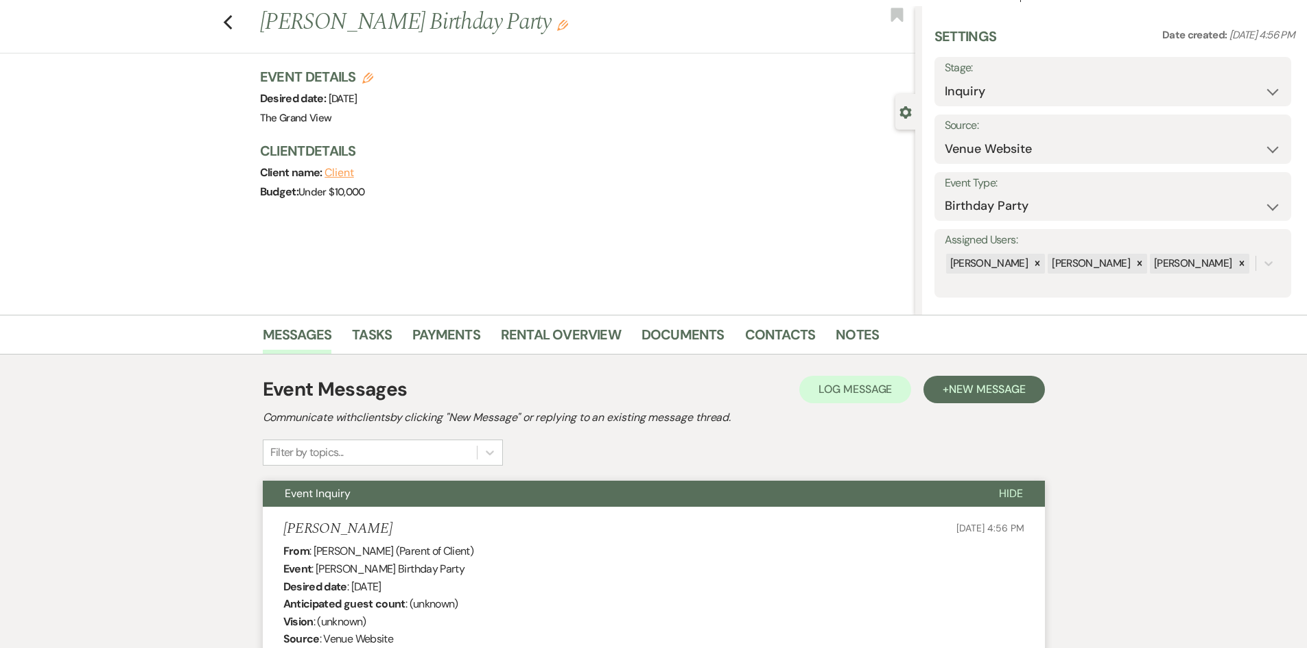
scroll to position [0, 0]
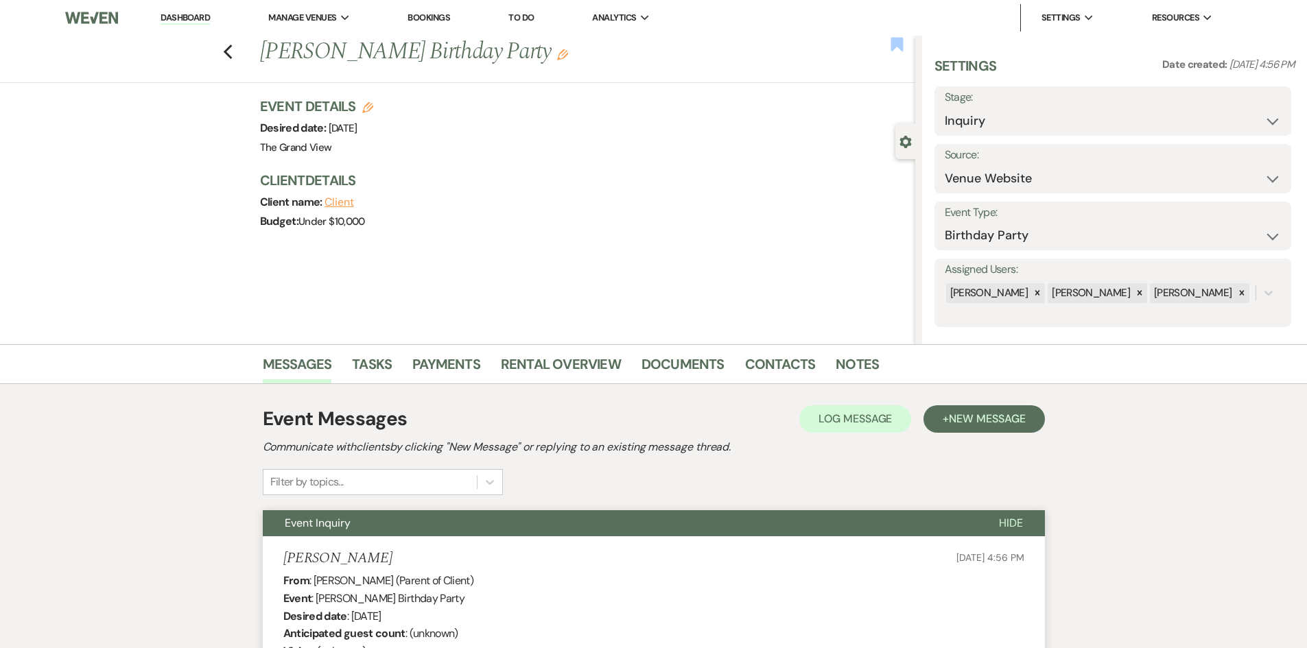
click at [901, 41] on use "button" at bounding box center [897, 44] width 12 height 14
click at [238, 47] on div "Previous [PERSON_NAME] Birthday Party Edit Bookmark" at bounding box center [454, 59] width 922 height 47
click at [233, 49] on icon "Previous" at bounding box center [228, 52] width 10 height 16
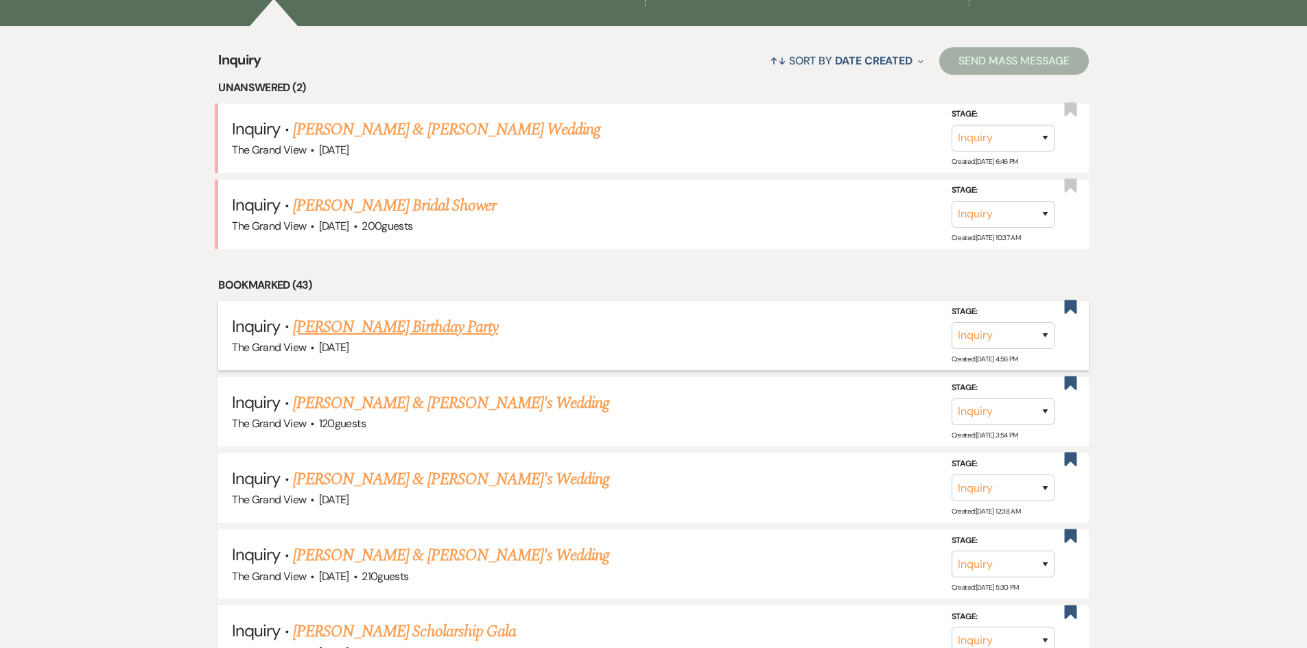
scroll to position [1029, 0]
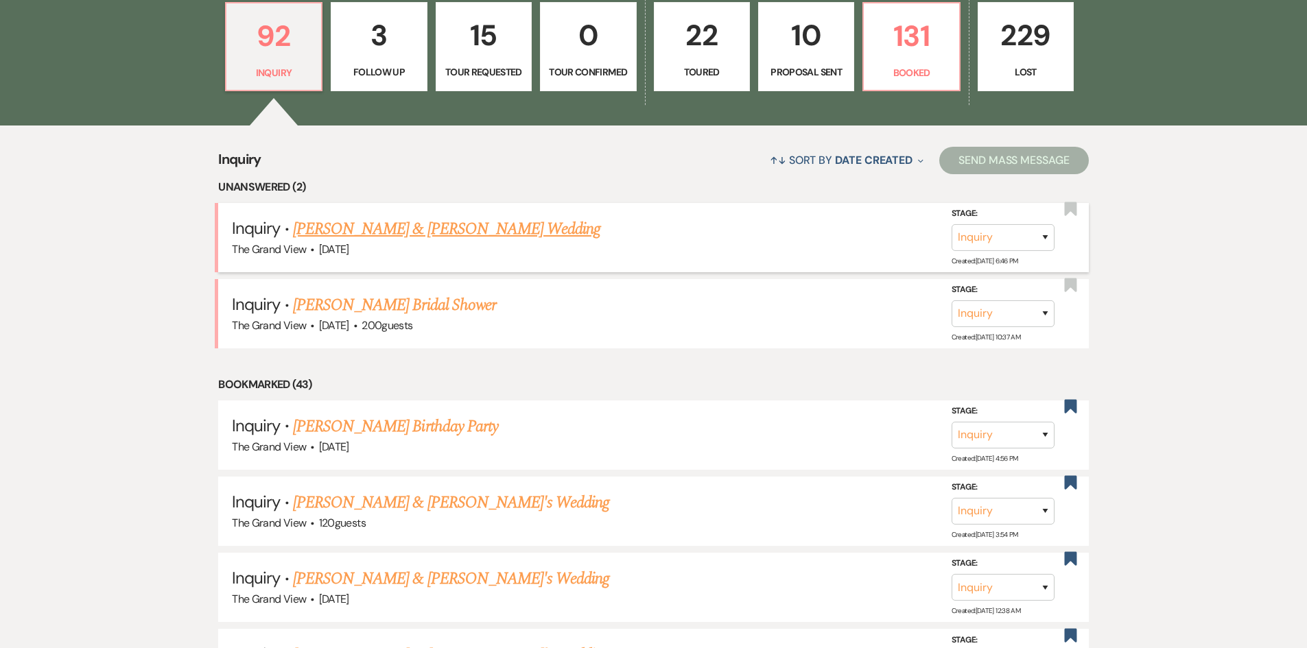
click at [409, 243] on div "The Grand View · [DATE]" at bounding box center [653, 250] width 843 height 18
click at [410, 226] on link "[PERSON_NAME] & [PERSON_NAME] Wedding" at bounding box center [446, 229] width 307 height 25
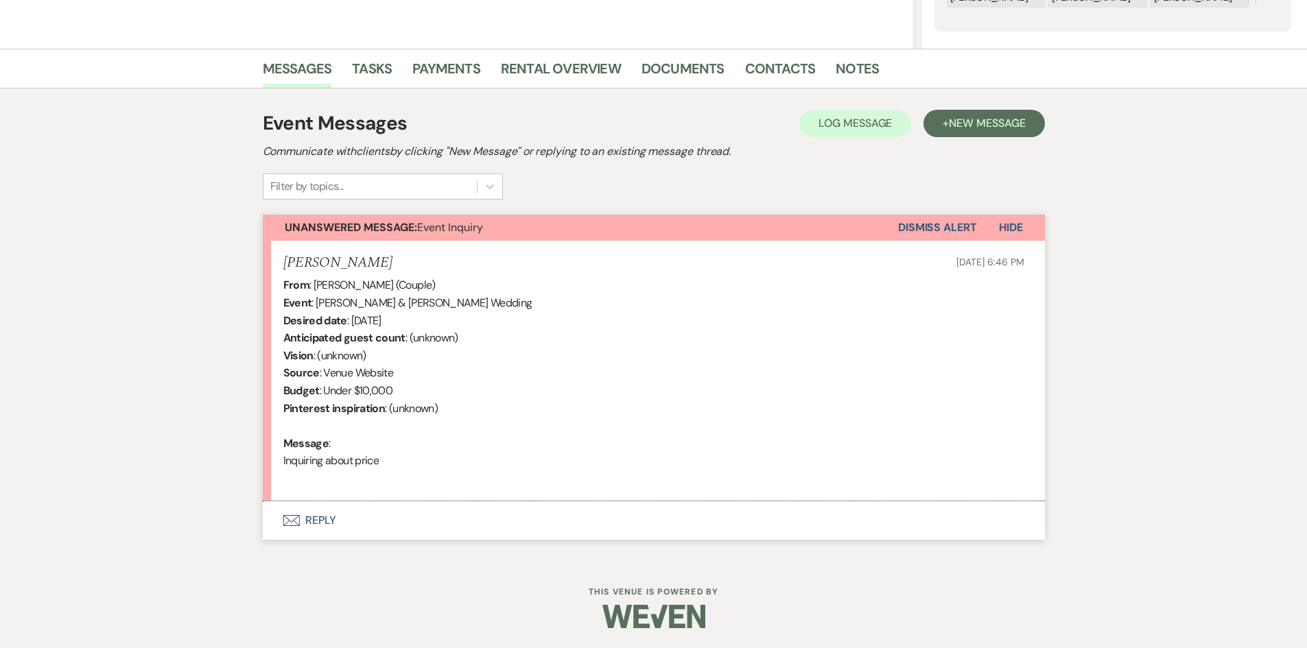
scroll to position [296, 0]
click at [307, 523] on button "Envelope Reply" at bounding box center [654, 520] width 782 height 38
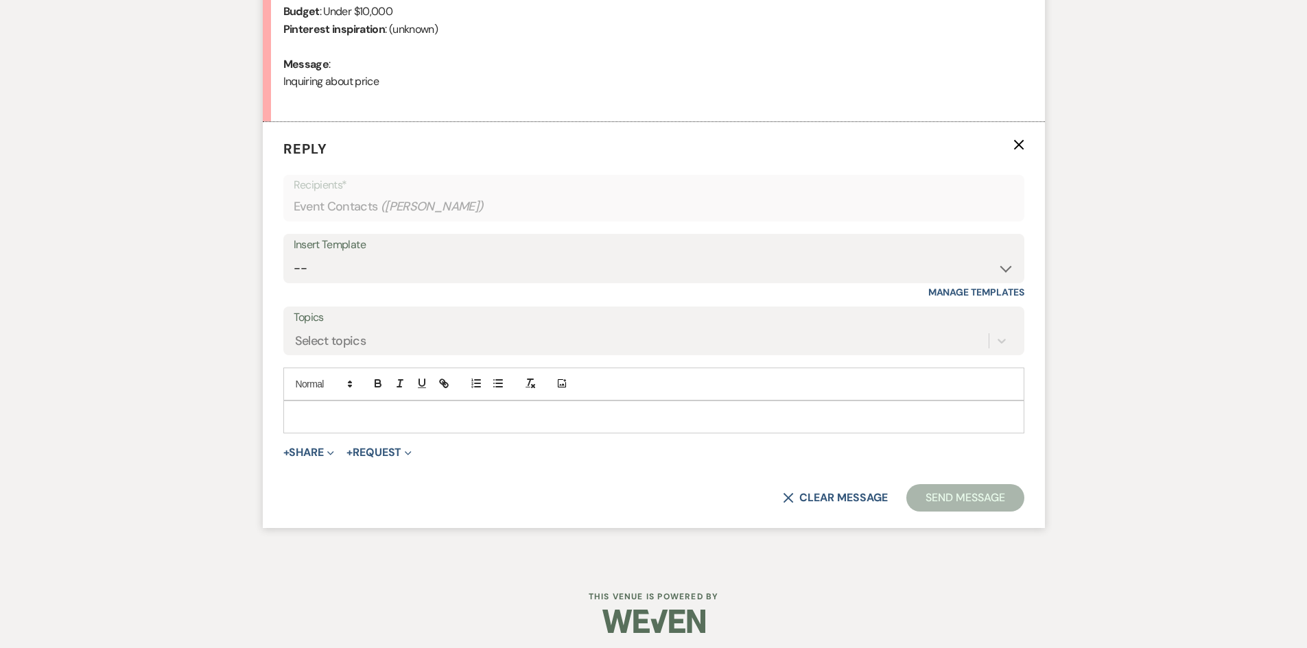
scroll to position [676, 0]
click at [355, 263] on select "-- Weven Planning Portal Introduction (Booked Events) Initial Inquiry Response …" at bounding box center [654, 267] width 720 height 27
click at [294, 254] on select "-- Weven Planning Portal Introduction (Booked Events) Initial Inquiry Response …" at bounding box center [654, 267] width 720 height 27
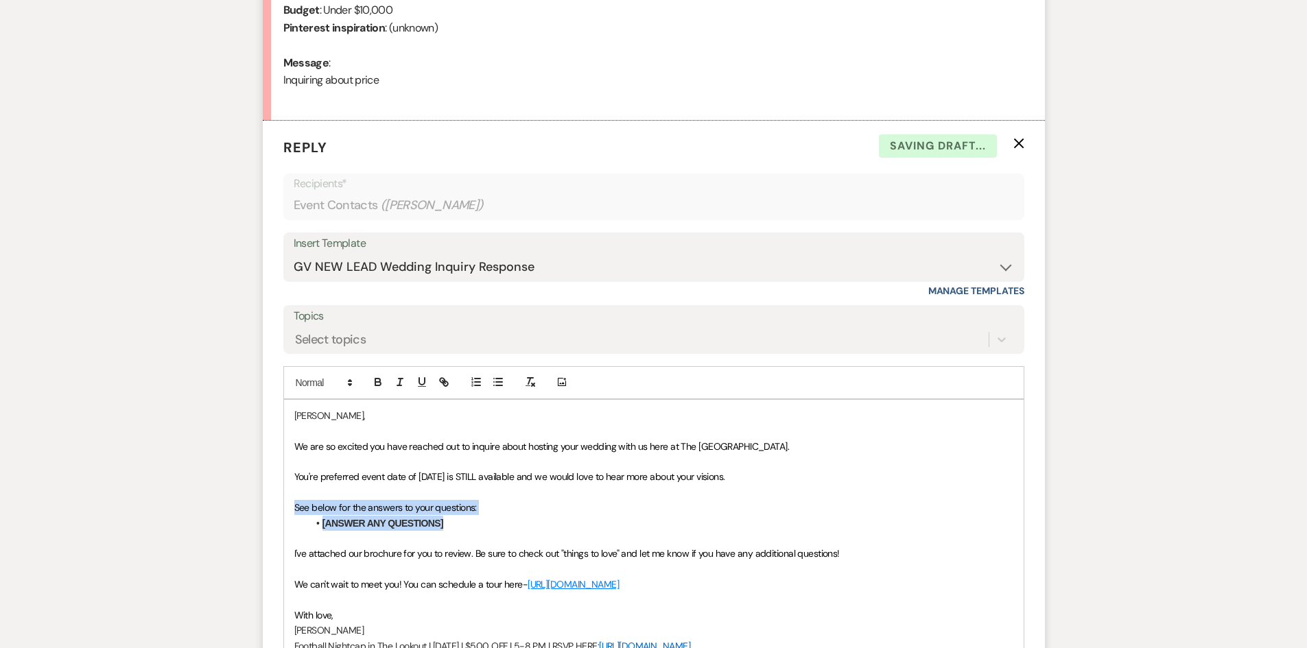
drag, startPoint x: 473, startPoint y: 521, endPoint x: 284, endPoint y: 505, distance: 190.1
click at [284, 505] on div "[PERSON_NAME], We are so excited you have reached out to inquire about hosting …" at bounding box center [654, 531] width 740 height 262
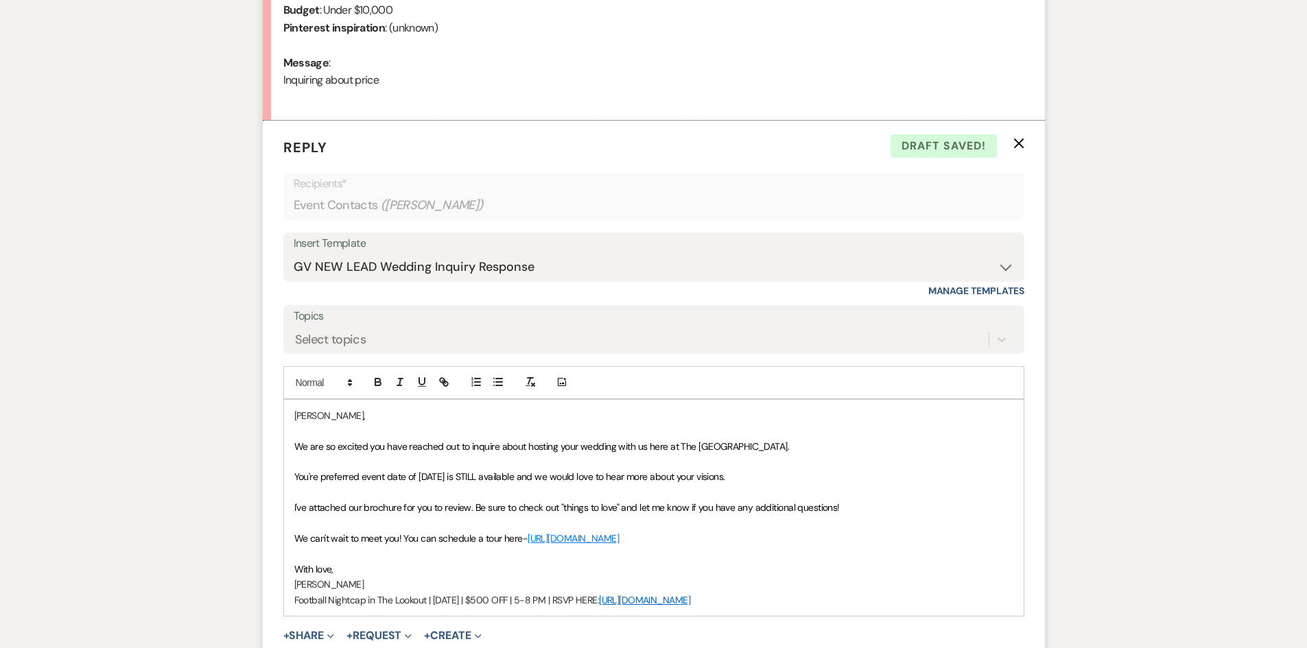
drag, startPoint x: 791, startPoint y: 601, endPoint x: 165, endPoint y: 626, distance: 626.2
click at [165, 626] on div "Messages Tasks Payments Rental Overview Documents Contacts Notes Event Messages…" at bounding box center [653, 219] width 1307 height 1103
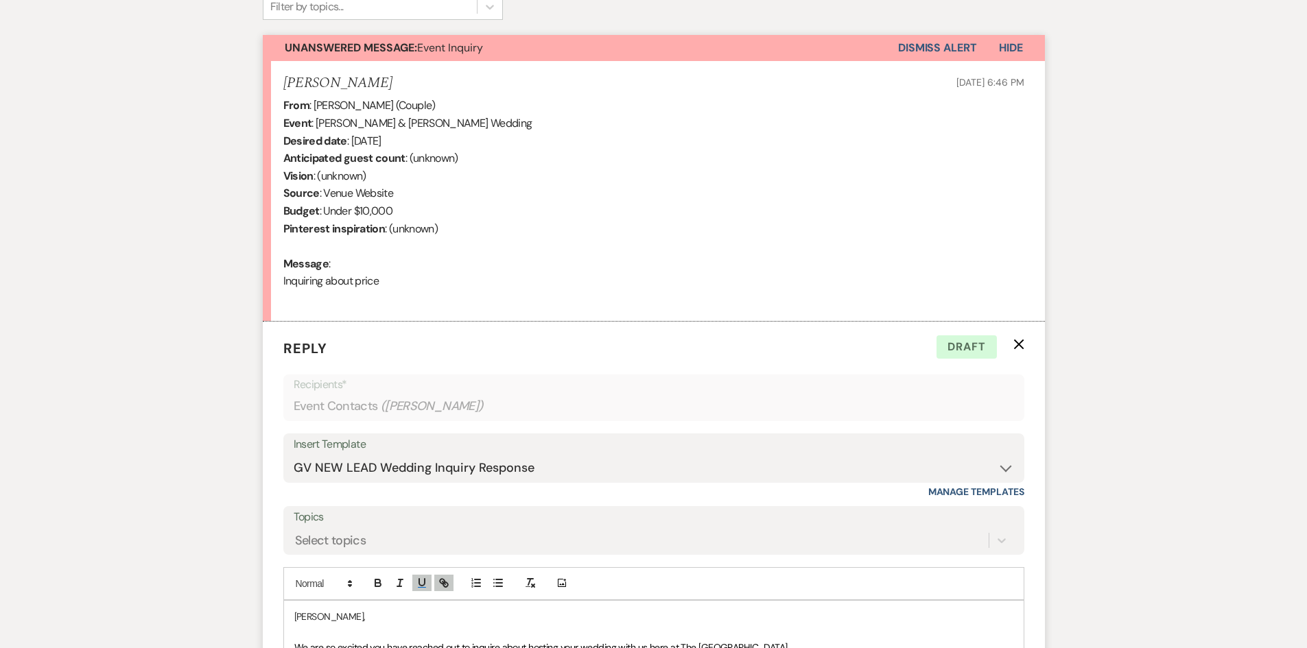
scroll to position [750, 0]
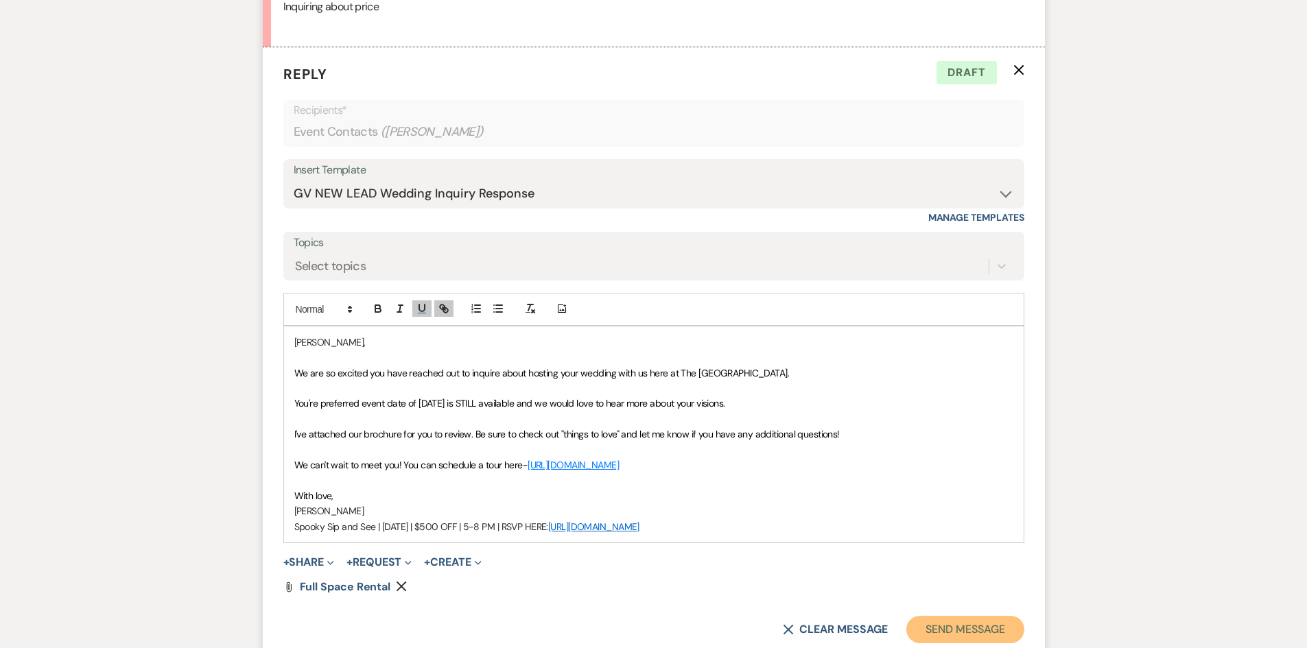
click at [976, 628] on button "Send Message" at bounding box center [964, 629] width 117 height 27
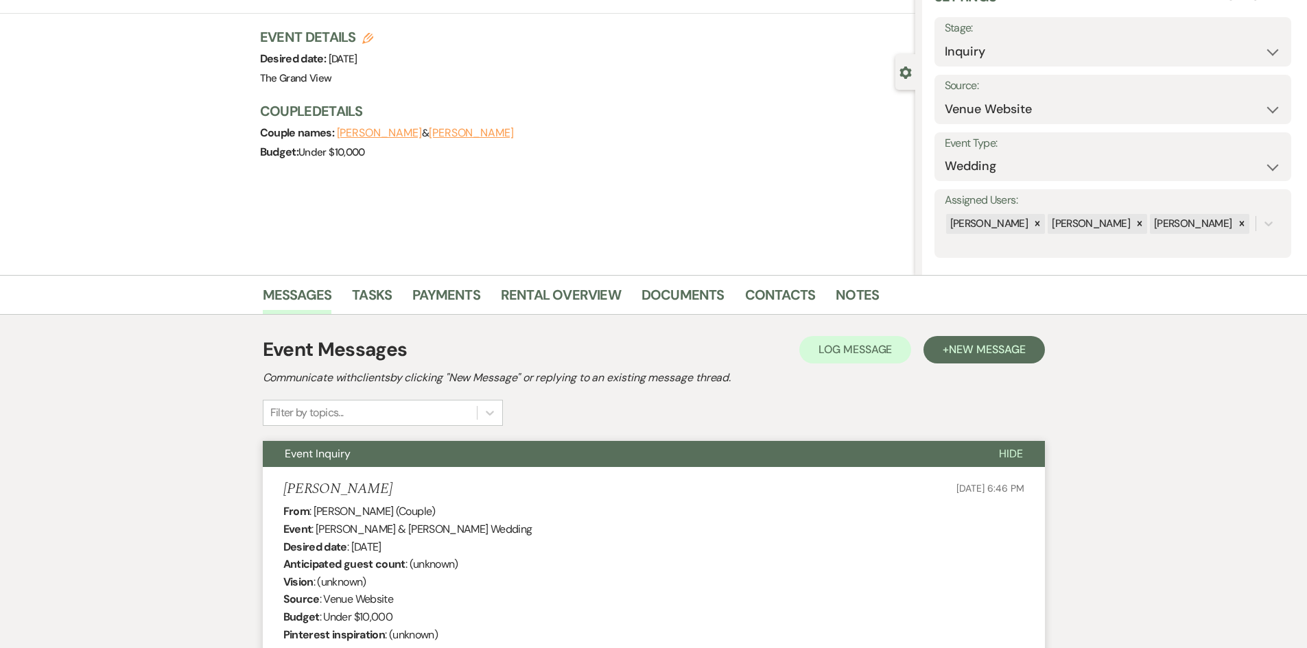
scroll to position [0, 0]
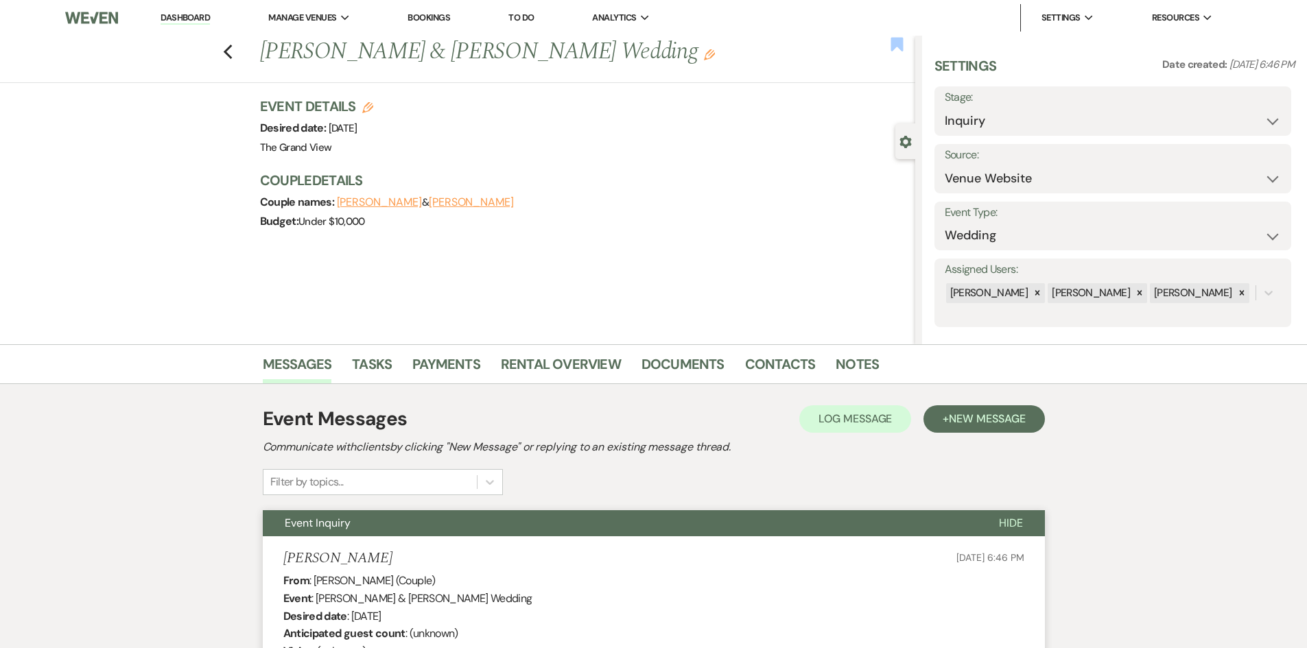
click at [894, 44] on use "button" at bounding box center [897, 44] width 12 height 14
click at [233, 50] on icon "Previous" at bounding box center [228, 52] width 10 height 16
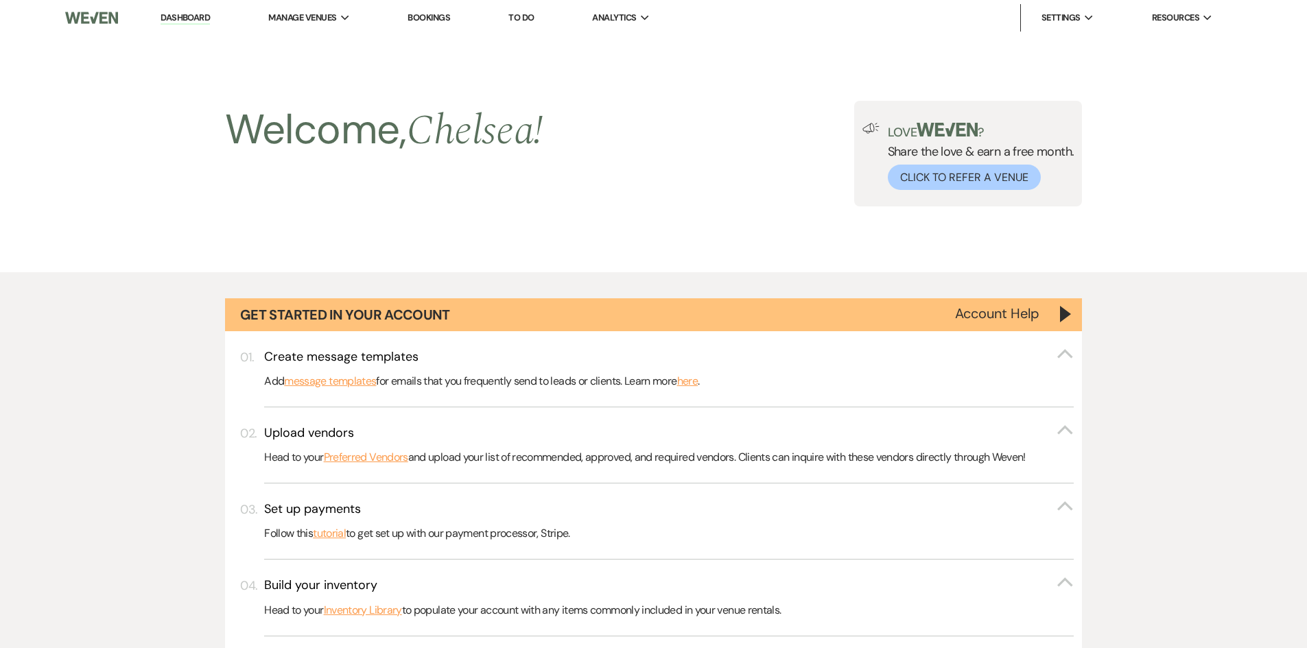
scroll to position [1029, 0]
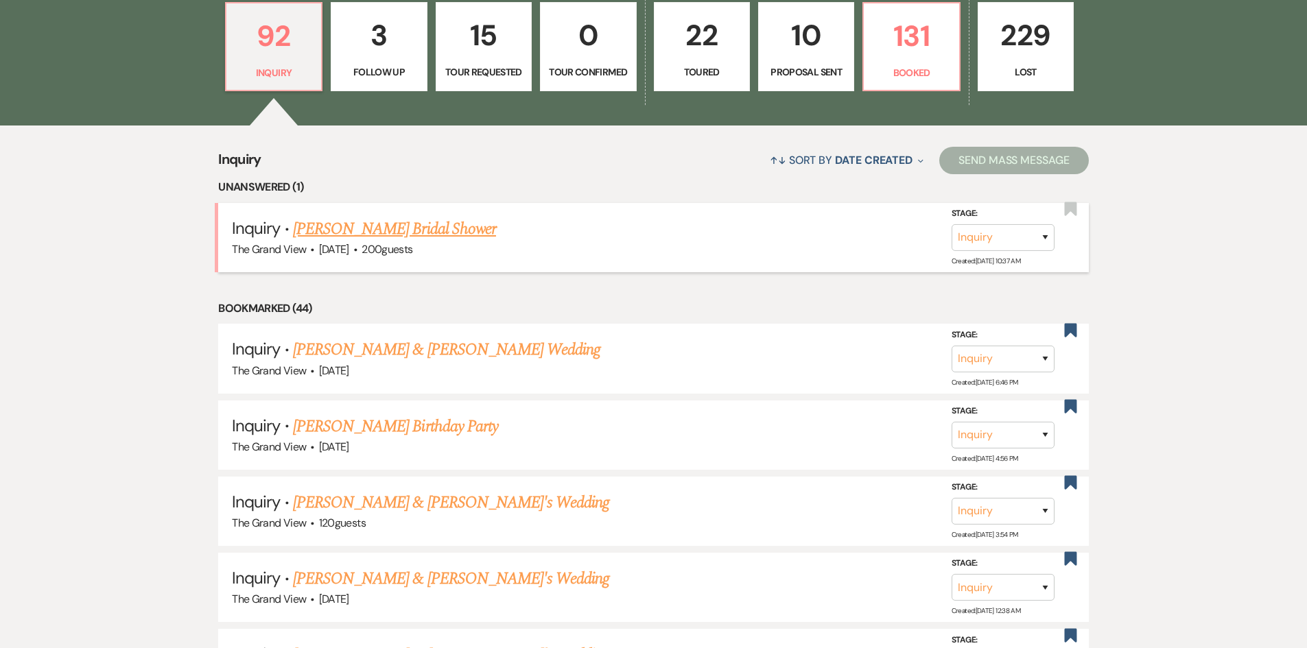
click at [413, 233] on link "[PERSON_NAME] Bridal Shower" at bounding box center [394, 229] width 203 height 25
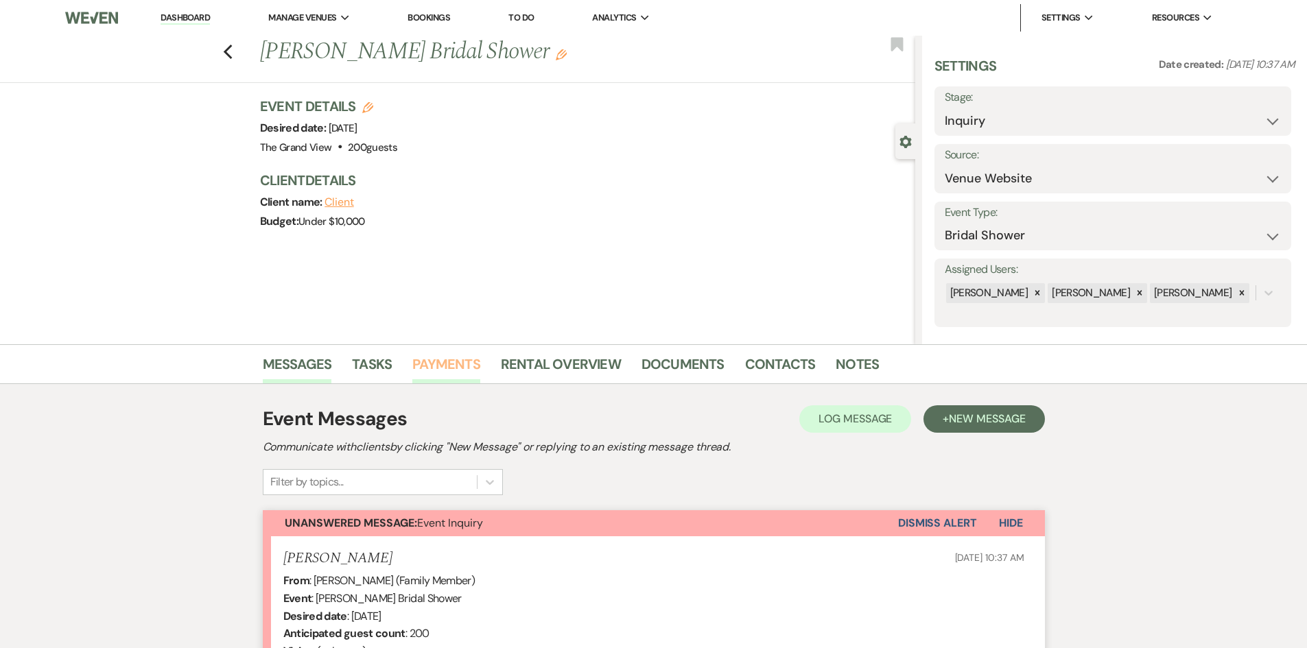
scroll to position [296, 0]
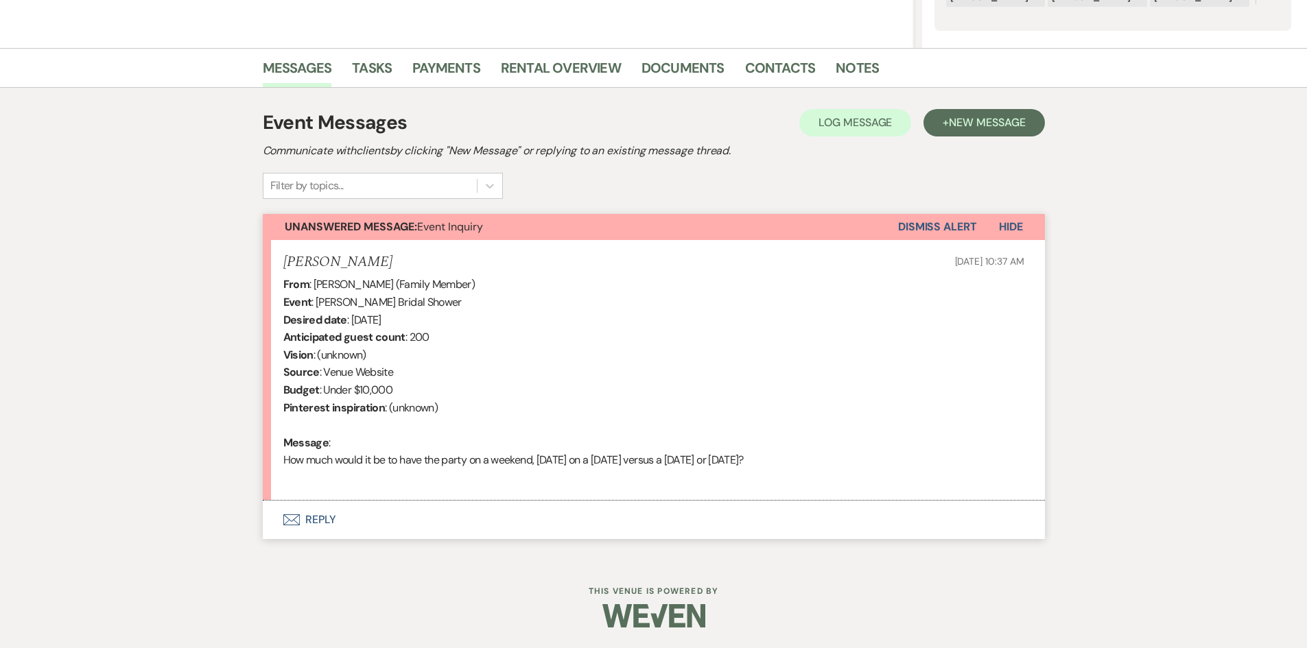
click at [319, 523] on button "Envelope Reply" at bounding box center [654, 520] width 782 height 38
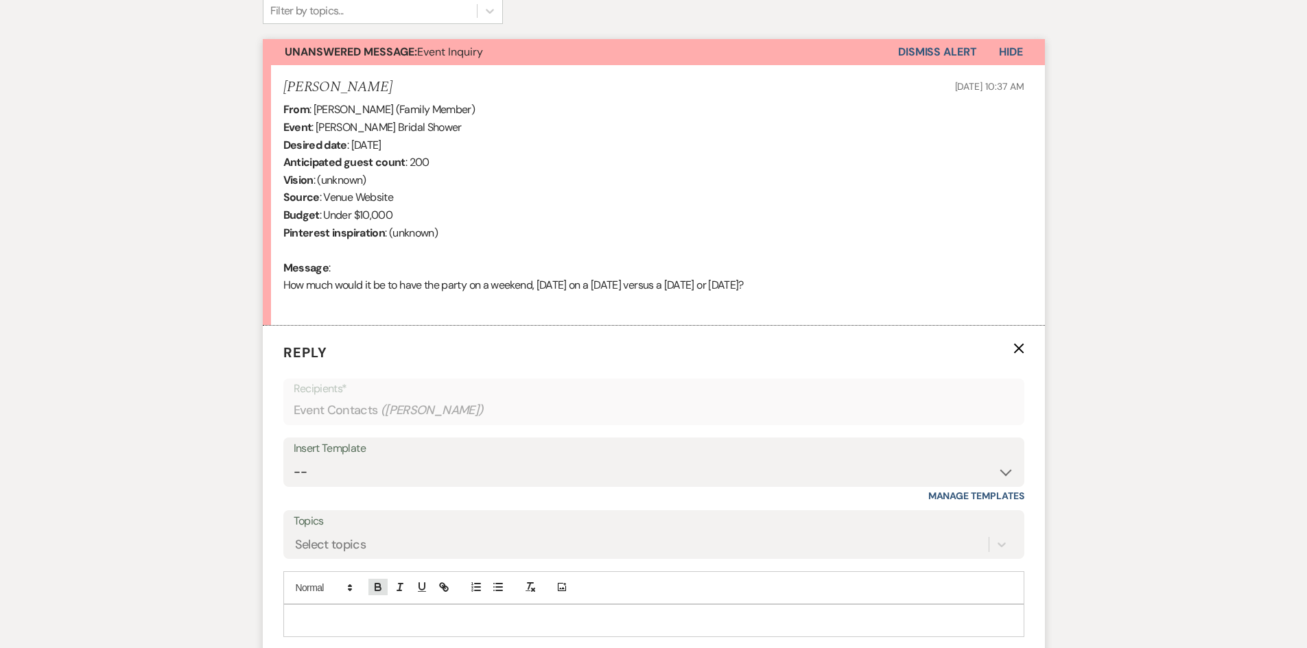
scroll to position [471, 0]
click at [395, 472] on select "-- Weven Planning Portal Introduction (Booked Events) Initial Inquiry Response …" at bounding box center [654, 473] width 720 height 27
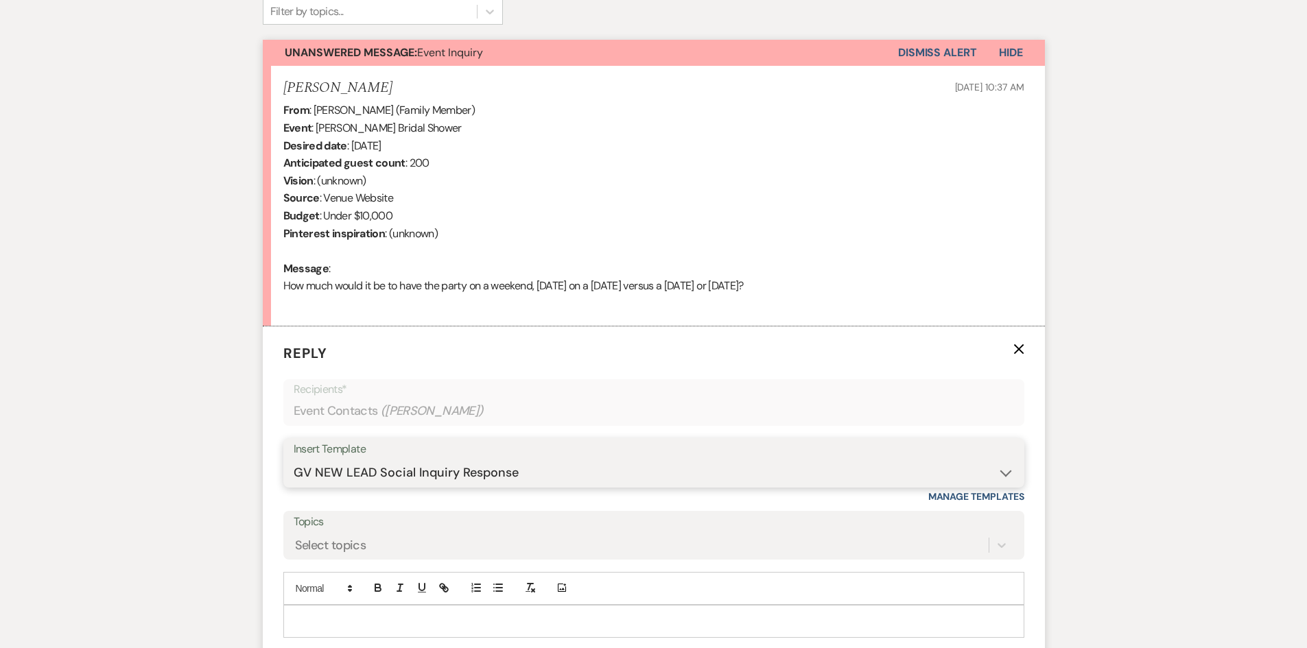
click at [294, 460] on select "-- Weven Planning Portal Introduction (Booked Events) Initial Inquiry Response …" at bounding box center [654, 473] width 720 height 27
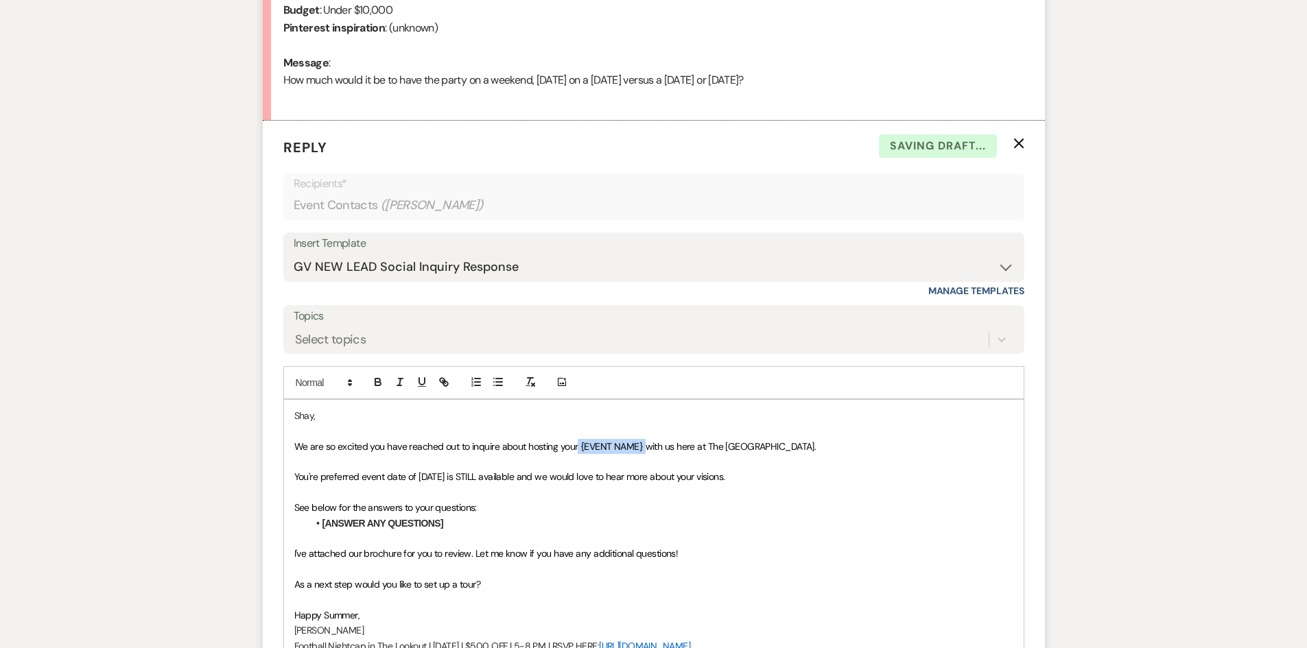
drag, startPoint x: 644, startPoint y: 443, endPoint x: 577, endPoint y: 447, distance: 66.6
click at [577, 447] on span "We are so excited you have reached out to inquire about hosting your {EVENT NAM…" at bounding box center [555, 446] width 522 height 12
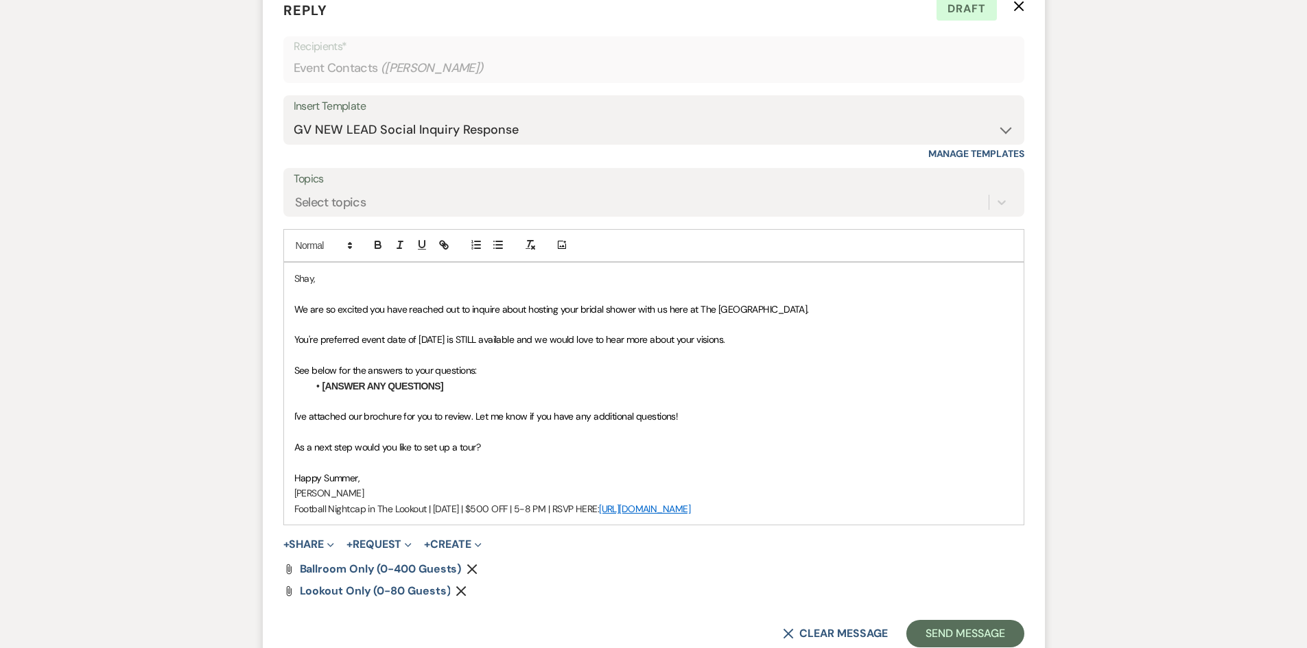
click at [335, 480] on span "Happy Summer," at bounding box center [327, 478] width 66 height 12
drag, startPoint x: 807, startPoint y: 506, endPoint x: 179, endPoint y: 523, distance: 628.0
click at [179, 523] on div "Messages Tasks Payments Rental Overview Documents Contacts Notes Event Messages…" at bounding box center [653, 116] width 1307 height 1170
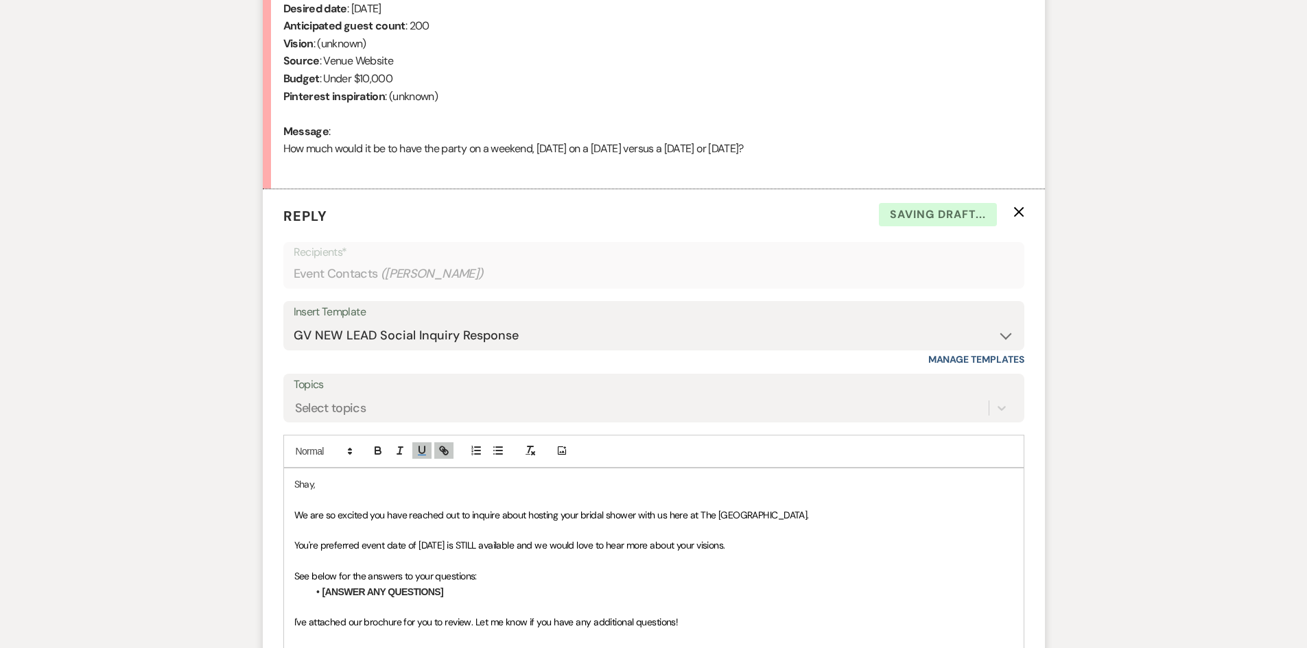
scroll to position [676, 0]
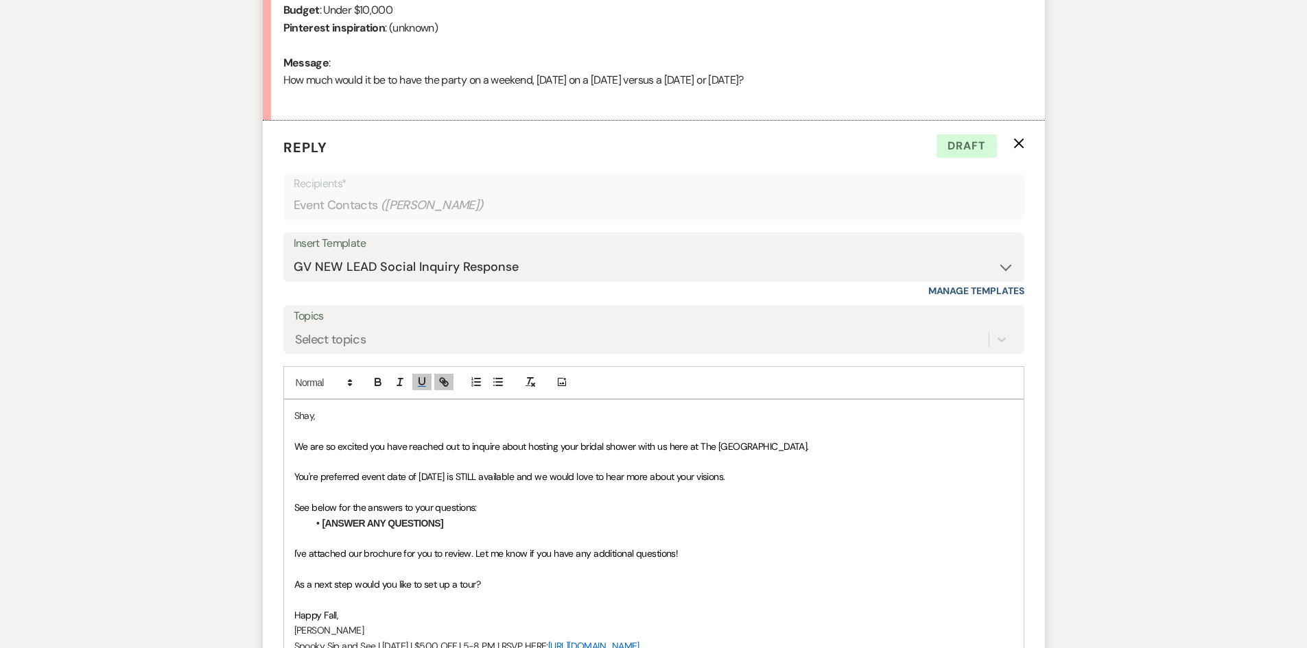
drag, startPoint x: 287, startPoint y: 479, endPoint x: 780, endPoint y: 477, distance: 493.3
click at [780, 477] on div "Shay, We are so excited you have reached out to inquire about hosting your brid…" at bounding box center [654, 531] width 740 height 262
click at [383, 478] on span "We do have a tenative booking on [DATE]" at bounding box center [377, 477] width 167 height 12
click at [366, 476] on span "We do have a tenative booking on [DATE]" at bounding box center [377, 477] width 167 height 12
click at [364, 480] on span "We do have a tenative booking on [DATE]" at bounding box center [377, 477] width 167 height 12
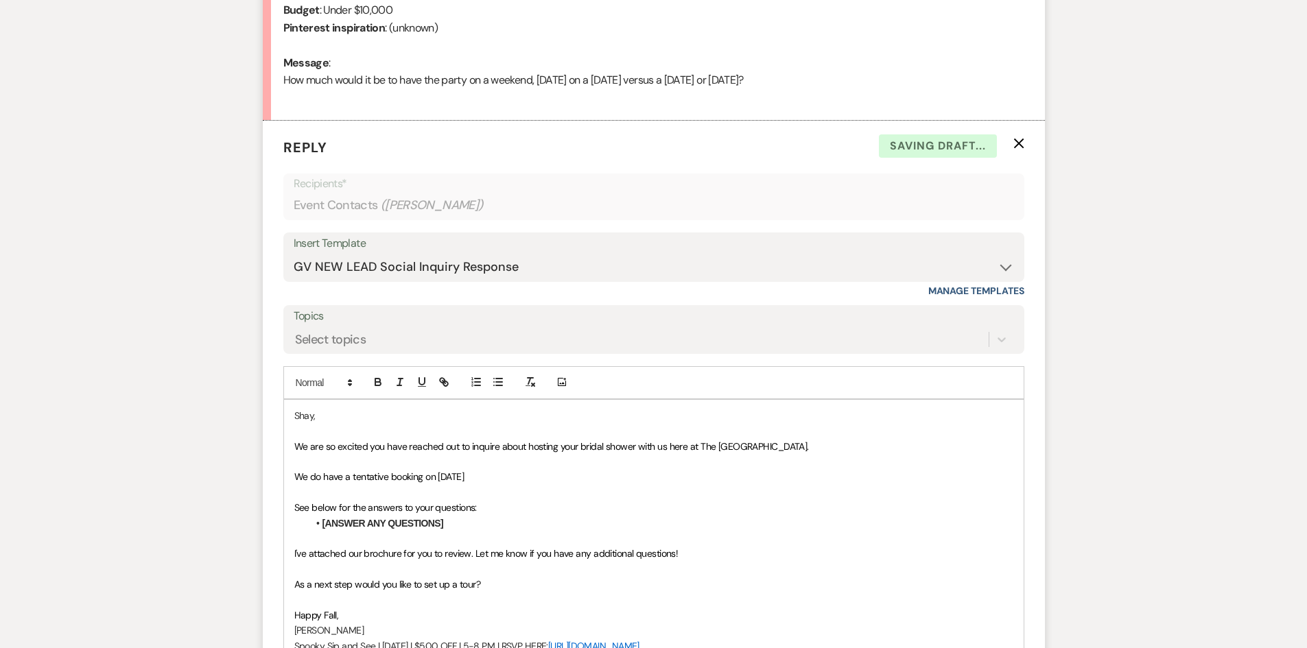
click at [491, 480] on p "We do have a tentative booking on [DATE]" at bounding box center [653, 476] width 719 height 15
click at [467, 522] on li "[ANSWER ANY QUESTIONS]" at bounding box center [660, 523] width 705 height 15
drag, startPoint x: 480, startPoint y: 521, endPoint x: 270, endPoint y: 499, distance: 211.0
click at [270, 499] on form "Reply X Draft saved! Recipients* Event Contacts ( [PERSON_NAME] ) Insert Templa…" at bounding box center [654, 461] width 782 height 681
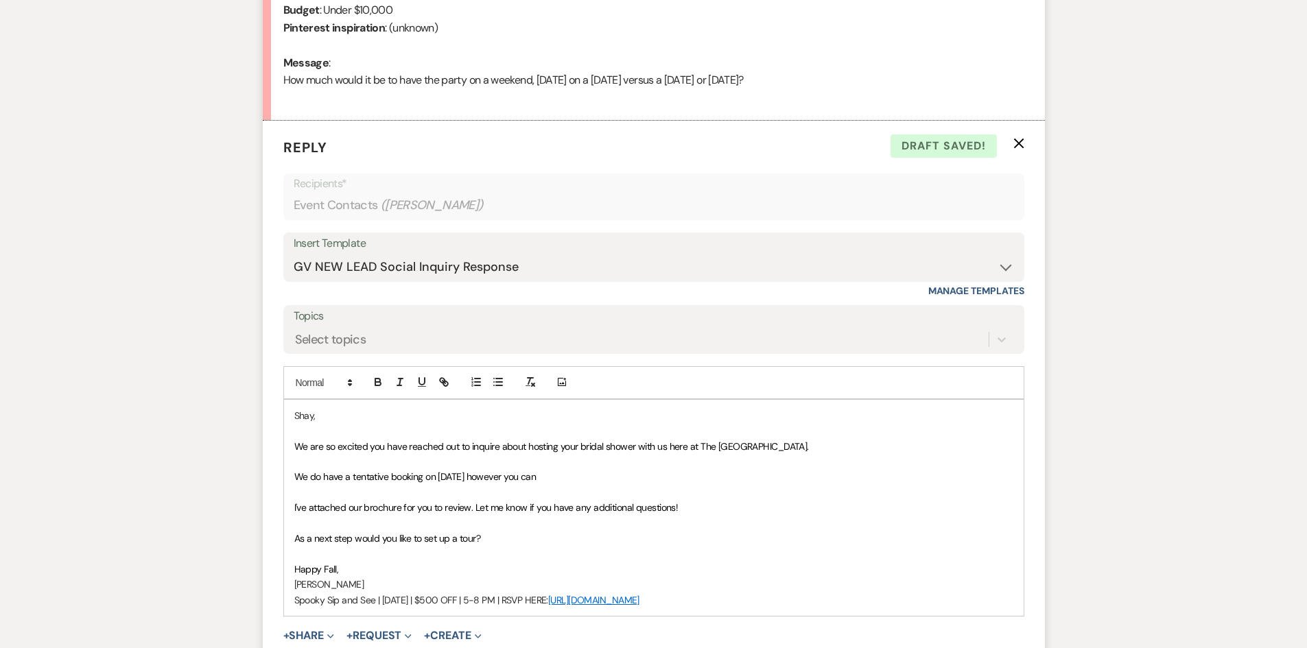
click at [583, 479] on p "We do have a tentative booking on [DATE] however you can" at bounding box center [653, 476] width 719 height 15
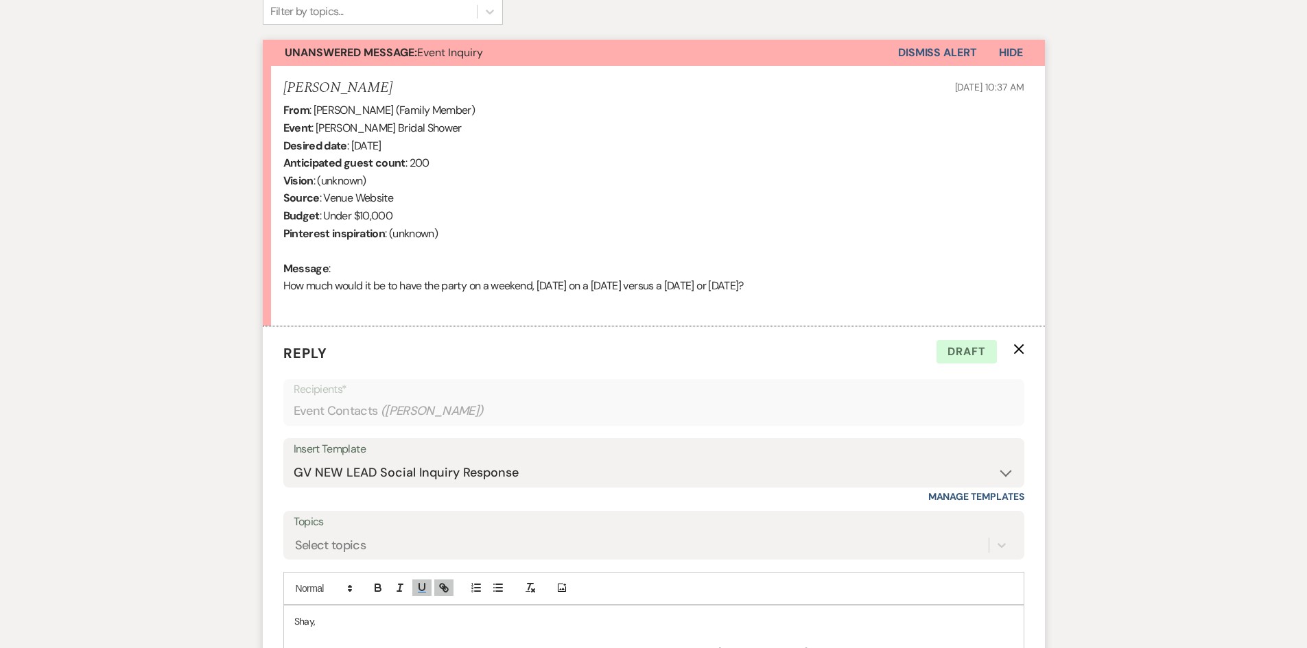
scroll to position [882, 0]
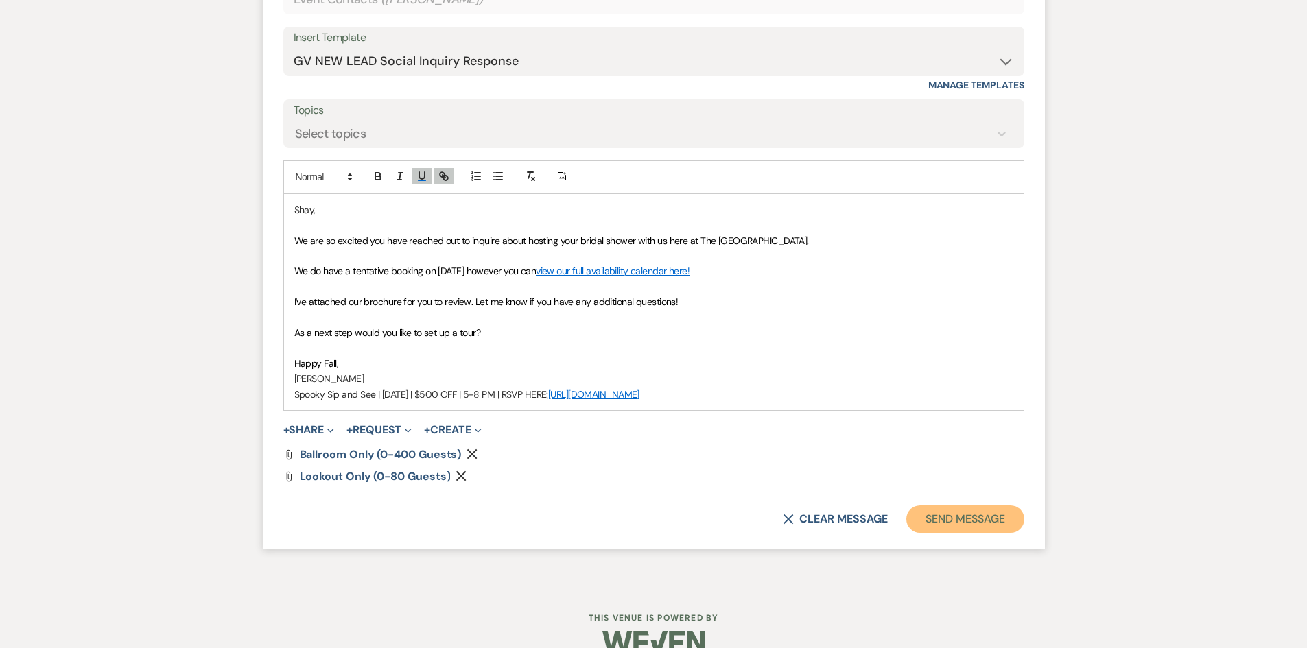
click at [970, 513] on button "Send Message" at bounding box center [964, 519] width 117 height 27
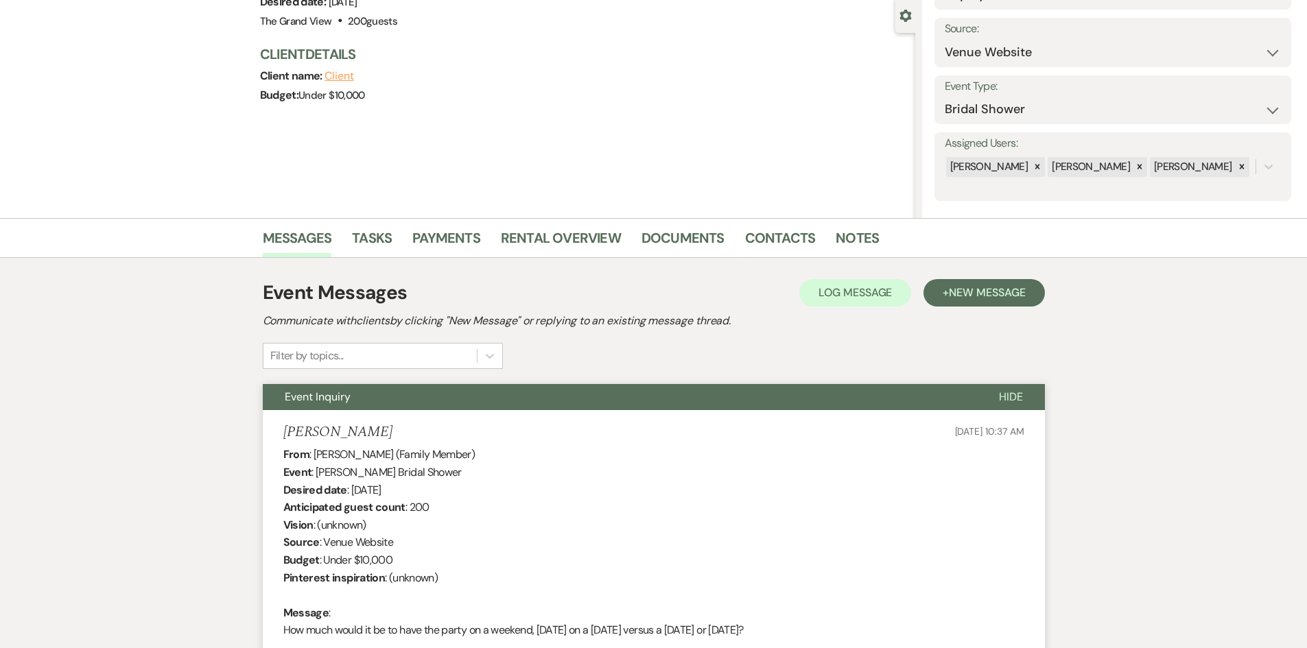
scroll to position [0, 0]
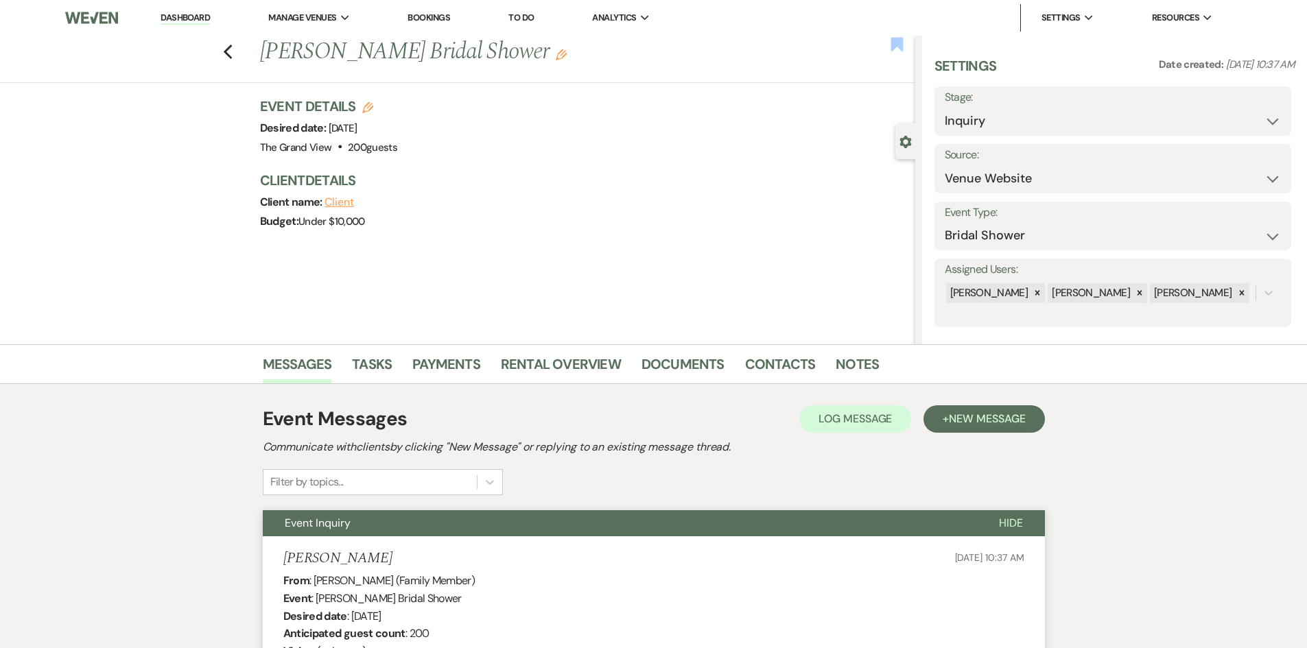
click at [902, 50] on use "button" at bounding box center [897, 44] width 12 height 14
click at [224, 53] on div "Previous [PERSON_NAME] Bridal Shower Edit Bookmark" at bounding box center [454, 59] width 922 height 47
click at [227, 54] on div "Previous [PERSON_NAME] Bridal Shower Edit Bookmark" at bounding box center [454, 59] width 922 height 47
click at [233, 54] on icon "Previous" at bounding box center [228, 52] width 10 height 16
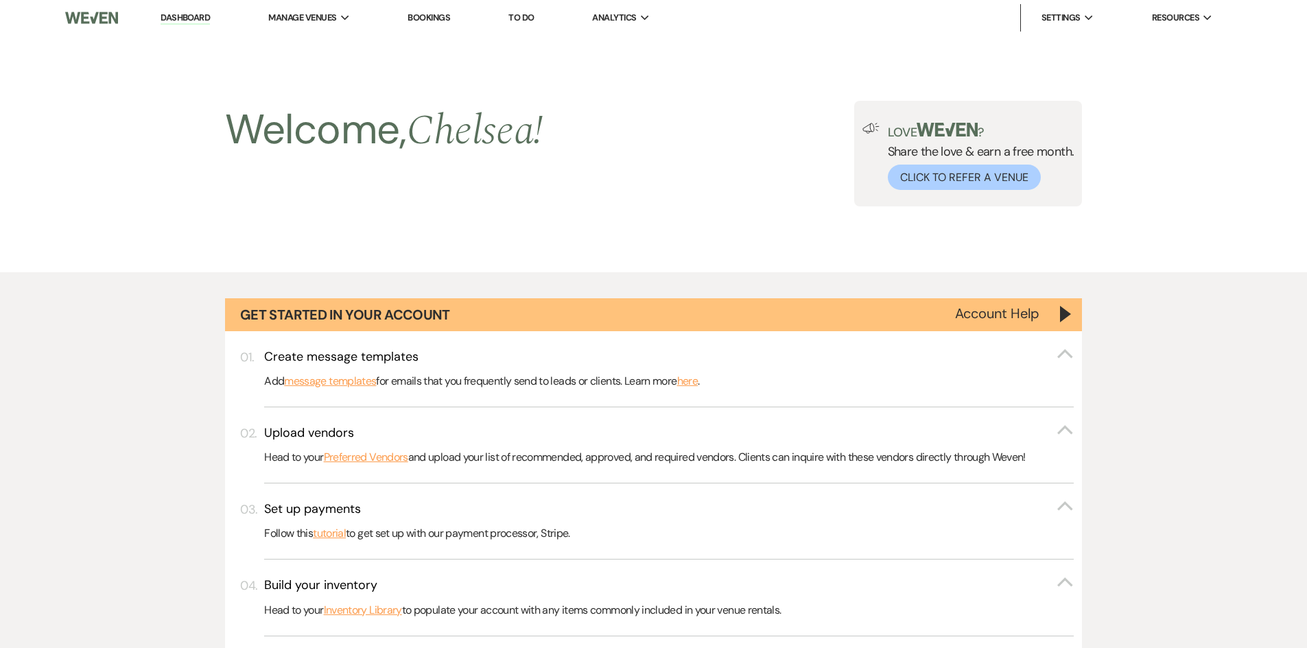
scroll to position [1029, 0]
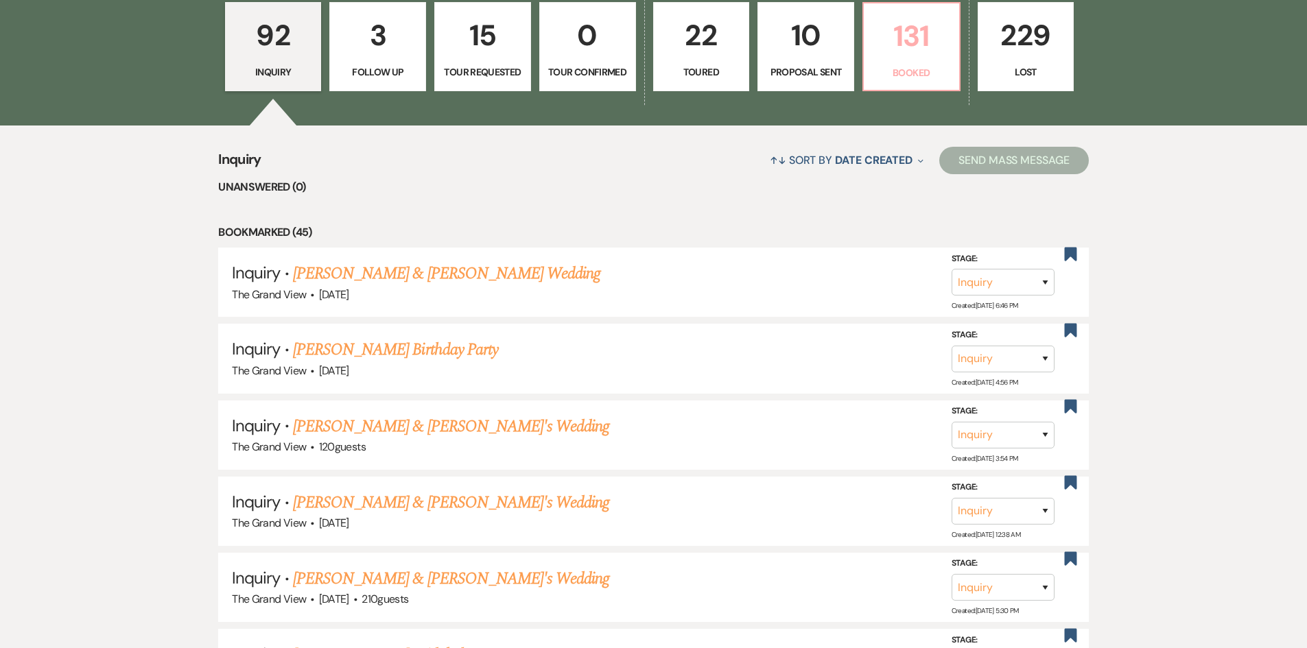
click at [908, 81] on link "131 Booked" at bounding box center [911, 46] width 98 height 89
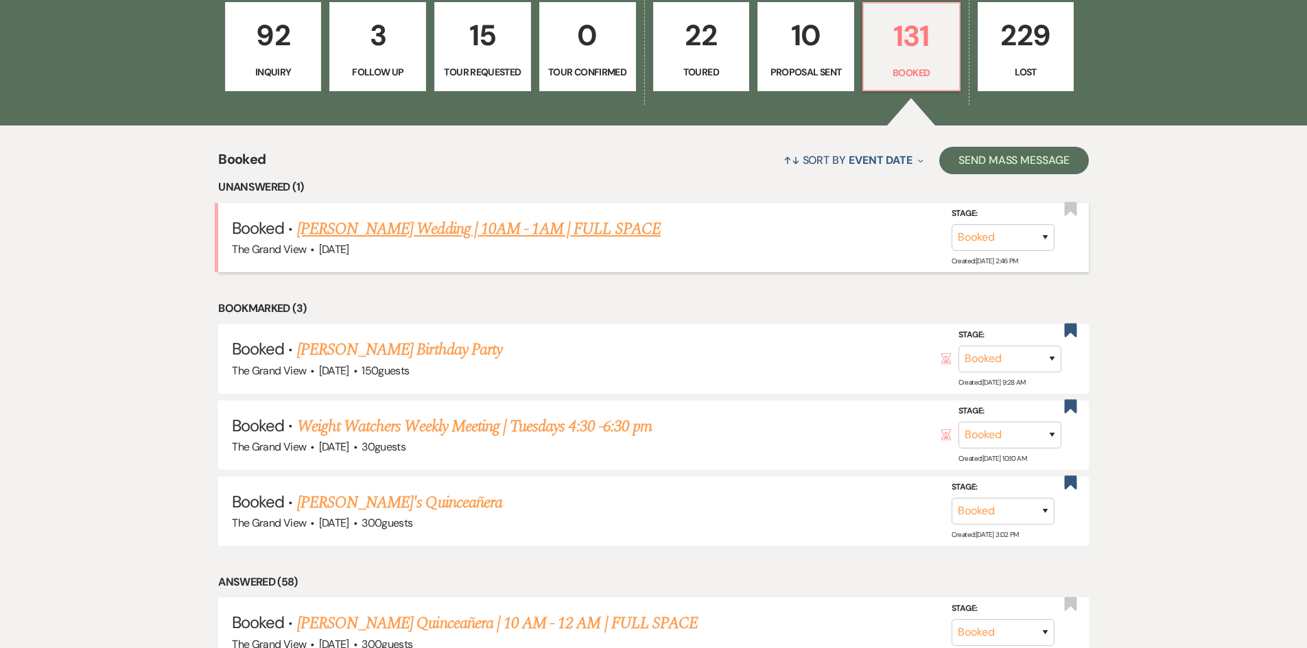
click at [439, 246] on div "The Grand View · [DATE]" at bounding box center [653, 250] width 843 height 18
click at [440, 237] on link "[PERSON_NAME] Wedding | 10AM - 1AM | FULL SPACE" at bounding box center [479, 229] width 364 height 25
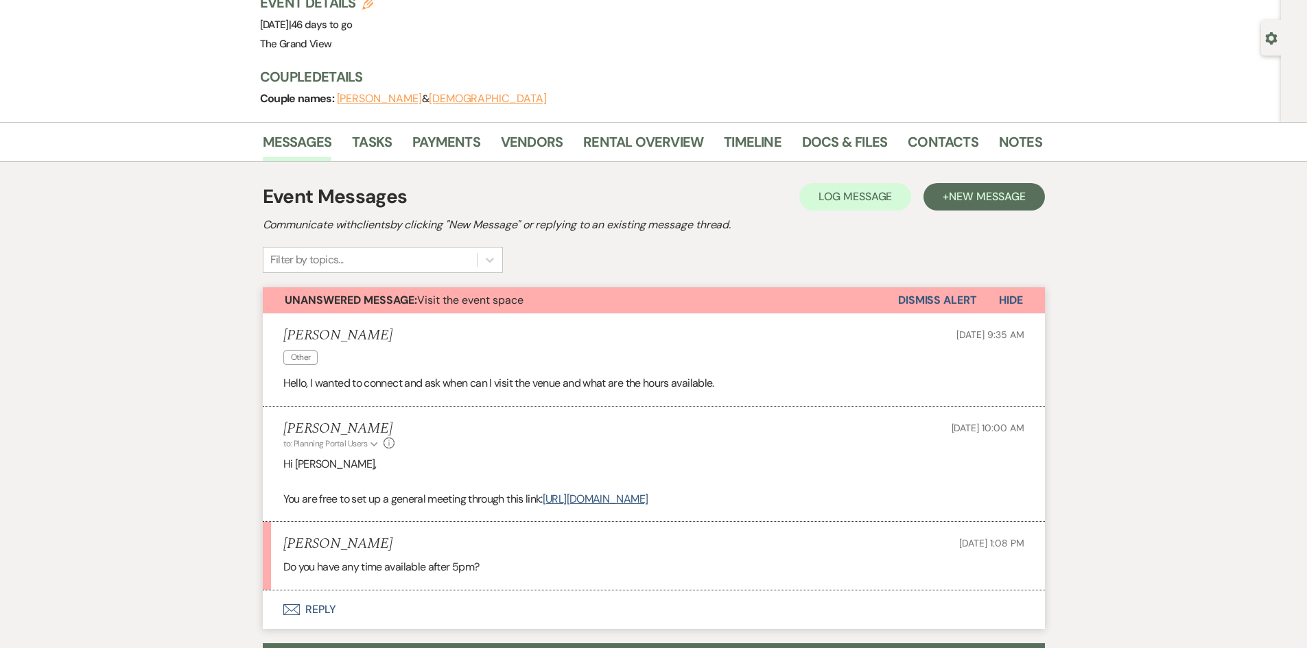
scroll to position [206, 0]
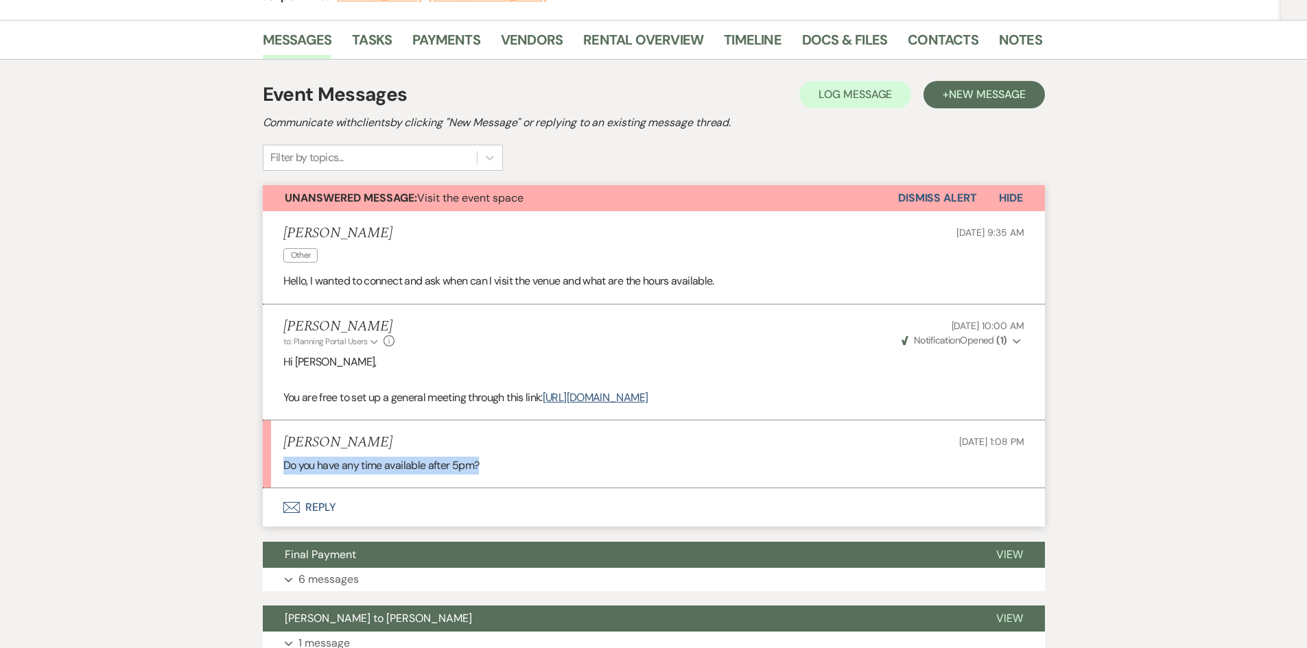
drag, startPoint x: 272, startPoint y: 461, endPoint x: 484, endPoint y: 468, distance: 212.1
click at [484, 468] on li "[PERSON_NAME] [DATE] 1:08 PM Do you have any time available after 5pm?" at bounding box center [654, 455] width 782 height 68
click at [496, 467] on p "Do you have any time available after 5pm?" at bounding box center [653, 466] width 741 height 18
click at [332, 506] on button "Envelope Reply" at bounding box center [654, 507] width 782 height 38
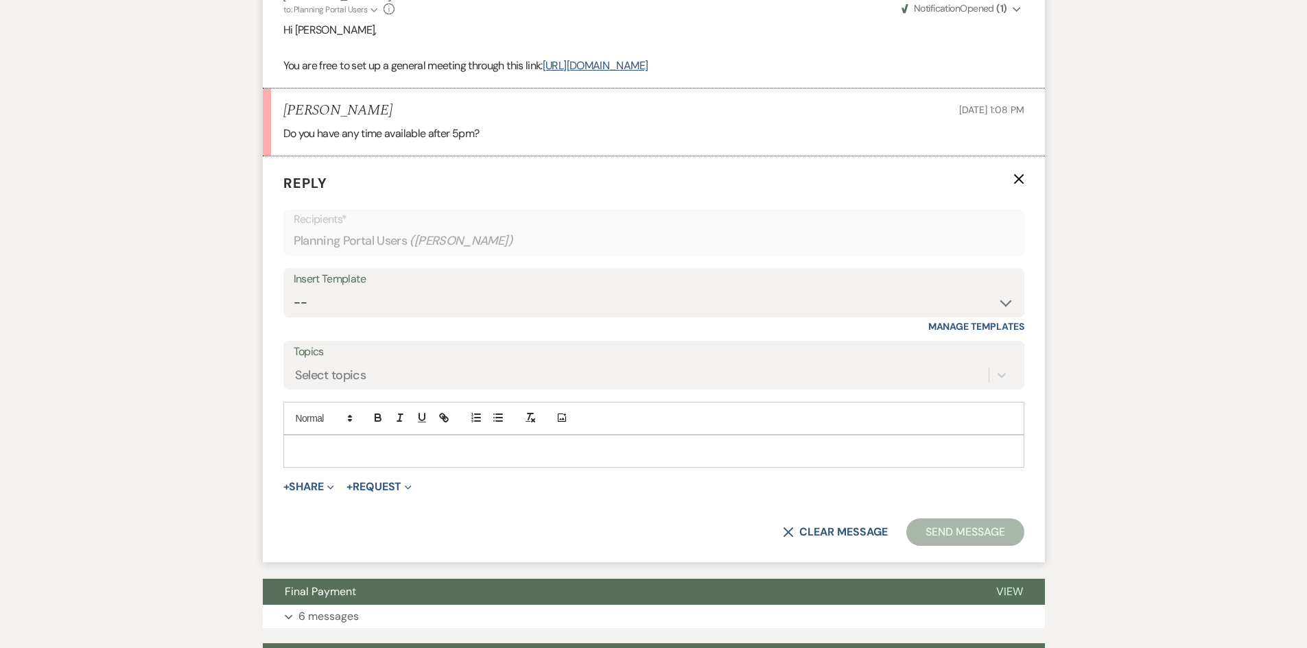
scroll to position [574, 0]
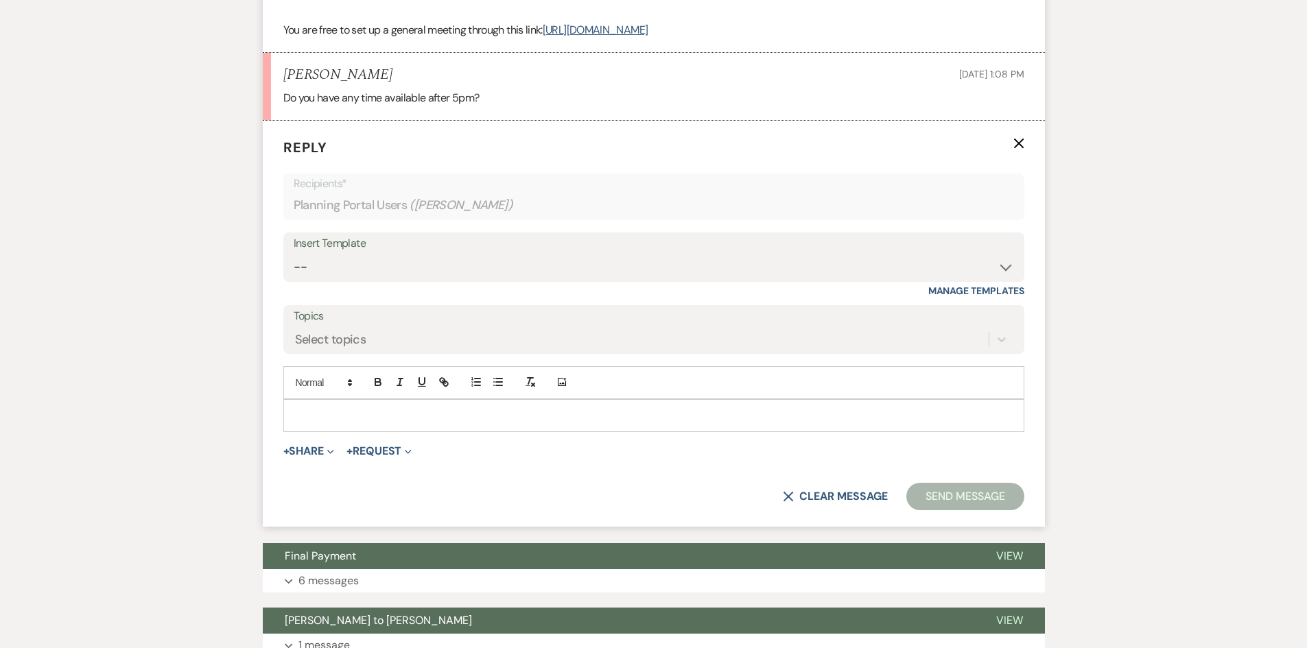
click at [343, 424] on div at bounding box center [654, 416] width 740 height 32
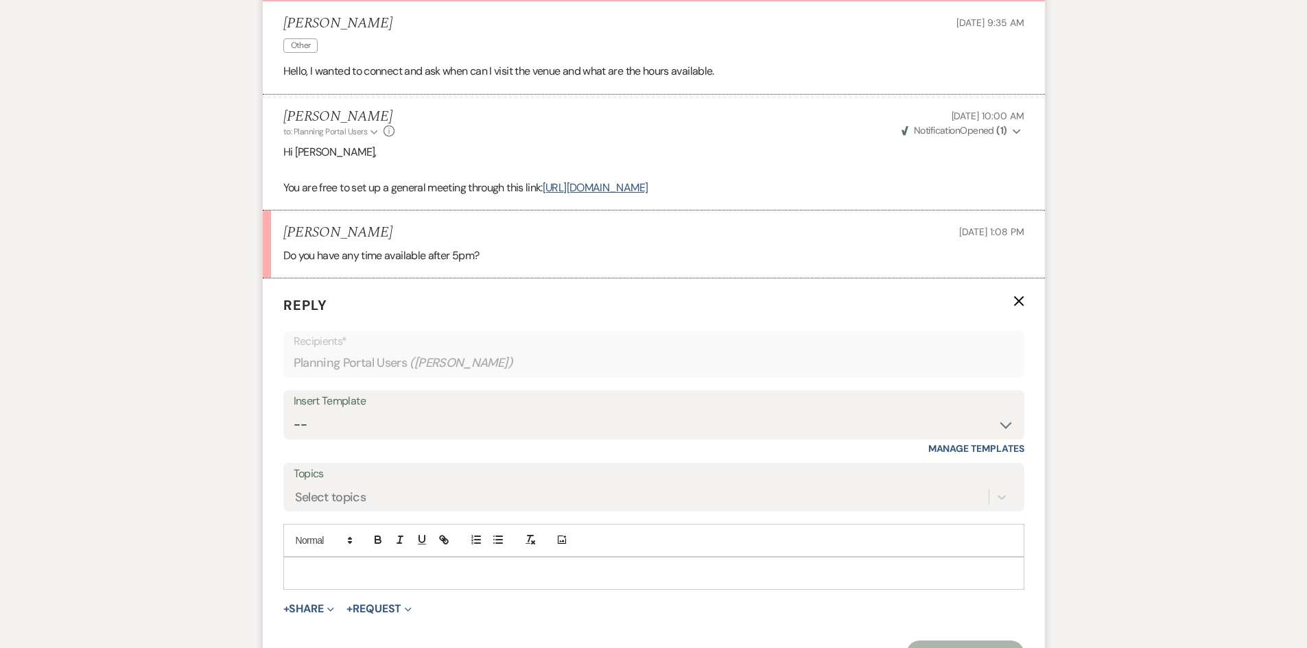
scroll to position [436, 0]
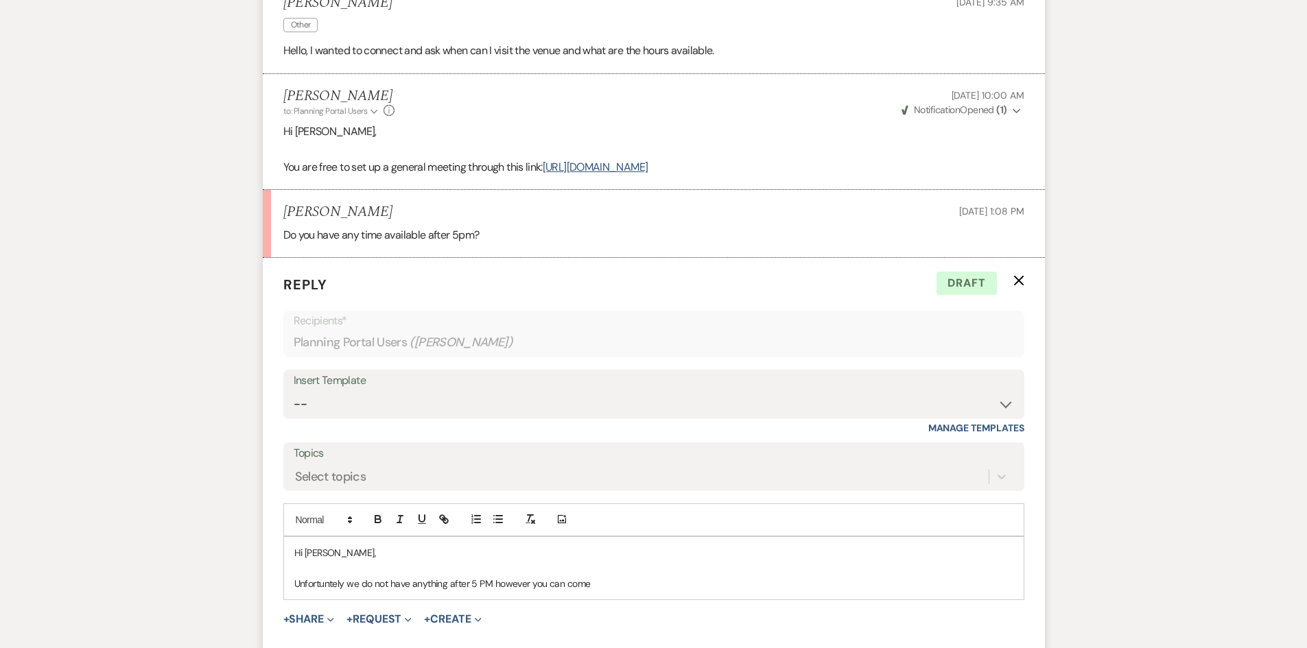
click at [303, 578] on p "Unfortuntely we do not have anything after 5 PM however you can come" at bounding box center [653, 583] width 719 height 15
click at [319, 578] on p "Unfortuntely we do not have anything after 5 PM however you can come" at bounding box center [653, 583] width 719 height 15
click at [617, 591] on p "Unfortunately we do not have anything after 5 PM however you can come" at bounding box center [653, 583] width 719 height 15
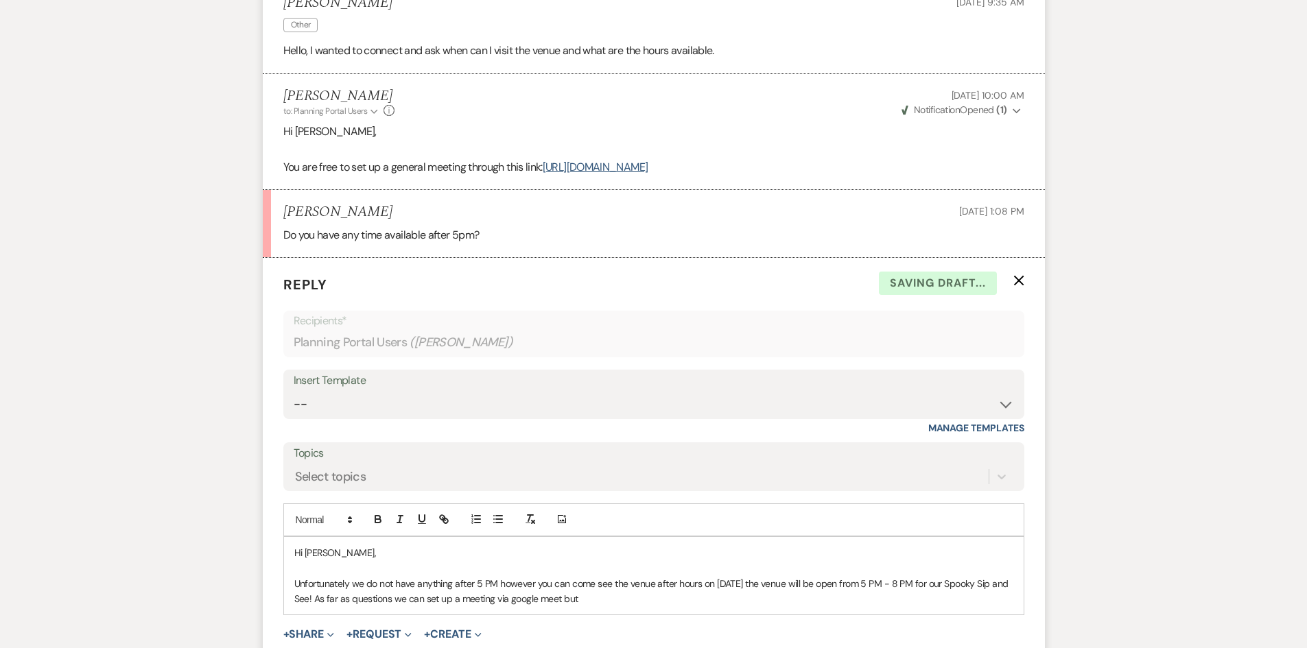
click at [313, 599] on p "Unfortunately we do not have anything after 5 PM however you can come see the v…" at bounding box center [653, 591] width 719 height 31
click at [474, 600] on p "Unfortunately we do not have anything after 5 PM however you can come see the v…" at bounding box center [653, 591] width 719 height 31
click at [910, 601] on p "Unfortunately we do not have anything after 5 PM however you can come see the v…" at bounding box center [653, 591] width 719 height 31
drag, startPoint x: 908, startPoint y: 601, endPoint x: 614, endPoint y: 605, distance: 293.7
click at [614, 605] on p "Unfortunately we do not have anything after 5 PM however you can come see the v…" at bounding box center [653, 591] width 719 height 31
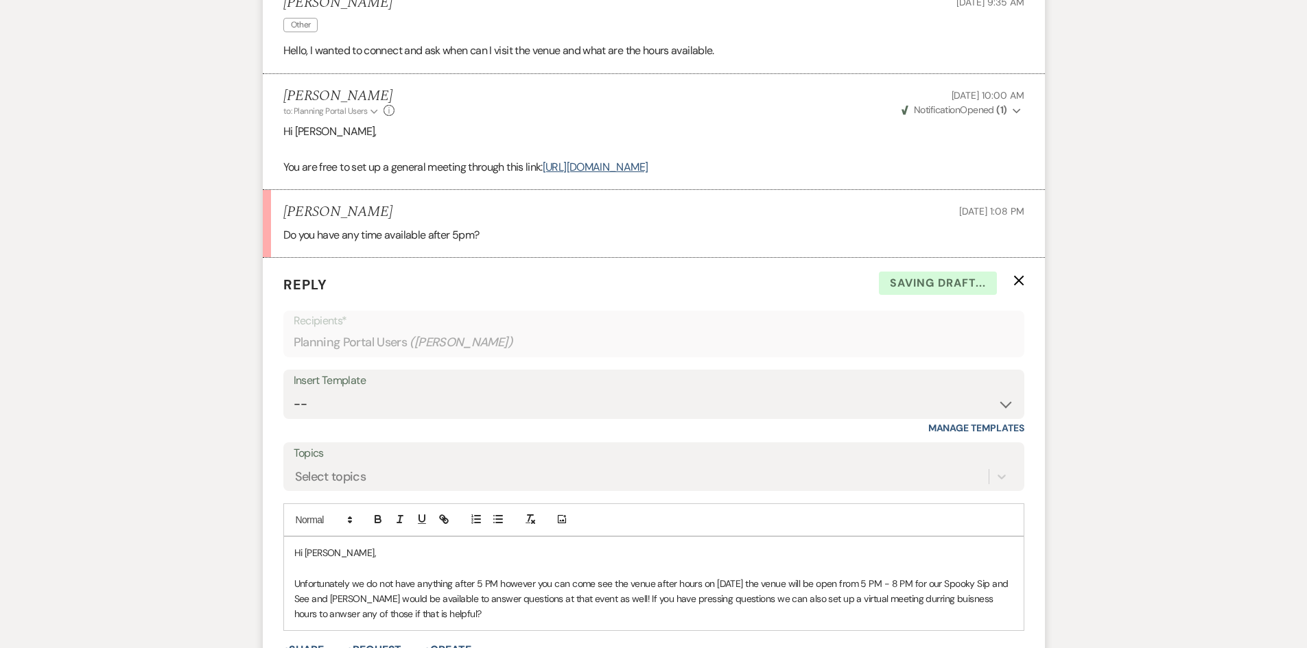
click at [898, 600] on p "Unfortunately we do not have anything after 5 PM however you can come see the v…" at bounding box center [653, 599] width 719 height 46
click at [927, 598] on p "Unfortunately we do not have anything after 5 PM however you can come see the v…" at bounding box center [653, 599] width 719 height 46
click at [314, 612] on p "Unfortunately we do not have anything after 5 PM however you can come see the v…" at bounding box center [653, 599] width 719 height 46
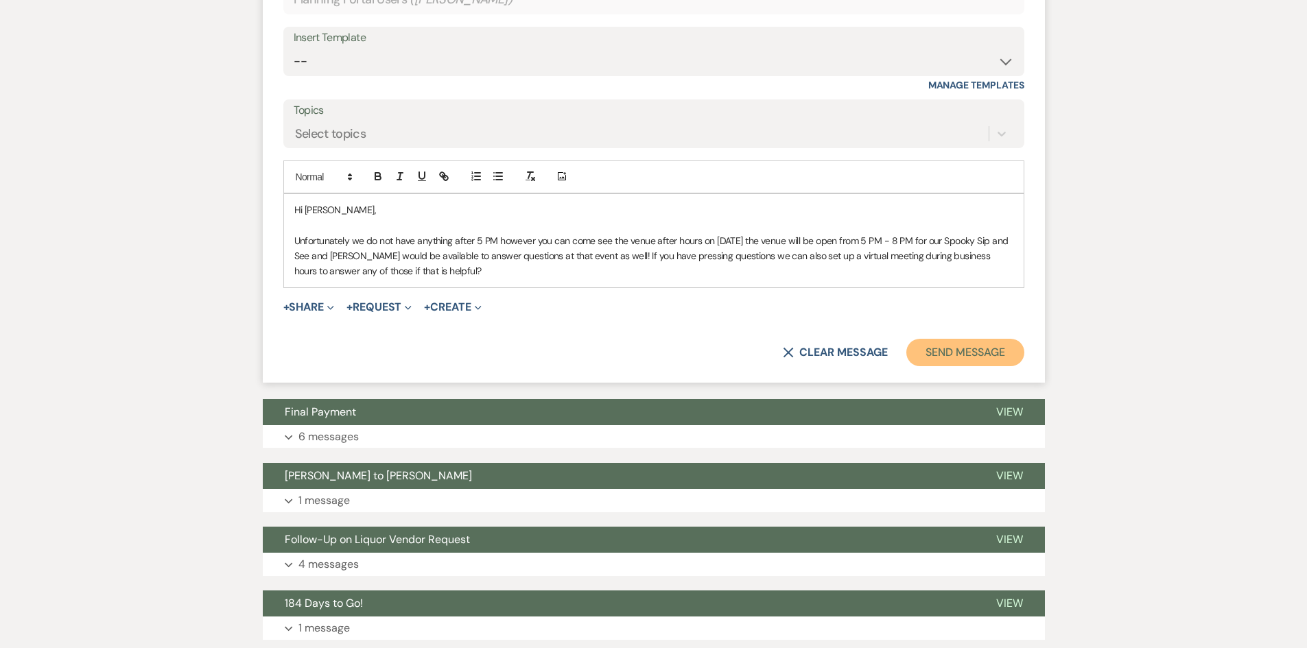
click at [962, 362] on button "Send Message" at bounding box center [964, 352] width 117 height 27
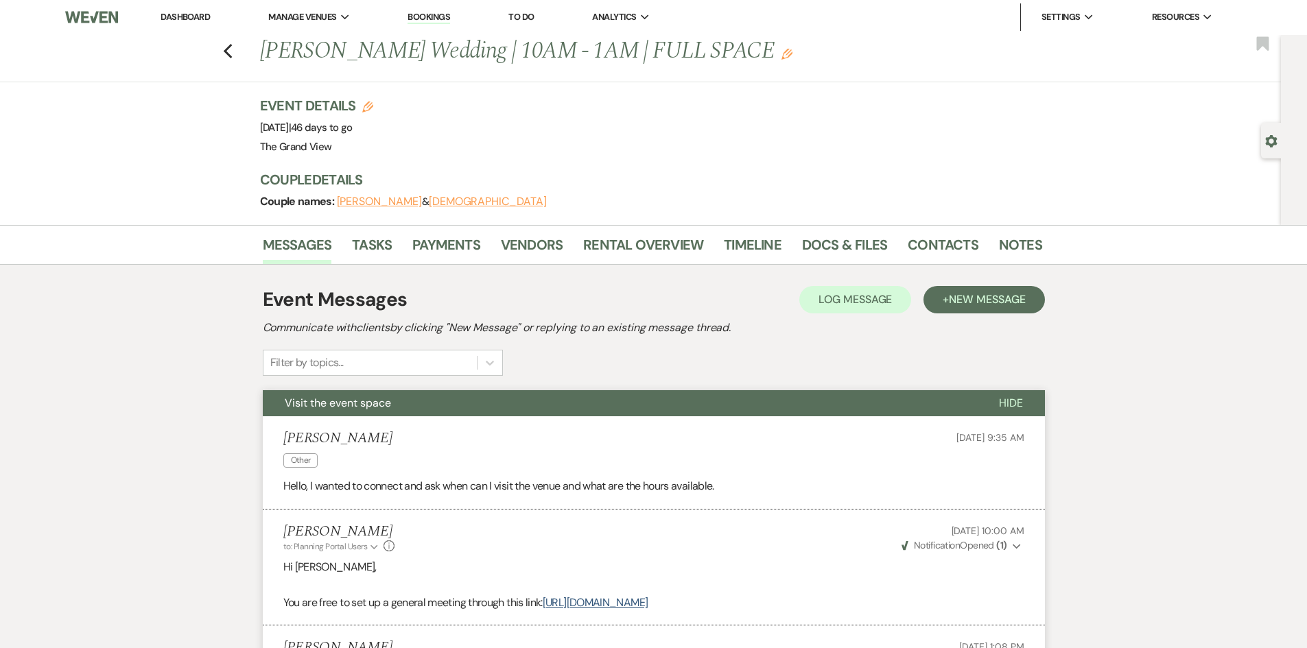
scroll to position [0, 0]
drag, startPoint x: 179, startPoint y: 10, endPoint x: 183, endPoint y: 16, distance: 7.4
click at [181, 12] on li "Dashboard" at bounding box center [185, 17] width 63 height 27
click at [184, 17] on link "Dashboard" at bounding box center [185, 18] width 49 height 12
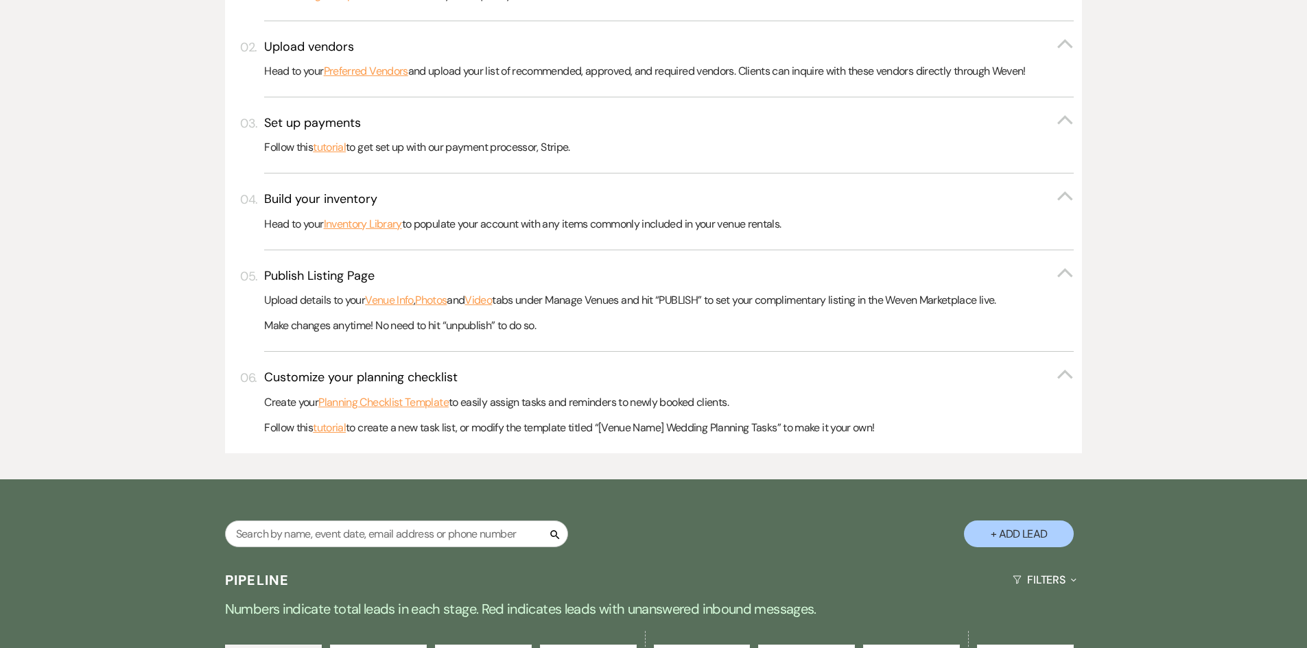
scroll to position [755, 0]
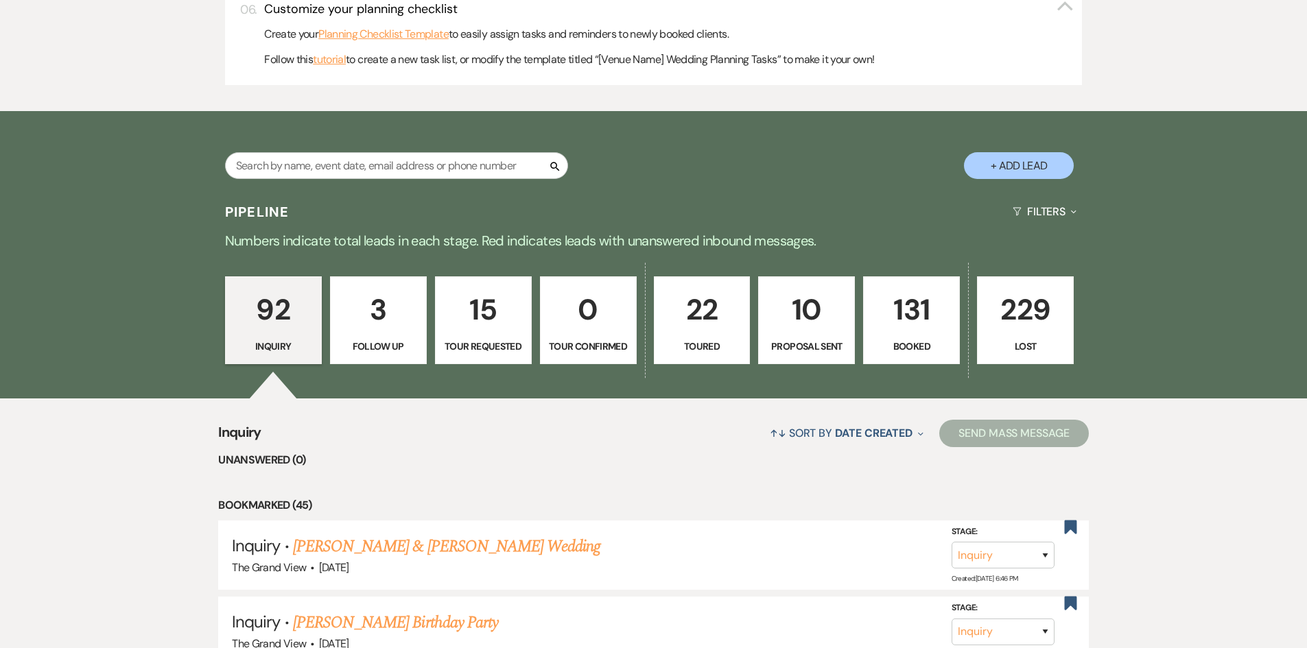
click at [913, 306] on p "131" at bounding box center [911, 310] width 79 height 46
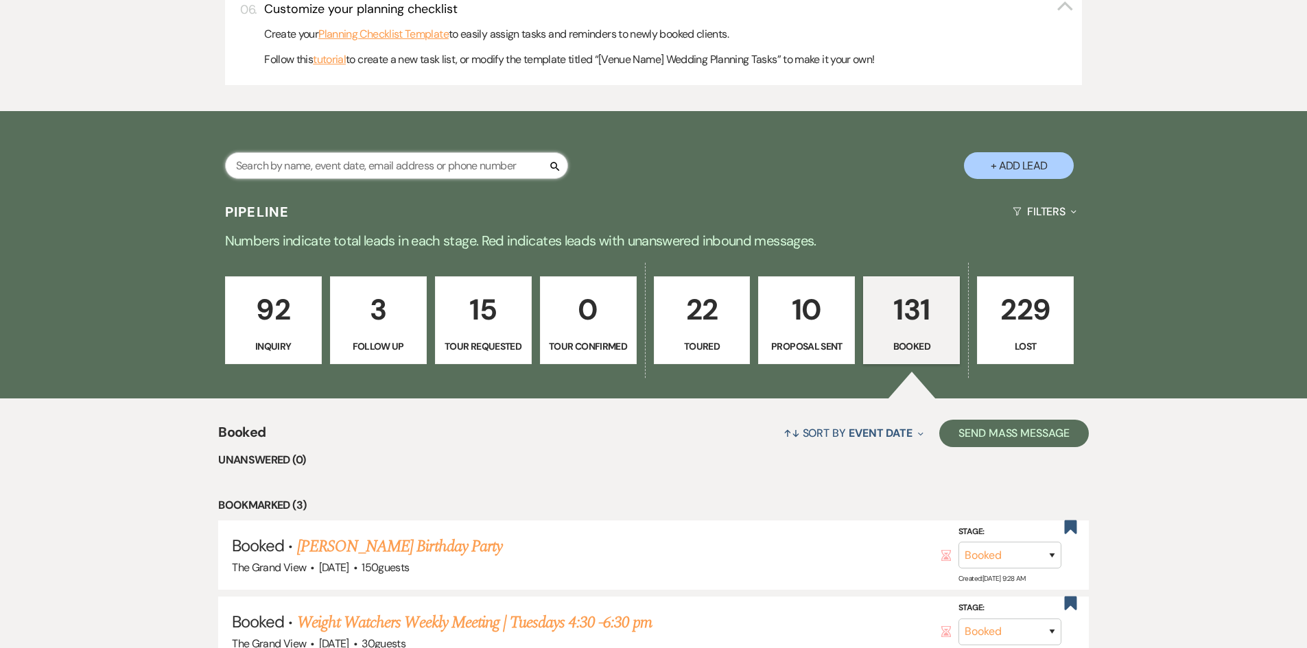
click at [364, 162] on input "text" at bounding box center [396, 165] width 343 height 27
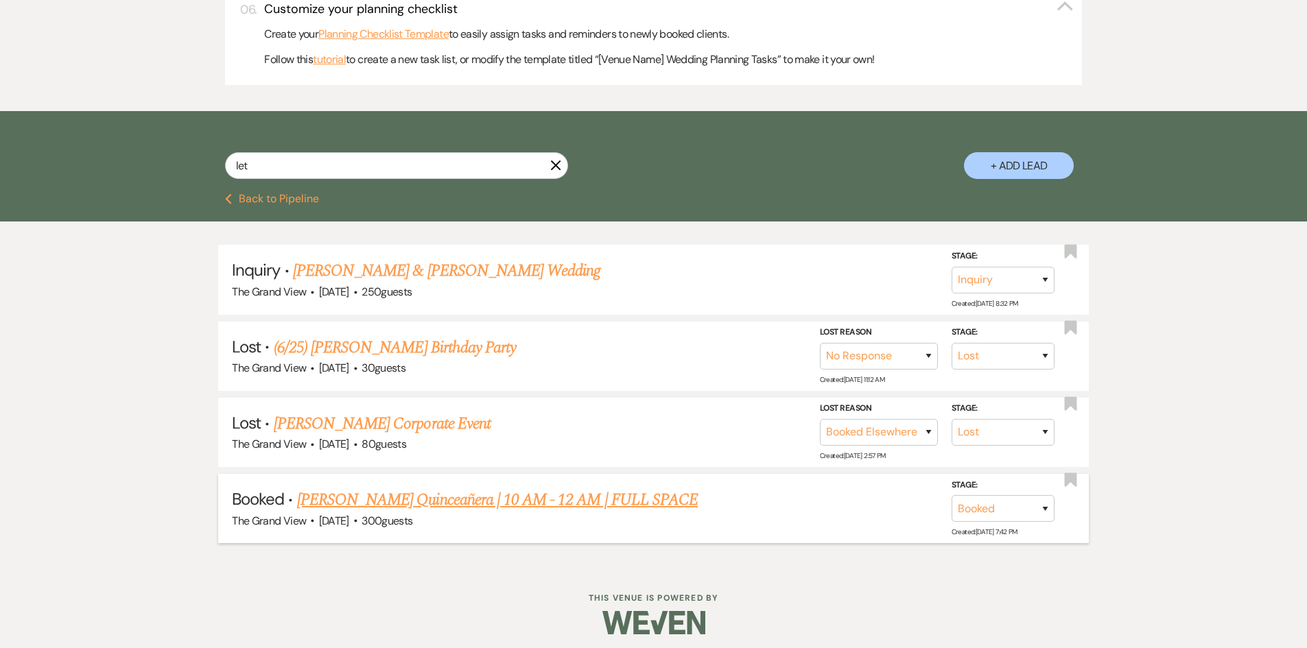
click at [424, 503] on link "[PERSON_NAME] Quinceañera | 10 AM - 12 AM | FULL SPACE" at bounding box center [497, 500] width 401 height 25
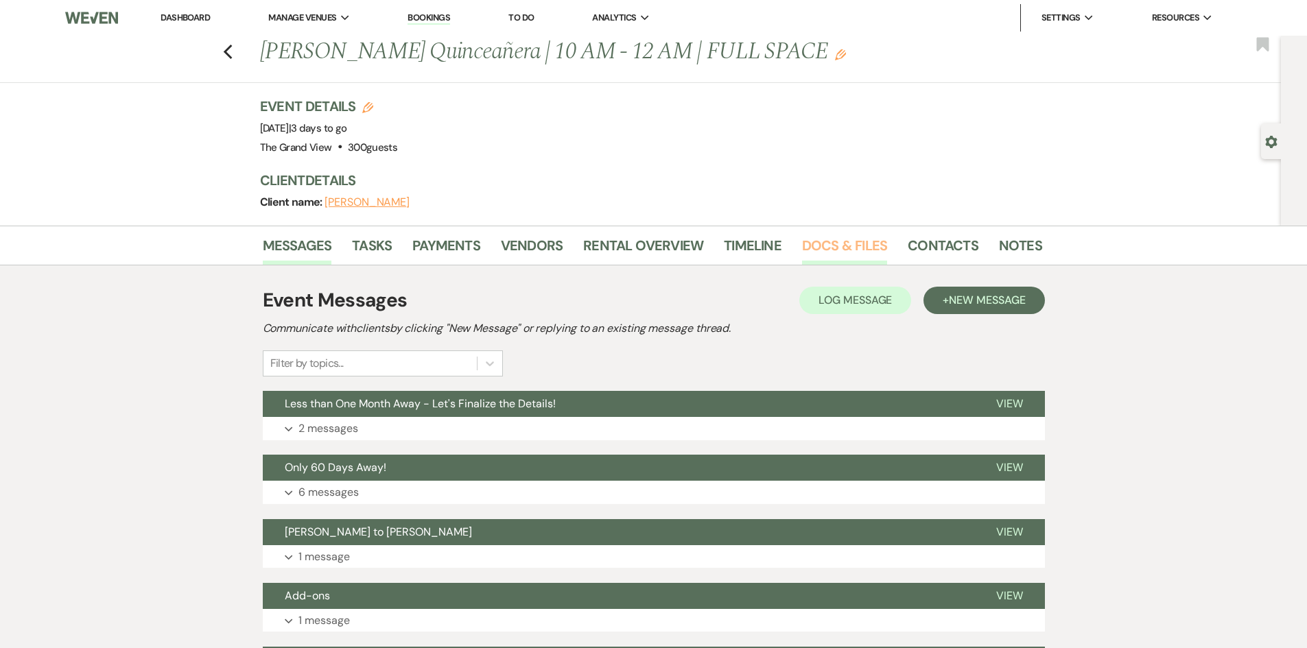
click at [857, 249] on link "Docs & Files" at bounding box center [844, 250] width 85 height 30
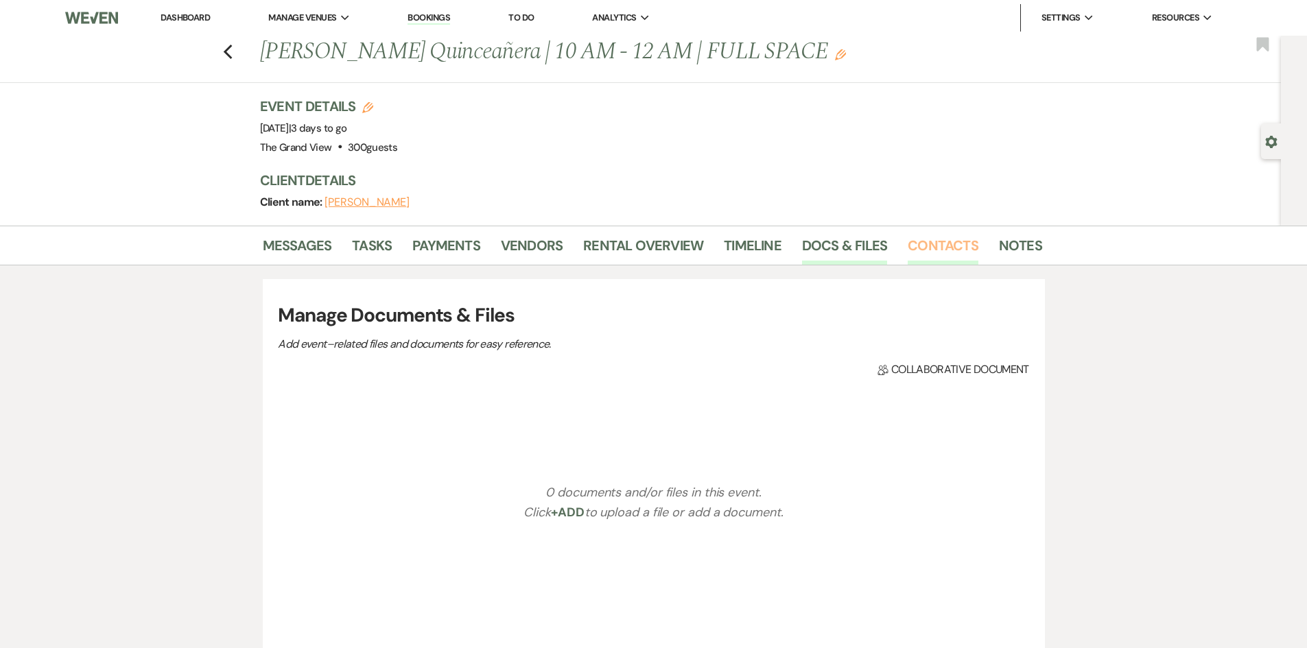
click at [961, 240] on link "Contacts" at bounding box center [943, 250] width 71 height 30
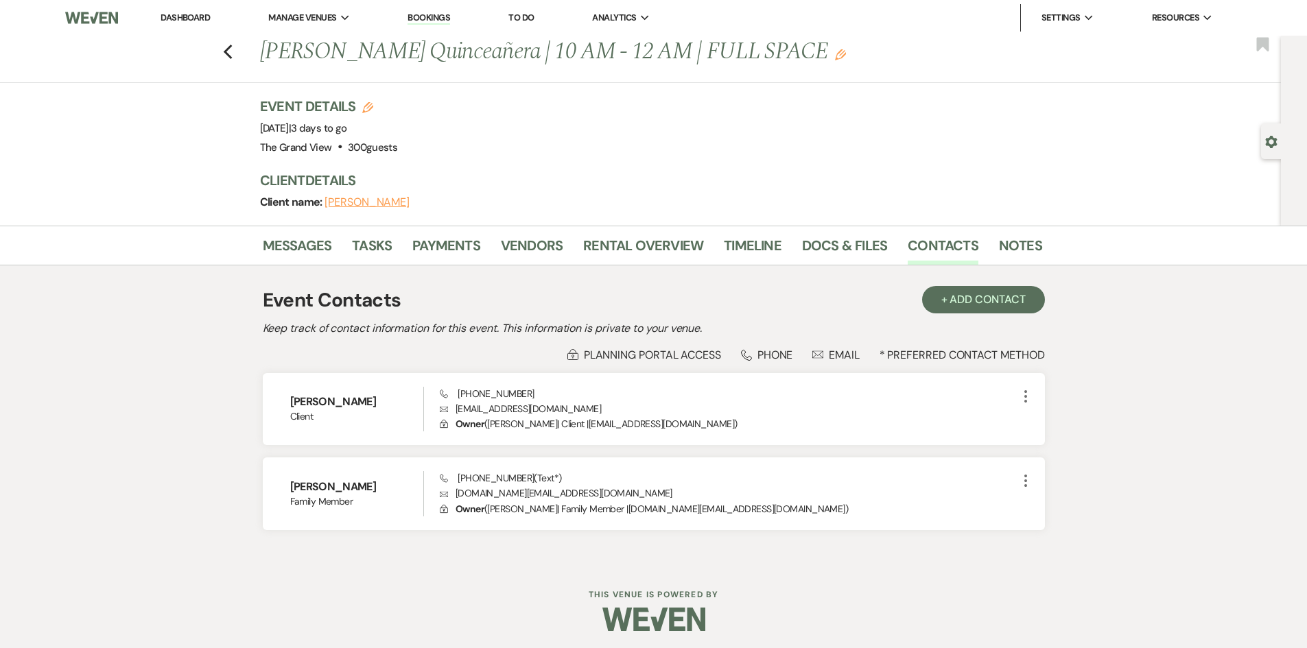
click at [183, 18] on link "Dashboard" at bounding box center [185, 18] width 49 height 12
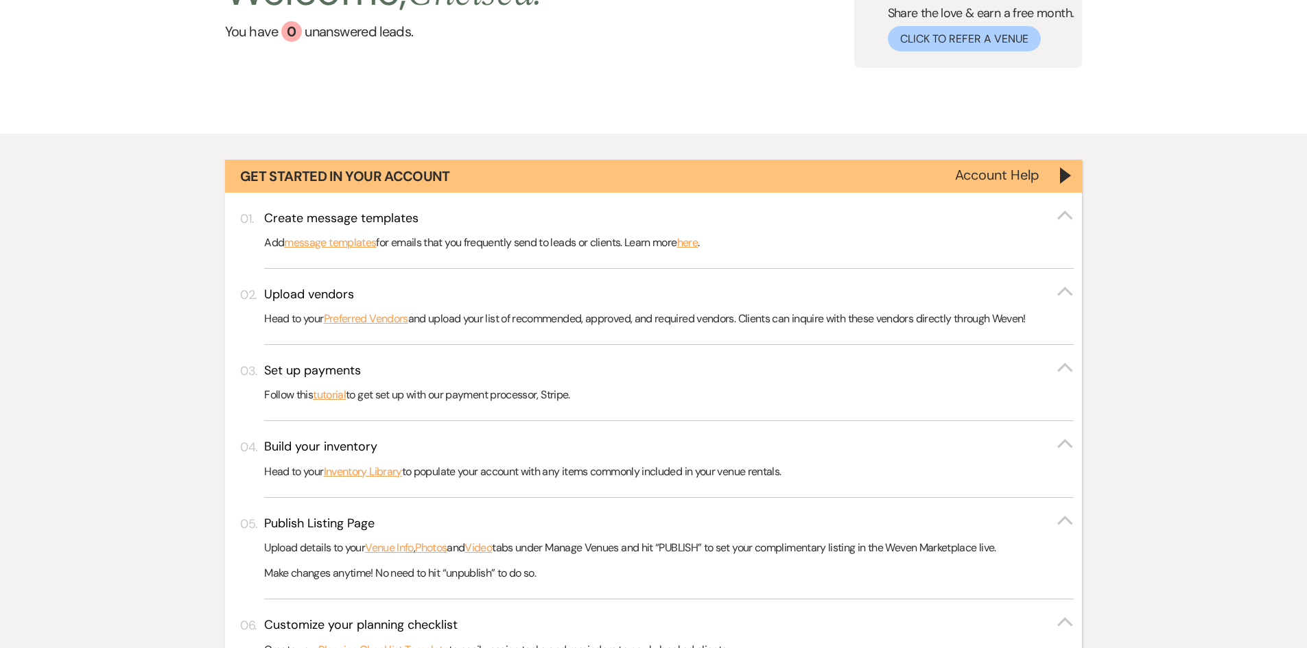
scroll to position [412, 0]
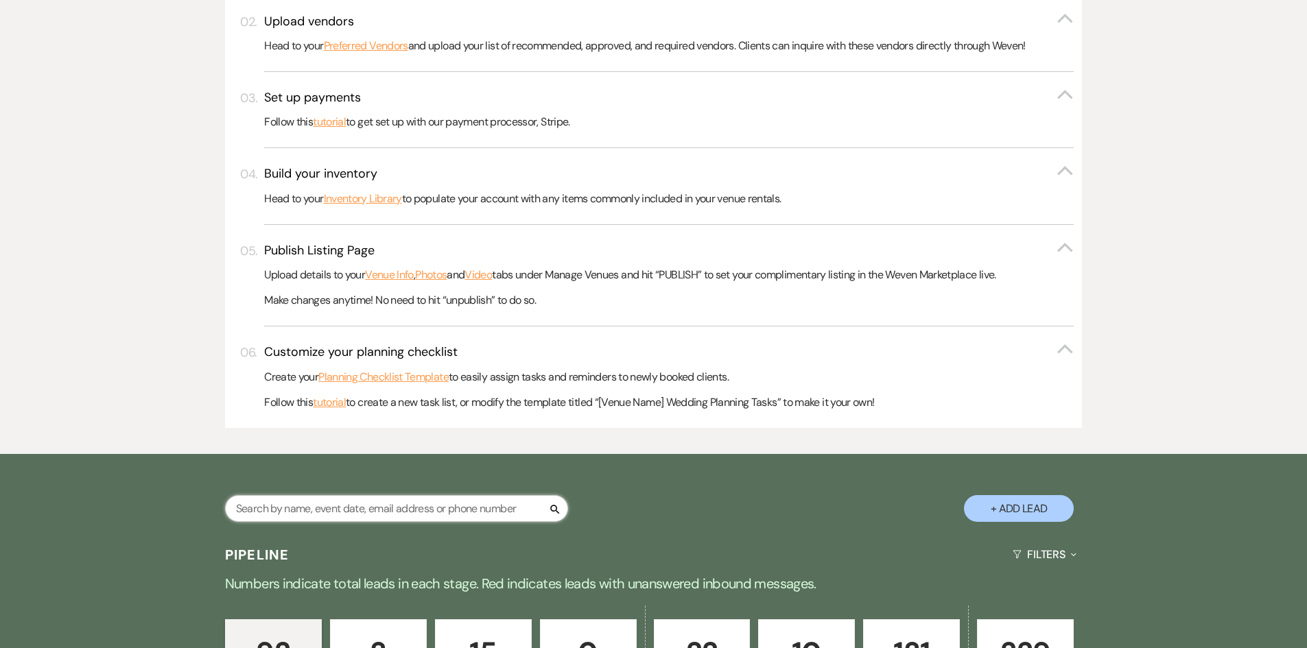
click at [400, 508] on input "text" at bounding box center [396, 508] width 343 height 27
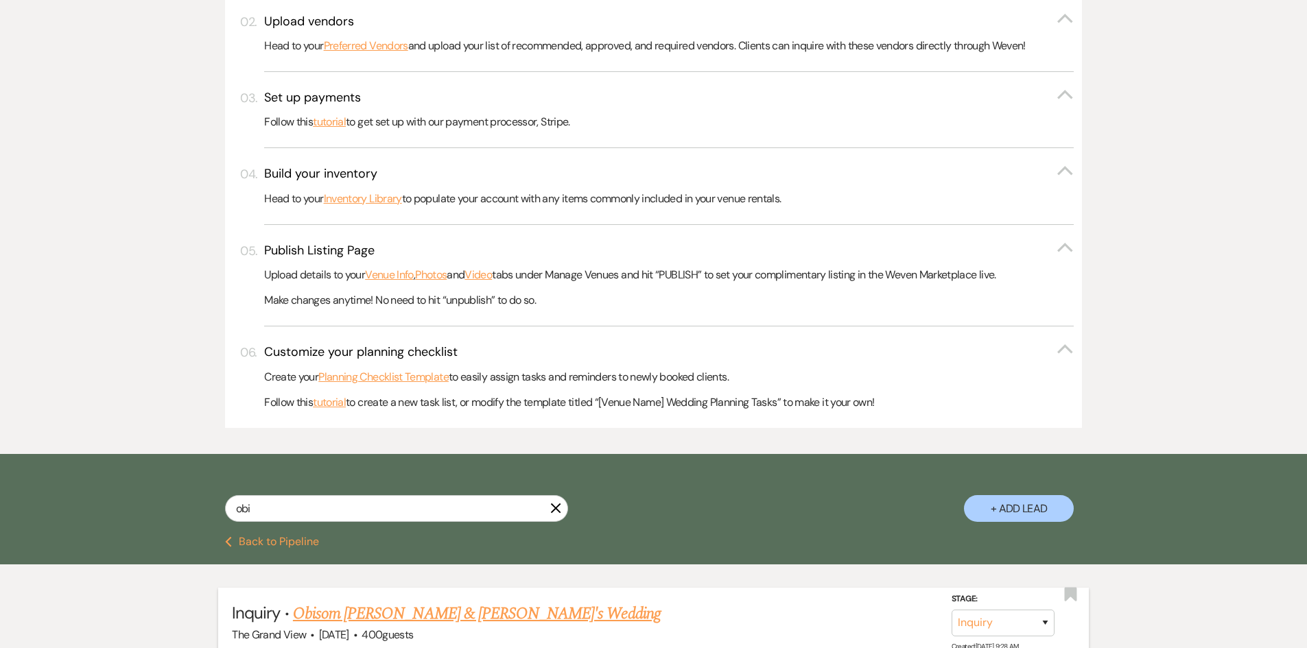
click at [416, 611] on link "Obisom [PERSON_NAME] & [PERSON_NAME]'s Wedding" at bounding box center [477, 614] width 368 height 25
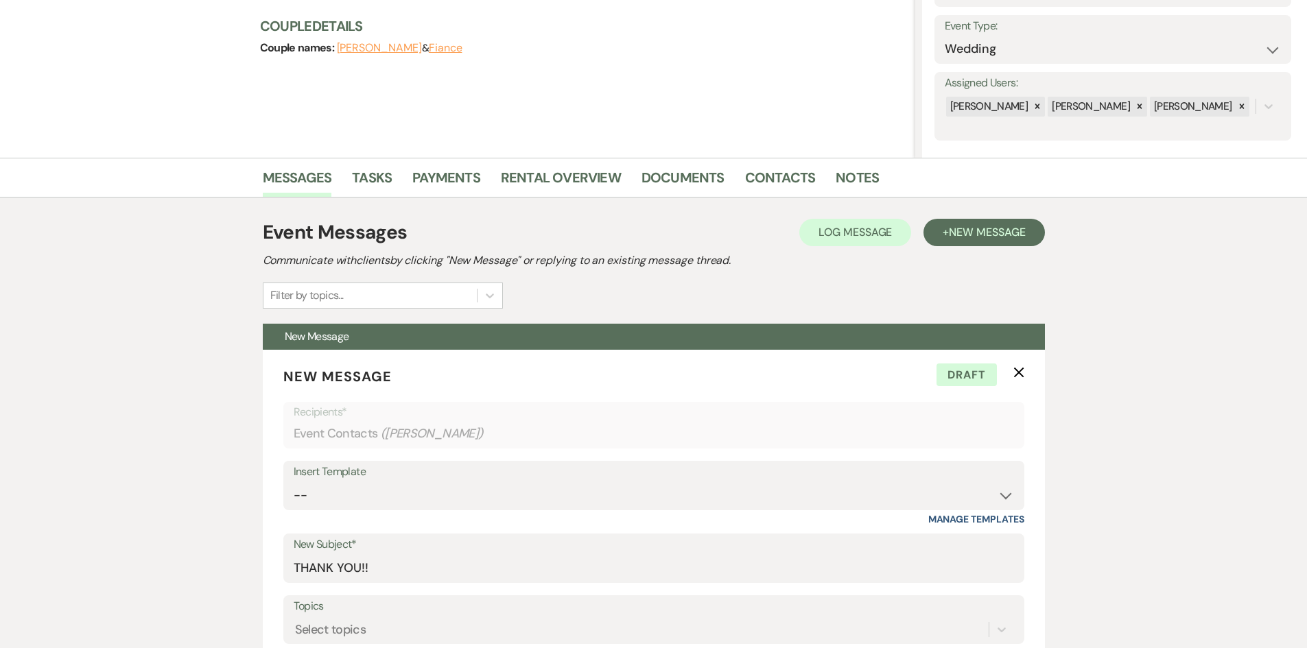
scroll to position [137, 0]
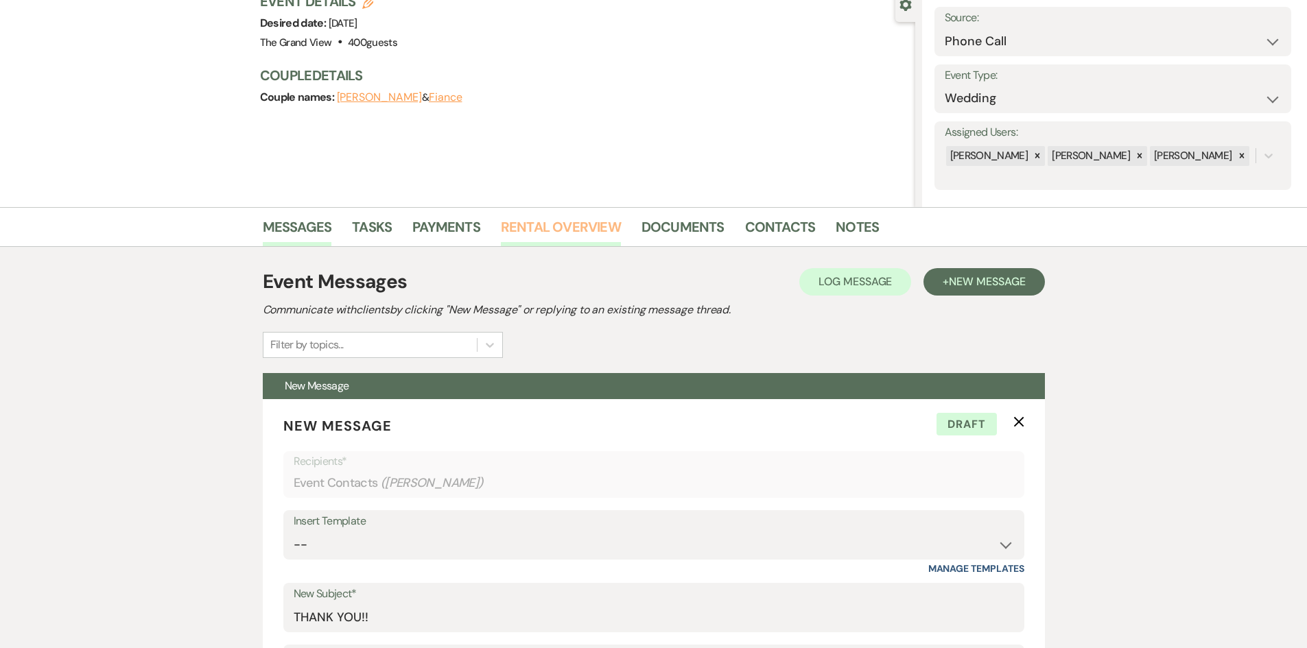
click at [554, 220] on link "Rental Overview" at bounding box center [561, 231] width 120 height 30
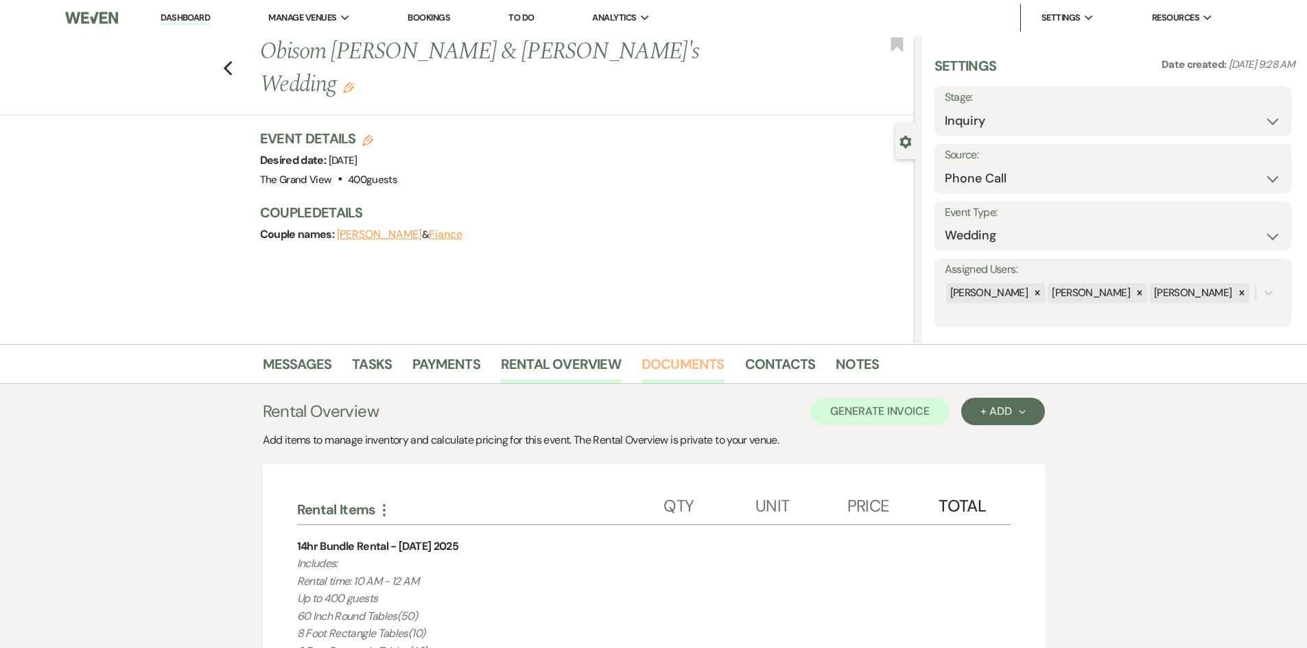
click at [699, 359] on link "Documents" at bounding box center [682, 368] width 83 height 30
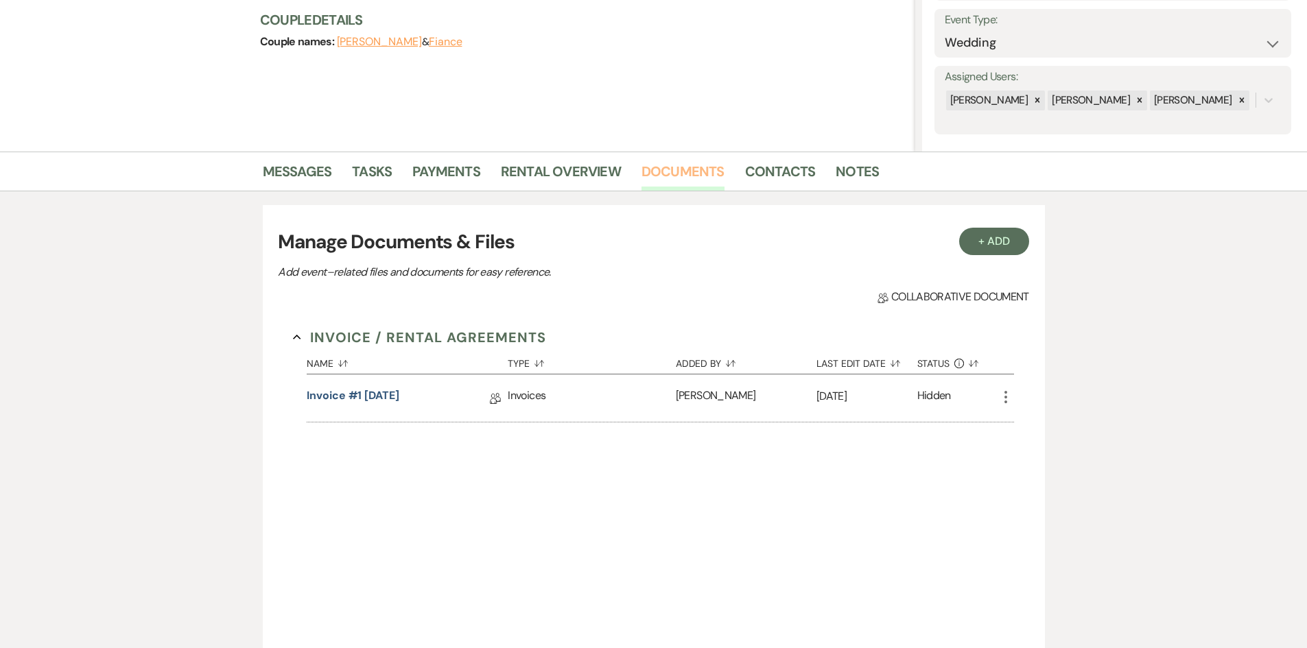
scroll to position [206, 0]
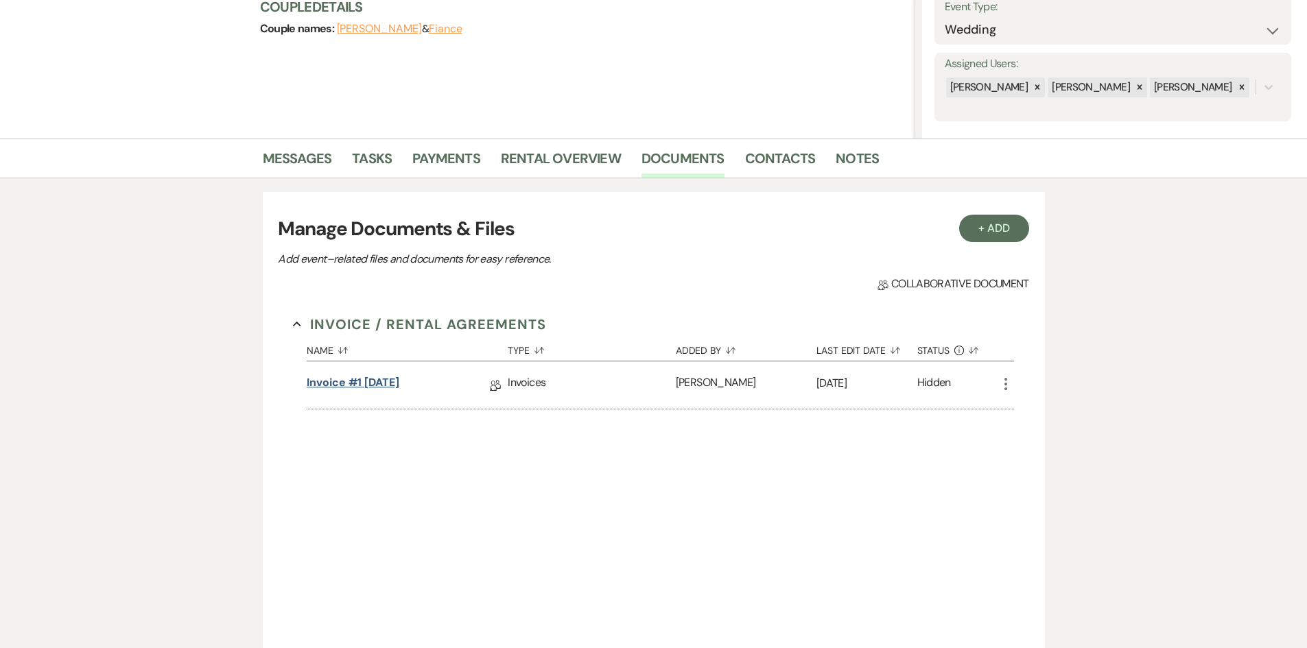
click at [383, 377] on link "Invoice #1 [DATE]" at bounding box center [353, 385] width 93 height 21
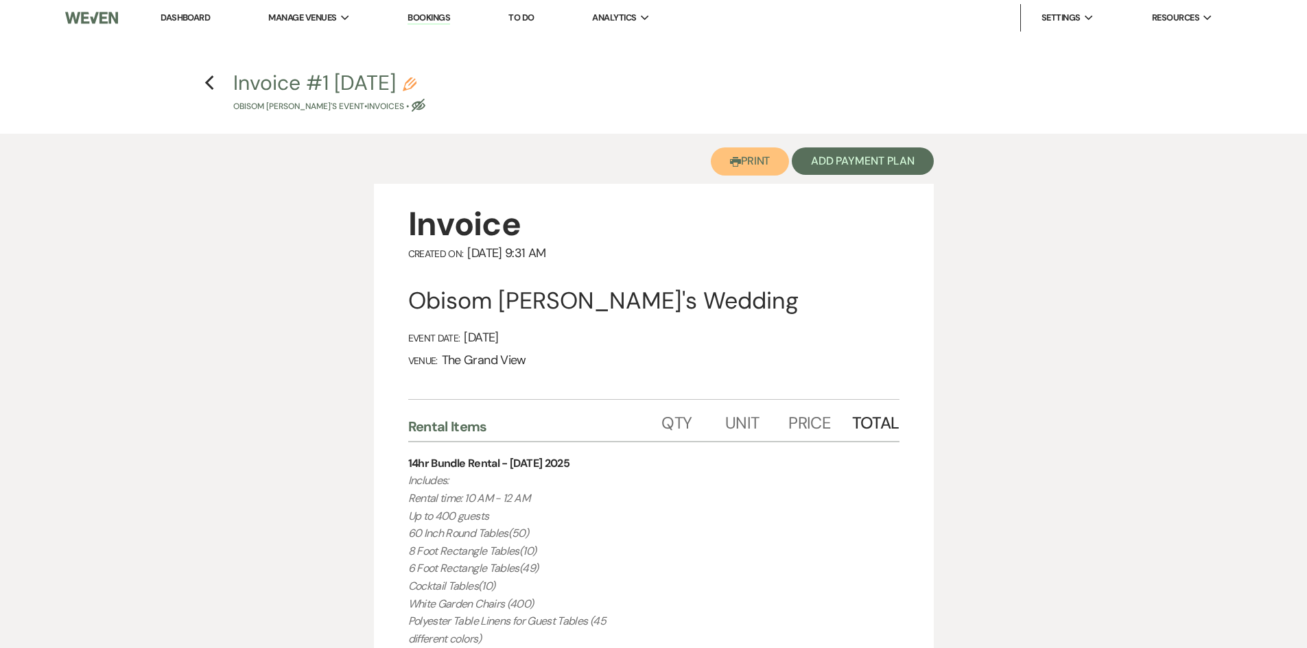
click at [758, 176] on button "Printer Print" at bounding box center [750, 162] width 79 height 28
click at [193, 6] on li "Dashboard" at bounding box center [185, 17] width 63 height 27
click at [196, 19] on link "Dashboard" at bounding box center [185, 18] width 49 height 12
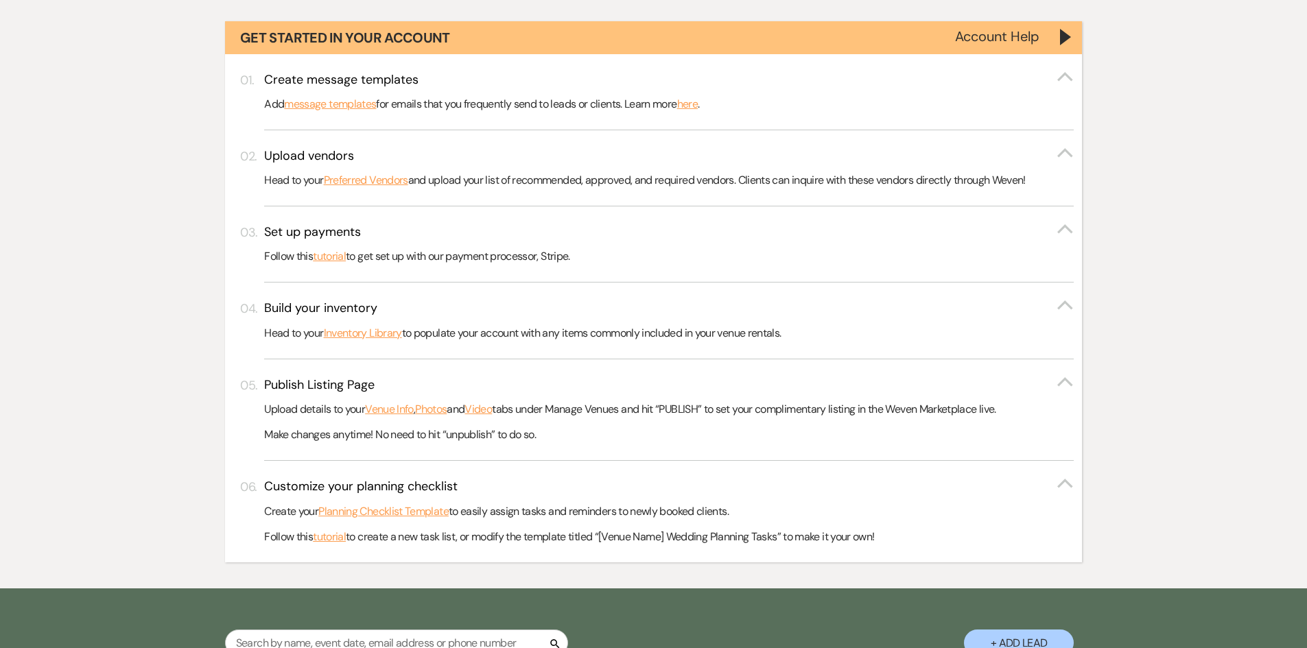
scroll to position [274, 0]
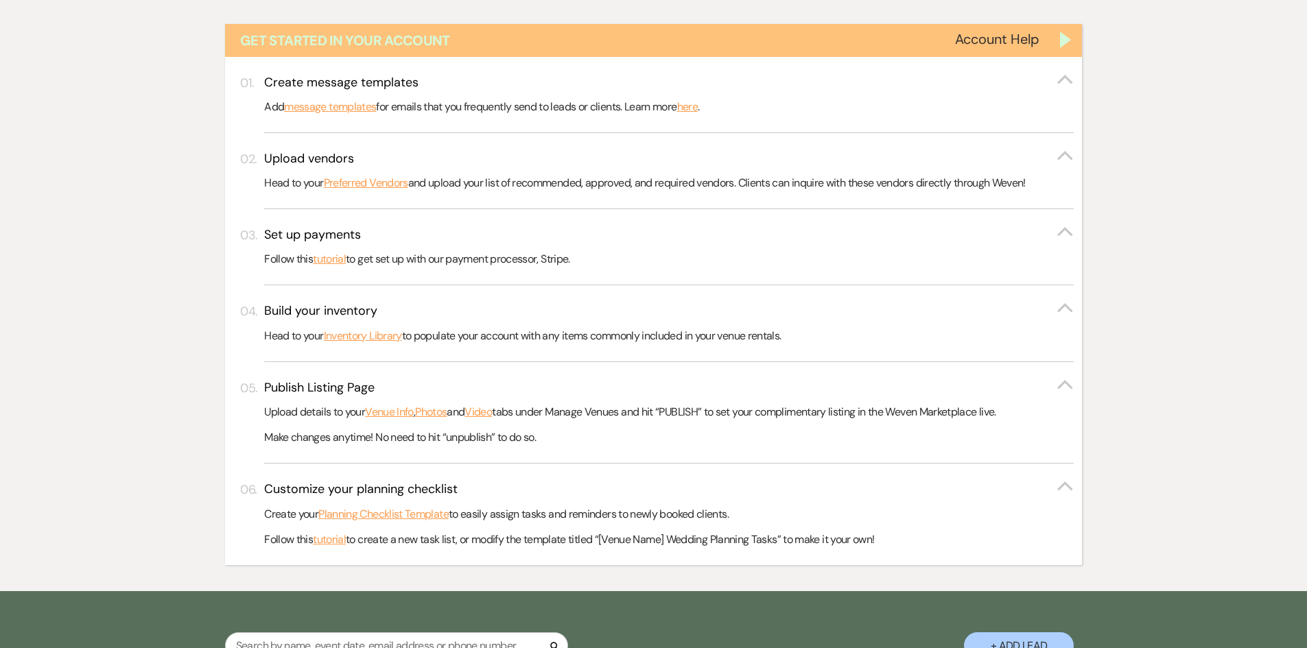
click at [1072, 38] on div "Get Started in Your Account" at bounding box center [654, 40] width 858 height 33
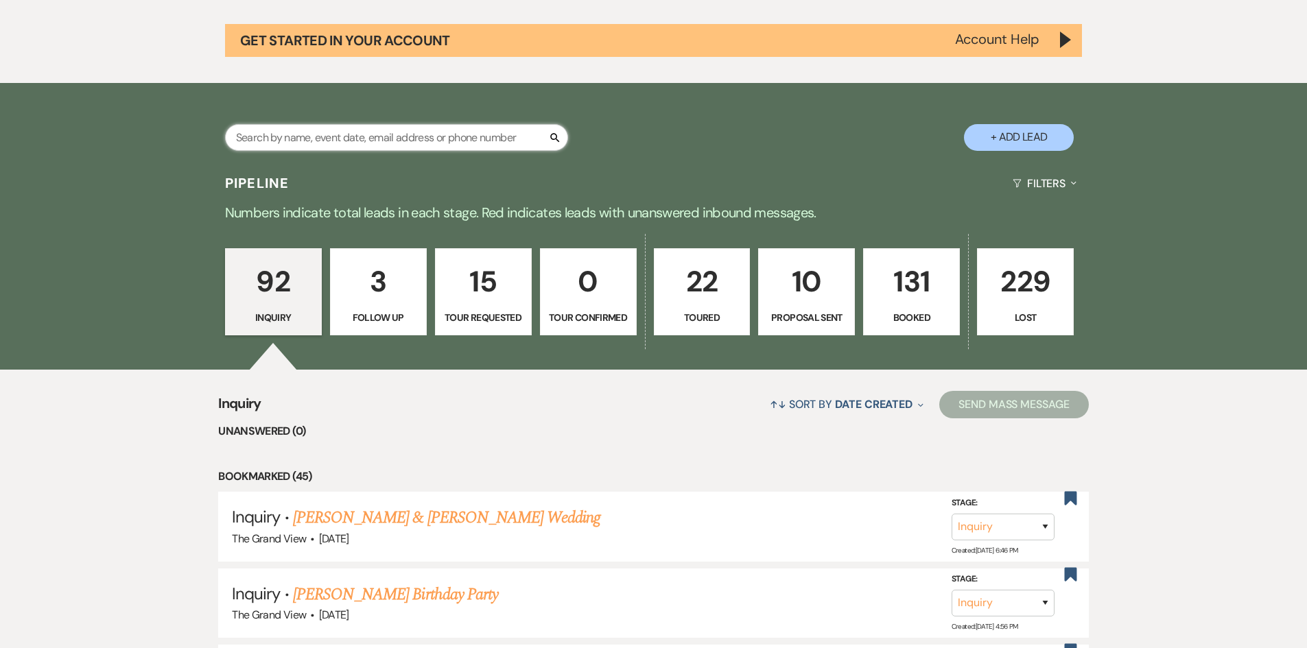
click at [446, 148] on input "text" at bounding box center [396, 137] width 343 height 27
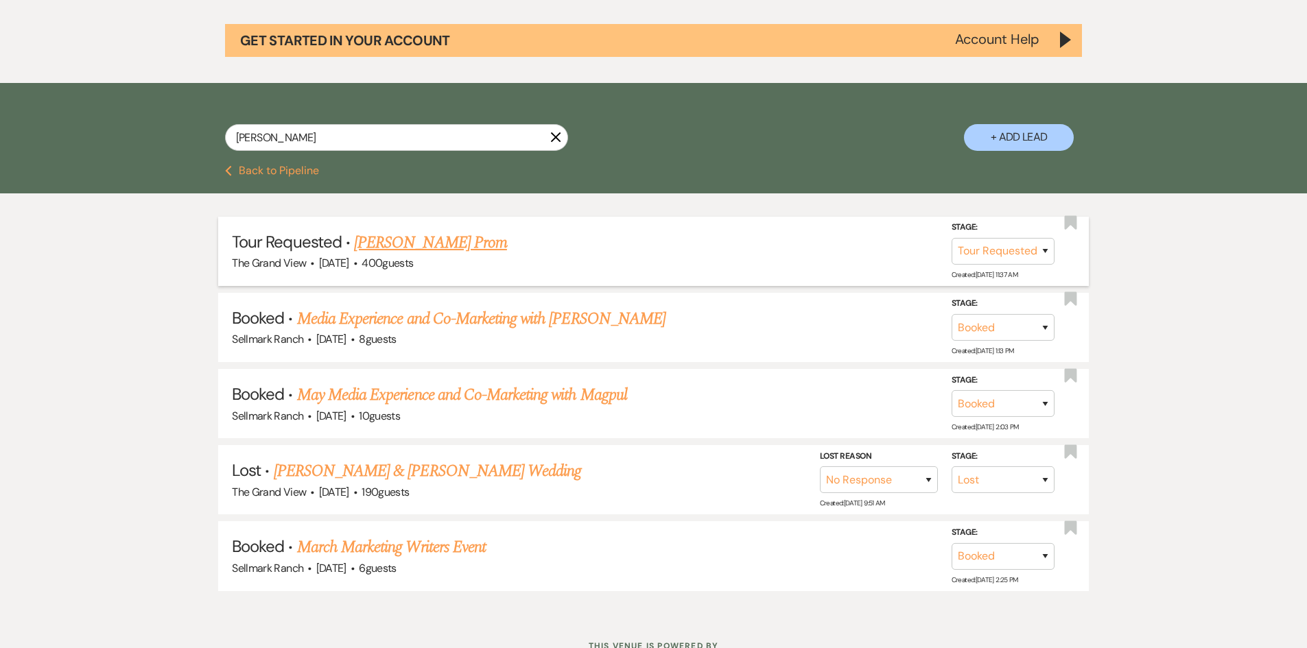
click at [427, 246] on link "[PERSON_NAME] Prom" at bounding box center [430, 243] width 153 height 25
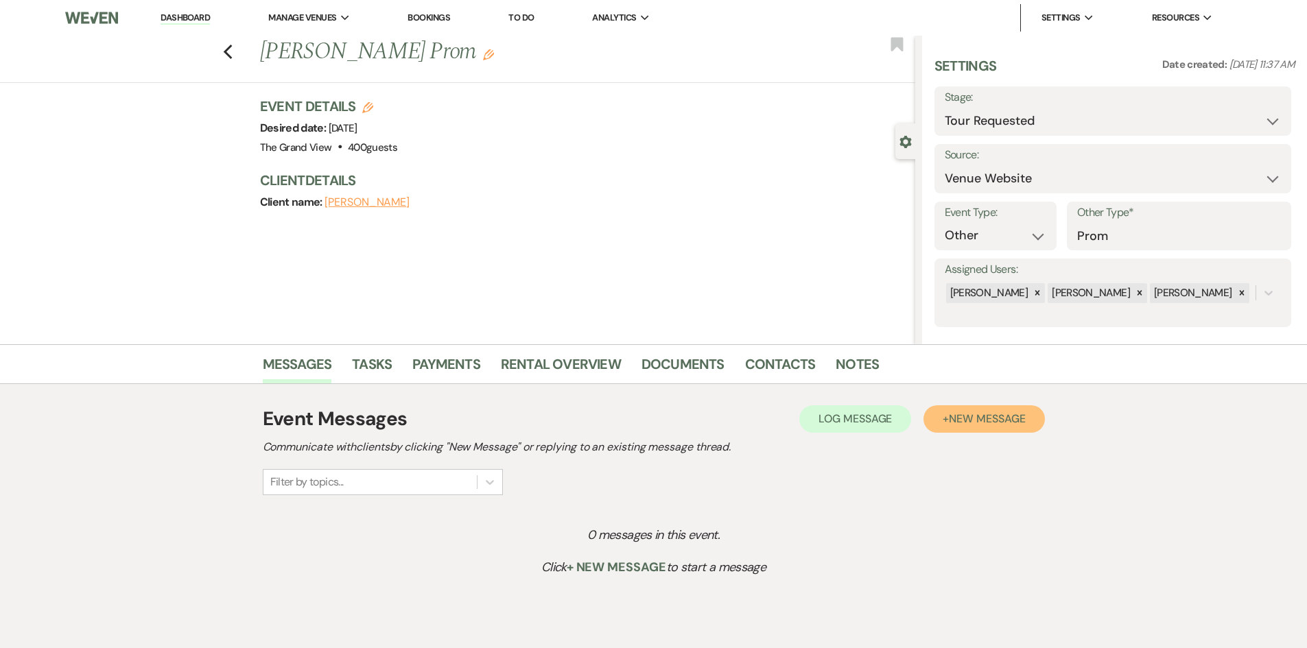
click at [976, 415] on span "New Message" at bounding box center [987, 419] width 76 height 14
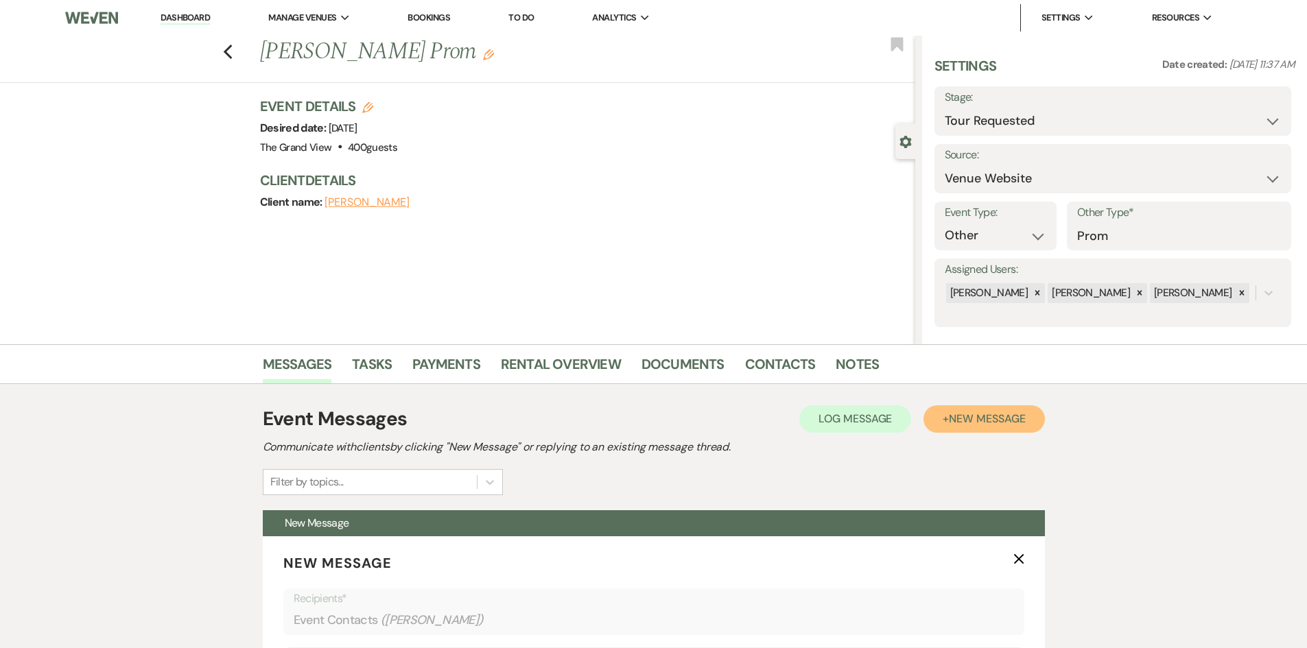
scroll to position [412, 0]
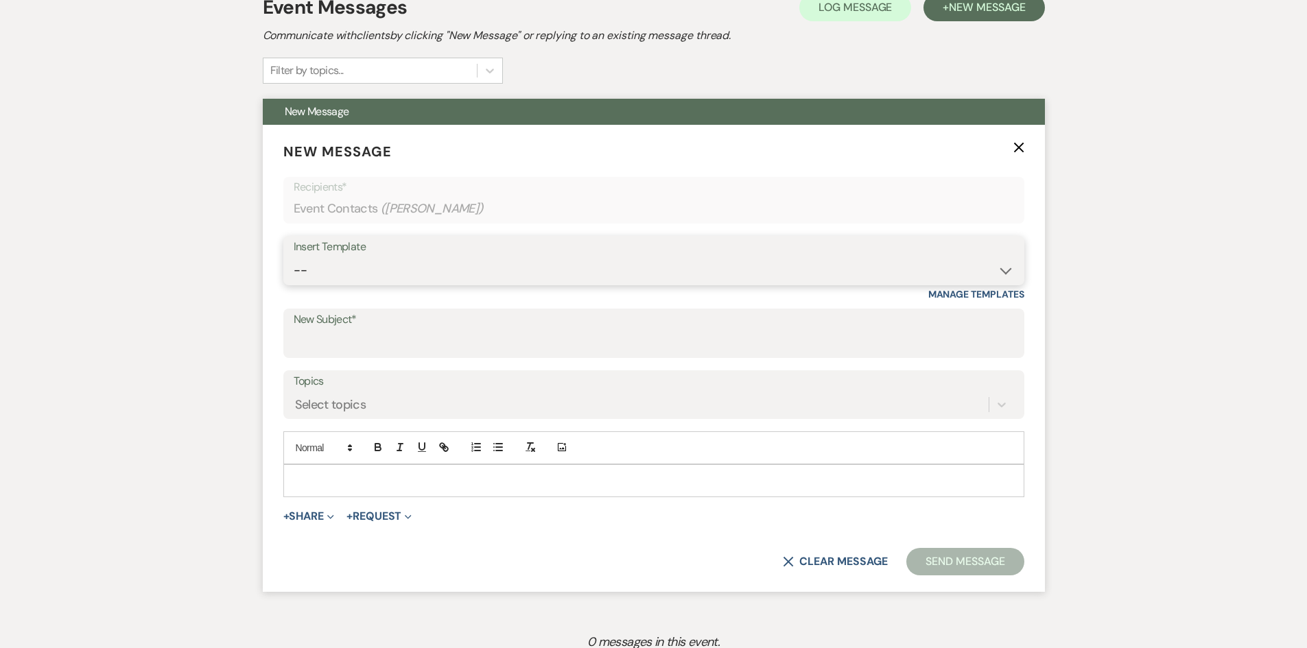
click at [364, 272] on select "-- Weven Planning Portal Introduction (Booked Events) Initial Inquiry Response …" at bounding box center [654, 270] width 720 height 27
click at [294, 257] on select "-- Weven Planning Portal Introduction (Booked Events) Initial Inquiry Response …" at bounding box center [654, 270] width 720 height 27
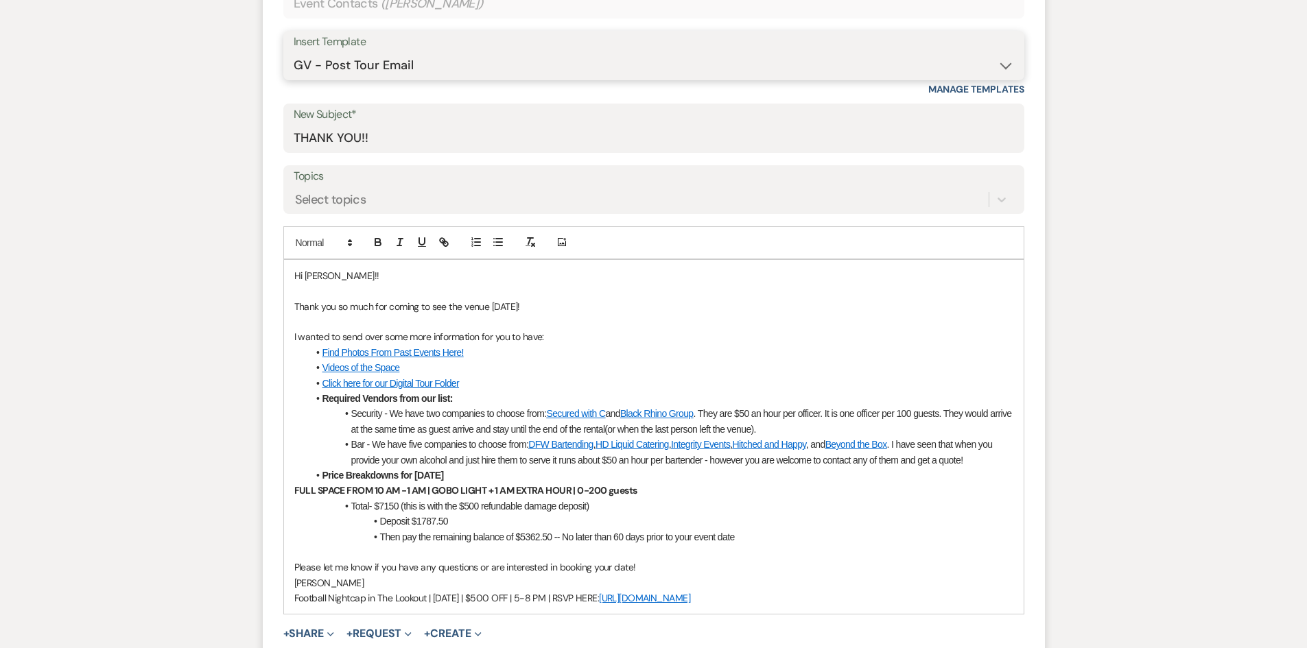
scroll to position [617, 0]
drag, startPoint x: 318, startPoint y: 350, endPoint x: 480, endPoint y: 386, distance: 165.8
click at [480, 386] on ul "Find Photos From Past Events Here! Videos of the Space Click here for our Digit…" at bounding box center [660, 413] width 705 height 139
copy ul "Find Photos From Past Events Here! Videos of the Space Click here for our Digit…"
click at [537, 373] on li "Videos of the Space" at bounding box center [660, 367] width 705 height 15
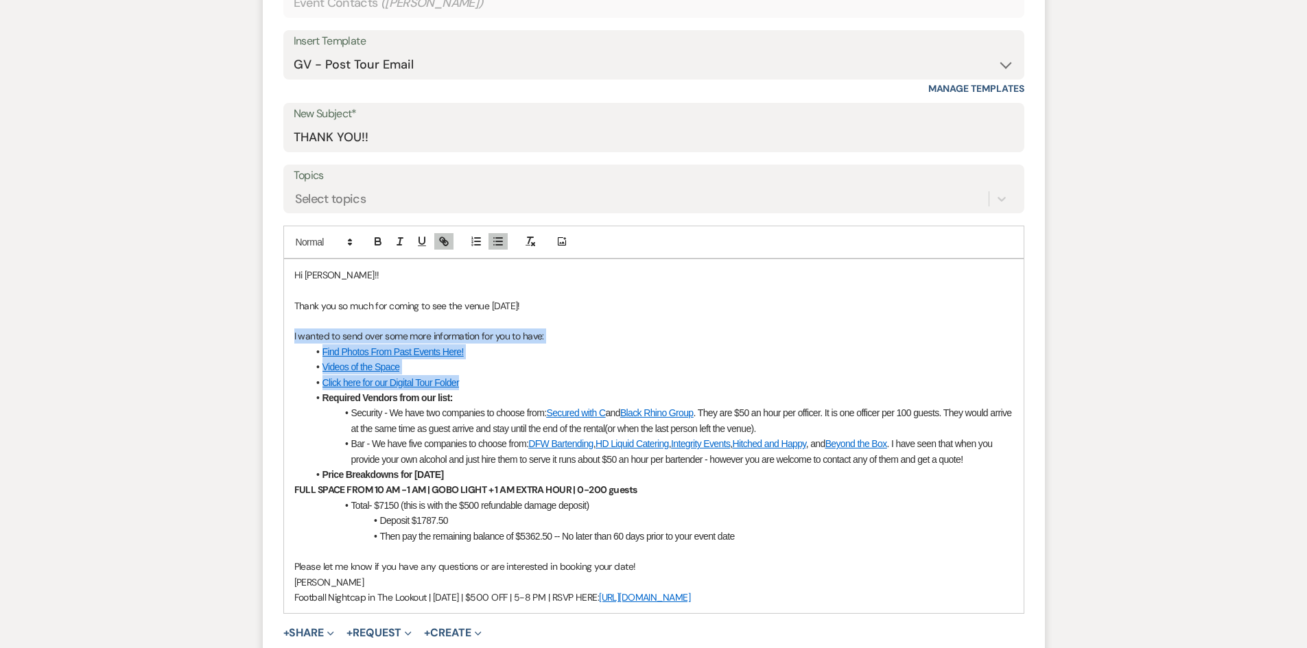
drag, startPoint x: 495, startPoint y: 379, endPoint x: 264, endPoint y: 331, distance: 236.0
click at [264, 331] on form "New Message X Draft Recipients* Event Contacts ( [PERSON_NAME] ) Insert Templat…" at bounding box center [654, 325] width 782 height 812
copy div "I wanted to send over some more information for you to have: Find Photos From P…"
drag, startPoint x: 773, startPoint y: 599, endPoint x: 554, endPoint y: 603, distance: 219.6
click at [554, 603] on p "Football Nightcap in The Lookout | [DATE] | $500 OFF | 5-8 PM | RSVP HERE: [URL…" at bounding box center [653, 597] width 719 height 15
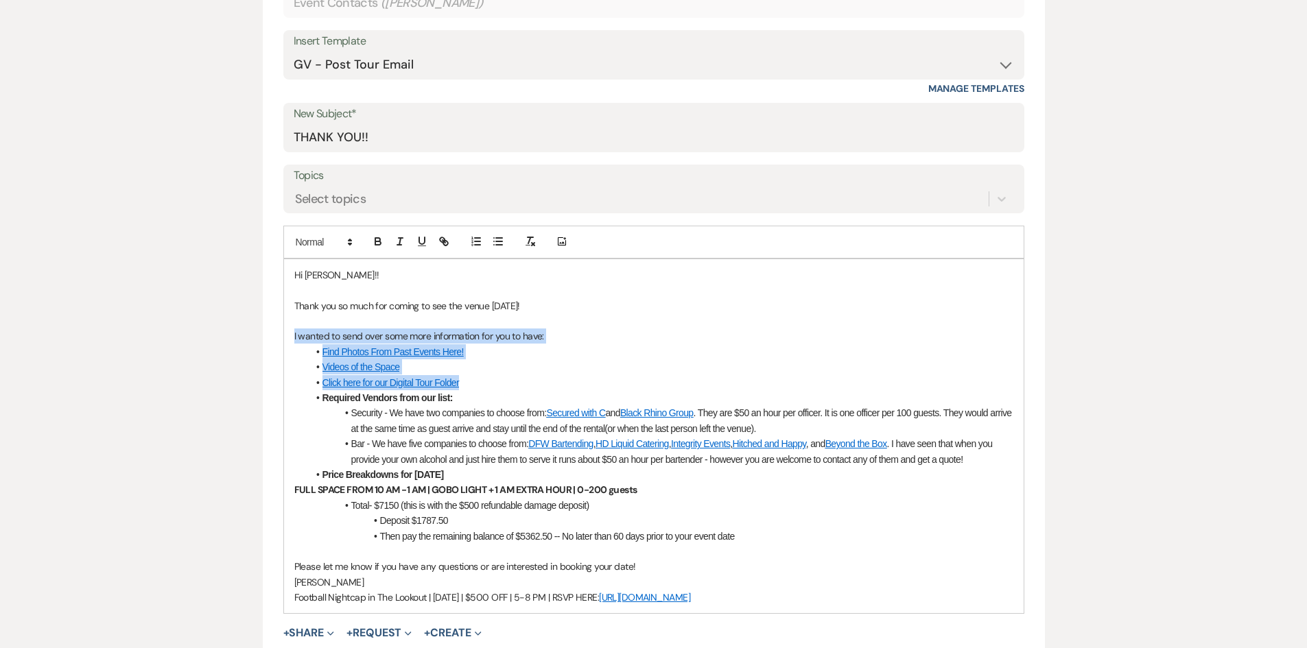
copy p "RSVP HERE: [URL][DOMAIN_NAME]"
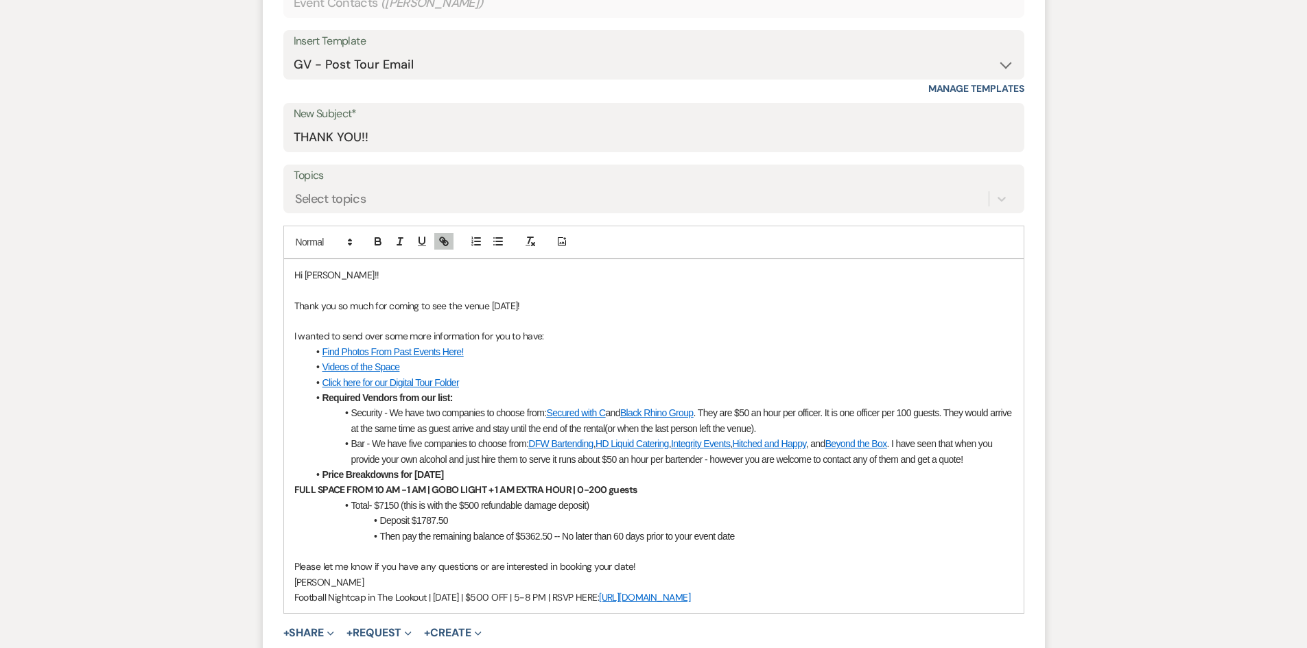
scroll to position [274, 0]
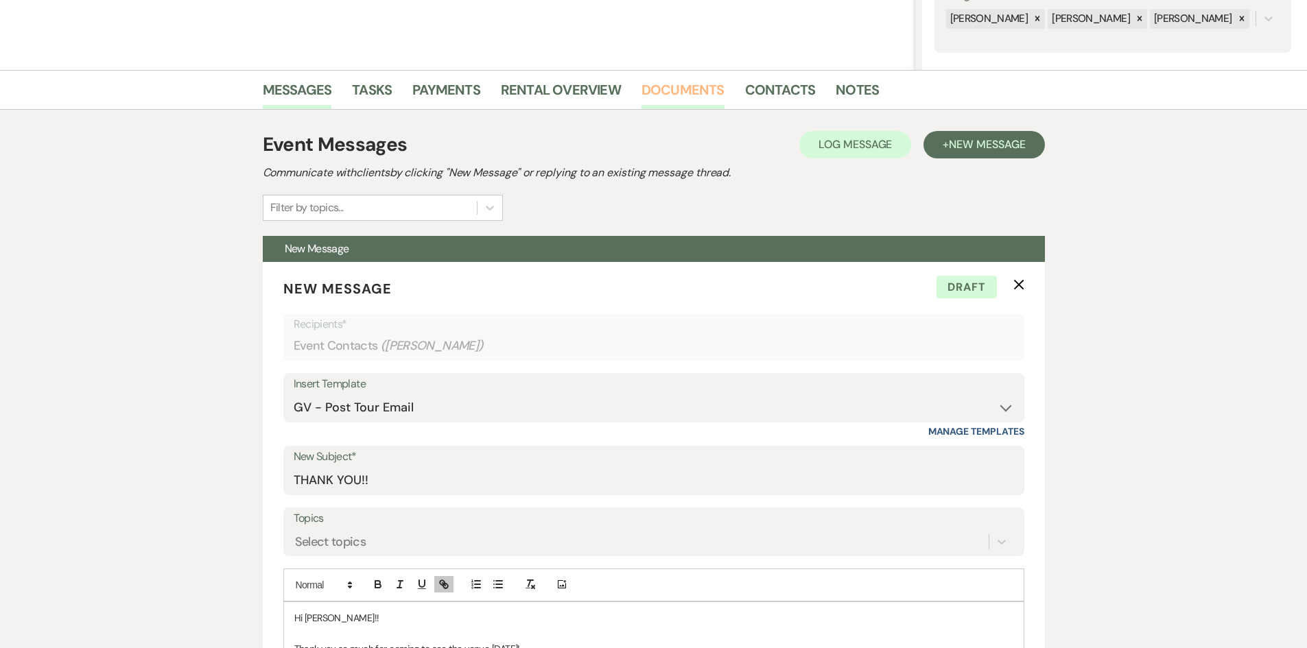
click at [668, 96] on link "Documents" at bounding box center [682, 94] width 83 height 30
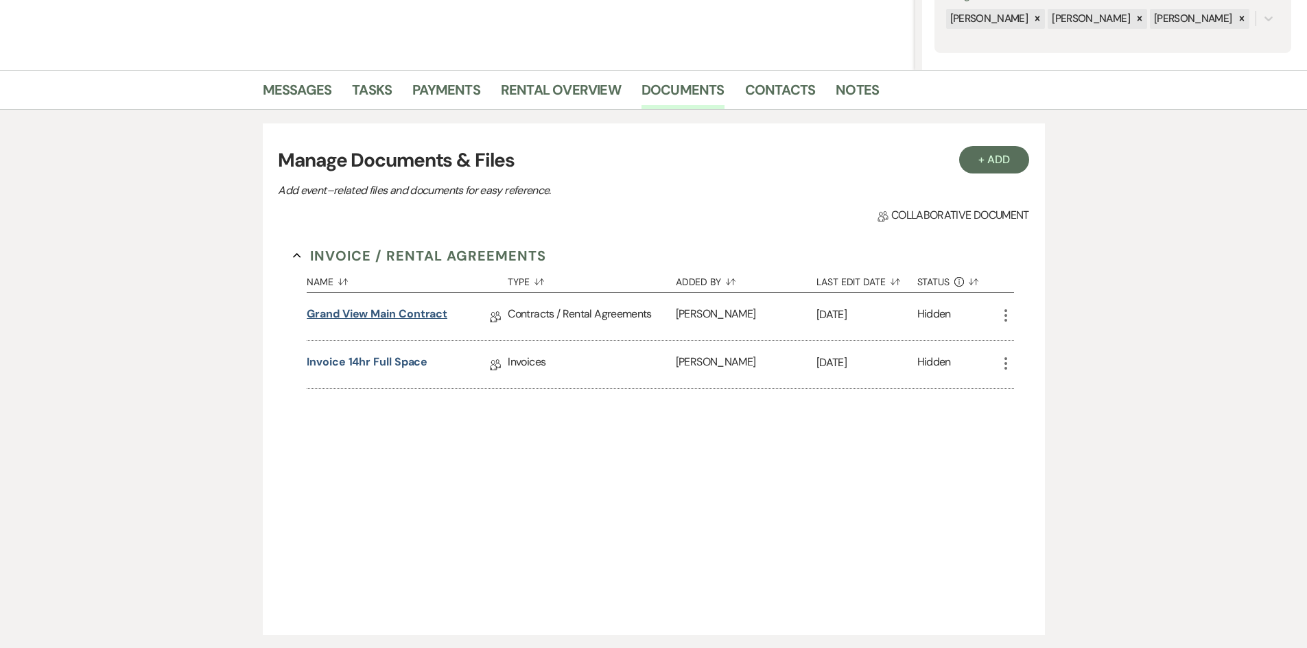
click at [403, 318] on link "Grand View Main Contract" at bounding box center [377, 316] width 141 height 21
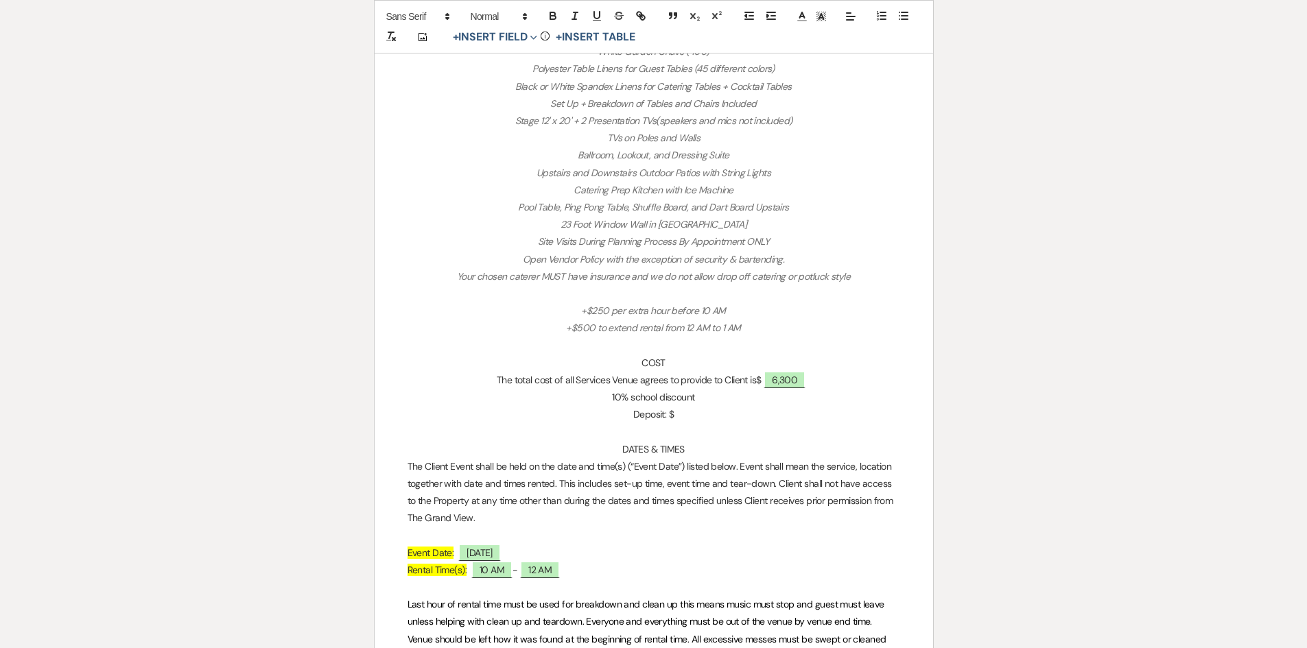
scroll to position [1029, 0]
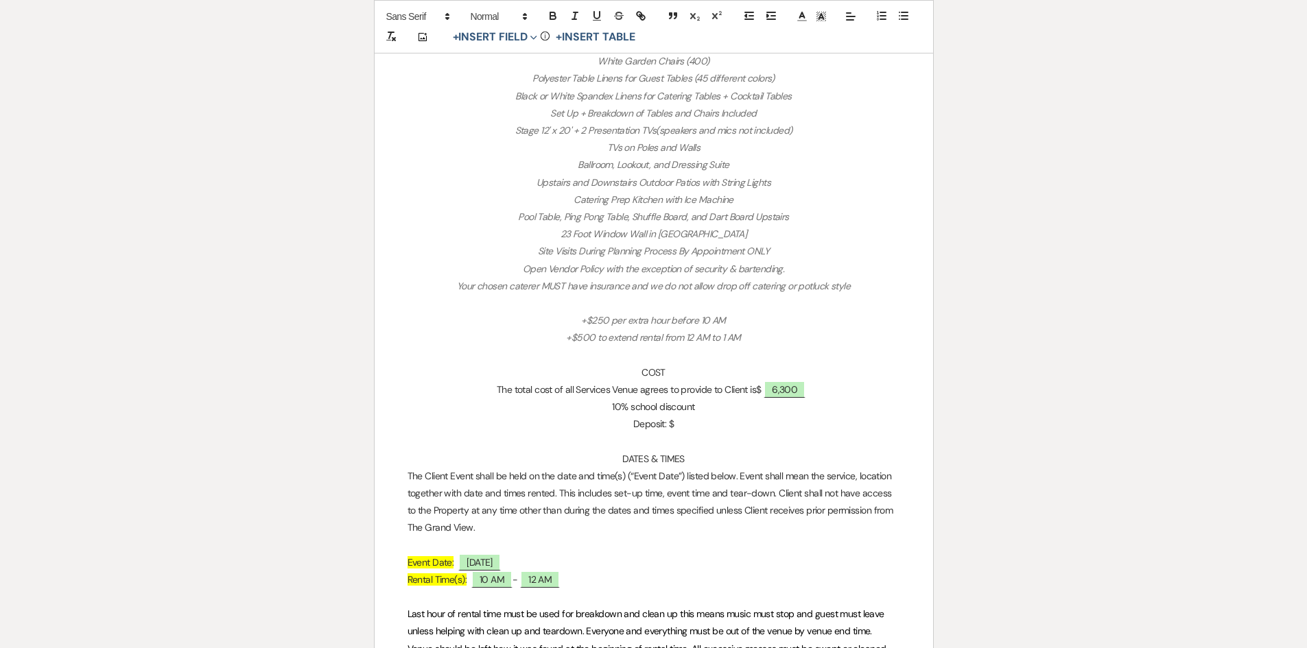
click at [676, 421] on p "Deposit: $" at bounding box center [654, 424] width 493 height 17
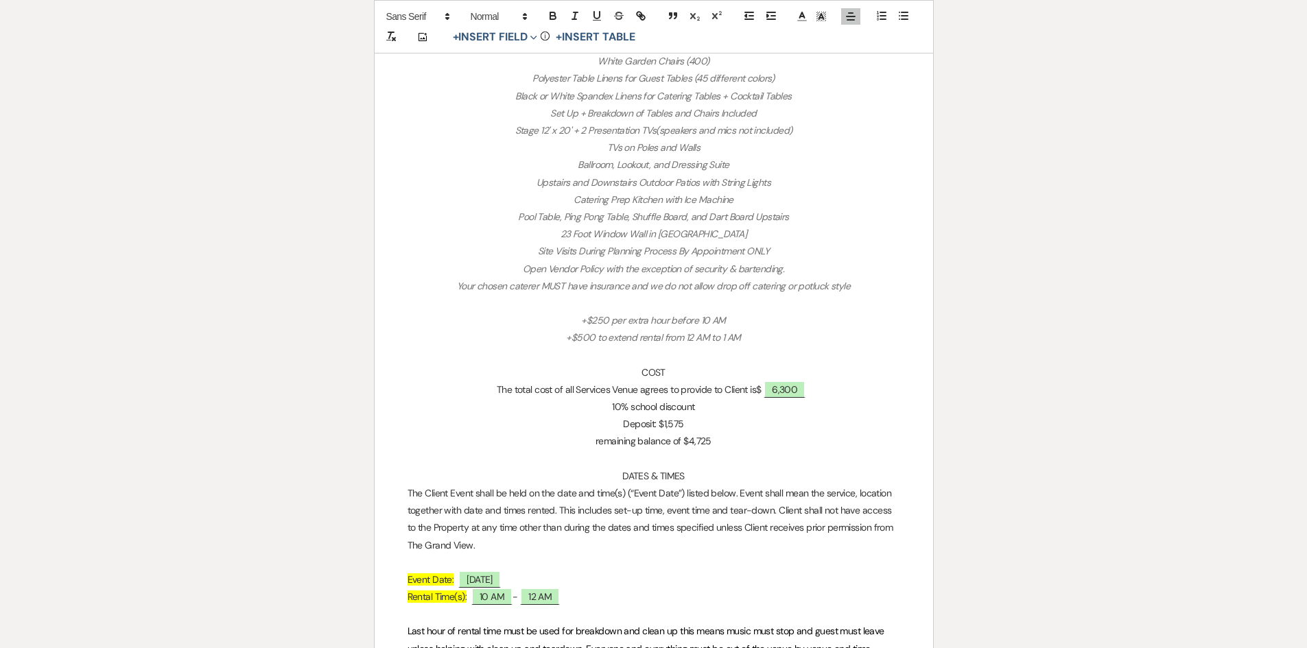
click at [674, 443] on p "remaining balance of $4,725" at bounding box center [654, 441] width 493 height 17
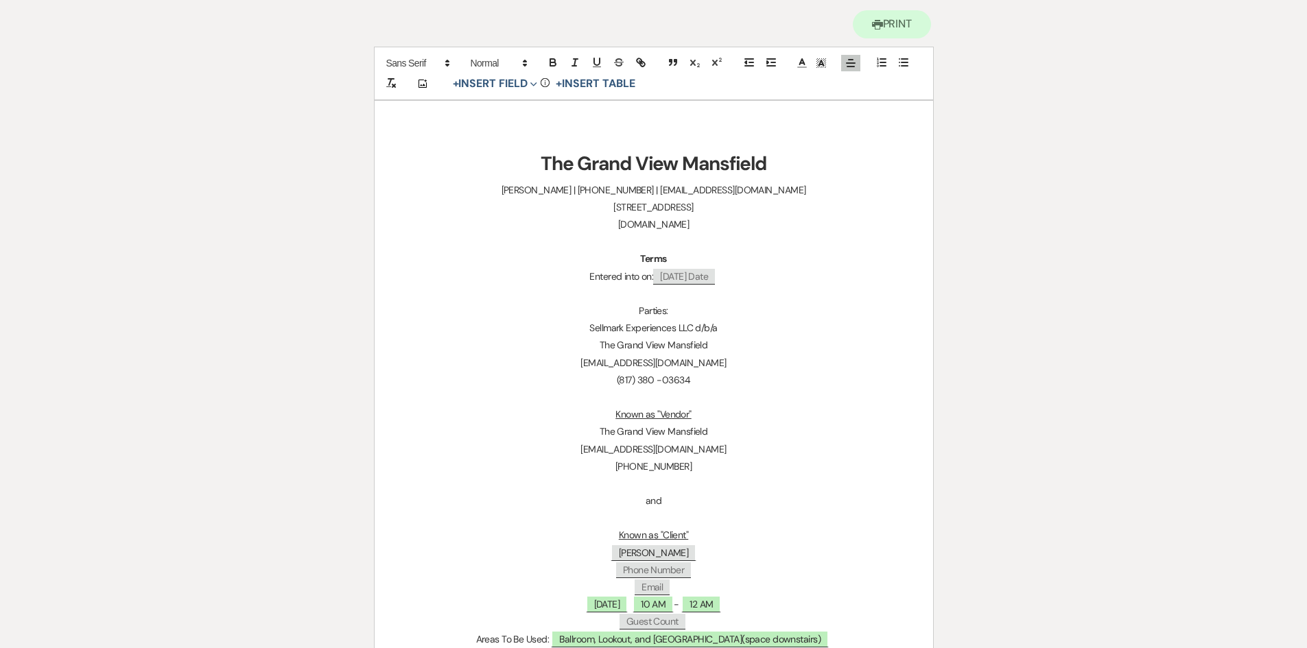
scroll to position [0, 0]
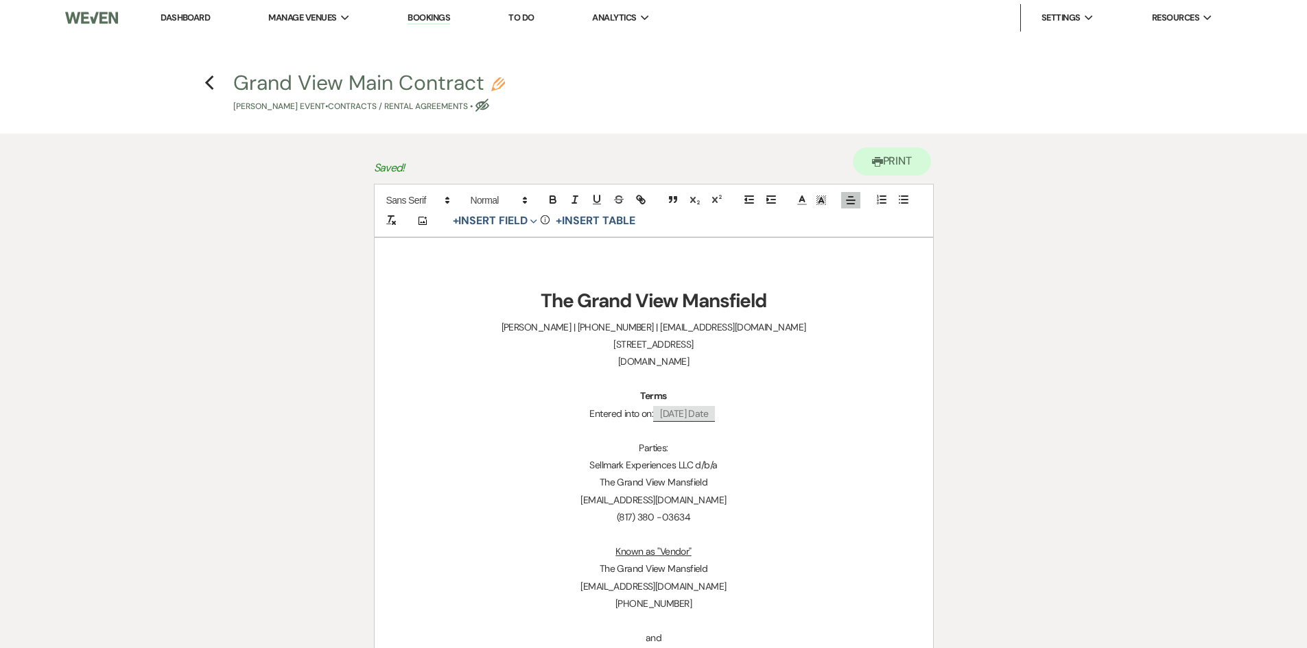
click at [894, 147] on div "Printer Print" at bounding box center [654, 159] width 560 height 50
click at [894, 151] on button "Printer Print" at bounding box center [892, 162] width 79 height 28
click at [207, 82] on use "button" at bounding box center [209, 82] width 9 height 15
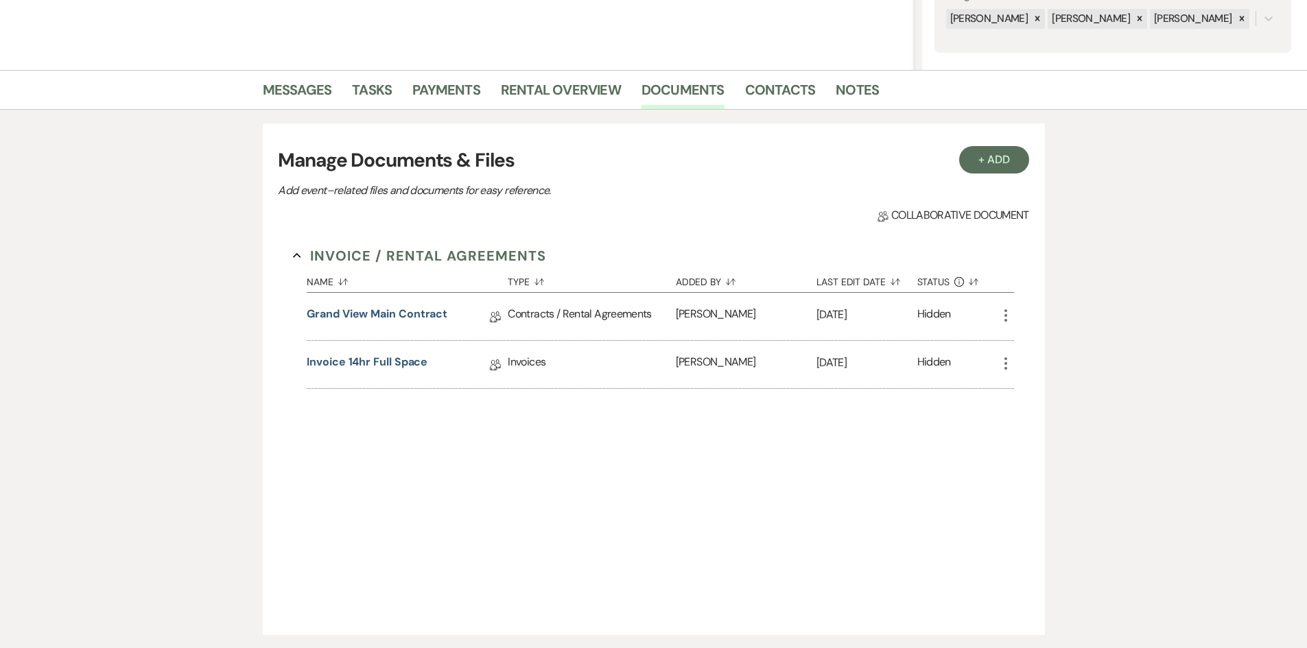
click at [385, 351] on div "Invoice 14hr full space Collab Doc" at bounding box center [407, 364] width 201 height 47
click at [386, 368] on link "Invoice 14hr full space" at bounding box center [367, 364] width 121 height 21
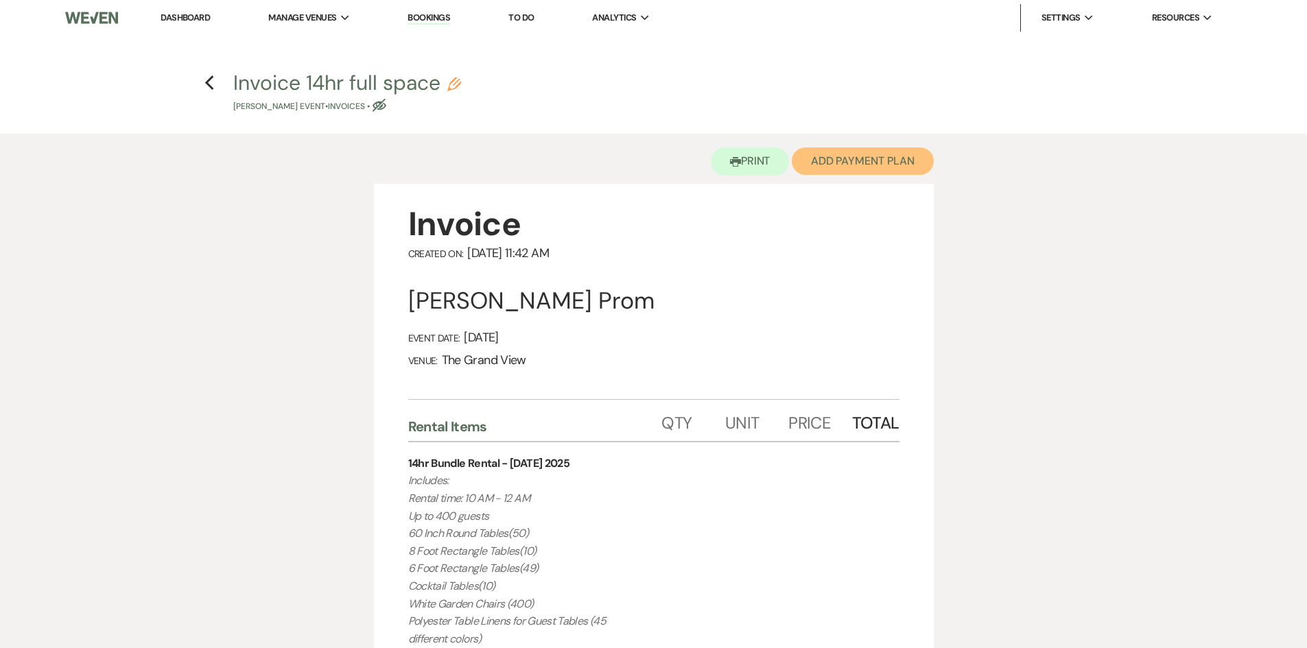
click at [859, 165] on button "Add Payment Plan" at bounding box center [863, 161] width 142 height 27
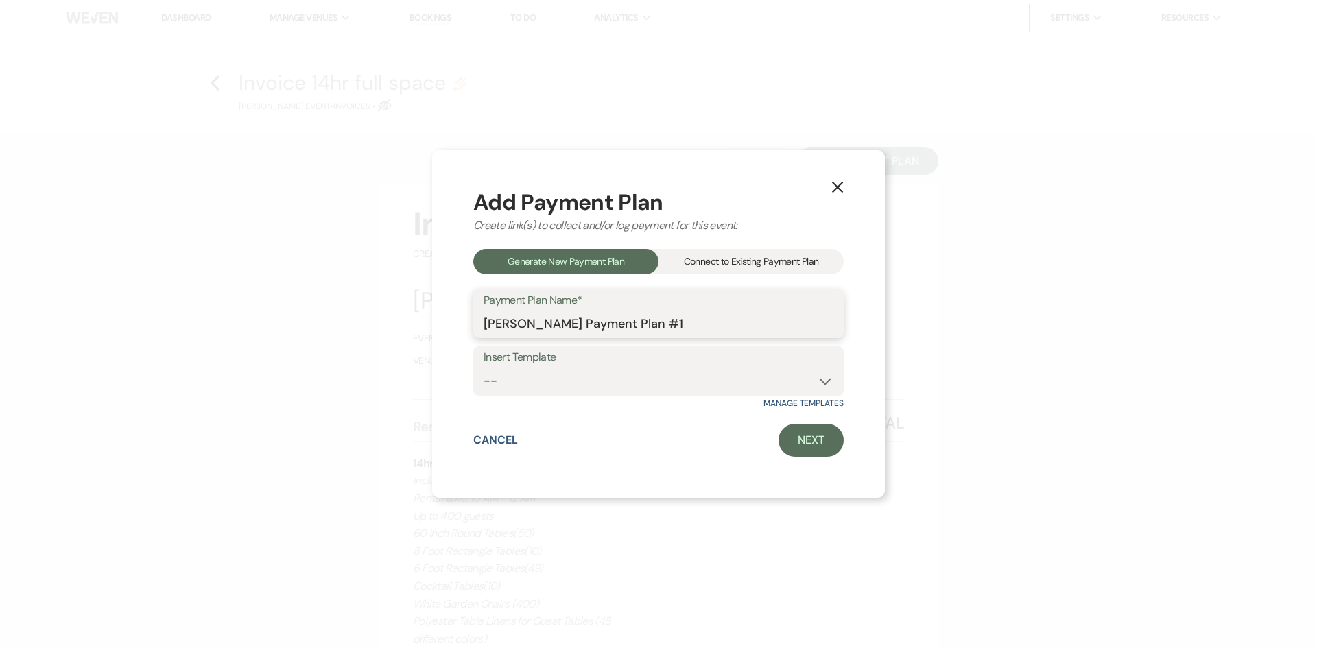
drag, startPoint x: 731, startPoint y: 332, endPoint x: 661, endPoint y: 331, distance: 70.7
click at [661, 331] on input "[PERSON_NAME] Payment Plan #1" at bounding box center [659, 323] width 350 height 27
drag, startPoint x: 569, startPoint y: 329, endPoint x: 480, endPoint y: 329, distance: 88.5
click at [480, 329] on div "Payment Plan Name* [PERSON_NAME] Payment Plan" at bounding box center [658, 314] width 370 height 49
drag, startPoint x: 561, startPoint y: 324, endPoint x: 454, endPoint y: 323, distance: 107.0
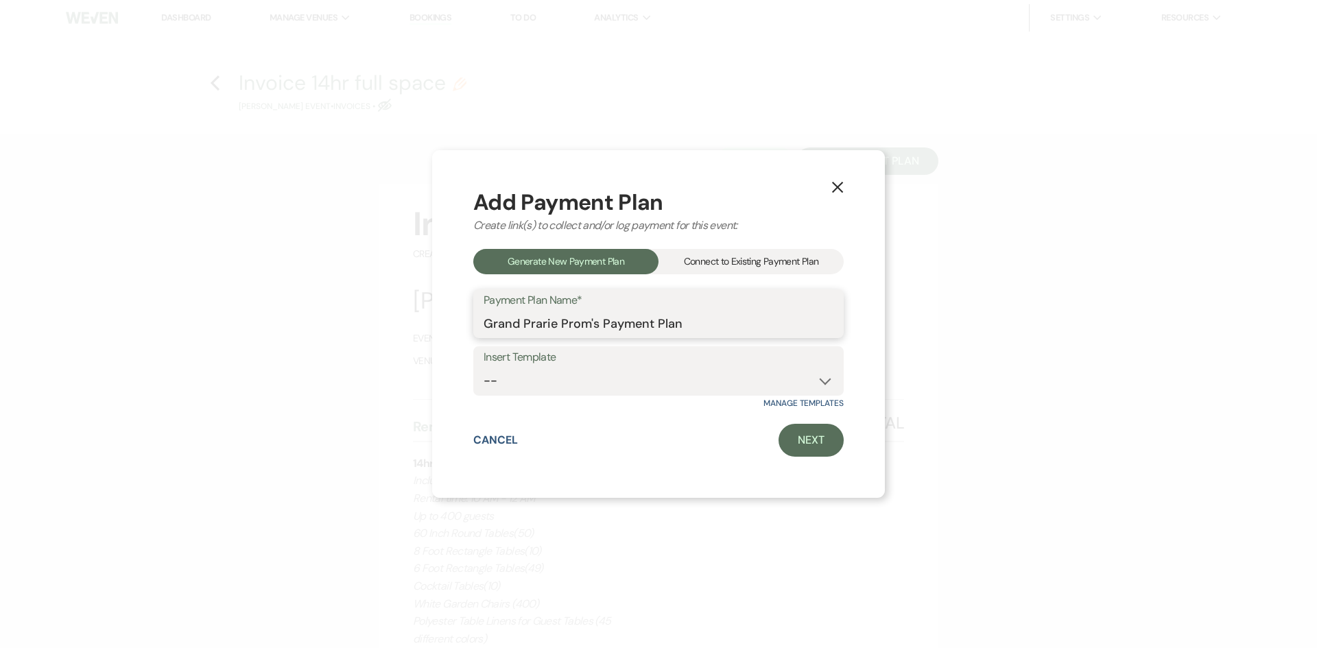
click at [454, 323] on div "X Add Payment Plan Create link(s) to collect and/or log payment for this event:…" at bounding box center [658, 324] width 453 height 349
click at [635, 382] on select "-- Deposit(25%) + 60 days out 5 Monthly Payment" at bounding box center [659, 381] width 350 height 27
click at [484, 368] on select "-- Deposit(25%) + 60 days out 5 Monthly Payment" at bounding box center [659, 381] width 350 height 27
click at [822, 436] on link "Next" at bounding box center [811, 440] width 65 height 33
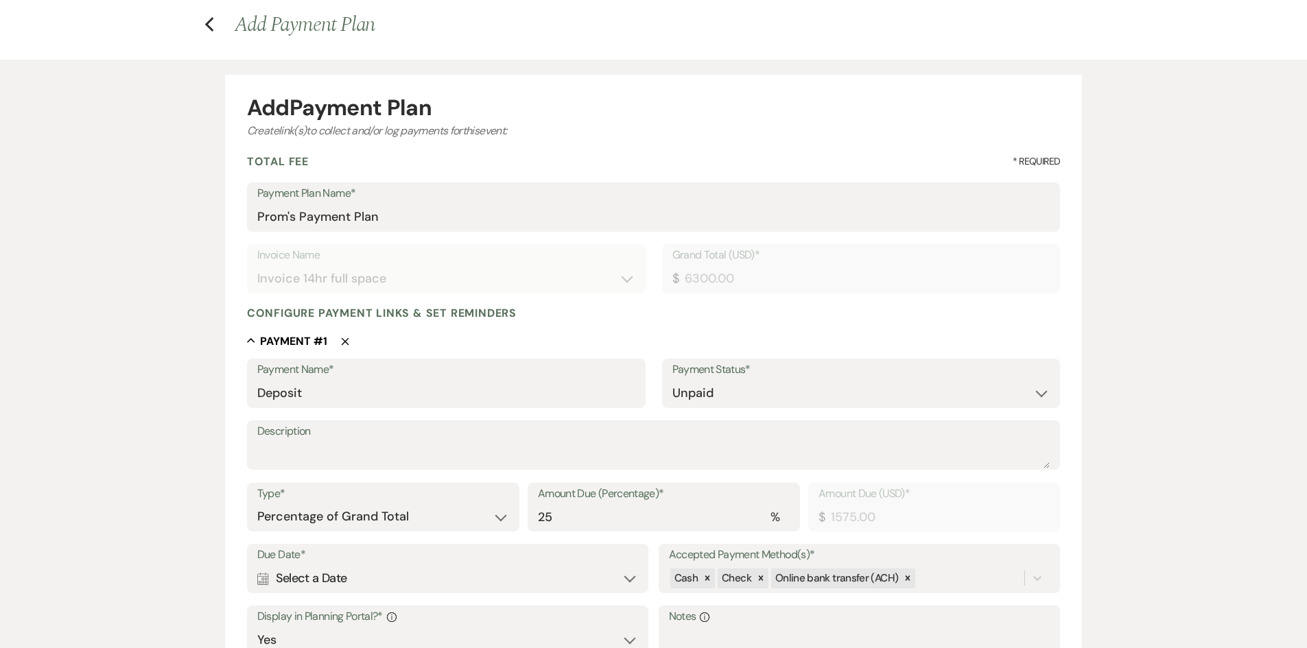
scroll to position [137, 0]
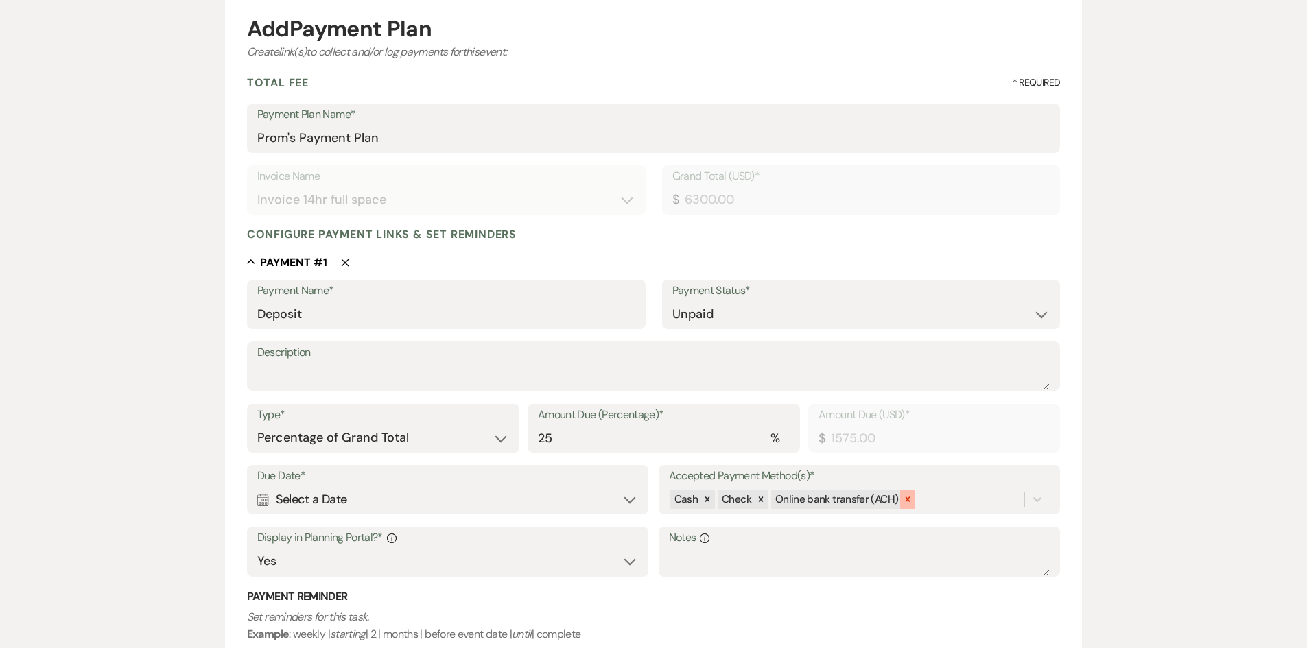
click at [903, 504] on icon at bounding box center [908, 500] width 10 height 10
click at [420, 497] on div "Calendar Select a Date Expand" at bounding box center [447, 499] width 381 height 27
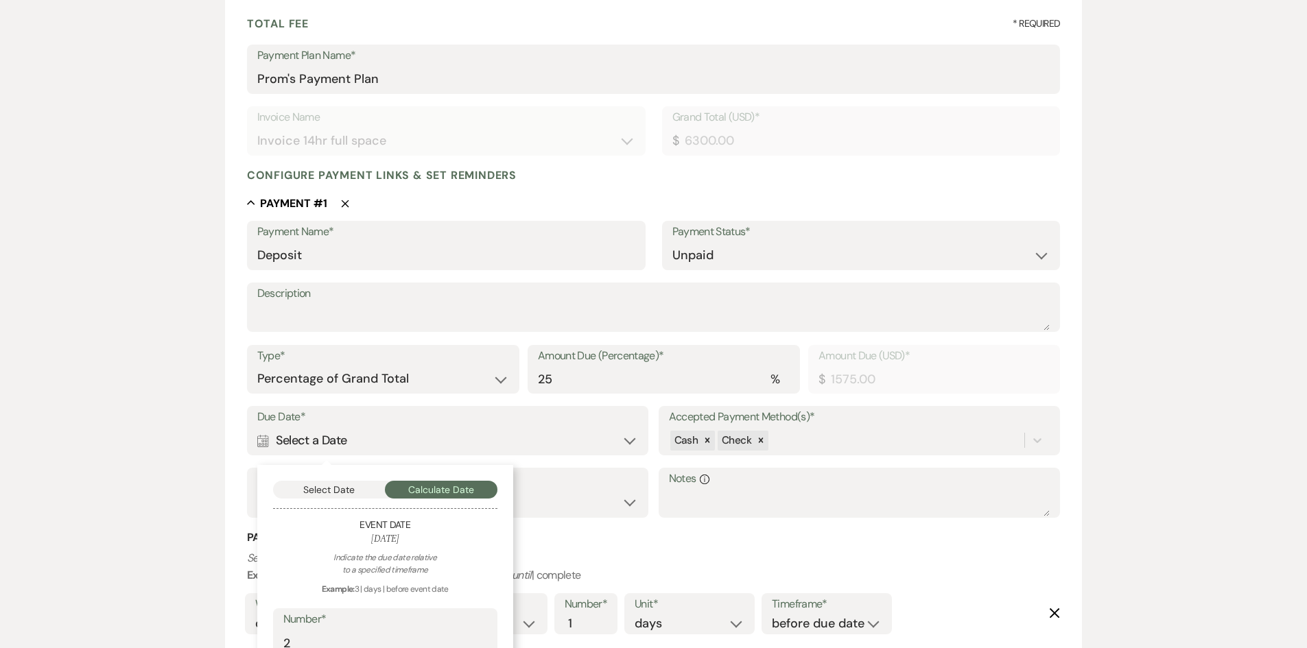
scroll to position [343, 0]
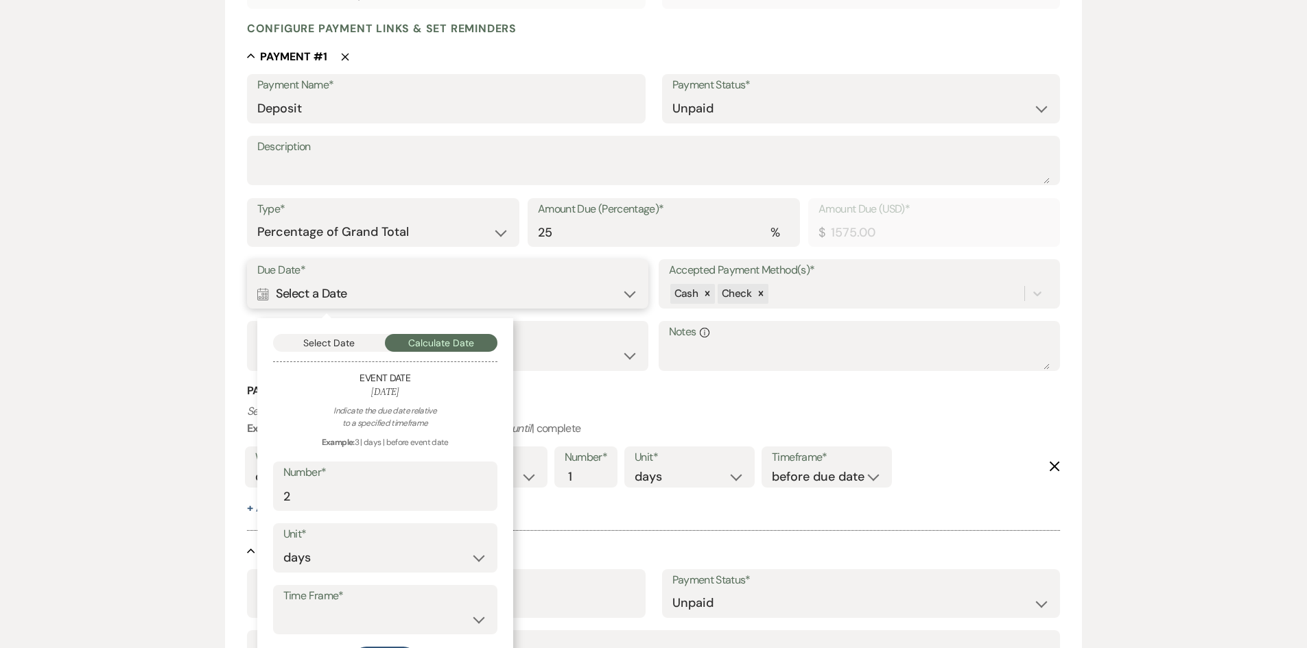
click at [346, 341] on button "Select Date" at bounding box center [329, 343] width 113 height 18
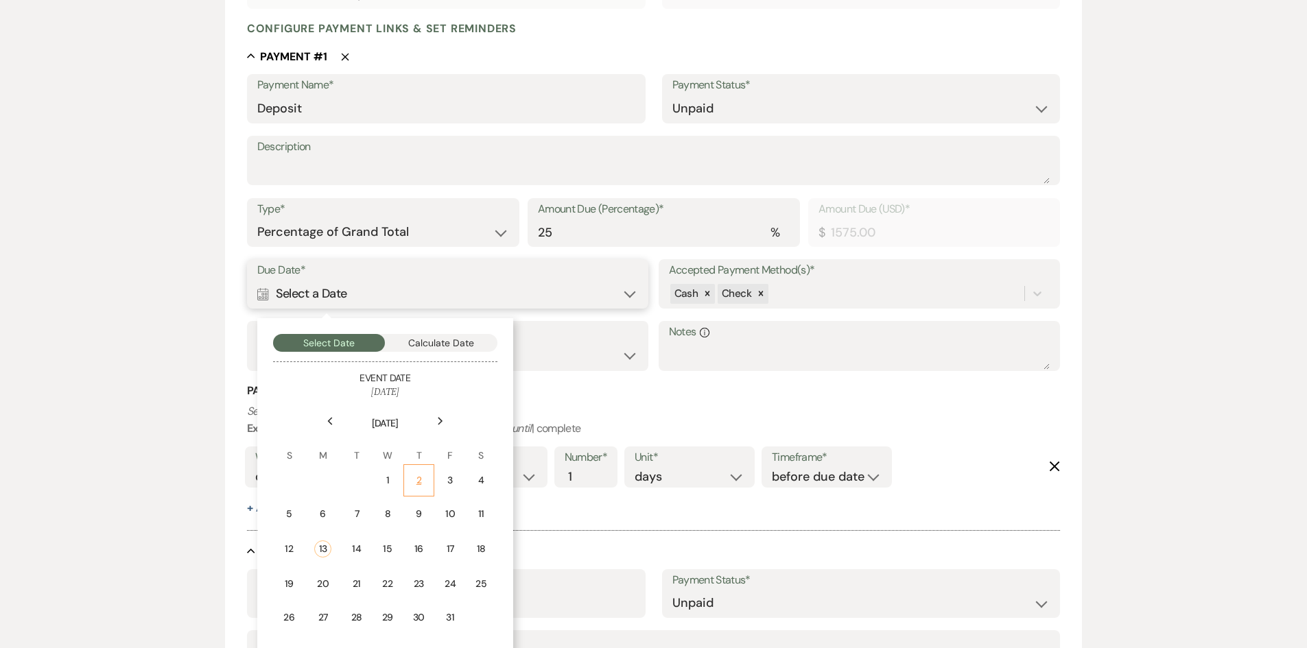
scroll to position [412, 0]
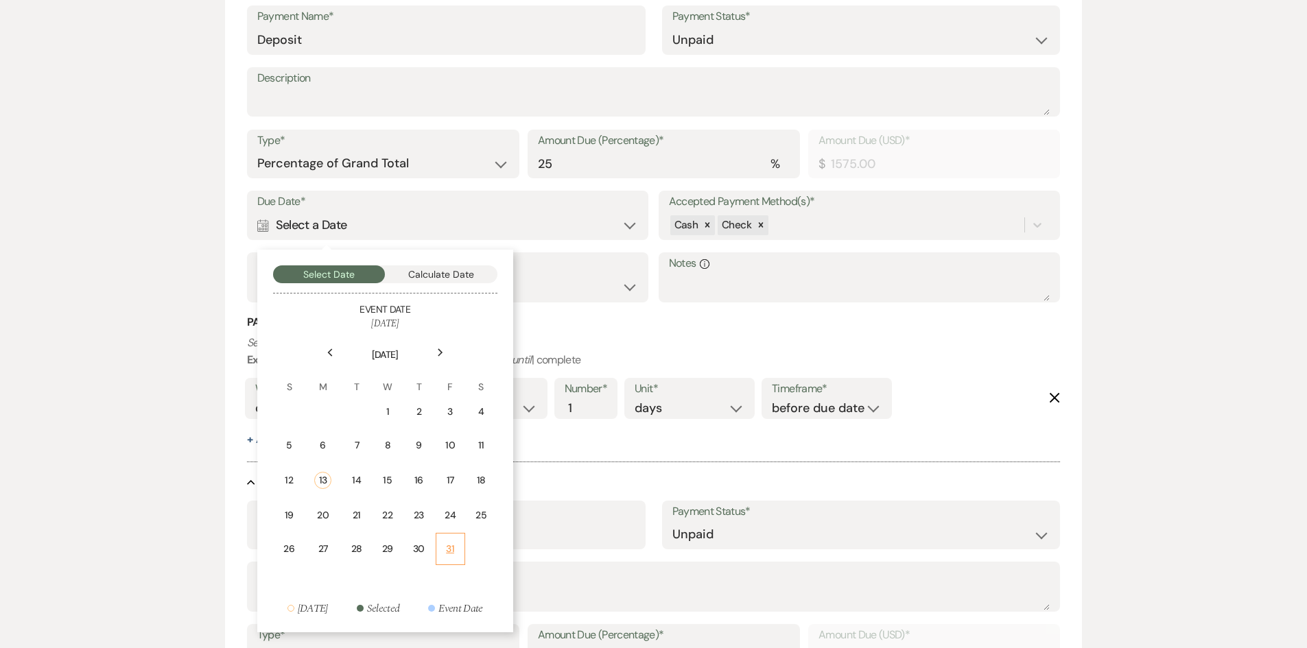
click at [450, 556] on div "31" at bounding box center [451, 549] width 12 height 14
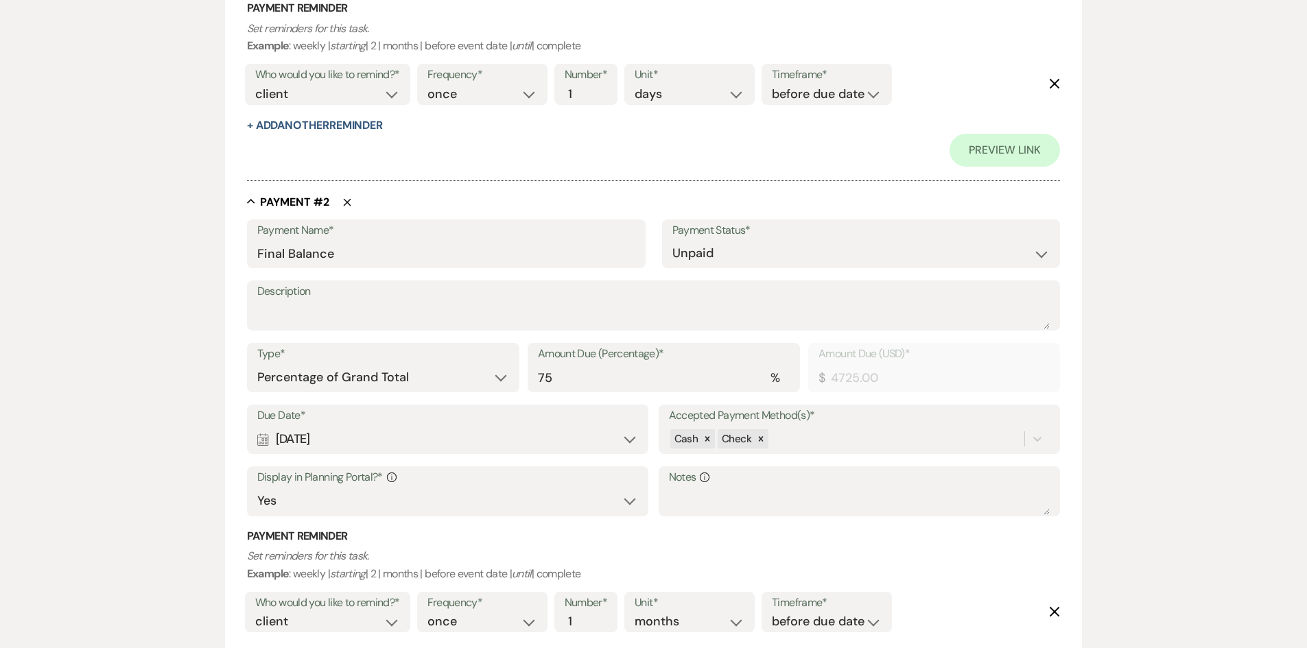
scroll to position [755, 0]
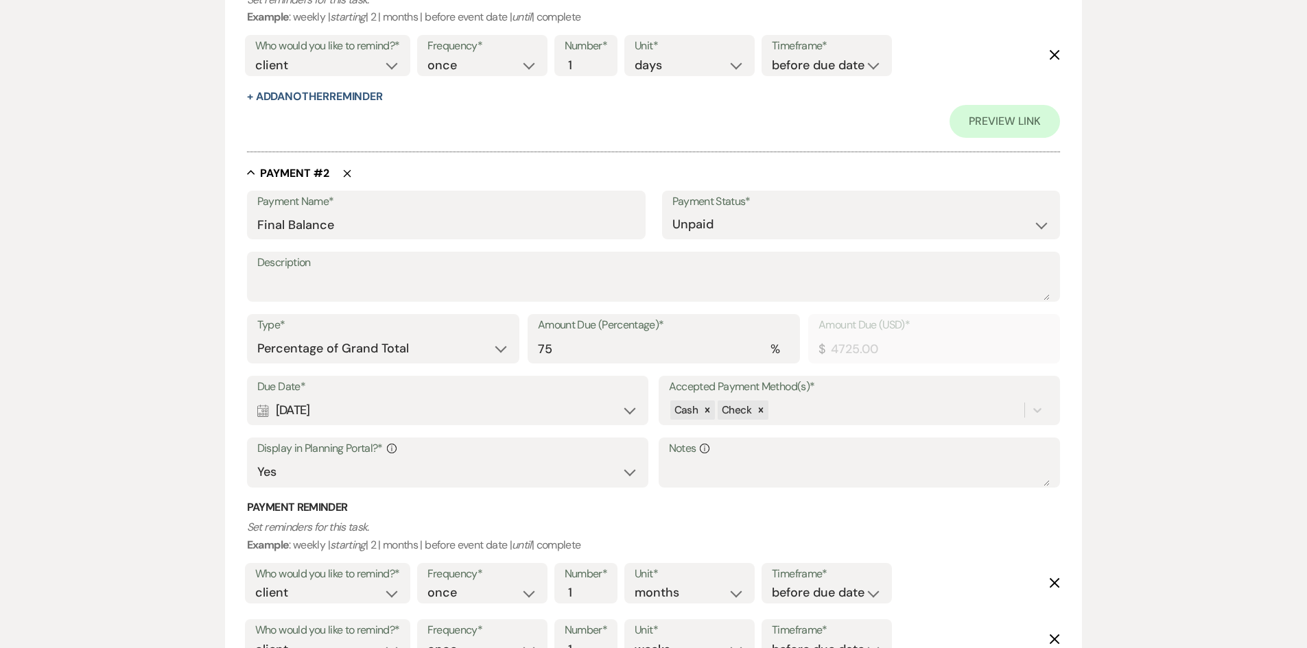
click at [420, 412] on div "Calendar [DATE] Expand" at bounding box center [447, 410] width 381 height 27
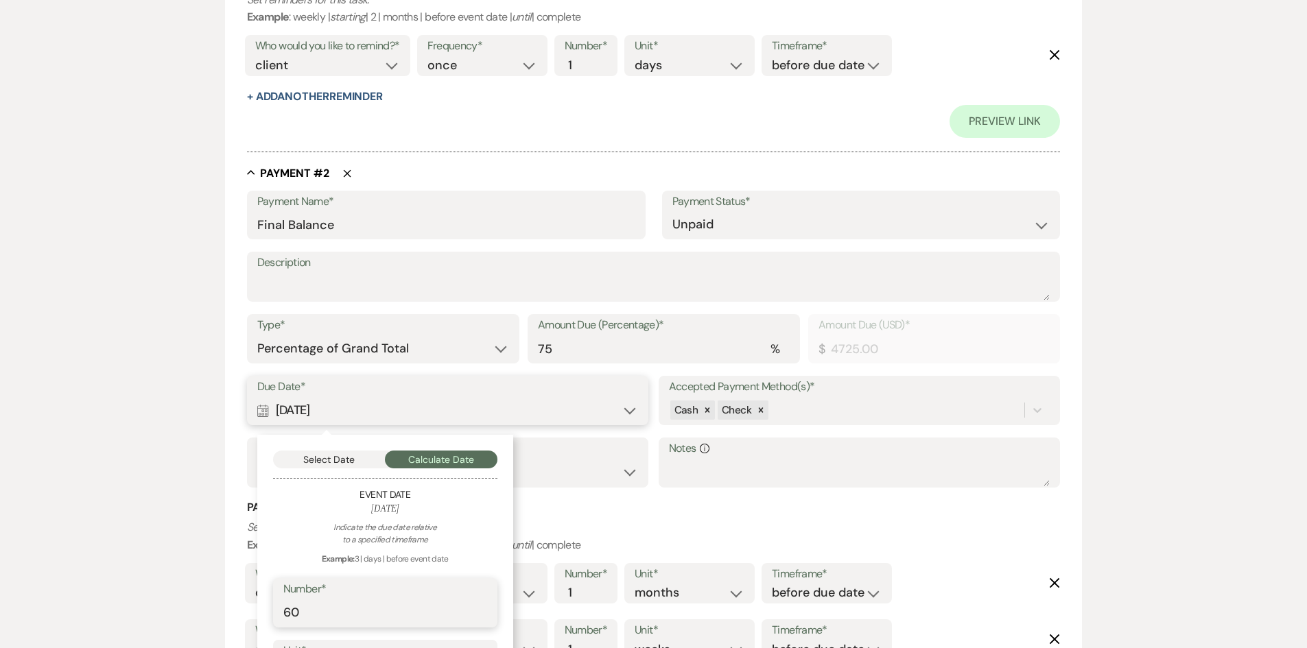
click at [294, 615] on input "60" at bounding box center [385, 613] width 204 height 27
click at [562, 500] on h3 "Payment Reminder" at bounding box center [654, 507] width 814 height 15
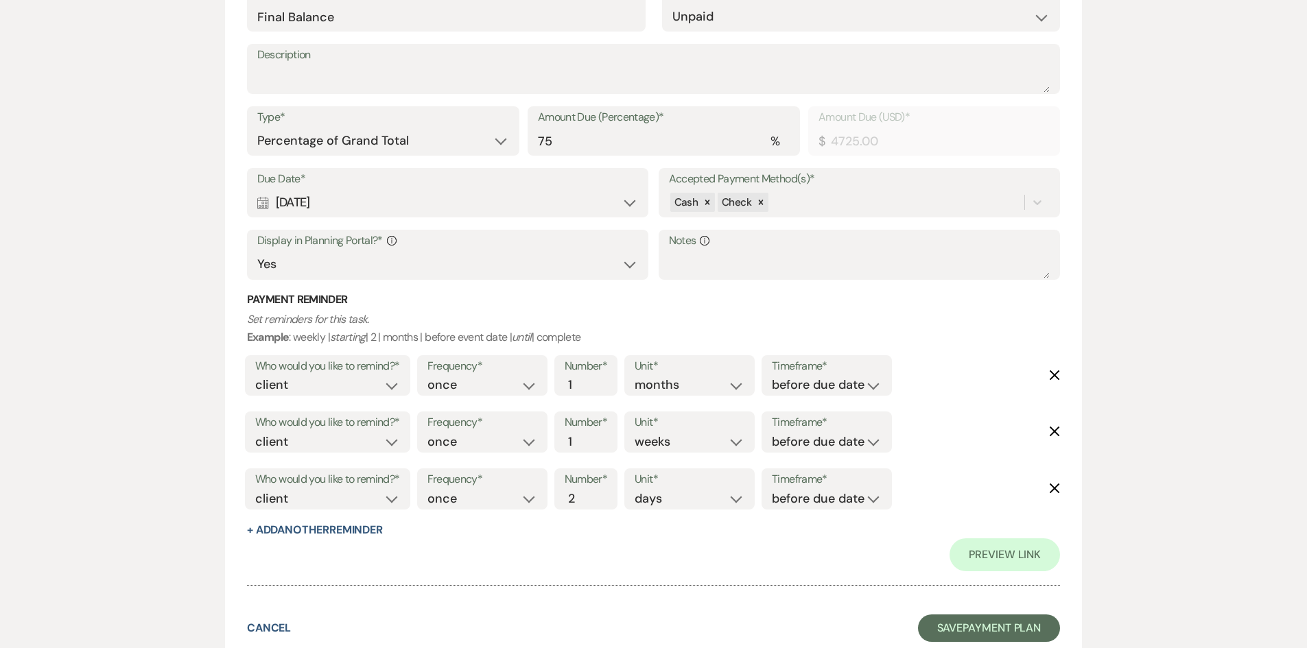
scroll to position [1067, 0]
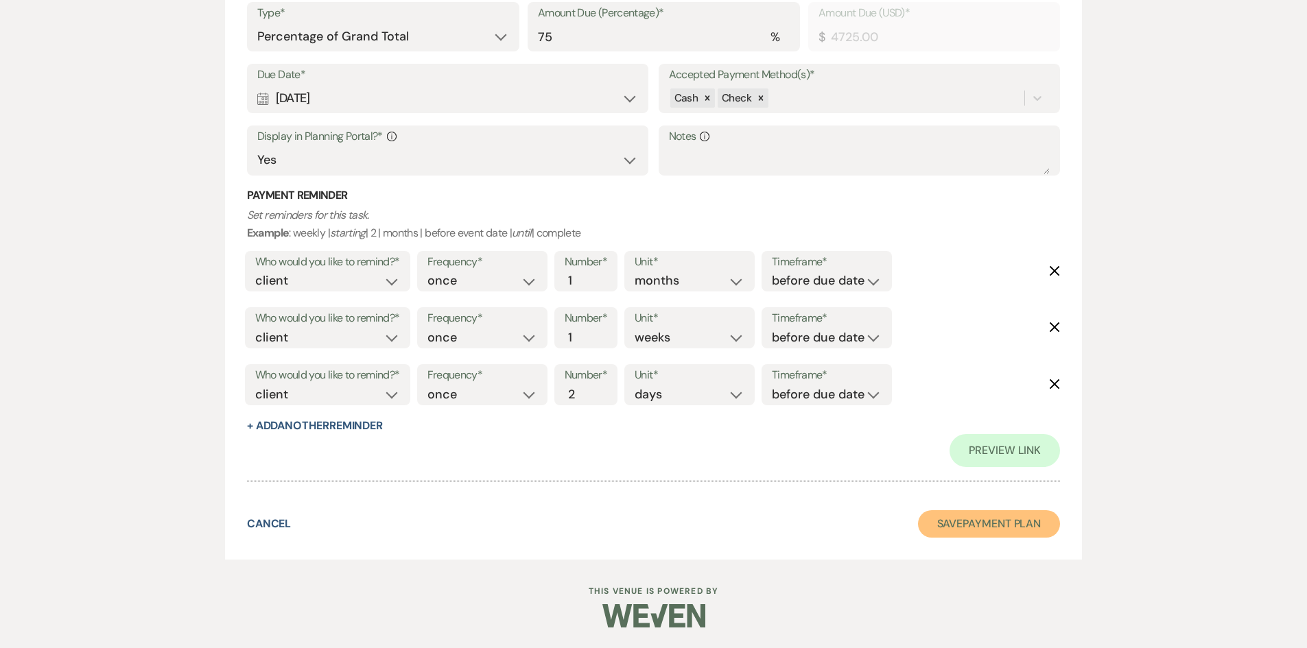
click at [932, 522] on button "Save Payment Plan" at bounding box center [989, 523] width 143 height 27
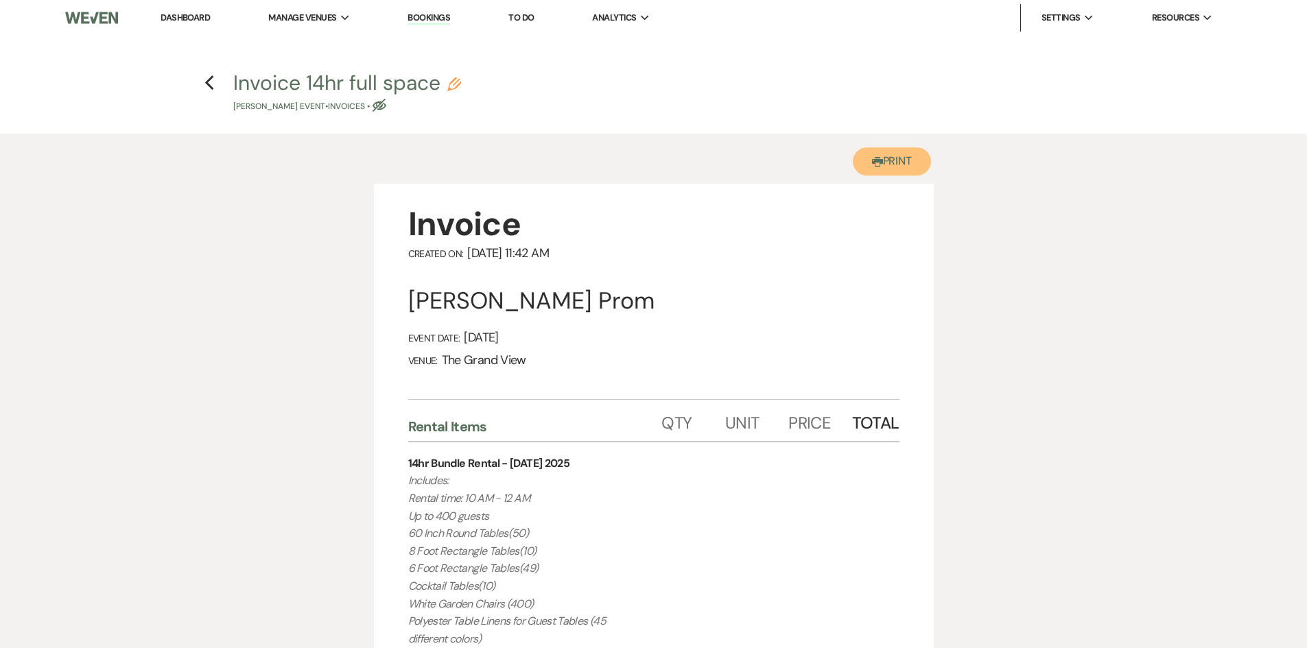
click at [879, 161] on use "button" at bounding box center [877, 162] width 11 height 10
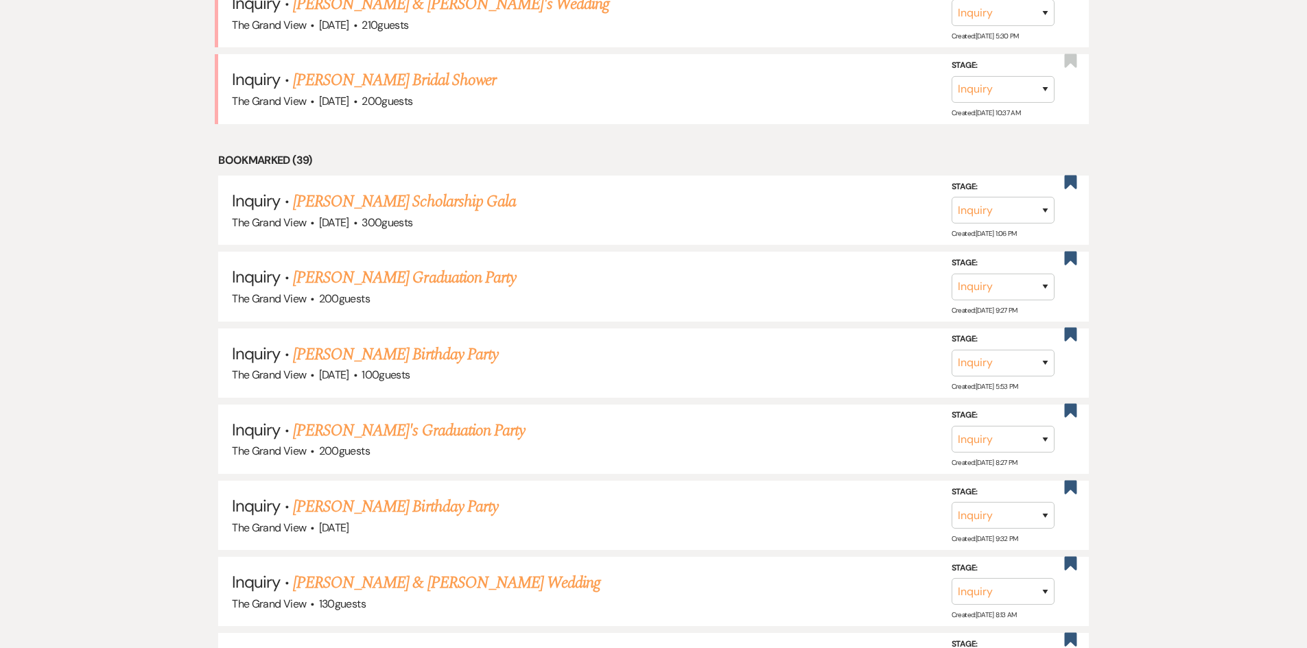
scroll to position [1716, 0]
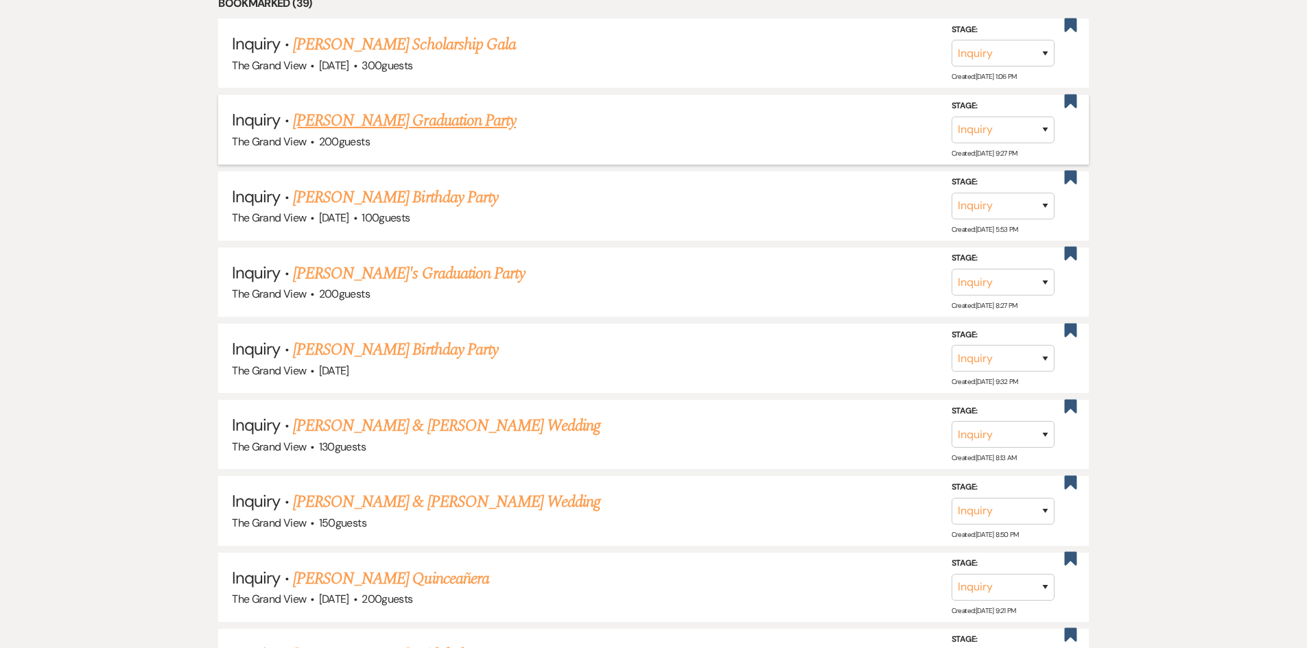
click at [403, 126] on link "[PERSON_NAME] Graduation Party" at bounding box center [404, 120] width 223 height 25
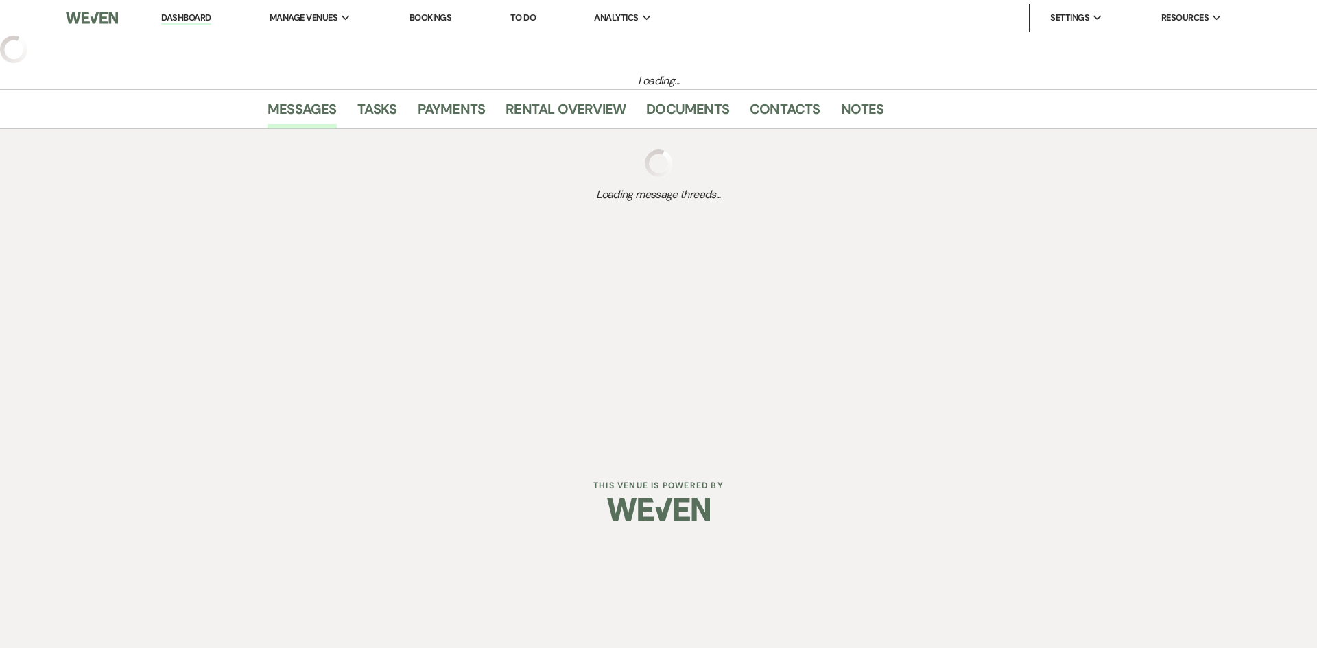
select select "5"
select select "19"
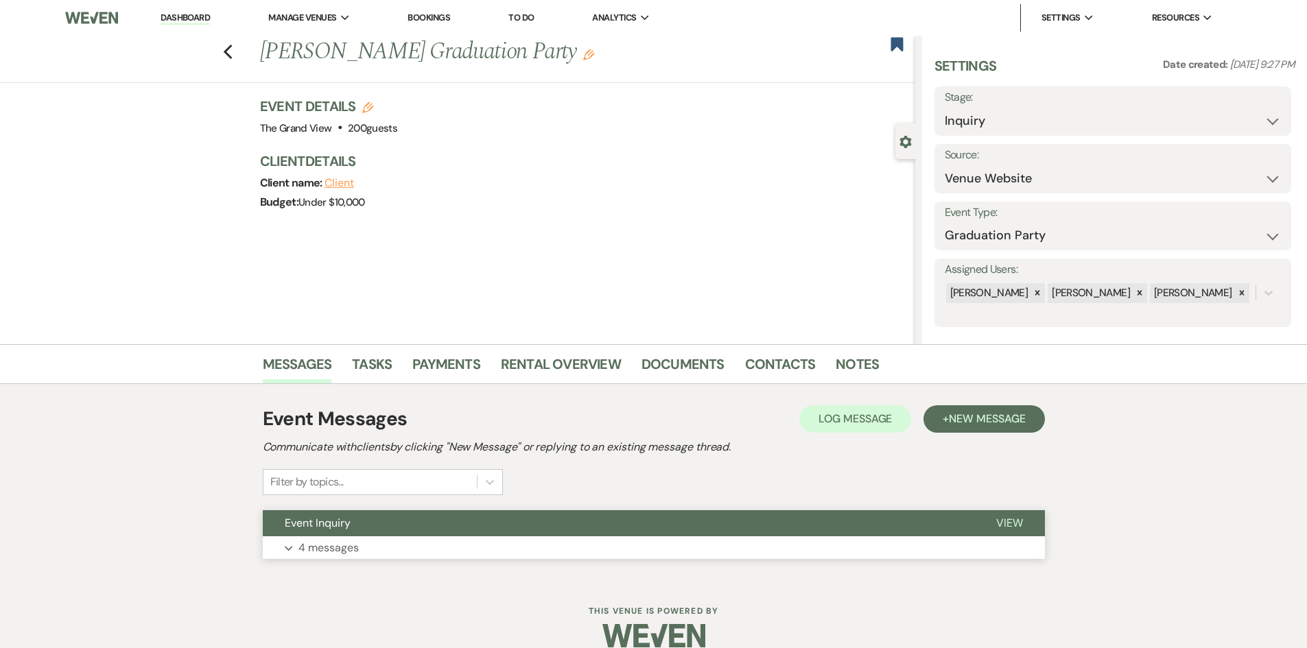
click at [431, 539] on button "Expand 4 messages" at bounding box center [654, 548] width 782 height 23
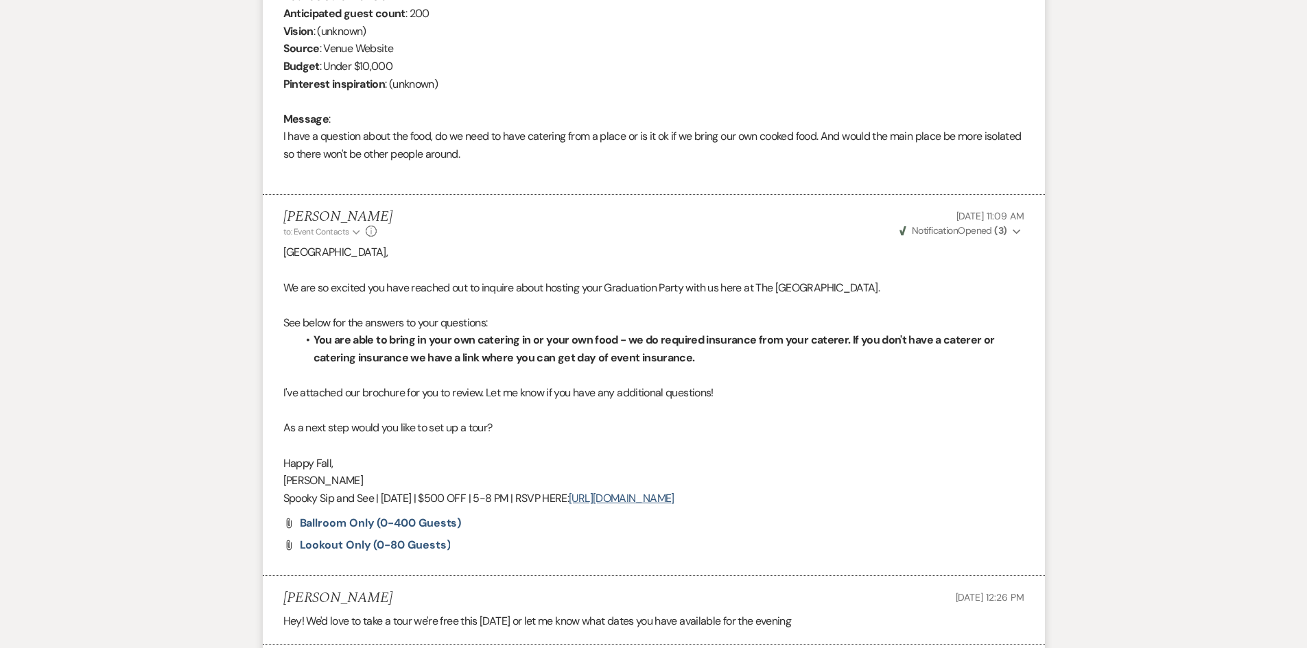
scroll to position [686, 0]
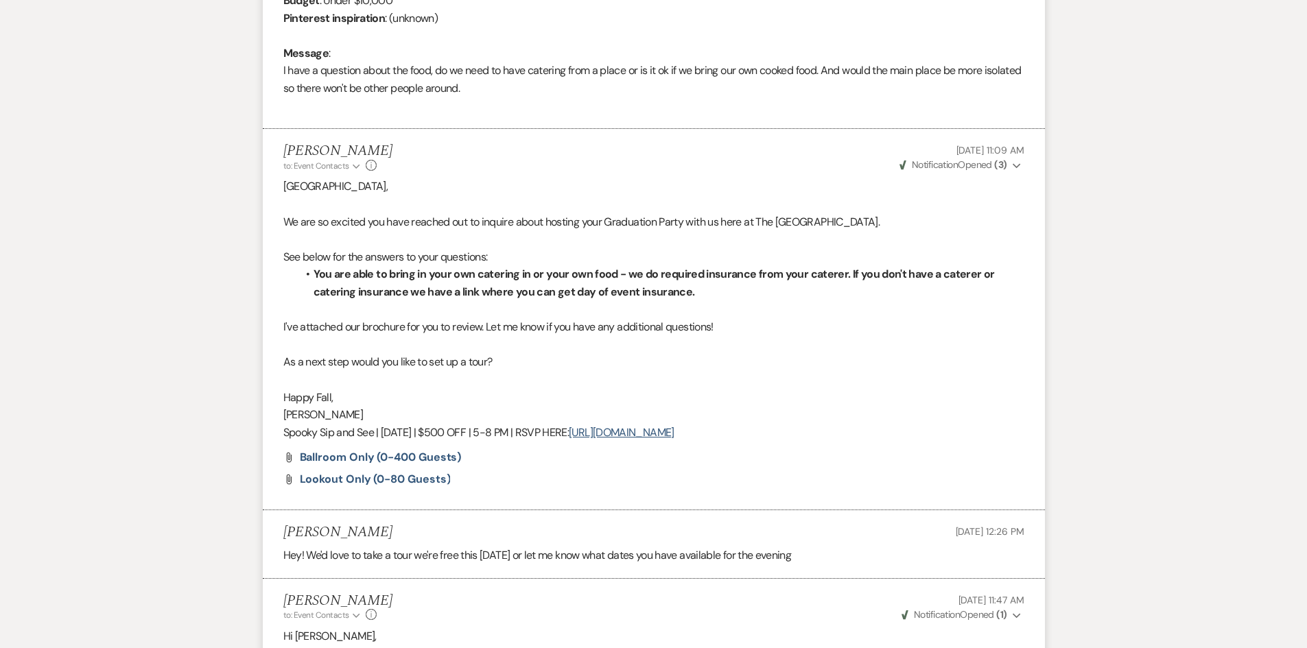
drag, startPoint x: 781, startPoint y: 431, endPoint x: 258, endPoint y: 430, distance: 522.8
click at [258, 430] on div "Messages Tasks Payments Rental Overview Documents Contacts Notes Event Messages…" at bounding box center [653, 206] width 1307 height 1096
copy p "Spooky Sip and See | Oct 29 | $500 OFF | 5-8 PM | RSVP HERE: https://forms.gle/…"
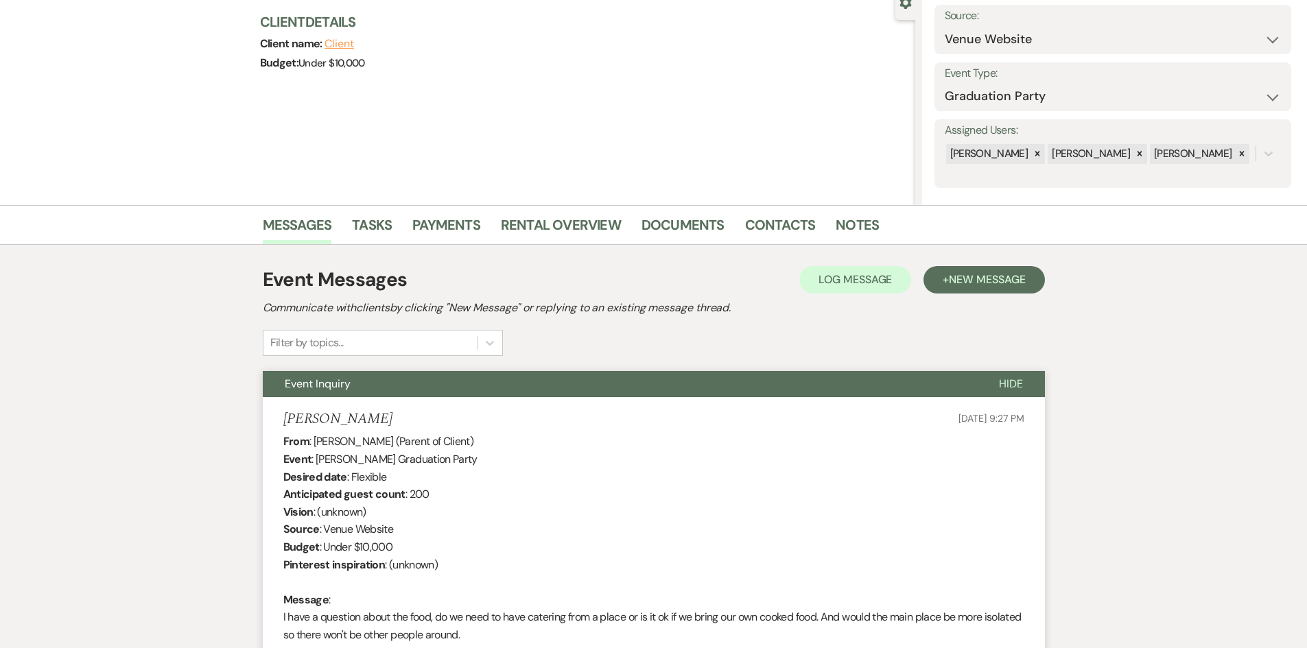
scroll to position [0, 0]
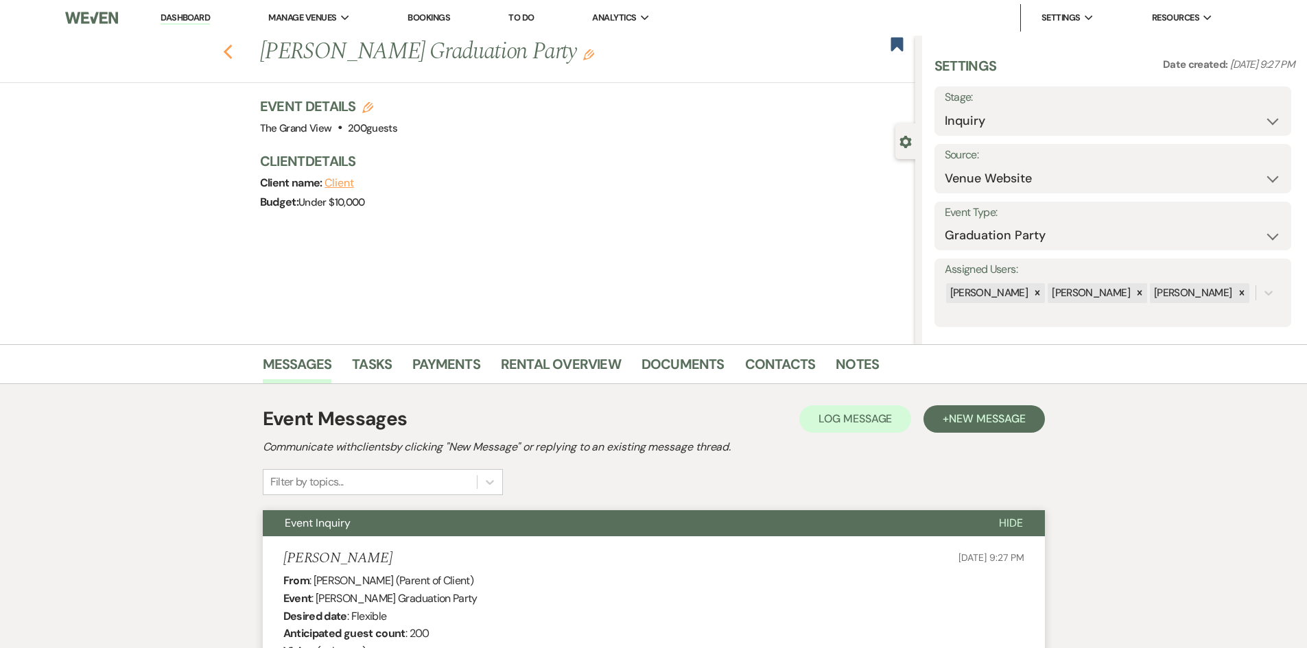
click at [233, 53] on icon "Previous" at bounding box center [228, 52] width 10 height 16
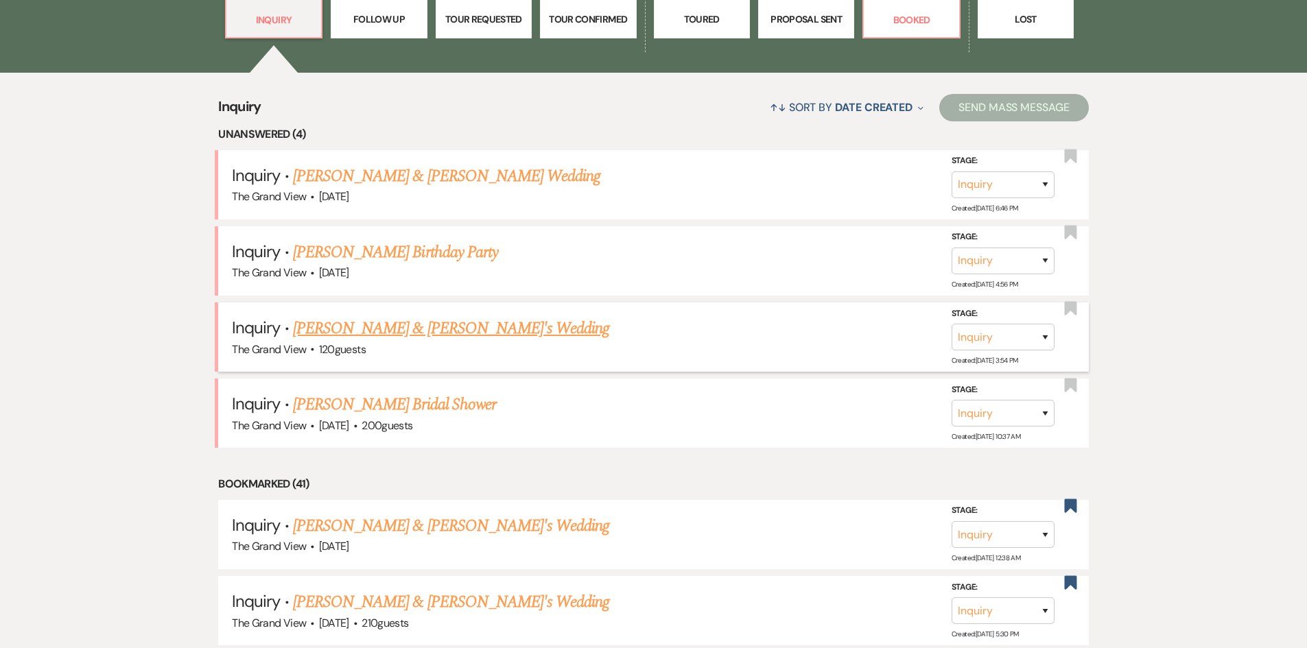
scroll to position [1083, 0]
click at [416, 521] on link "[PERSON_NAME] & [PERSON_NAME]'s Wedding" at bounding box center [451, 525] width 317 height 25
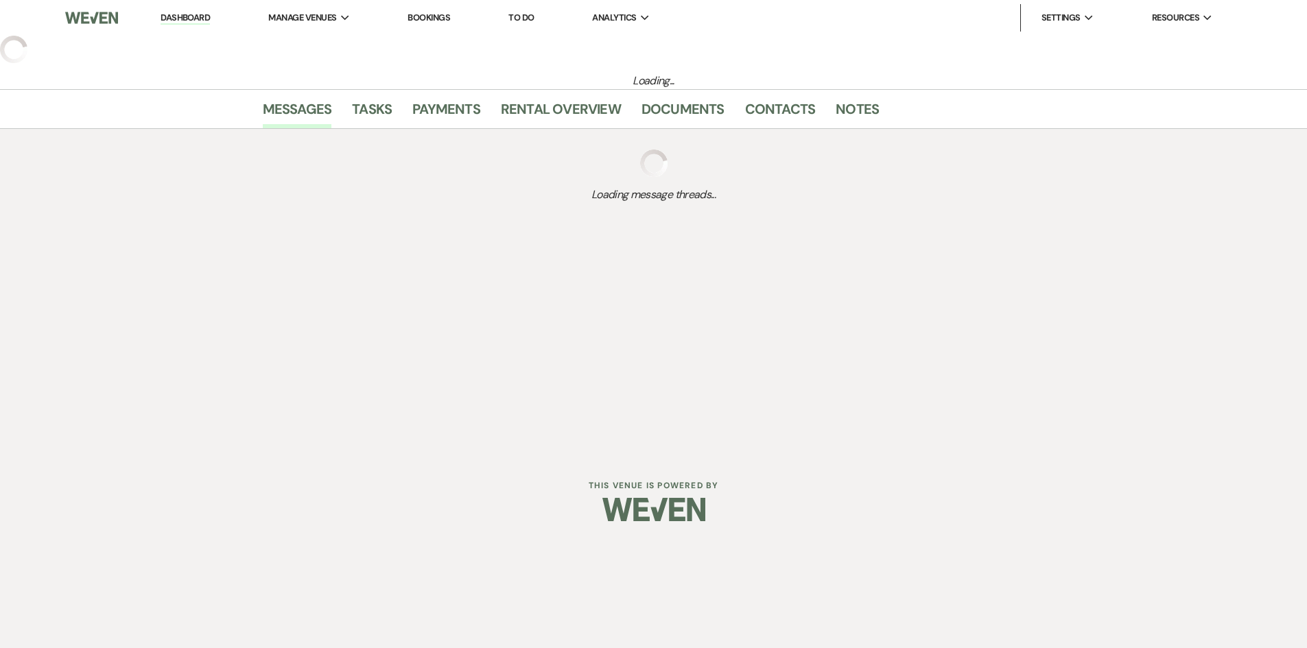
select select "5"
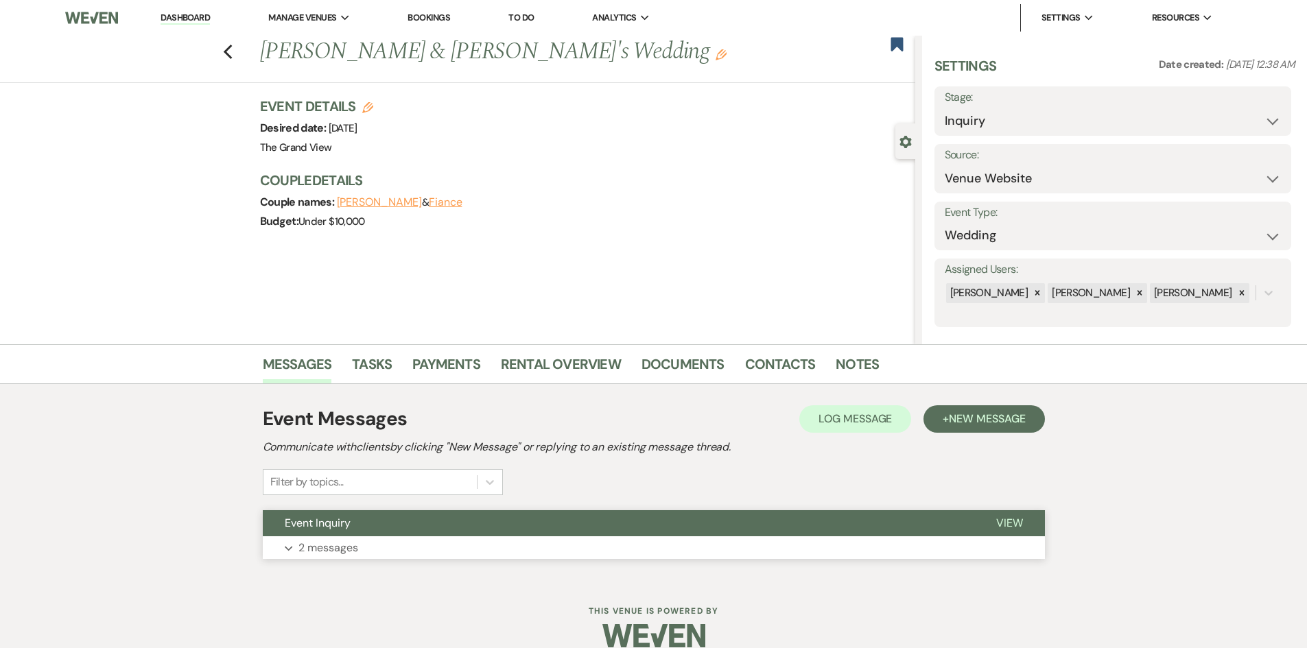
click at [489, 539] on button "Expand 2 messages" at bounding box center [654, 548] width 782 height 23
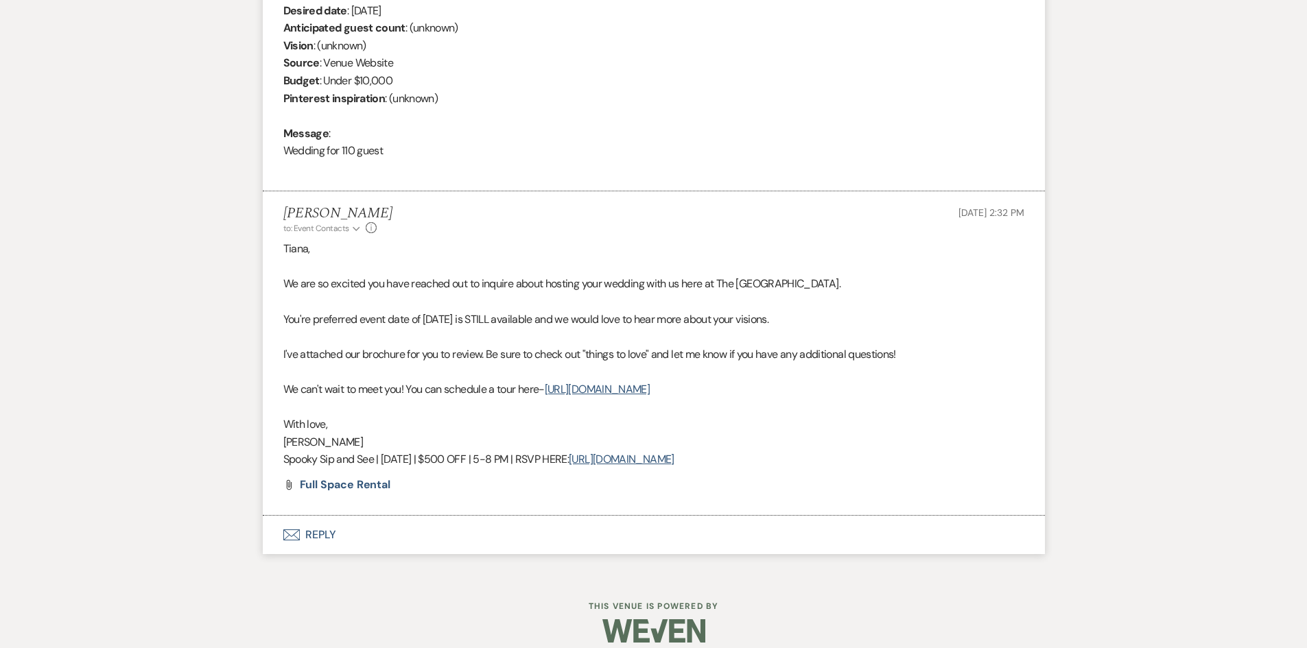
scroll to position [617, 0]
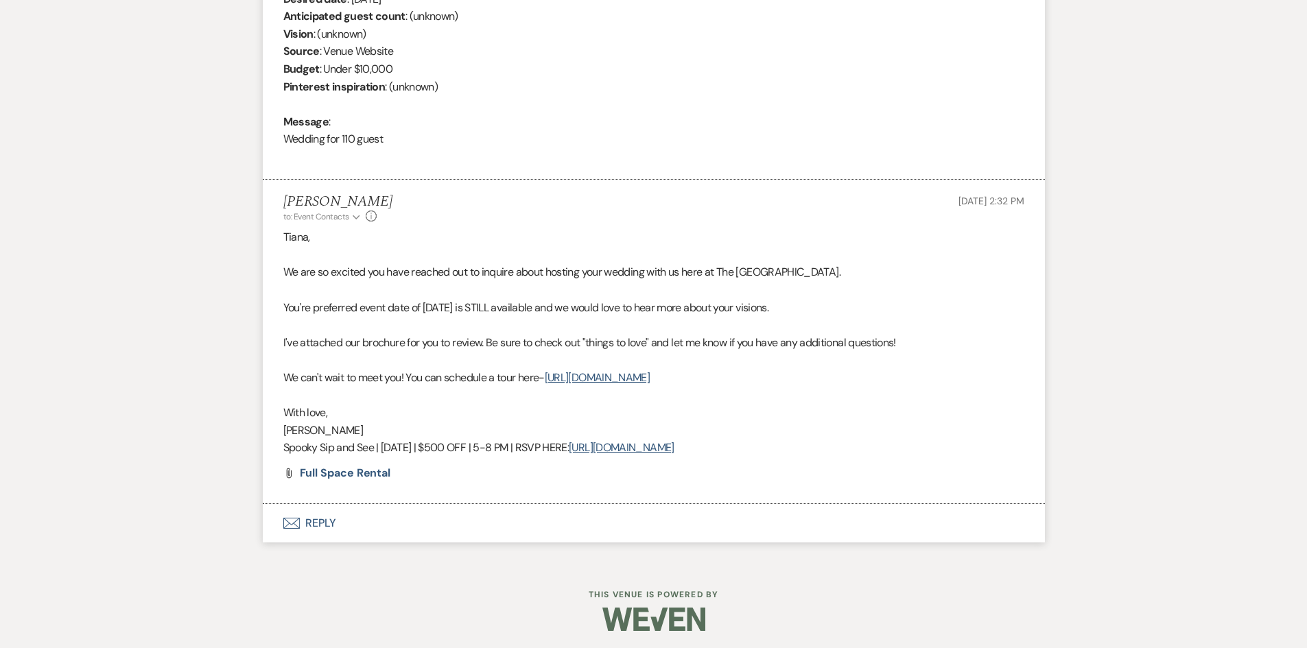
drag, startPoint x: 867, startPoint y: 447, endPoint x: 253, endPoint y: 325, distance: 626.2
click at [253, 325] on div "Messages Tasks Payments Rental Overview Documents Contacts Notes Event Messages…" at bounding box center [653, 145] width 1307 height 836
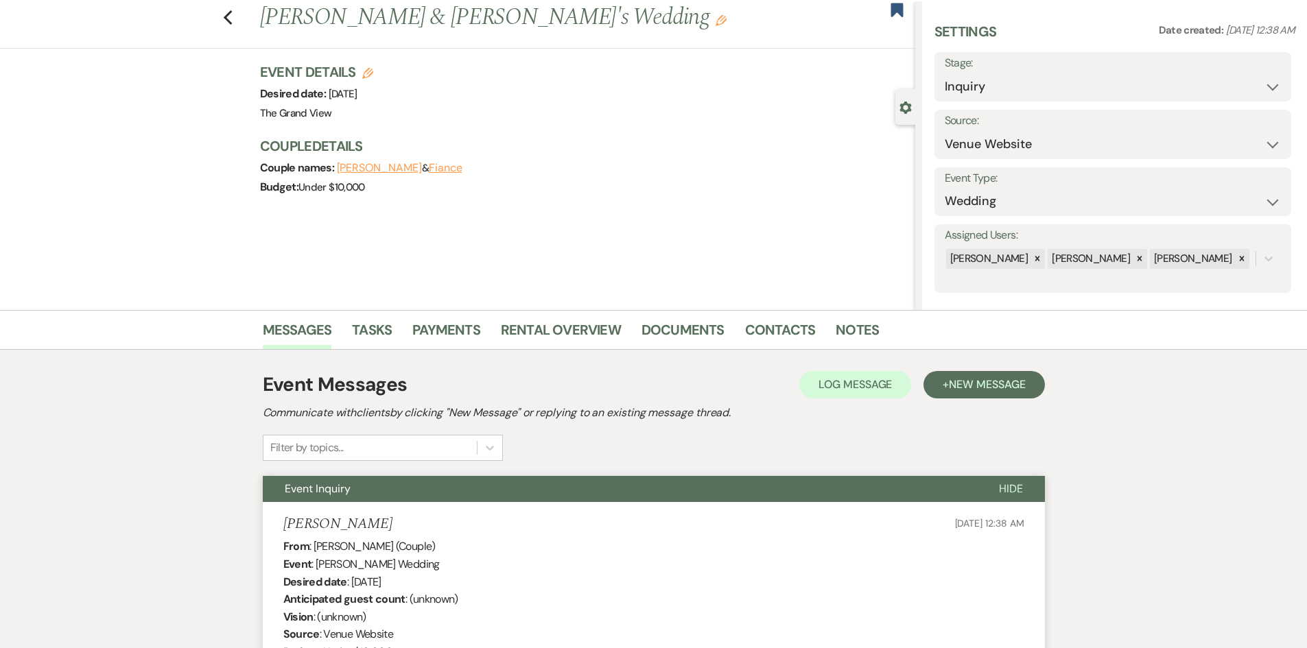
scroll to position [0, 0]
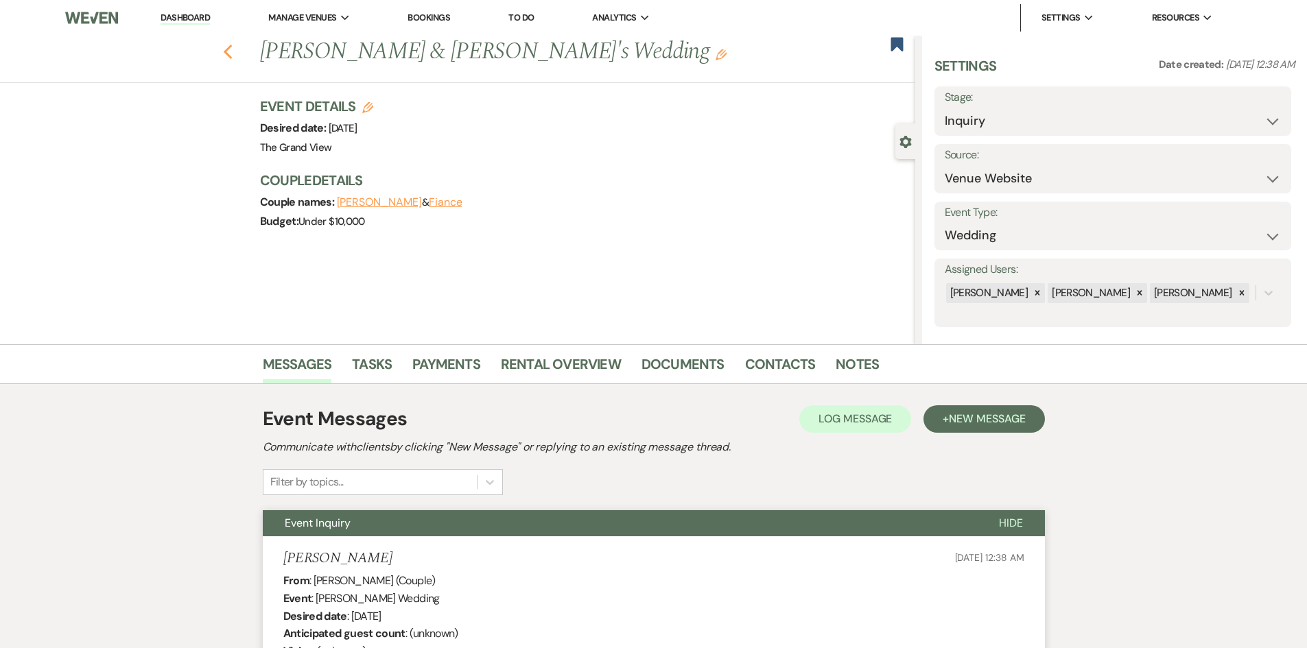
click at [233, 54] on icon "Previous" at bounding box center [228, 52] width 10 height 16
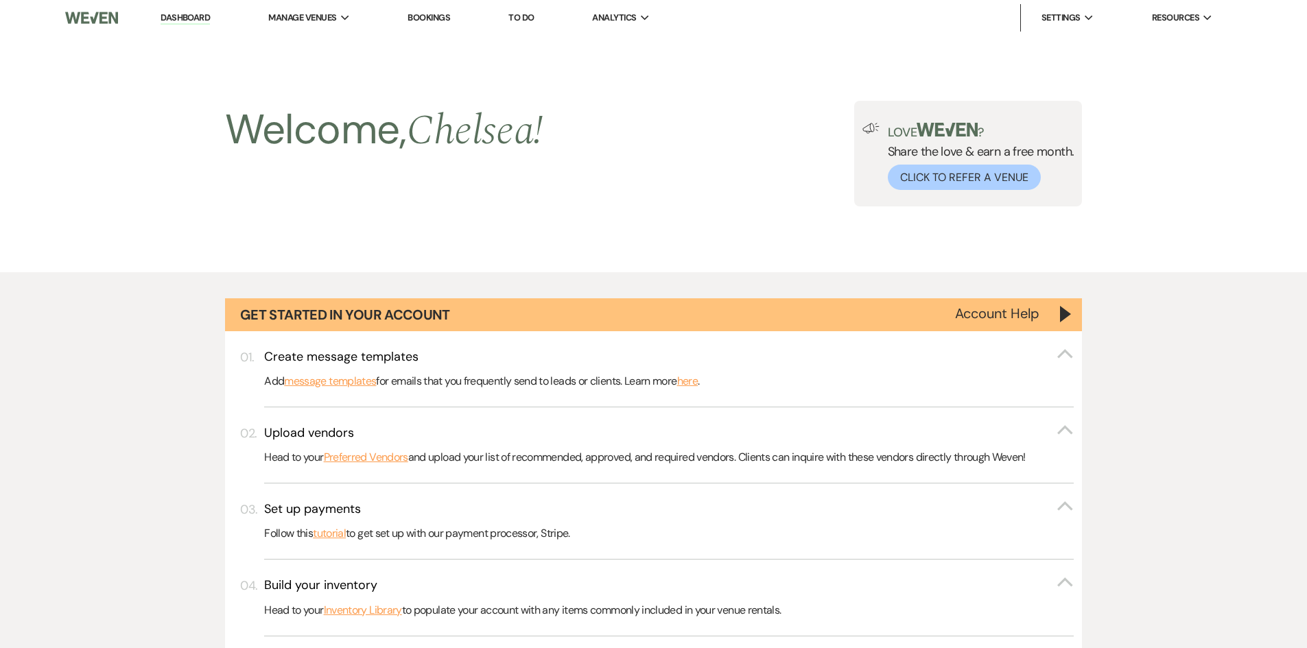
scroll to position [1083, 0]
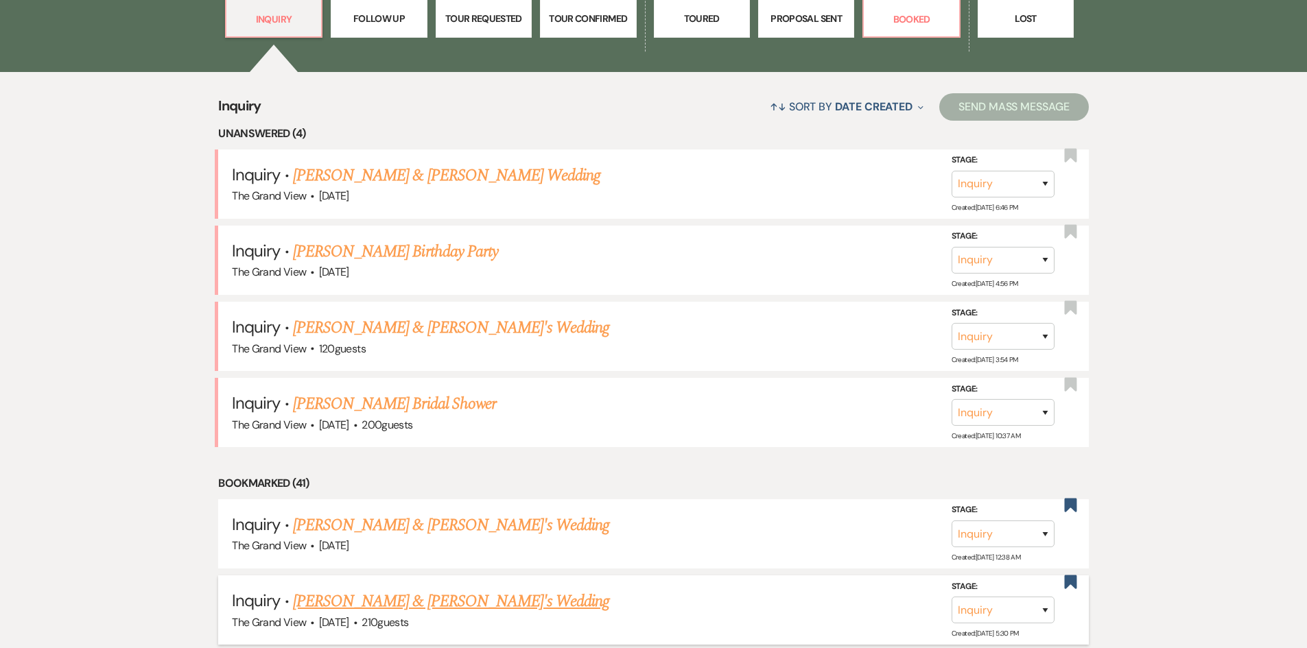
click at [455, 592] on link "[PERSON_NAME] & [PERSON_NAME]'s Wedding" at bounding box center [451, 601] width 317 height 25
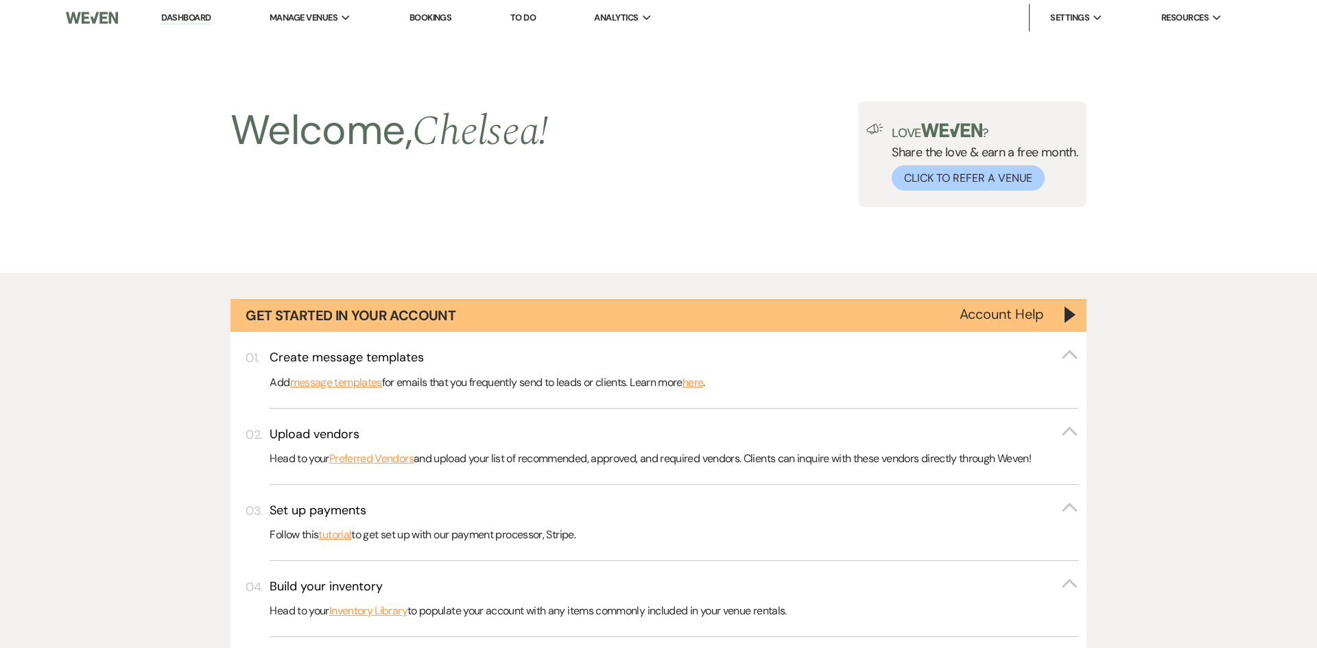
select select "5"
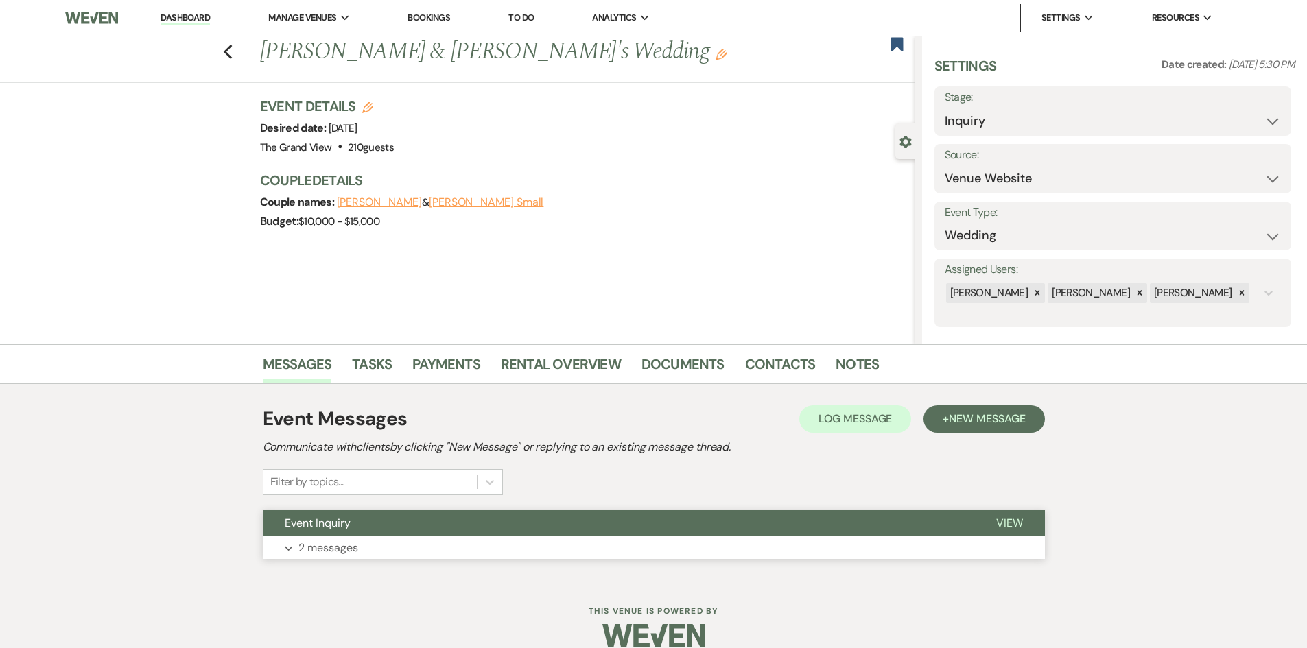
click at [466, 540] on button "Expand 2 messages" at bounding box center [654, 548] width 782 height 23
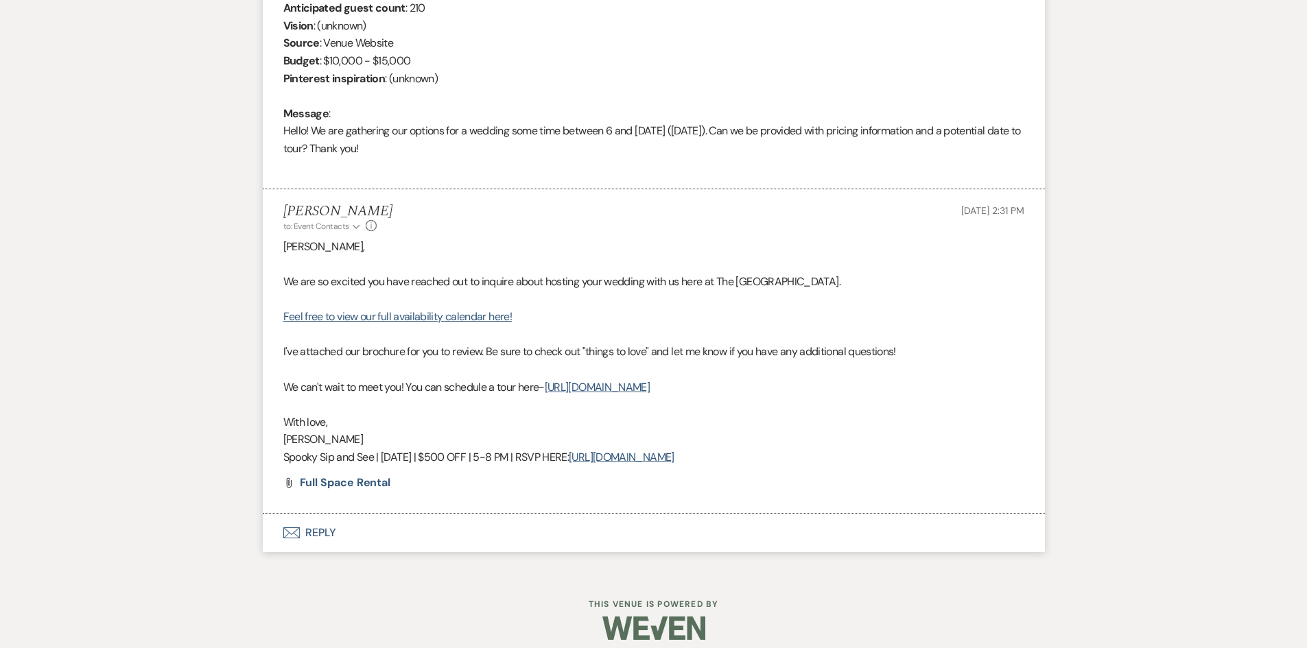
scroll to position [638, 0]
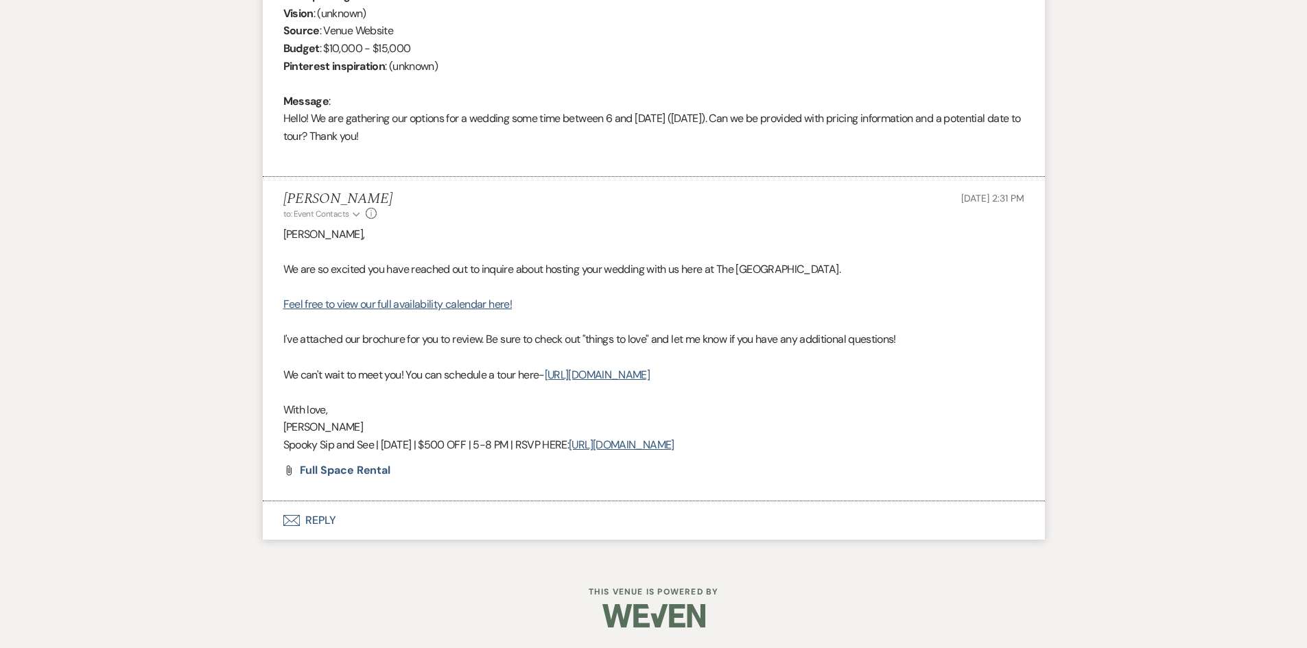
drag, startPoint x: 766, startPoint y: 446, endPoint x: 274, endPoint y: 224, distance: 539.5
click at [274, 224] on li "Chelsea Needham to: Event Contacts Expand Info Oct 13, 2025, 2:31 PM Brigette, …" at bounding box center [654, 339] width 782 height 324
copy div "Brigette, We are so excited you have reached out to inquire about hosting your …"
click at [648, 449] on link "[URL][DOMAIN_NAME]" at bounding box center [621, 445] width 105 height 14
click at [777, 452] on p "Spooky Sip and See | Oct 29 | $500 OFF | 5-8 PM | RSVP HERE: https://forms.gle/…" at bounding box center [653, 445] width 741 height 18
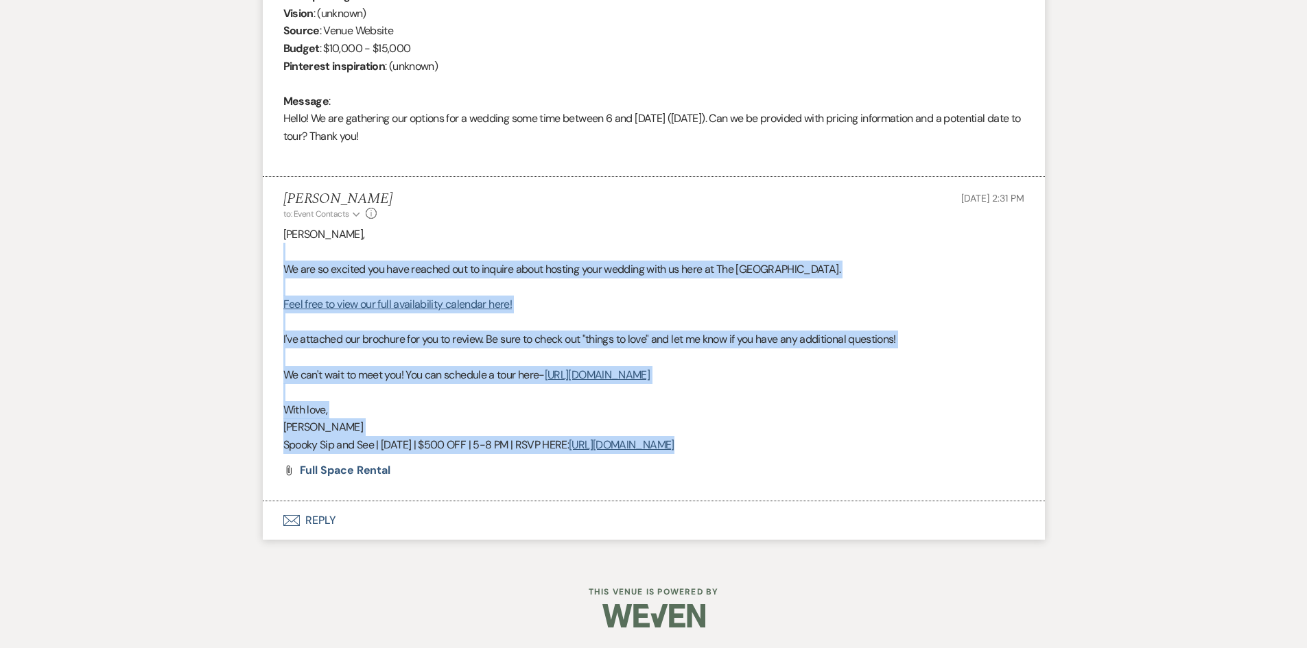
drag, startPoint x: 777, startPoint y: 451, endPoint x: 175, endPoint y: 255, distance: 633.8
click at [175, 255] on div "Messages Tasks Payments Rental Overview Documents Contacts Notes Event Messages…" at bounding box center [653, 133] width 1307 height 854
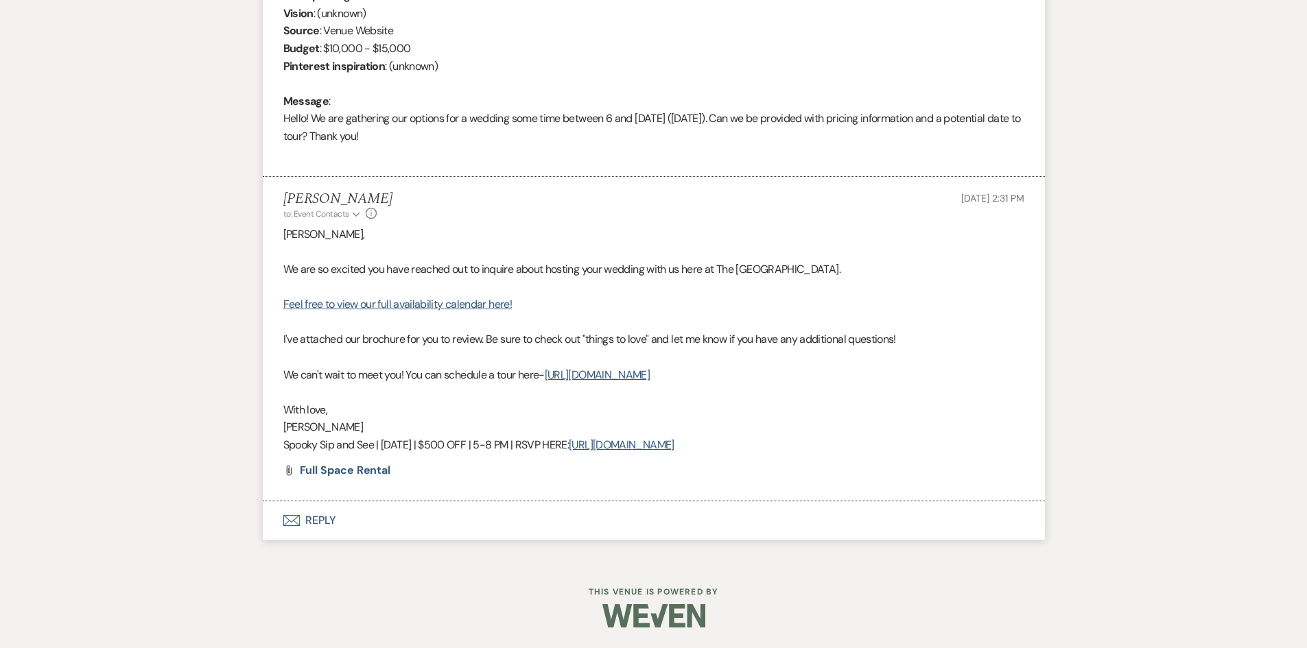
click at [884, 480] on li "Chelsea Needham to: Event Contacts Expand Info Oct 13, 2025, 2:31 PM Brigette, …" at bounding box center [654, 339] width 782 height 324
drag, startPoint x: 792, startPoint y: 432, endPoint x: 287, endPoint y: 445, distance: 504.4
click at [314, 445] on div "Brigette, We are so excited you have reached out to inquire about hosting your …" at bounding box center [653, 340] width 741 height 228
click at [279, 445] on li "Chelsea Needham to: Event Contacts Expand Info Oct 13, 2025, 2:31 PM Brigette, …" at bounding box center [654, 339] width 782 height 324
drag, startPoint x: 284, startPoint y: 445, endPoint x: 767, endPoint y: 440, distance: 483.0
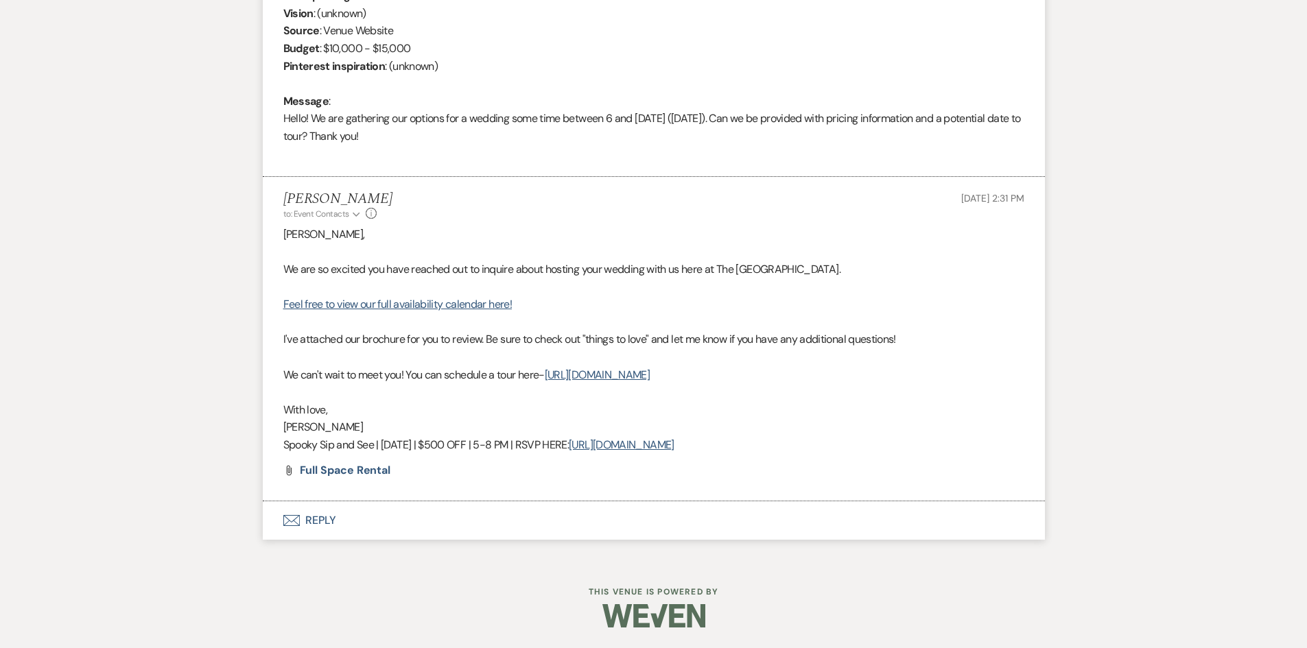
click at [767, 440] on p "Spooky Sip and See | Oct 29 | $500 OFF | 5-8 PM | RSVP HERE: https://forms.gle/…" at bounding box center [653, 445] width 741 height 18
copy p "Spooky Sip and See | Oct 29 | $500 OFF | 5-8 PM | RSVP HERE: https://forms.gle/…"
drag, startPoint x: 819, startPoint y: 425, endPoint x: 815, endPoint y: 436, distance: 10.8
click at [819, 425] on p "[PERSON_NAME]" at bounding box center [653, 428] width 741 height 18
drag, startPoint x: 810, startPoint y: 447, endPoint x: 246, endPoint y: 443, distance: 564.7
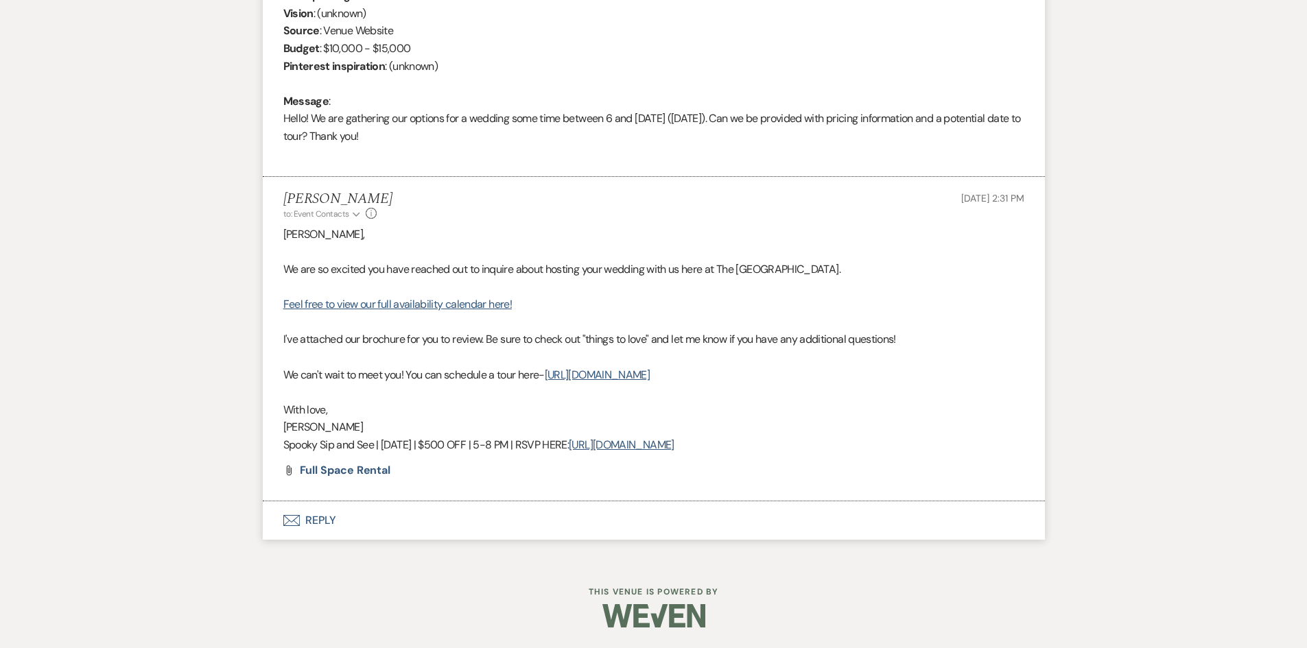
click at [246, 443] on div "Messages Tasks Payments Rental Overview Documents Contacts Notes Event Messages…" at bounding box center [653, 133] width 1307 height 854
copy p "Spooky Sip and See | Oct 29 | $500 OFF | 5-8 PM | RSVP HERE: https://forms.gle/…"
click at [825, 447] on p "Spooky Sip and See | Oct 29 | $500 OFF | 5-8 PM | RSVP HERE: https://forms.gle/…" at bounding box center [653, 445] width 741 height 18
drag, startPoint x: 819, startPoint y: 446, endPoint x: 233, endPoint y: 447, distance: 585.2
click at [233, 447] on div "Messages Tasks Payments Rental Overview Documents Contacts Notes Event Messages…" at bounding box center [653, 133] width 1307 height 854
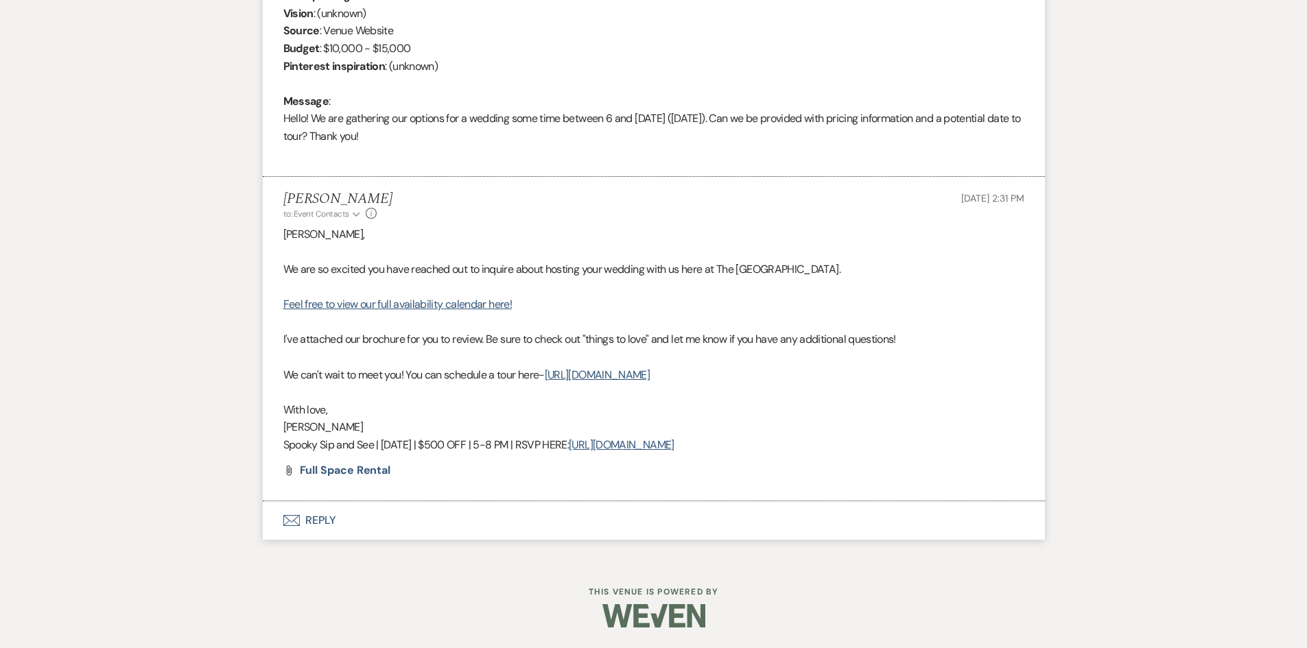
copy p "Spooky Sip and See | Oct 29 | $500 OFF | 5-8 PM | RSVP HERE: https://forms.gle/…"
drag, startPoint x: 539, startPoint y: 309, endPoint x: 337, endPoint y: 310, distance: 201.7
click at [337, 310] on p "Feel free to view our full availability calendar here!" at bounding box center [653, 305] width 741 height 18
copy link "view our full availability calendar here!"
